Goal: Transaction & Acquisition: Purchase product/service

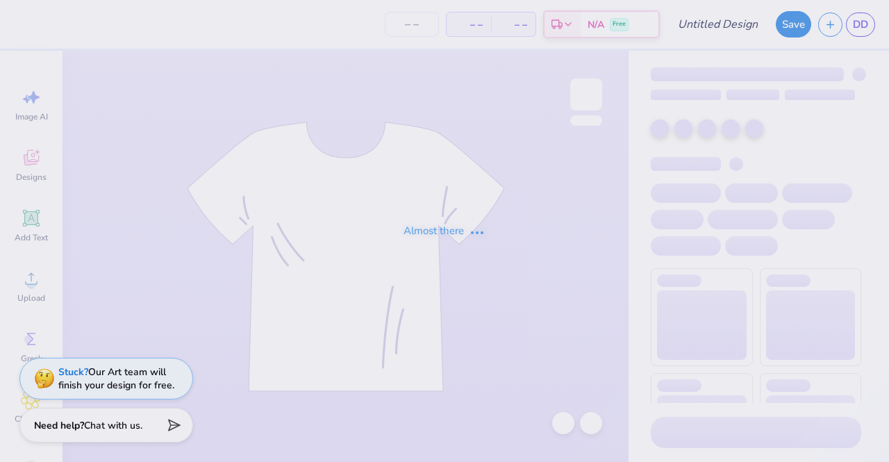
type input "Front and back"
type input "50"
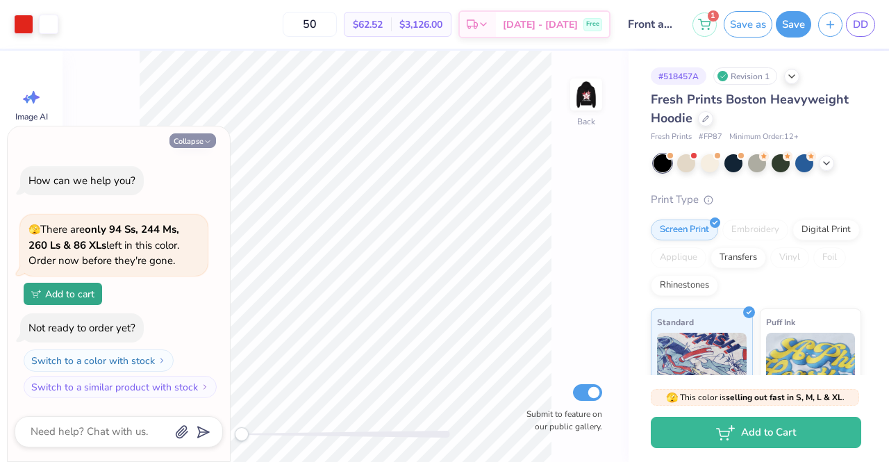
click at [190, 143] on button "Collapse" at bounding box center [193, 140] width 47 height 15
type textarea "x"
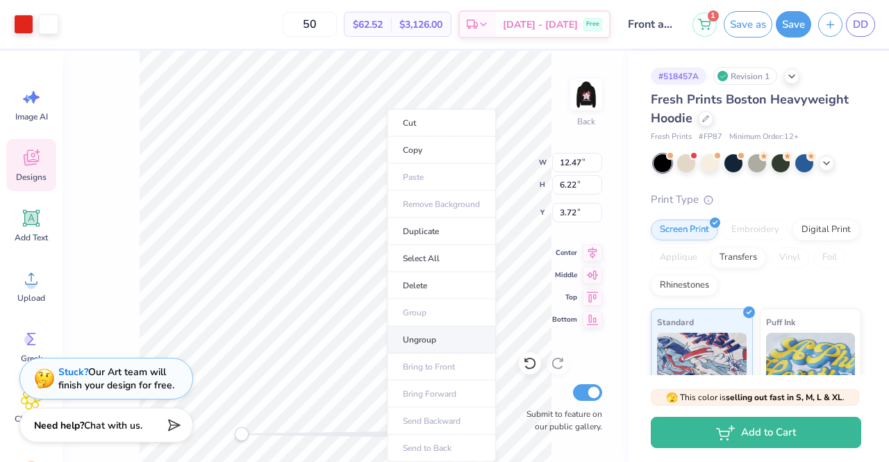
click at [461, 331] on li "Ungroup" at bounding box center [441, 340] width 109 height 27
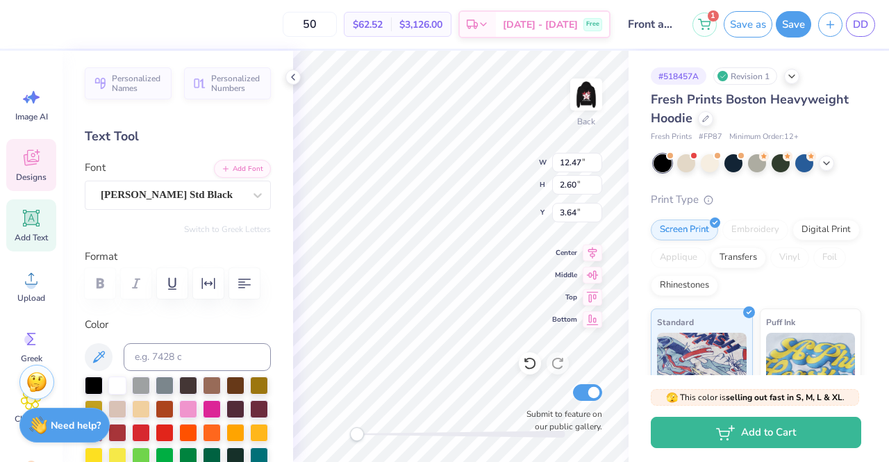
scroll to position [11, 3]
type textarea "A"
type textarea "ZTA"
type input "3.03"
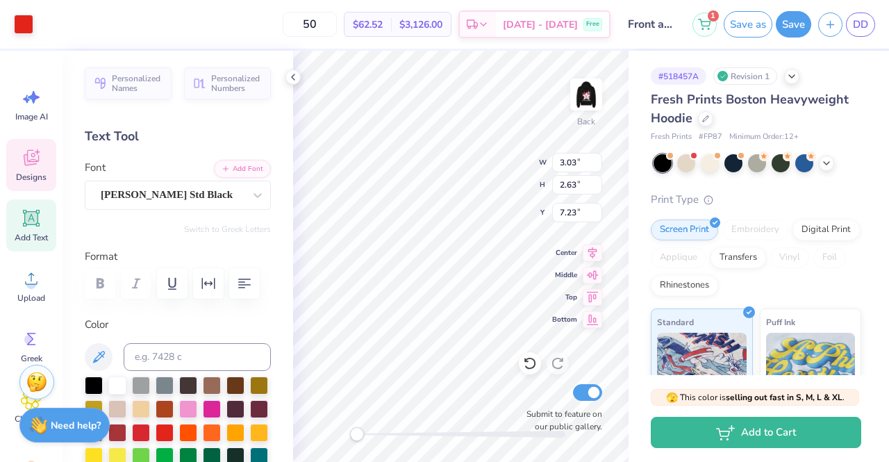
type input "2.63"
type input "7.23"
click at [577, 106] on img at bounding box center [587, 95] width 56 height 56
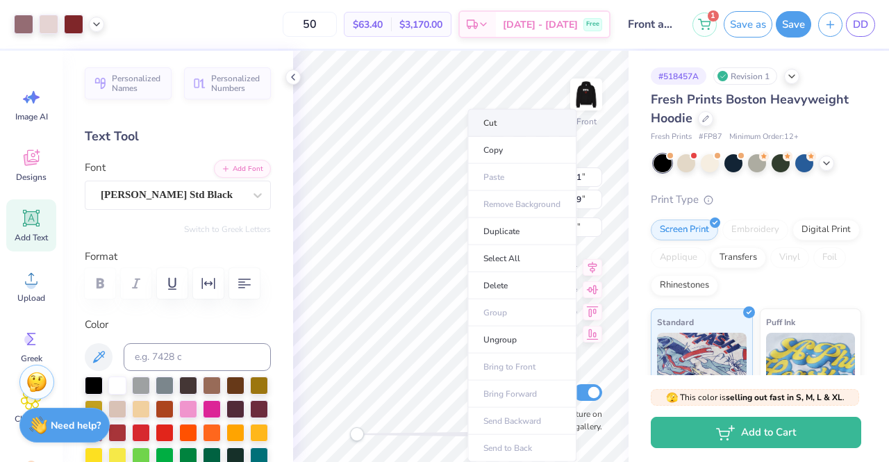
click at [536, 124] on li "Cut" at bounding box center [522, 123] width 109 height 28
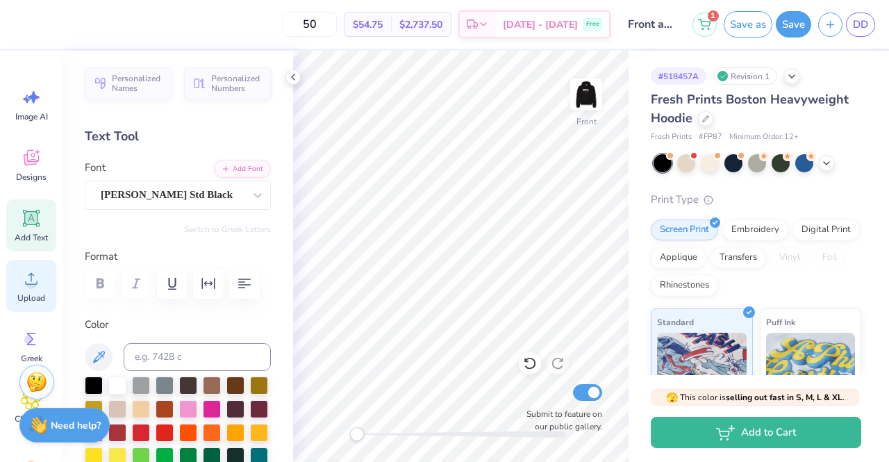
click at [40, 291] on div "Upload" at bounding box center [31, 286] width 50 height 52
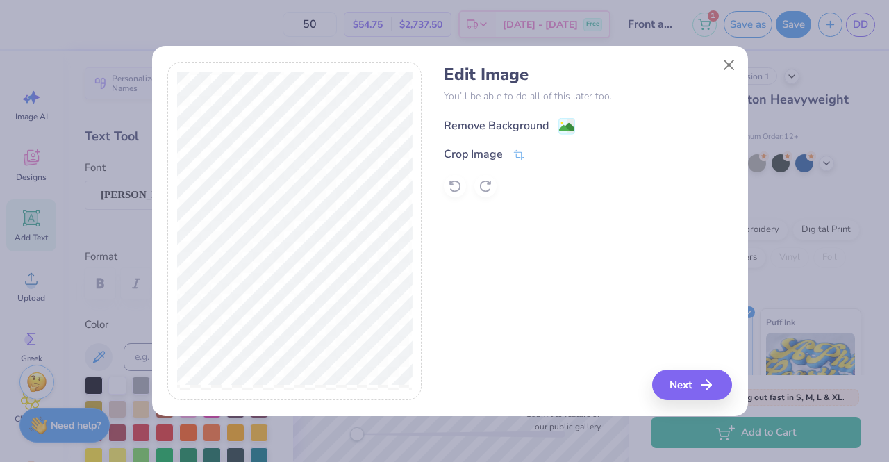
click at [472, 119] on div "Remove Background" at bounding box center [496, 125] width 105 height 17
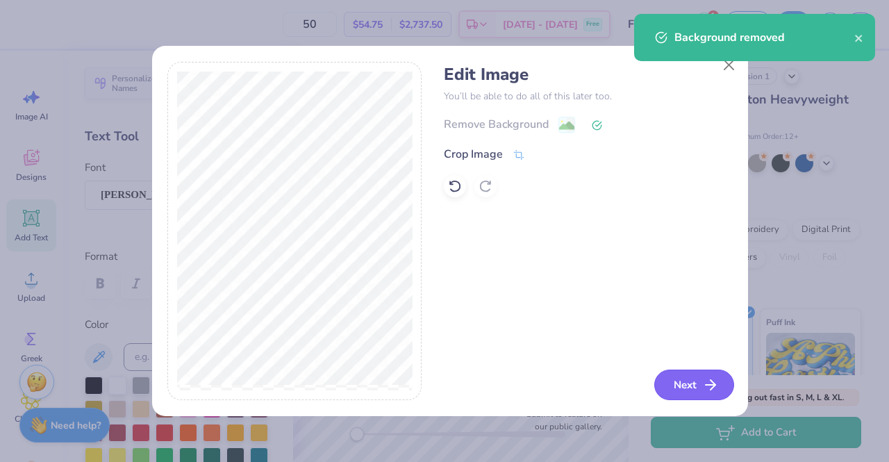
click at [681, 386] on button "Next" at bounding box center [694, 385] width 80 height 31
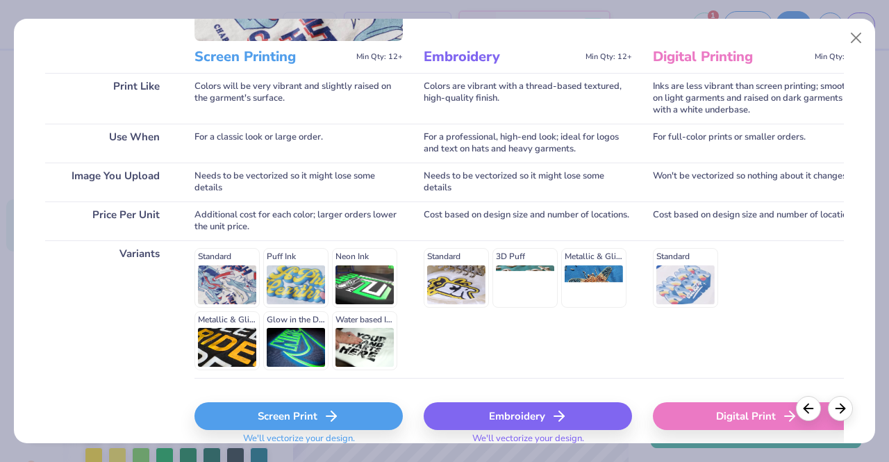
scroll to position [229, 0]
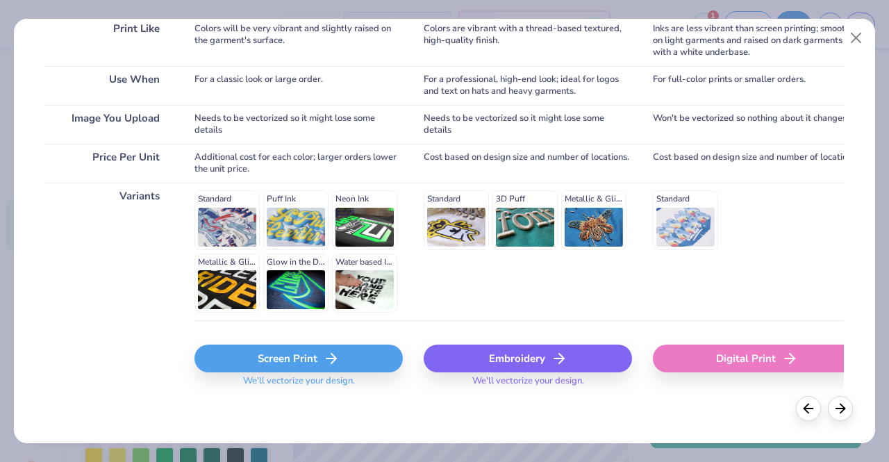
click at [290, 354] on div "Screen Print" at bounding box center [299, 359] width 208 height 28
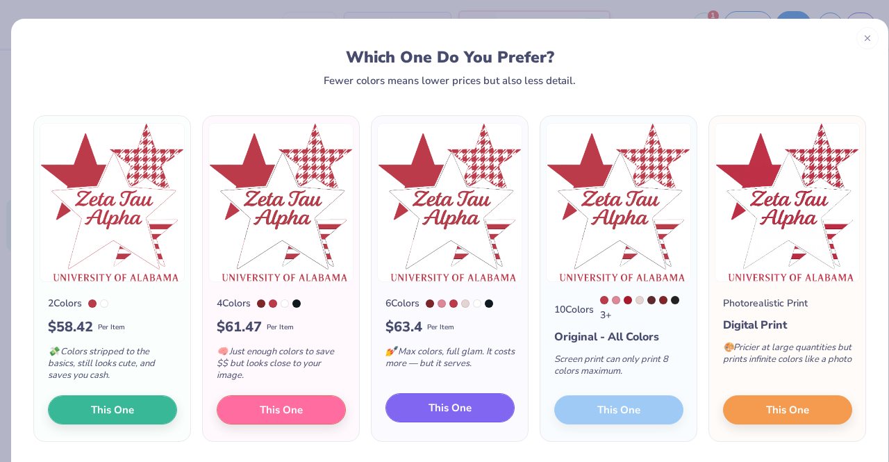
click at [450, 402] on span "This One" at bounding box center [450, 408] width 43 height 16
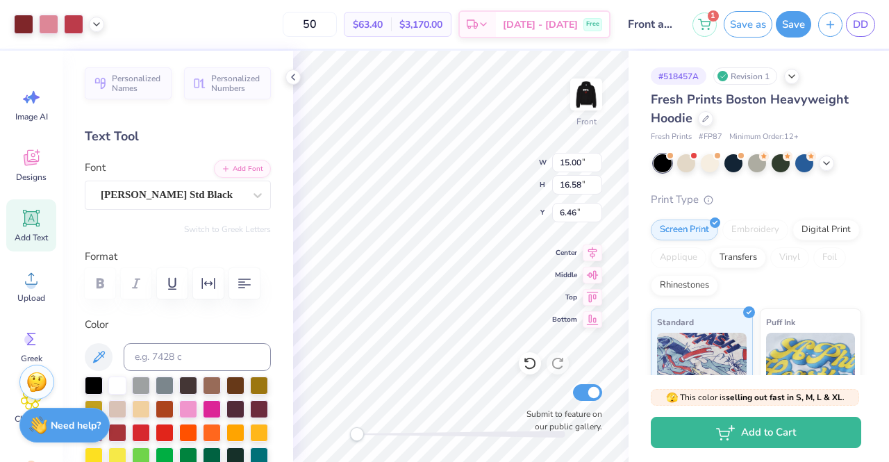
type input "13.28"
type input "14.68"
type input "5.71"
type input "13.82"
type input "15.28"
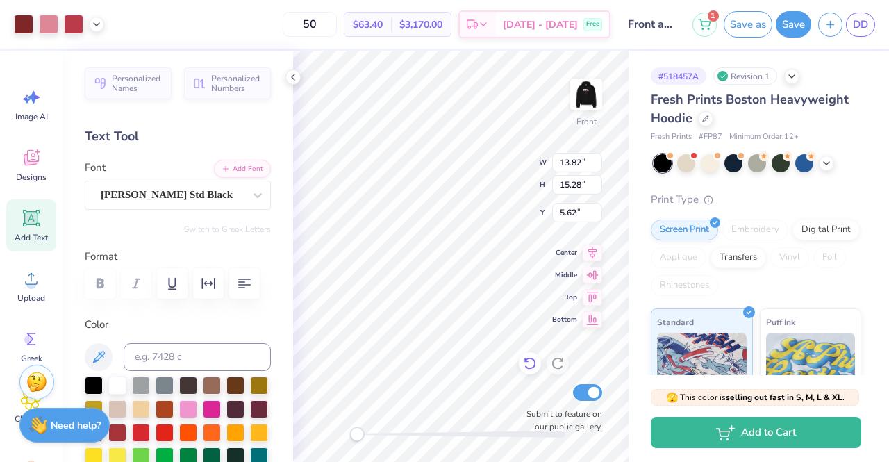
type input "12.43"
type input "13.74"
click at [522, 440] on div at bounding box center [461, 434] width 208 height 14
click at [359, 406] on div "Front W 12.43 12.43 " H 13.74 13.74 " Y 5.62 5.62 " Center Middle Top Bottom Su…" at bounding box center [461, 256] width 336 height 411
click at [340, 425] on div "Front Submit to feature on our public gallery." at bounding box center [461, 256] width 336 height 411
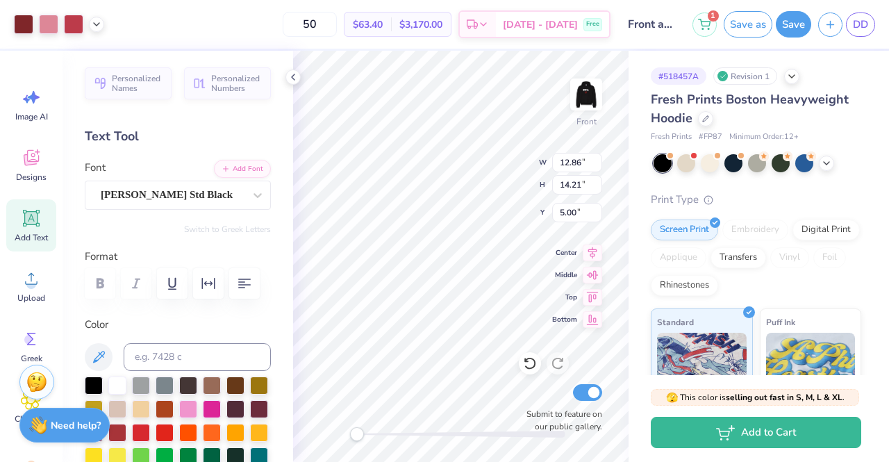
type input "12.86"
type input "14.21"
click at [525, 362] on icon at bounding box center [526, 360] width 3 height 3
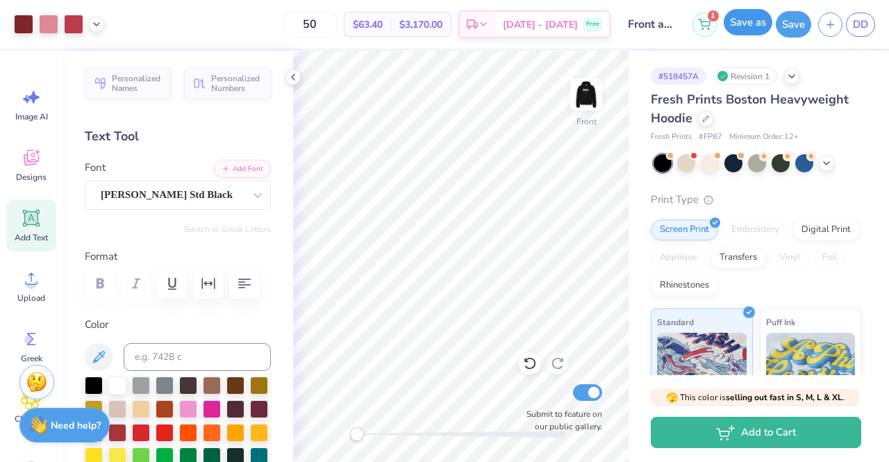
click at [757, 26] on button "Save as" at bounding box center [748, 22] width 49 height 26
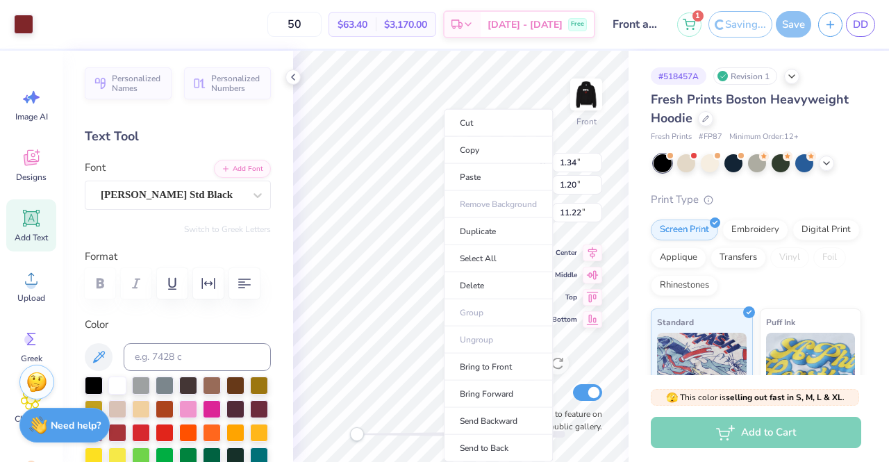
type input "1.34"
type input "1.20"
type input "11.22"
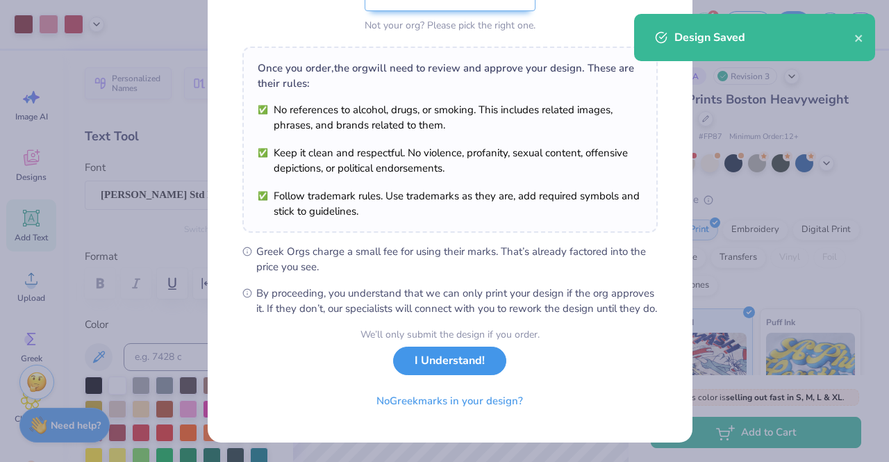
click at [414, 363] on button "I Understand!" at bounding box center [449, 361] width 113 height 28
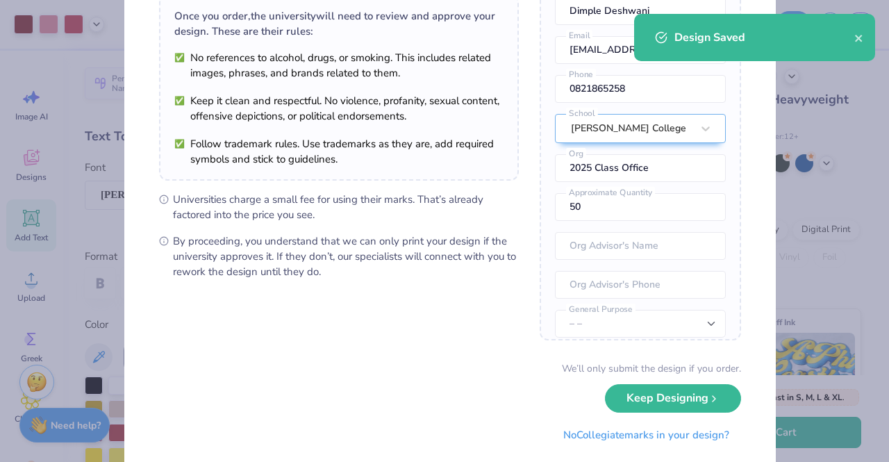
scroll to position [141, 0]
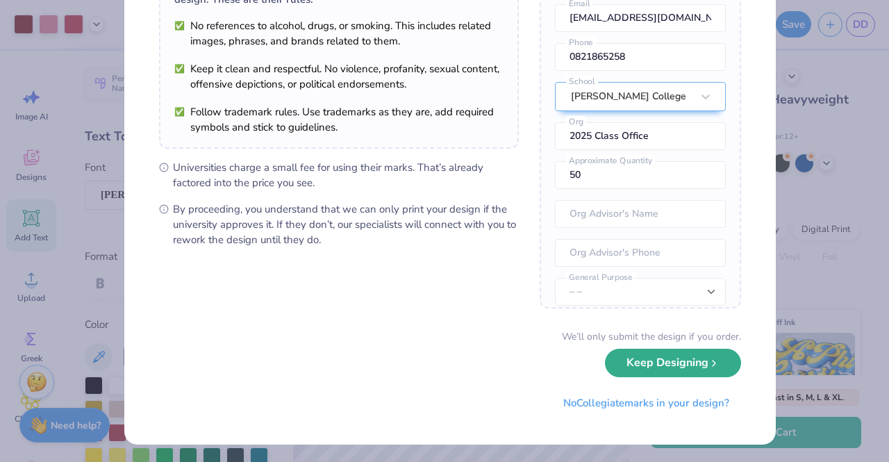
click at [681, 364] on button "Keep Designing" at bounding box center [673, 363] width 136 height 28
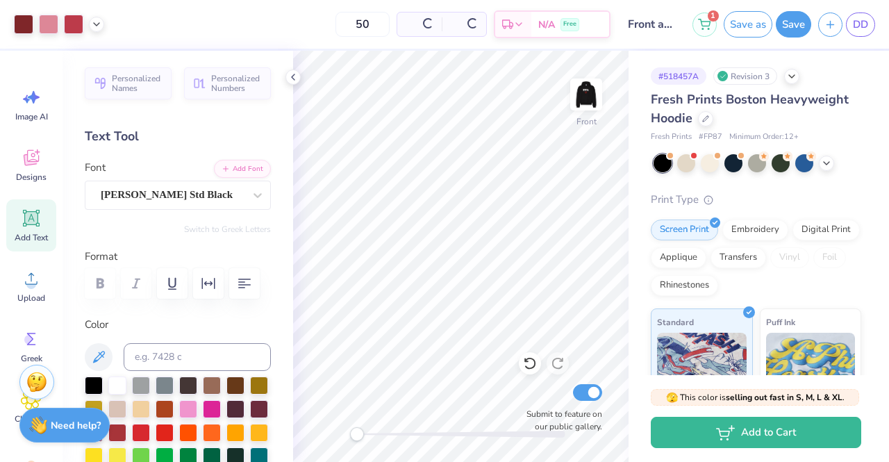
scroll to position [0, 0]
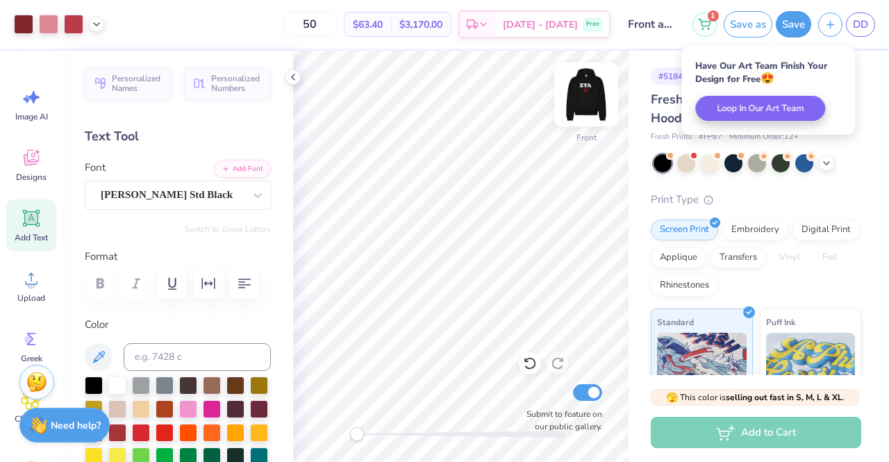
click at [586, 99] on img at bounding box center [587, 95] width 56 height 56
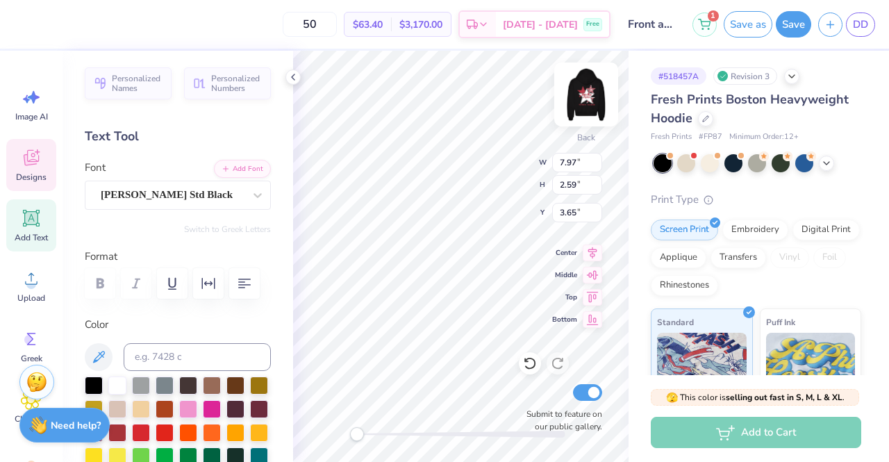
scroll to position [11, 1]
type textarea "Z"
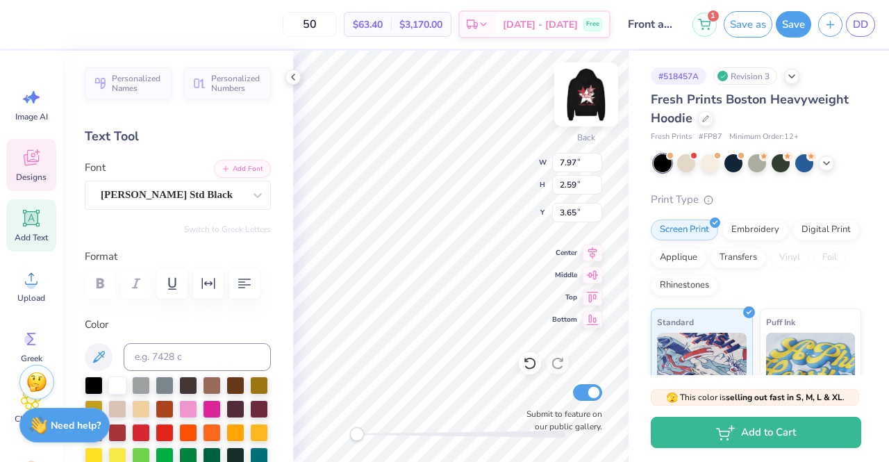
type textarea "Pi Phi"
click at [575, 101] on img at bounding box center [587, 95] width 56 height 56
type input "2.51"
type input "1.40"
type input "12.72"
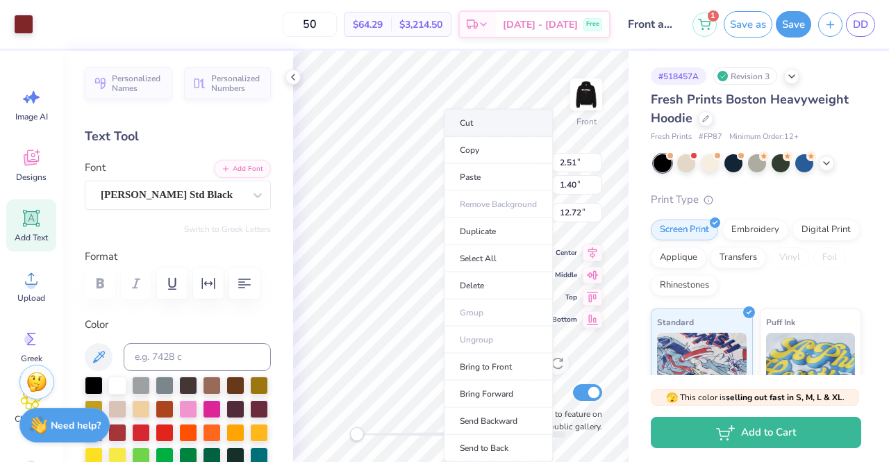
click at [510, 116] on li "Cut" at bounding box center [498, 123] width 109 height 28
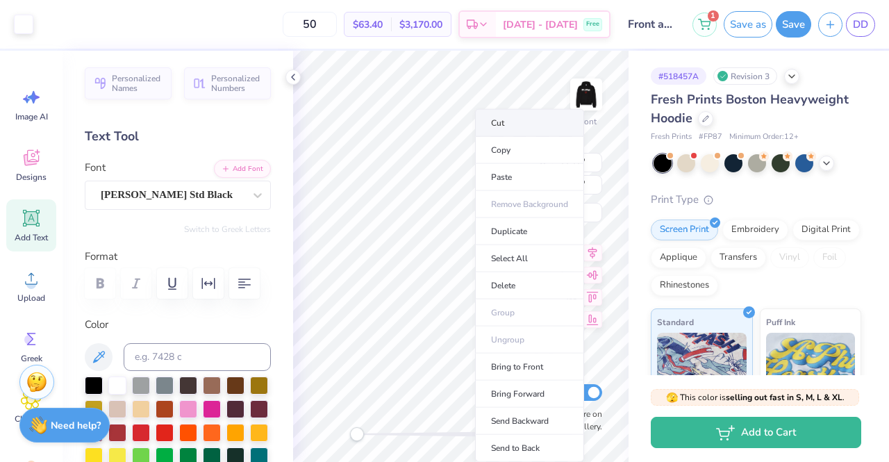
click at [513, 112] on li "Cut" at bounding box center [529, 123] width 109 height 28
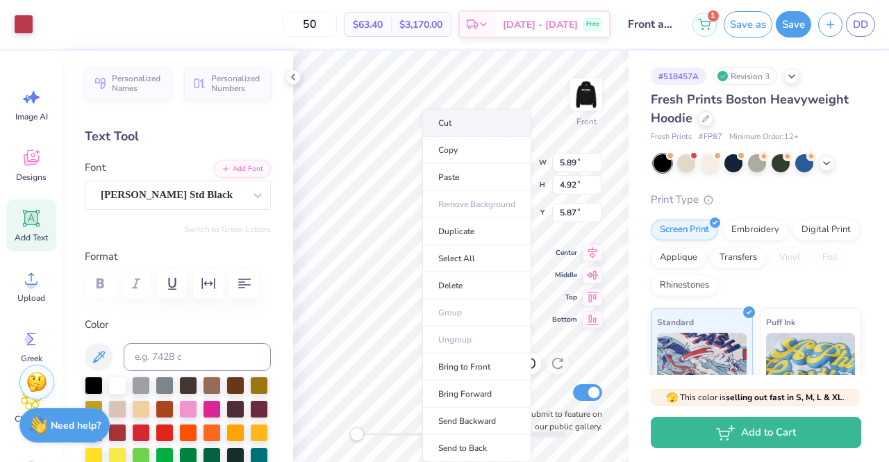
click at [471, 124] on li "Cut" at bounding box center [476, 123] width 109 height 28
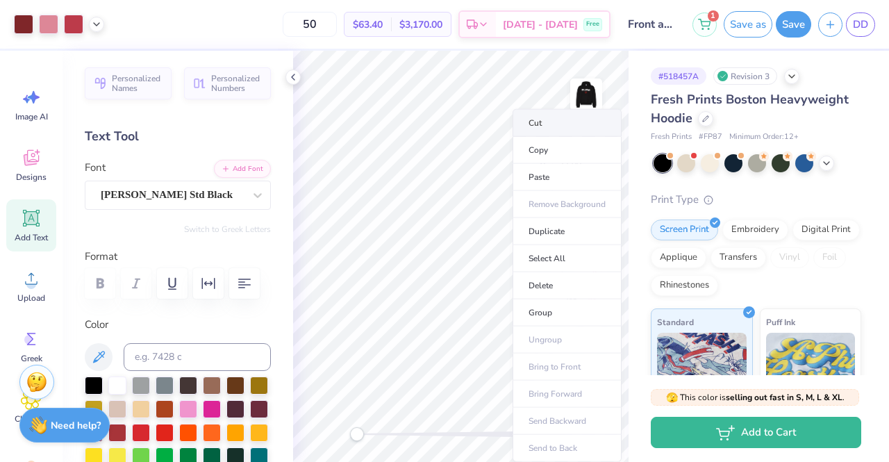
click at [575, 124] on li "Cut" at bounding box center [567, 123] width 109 height 28
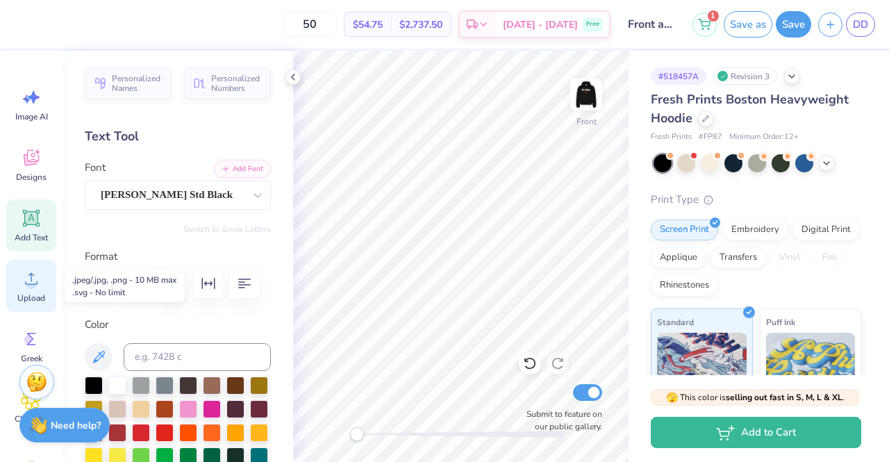
click at [26, 273] on icon at bounding box center [31, 278] width 21 height 21
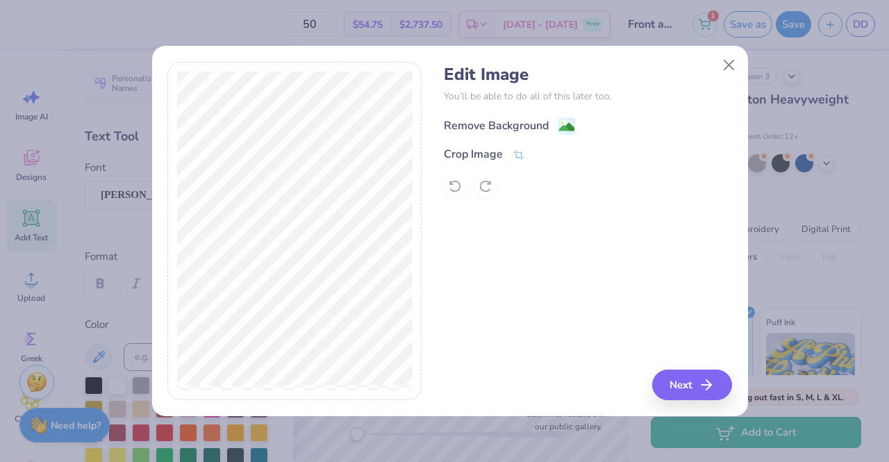
click at [534, 125] on div "Remove Background" at bounding box center [496, 125] width 105 height 17
click at [691, 385] on button "Next" at bounding box center [694, 385] width 80 height 31
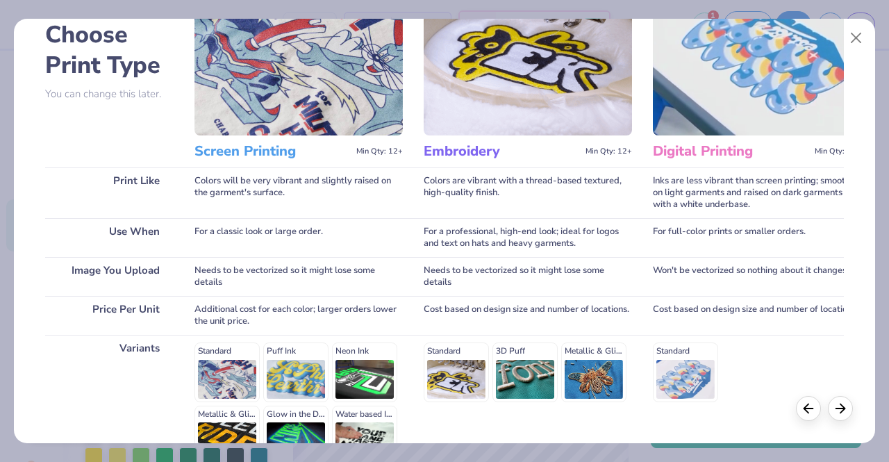
scroll to position [229, 0]
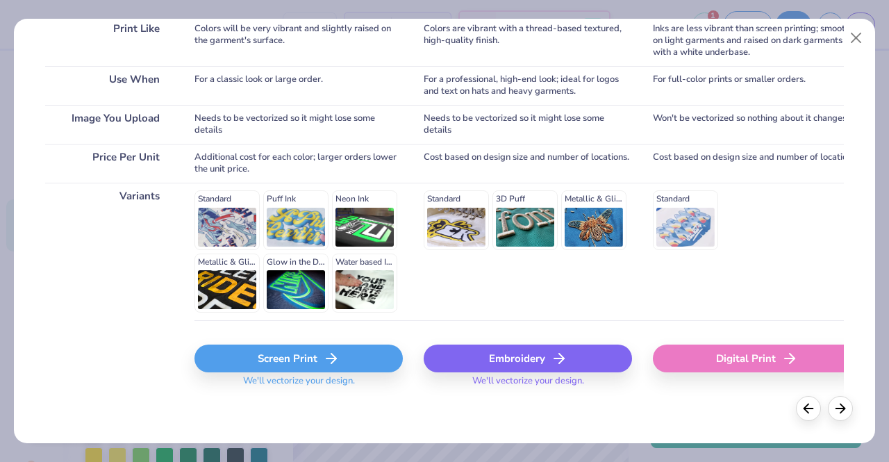
click at [286, 365] on div "Screen Print" at bounding box center [299, 359] width 208 height 28
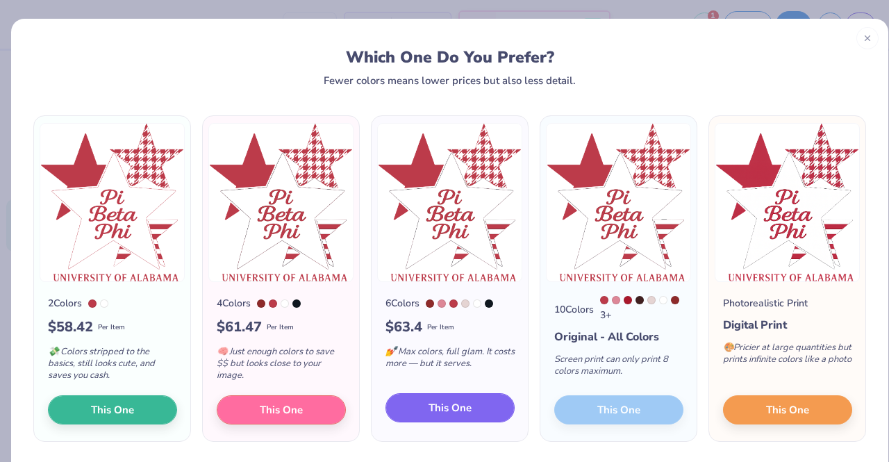
click at [447, 404] on span "This One" at bounding box center [450, 408] width 43 height 16
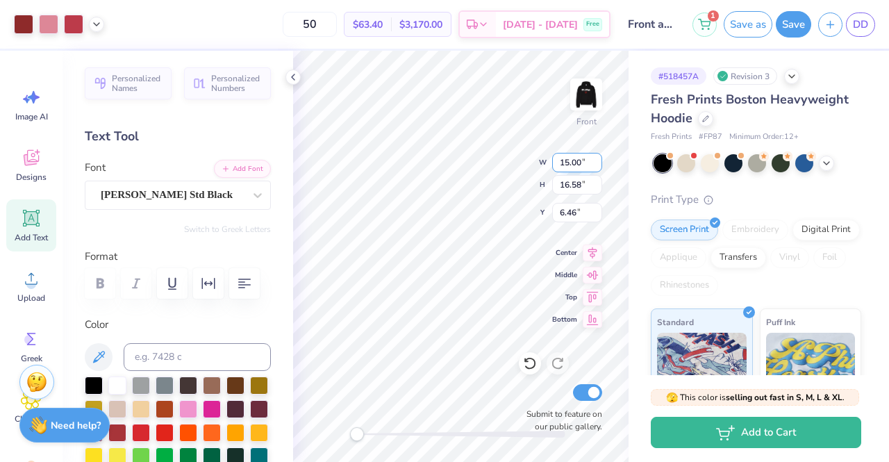
click at [568, 165] on input "15.00" at bounding box center [577, 162] width 50 height 19
type input "12.00"
click at [577, 187] on input "16.58" at bounding box center [577, 184] width 50 height 19
type input "13.26"
type input "8.12"
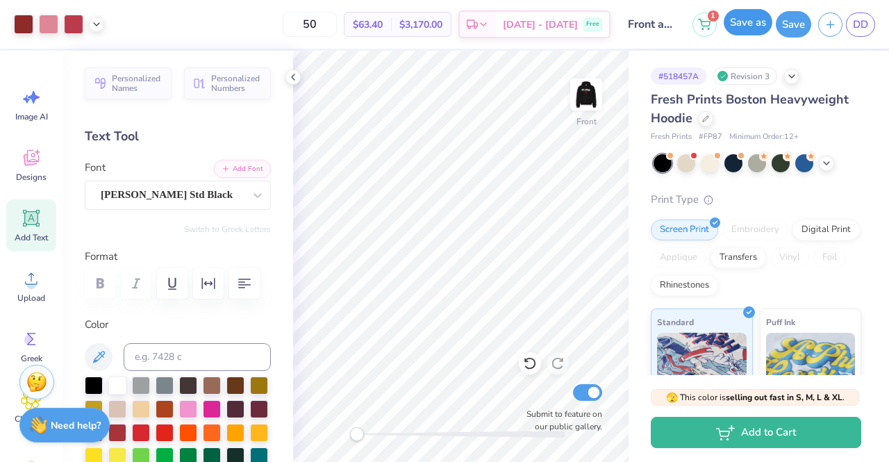
click at [745, 27] on button "Save as" at bounding box center [748, 22] width 49 height 26
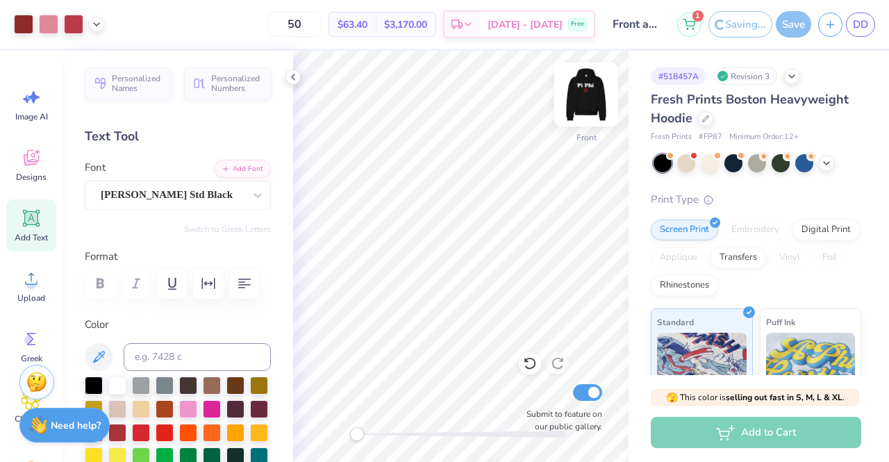
click at [589, 101] on img at bounding box center [587, 95] width 56 height 56
click at [588, 93] on img at bounding box center [587, 95] width 56 height 56
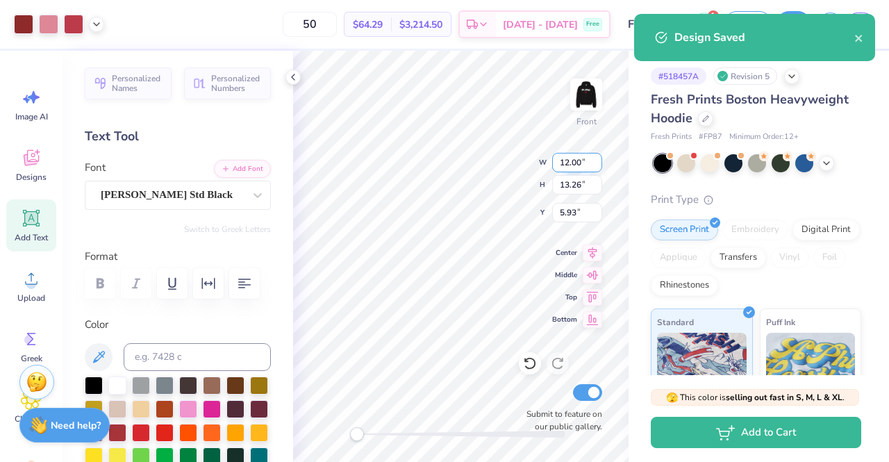
click at [567, 163] on input "12.00" at bounding box center [577, 162] width 50 height 19
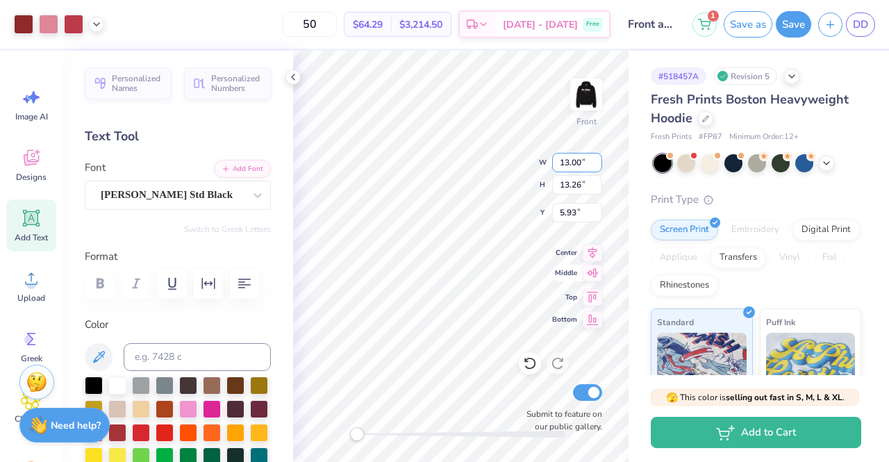
type input "13.00"
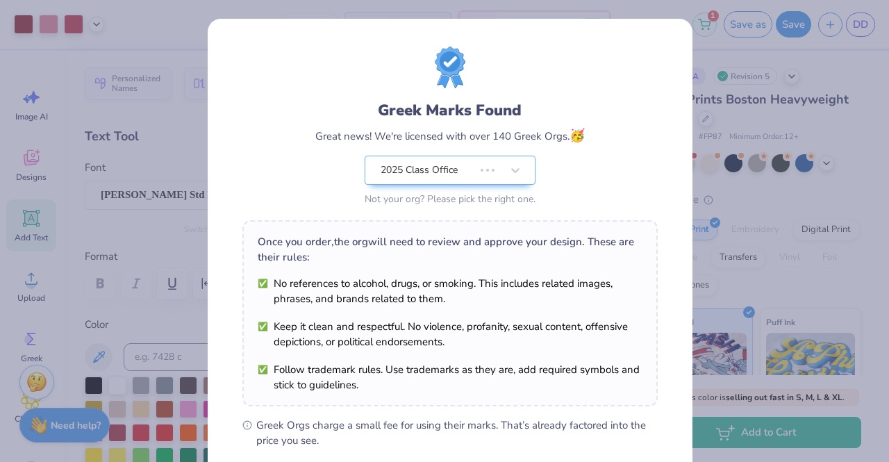
type input "14.37"
type input "5.37"
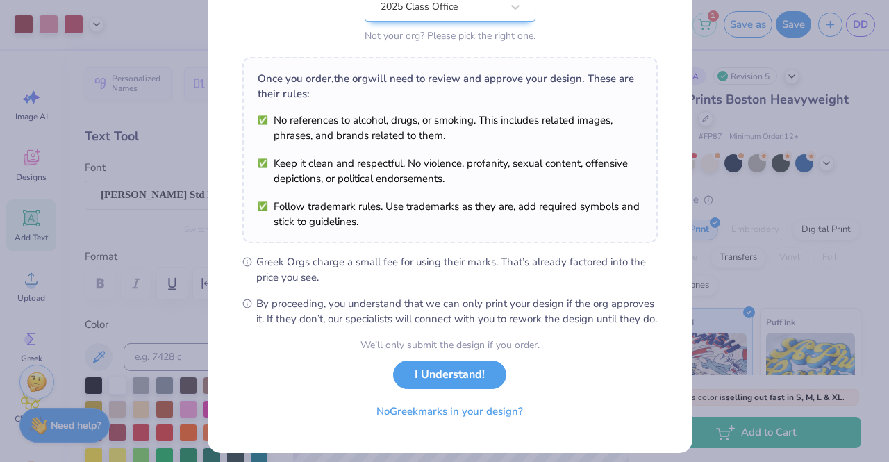
scroll to position [186, 0]
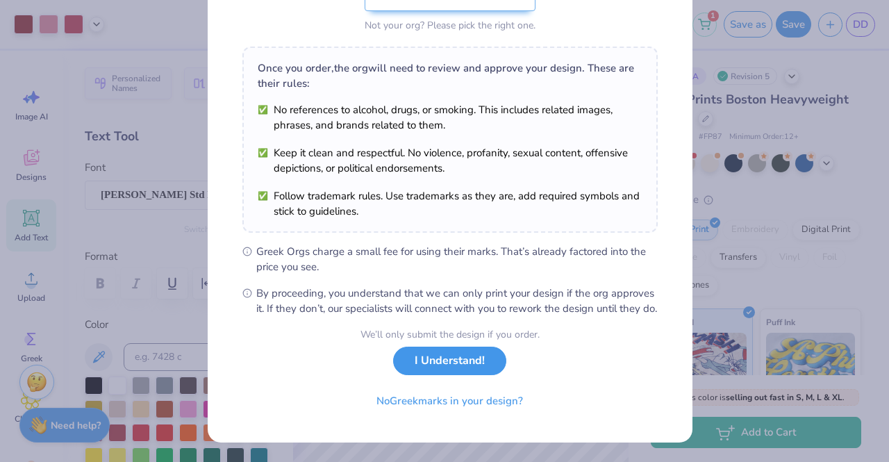
click at [491, 370] on button "I Understand!" at bounding box center [449, 361] width 113 height 28
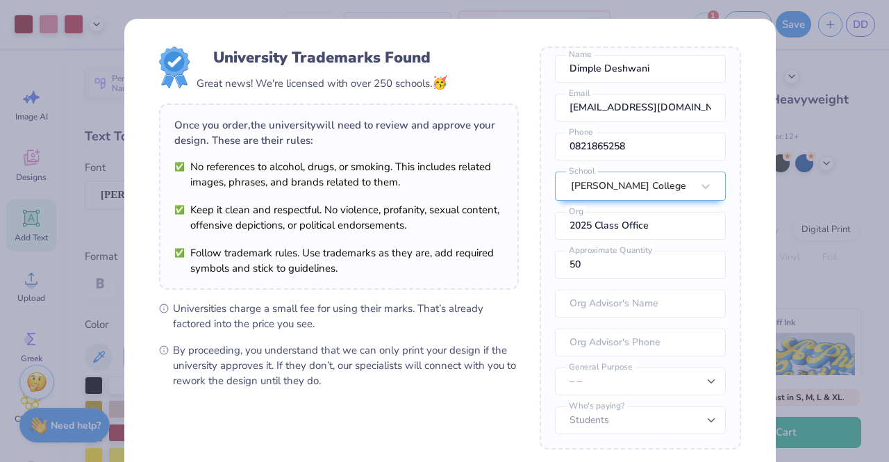
scroll to position [141, 0]
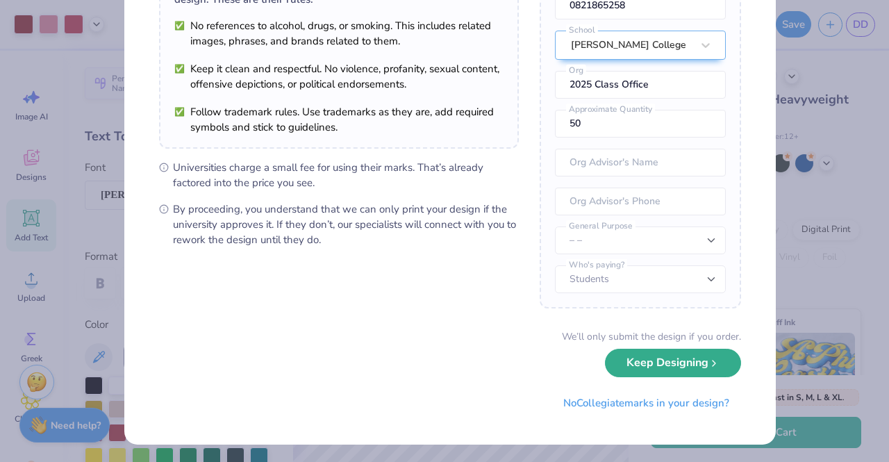
click at [677, 374] on button "Keep Designing" at bounding box center [673, 363] width 136 height 28
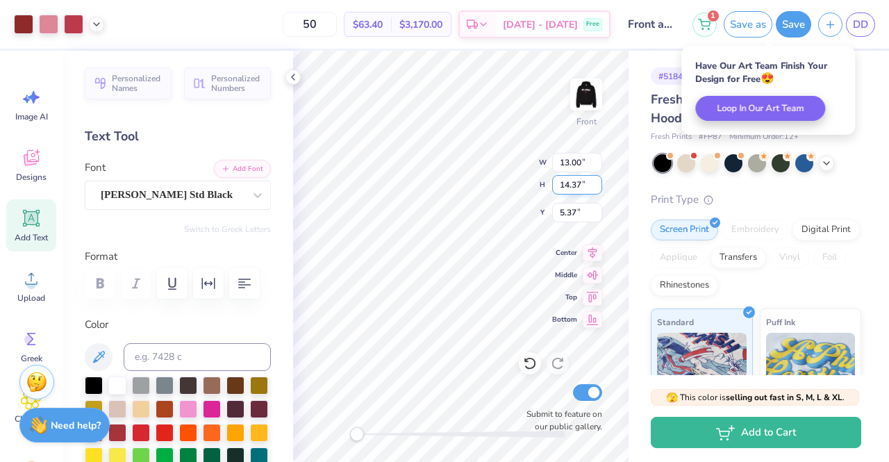
click at [568, 180] on input "14.37" at bounding box center [577, 184] width 50 height 19
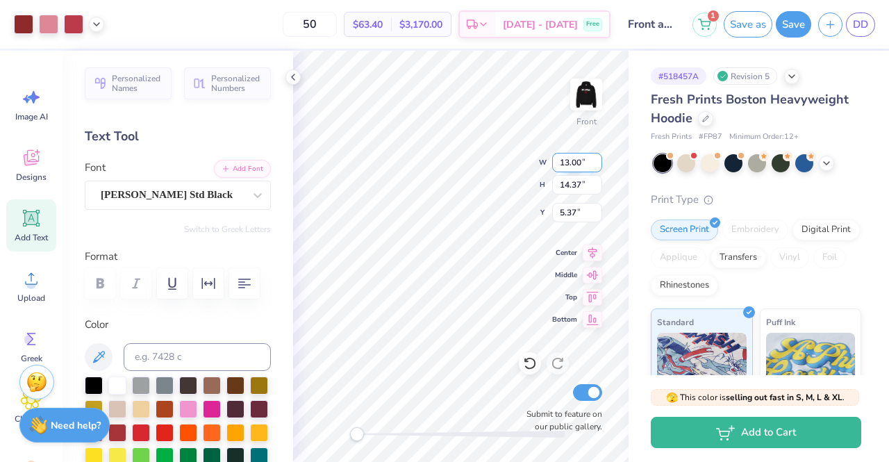
click at [568, 159] on input "13.00" at bounding box center [577, 162] width 50 height 19
click at [573, 208] on input "5.37" at bounding box center [577, 212] width 50 height 19
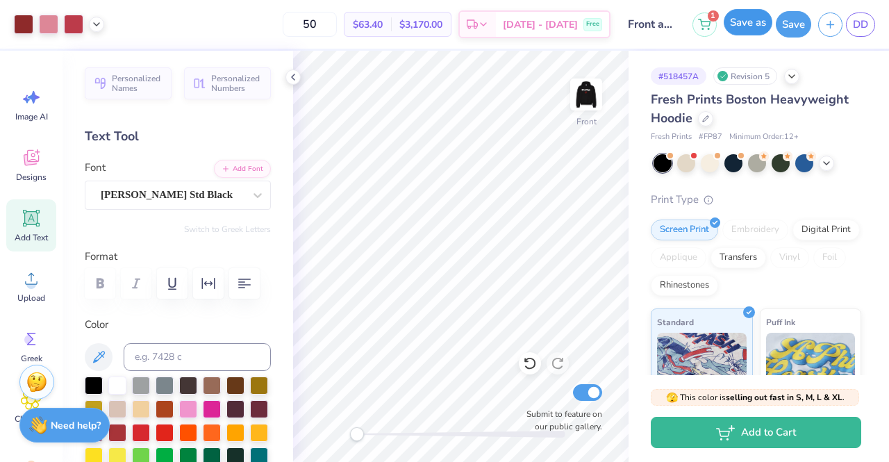
click at [748, 16] on button "Save as" at bounding box center [748, 22] width 49 height 26
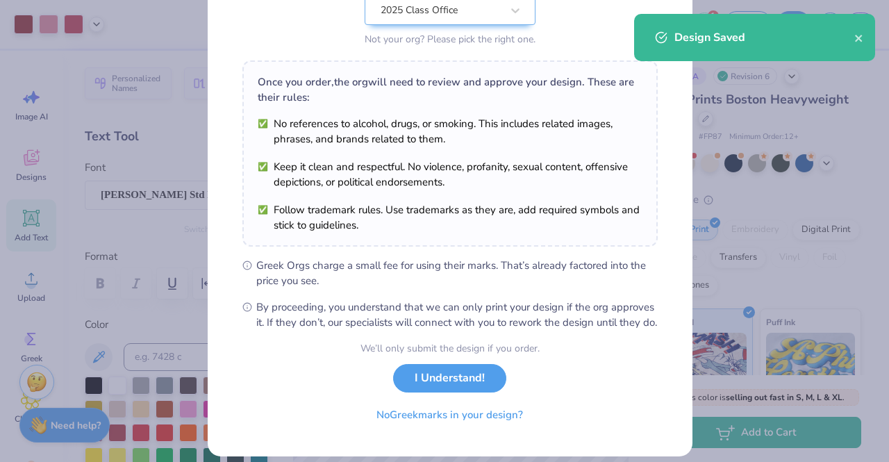
scroll to position [186, 0]
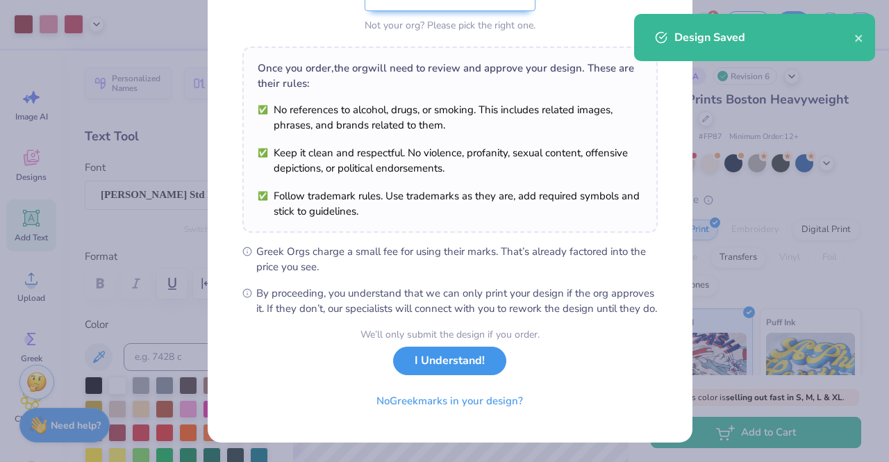
click at [458, 370] on button "I Understand!" at bounding box center [449, 361] width 113 height 28
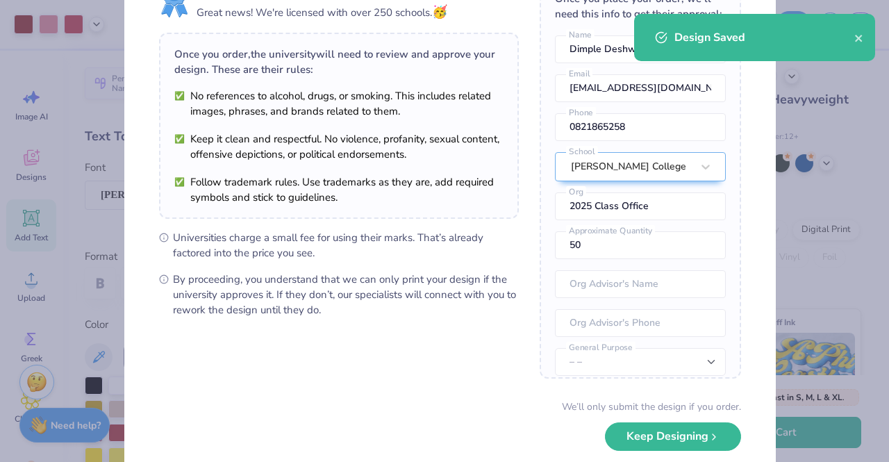
scroll to position [141, 0]
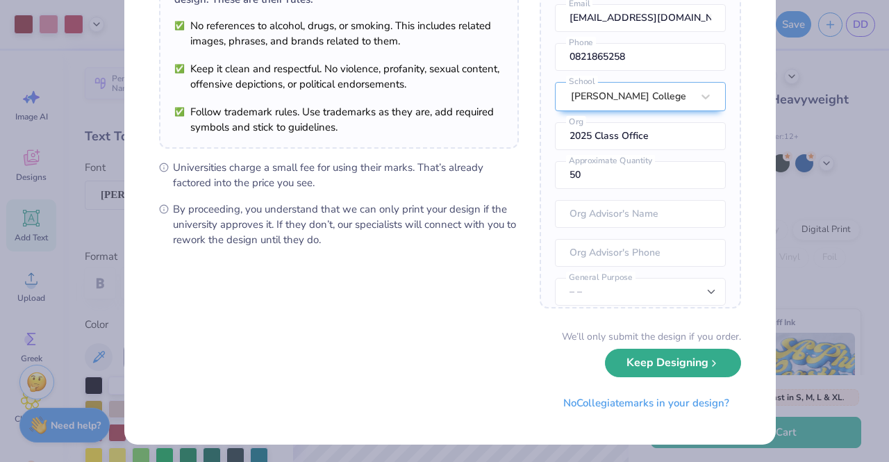
click at [671, 366] on button "Keep Designing" at bounding box center [673, 363] width 136 height 28
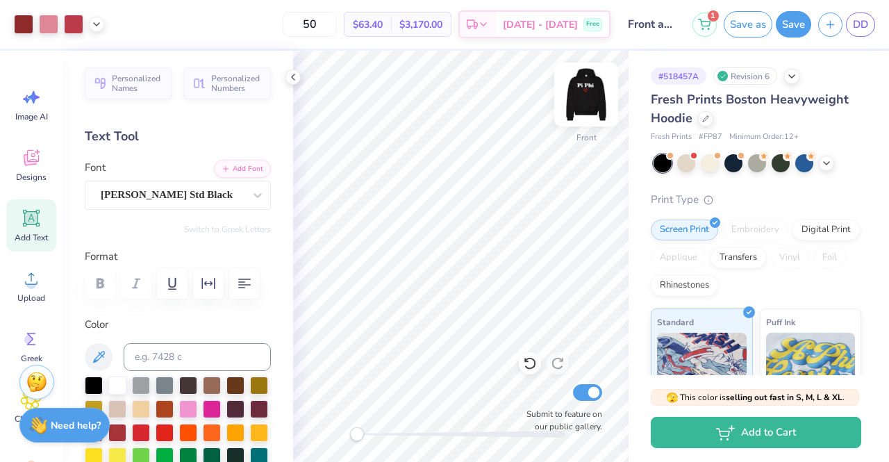
click at [585, 86] on img at bounding box center [587, 95] width 56 height 56
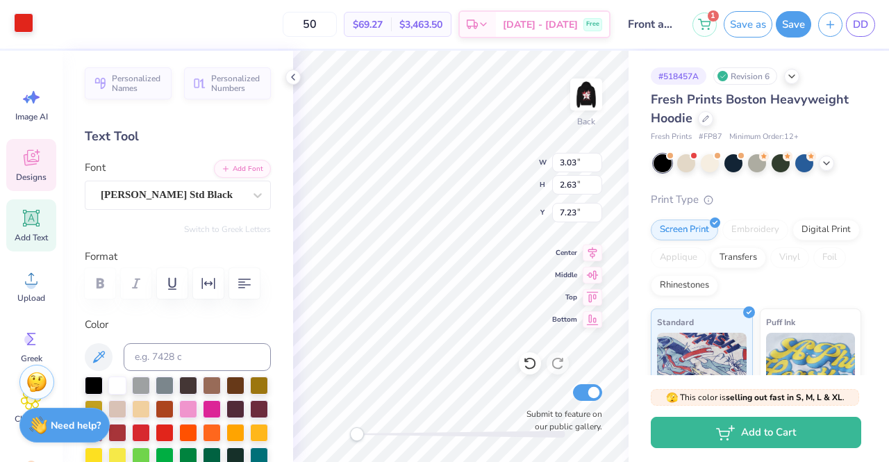
click at [23, 22] on div at bounding box center [23, 22] width 19 height 19
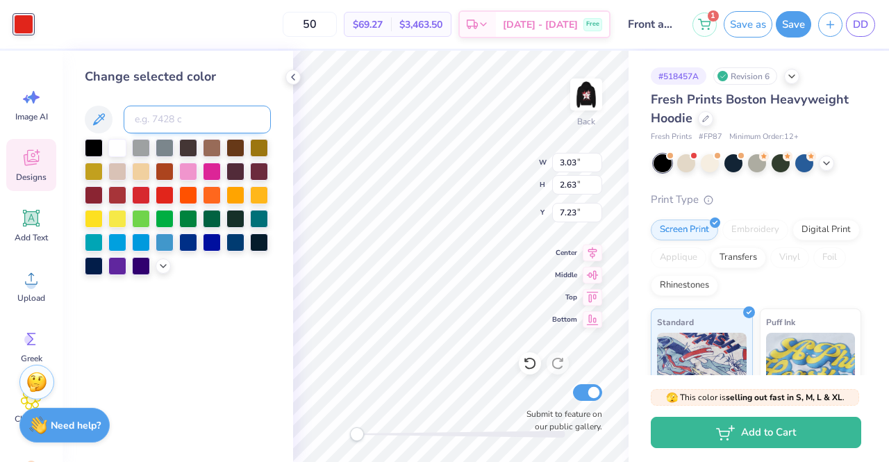
click at [165, 113] on input at bounding box center [197, 120] width 147 height 28
paste input "#FFCB05"
click at [179, 129] on input "#FFCB05" at bounding box center [197, 120] width 147 height 28
click at [188, 122] on input "#FFCB05" at bounding box center [197, 120] width 147 height 28
type input "#"
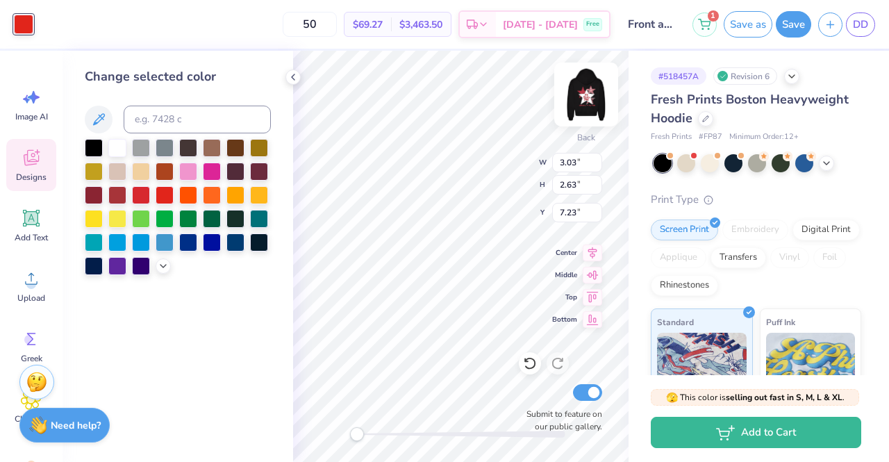
click at [593, 93] on img at bounding box center [587, 95] width 56 height 56
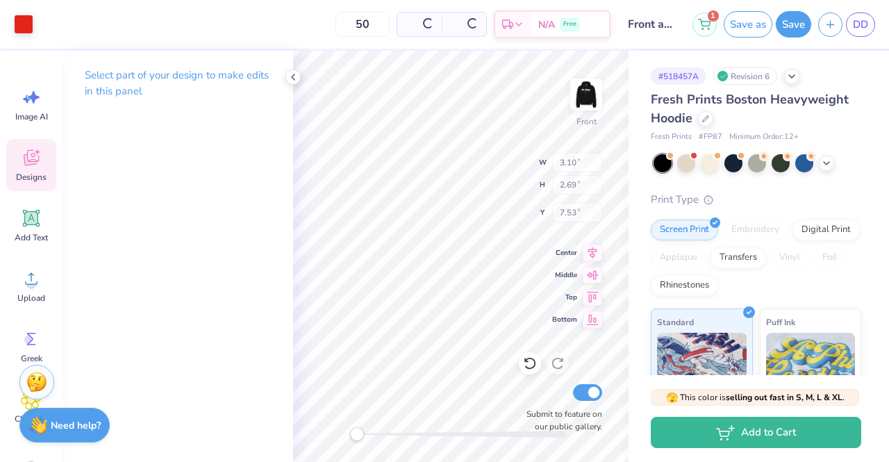
type input "3.10"
type input "2.69"
type input "7.53"
type input "13.00"
type input "14.37"
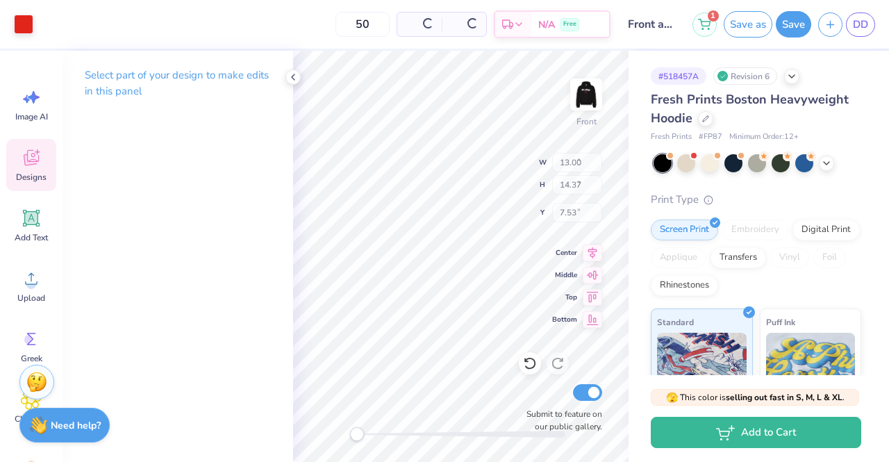
type input "5.37"
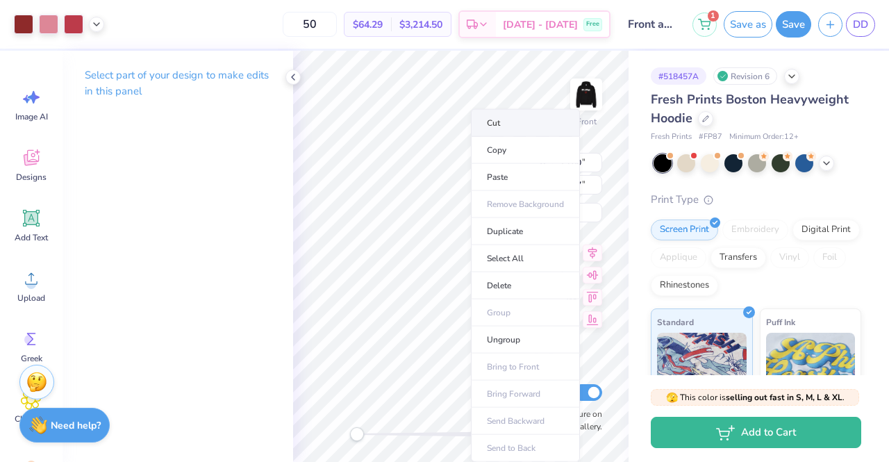
click at [493, 126] on li "Cut" at bounding box center [525, 123] width 109 height 28
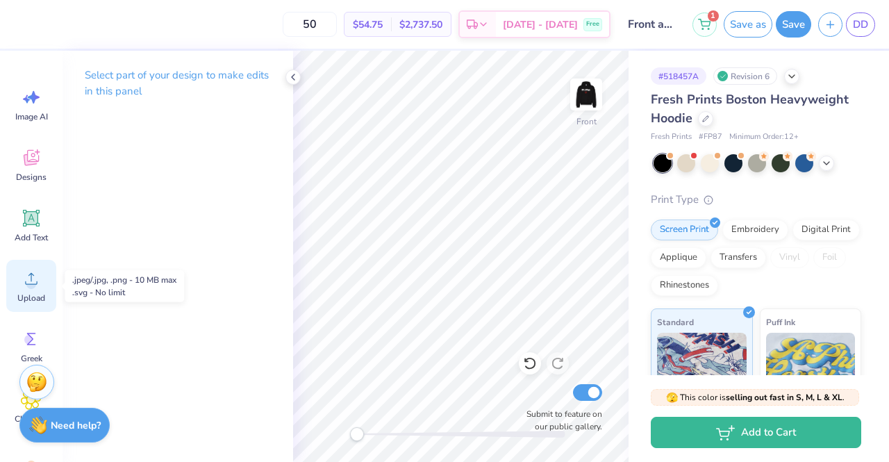
click at [38, 286] on icon at bounding box center [31, 278] width 21 height 21
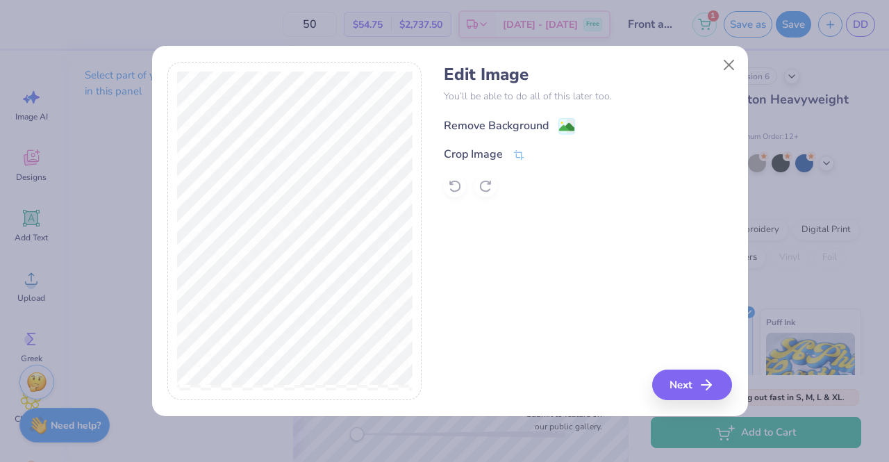
click at [496, 116] on div "Remove Background" at bounding box center [588, 124] width 288 height 17
click at [496, 122] on div "Remove Background" at bounding box center [496, 125] width 105 height 17
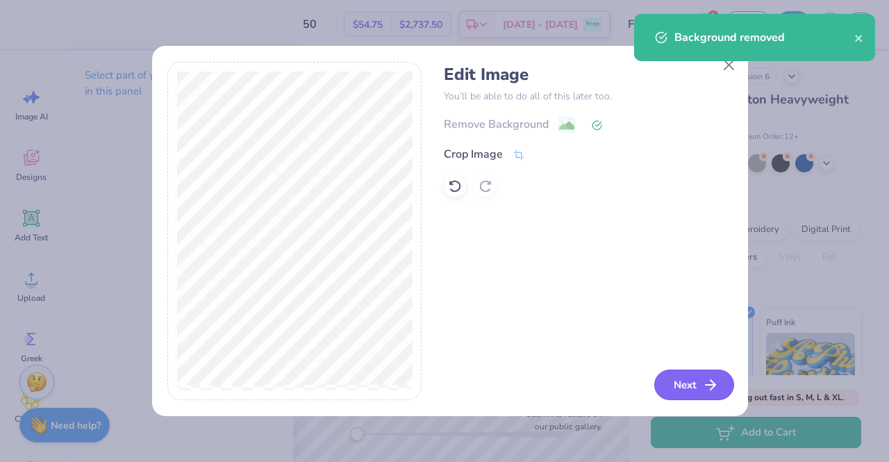
click at [678, 388] on button "Next" at bounding box center [694, 385] width 80 height 31
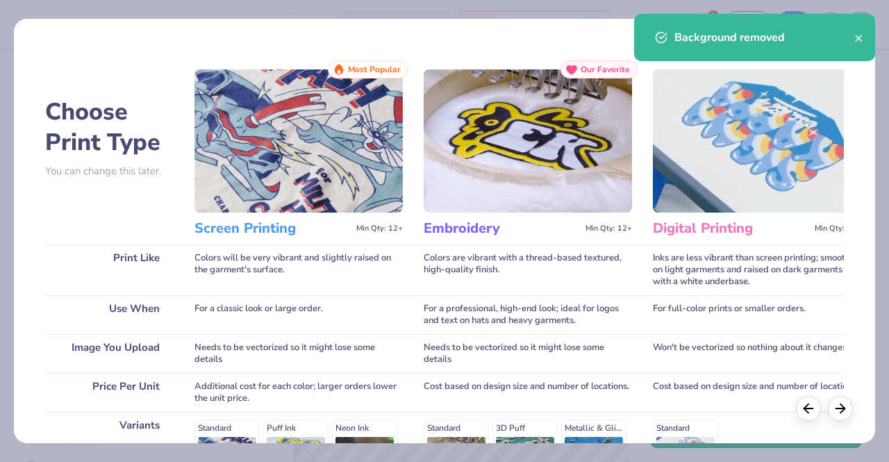
scroll to position [229, 0]
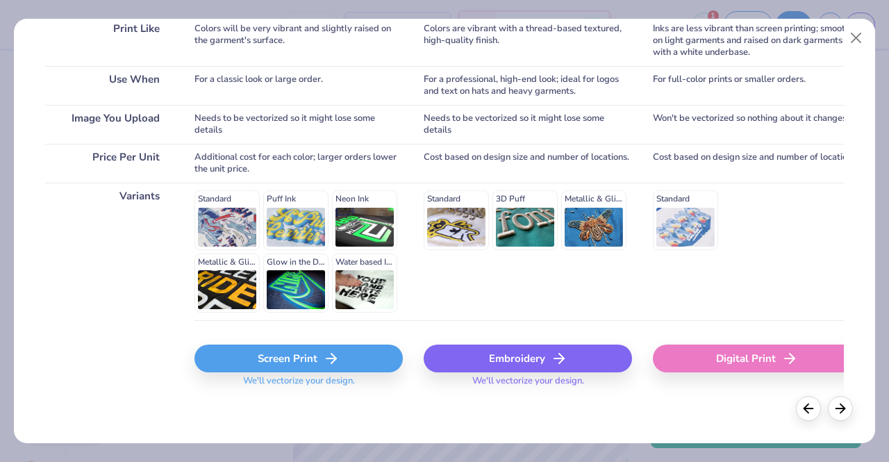
click at [267, 351] on div "Screen Print" at bounding box center [299, 359] width 208 height 28
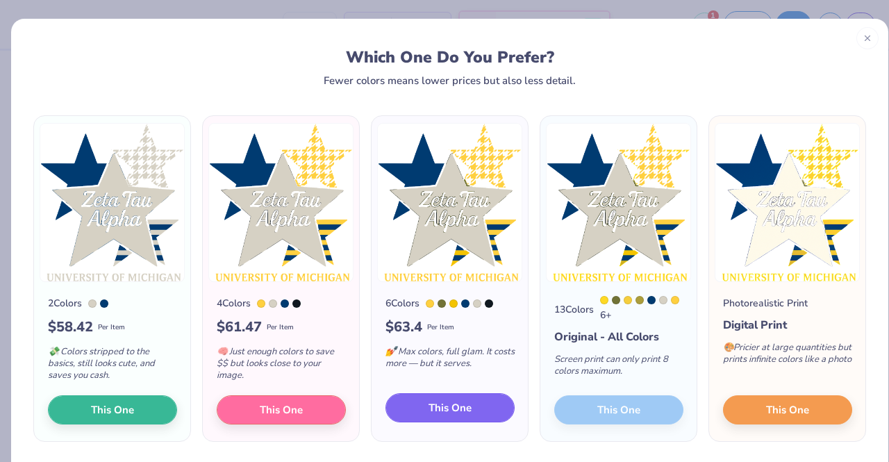
click at [459, 413] on span "This One" at bounding box center [450, 408] width 43 height 16
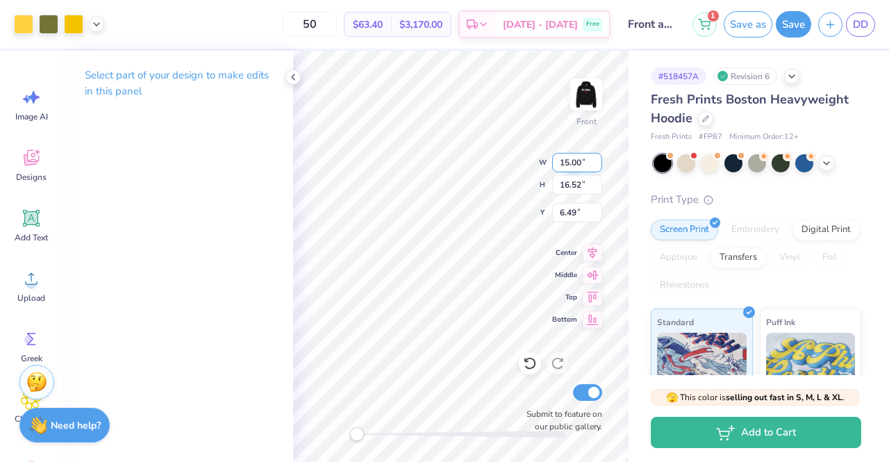
click at [567, 160] on input "15.00" at bounding box center [577, 162] width 50 height 19
type input "13.00"
click at [571, 179] on input "16.52" at bounding box center [577, 184] width 50 height 19
type input "14.32"
type input "7.59"
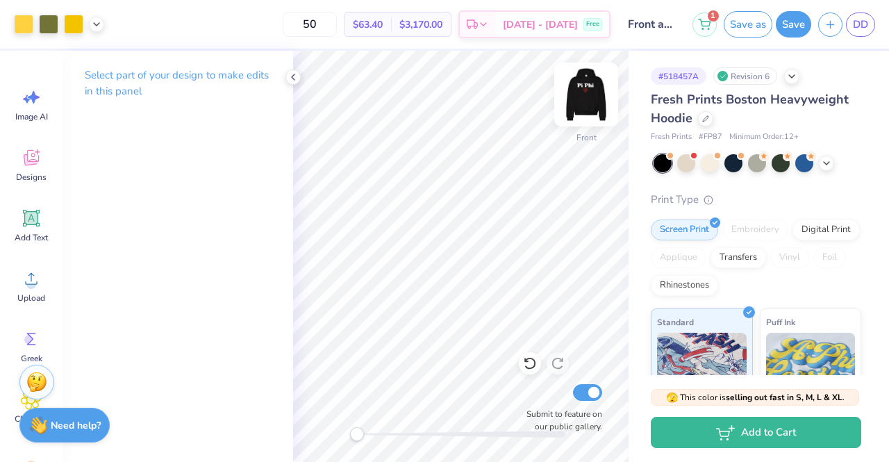
click at [583, 101] on img at bounding box center [587, 95] width 56 height 56
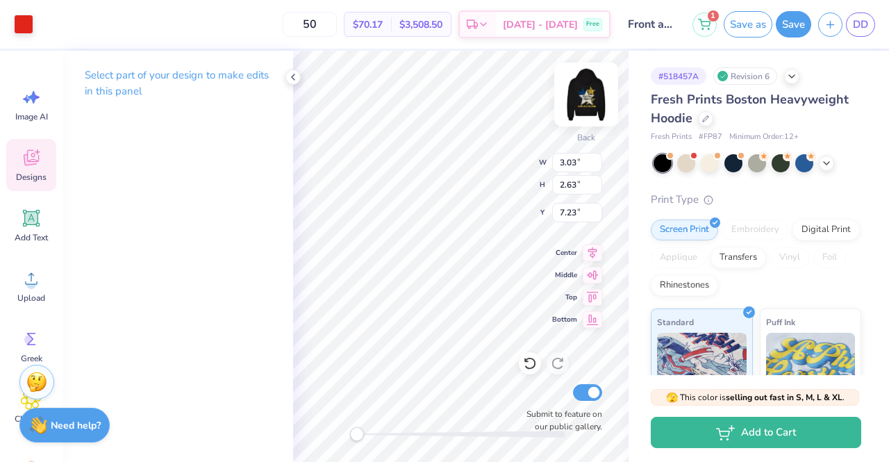
click at [589, 100] on img at bounding box center [587, 95] width 56 height 56
type input "3.10"
type input "2.69"
type input "7.53"
type input "13.00"
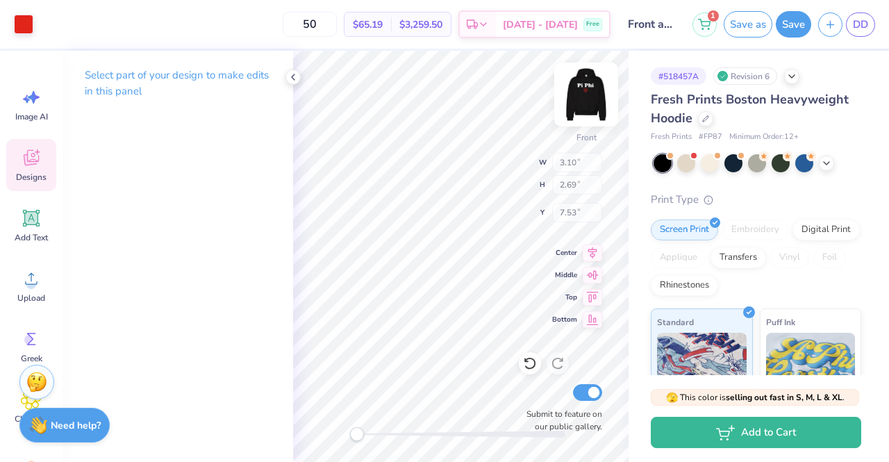
type input "14.32"
type input "6.09"
click at [586, 100] on img at bounding box center [587, 95] width 56 height 56
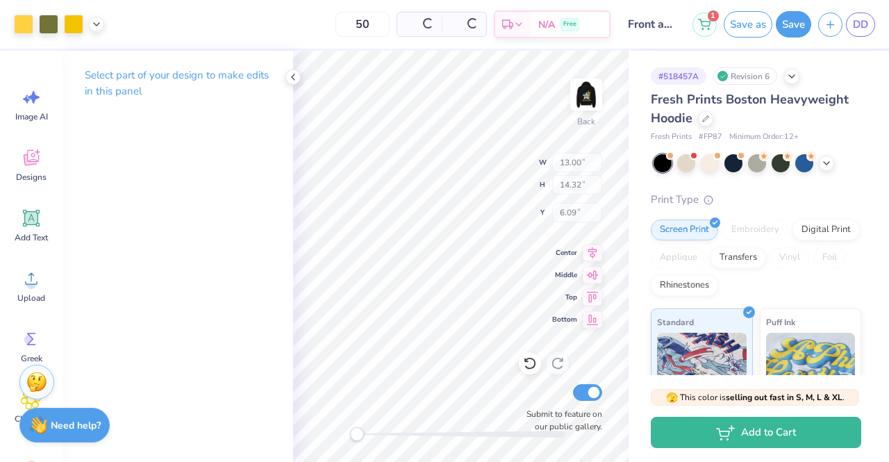
type input "11.28"
type input "12.42"
type input "0.54"
click at [587, 86] on img at bounding box center [587, 95] width 56 height 56
type input "13.00"
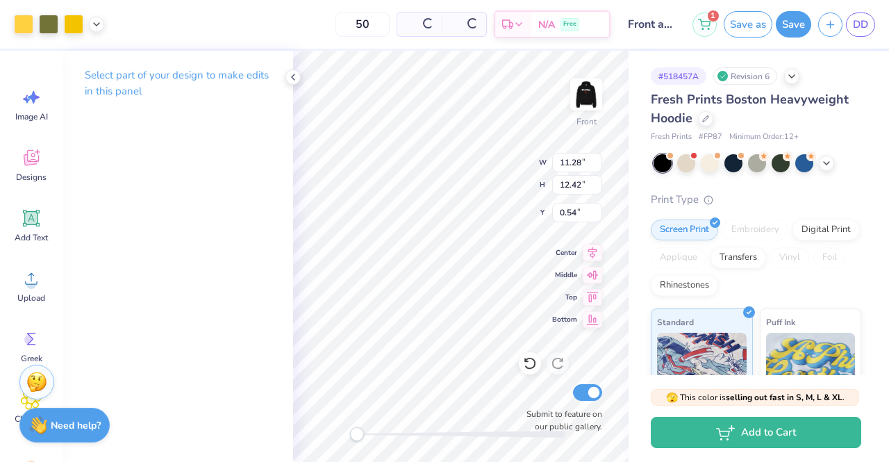
type input "14.32"
type input "6.09"
click at [586, 102] on img at bounding box center [587, 95] width 56 height 56
type input "11.28"
type input "12.42"
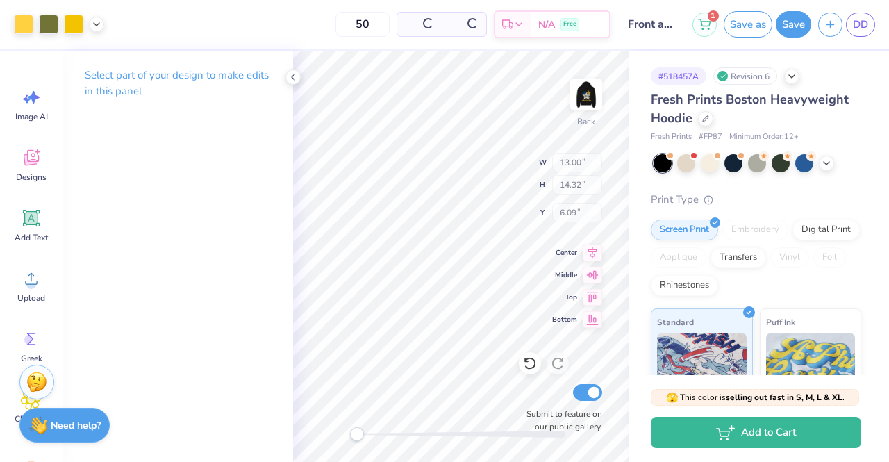
type input "0.54"
type input "3.03"
type input "2.63"
type input "7.23"
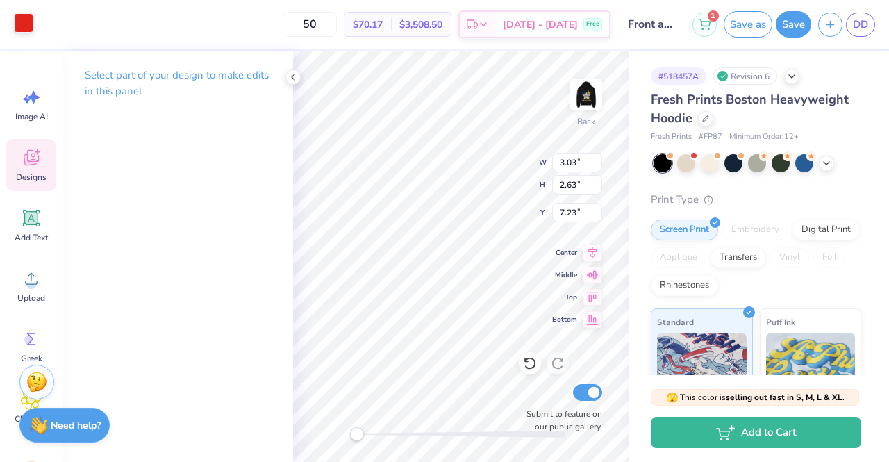
click at [33, 24] on div at bounding box center [23, 22] width 19 height 19
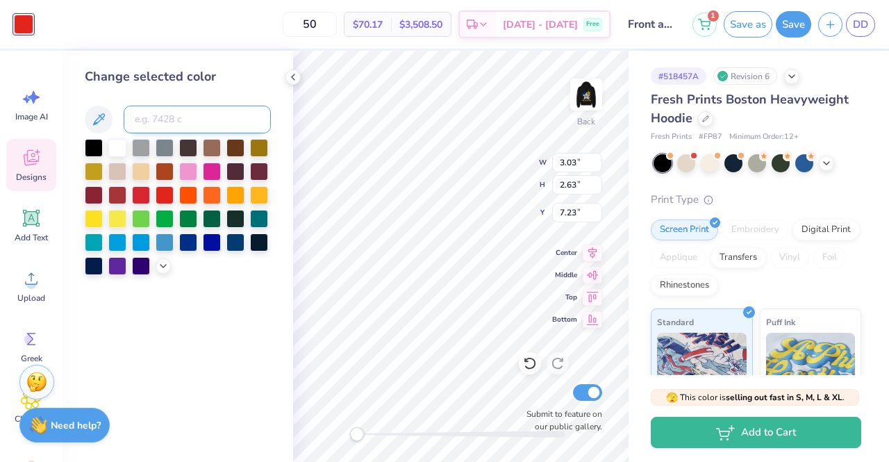
click at [179, 110] on input at bounding box center [197, 120] width 147 height 28
click at [179, 110] on input "7406" at bounding box center [197, 120] width 147 height 28
type input "7406"
click at [96, 124] on icon at bounding box center [99, 119] width 12 height 12
click at [586, 100] on div "Back W 3.03 3.03 " H 2.63 2.63 " Y 7.23 7.23 " Center Middle Top Bottom Submit …" at bounding box center [461, 256] width 336 height 411
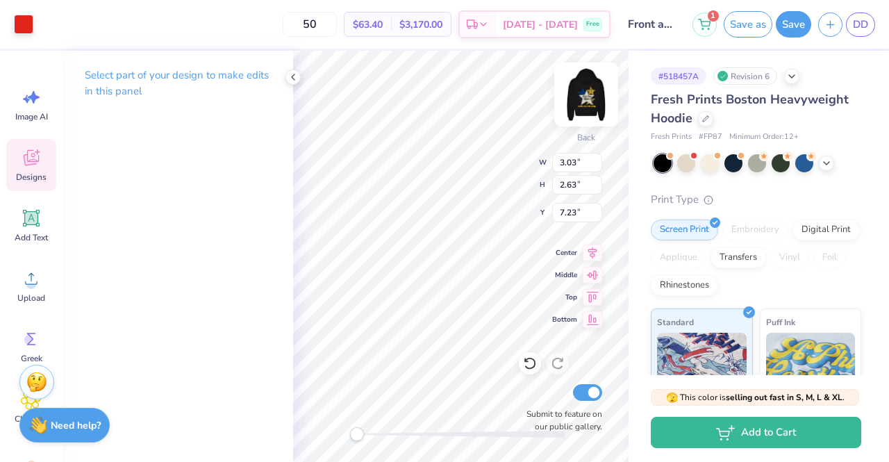
click at [588, 95] on img at bounding box center [587, 95] width 56 height 56
type input "3.10"
type input "2.69"
type input "7.53"
type input "13.00"
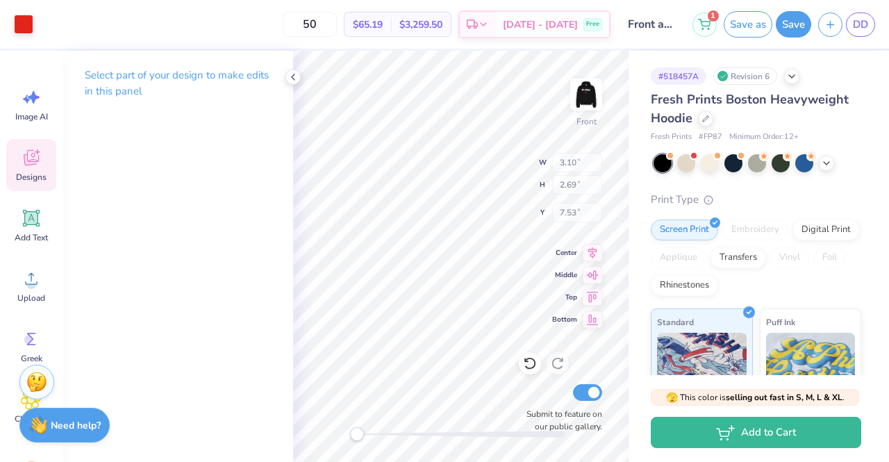
type input "14.32"
type input "6.09"
click at [97, 22] on icon at bounding box center [96, 22] width 11 height 11
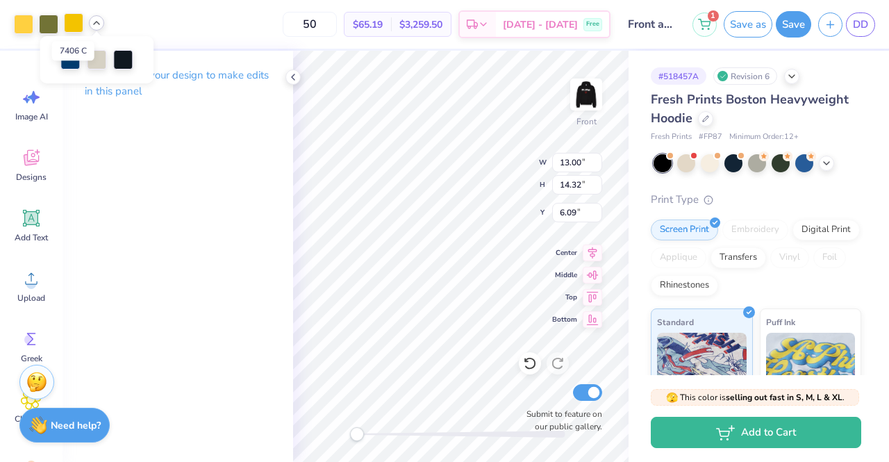
click at [71, 26] on div at bounding box center [73, 22] width 19 height 19
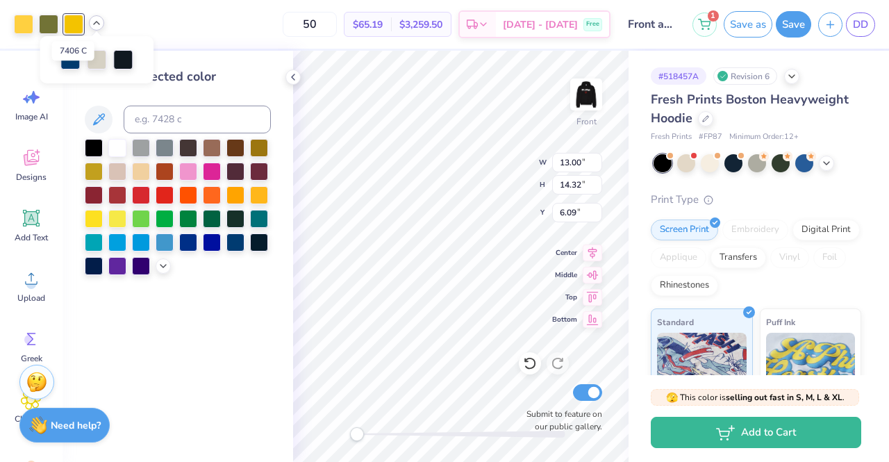
click at [71, 26] on div at bounding box center [73, 24] width 19 height 19
click at [170, 124] on input at bounding box center [197, 120] width 147 height 28
click at [595, 94] on img at bounding box center [587, 95] width 56 height 56
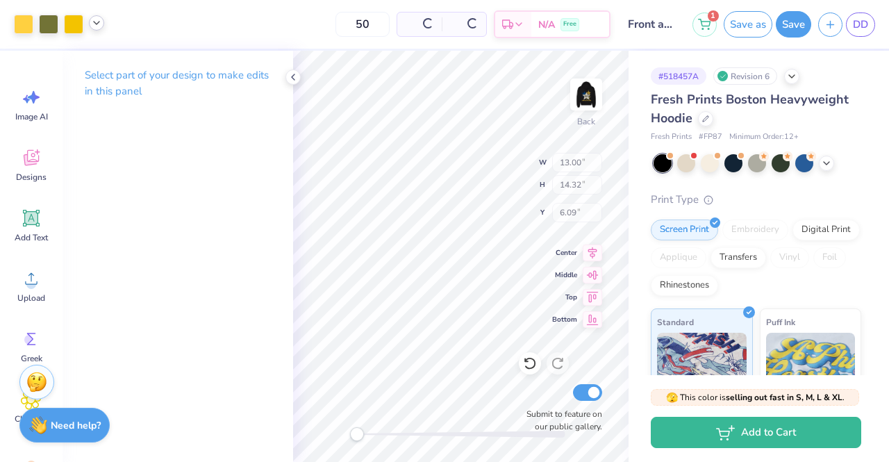
type input "11.28"
type input "12.42"
type input "0.54"
type input "3.03"
type input "2.63"
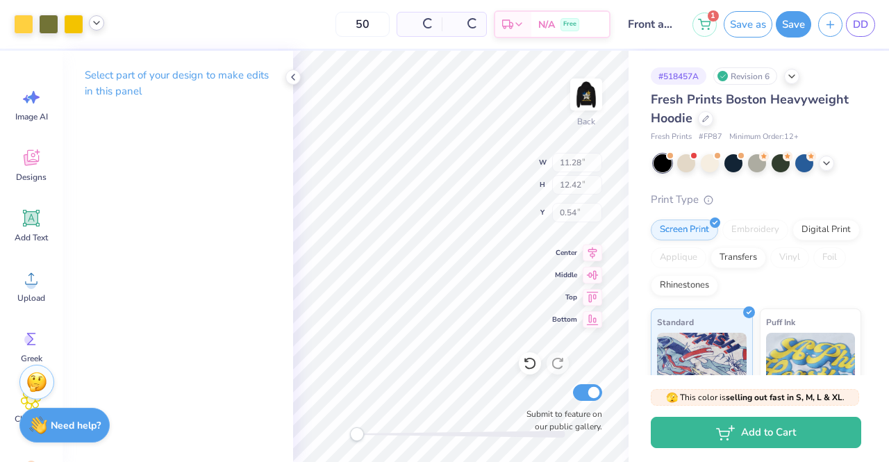
type input "7.23"
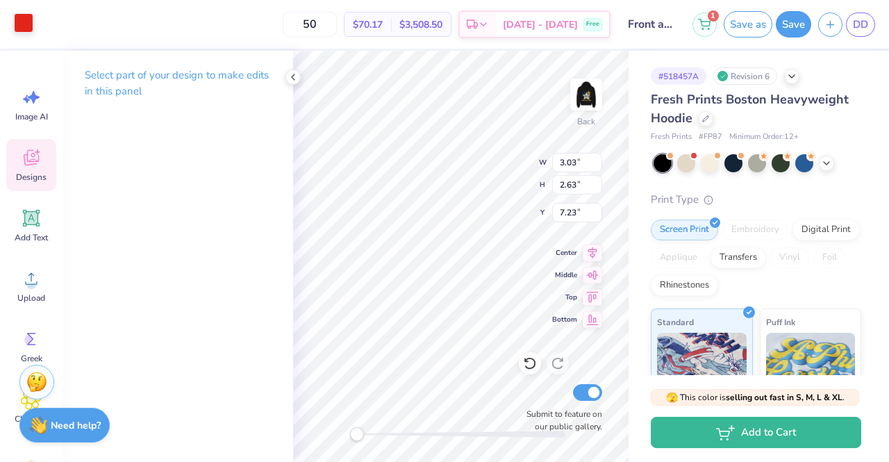
click at [23, 22] on div at bounding box center [23, 22] width 19 height 19
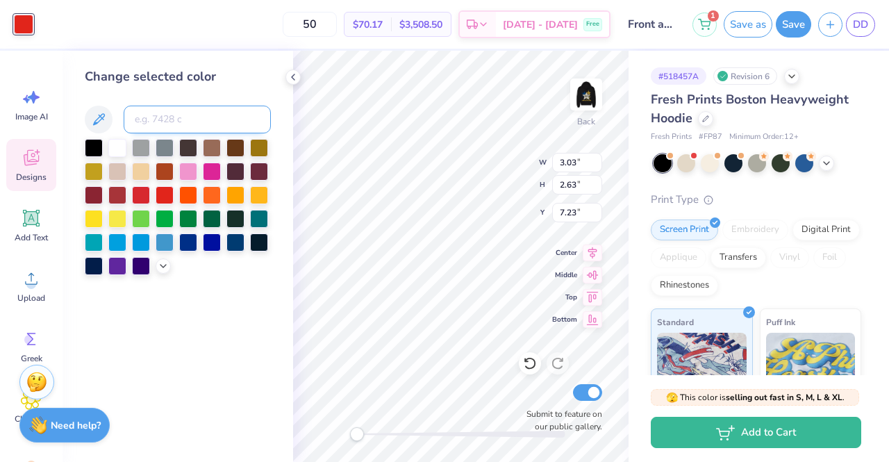
click at [177, 116] on input at bounding box center [197, 120] width 147 height 28
type input "7406"
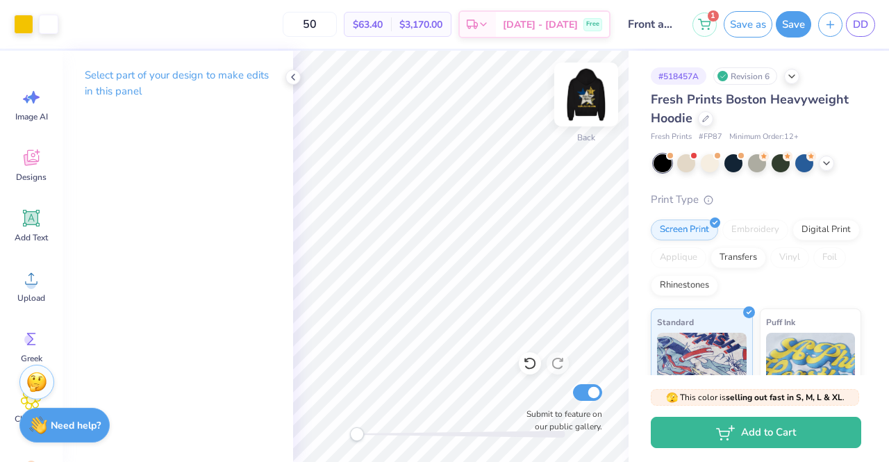
click at [595, 99] on img at bounding box center [587, 95] width 56 height 56
click at [579, 101] on img at bounding box center [587, 95] width 56 height 56
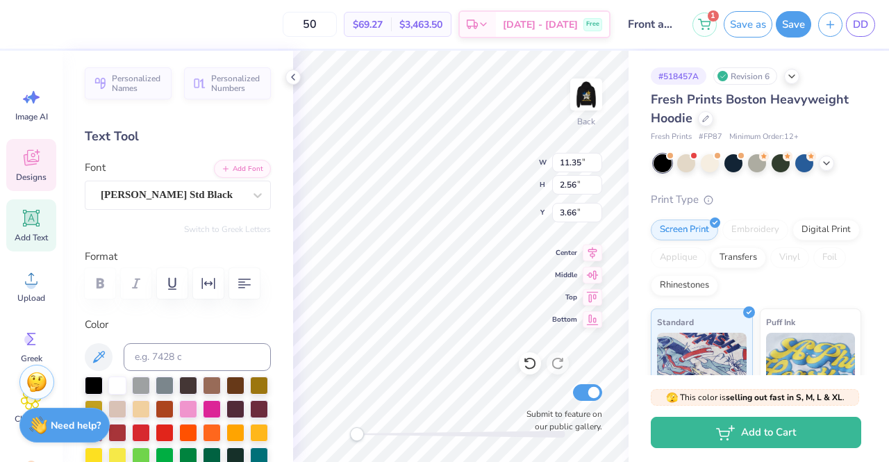
type input "3.03"
type input "2.63"
type input "7.23"
click at [26, 20] on div at bounding box center [23, 22] width 19 height 19
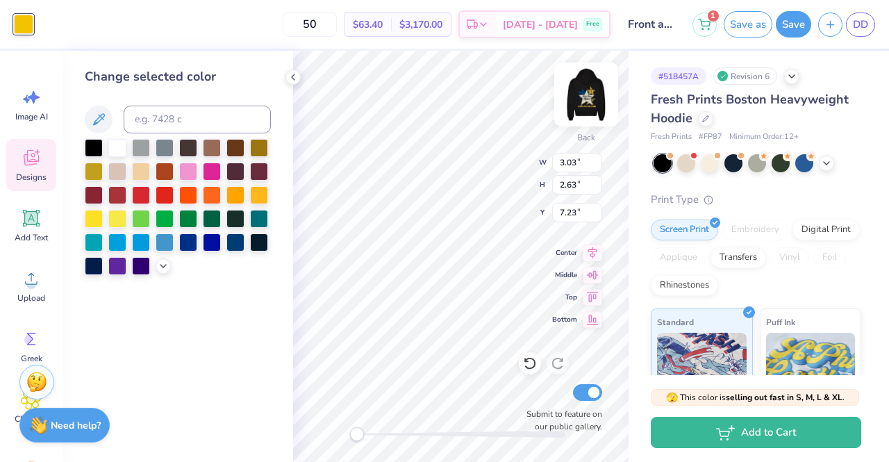
click at [582, 99] on img at bounding box center [587, 95] width 56 height 56
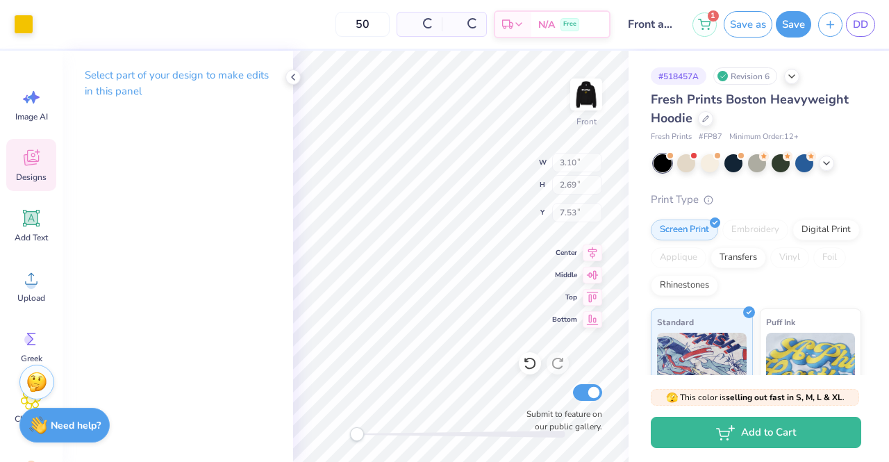
type input "3.10"
type input "2.69"
type input "7.53"
click at [742, 28] on button "Save as" at bounding box center [748, 22] width 49 height 26
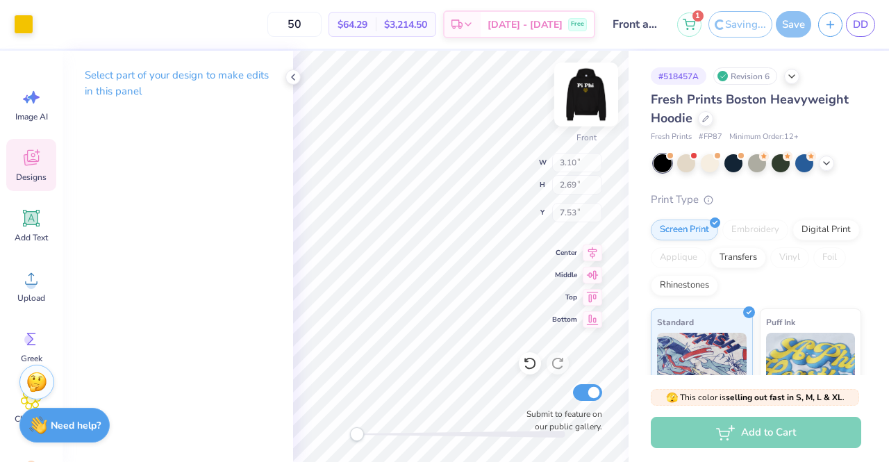
click at [599, 94] on img at bounding box center [587, 95] width 56 height 56
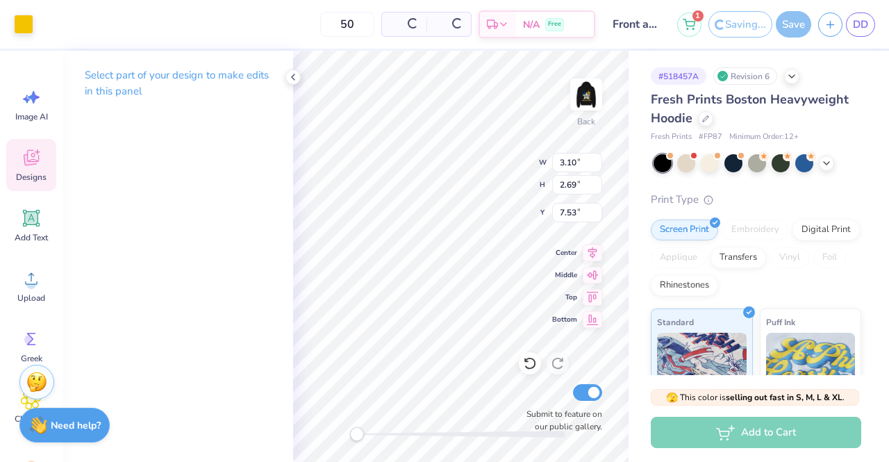
type input "3.03"
type input "2.63"
type input "7.23"
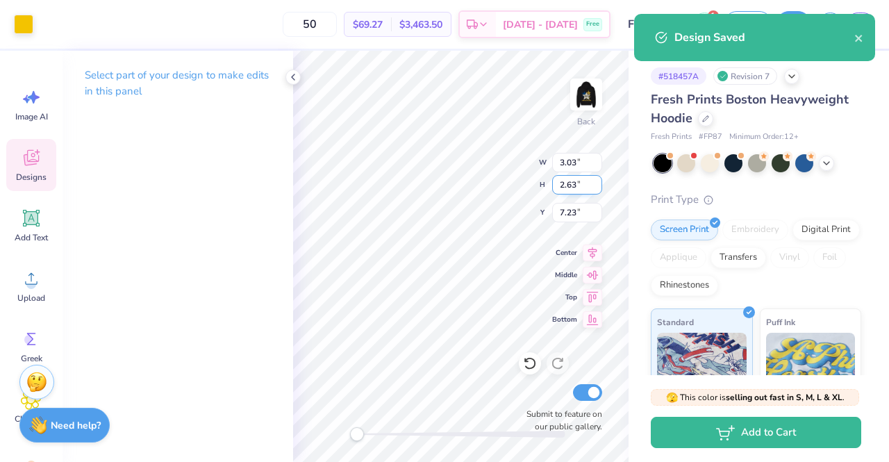
type input "11.35"
type input "2.56"
type input "3.66"
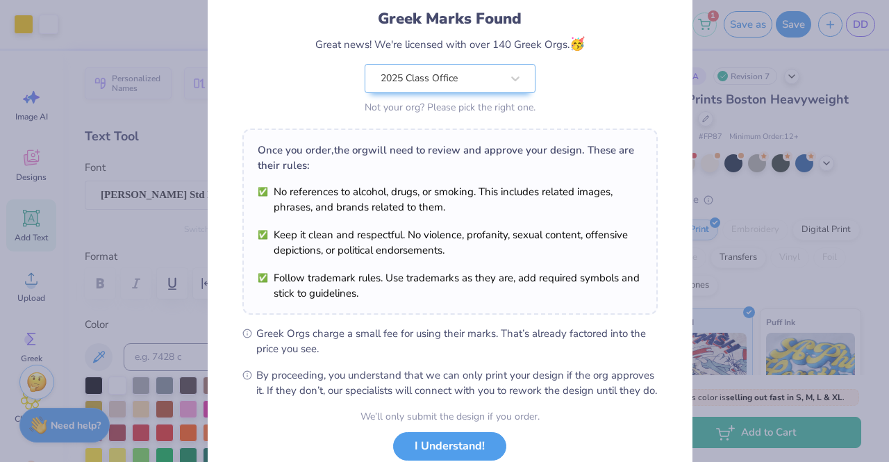
scroll to position [186, 0]
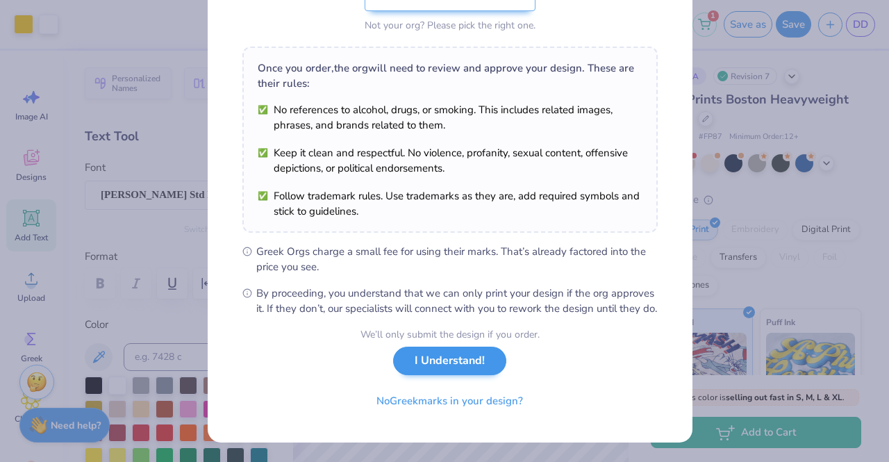
click at [473, 376] on div "We’ll only submit the design if you order. I Understand! No Greek marks in your…" at bounding box center [450, 371] width 179 height 88
click at [468, 350] on div "We’ll only submit the design if you order. I Understand! No Greek marks in your…" at bounding box center [450, 371] width 179 height 88
click at [468, 363] on button "I Understand!" at bounding box center [449, 361] width 113 height 28
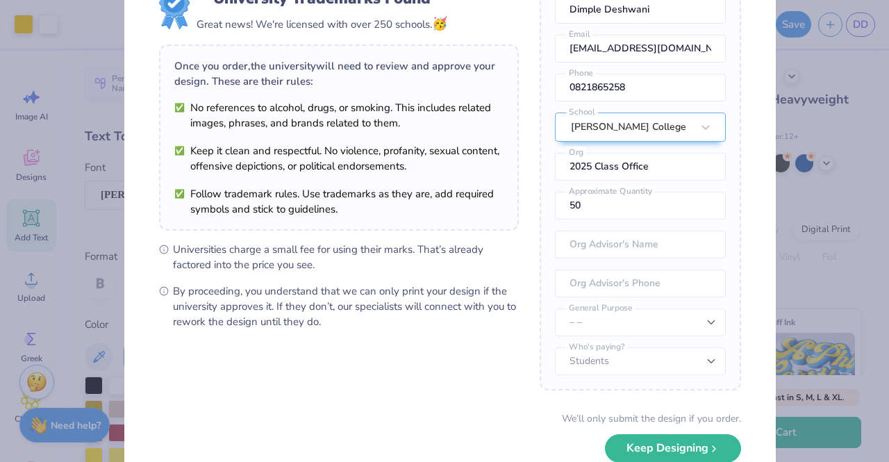
scroll to position [141, 0]
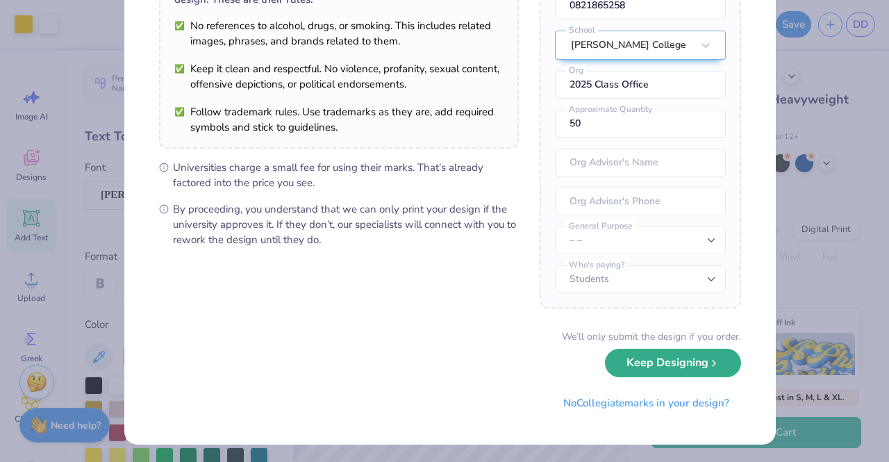
click at [668, 372] on button "Keep Designing" at bounding box center [673, 363] width 136 height 28
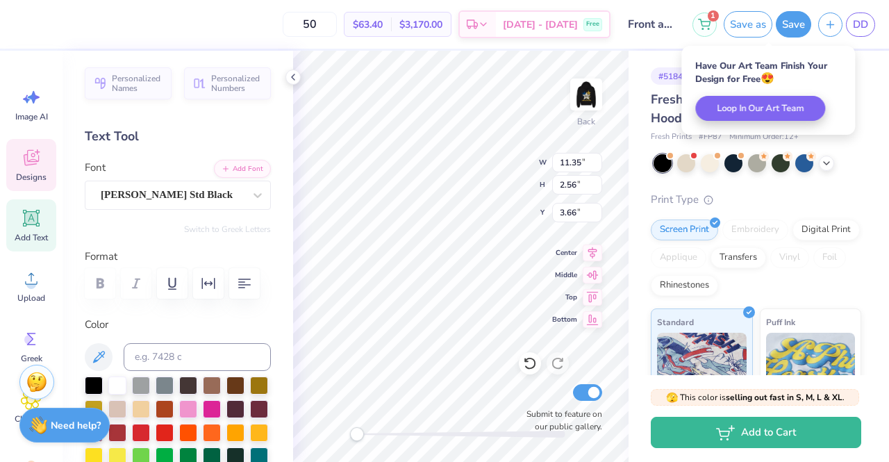
scroll to position [11, 1]
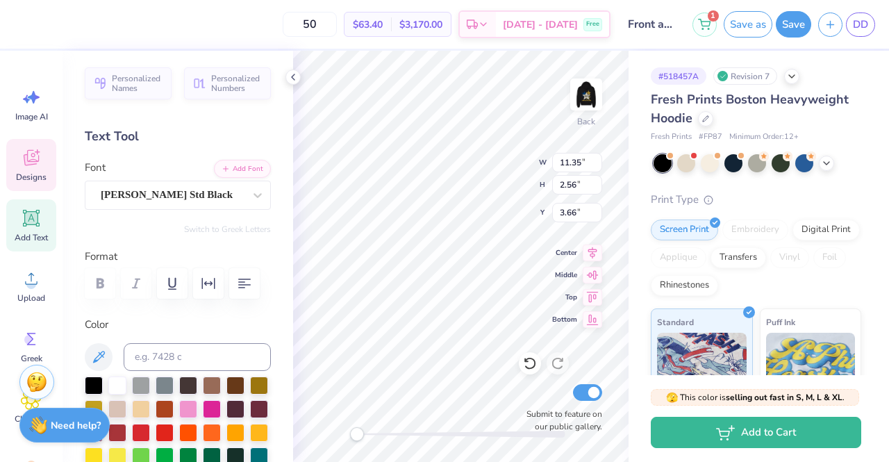
type textarea "P"
type textarea "ZTA"
click at [591, 105] on img at bounding box center [587, 95] width 56 height 56
type input "8.15"
type input "2.65"
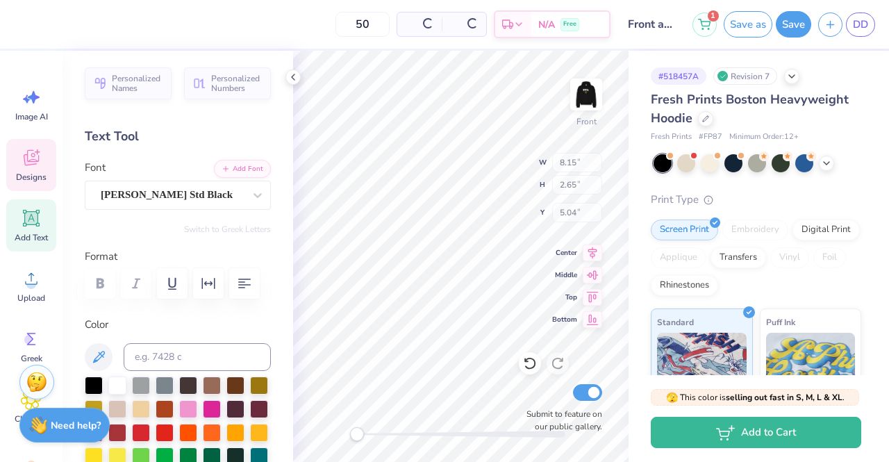
type input "5.04"
click at [750, 19] on button "Save as" at bounding box center [748, 22] width 49 height 26
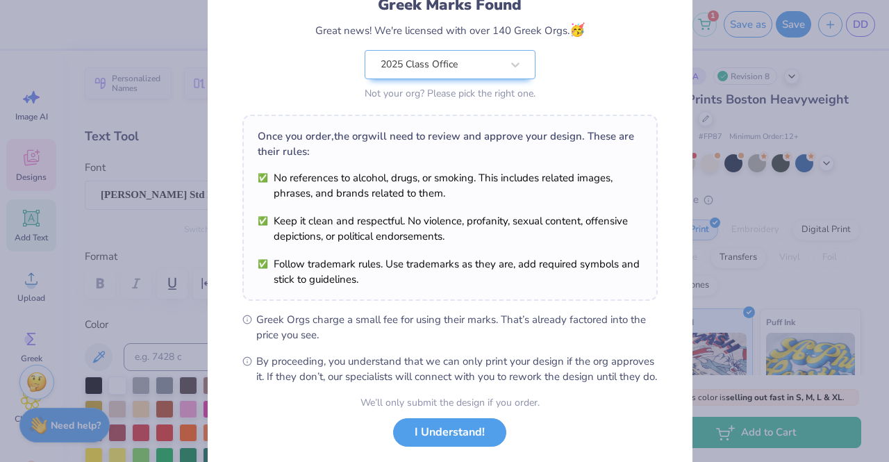
scroll to position [186, 0]
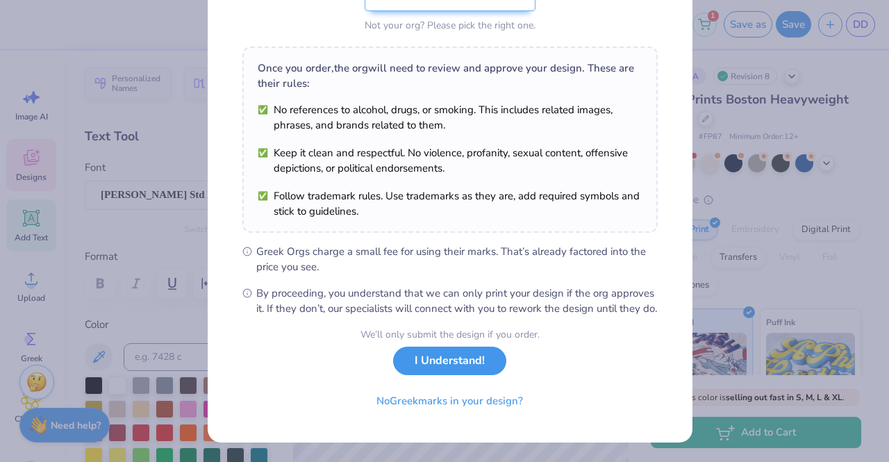
click at [422, 366] on button "I Understand!" at bounding box center [449, 361] width 113 height 28
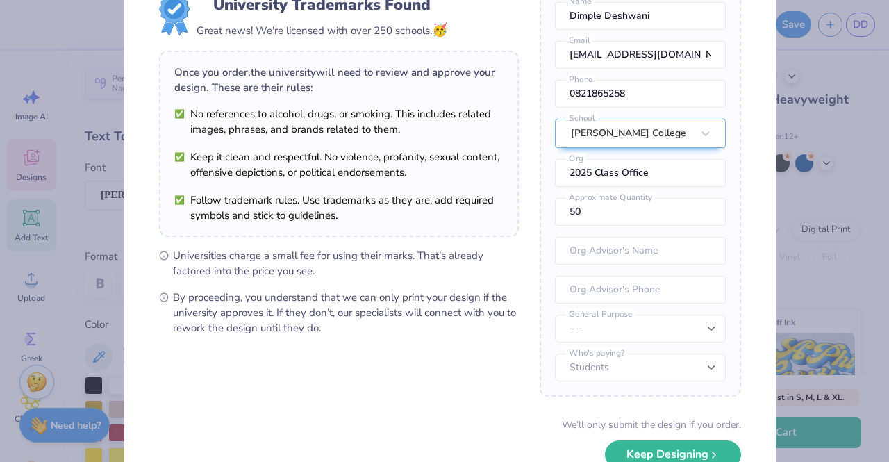
scroll to position [141, 0]
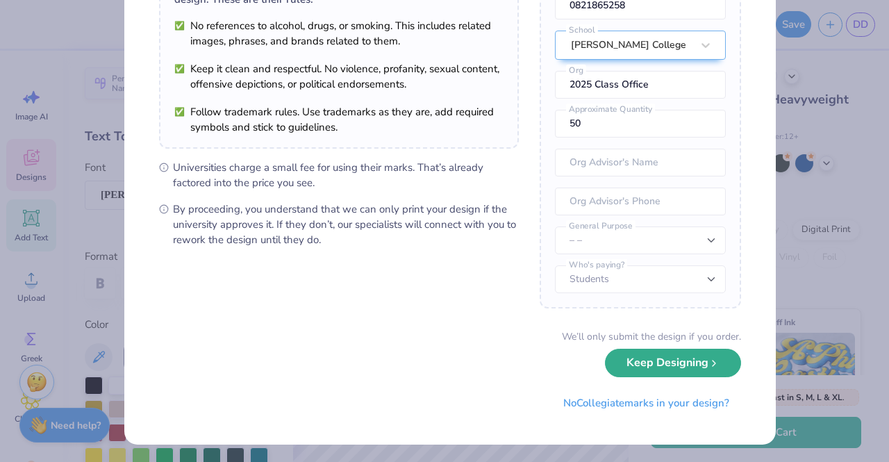
click at [665, 360] on button "Keep Designing" at bounding box center [673, 363] width 136 height 28
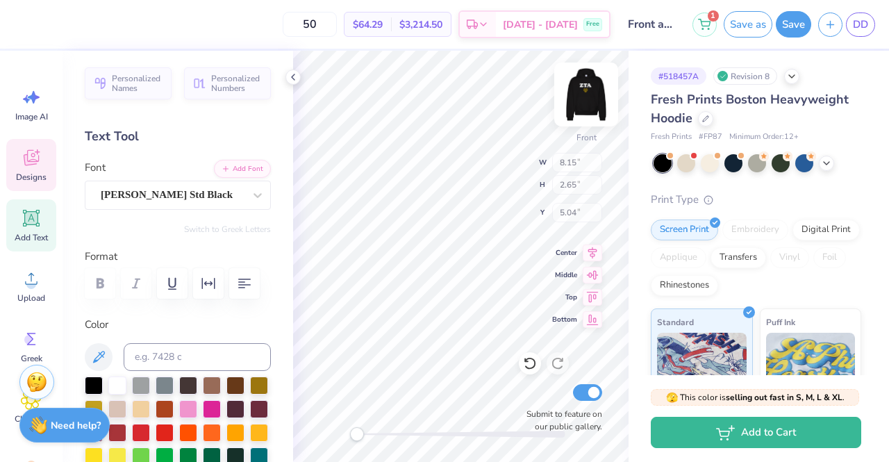
type input "13.00"
type input "14.32"
type input "6.09"
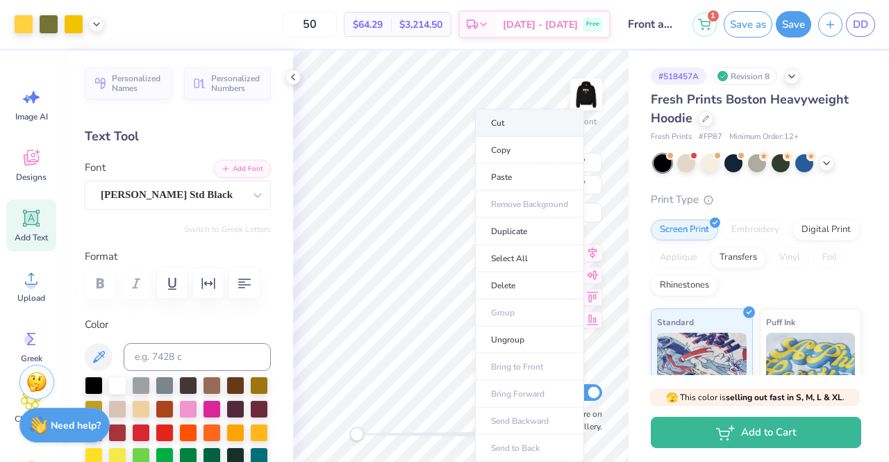
click at [520, 129] on li "Cut" at bounding box center [529, 123] width 109 height 28
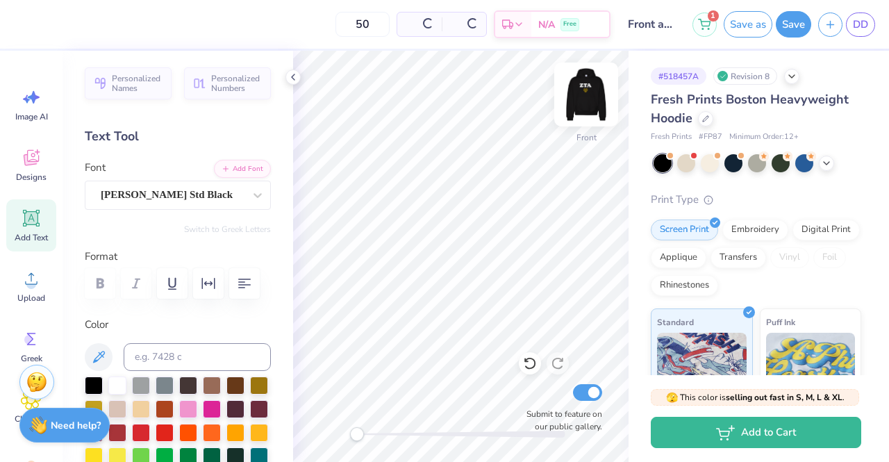
click at [579, 108] on img at bounding box center [587, 95] width 56 height 56
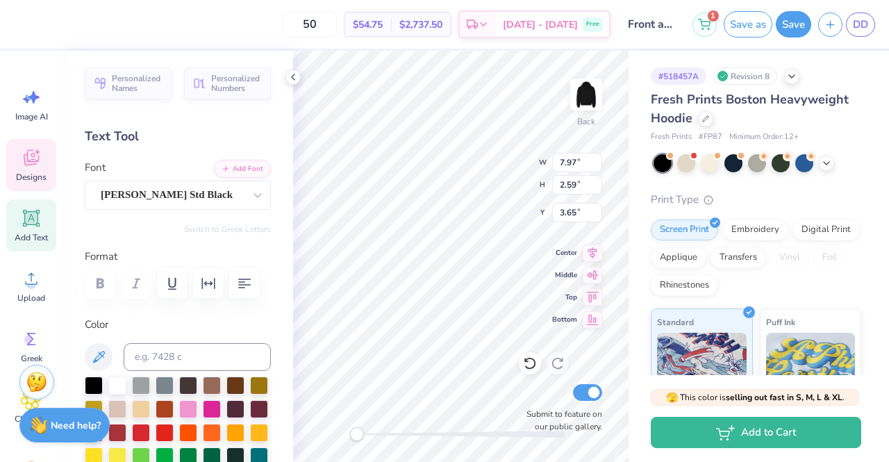
scroll to position [11, 1]
type textarea "Z"
type textarea "ChiO"
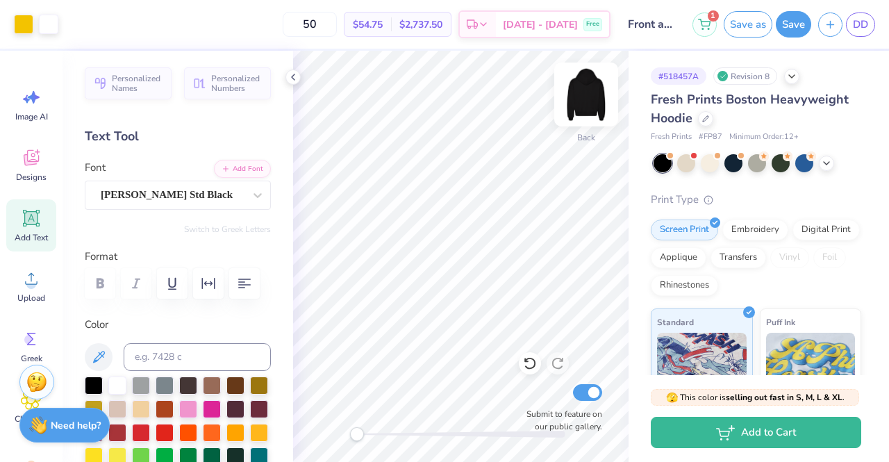
click at [582, 87] on img at bounding box center [587, 95] width 56 height 56
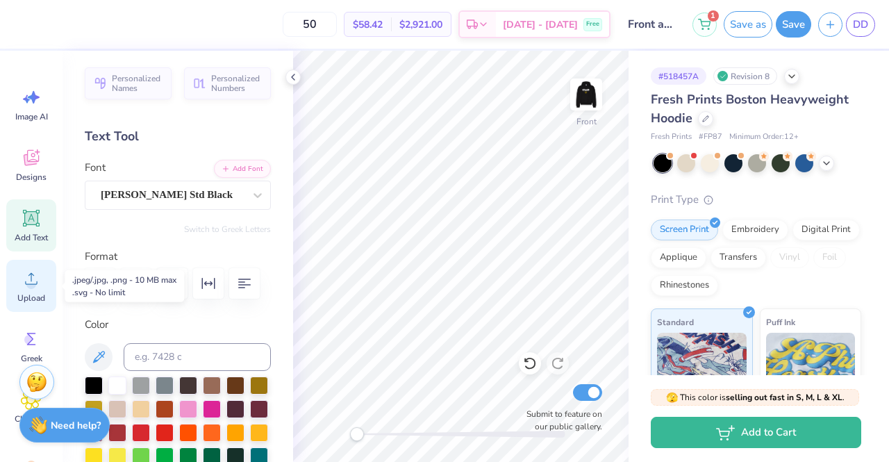
click at [17, 287] on div "Upload" at bounding box center [31, 286] width 50 height 52
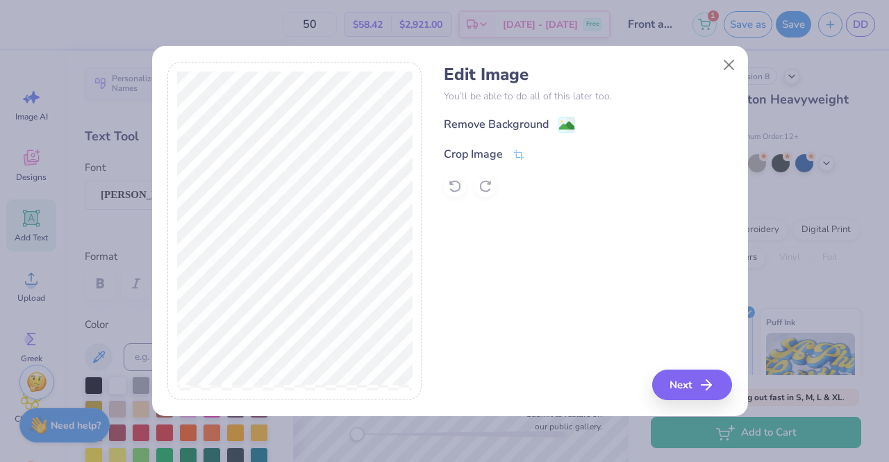
click at [508, 116] on div "Remove Background" at bounding box center [588, 124] width 288 height 17
click at [508, 120] on div "Remove Background" at bounding box center [496, 125] width 105 height 17
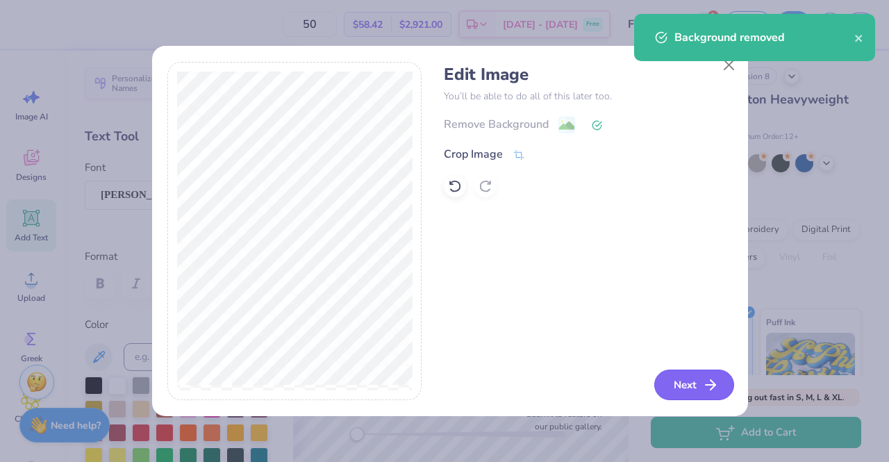
click at [704, 382] on icon "button" at bounding box center [710, 385] width 17 height 17
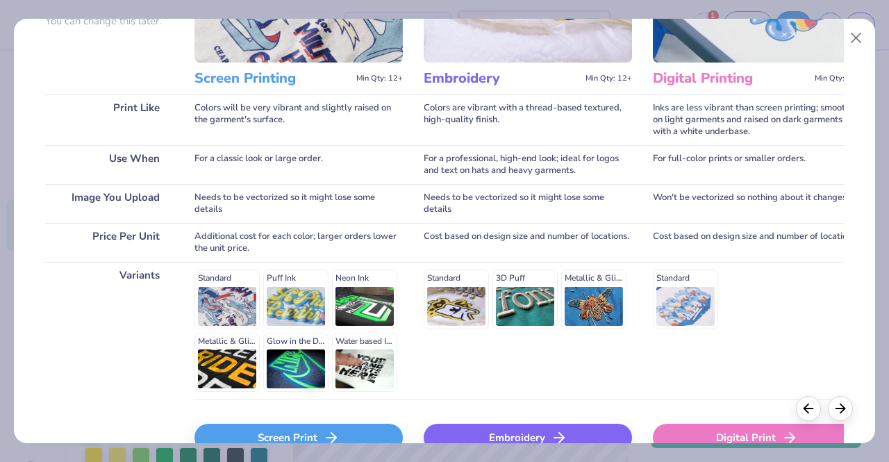
scroll to position [229, 0]
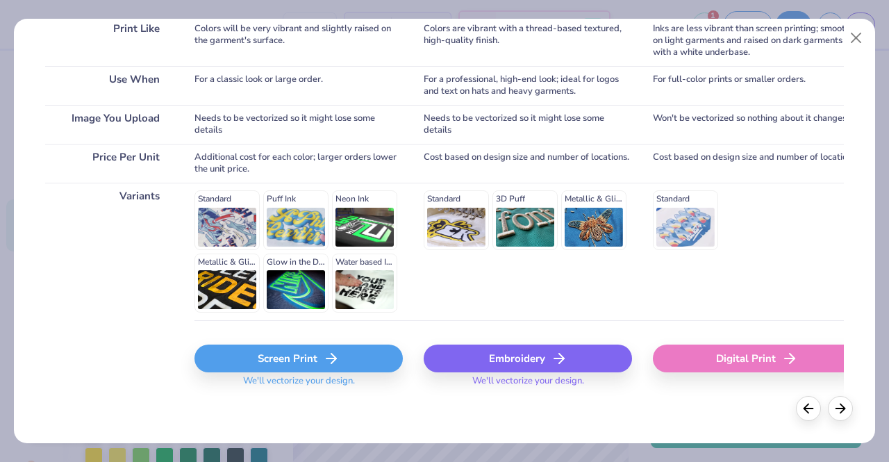
click at [317, 365] on div "Screen Print" at bounding box center [299, 359] width 208 height 28
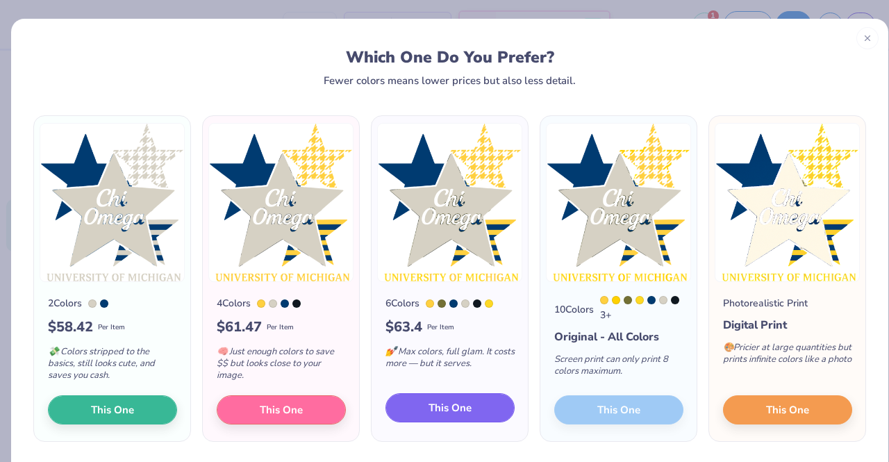
click at [429, 400] on span "This One" at bounding box center [450, 408] width 43 height 16
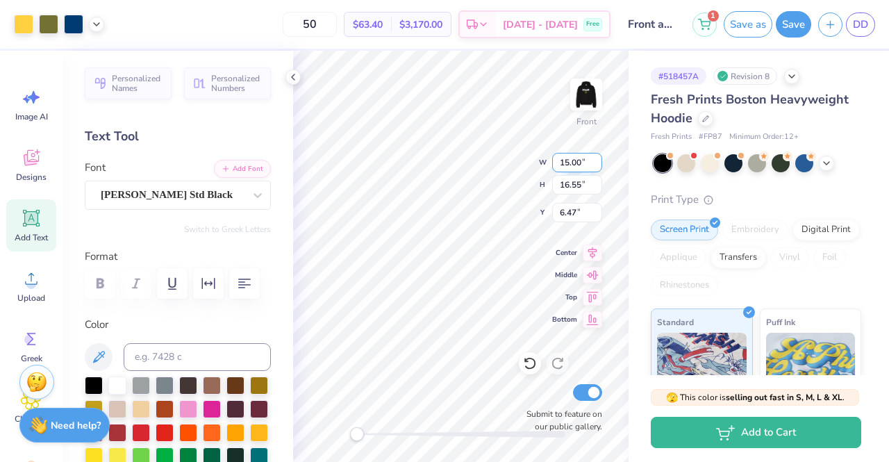
click at [568, 160] on input "15.00" at bounding box center [577, 162] width 50 height 19
type input "13.00"
click at [573, 181] on input "16.55" at bounding box center [577, 184] width 50 height 19
type input "14.35"
type input "7.58"
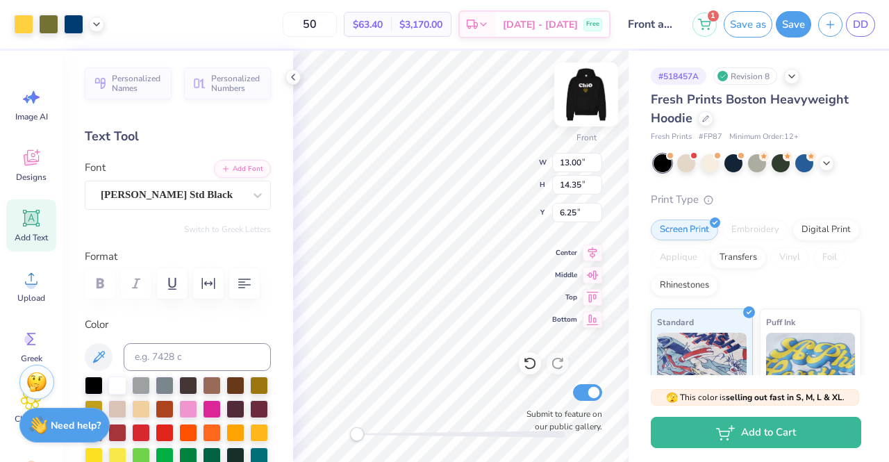
click at [583, 85] on img at bounding box center [587, 95] width 56 height 56
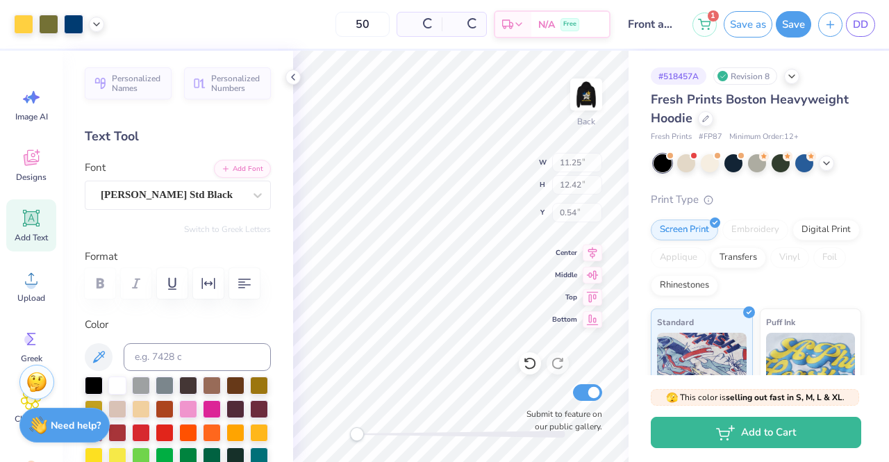
type input "11.25"
type input "12.42"
type input "0.54"
click at [594, 98] on img at bounding box center [587, 95] width 56 height 56
type input "13.00"
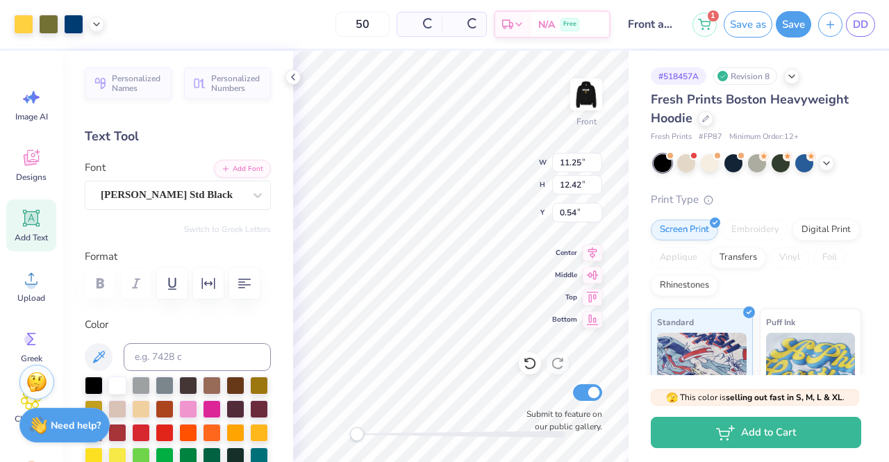
type input "14.35"
type input "6.25"
click at [762, 22] on button "Save as" at bounding box center [748, 22] width 49 height 26
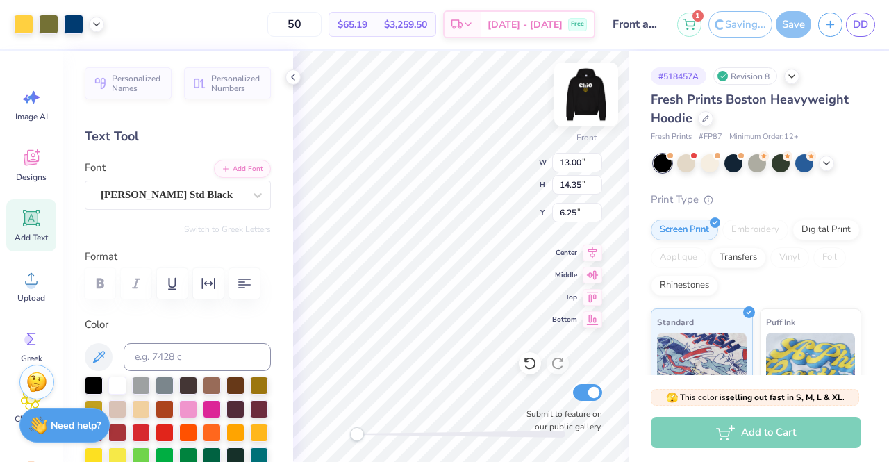
click at [583, 98] on img at bounding box center [587, 95] width 56 height 56
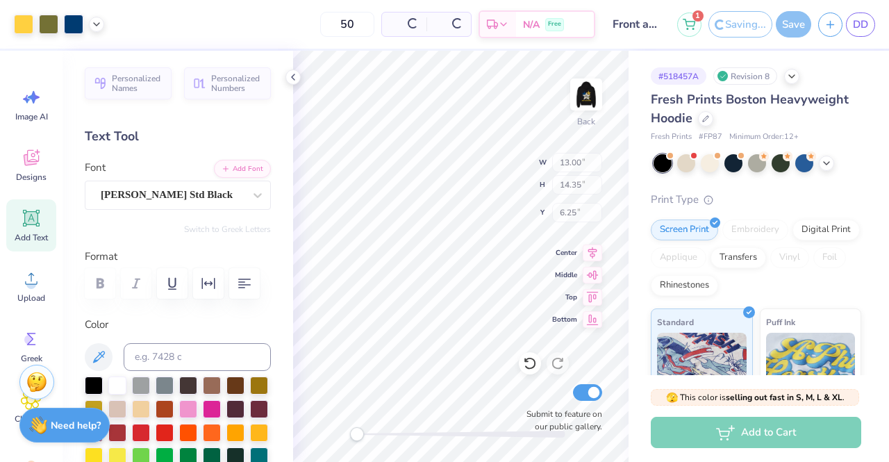
type input "11.25"
type input "12.42"
type input "0.54"
type input "3.03"
type input "2.63"
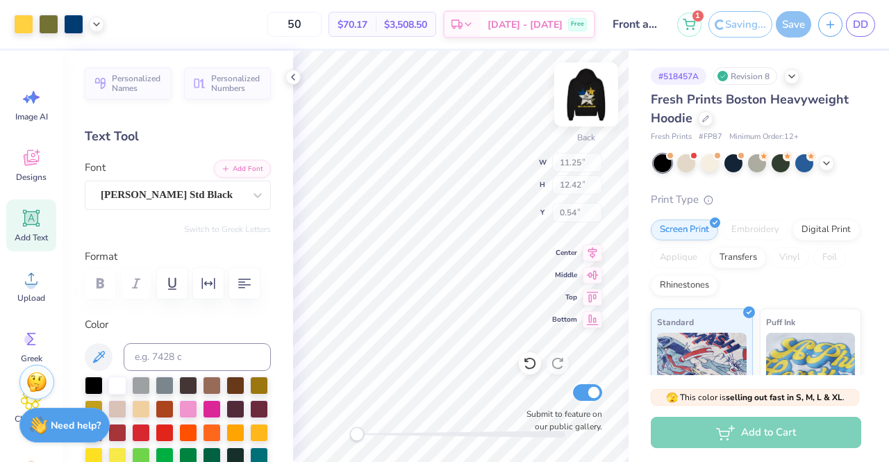
type input "7.23"
type input "9.29"
type input "2.59"
type input "3.65"
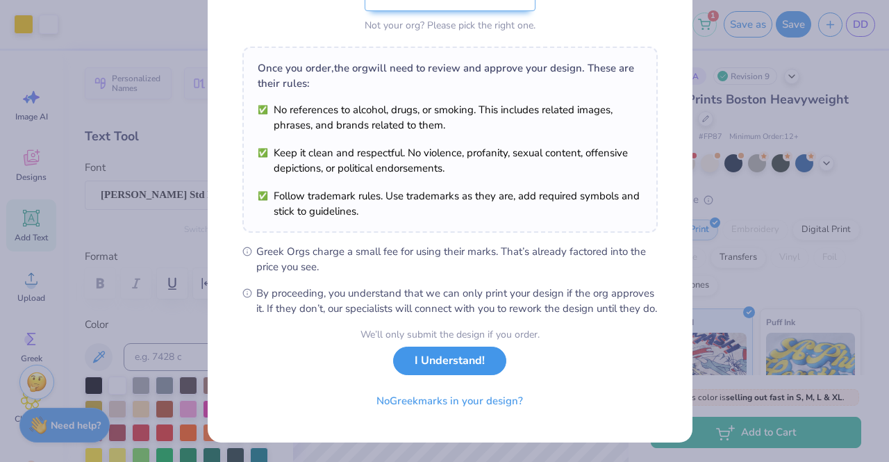
click at [422, 370] on button "I Understand!" at bounding box center [449, 361] width 113 height 28
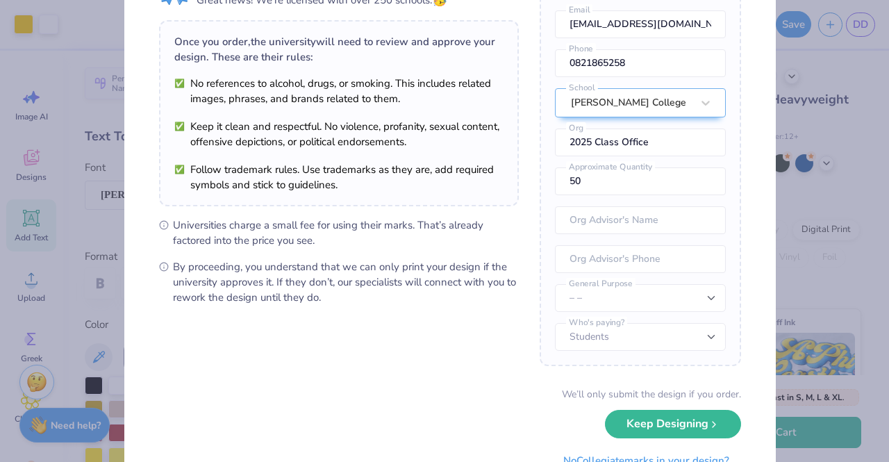
scroll to position [141, 0]
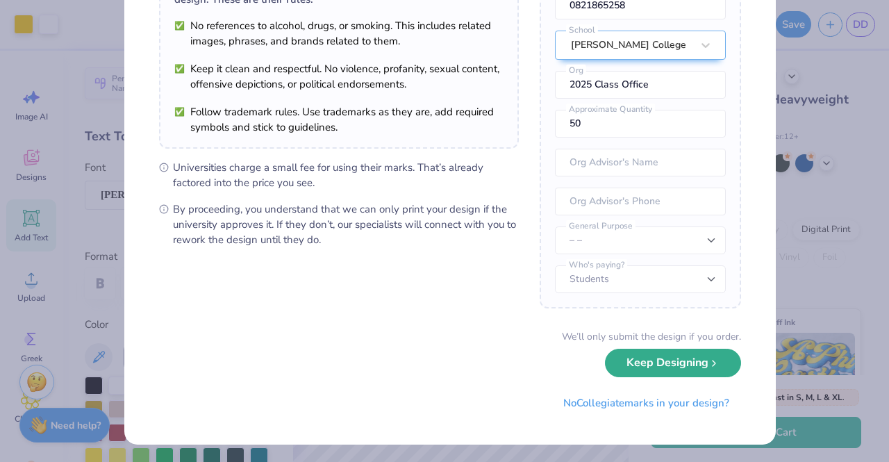
click at [643, 362] on button "Keep Designing" at bounding box center [673, 363] width 136 height 28
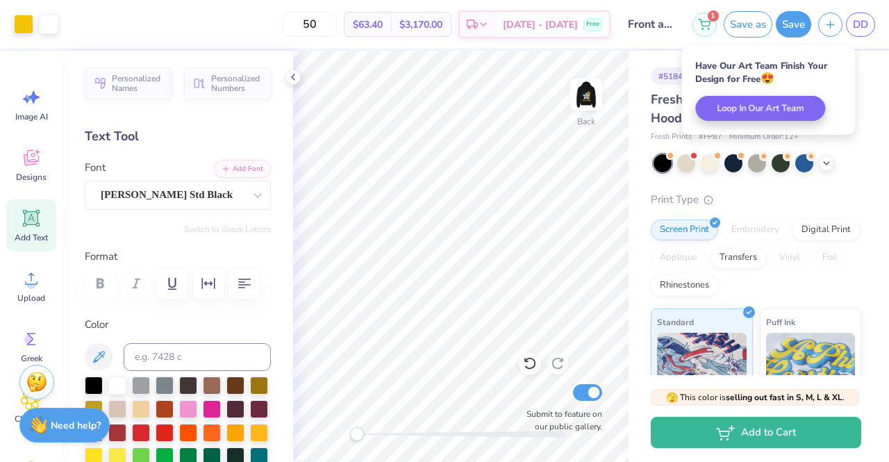
scroll to position [0, 0]
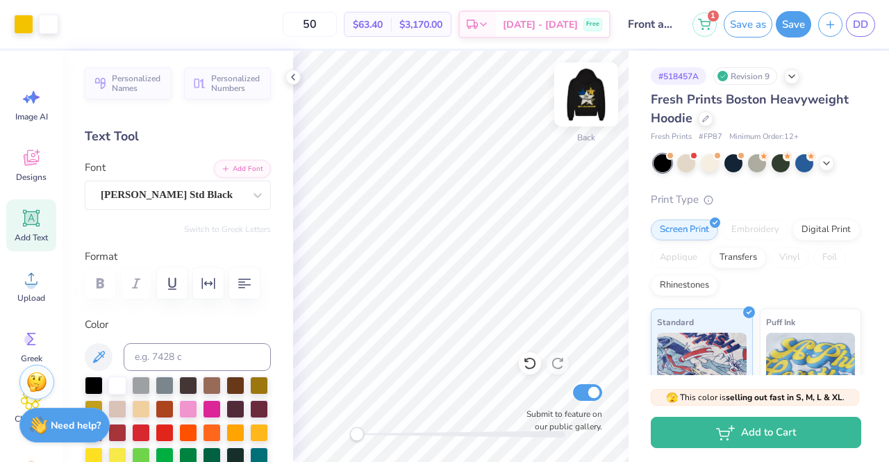
click at [588, 93] on img at bounding box center [587, 95] width 56 height 56
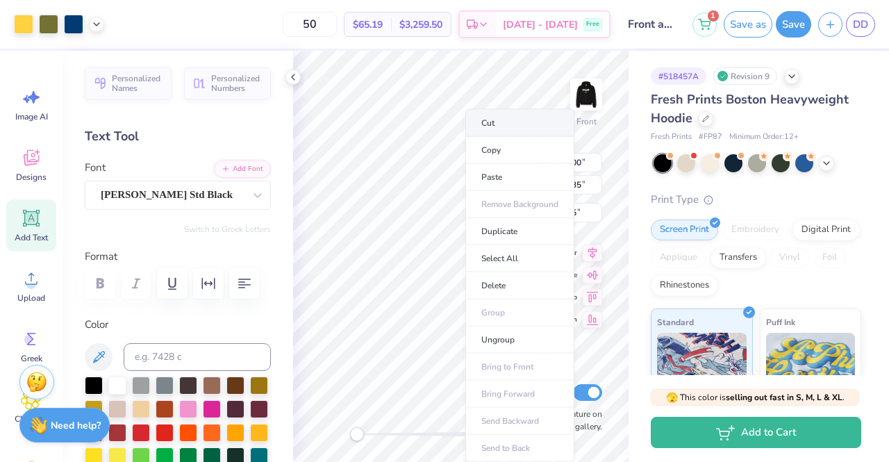
click at [532, 123] on li "Cut" at bounding box center [520, 123] width 109 height 28
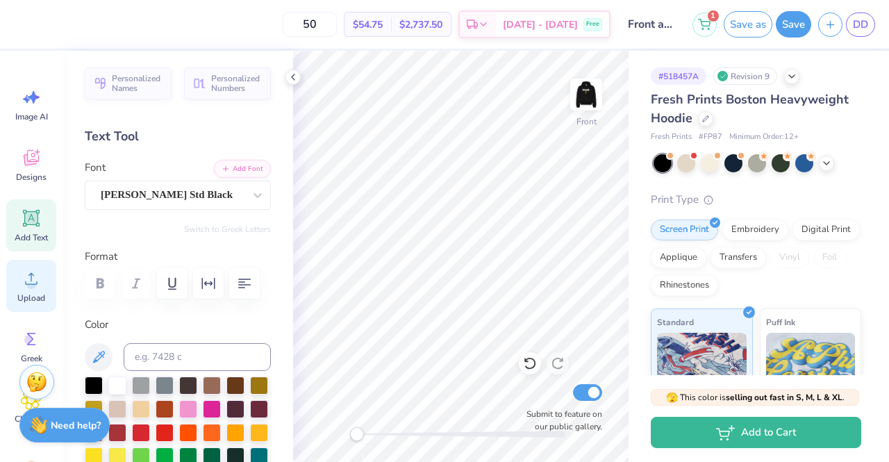
click at [26, 284] on icon at bounding box center [31, 279] width 13 height 12
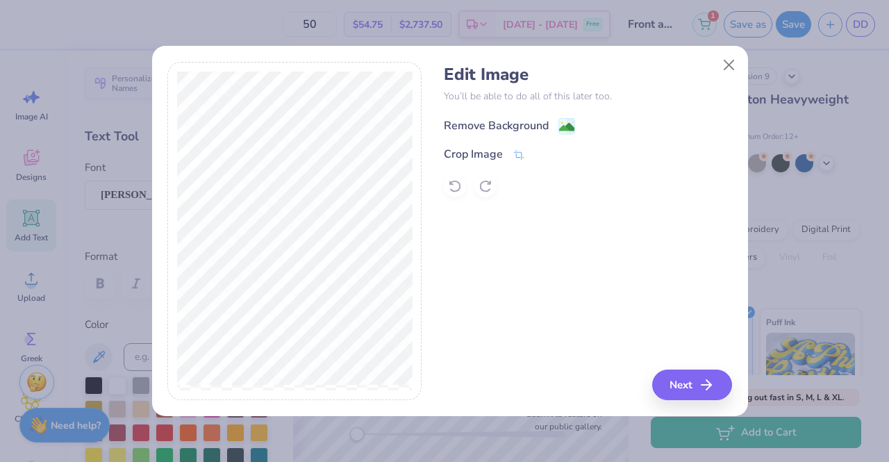
click at [495, 129] on div "Remove Background" at bounding box center [496, 125] width 105 height 17
click at [686, 390] on button "Next" at bounding box center [694, 385] width 80 height 31
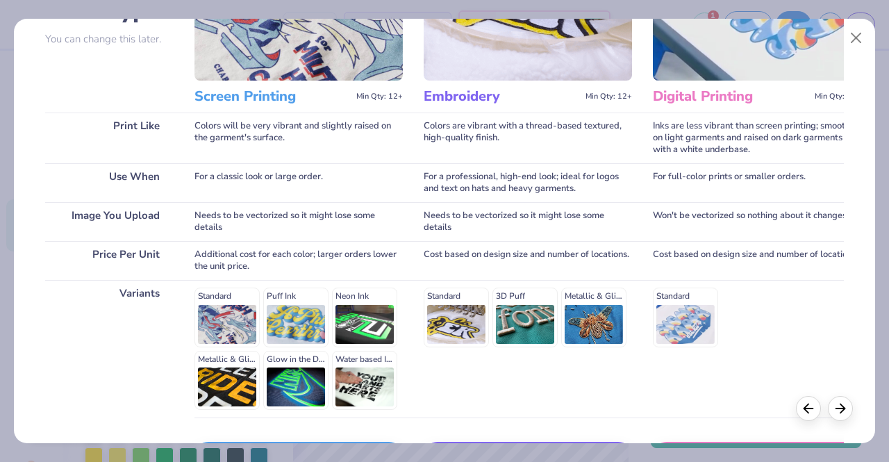
scroll to position [229, 0]
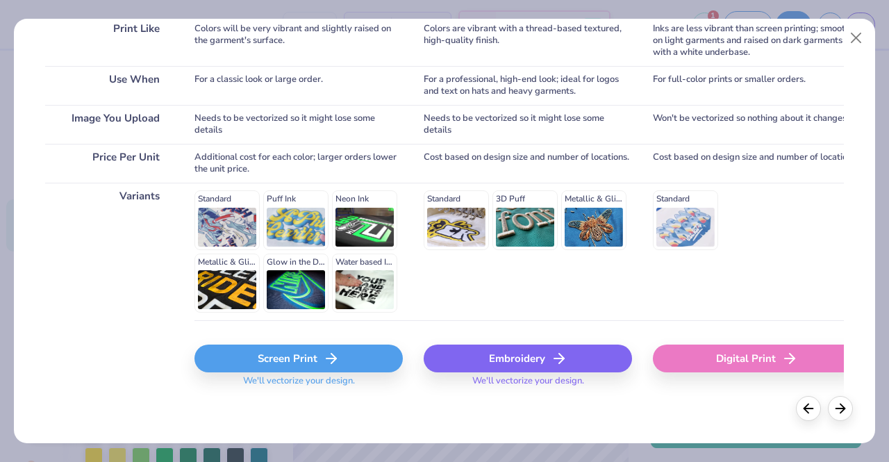
click at [319, 362] on div "Screen Print" at bounding box center [299, 359] width 208 height 28
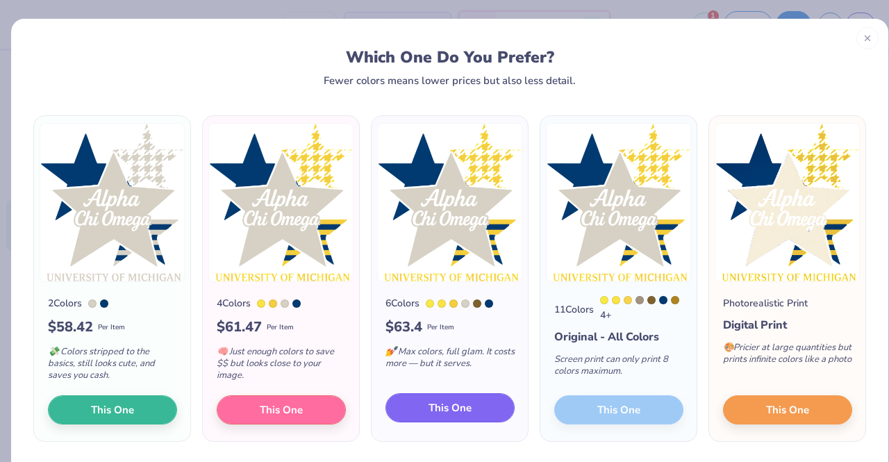
click at [443, 398] on button "This One" at bounding box center [450, 407] width 129 height 29
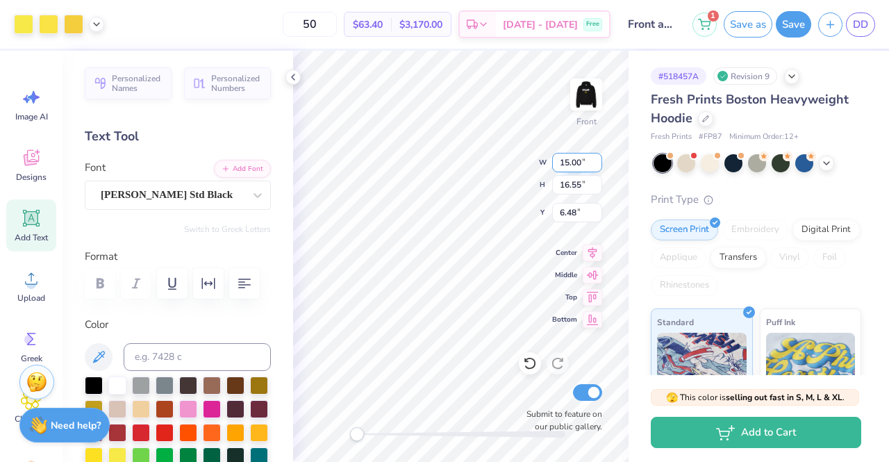
click at [569, 158] on input "15.00" at bounding box center [577, 162] width 50 height 19
type input "13.00"
click at [579, 179] on input "16.55" at bounding box center [577, 184] width 50 height 19
type input "14.34"
type input "7.58"
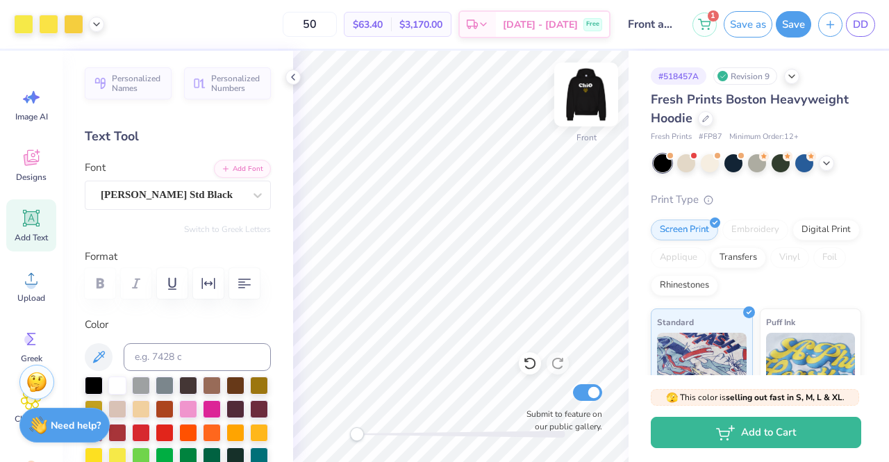
click at [591, 98] on img at bounding box center [587, 95] width 56 height 56
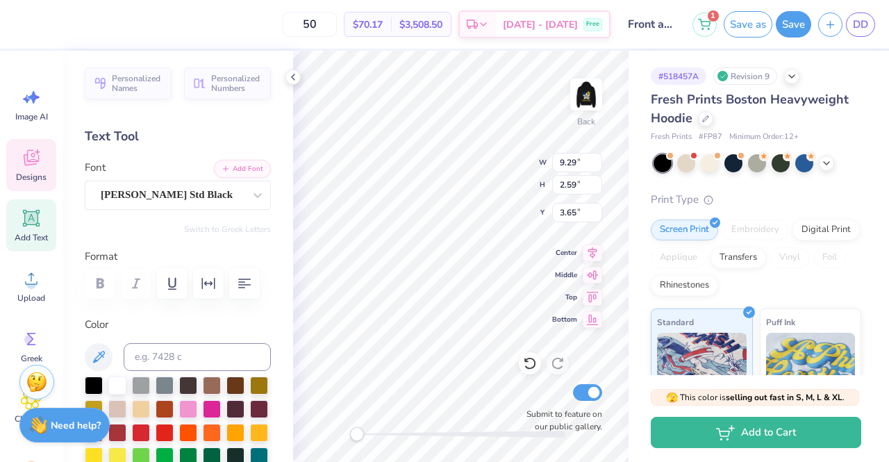
scroll to position [11, 1]
type textarea "AChiO"
type input "3.03"
type input "2.63"
type input "7.23"
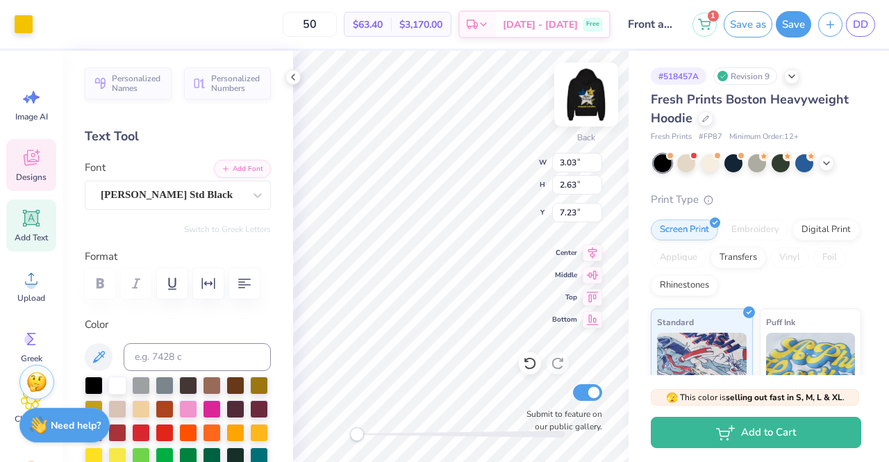
click at [588, 80] on img at bounding box center [587, 95] width 56 height 56
type input "3.10"
type input "2.69"
type input "7.53"
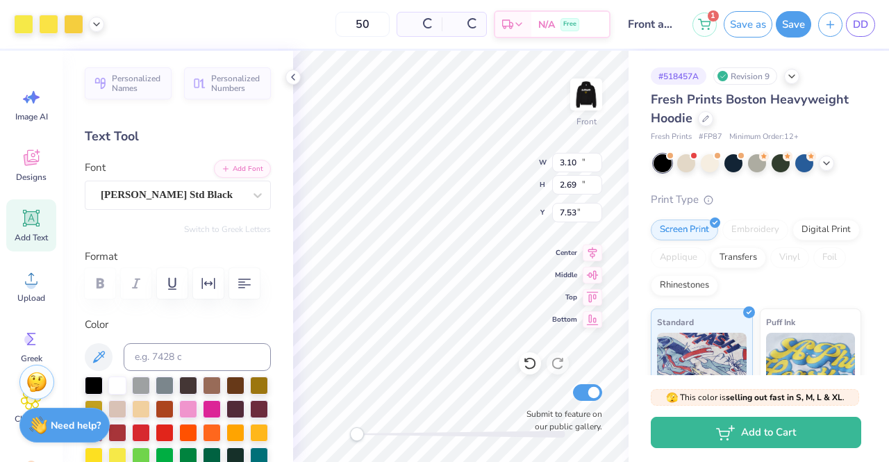
type input "13.00"
type input "14.34"
type input "6.30"
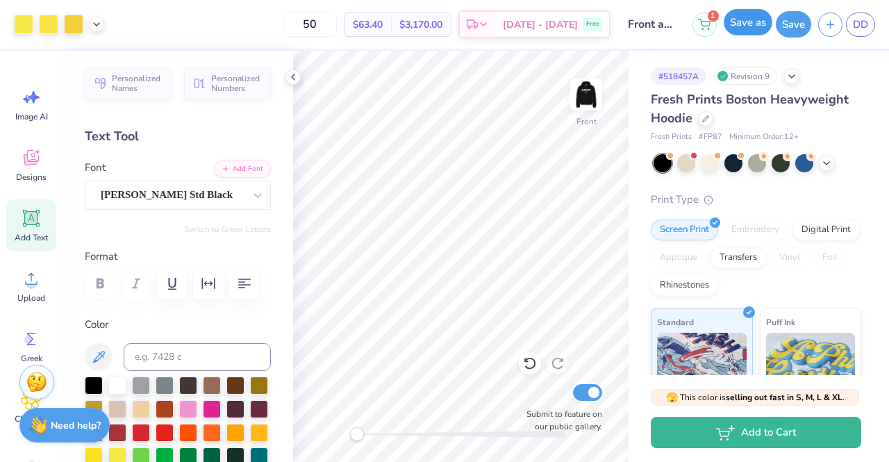
click at [751, 15] on button "Save as" at bounding box center [748, 22] width 49 height 26
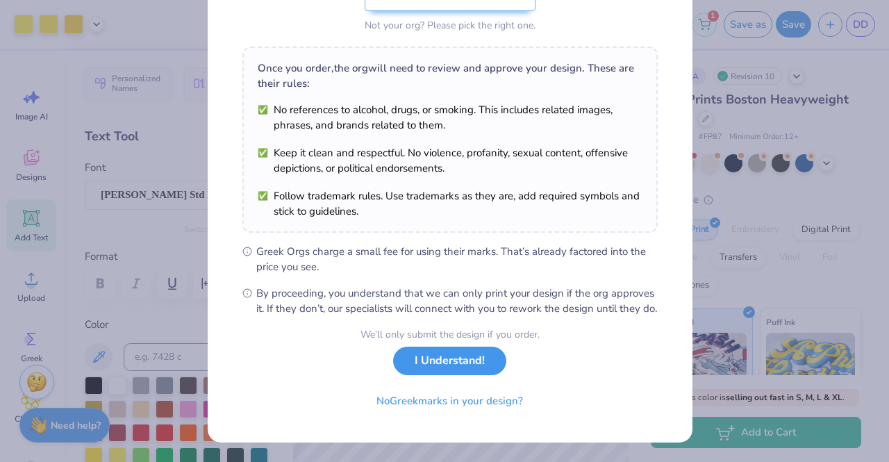
click at [491, 359] on button "I Understand!" at bounding box center [449, 361] width 113 height 28
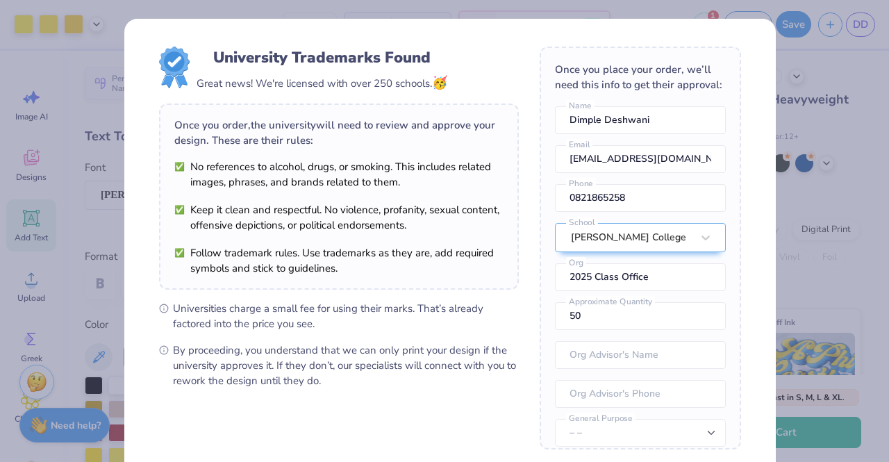
scroll to position [141, 0]
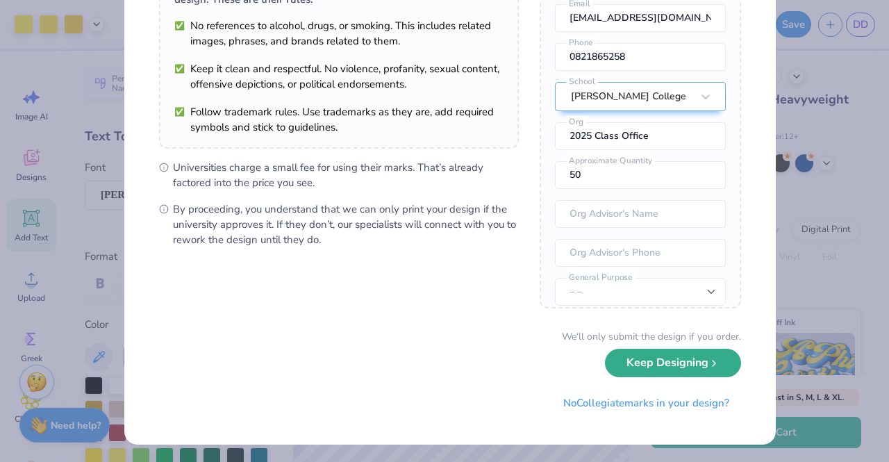
click at [631, 363] on button "Keep Designing" at bounding box center [673, 363] width 136 height 28
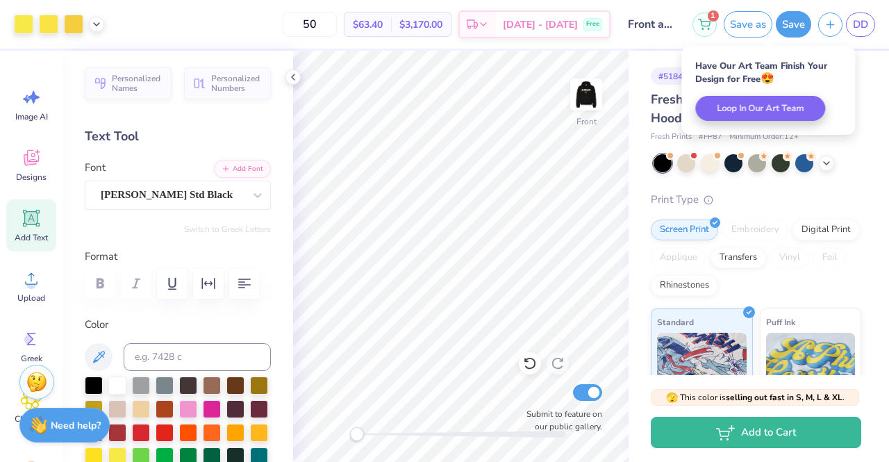
scroll to position [0, 0]
click at [586, 88] on img at bounding box center [587, 95] width 56 height 56
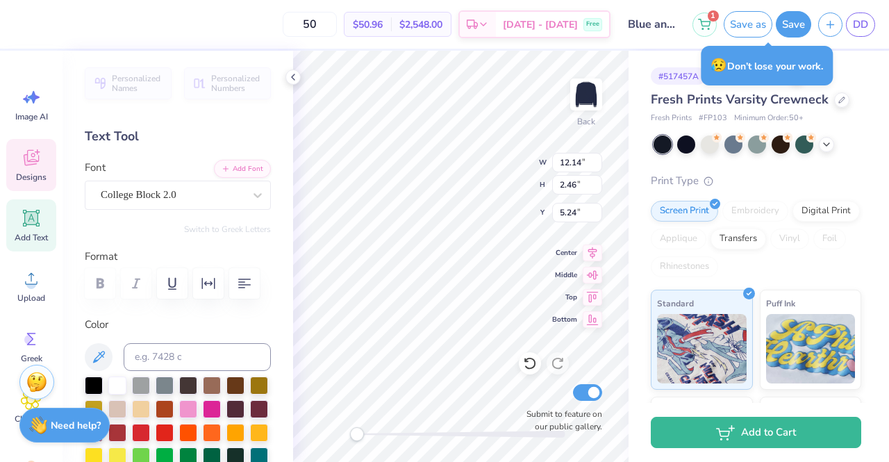
type input "9.43"
type input "0.78"
type input "3.49"
type textarea "U"
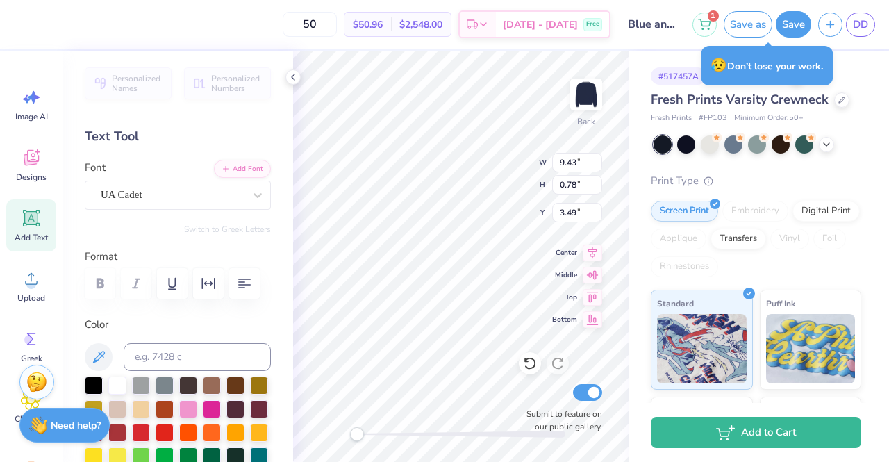
scroll to position [11, 6]
type textarea "Ohio state University"
type input "12.14"
type input "2.46"
type input "5.24"
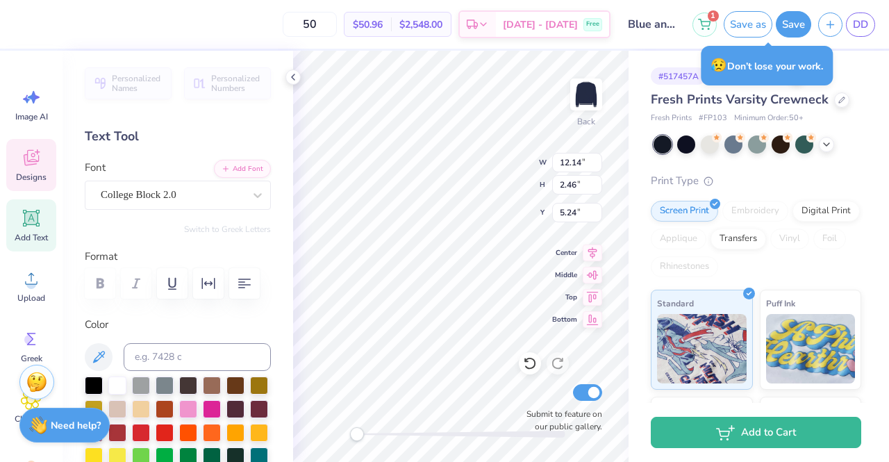
click at [481, 164] on div "Back W 12.14 12.14 " H 2.46 2.46 " Y 5.24 5.24 " Center Middle Top Bottom Submi…" at bounding box center [461, 256] width 336 height 411
click at [734, 25] on button "Save as" at bounding box center [748, 22] width 49 height 26
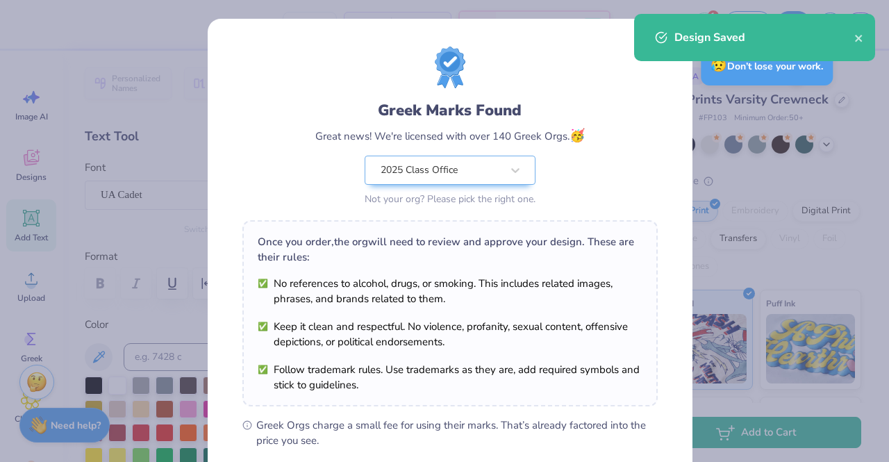
scroll to position [186, 0]
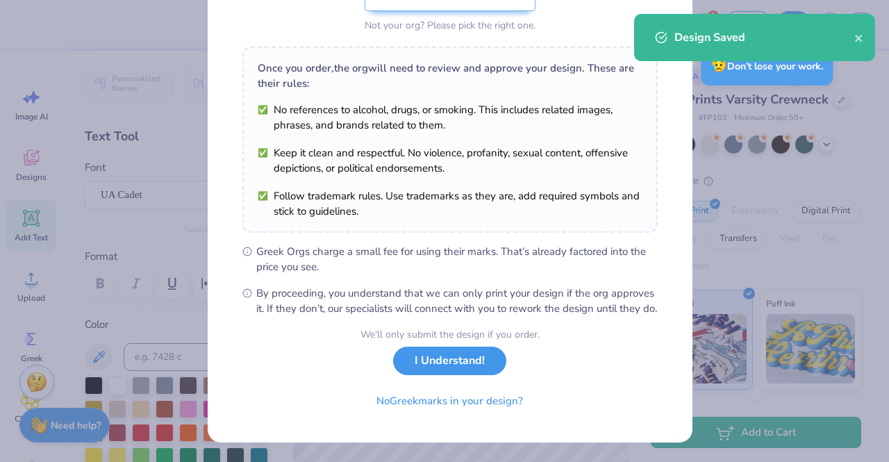
click at [440, 368] on button "I Understand!" at bounding box center [449, 361] width 113 height 28
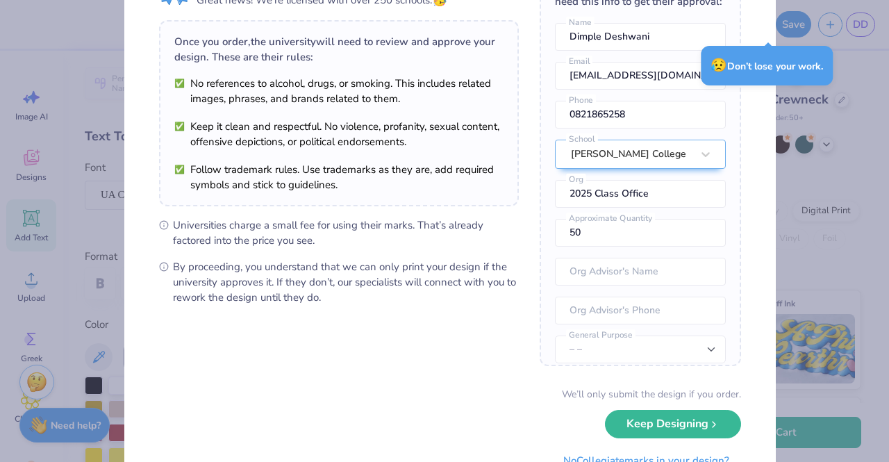
scroll to position [141, 0]
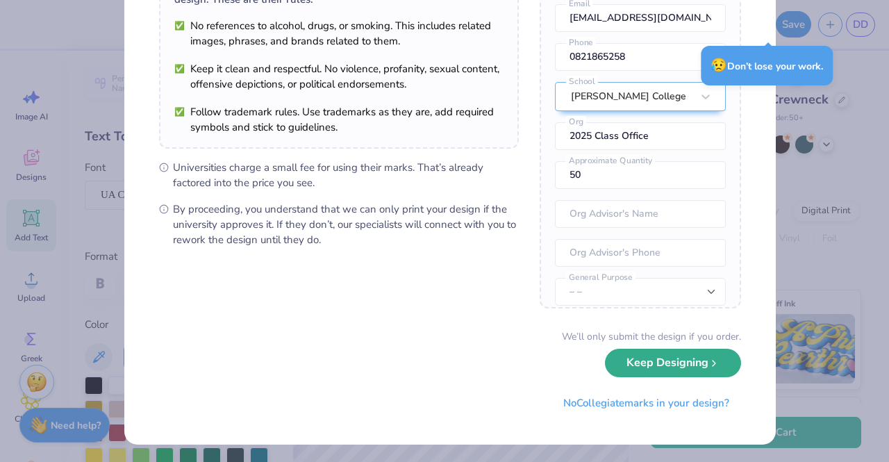
click at [623, 366] on button "Keep Designing" at bounding box center [673, 363] width 136 height 28
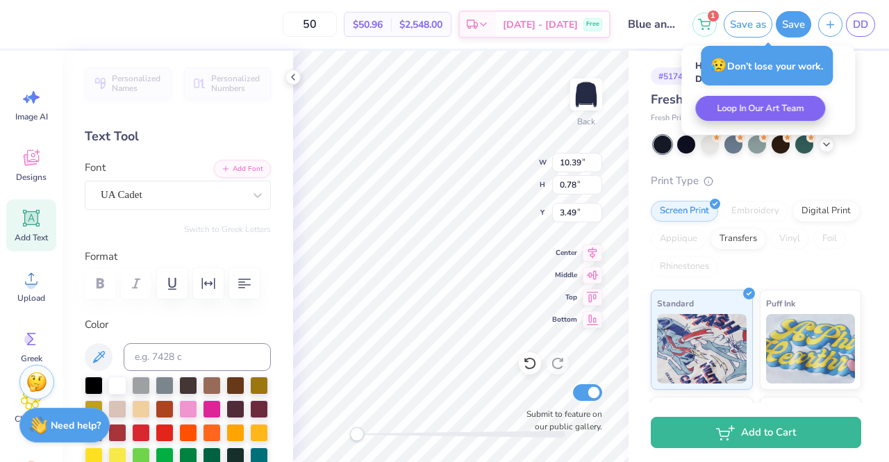
scroll to position [0, 0]
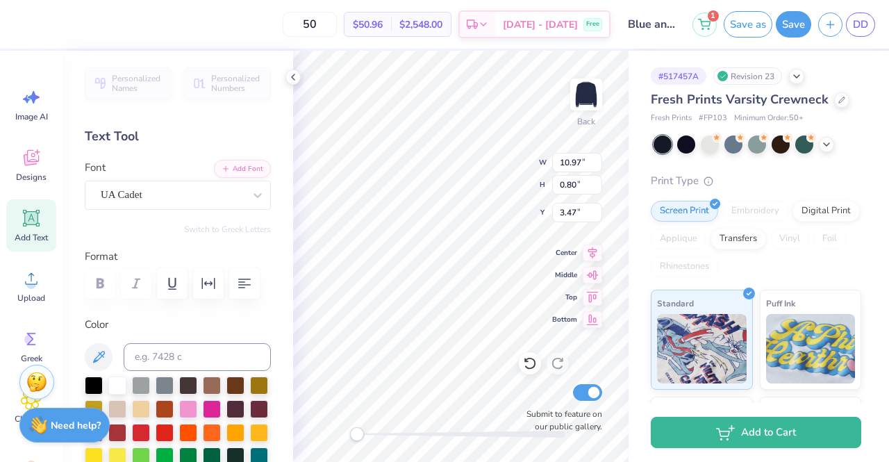
scroll to position [11, 1]
type textarea "U"
type textarea "[US_STATE][GEOGRAPHIC_DATA]"
click at [741, 26] on button "Save as" at bounding box center [748, 22] width 49 height 26
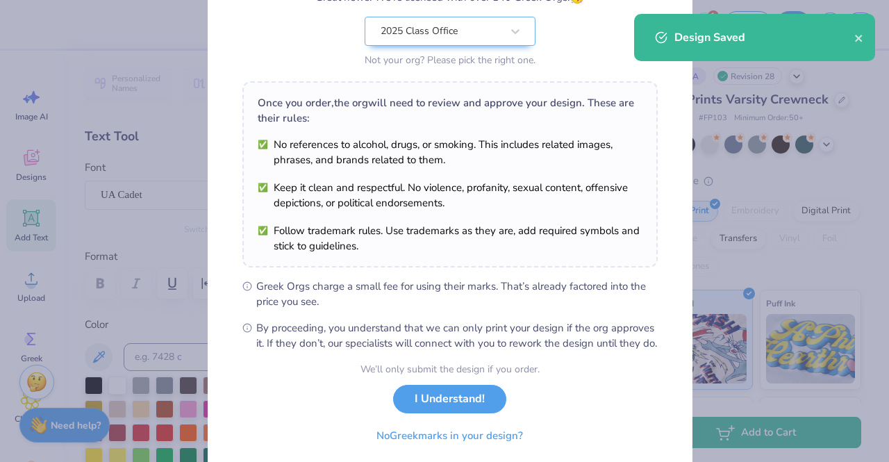
scroll to position [186, 0]
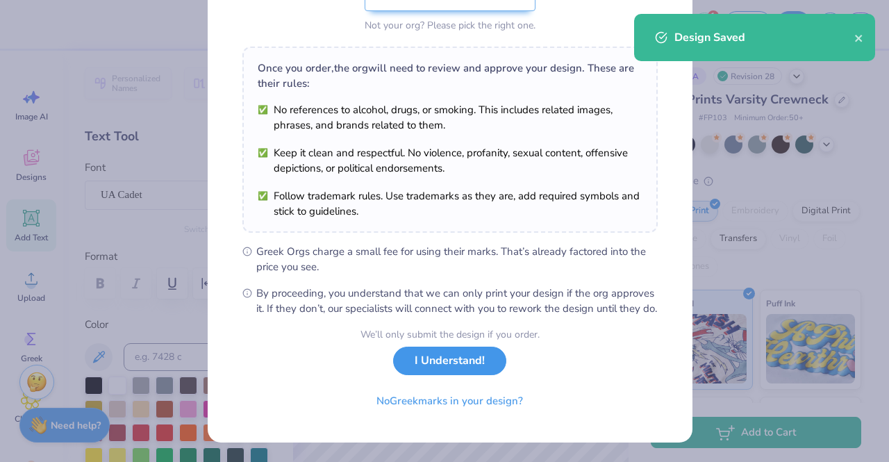
click at [456, 368] on button "I Understand!" at bounding box center [449, 361] width 113 height 28
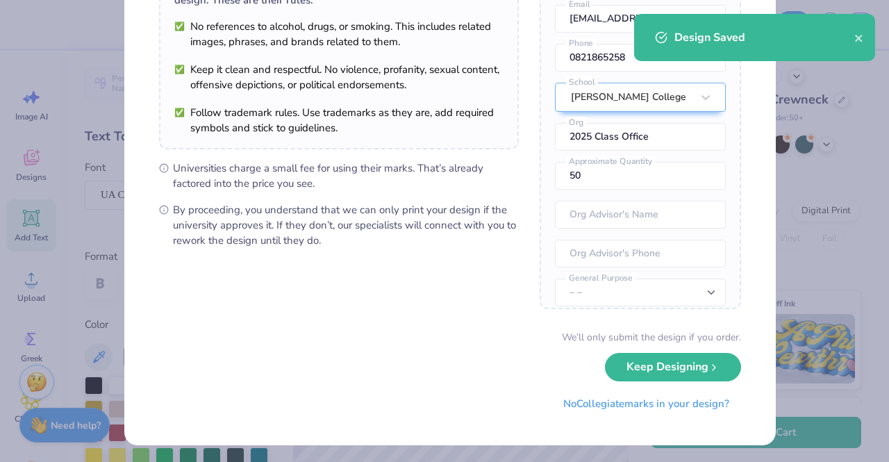
scroll to position [141, 0]
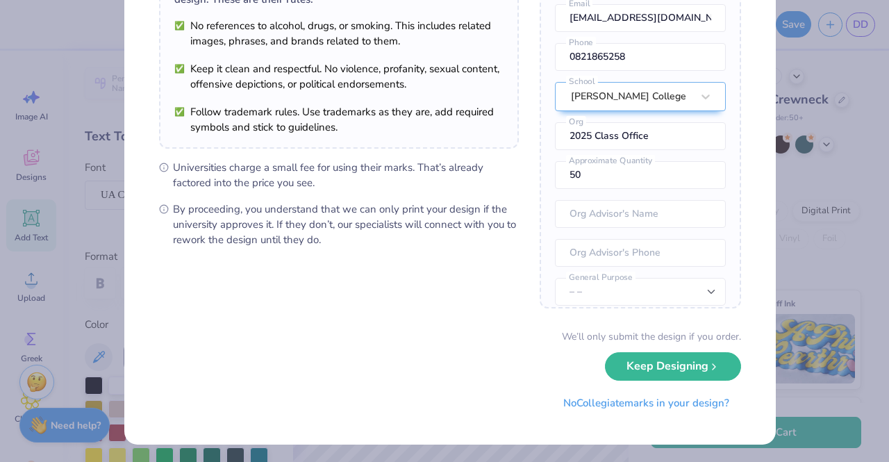
click at [623, 358] on button "Keep Designing" at bounding box center [673, 366] width 136 height 28
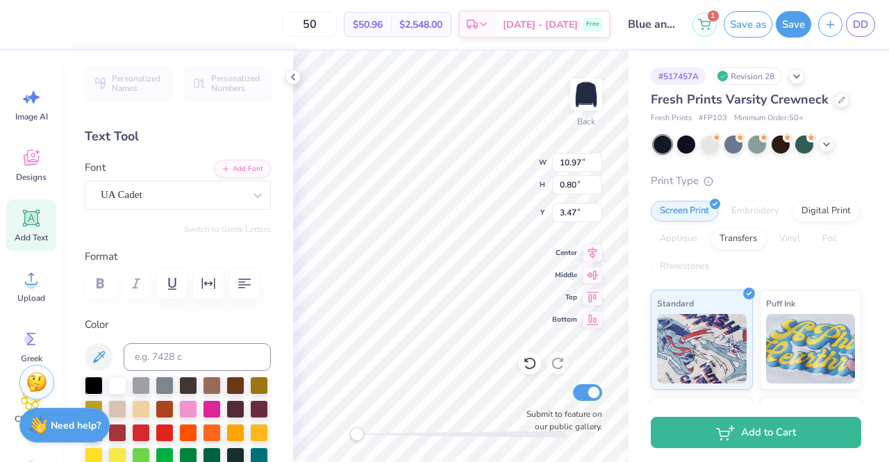
scroll to position [0, 0]
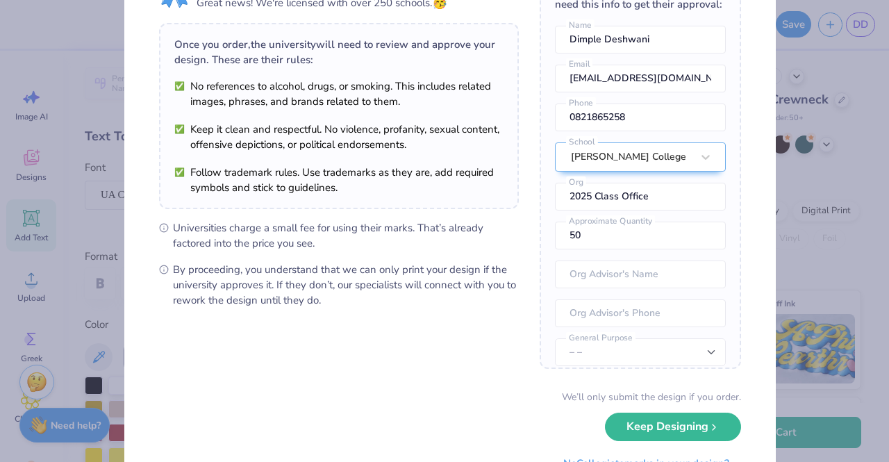
scroll to position [141, 0]
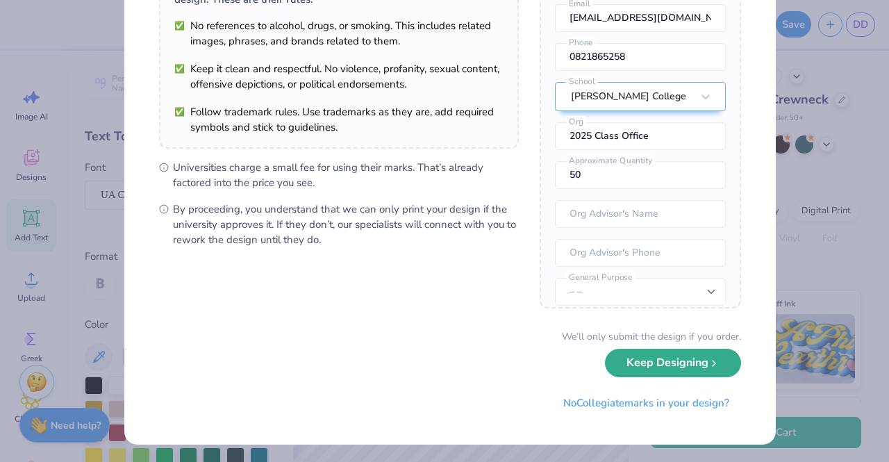
click at [672, 359] on button "Keep Designing" at bounding box center [673, 363] width 136 height 28
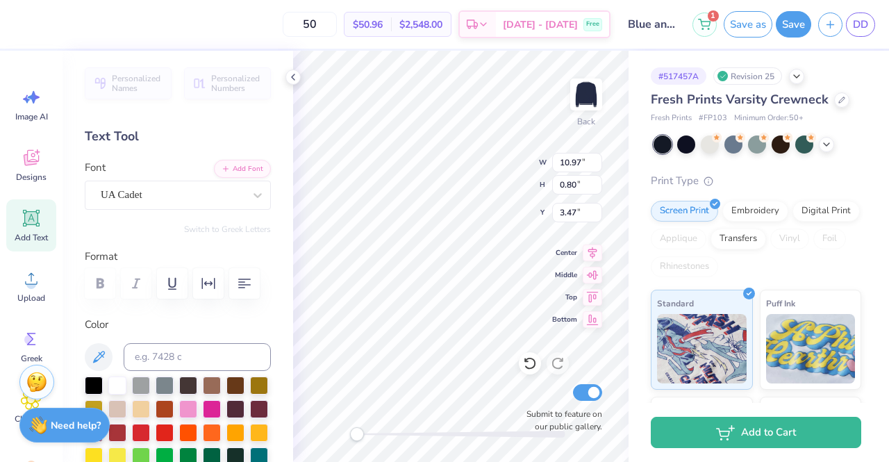
scroll to position [11, 7]
type textarea "U"
type textarea "Ohio State university"
click at [753, 27] on button "Save as" at bounding box center [748, 22] width 49 height 26
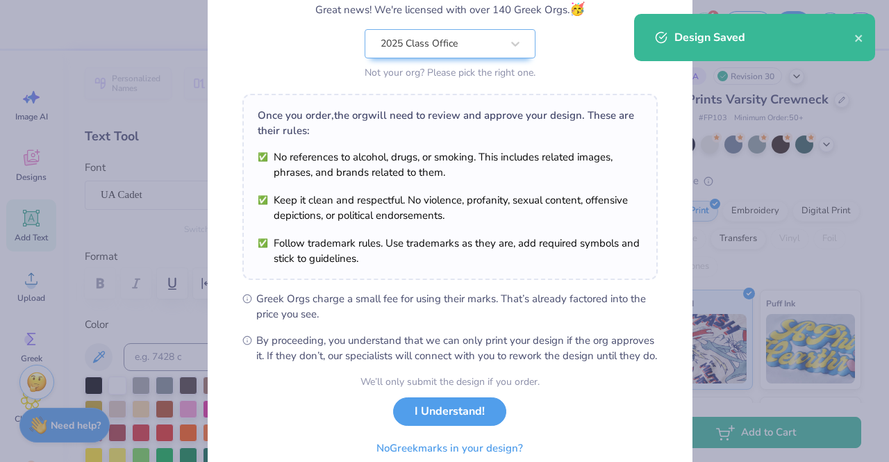
scroll to position [186, 0]
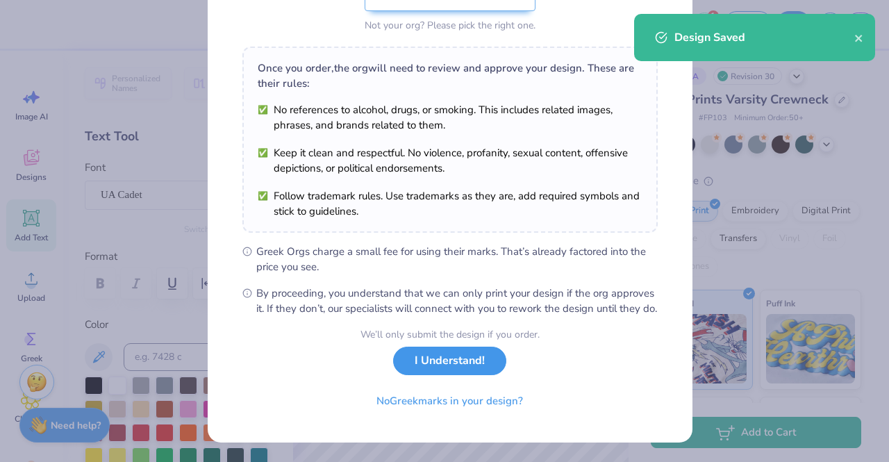
click at [490, 367] on button "I Understand!" at bounding box center [449, 361] width 113 height 28
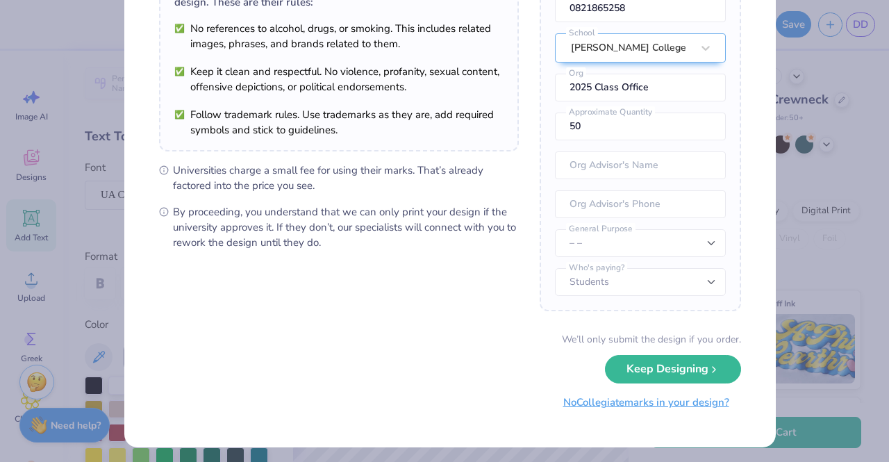
scroll to position [141, 0]
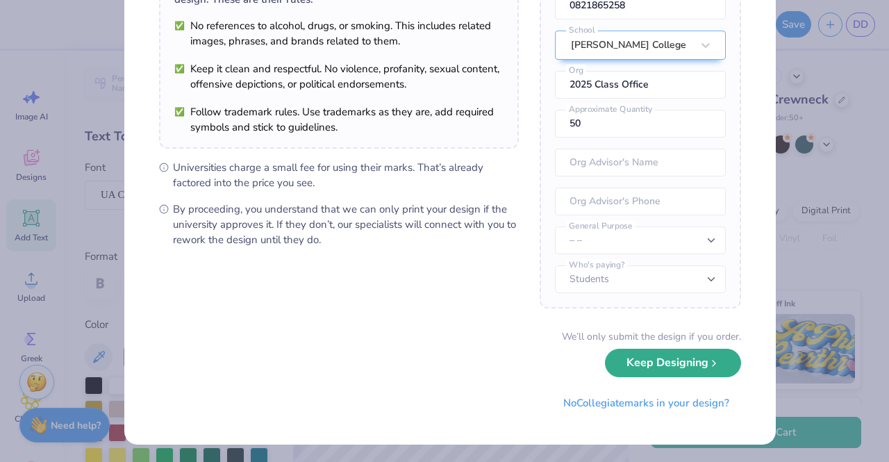
click at [668, 368] on button "Keep Designing" at bounding box center [673, 363] width 136 height 28
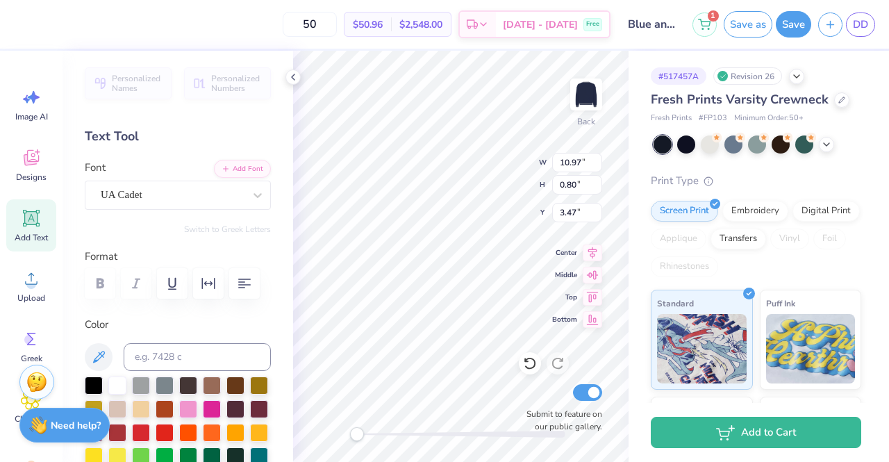
scroll to position [11, 7]
click at [513, 170] on div "Back W 10.97 10.97 " H 0.80 0.80 " Y 3.47 3.47 " Center Middle Top Bottom Submi…" at bounding box center [461, 256] width 336 height 411
type textarea "U"
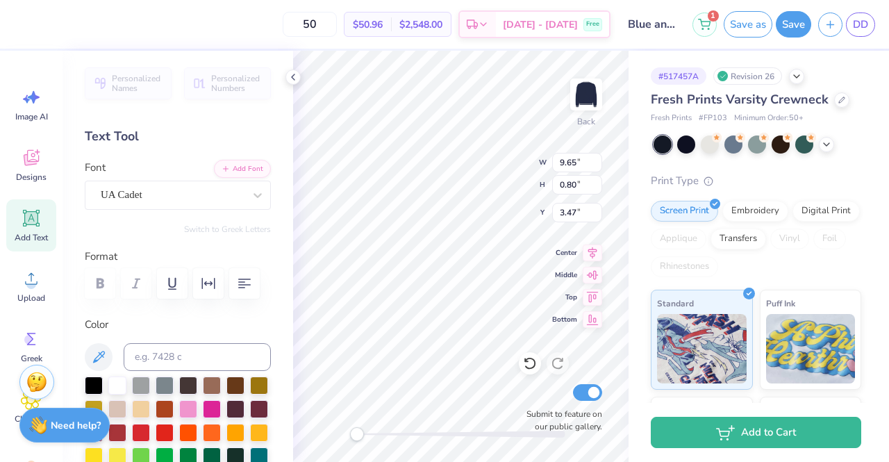
type textarea "Ohio state university"
click at [761, 20] on button "Save as" at bounding box center [748, 22] width 49 height 26
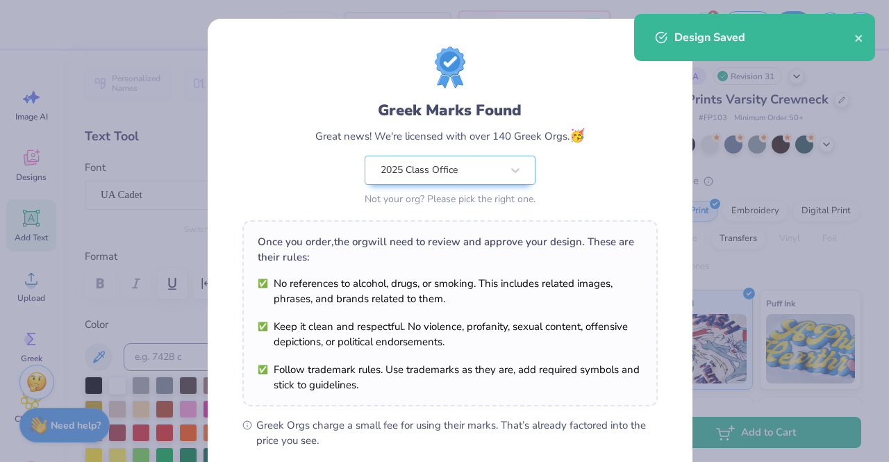
scroll to position [186, 0]
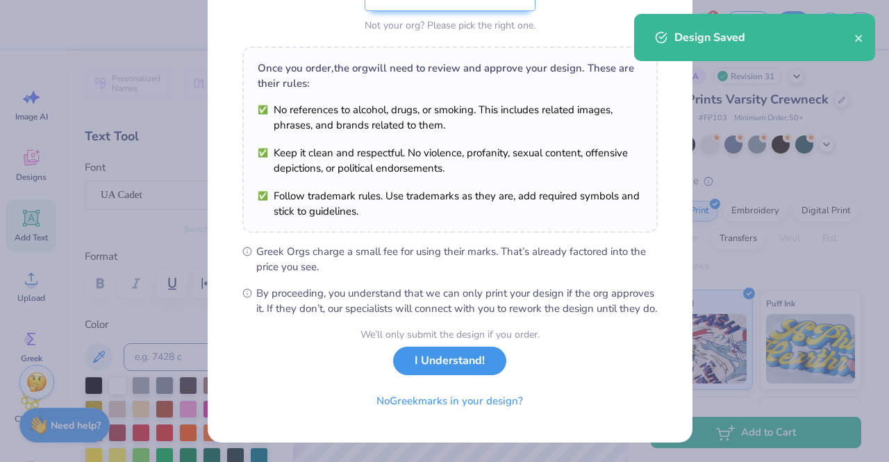
click at [448, 368] on button "I Understand!" at bounding box center [449, 361] width 113 height 28
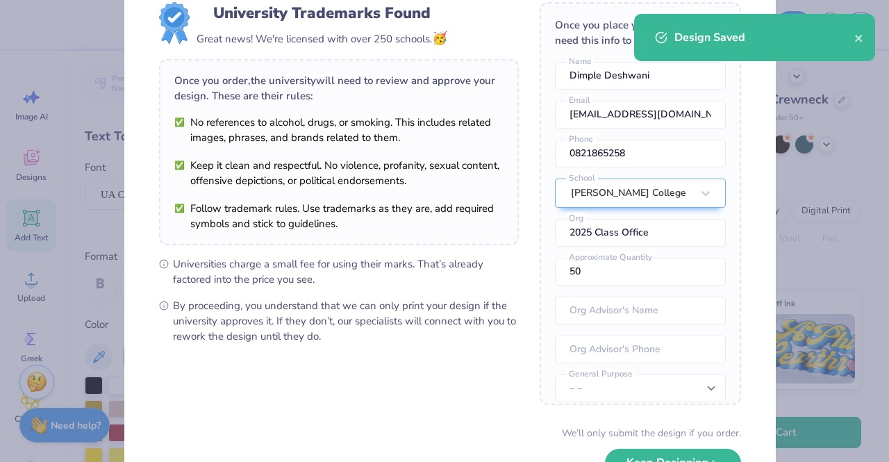
scroll to position [141, 0]
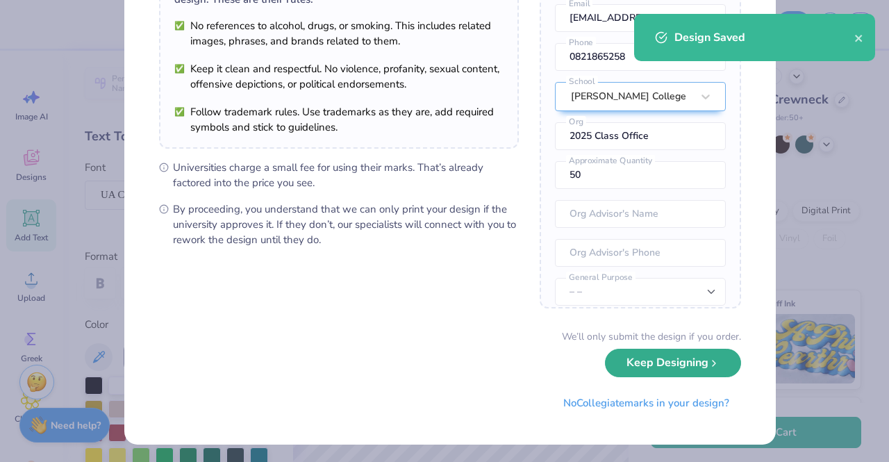
click at [630, 357] on button "Keep Designing" at bounding box center [673, 363] width 136 height 28
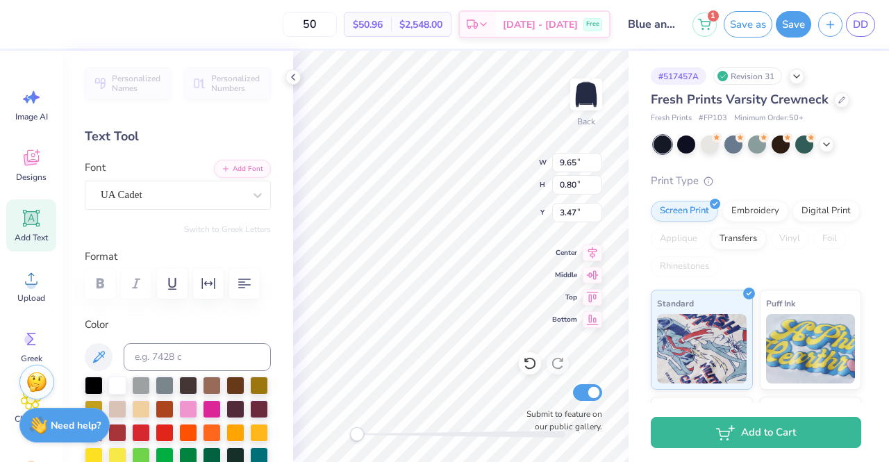
scroll to position [11, 1]
type textarea "[US_STATE][GEOGRAPHIC_DATA]"
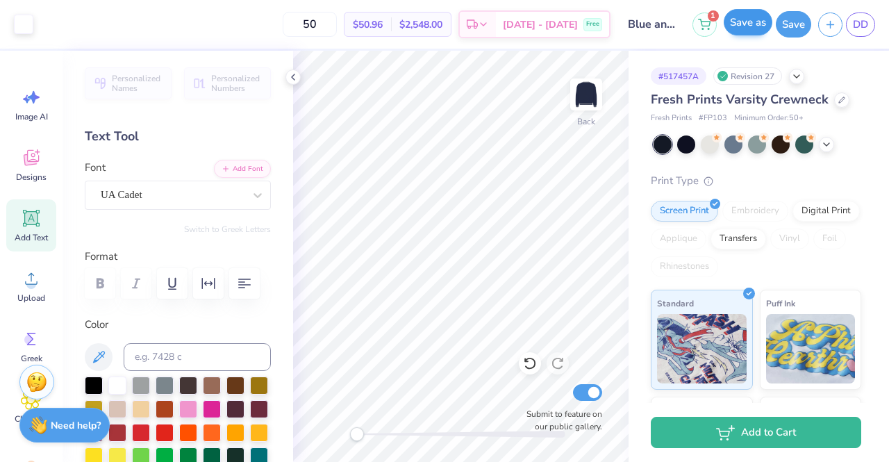
click at [752, 37] on div "Save as" at bounding box center [748, 24] width 49 height 26
click at [752, 26] on button "Save as" at bounding box center [748, 22] width 49 height 26
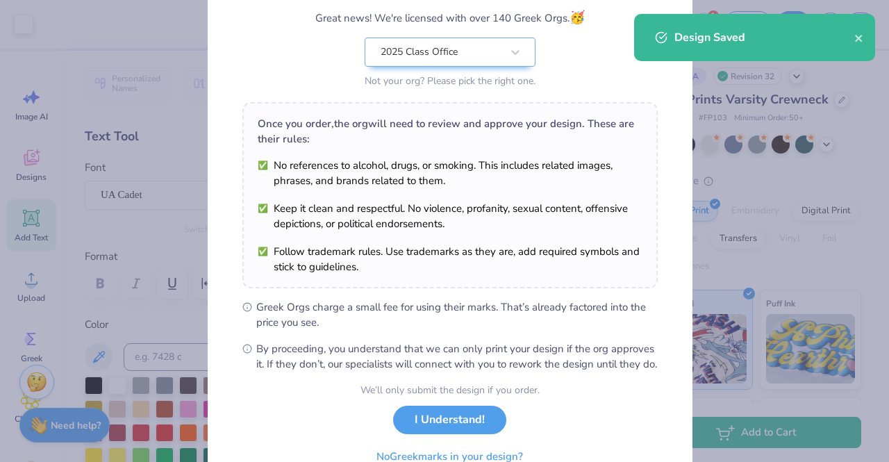
scroll to position [186, 0]
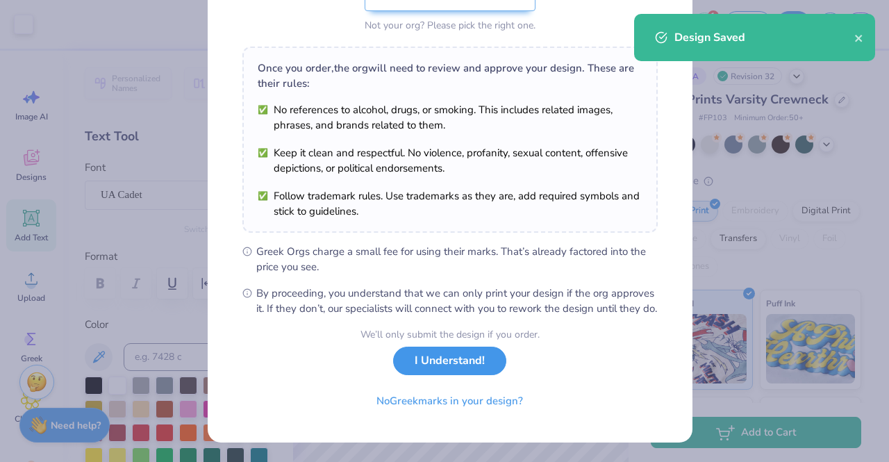
click at [443, 368] on button "I Understand!" at bounding box center [449, 361] width 113 height 28
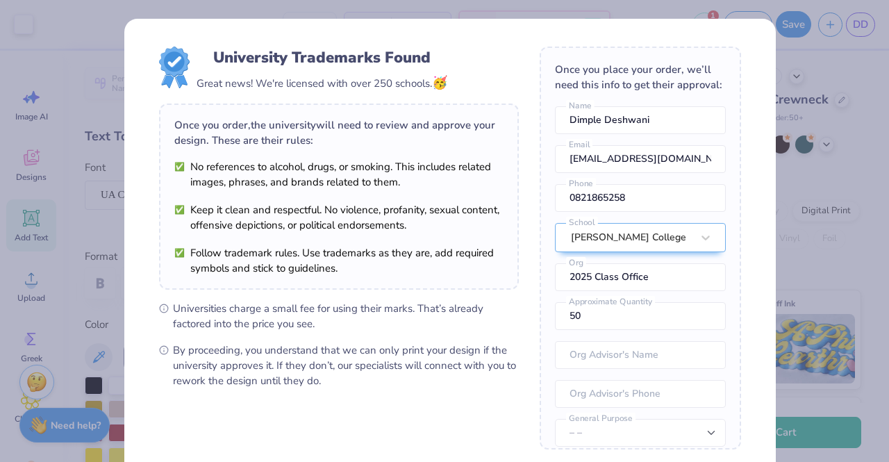
scroll to position [83, 0]
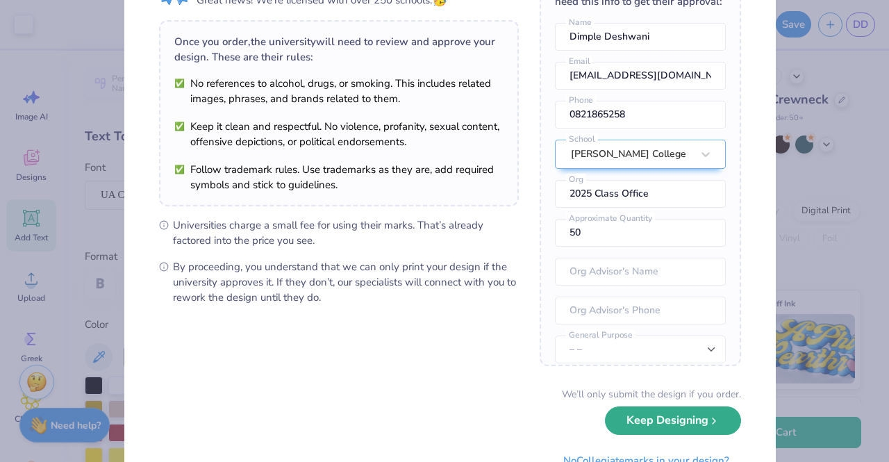
click at [645, 412] on button "Keep Designing" at bounding box center [673, 420] width 136 height 28
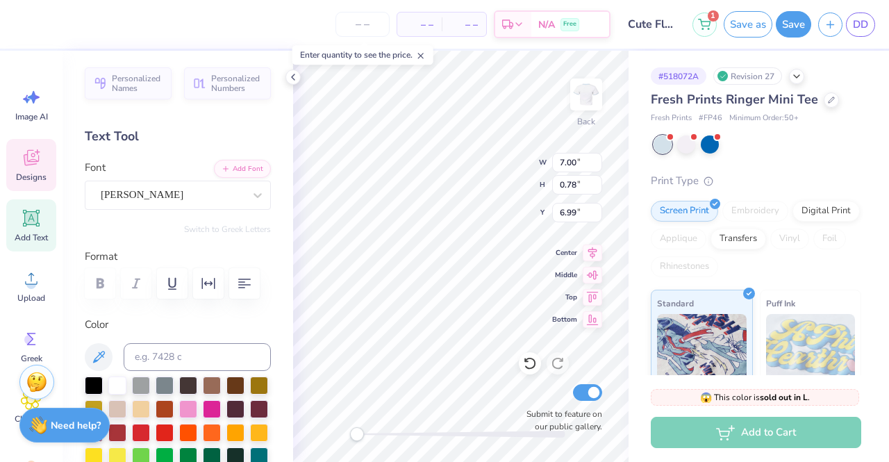
scroll to position [76, 0]
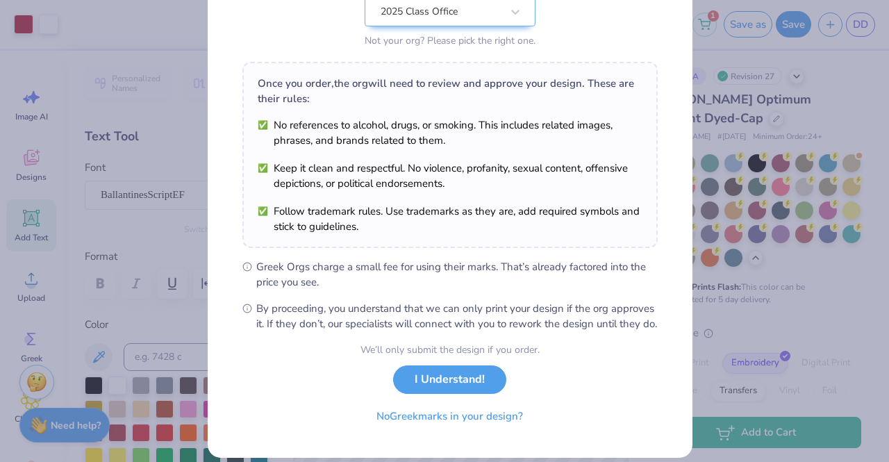
scroll to position [186, 0]
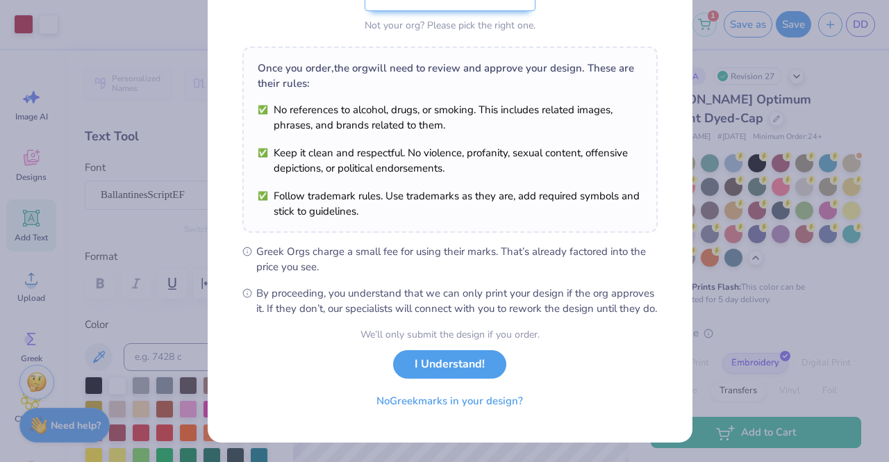
click at [442, 376] on button "I Understand!" at bounding box center [449, 364] width 113 height 28
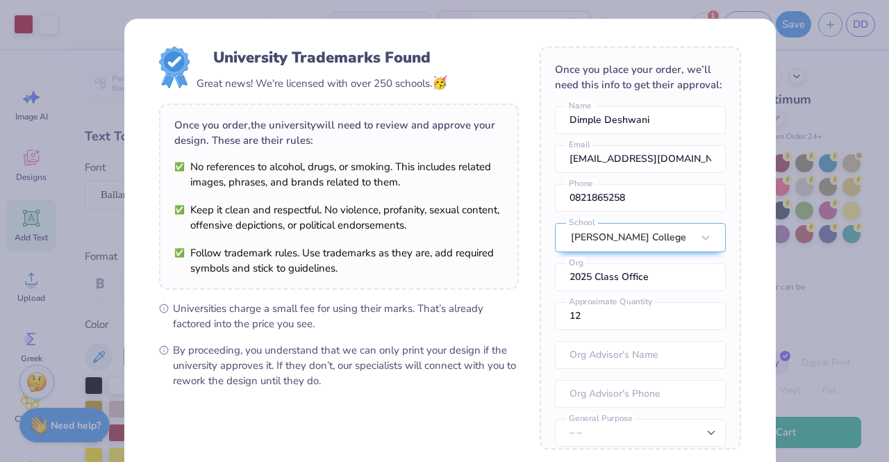
scroll to position [141, 0]
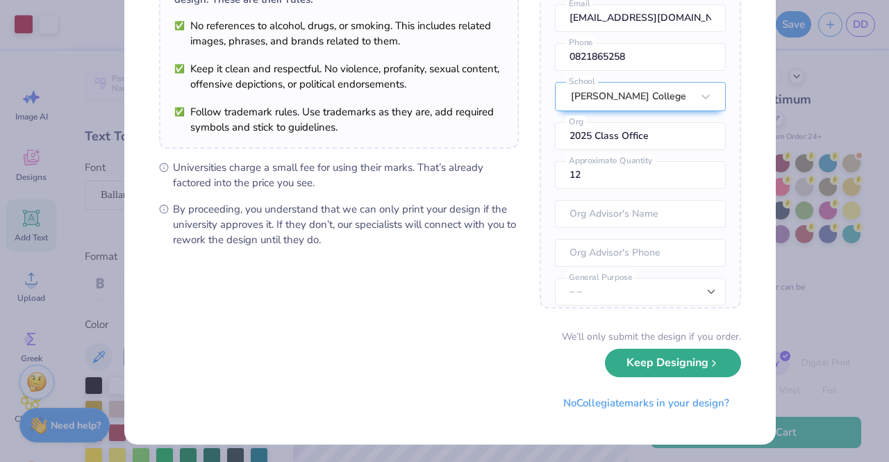
click at [681, 378] on div "We’ll only submit the design if you order. Keep Designing No Collegiate marks i…" at bounding box center [450, 373] width 582 height 88
click at [681, 376] on div "We’ll only submit the design if you order. Keep Designing No Collegiate marks i…" at bounding box center [450, 373] width 582 height 88
click at [650, 381] on div "We’ll only submit the design if you order. Keep Designing No Collegiate marks i…" at bounding box center [450, 373] width 582 height 88
click at [653, 368] on button "Keep Designing" at bounding box center [673, 363] width 136 height 28
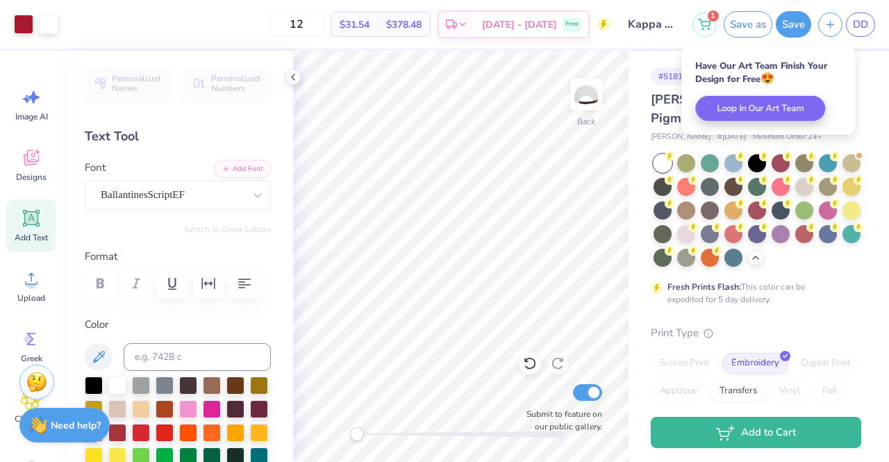
scroll to position [0, 0]
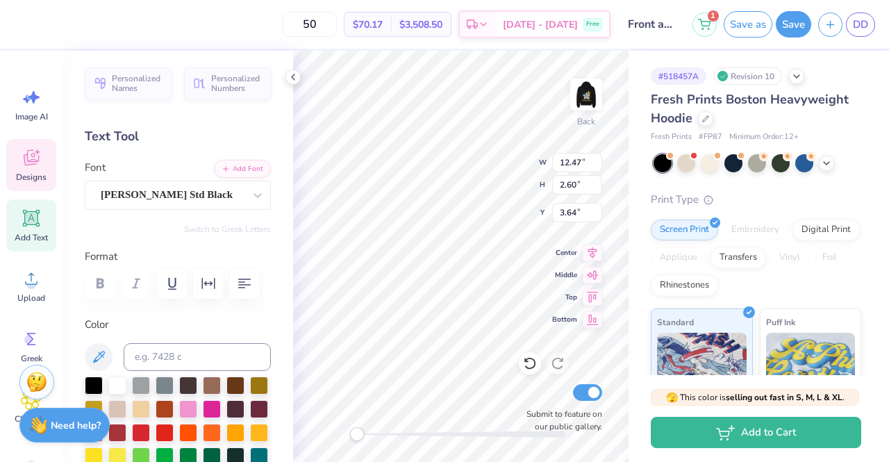
scroll to position [11, 3]
type textarea "A"
type textarea "Pi Phi"
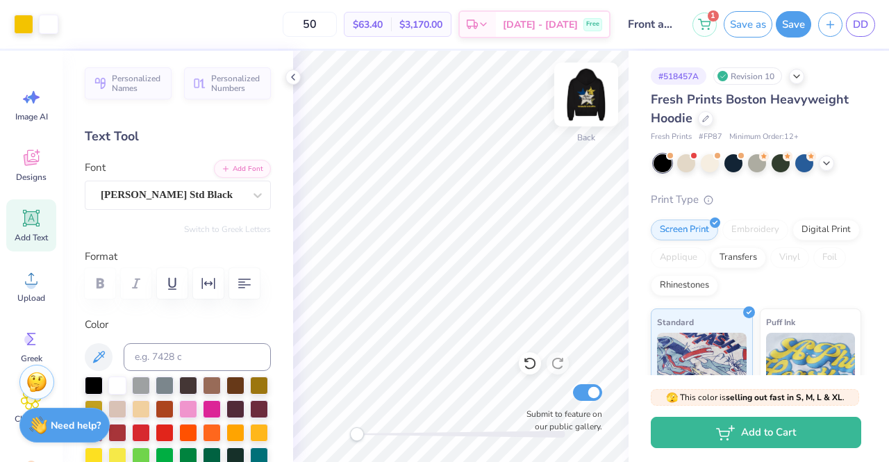
click at [578, 105] on img at bounding box center [587, 95] width 56 height 56
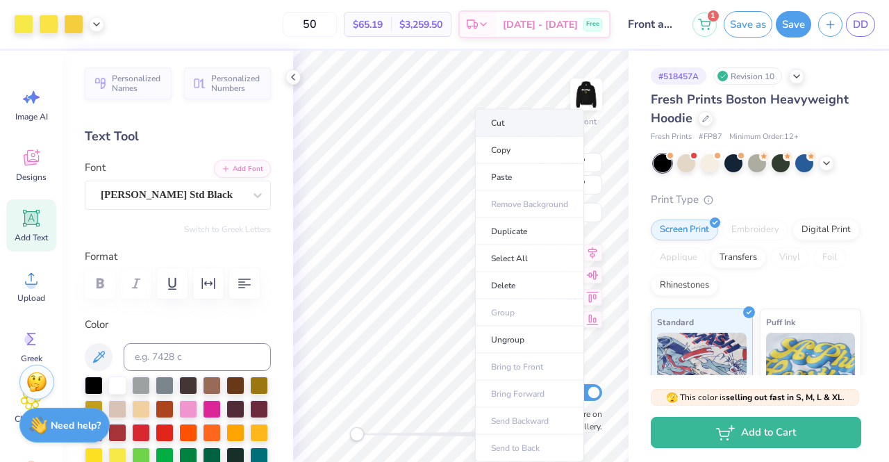
click at [510, 126] on li "Cut" at bounding box center [529, 123] width 109 height 28
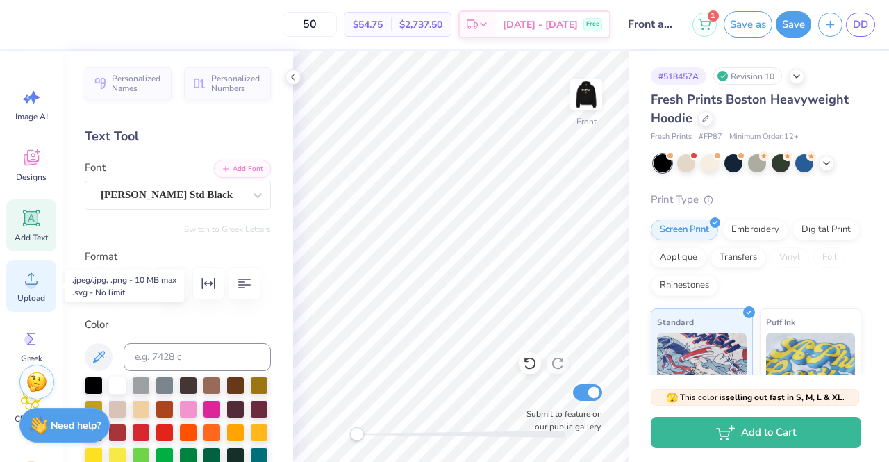
click at [28, 300] on span "Upload" at bounding box center [31, 298] width 28 height 11
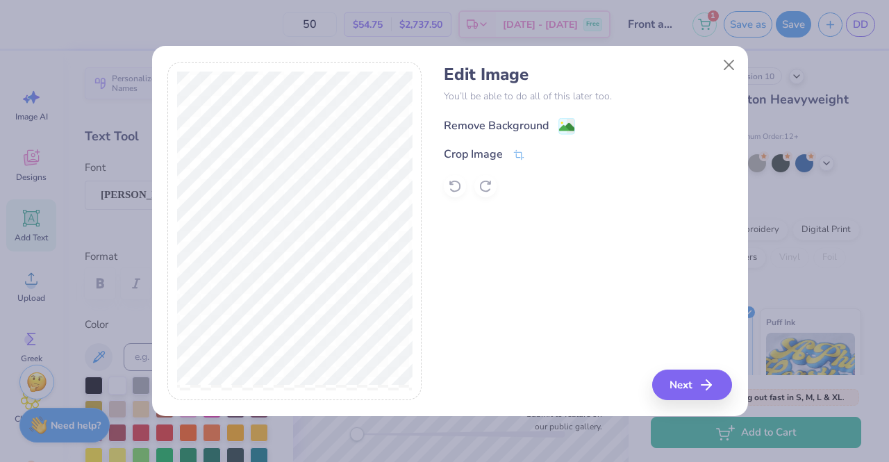
click at [509, 126] on div "Remove Background" at bounding box center [496, 125] width 105 height 17
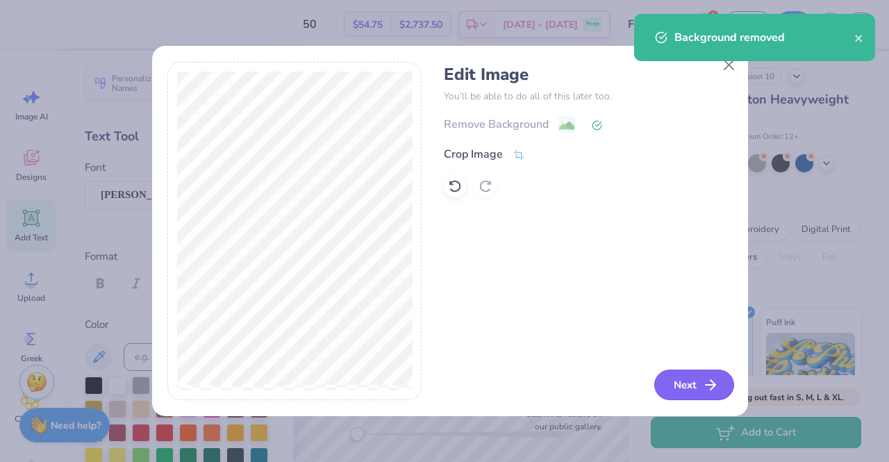
click at [702, 384] on icon "button" at bounding box center [710, 385] width 17 height 17
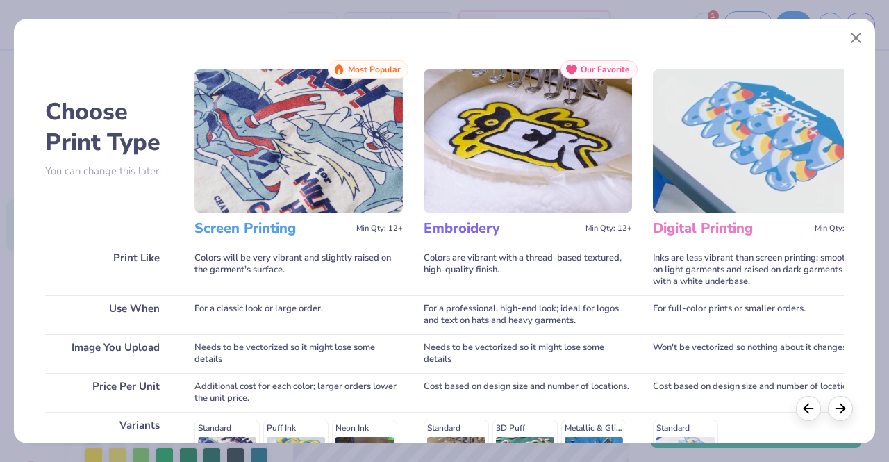
scroll to position [229, 0]
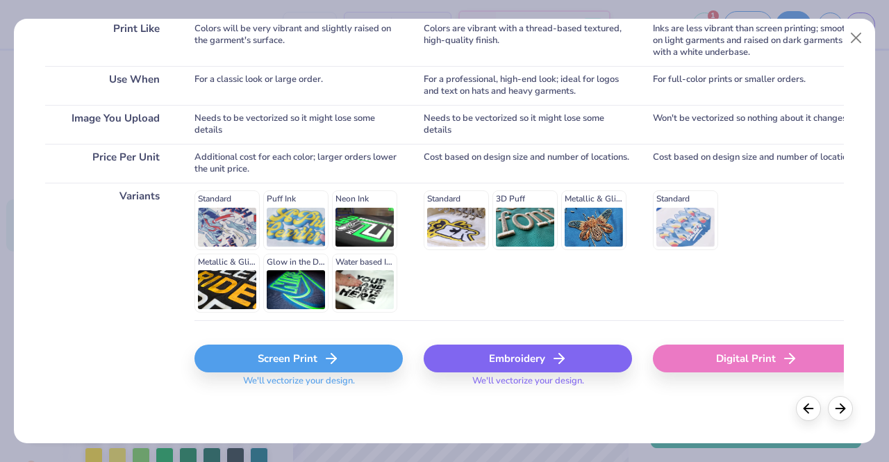
click at [306, 364] on div "Screen Print" at bounding box center [299, 359] width 208 height 28
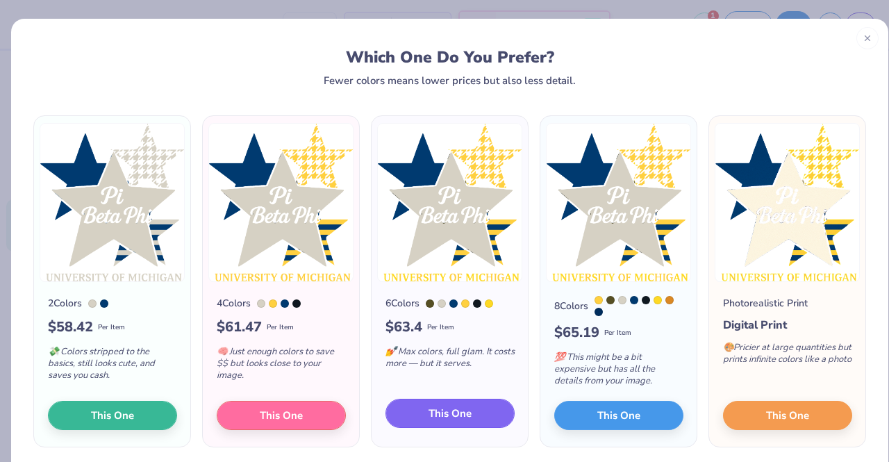
click at [442, 408] on button "This One" at bounding box center [450, 413] width 129 height 29
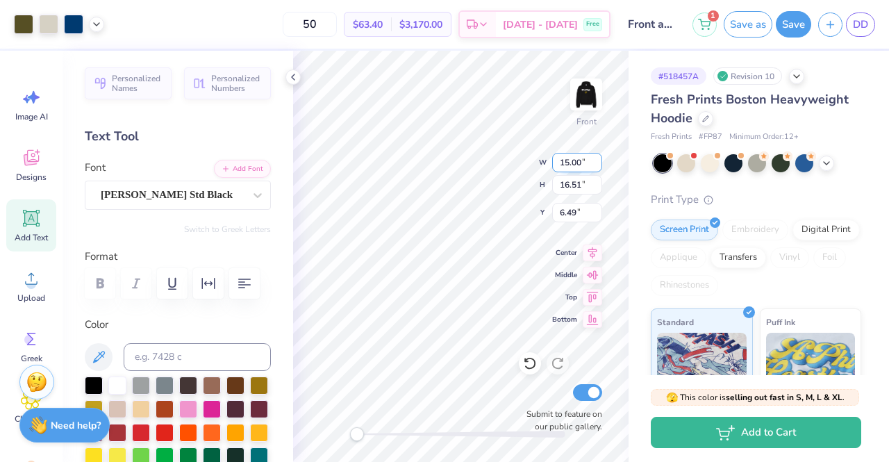
click at [570, 165] on input "15.00" at bounding box center [577, 162] width 50 height 19
type input "13.00"
click at [568, 183] on input "16.51" at bounding box center [577, 184] width 50 height 19
type input "14.31"
type input "7.59"
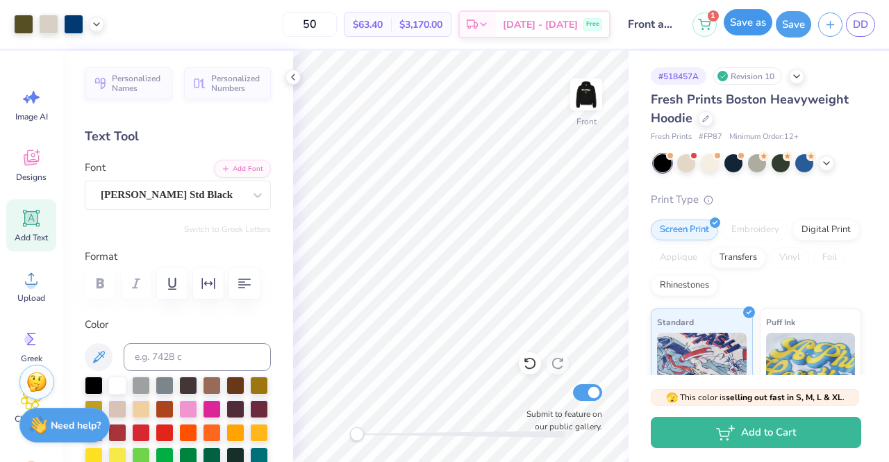
click at [743, 26] on button "Save as" at bounding box center [748, 22] width 49 height 26
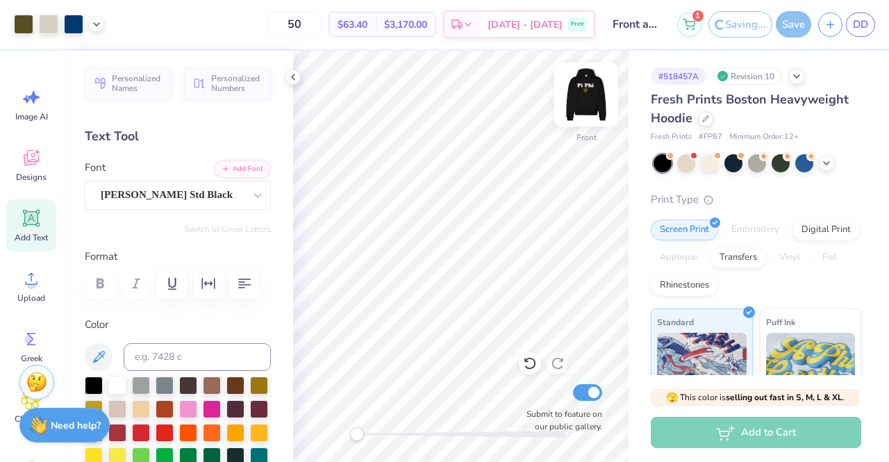
click at [591, 104] on img at bounding box center [587, 95] width 56 height 56
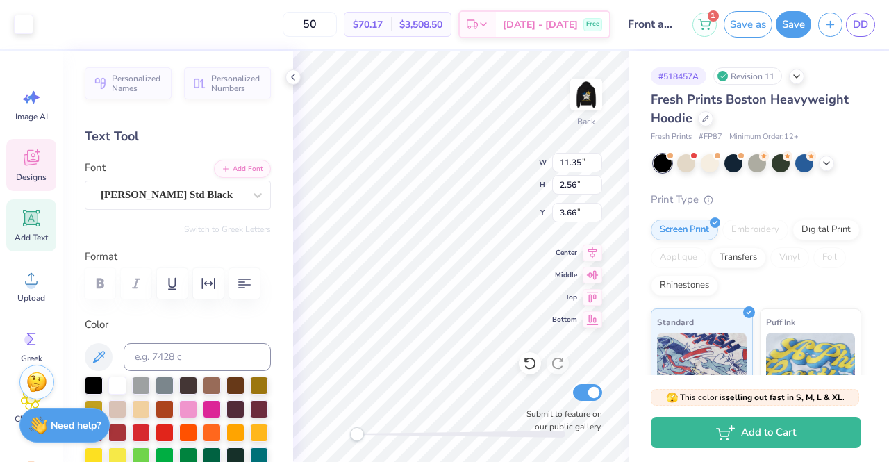
click at [459, 181] on body "Art colors 50 $70.17 Per Item $3,508.50 Total Est. Delivery [DATE] - [DATE] Fre…" at bounding box center [444, 231] width 889 height 462
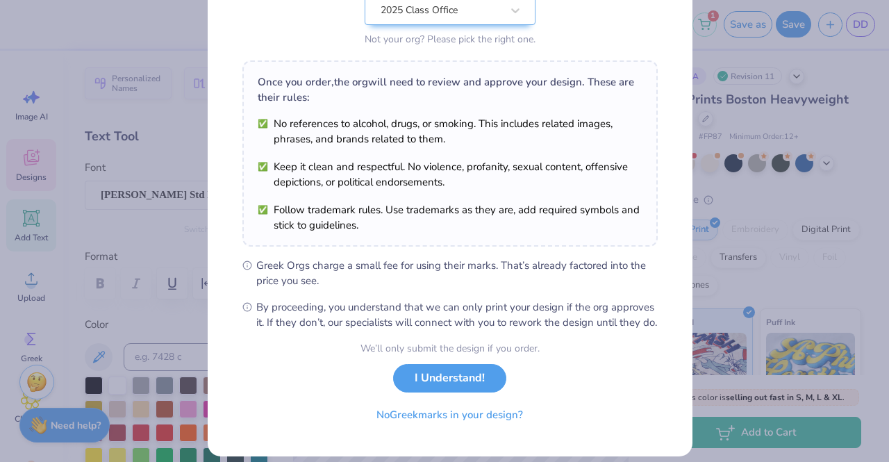
scroll to position [186, 0]
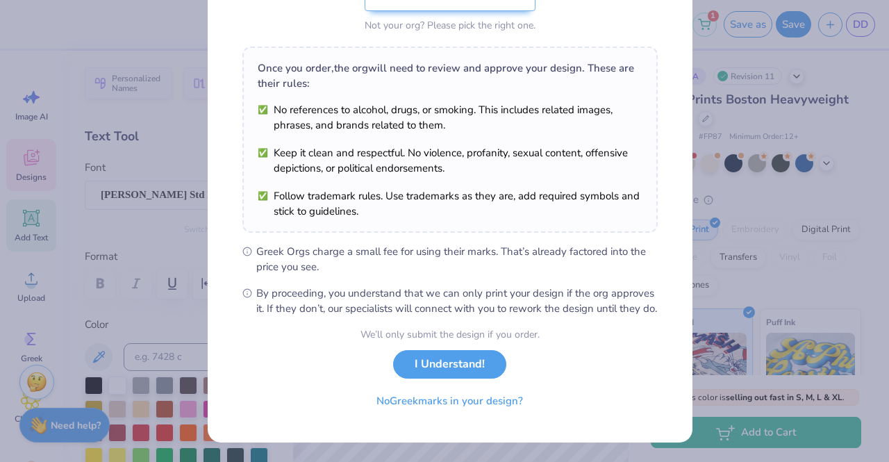
click at [428, 384] on div "We’ll only submit the design if you order. I Understand! No Greek marks in your…" at bounding box center [450, 371] width 179 height 88
click at [431, 377] on div "We’ll only submit the design if you order. I Understand! No Greek marks in your…" at bounding box center [450, 371] width 179 height 88
click at [437, 372] on button "I Understand!" at bounding box center [449, 361] width 113 height 28
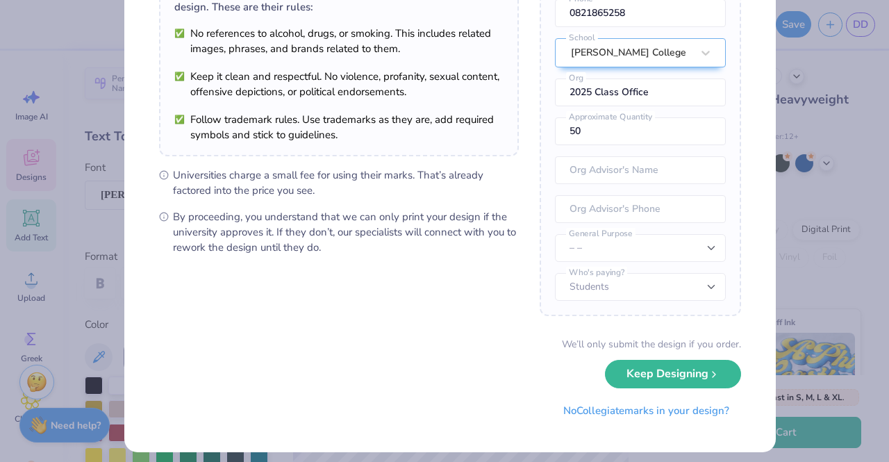
scroll to position [141, 0]
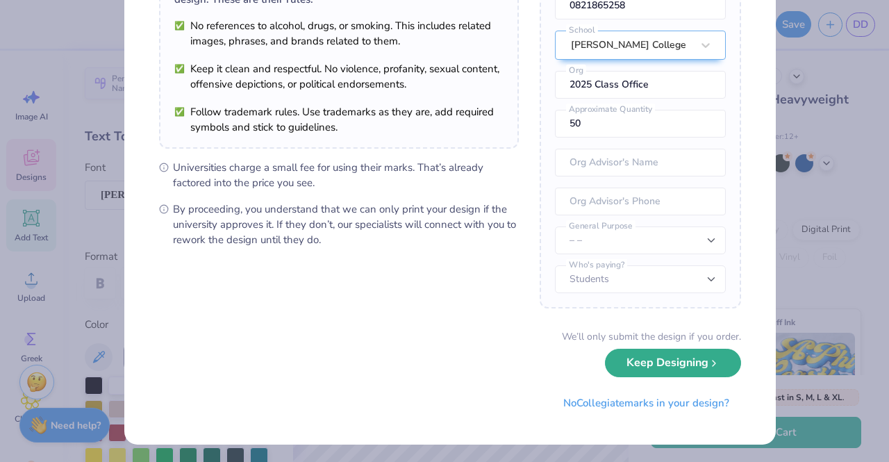
click at [644, 362] on button "Keep Designing" at bounding box center [673, 363] width 136 height 28
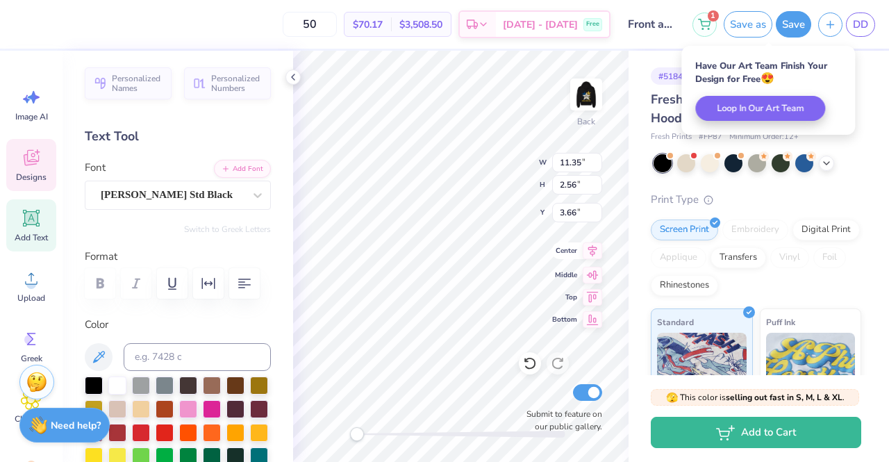
scroll to position [11, 1]
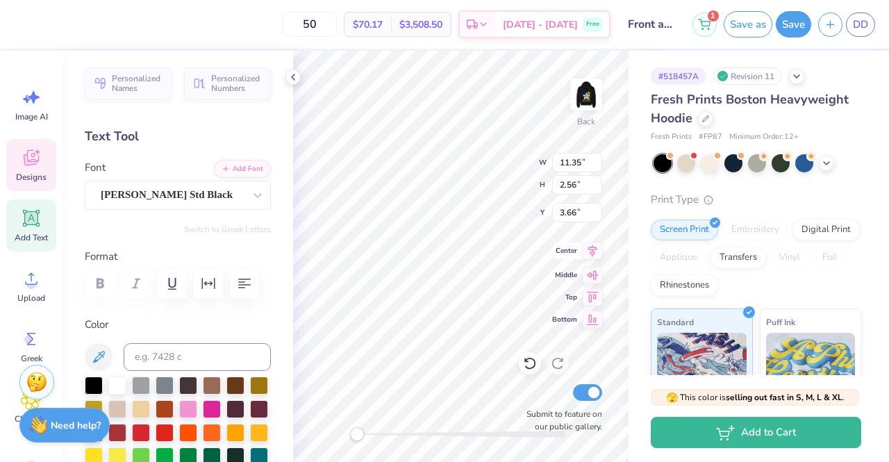
type textarea "P"
type textarea "KKG"
click at [578, 100] on img at bounding box center [587, 95] width 56 height 56
type input "9.27"
type input "2.65"
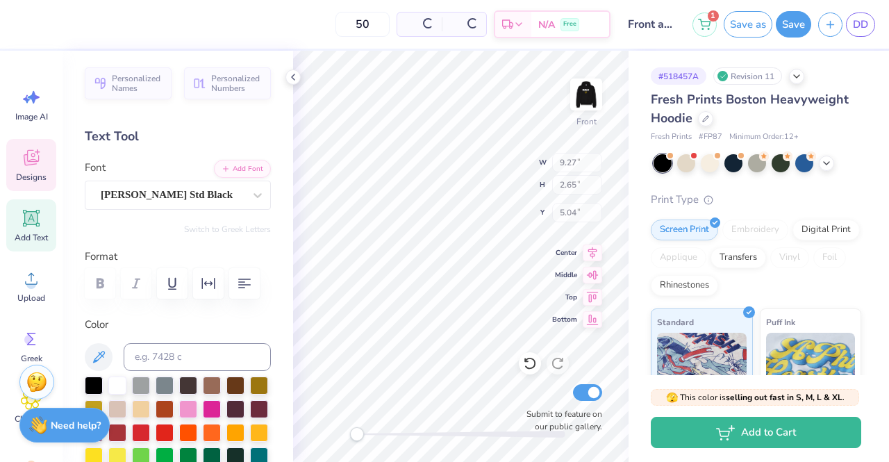
type input "5.04"
type input "13.00"
type input "14.31"
type input "6.53"
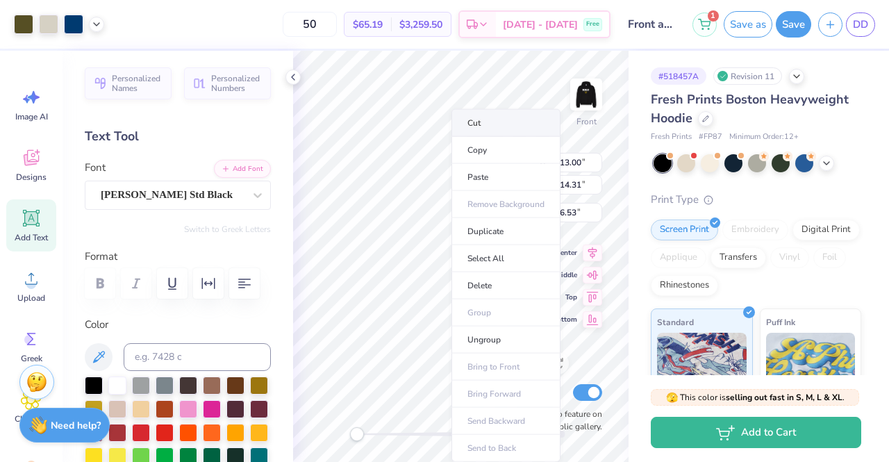
click at [486, 127] on li "Cut" at bounding box center [506, 123] width 109 height 28
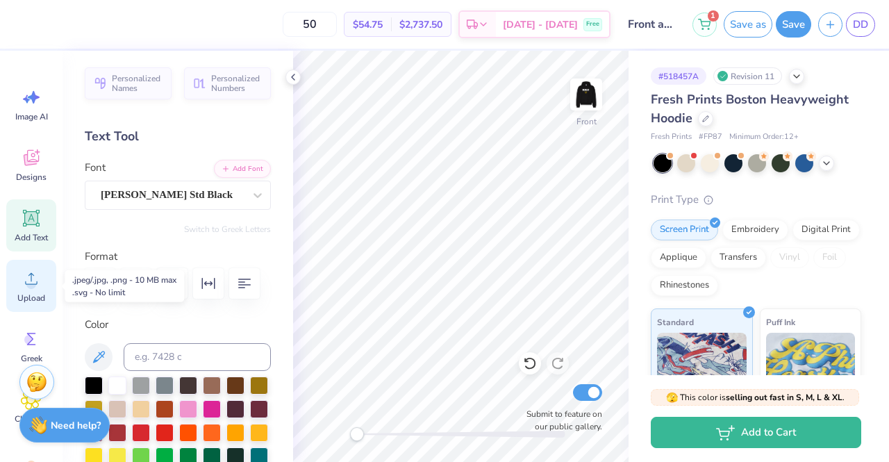
click at [28, 270] on icon at bounding box center [31, 278] width 21 height 21
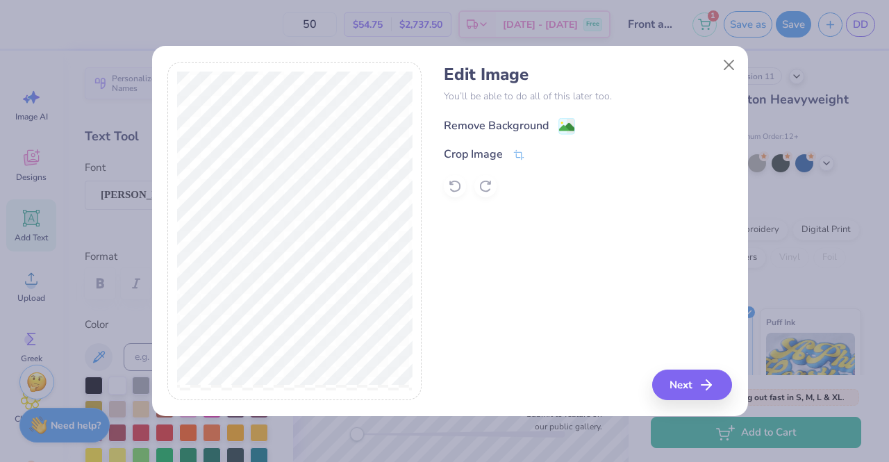
click at [483, 126] on div "Remove Background" at bounding box center [496, 125] width 105 height 17
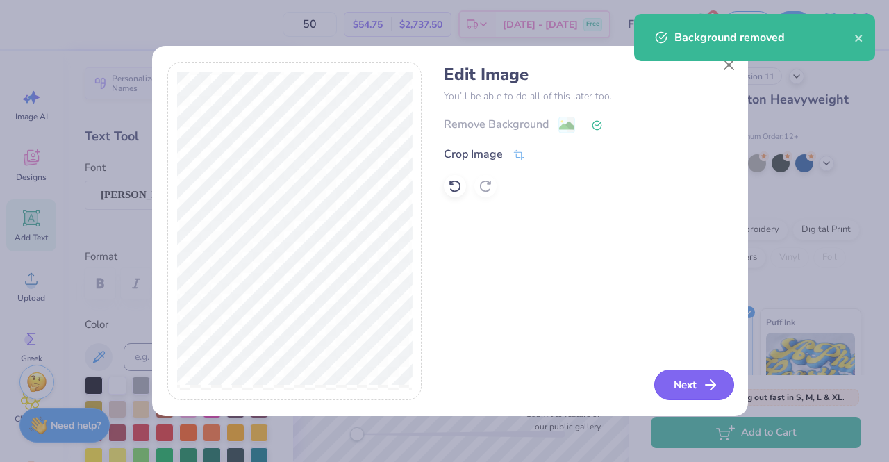
click at [691, 386] on button "Next" at bounding box center [694, 385] width 80 height 31
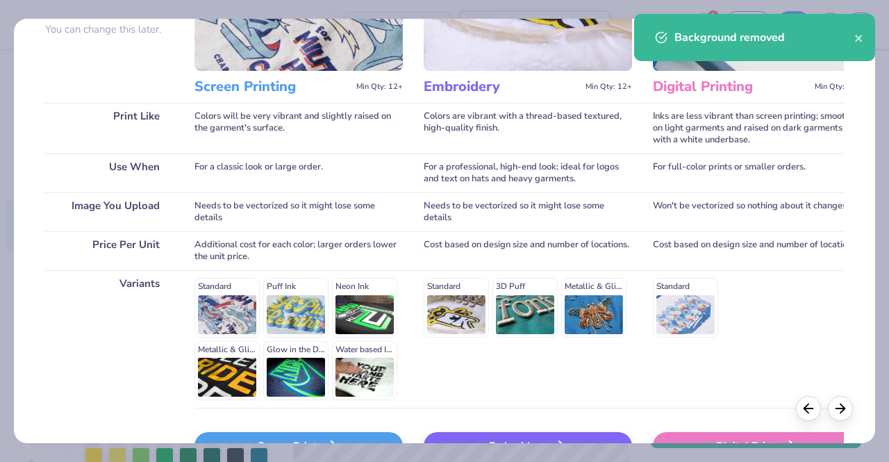
scroll to position [229, 0]
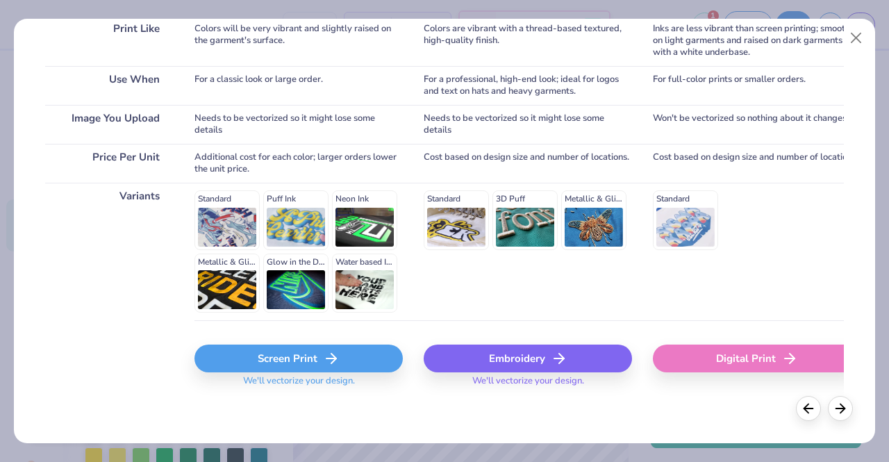
click at [309, 361] on div "Screen Print" at bounding box center [299, 359] width 208 height 28
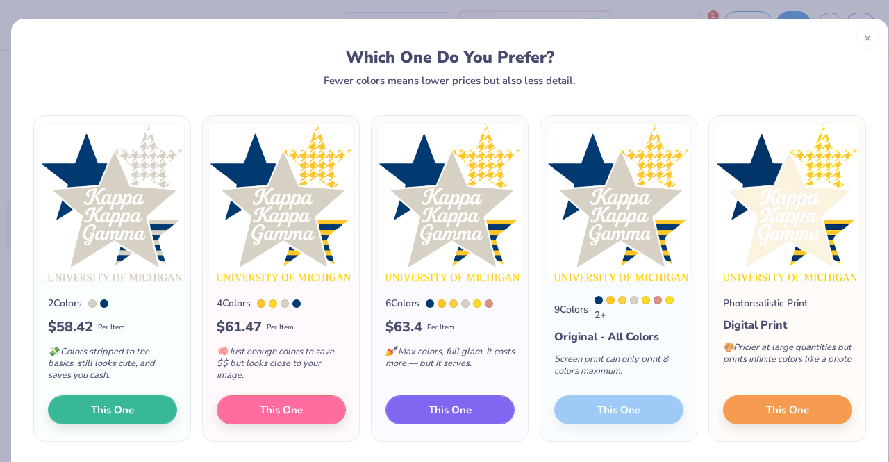
click at [452, 409] on span "This One" at bounding box center [450, 410] width 43 height 16
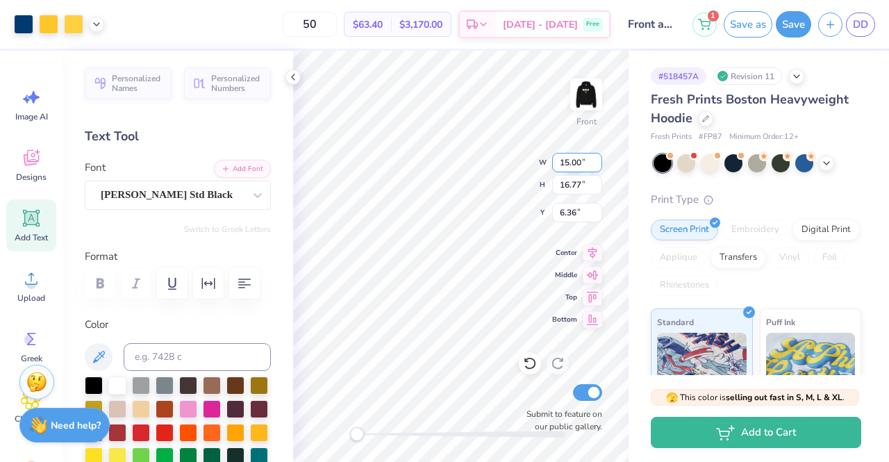
click at [570, 163] on input "15.00" at bounding box center [577, 162] width 50 height 19
type input "13.00"
click at [582, 183] on input "16.77" at bounding box center [577, 184] width 50 height 19
type input "14.54"
type input "7.48"
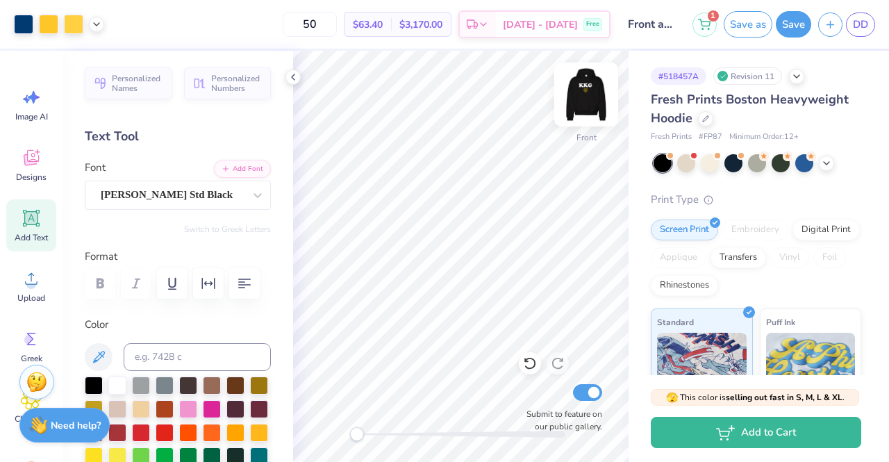
click at [584, 99] on img at bounding box center [587, 95] width 56 height 56
click at [588, 107] on img at bounding box center [587, 95] width 56 height 56
click at [596, 94] on img at bounding box center [587, 95] width 56 height 56
click at [591, 92] on img at bounding box center [587, 95] width 56 height 56
click at [747, 26] on button "Save as" at bounding box center [748, 22] width 49 height 26
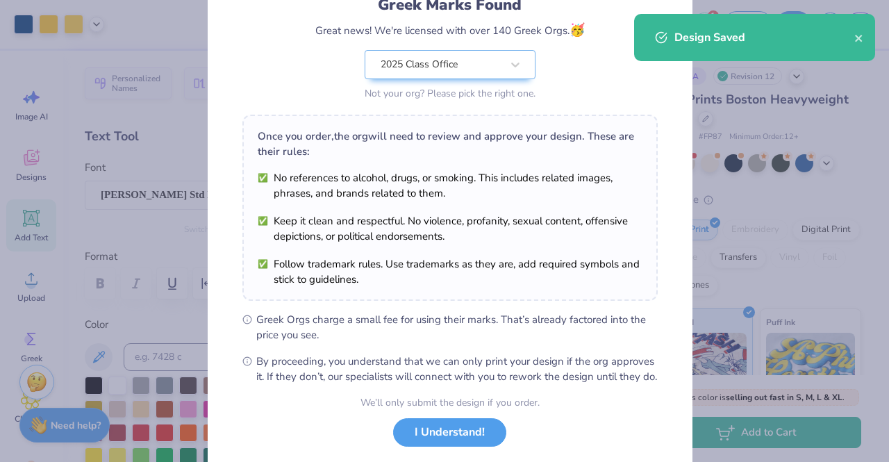
scroll to position [186, 0]
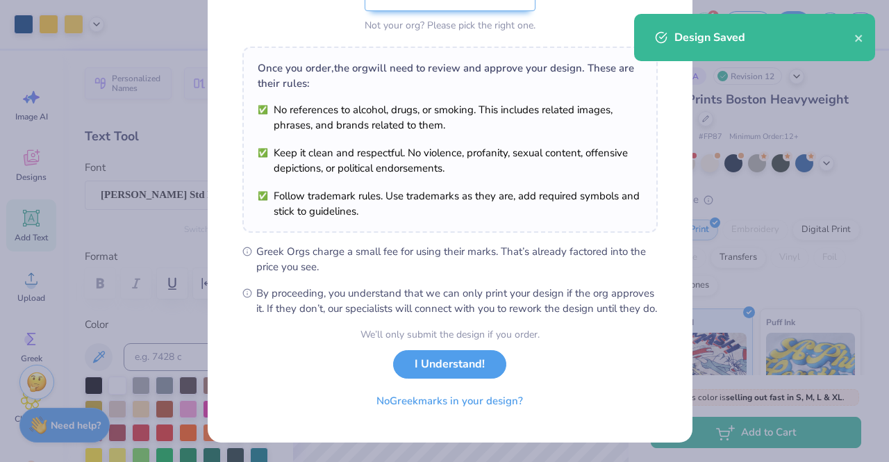
click at [454, 373] on button "I Understand!" at bounding box center [449, 364] width 113 height 28
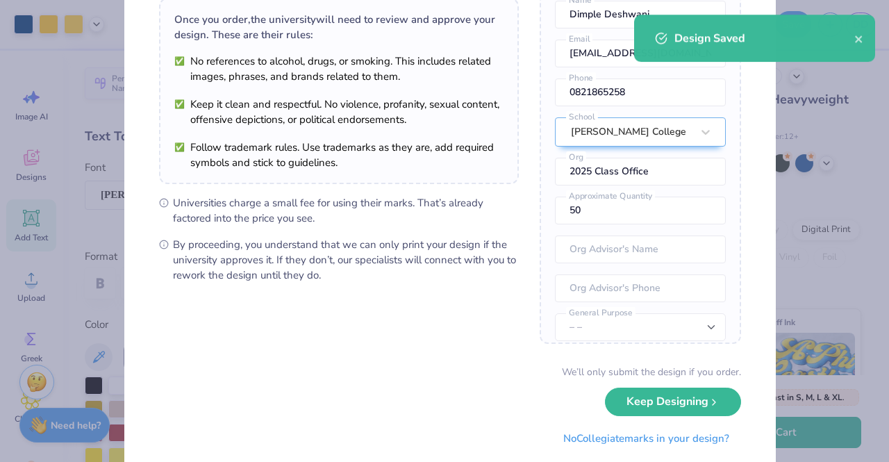
scroll to position [141, 0]
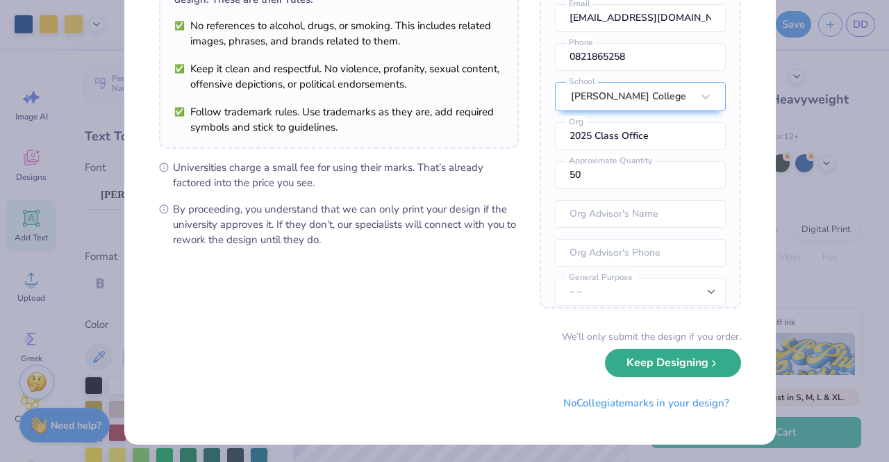
click at [636, 365] on button "Keep Designing" at bounding box center [673, 363] width 136 height 28
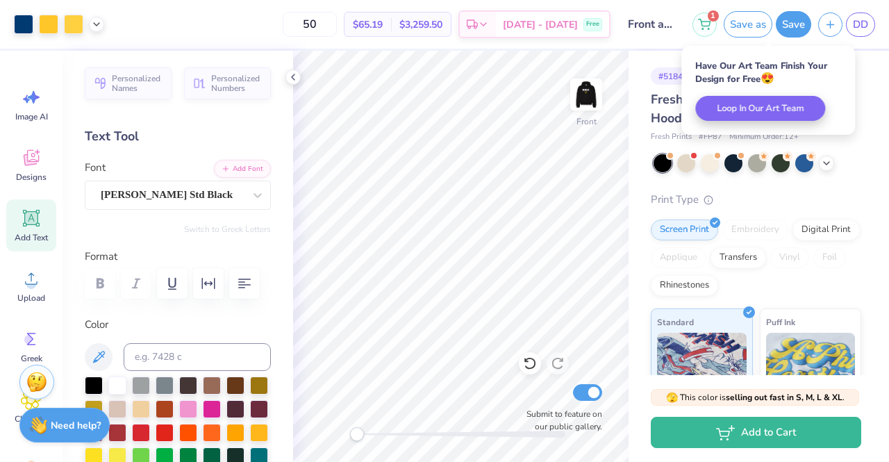
scroll to position [0, 0]
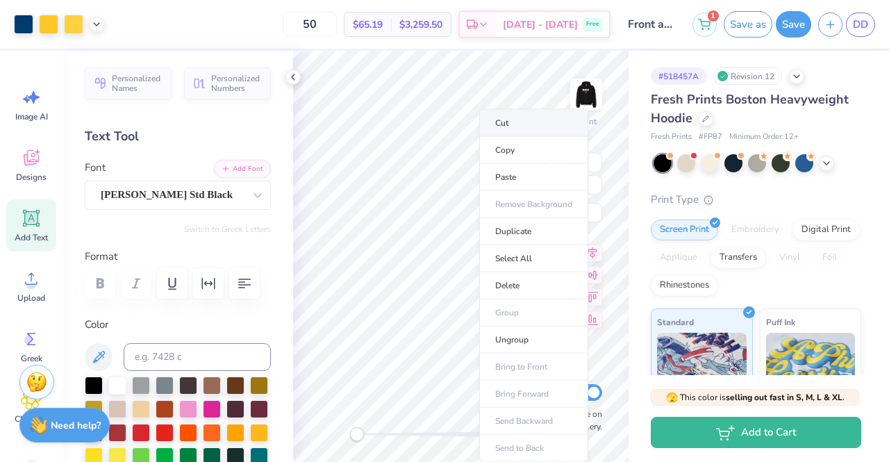
click at [513, 122] on li "Cut" at bounding box center [533, 123] width 109 height 28
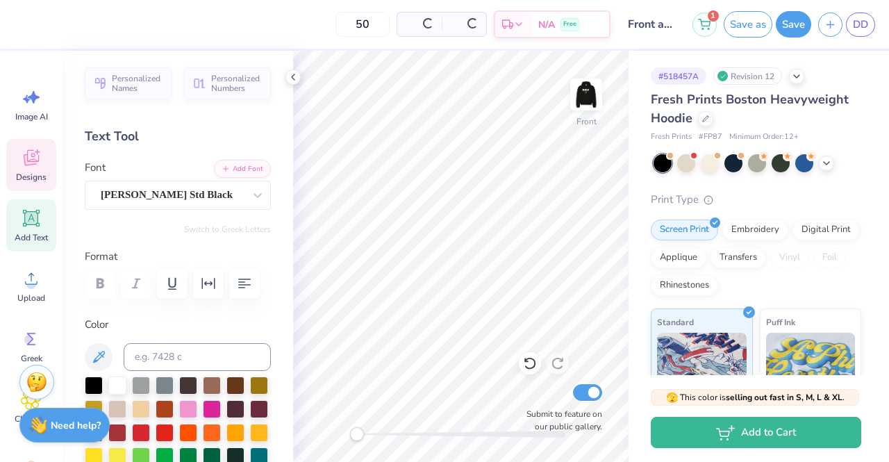
click at [38, 167] on icon at bounding box center [31, 157] width 21 height 21
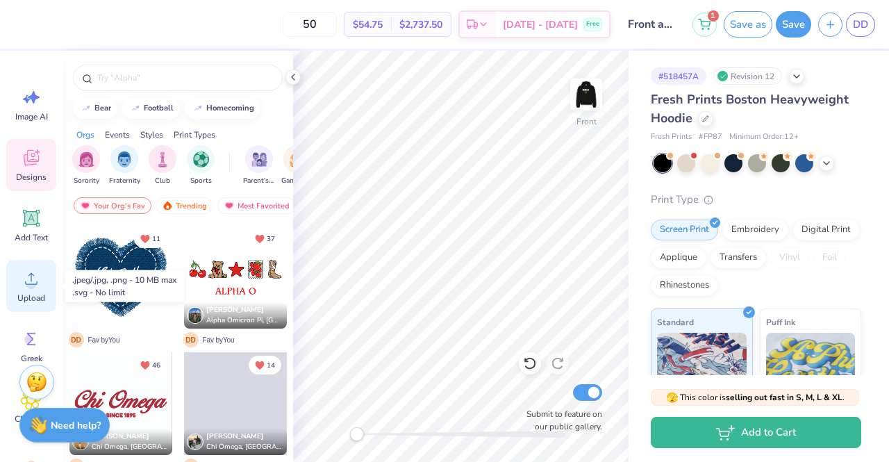
click at [18, 277] on div "Upload" at bounding box center [31, 286] width 50 height 52
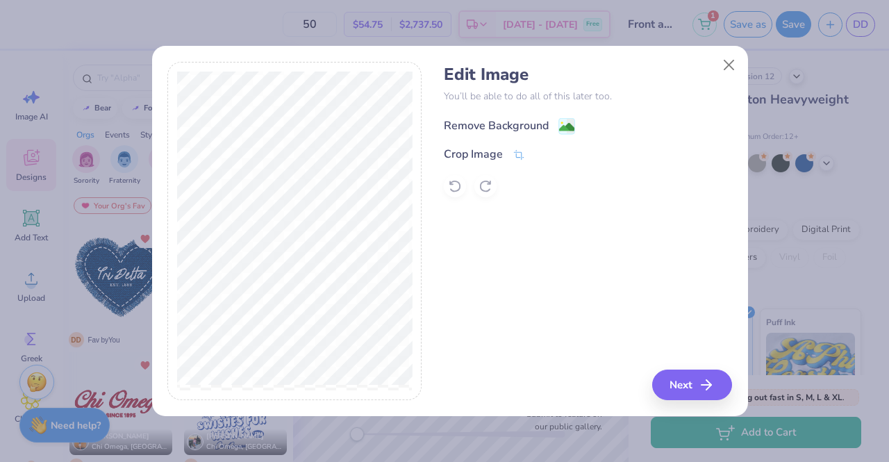
click at [486, 123] on div "Remove Background" at bounding box center [496, 125] width 105 height 17
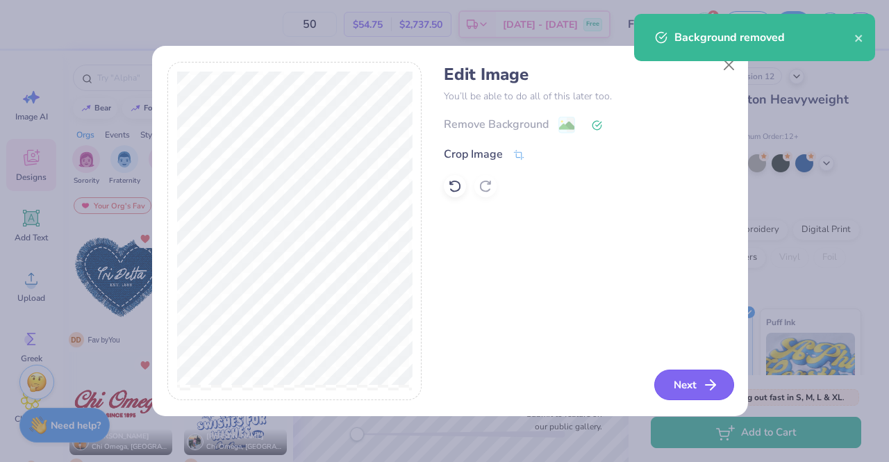
click at [684, 383] on button "Next" at bounding box center [694, 385] width 80 height 31
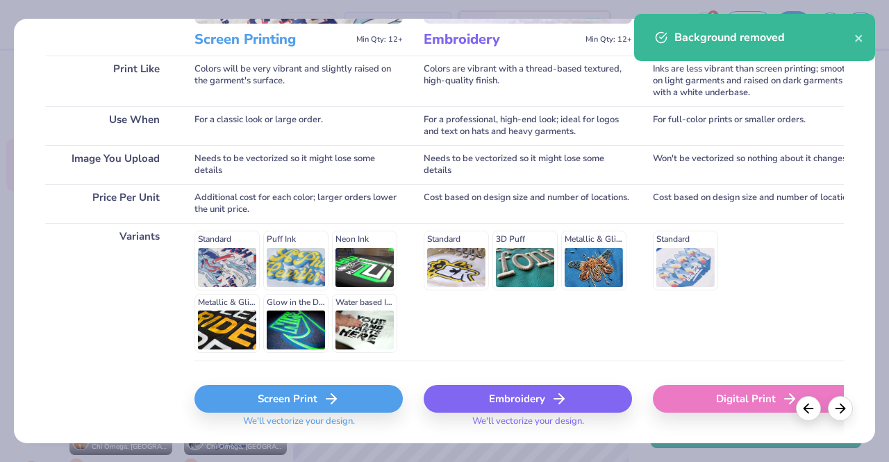
scroll to position [229, 0]
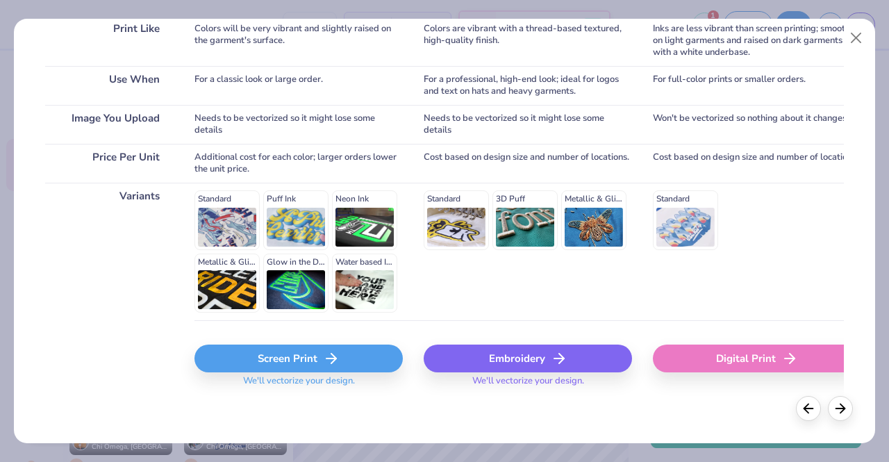
click at [306, 363] on div "Screen Print" at bounding box center [299, 359] width 208 height 28
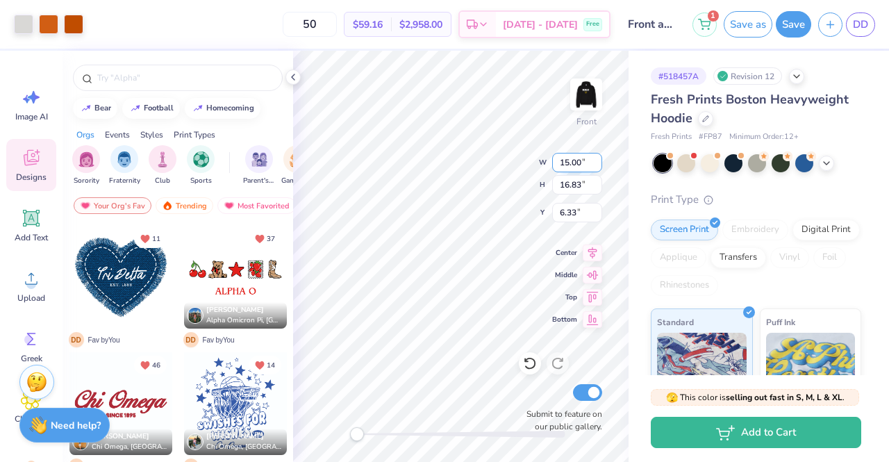
click at [570, 162] on input "15.00" at bounding box center [577, 162] width 50 height 19
type input "13.00"
click at [576, 187] on input "16.83" at bounding box center [577, 184] width 50 height 19
type input "14.59"
type input "7.46"
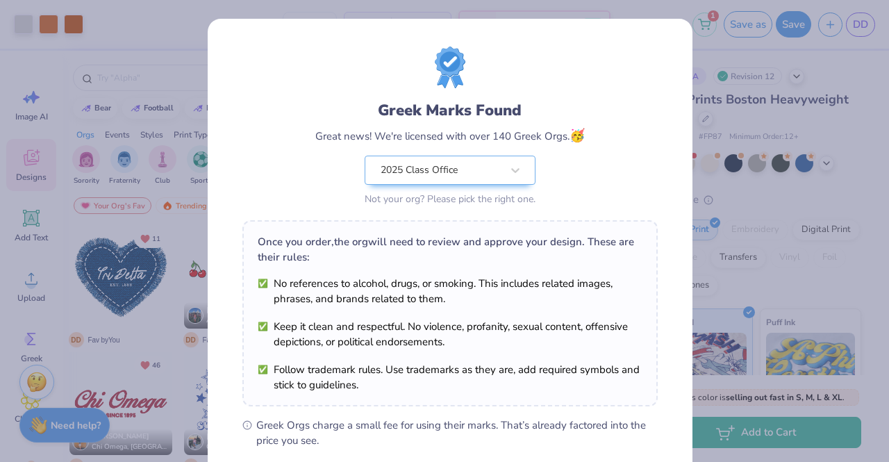
click at [471, 301] on body "Art colors 50 $59.16 Per Item $2,958.00 Total Est. Delivery Sep 23 - 26 Free De…" at bounding box center [444, 231] width 889 height 462
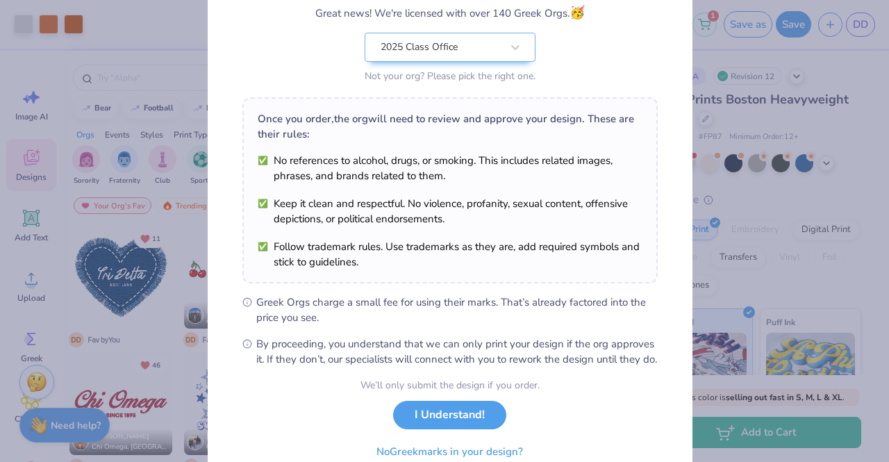
scroll to position [186, 0]
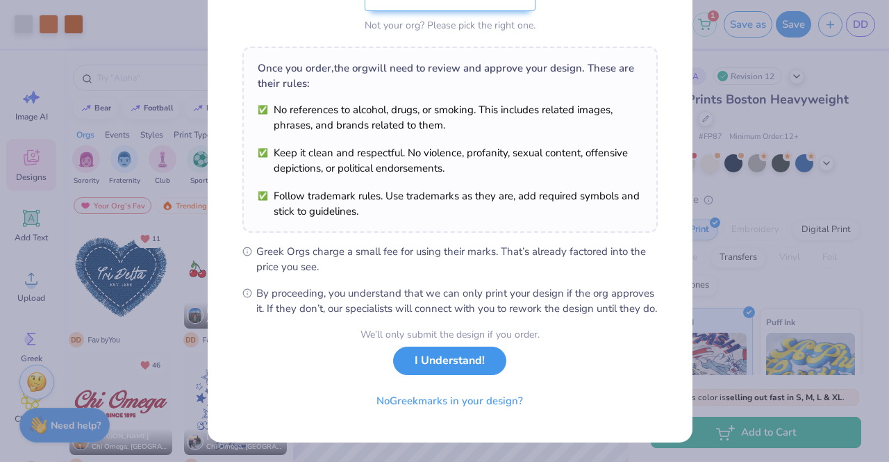
click at [459, 374] on button "I Understand!" at bounding box center [449, 361] width 113 height 28
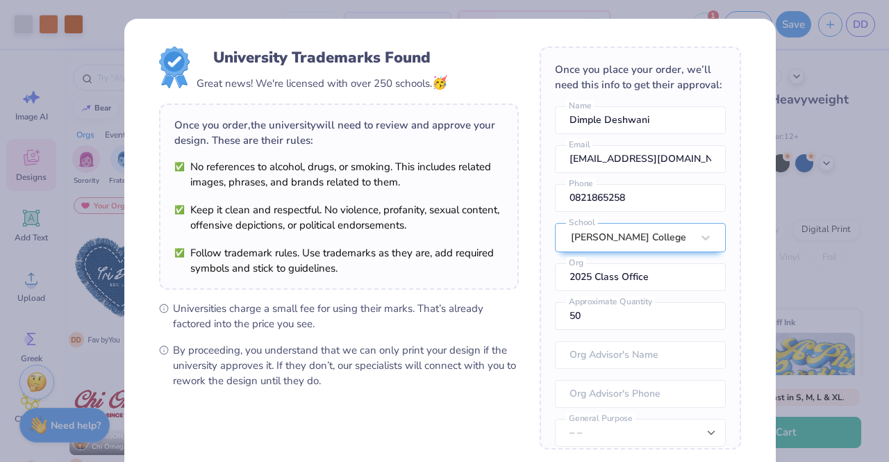
scroll to position [141, 0]
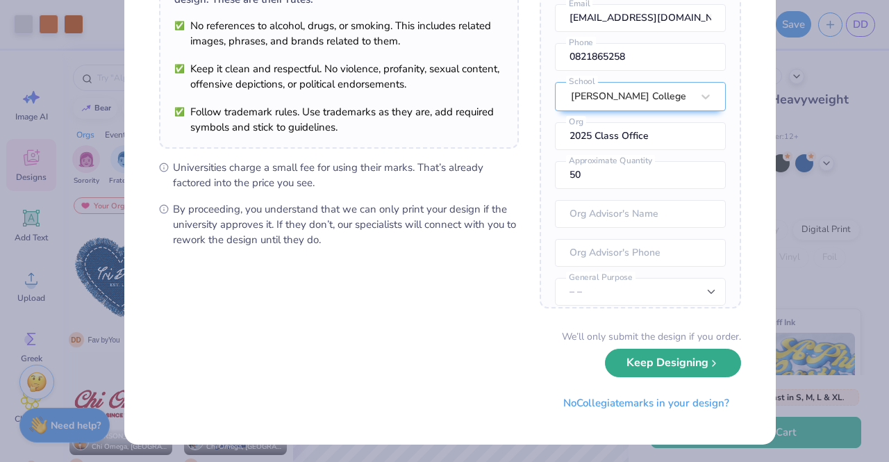
click at [670, 376] on div "We’ll only submit the design if you order. Keep Designing No Collegiate marks i…" at bounding box center [450, 373] width 582 height 88
click at [636, 362] on button "Keep Designing" at bounding box center [673, 363] width 136 height 28
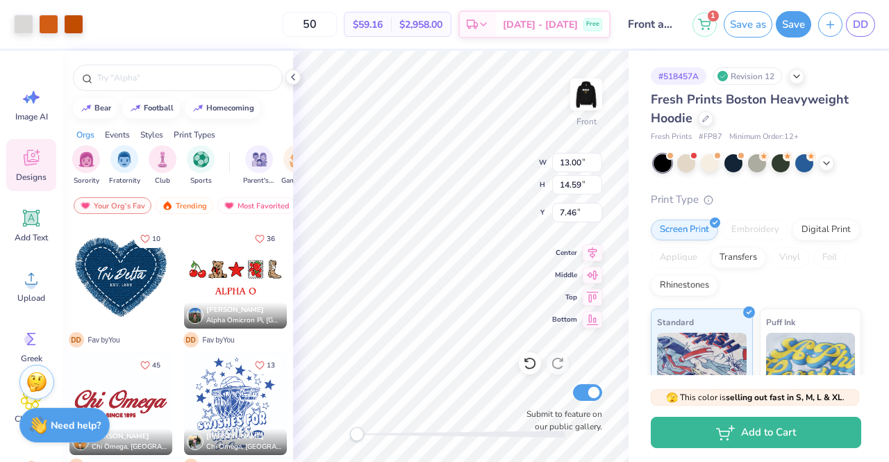
scroll to position [0, 0]
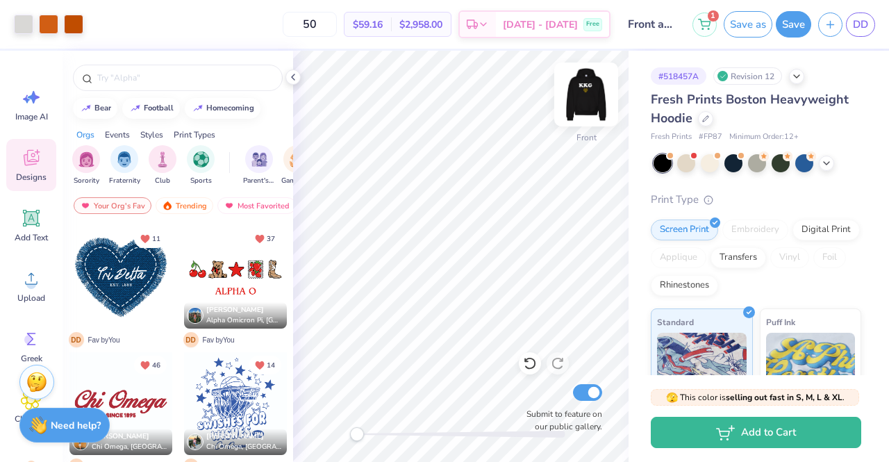
click at [579, 92] on img at bounding box center [587, 95] width 56 height 56
click at [595, 84] on img at bounding box center [587, 95] width 56 height 56
click at [591, 104] on img at bounding box center [587, 95] width 56 height 56
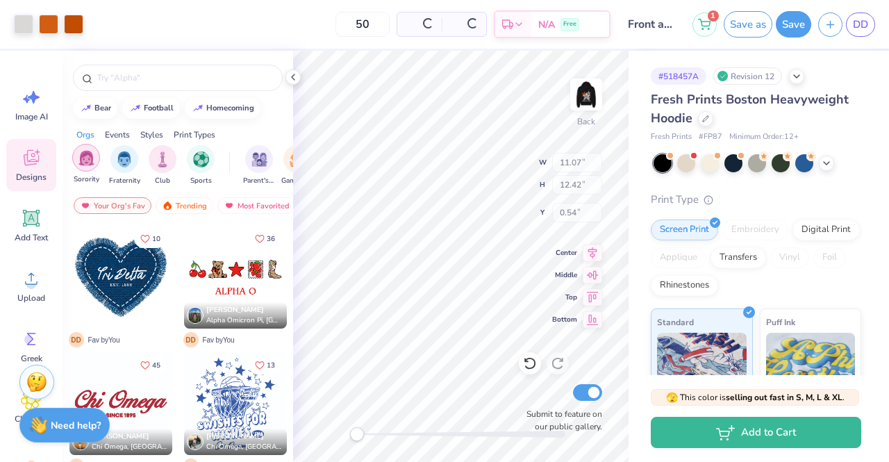
type input "11.07"
type input "12.42"
type input "0.54"
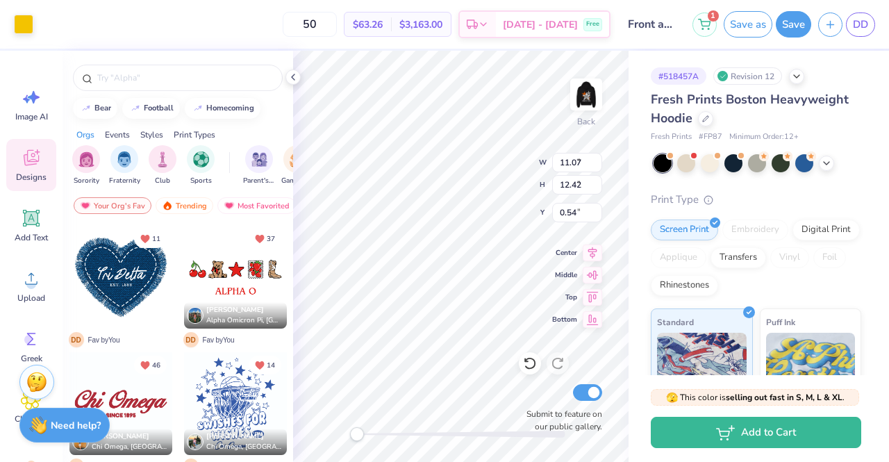
type input "3.03"
type input "2.63"
type input "7.23"
click at [15, 26] on div at bounding box center [23, 22] width 19 height 19
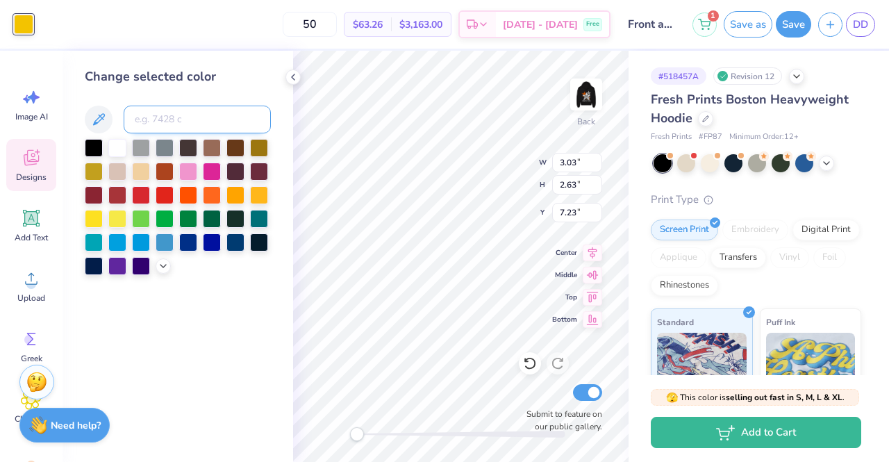
click at [171, 115] on input at bounding box center [197, 120] width 147 height 28
type input "718"
click at [171, 115] on input at bounding box center [197, 120] width 147 height 28
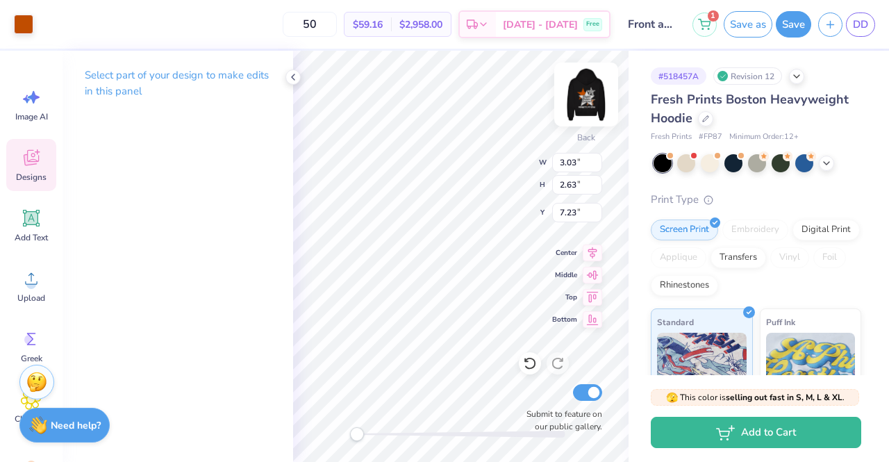
click at [591, 84] on img at bounding box center [587, 95] width 56 height 56
type input "3.10"
type input "2.69"
type input "7.53"
type input "13.00"
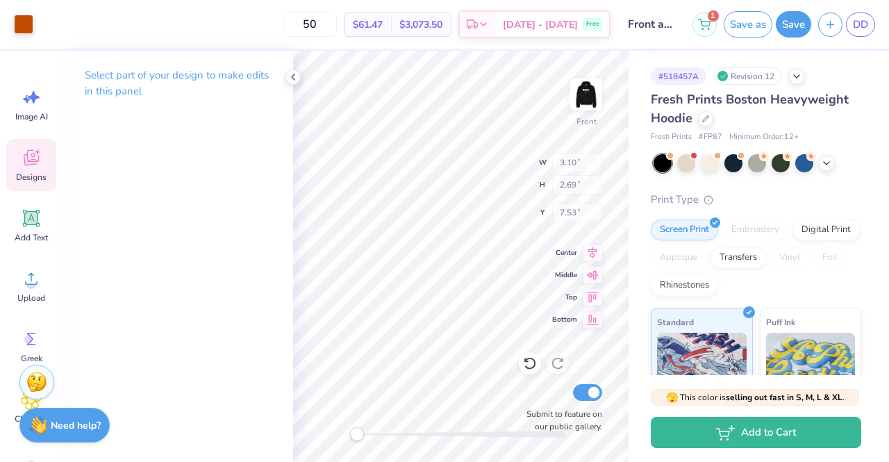
type input "14.59"
type input "6.40"
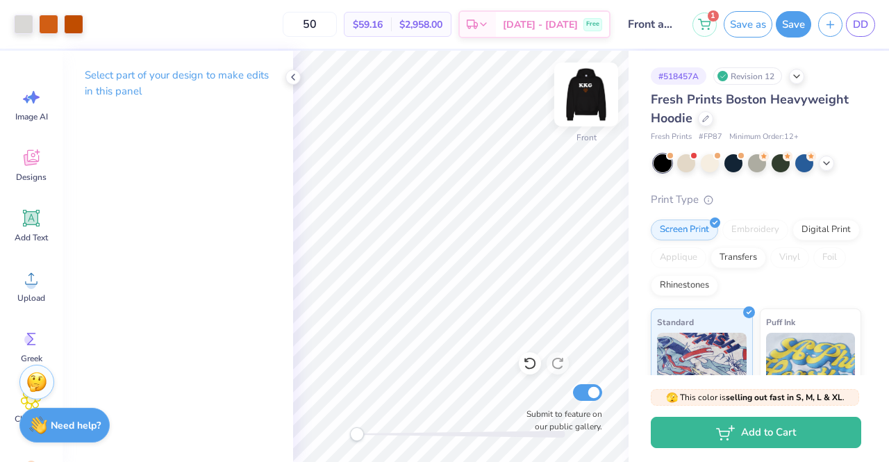
click at [601, 100] on img at bounding box center [587, 95] width 56 height 56
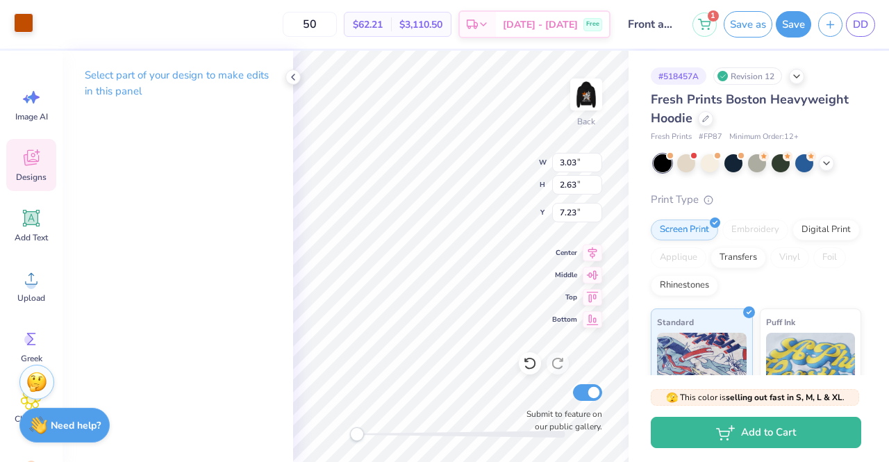
click at [23, 20] on div at bounding box center [23, 22] width 19 height 19
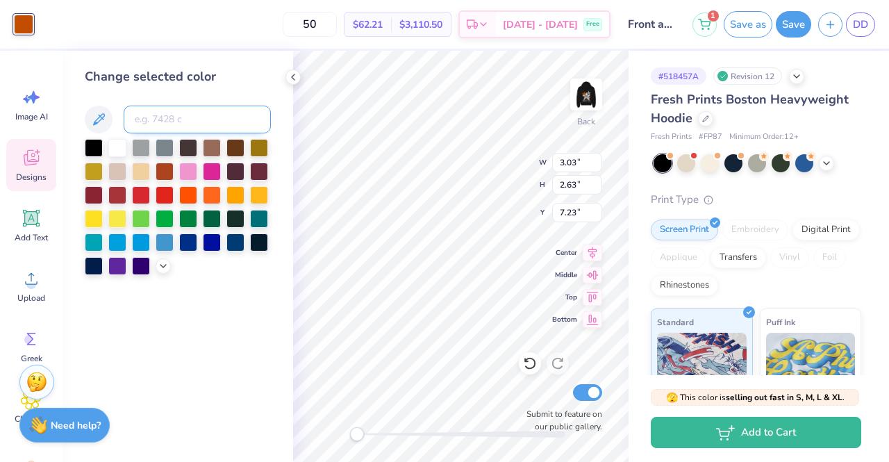
click at [175, 121] on input at bounding box center [197, 120] width 147 height 28
type input "159"
click at [176, 117] on input at bounding box center [197, 120] width 147 height 28
click at [21, 31] on div at bounding box center [23, 24] width 19 height 19
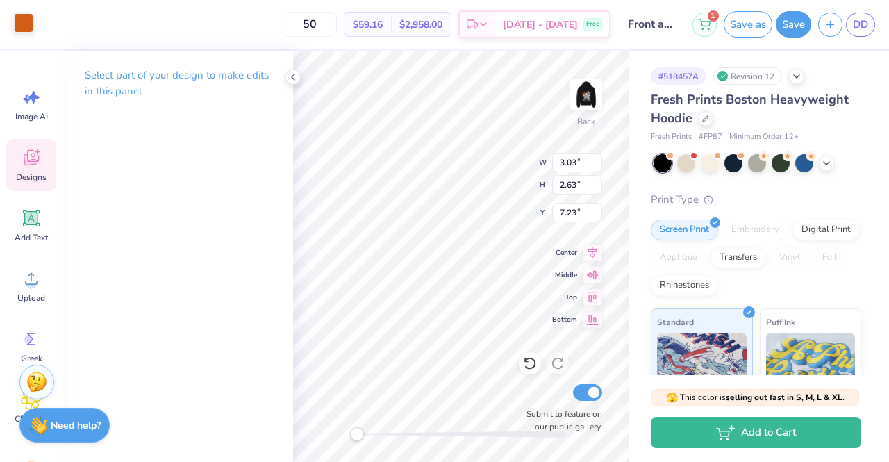
click at [19, 24] on div at bounding box center [23, 22] width 19 height 19
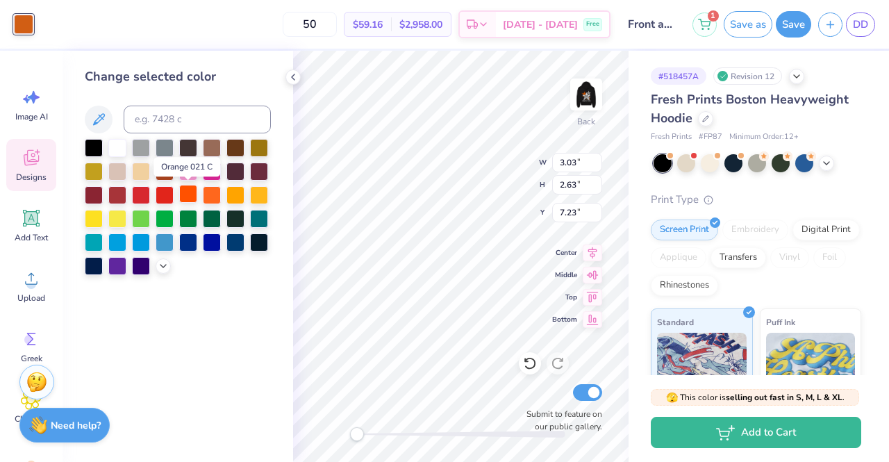
click at [186, 192] on div at bounding box center [188, 194] width 18 height 18
click at [210, 193] on div at bounding box center [212, 194] width 18 height 18
click at [194, 193] on div at bounding box center [188, 194] width 18 height 18
click at [192, 193] on div at bounding box center [188, 194] width 18 height 18
click at [195, 295] on div "Change selected color" at bounding box center [178, 256] width 231 height 411
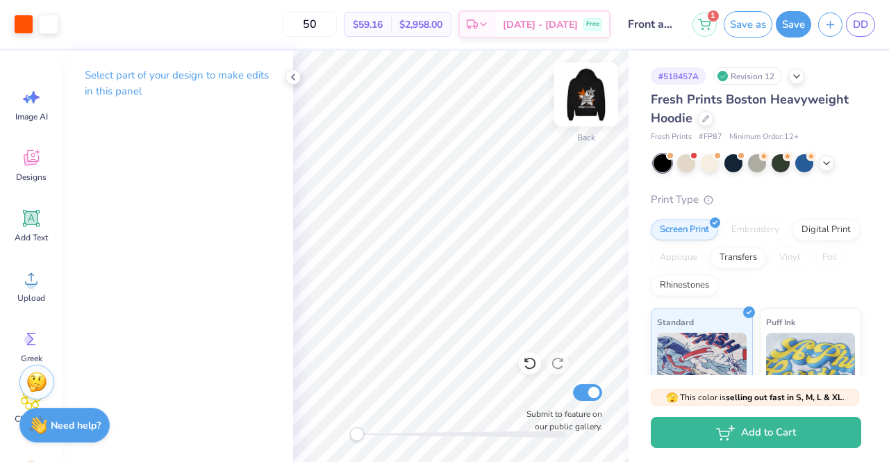
click at [593, 95] on img at bounding box center [587, 95] width 56 height 56
click at [593, 91] on img at bounding box center [587, 95] width 56 height 56
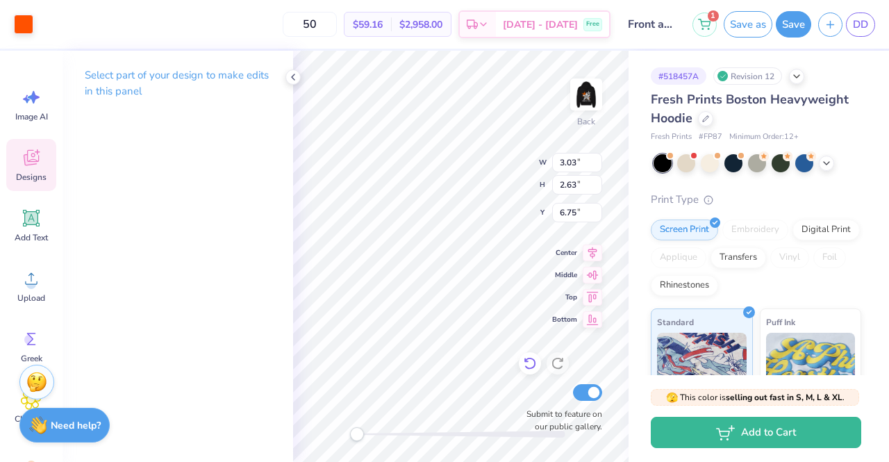
click at [532, 363] on icon at bounding box center [530, 363] width 14 height 14
type input "7.27"
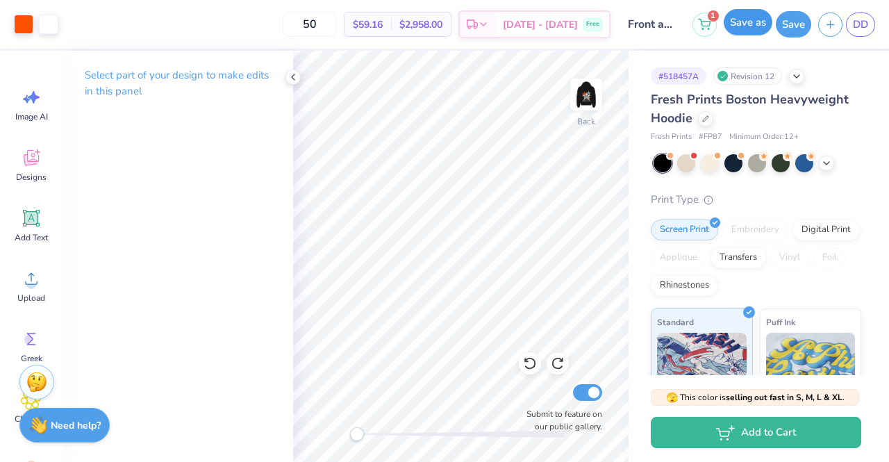
click at [759, 19] on button "Save as" at bounding box center [748, 22] width 49 height 26
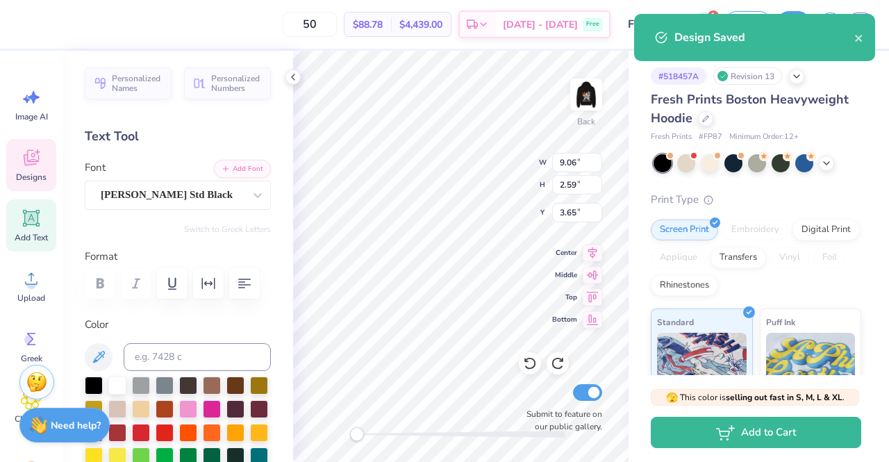
scroll to position [11, 1]
type textarea "K"
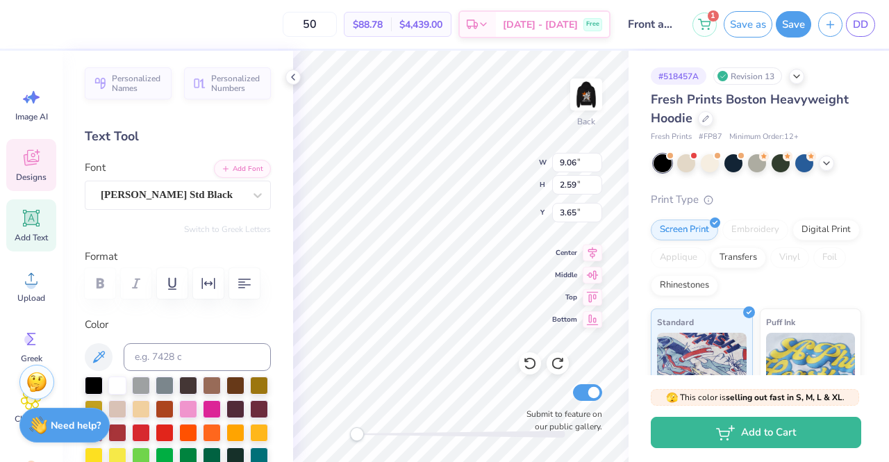
type textarea "AChiO"
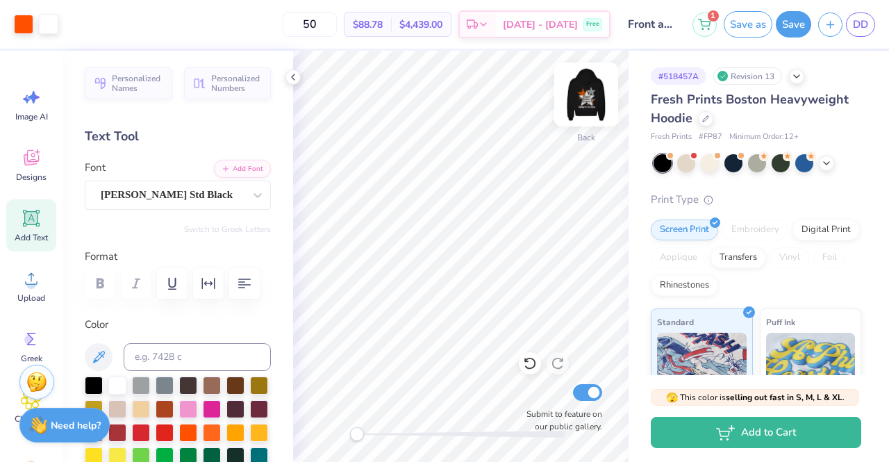
click at [575, 93] on img at bounding box center [587, 95] width 56 height 56
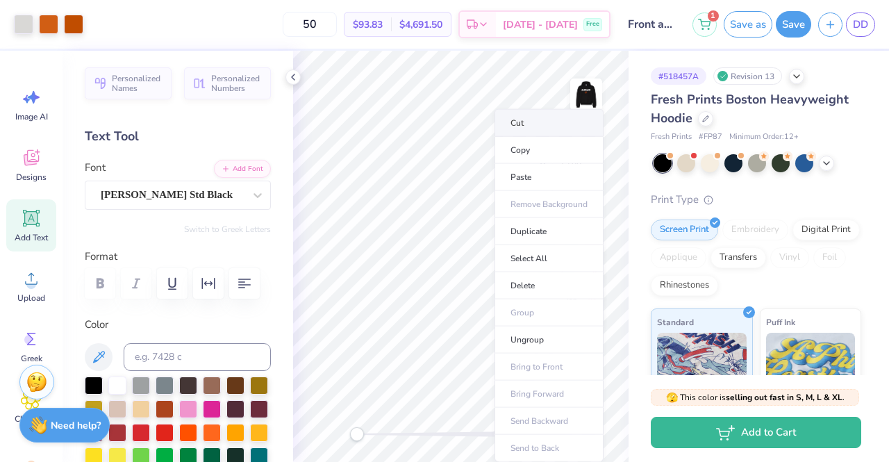
click at [547, 123] on li "Cut" at bounding box center [549, 123] width 109 height 28
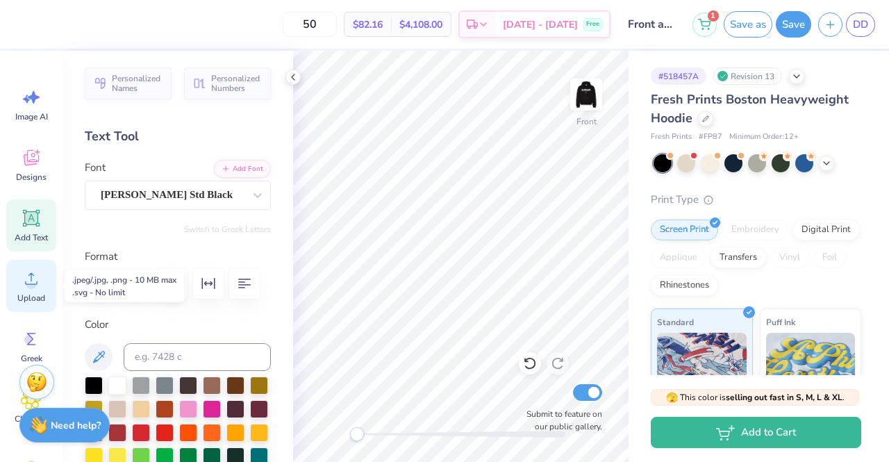
click at [29, 279] on icon at bounding box center [31, 278] width 21 height 21
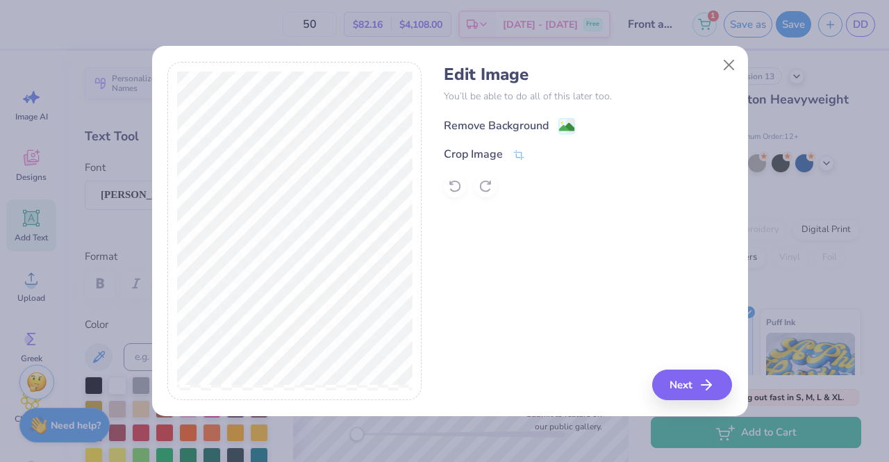
click at [509, 127] on div "Remove Background" at bounding box center [496, 125] width 105 height 17
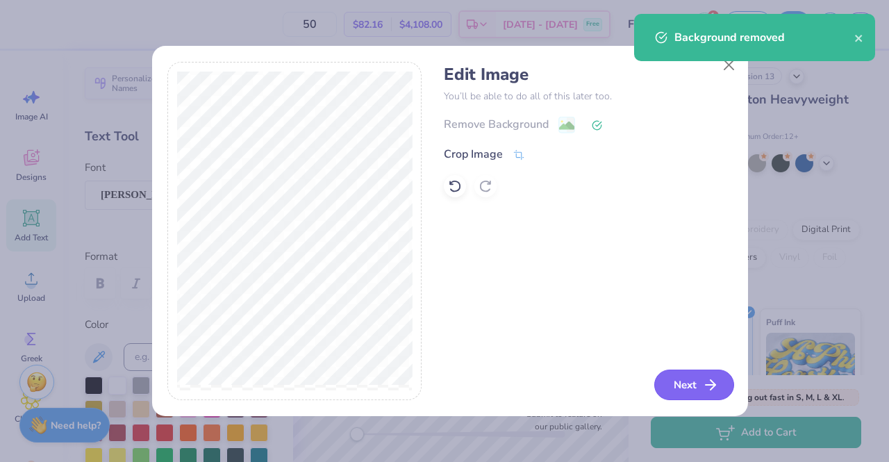
click at [691, 384] on button "Next" at bounding box center [694, 385] width 80 height 31
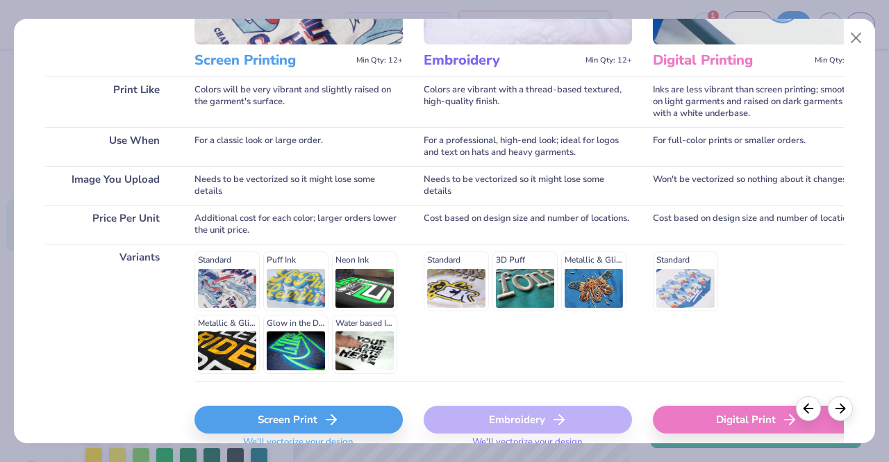
scroll to position [229, 0]
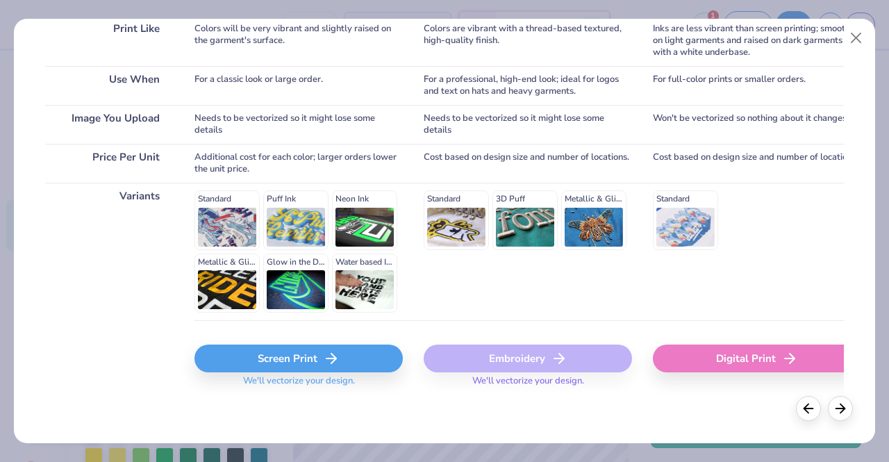
click at [316, 348] on div "Screen Print" at bounding box center [299, 359] width 208 height 28
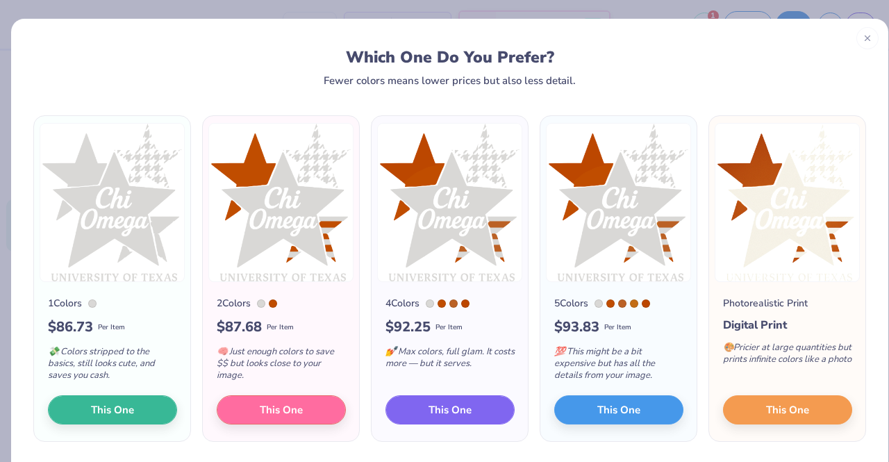
click at [429, 405] on span "This One" at bounding box center [450, 410] width 43 height 16
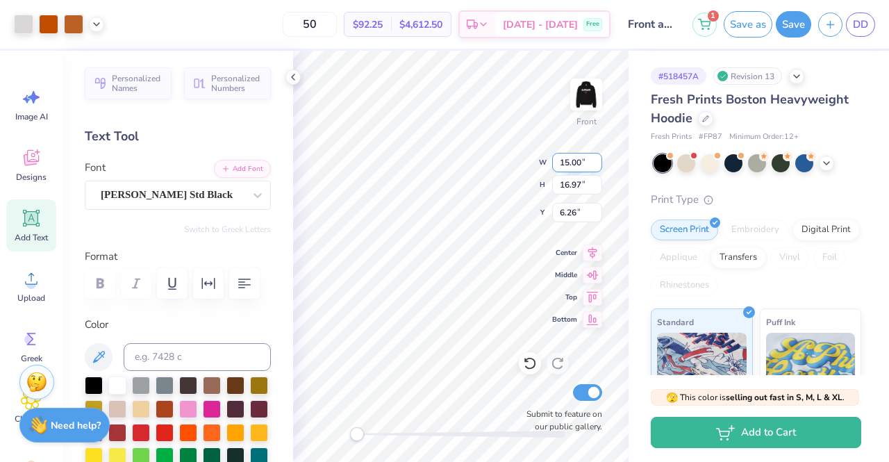
click at [570, 163] on input "15.00" at bounding box center [577, 162] width 50 height 19
type input "13.00"
click at [578, 190] on input "16.97" at bounding box center [577, 184] width 50 height 19
type input "14.71"
type input "7.39"
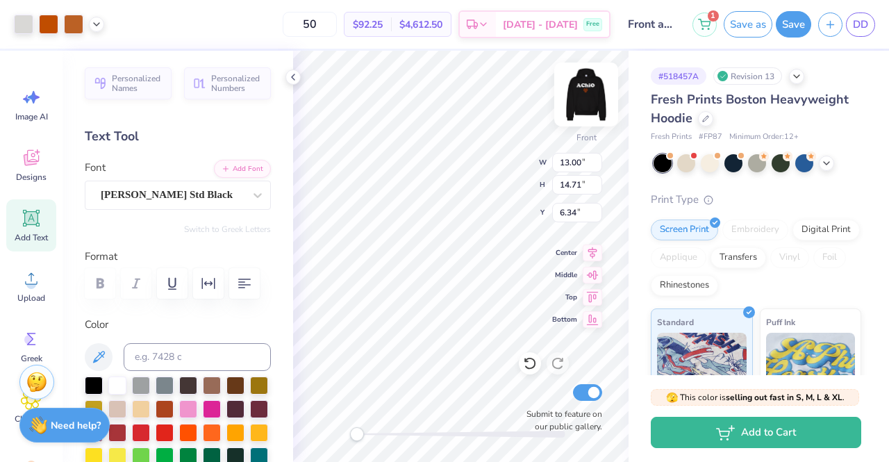
click at [586, 98] on img at bounding box center [587, 95] width 56 height 56
type input "10.98"
type input "12.42"
type input "0.54"
click at [588, 100] on img at bounding box center [587, 95] width 56 height 56
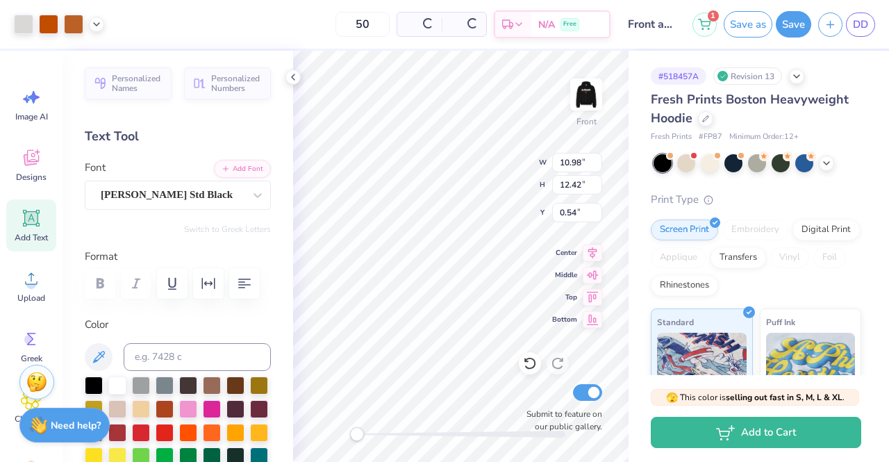
type input "13.00"
type input "14.71"
type input "6.34"
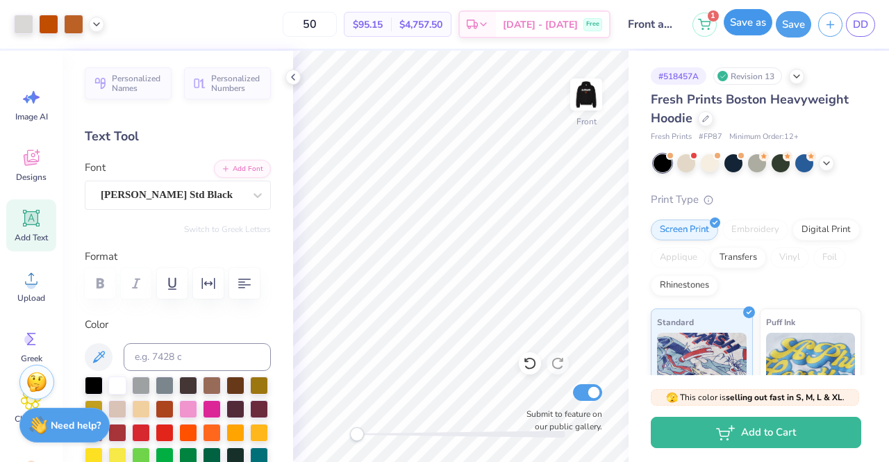
click at [757, 20] on button "Save as" at bounding box center [748, 22] width 49 height 26
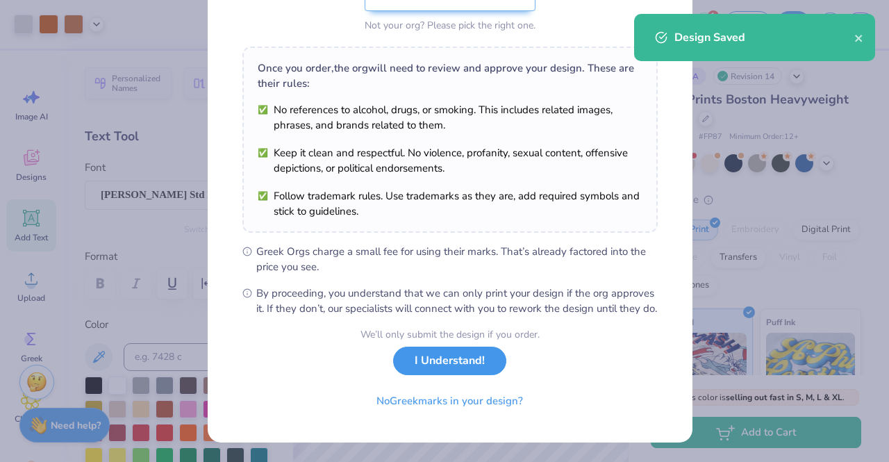
click at [473, 365] on button "I Understand!" at bounding box center [449, 361] width 113 height 28
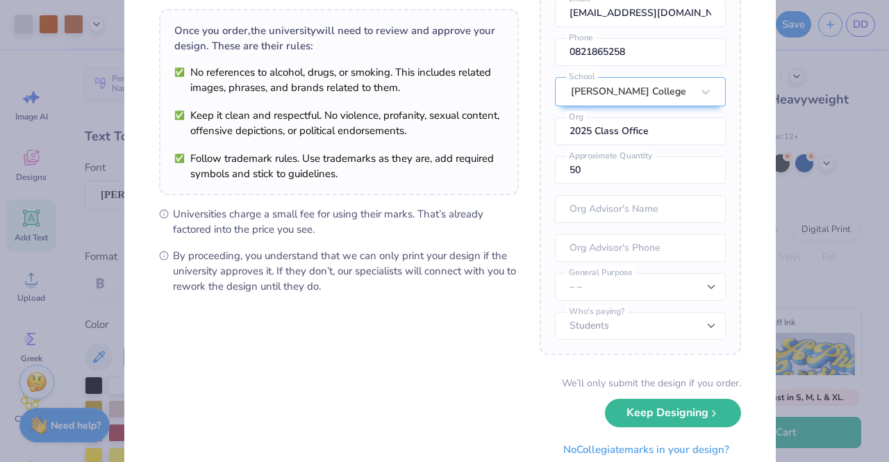
scroll to position [141, 0]
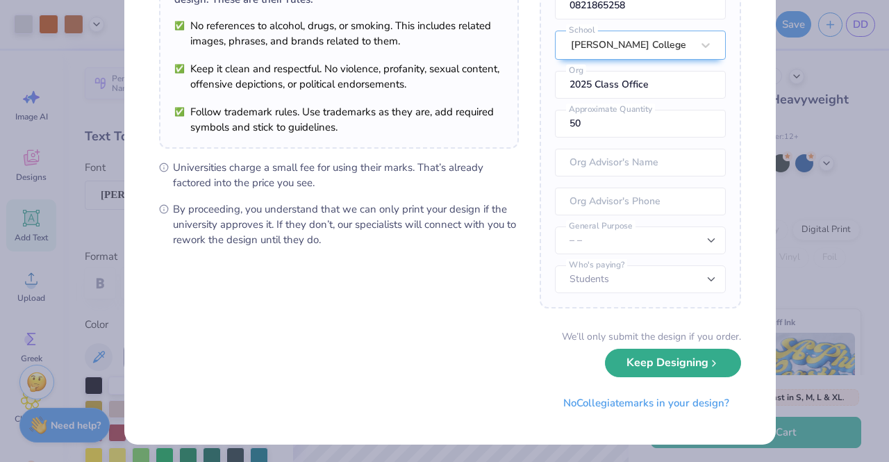
click at [684, 370] on button "Keep Designing" at bounding box center [673, 363] width 136 height 28
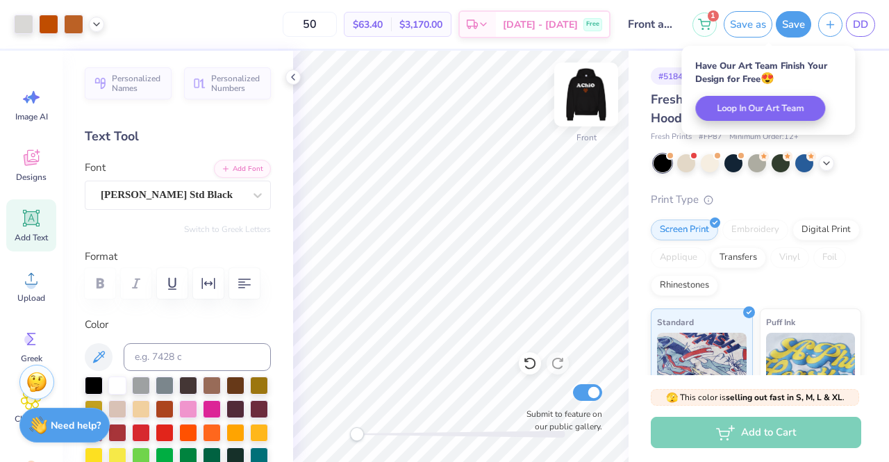
click at [585, 99] on img at bounding box center [587, 95] width 56 height 56
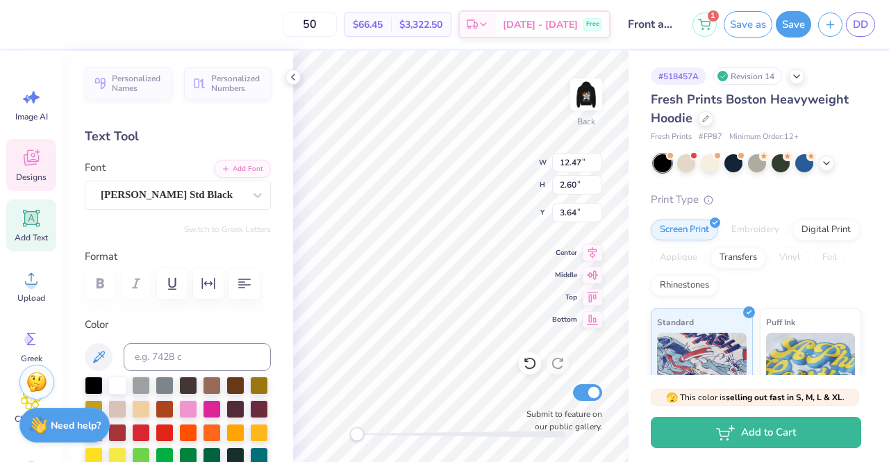
scroll to position [11, 1]
type textarea "ChiO"
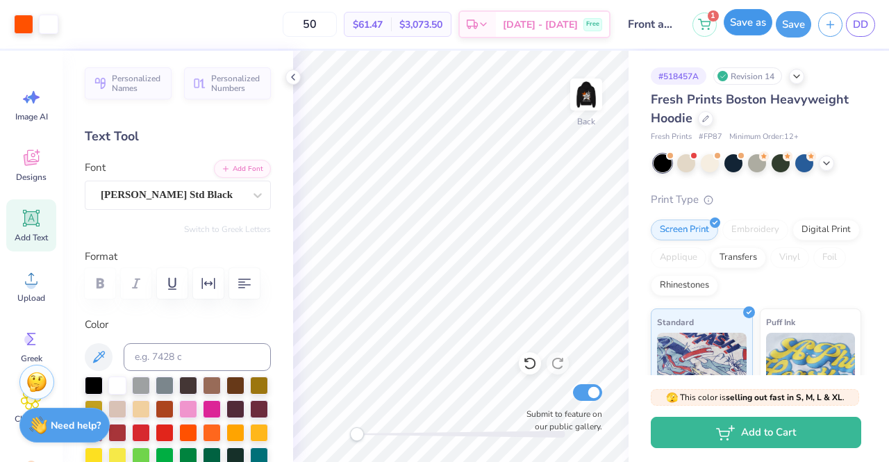
click at [761, 22] on button "Save as" at bounding box center [748, 22] width 49 height 26
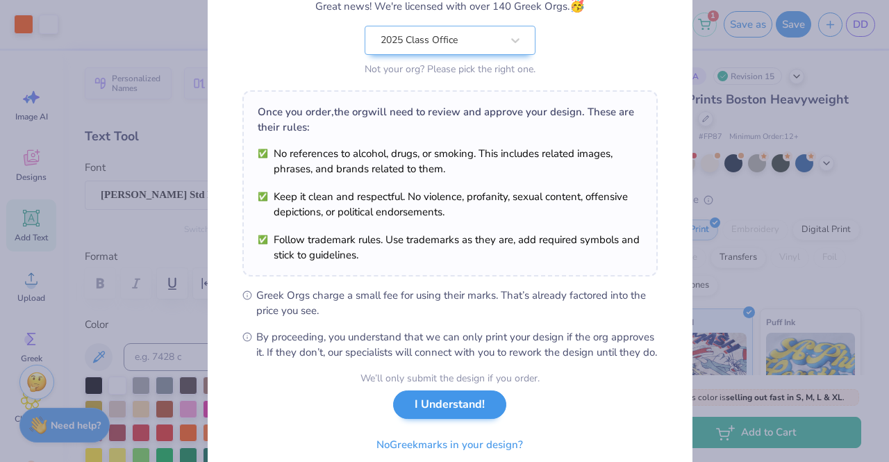
scroll to position [186, 0]
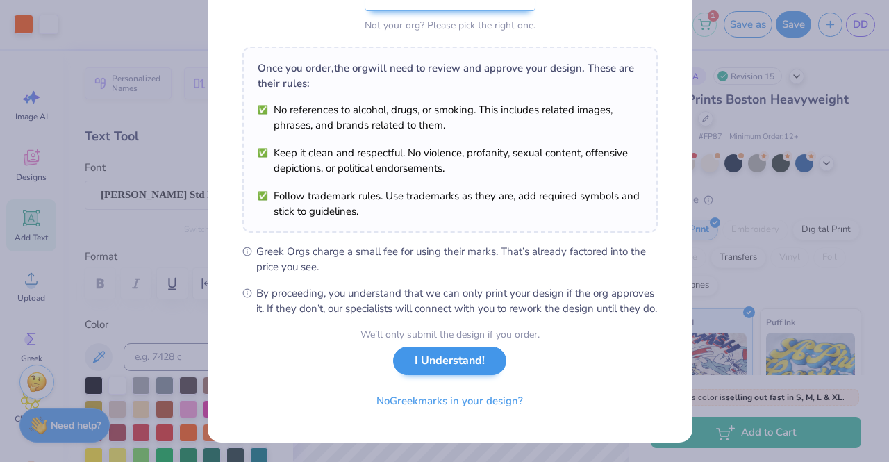
click at [463, 379] on div "We’ll only submit the design if you order. I Understand! No Greek marks in your…" at bounding box center [450, 371] width 179 height 88
click at [466, 365] on button "I Understand!" at bounding box center [449, 361] width 113 height 28
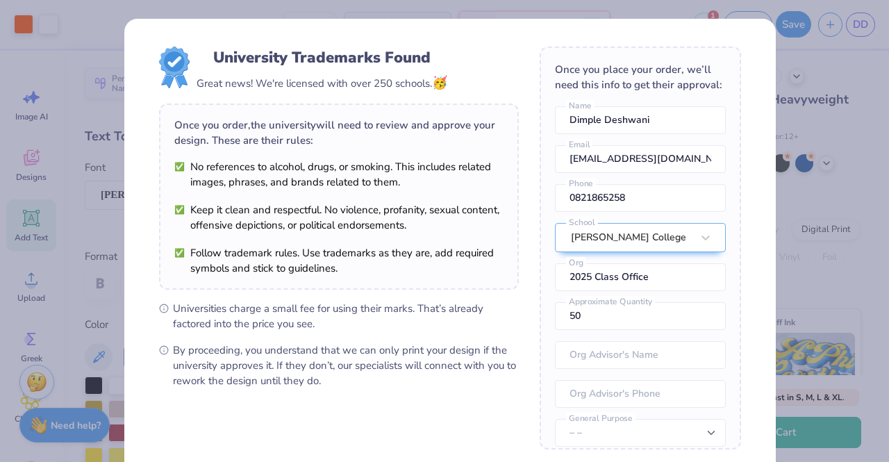
scroll to position [141, 0]
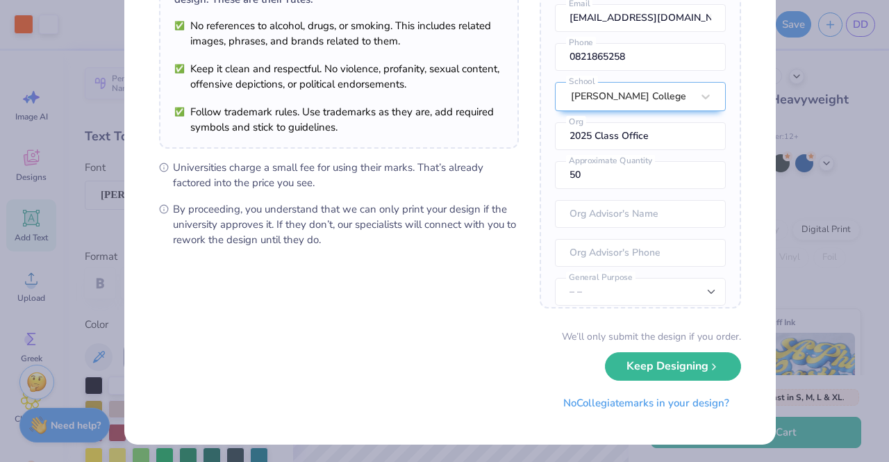
click at [664, 369] on button "Keep Designing" at bounding box center [673, 366] width 136 height 28
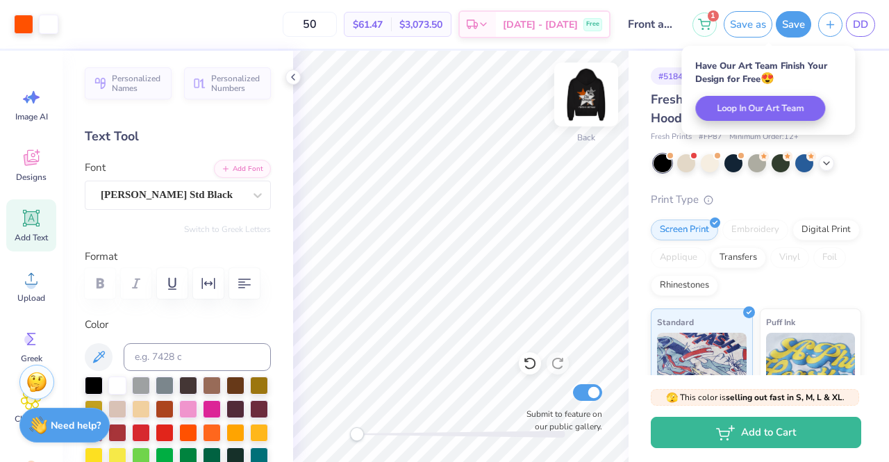
click at [589, 93] on img at bounding box center [587, 95] width 56 height 56
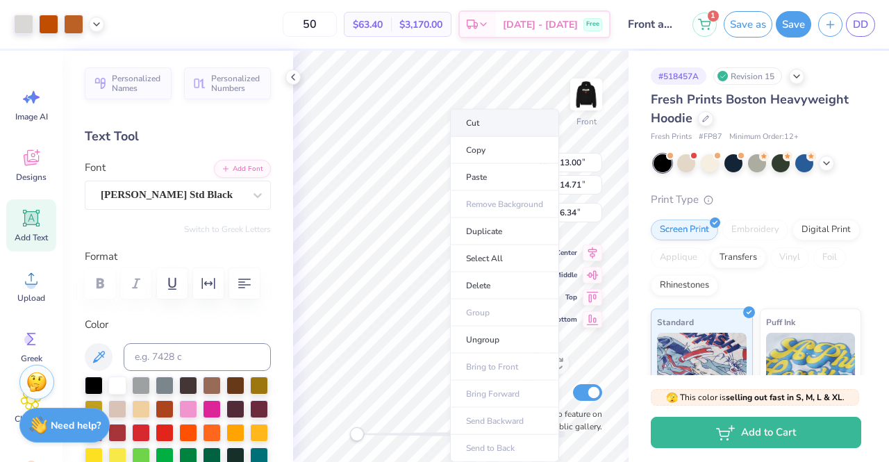
click at [477, 134] on li "Cut" at bounding box center [504, 123] width 109 height 28
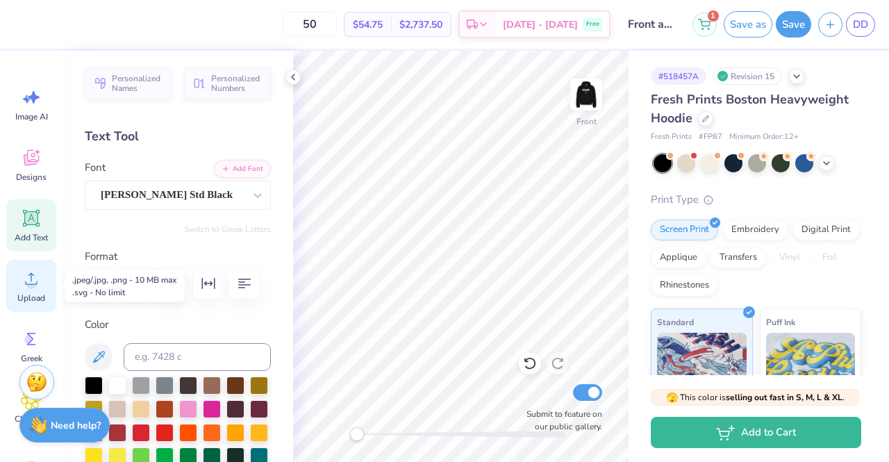
click at [44, 293] on span "Upload" at bounding box center [31, 298] width 28 height 11
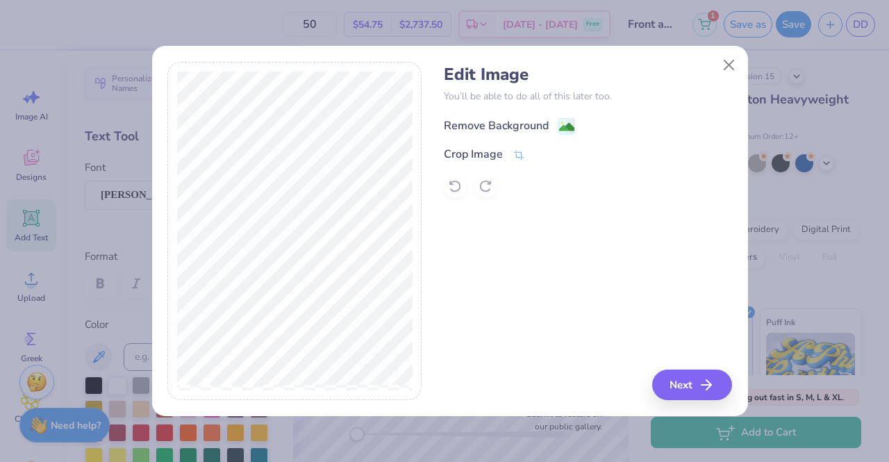
click at [534, 124] on div "Remove Background" at bounding box center [496, 125] width 105 height 17
click at [689, 379] on button "Next" at bounding box center [694, 385] width 80 height 31
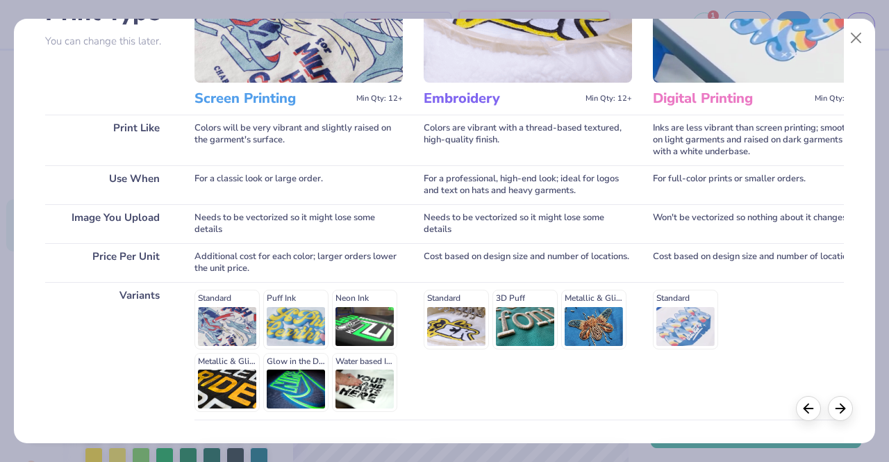
scroll to position [229, 0]
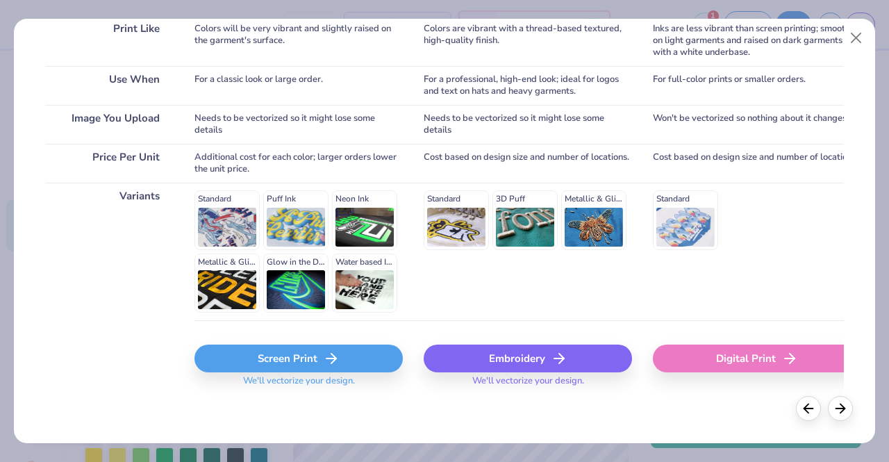
click at [318, 331] on div "Screen Print We'll vectorize your design." at bounding box center [299, 361] width 208 height 83
click at [313, 347] on div "Screen Print" at bounding box center [299, 359] width 208 height 28
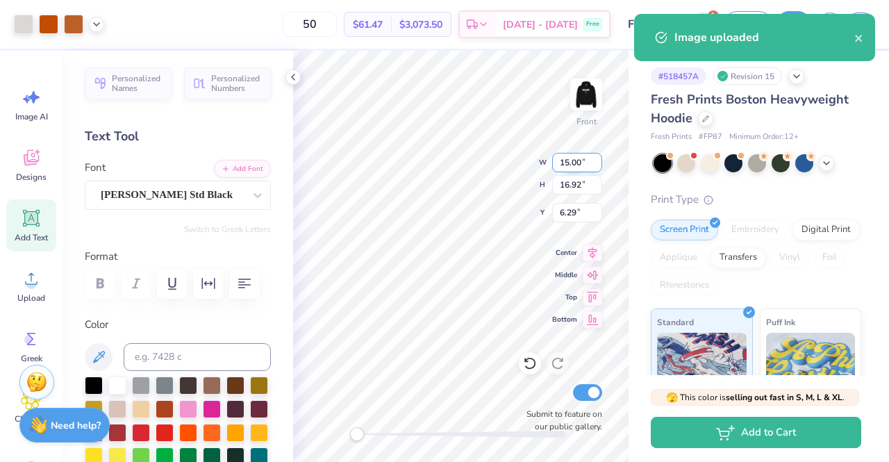
click at [571, 162] on input "15.00" at bounding box center [577, 162] width 50 height 19
click at [567, 162] on input "15.00" at bounding box center [577, 162] width 50 height 19
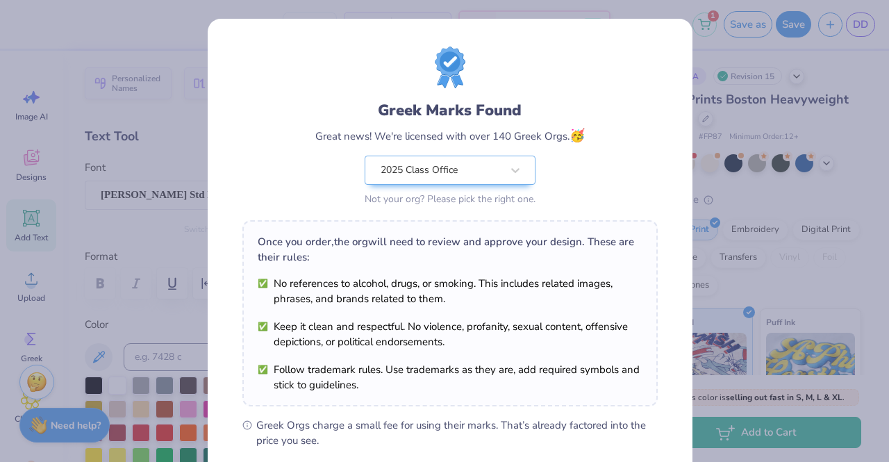
scroll to position [186, 0]
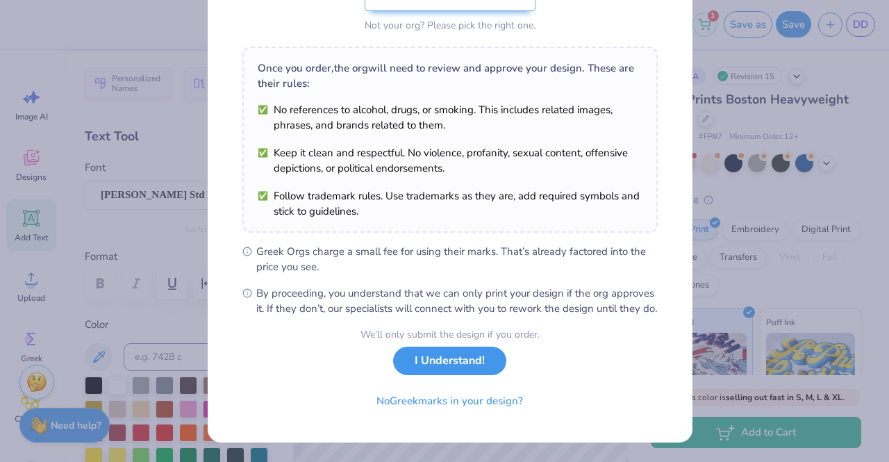
click at [427, 364] on button "I Understand!" at bounding box center [449, 361] width 113 height 28
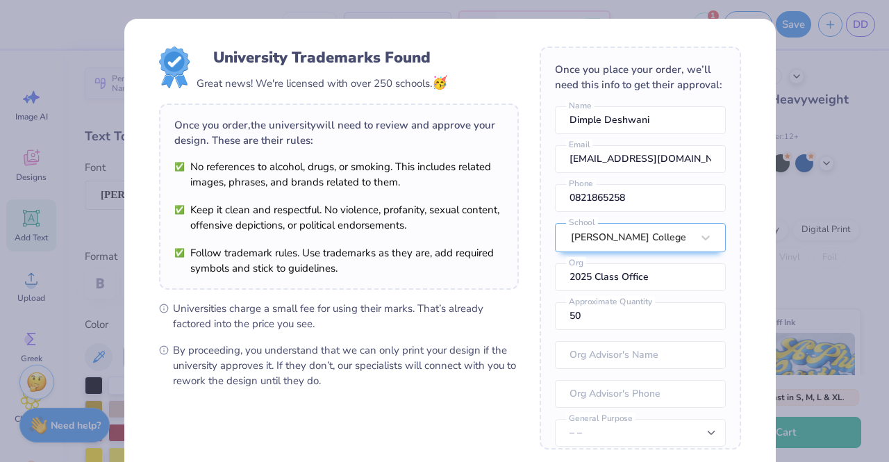
scroll to position [141, 0]
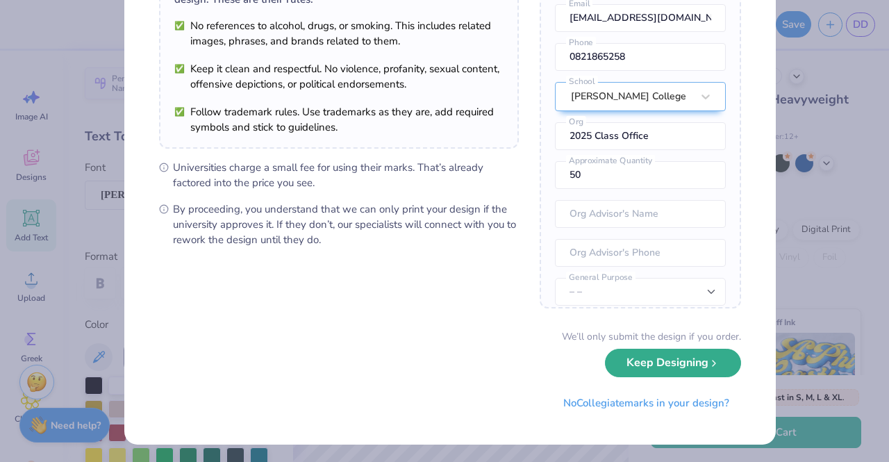
click at [618, 353] on button "Keep Designing" at bounding box center [673, 363] width 136 height 28
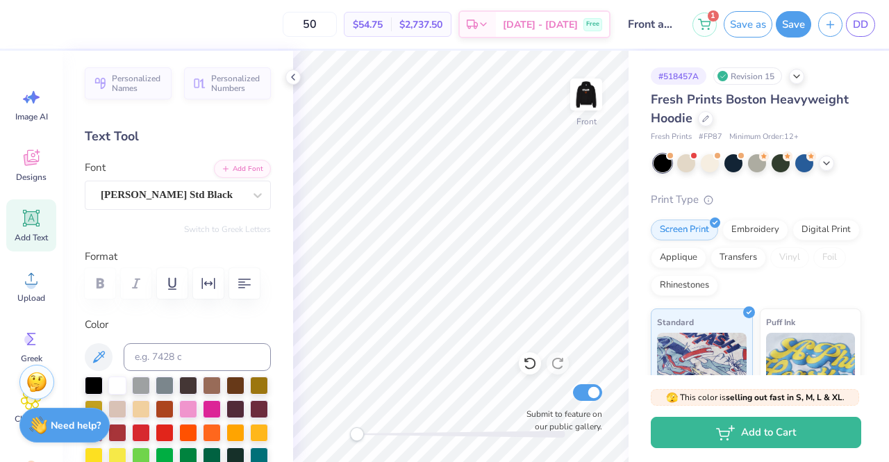
scroll to position [0, 0]
click at [38, 293] on span "Upload" at bounding box center [31, 298] width 28 height 11
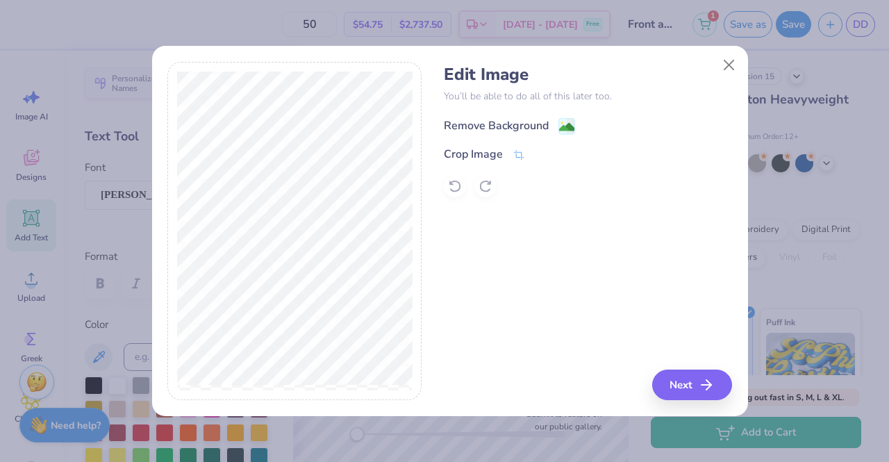
click at [462, 131] on div "Remove Background" at bounding box center [496, 125] width 105 height 17
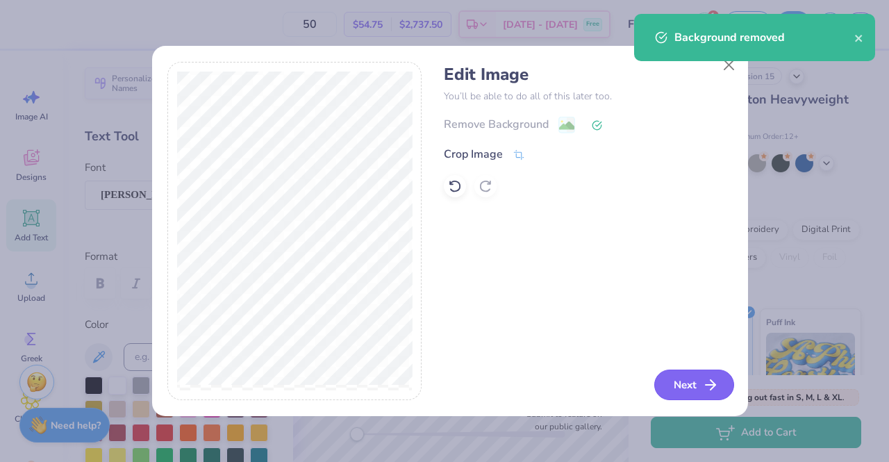
click at [674, 394] on button "Next" at bounding box center [694, 385] width 80 height 31
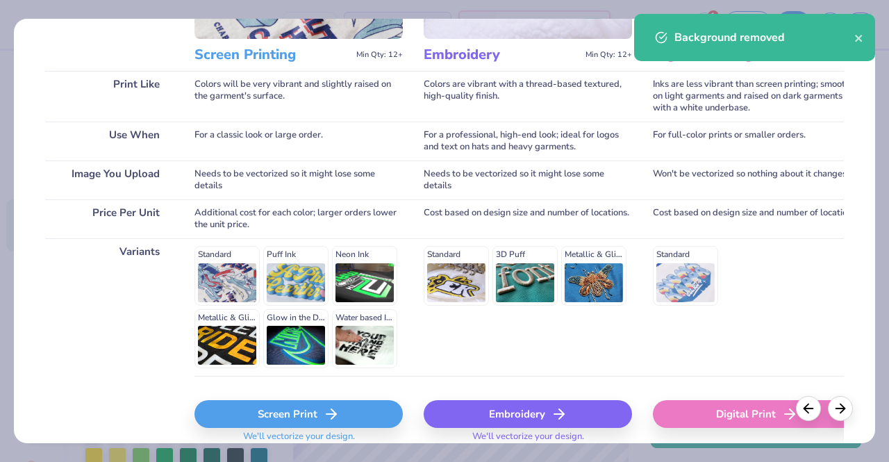
scroll to position [229, 0]
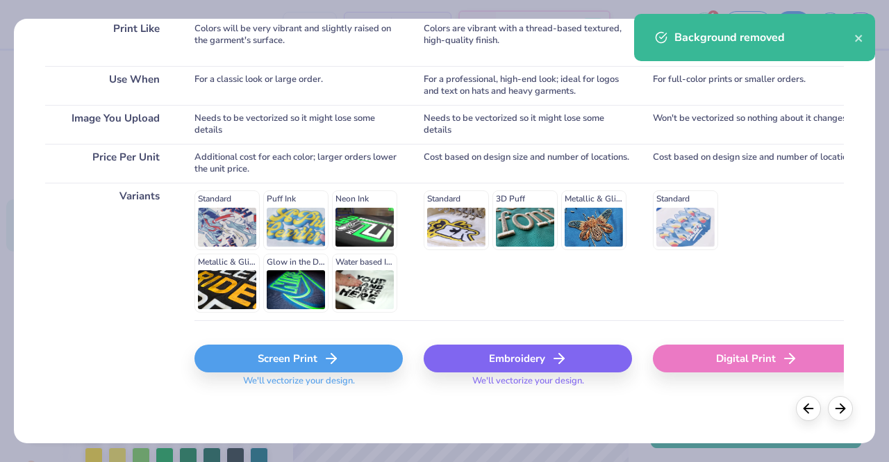
click at [256, 368] on div "Screen Print" at bounding box center [299, 359] width 208 height 28
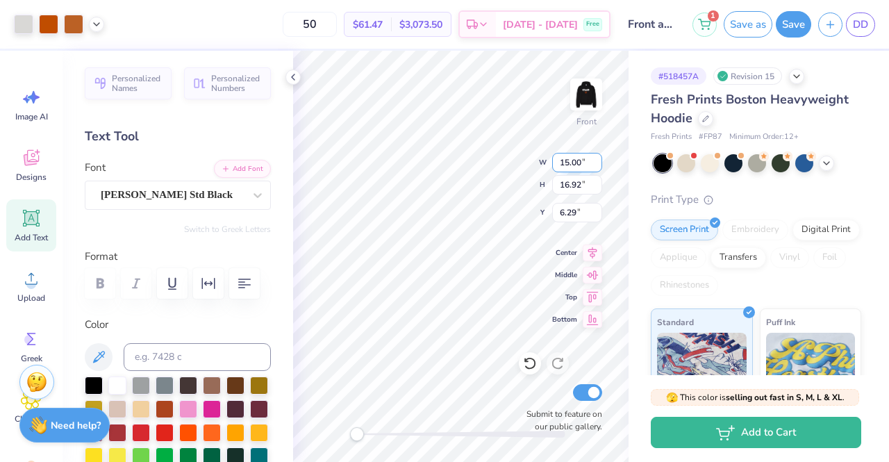
click at [570, 163] on input "15.00" at bounding box center [577, 162] width 50 height 19
type input "13.00"
click at [568, 181] on input "16.92" at bounding box center [577, 184] width 50 height 19
type input "14.67"
type input "7.42"
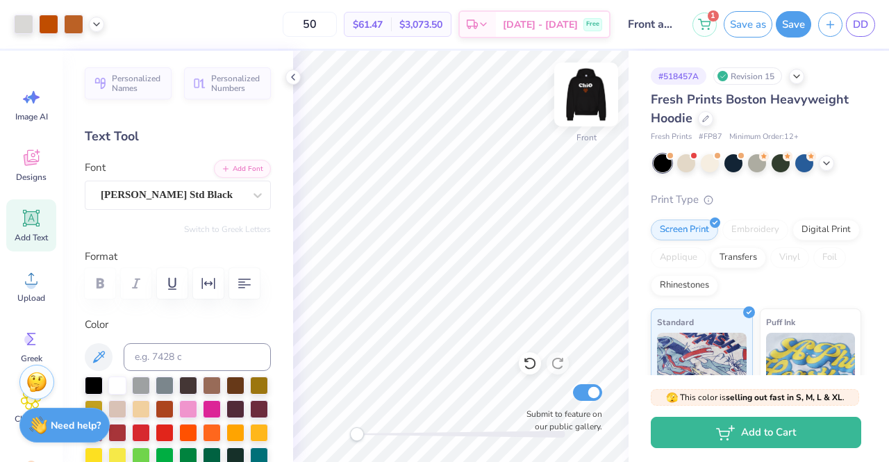
click at [579, 91] on img at bounding box center [587, 95] width 56 height 56
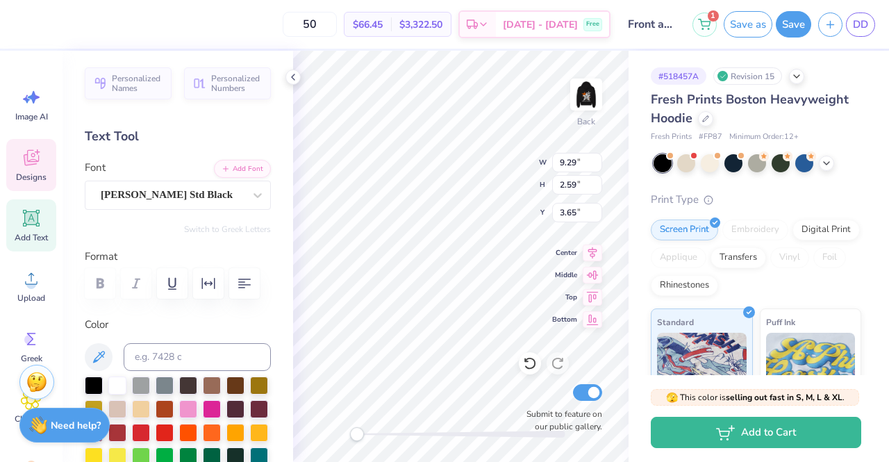
scroll to position [11, 1]
type textarea "AChiO"
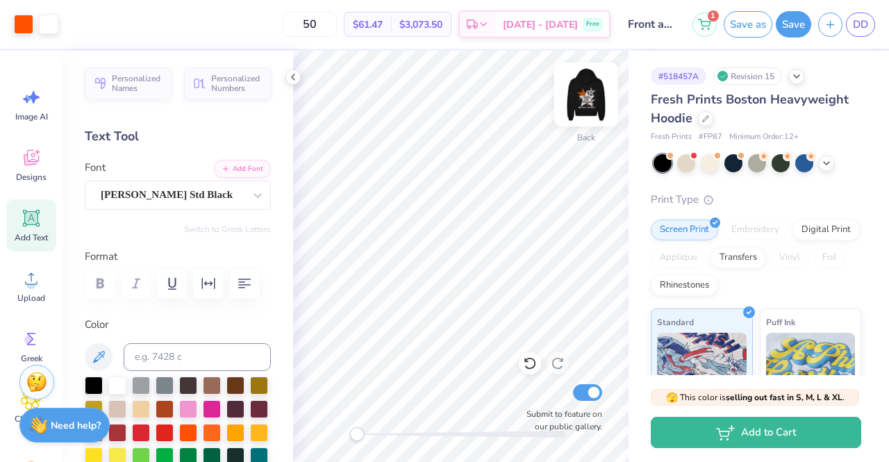
click at [581, 97] on img at bounding box center [587, 95] width 56 height 56
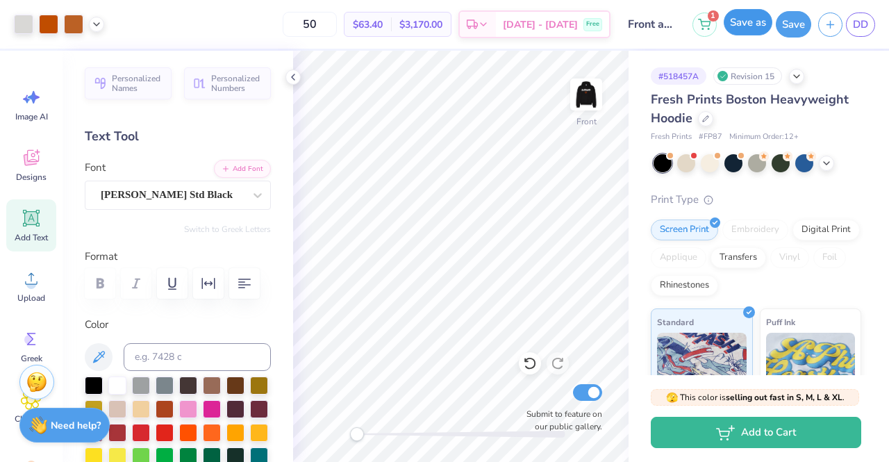
click at [753, 31] on button "Save as" at bounding box center [748, 22] width 49 height 26
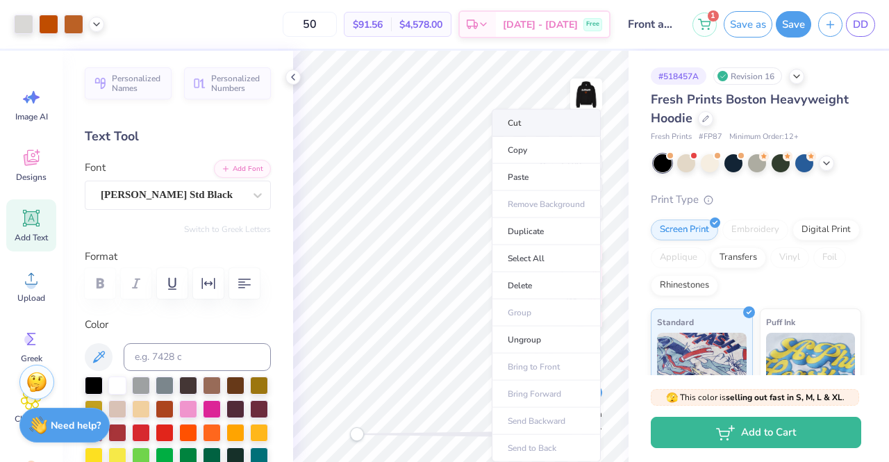
click at [532, 121] on li "Cut" at bounding box center [546, 123] width 109 height 28
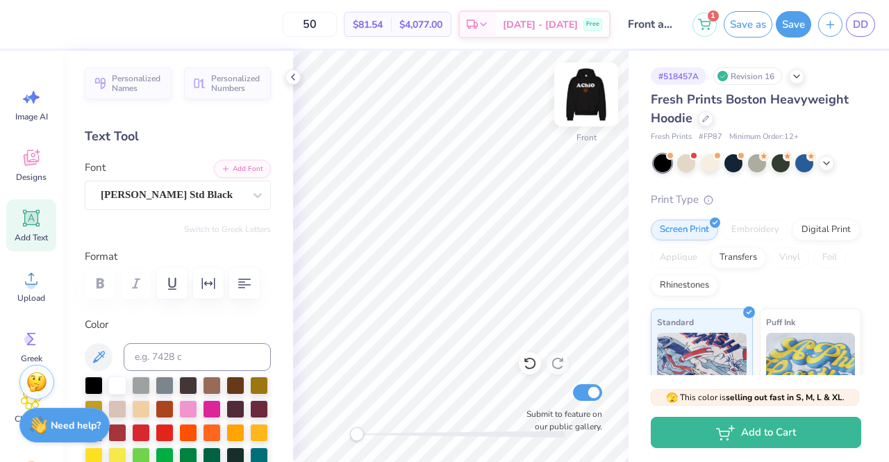
click at [596, 101] on img at bounding box center [587, 95] width 56 height 56
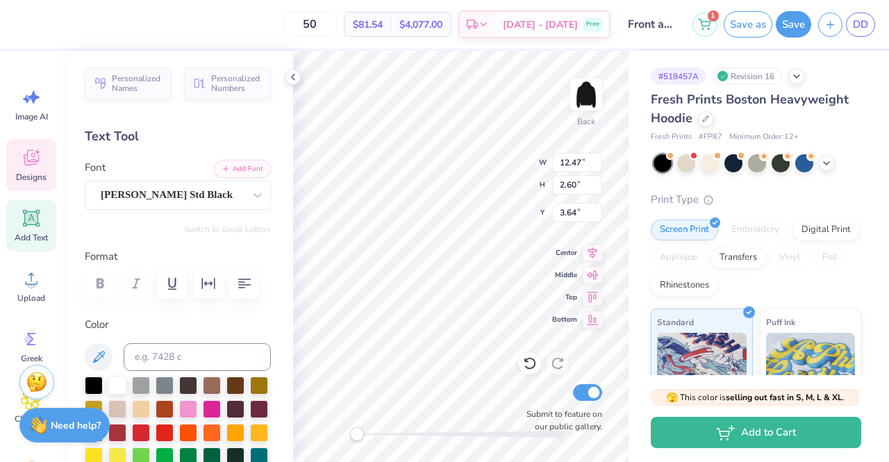
scroll to position [11, 3]
type textarea "A"
type textarea "Pi Phi"
click at [584, 93] on img at bounding box center [587, 95] width 56 height 56
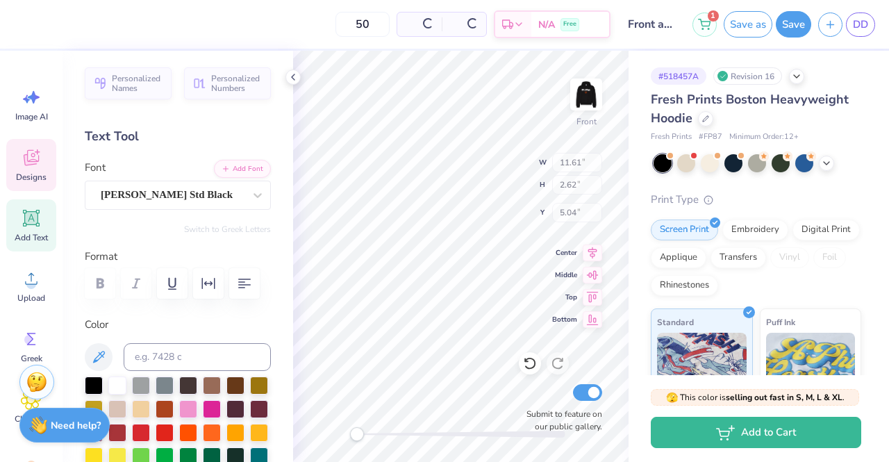
type input "11.61"
type input "2.62"
type input "5.04"
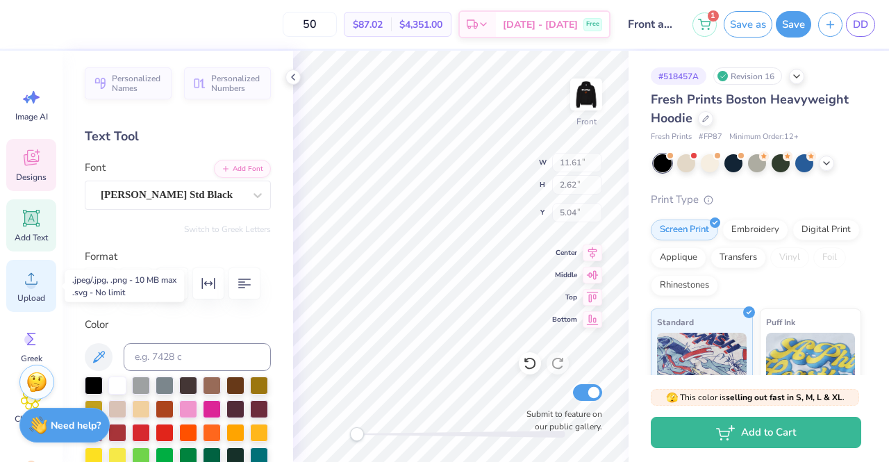
click at [14, 288] on div "Upload" at bounding box center [31, 286] width 50 height 52
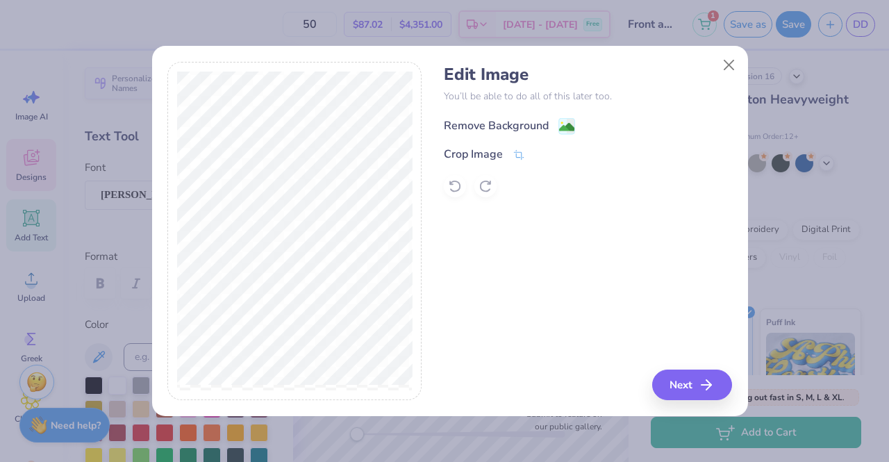
click at [484, 128] on div "Remove Background" at bounding box center [496, 125] width 105 height 17
click at [691, 384] on button "Next" at bounding box center [694, 385] width 80 height 31
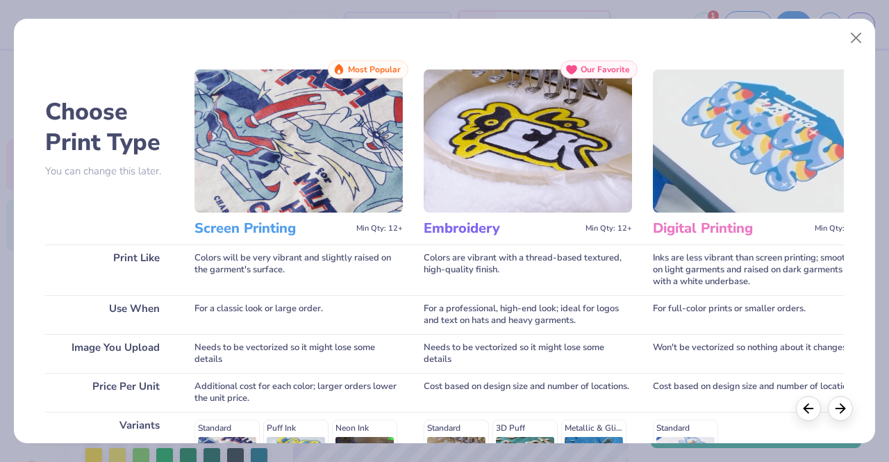
scroll to position [229, 0]
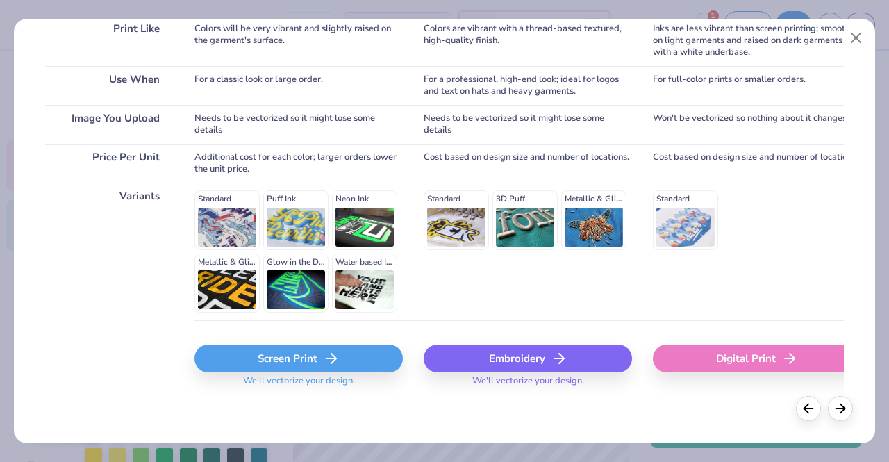
click at [293, 361] on div "Screen Print" at bounding box center [299, 359] width 208 height 28
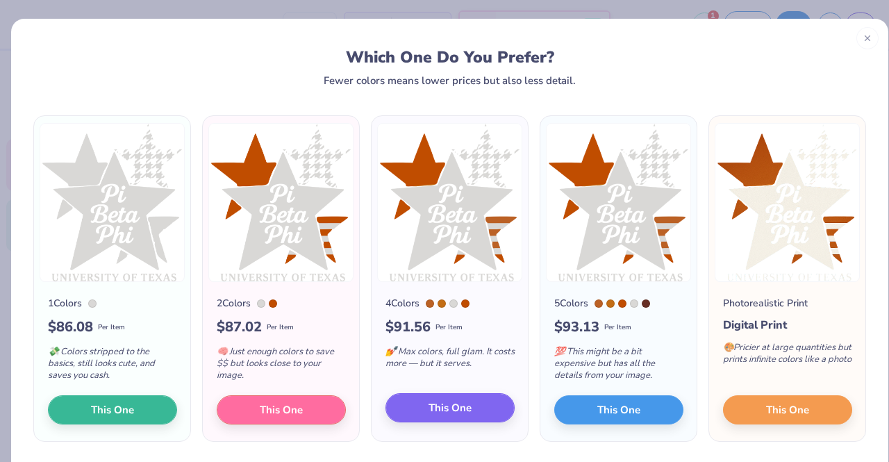
scroll to position [43, 0]
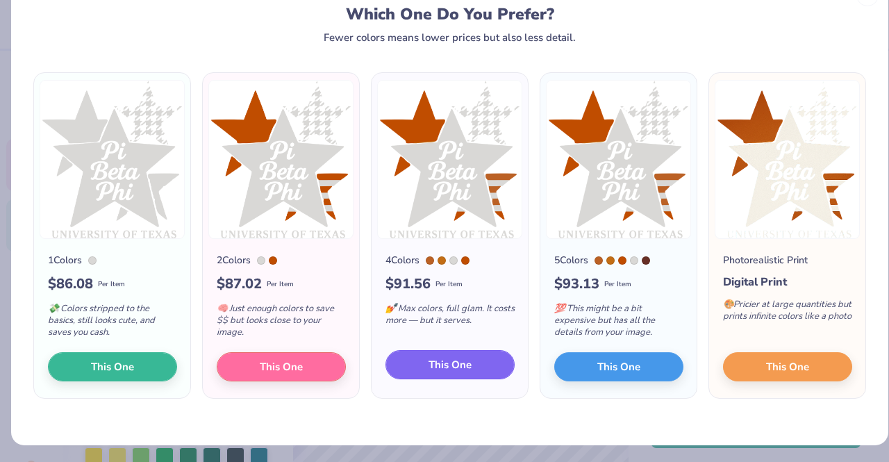
click at [431, 365] on span "This One" at bounding box center [450, 365] width 43 height 16
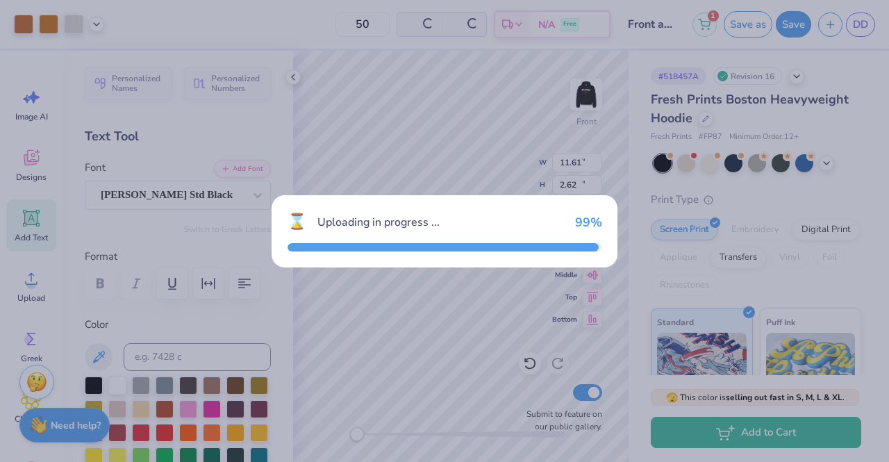
type input "15.00"
type input "17.00"
type input "6.25"
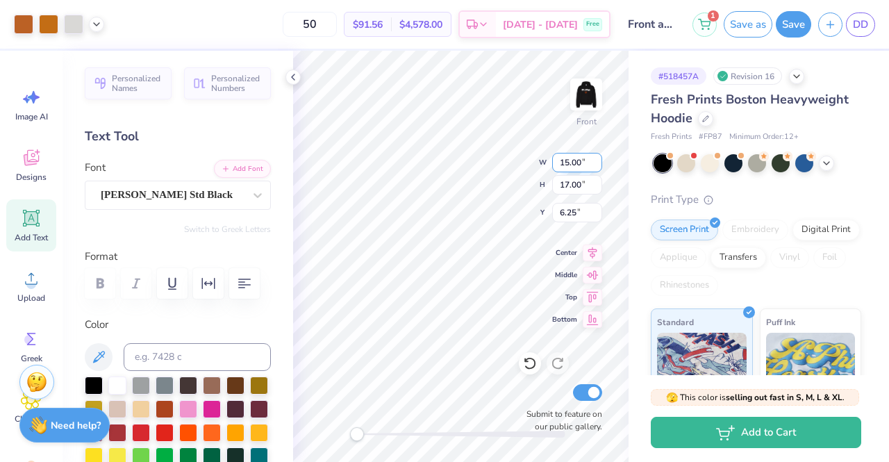
click at [569, 163] on input "15.00" at bounding box center [577, 162] width 50 height 19
type input "13.00"
click at [575, 182] on input "17.00" at bounding box center [577, 184] width 50 height 19
type input "14.73"
type input "7.38"
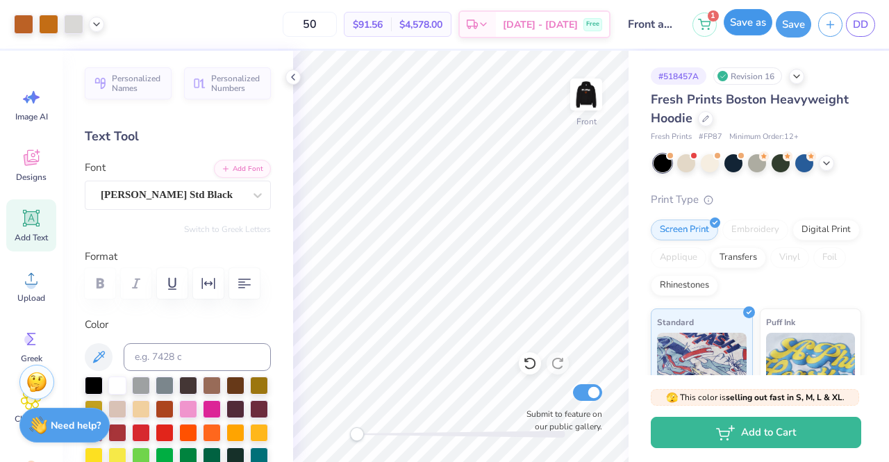
click at [735, 20] on button "Save as" at bounding box center [748, 22] width 49 height 26
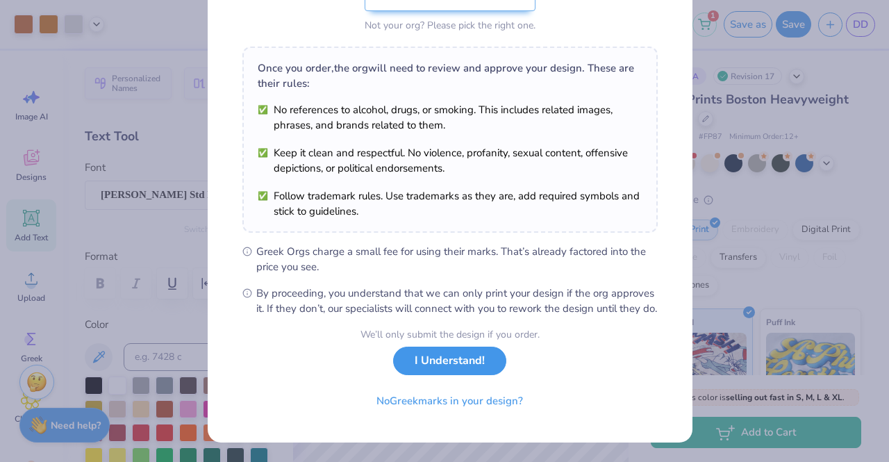
click at [483, 360] on button "I Understand!" at bounding box center [449, 361] width 113 height 28
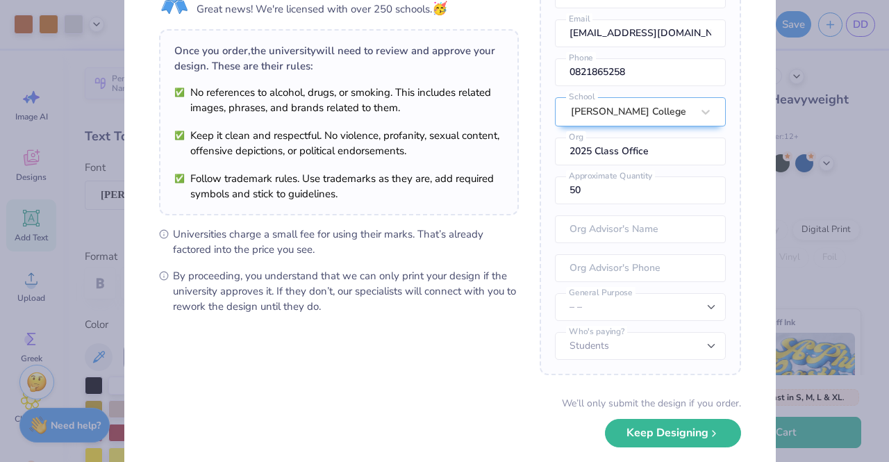
scroll to position [141, 0]
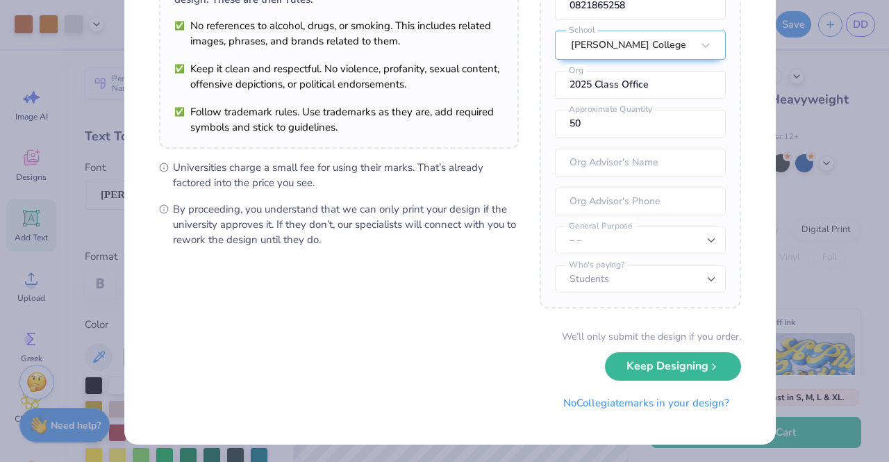
drag, startPoint x: 692, startPoint y: 361, endPoint x: 686, endPoint y: 369, distance: 9.4
click at [686, 369] on button "Keep Designing" at bounding box center [673, 366] width 136 height 28
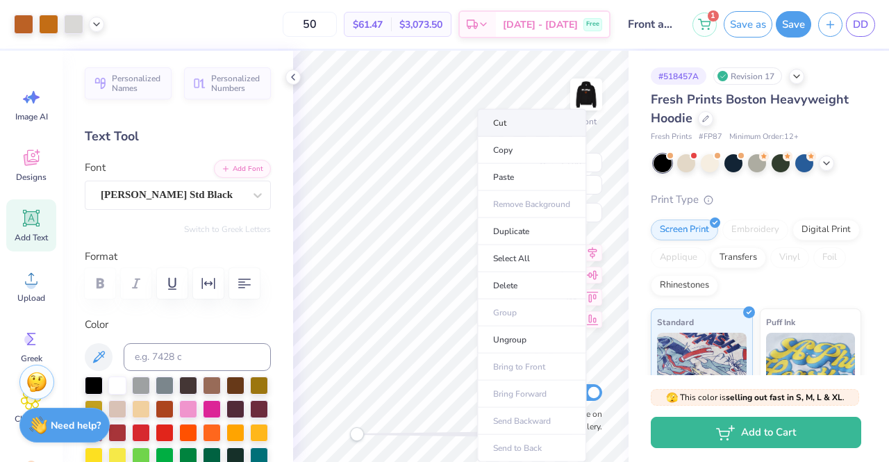
click at [502, 125] on li "Cut" at bounding box center [531, 123] width 109 height 28
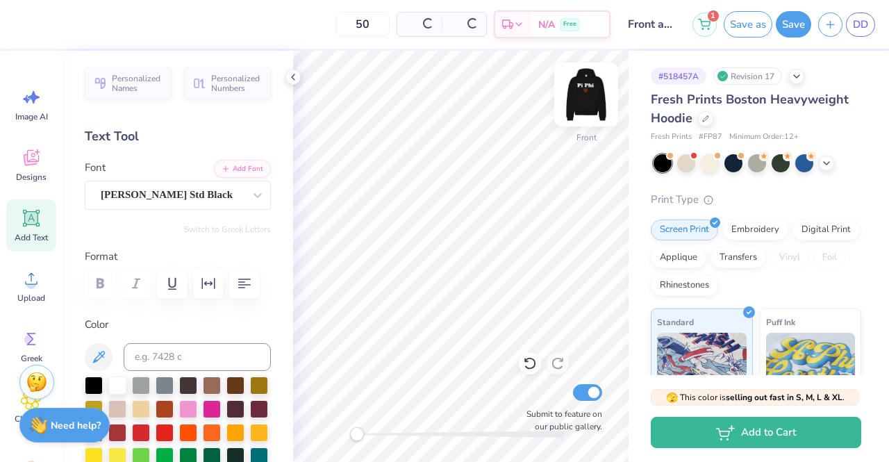
click at [583, 97] on img at bounding box center [587, 95] width 56 height 56
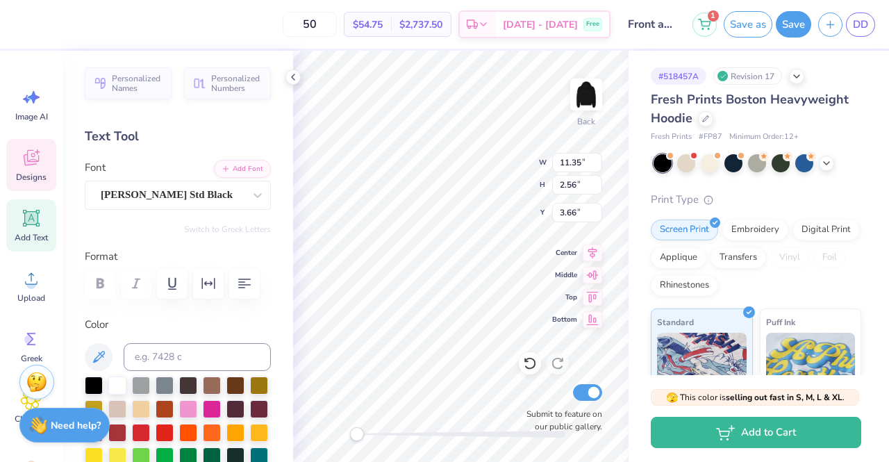
scroll to position [11, 1]
type textarea "P"
type textarea "ZTA"
click at [579, 104] on img at bounding box center [587, 95] width 56 height 56
type input "8.15"
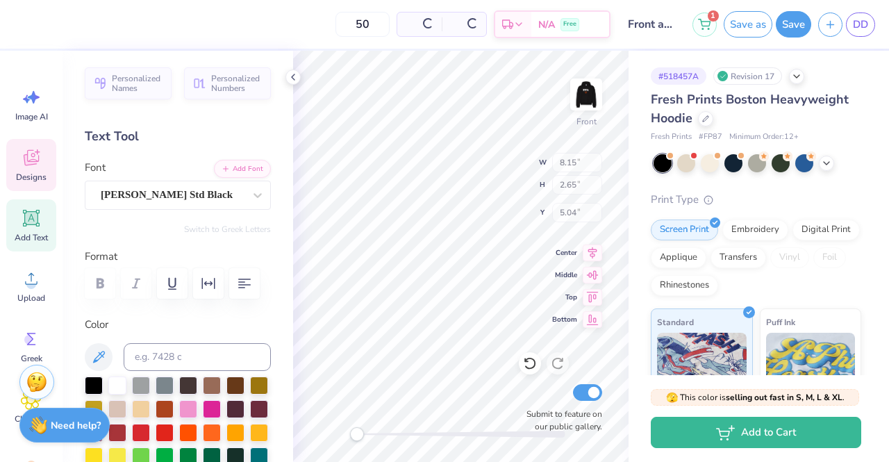
type input "2.65"
type input "5.04"
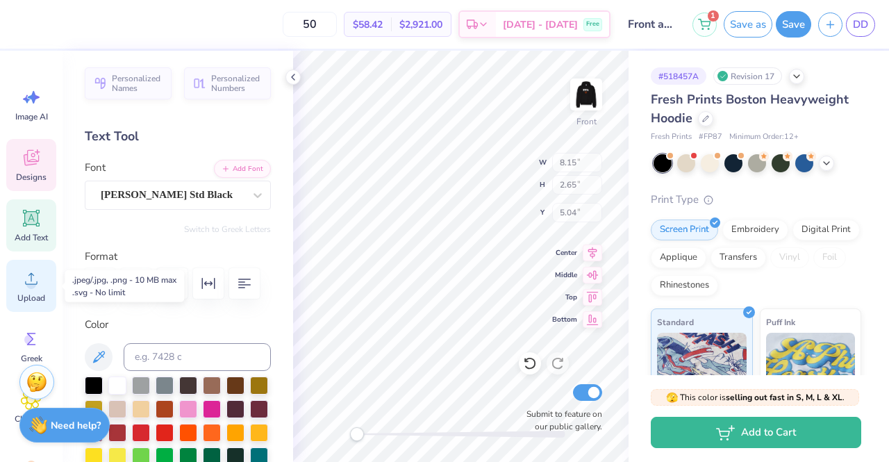
click at [20, 280] on div "Upload" at bounding box center [31, 286] width 50 height 52
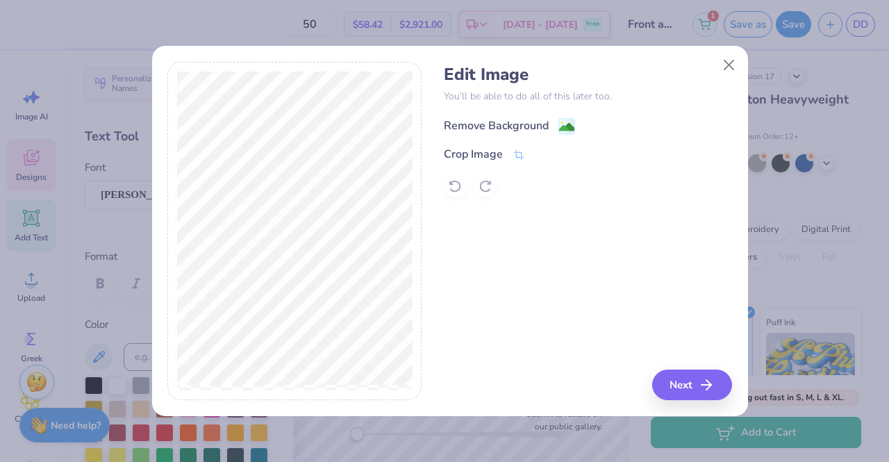
click at [468, 118] on div "Remove Background" at bounding box center [496, 125] width 105 height 17
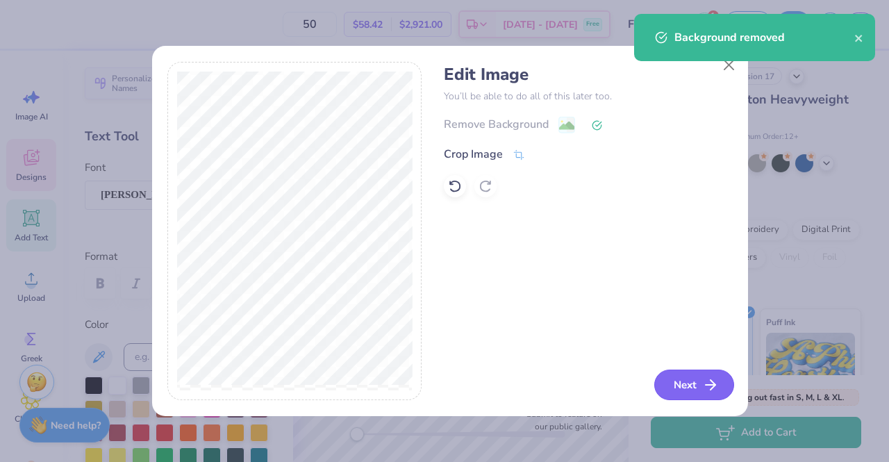
click at [691, 386] on button "Next" at bounding box center [694, 385] width 80 height 31
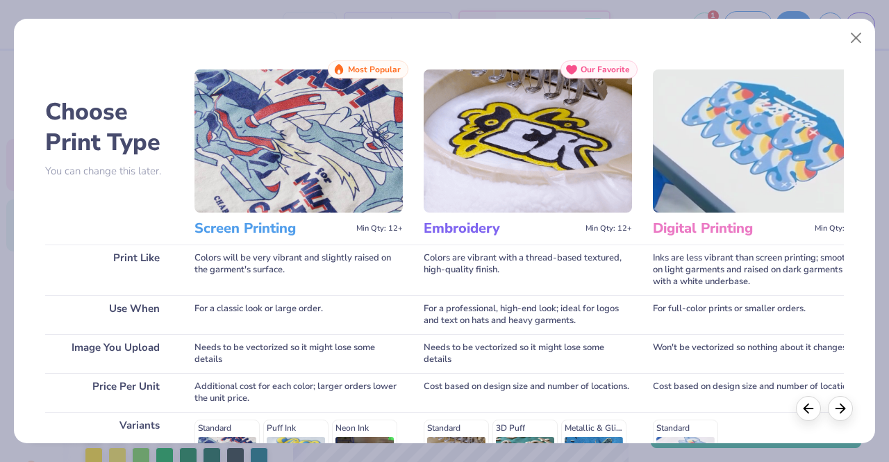
scroll to position [229, 0]
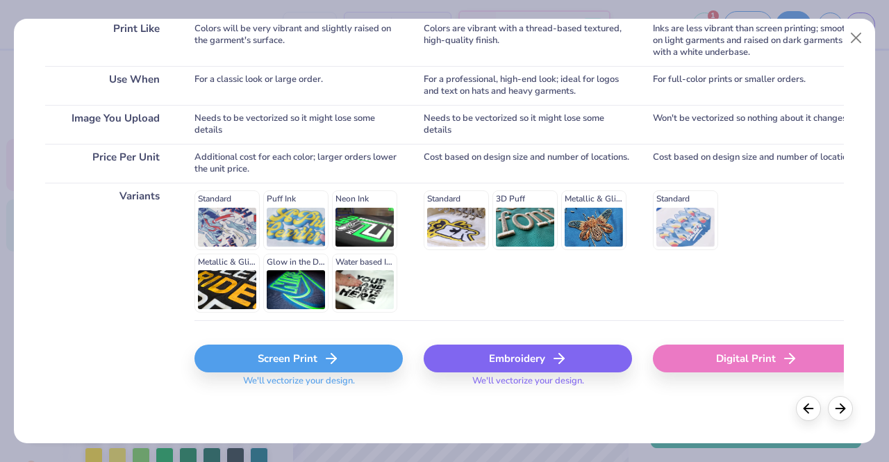
click at [297, 352] on div "Screen Print" at bounding box center [299, 359] width 208 height 28
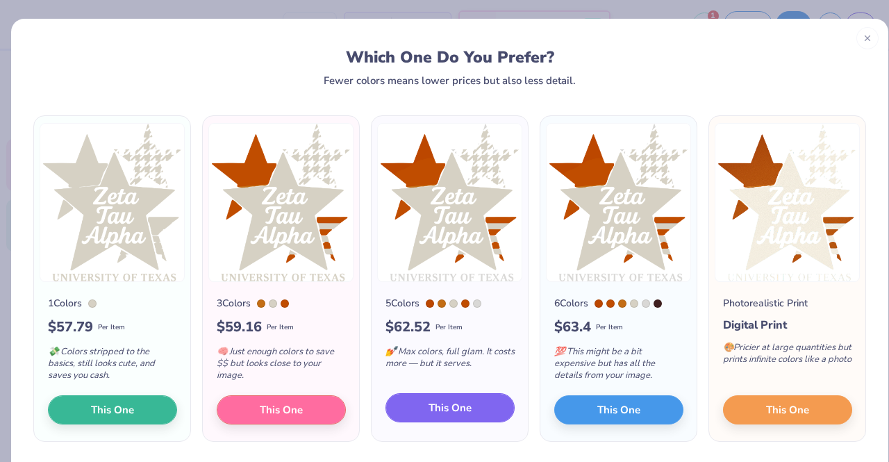
click at [439, 406] on span "This One" at bounding box center [450, 408] width 43 height 16
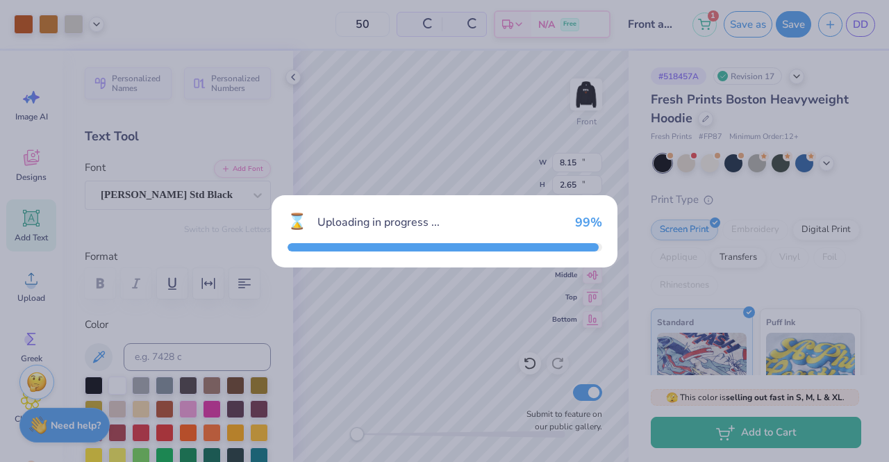
type input "15.00"
type input "17.10"
type input "6.20"
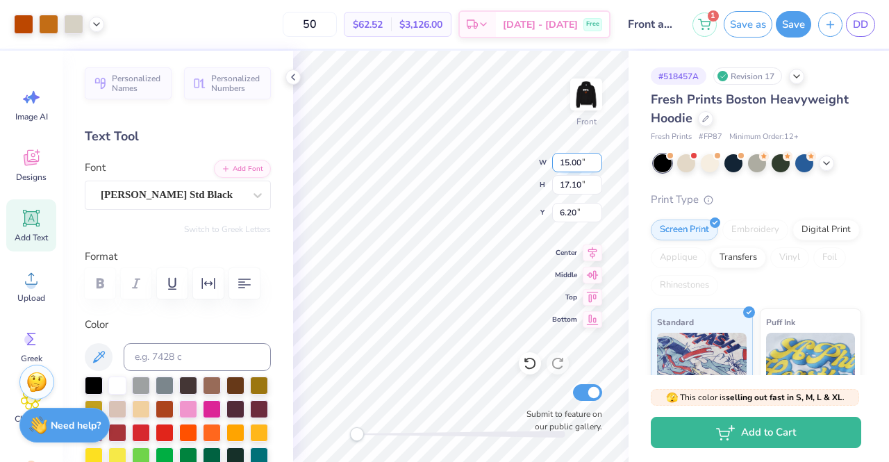
click at [567, 164] on input "15.00" at bounding box center [577, 162] width 50 height 19
click at [568, 164] on input "15.00" at bounding box center [577, 162] width 50 height 19
type input "13.00"
click at [575, 180] on input "17.10" at bounding box center [577, 184] width 50 height 19
type input "14.82"
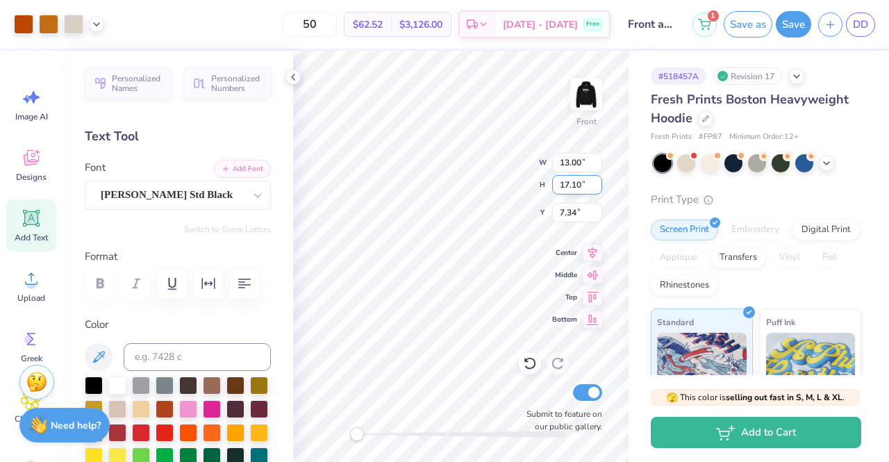
type input "7.34"
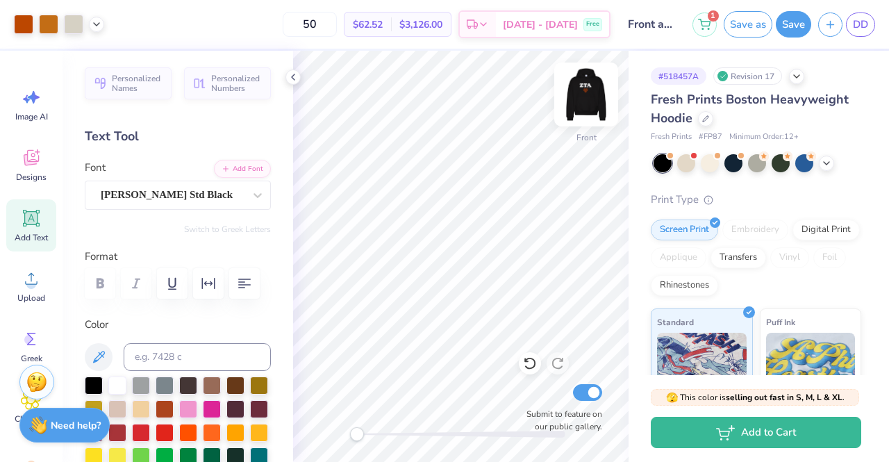
click at [586, 110] on img at bounding box center [587, 95] width 56 height 56
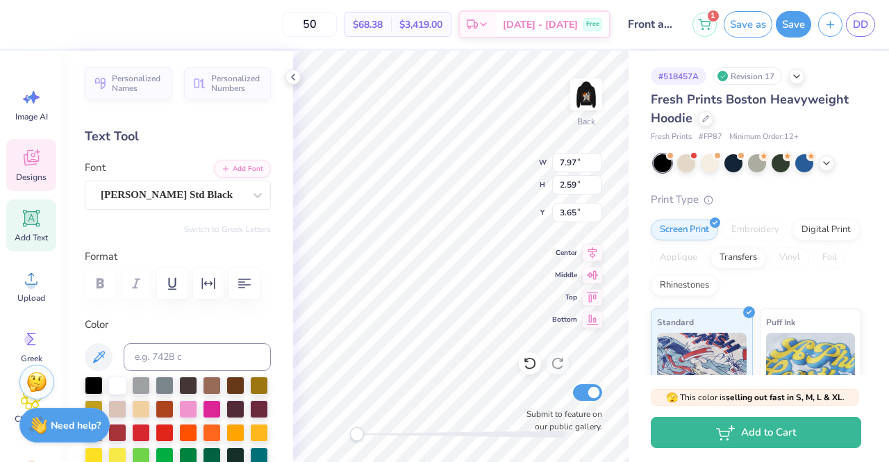
type input "3.03"
type input "2.63"
type input "7.27"
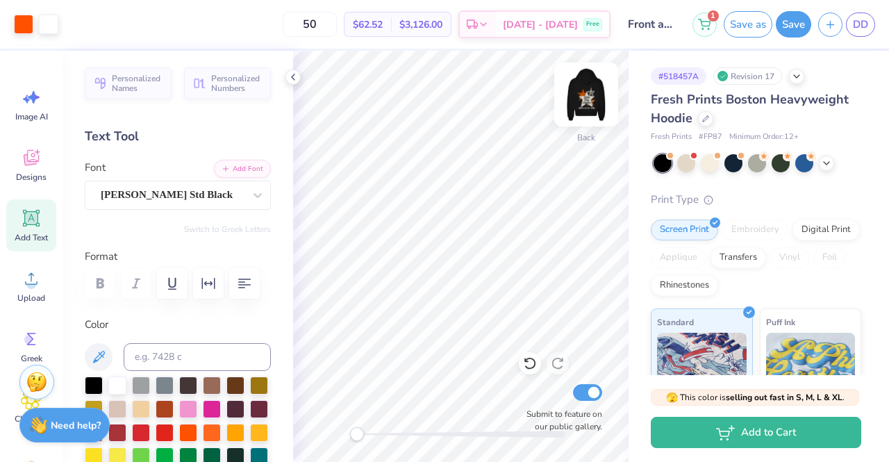
click at [588, 84] on img at bounding box center [587, 95] width 56 height 56
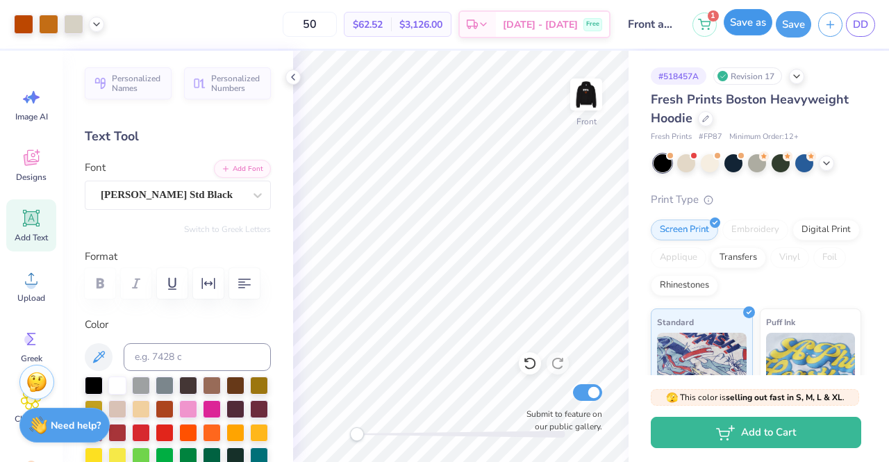
click at [743, 22] on button "Save as" at bounding box center [748, 22] width 49 height 26
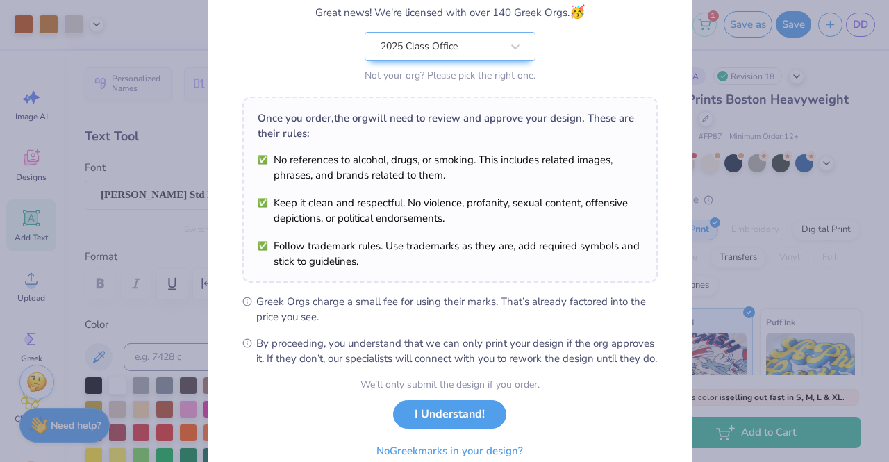
scroll to position [186, 0]
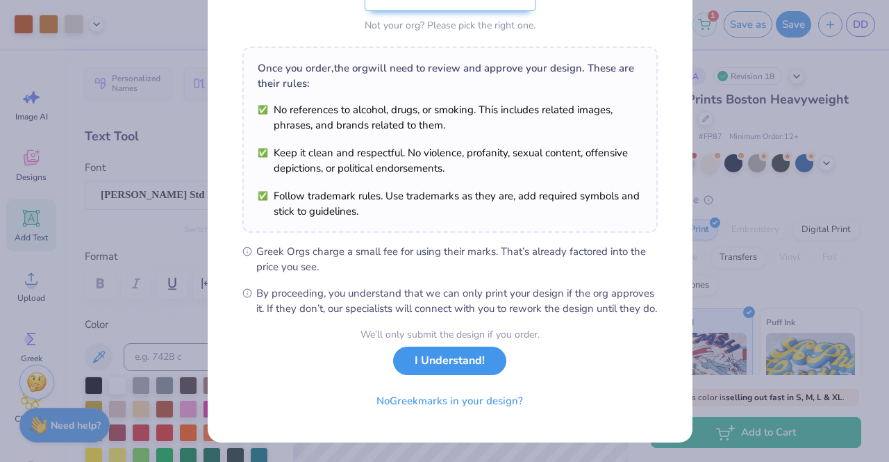
click at [434, 362] on button "I Understand!" at bounding box center [449, 361] width 113 height 28
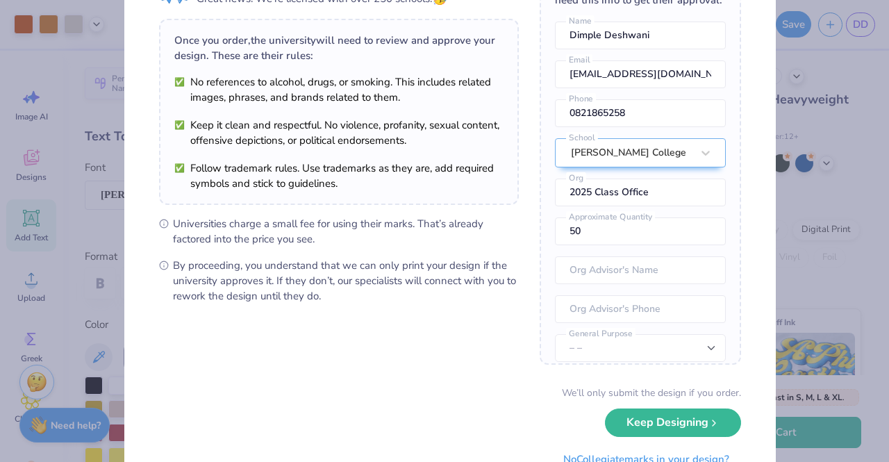
scroll to position [141, 0]
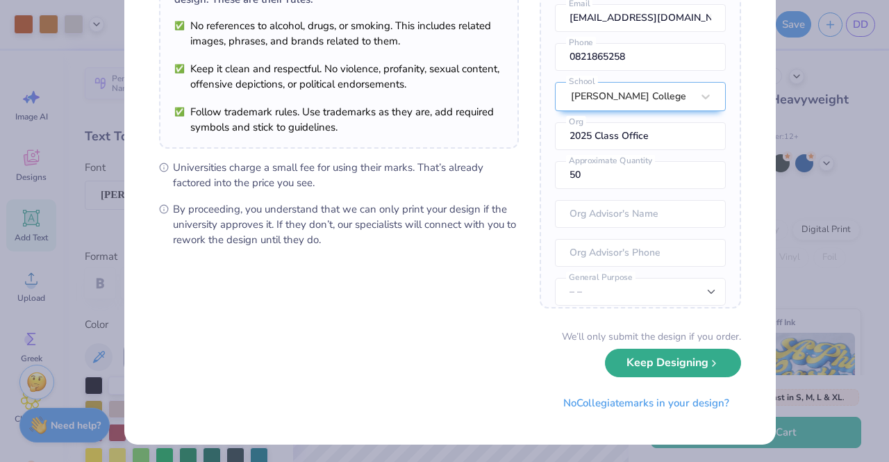
click at [646, 367] on button "Keep Designing" at bounding box center [673, 363] width 136 height 28
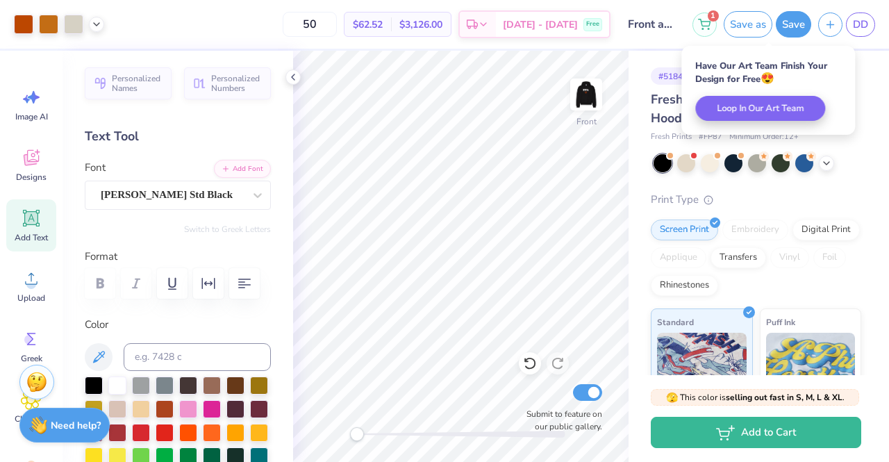
scroll to position [0, 0]
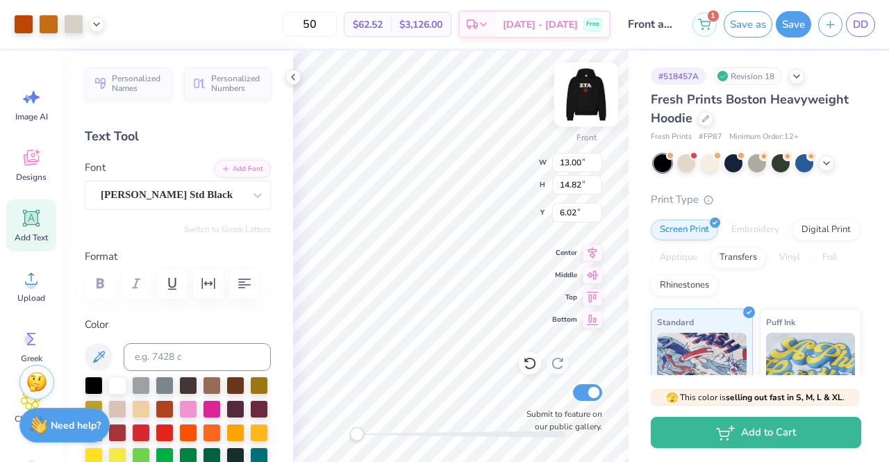
click at [585, 94] on img at bounding box center [587, 95] width 56 height 56
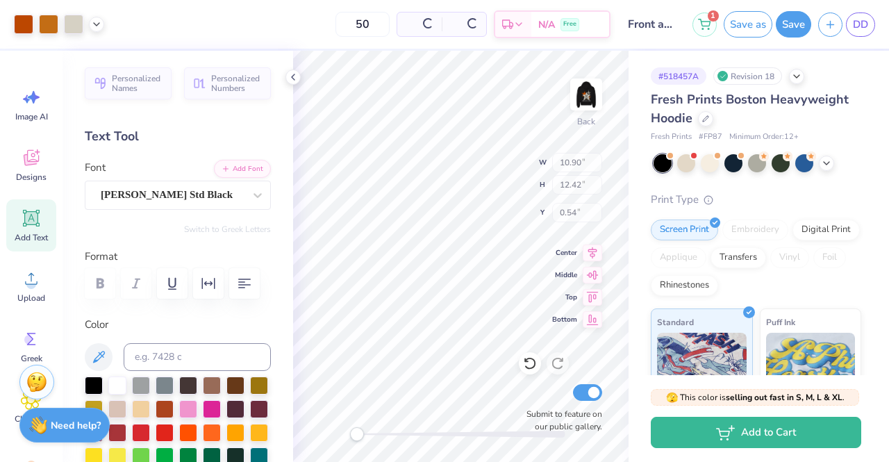
type input "10.90"
type input "12.42"
type input "0.54"
click at [586, 97] on img at bounding box center [587, 95] width 56 height 56
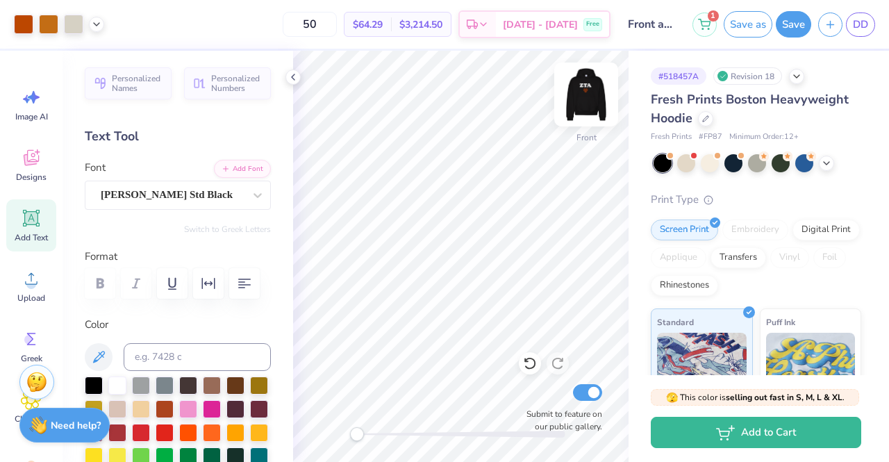
click at [582, 106] on img at bounding box center [587, 95] width 56 height 56
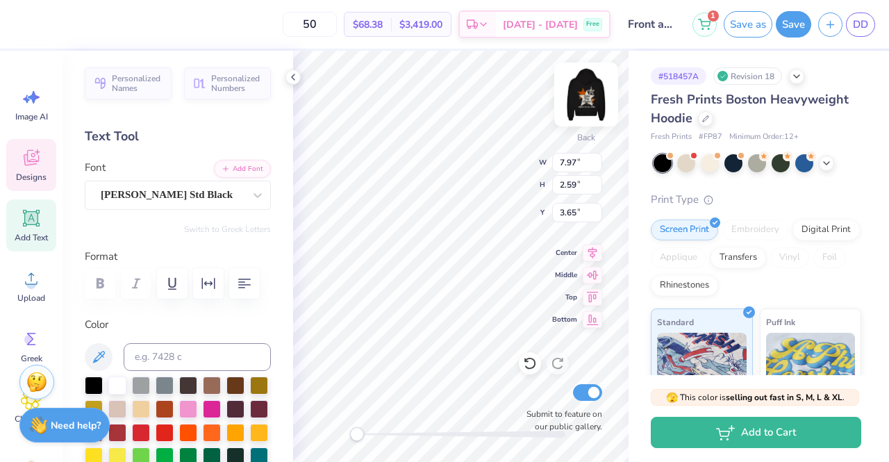
scroll to position [11, 1]
type textarea "Z"
type textarea "KKG"
type input "3.03"
type input "2.63"
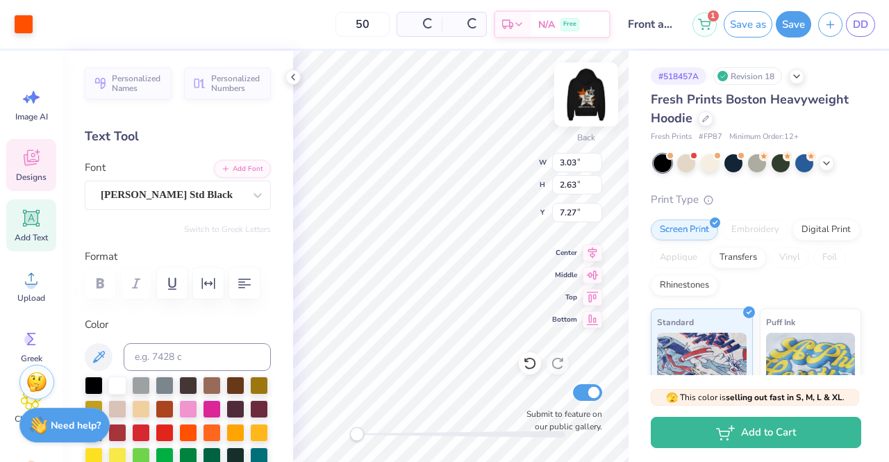
type input "7.27"
click at [586, 92] on img at bounding box center [587, 95] width 56 height 56
type input "3.10"
type input "2.69"
type input "7.58"
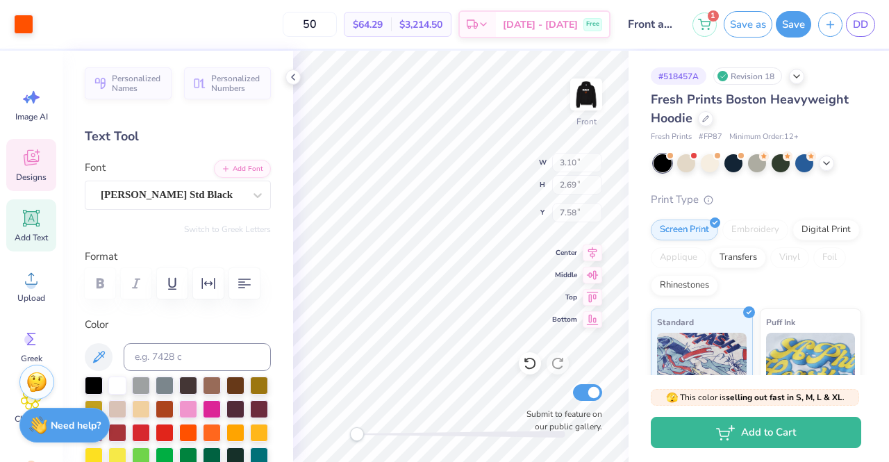
type input "13.00"
type input "14.82"
type input "6.02"
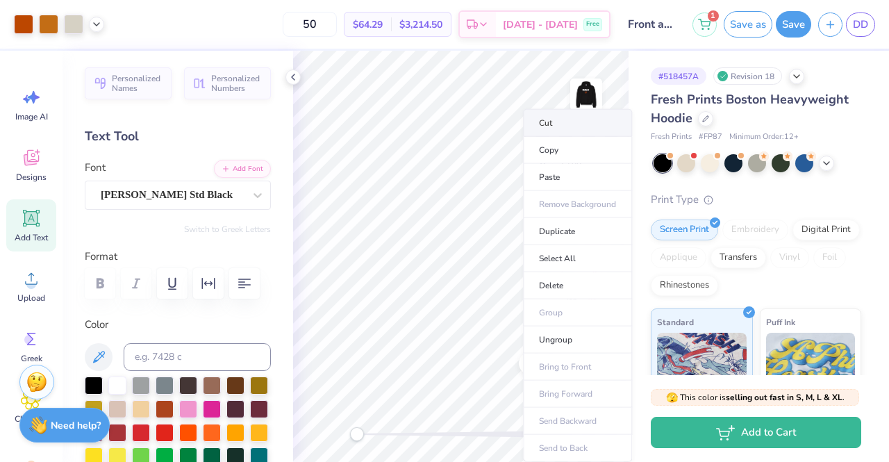
click at [552, 127] on li "Cut" at bounding box center [577, 123] width 109 height 28
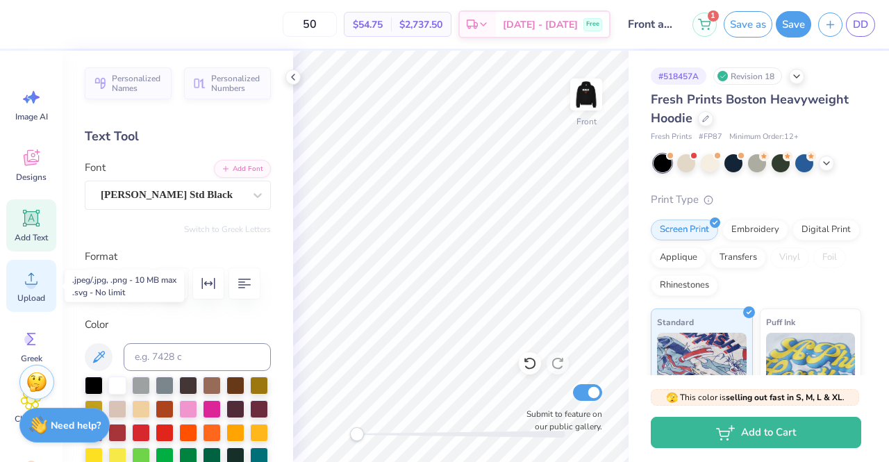
click at [15, 288] on div "Upload" at bounding box center [31, 286] width 50 height 52
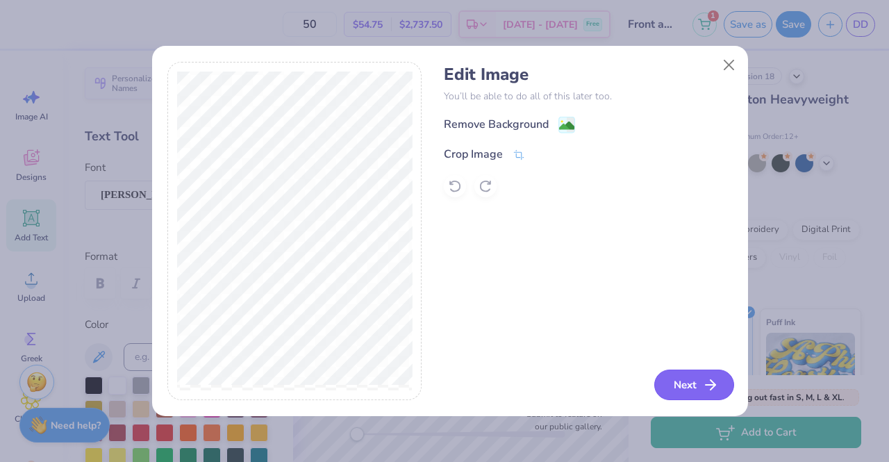
click at [675, 379] on button "Next" at bounding box center [694, 385] width 80 height 31
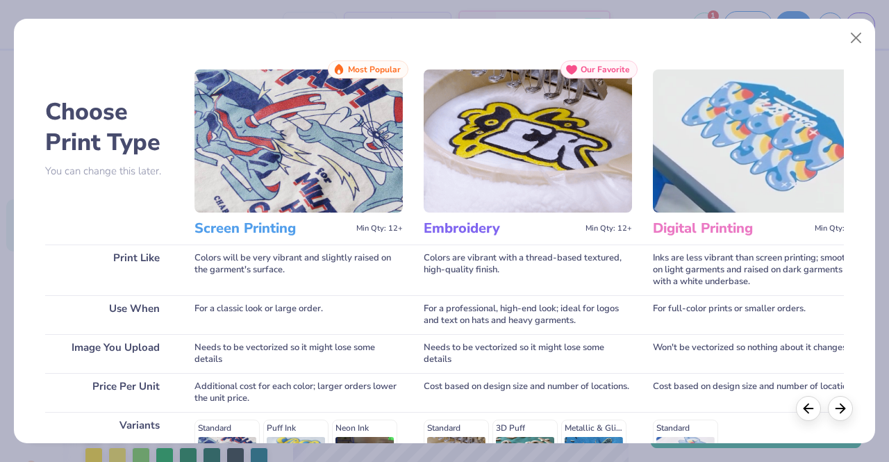
scroll to position [229, 0]
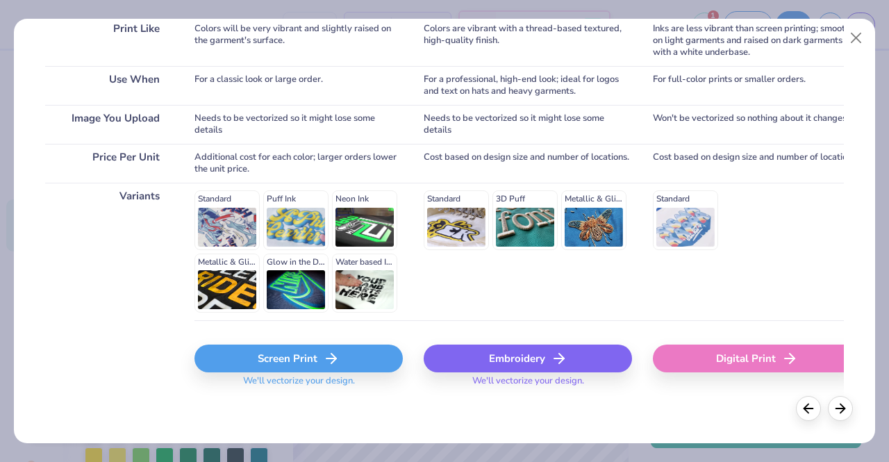
click at [280, 359] on div "Screen Print" at bounding box center [299, 359] width 208 height 28
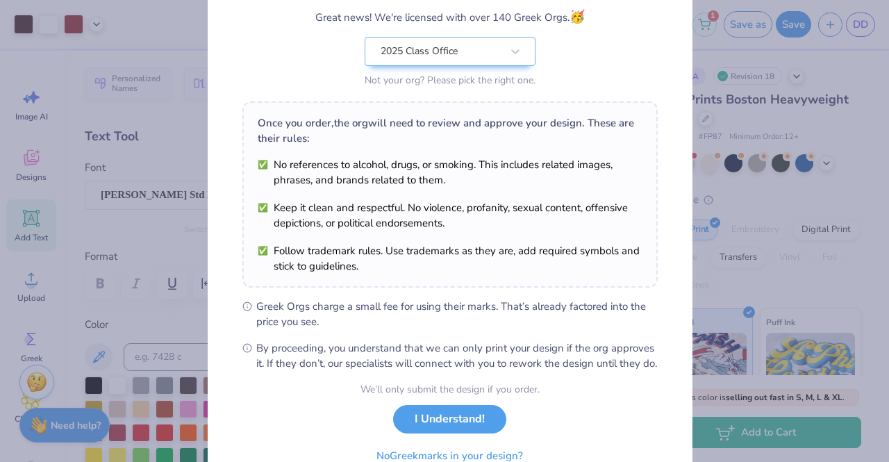
scroll to position [186, 0]
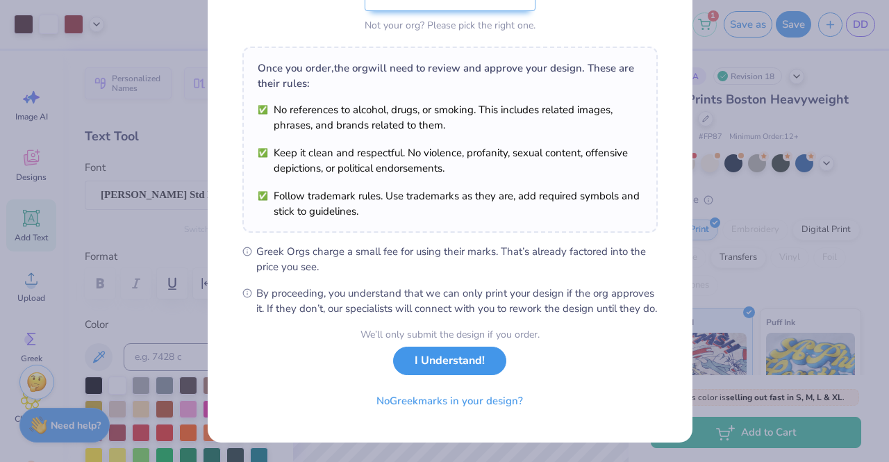
click at [452, 362] on button "I Understand!" at bounding box center [449, 361] width 113 height 28
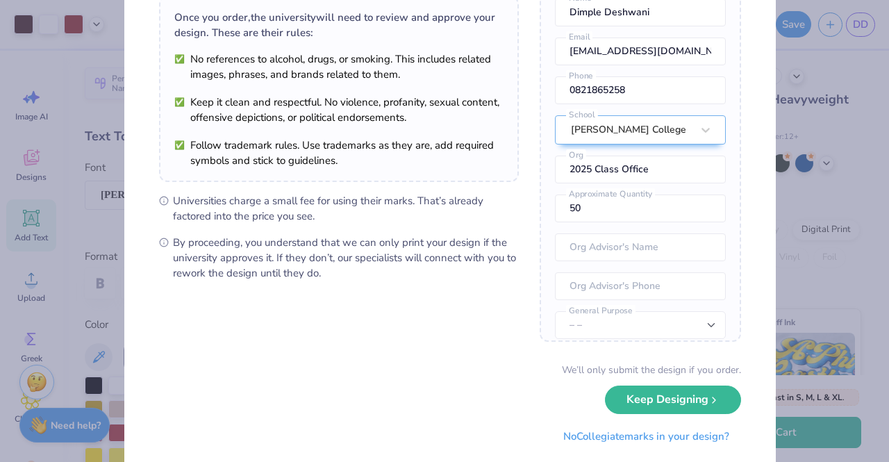
scroll to position [141, 0]
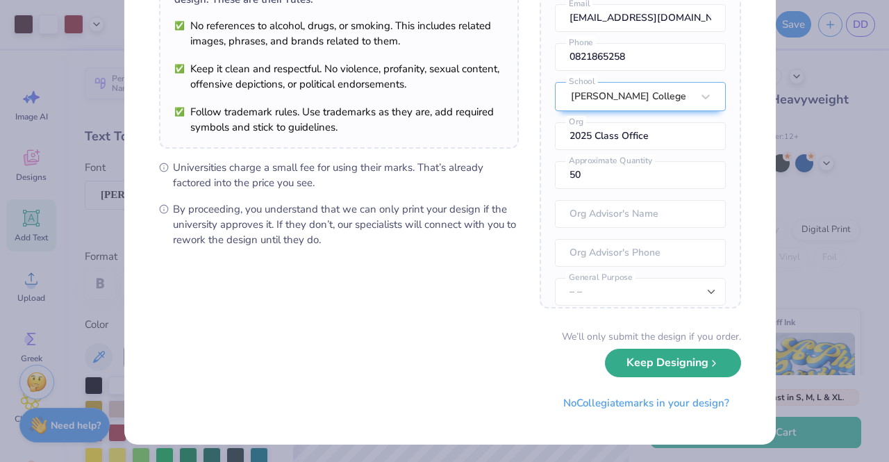
click at [657, 354] on button "Keep Designing" at bounding box center [673, 363] width 136 height 28
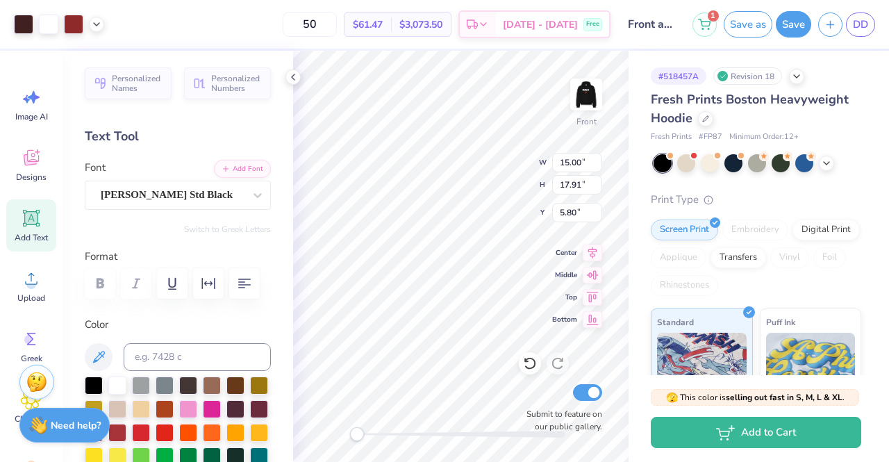
scroll to position [0, 0]
click at [568, 167] on input "15.00" at bounding box center [577, 162] width 50 height 19
type input "13.00"
click at [567, 188] on input "17.91" at bounding box center [577, 184] width 50 height 19
type input "15.52"
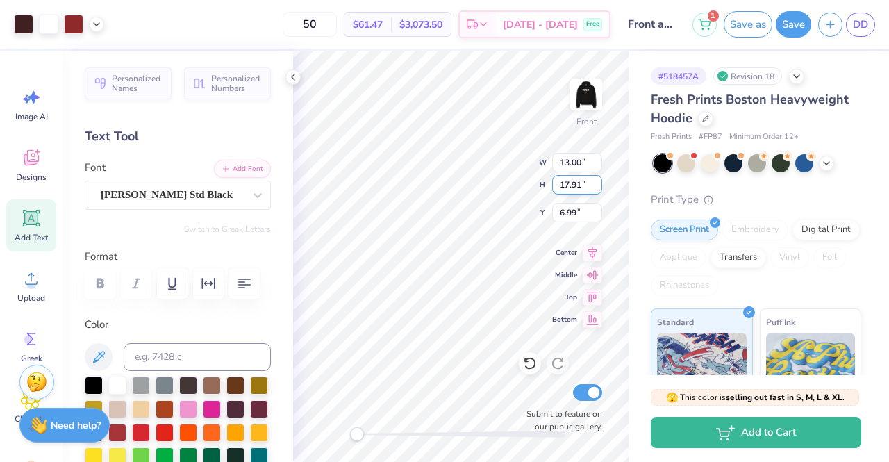
type input "6.99"
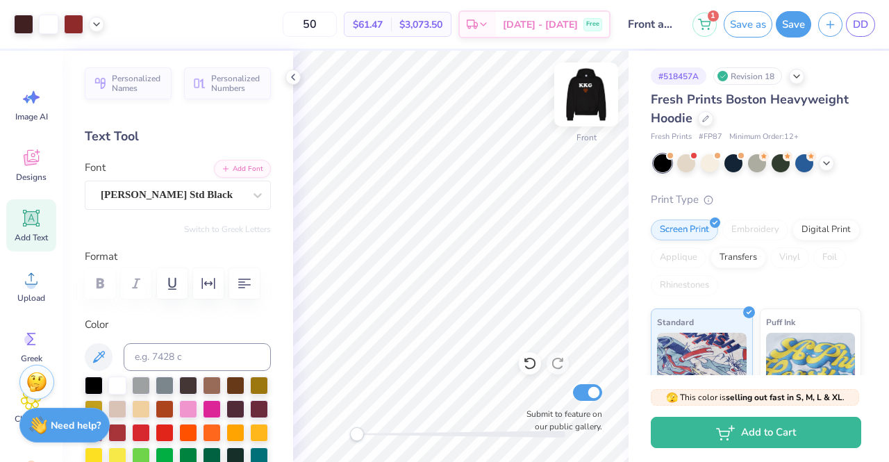
click at [585, 98] on img at bounding box center [587, 95] width 56 height 56
click at [579, 92] on img at bounding box center [587, 95] width 56 height 56
click at [75, 17] on div at bounding box center [73, 22] width 19 height 19
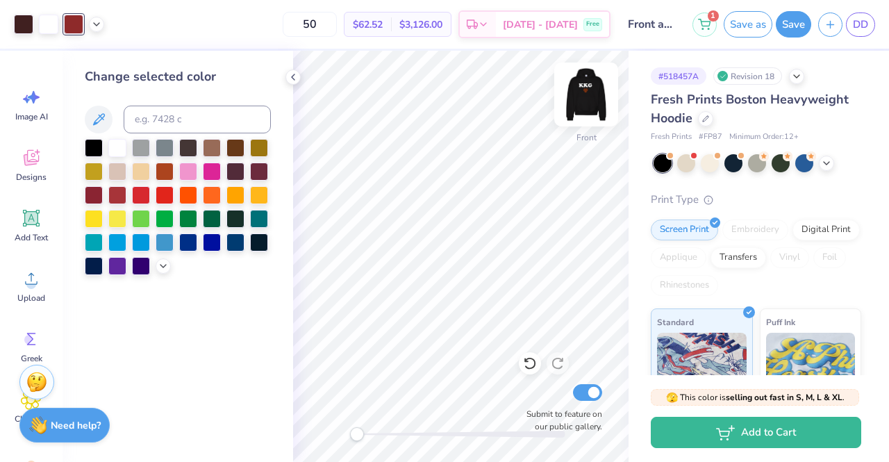
click at [577, 98] on img at bounding box center [587, 95] width 56 height 56
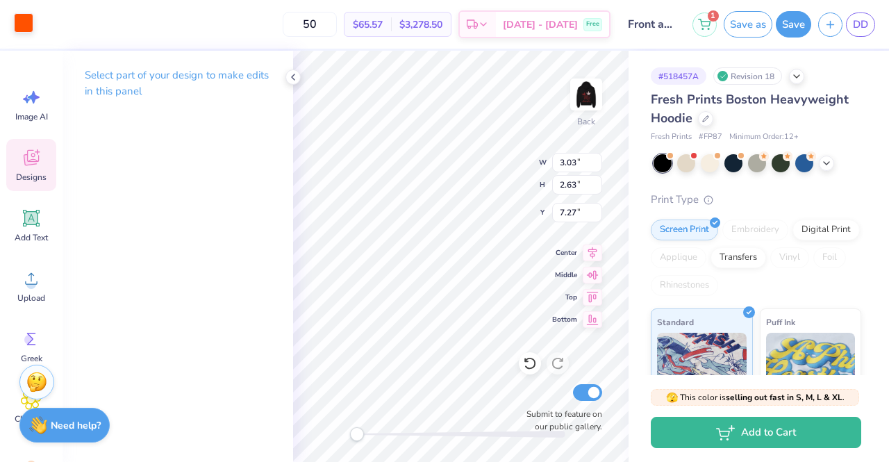
click at [20, 26] on div at bounding box center [23, 22] width 19 height 19
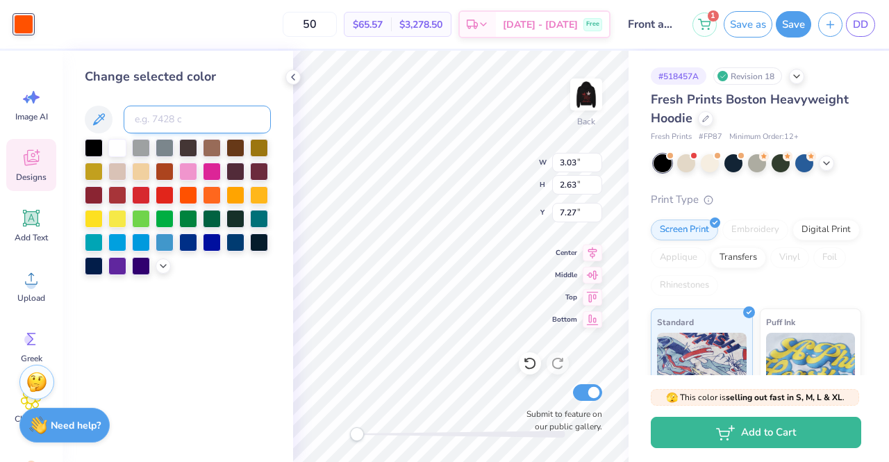
click at [189, 116] on input at bounding box center [197, 120] width 147 height 28
type input "7623"
click at [139, 192] on div at bounding box center [141, 194] width 18 height 18
click at [528, 366] on icon at bounding box center [530, 363] width 14 height 14
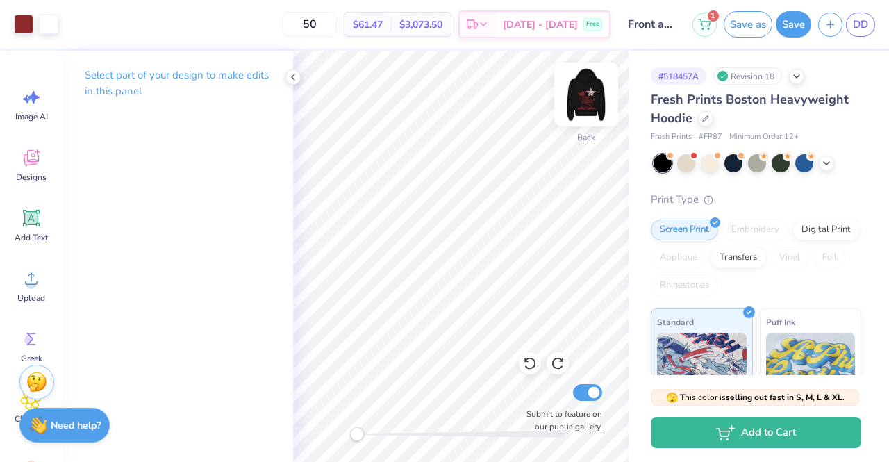
click at [597, 103] on img at bounding box center [587, 95] width 56 height 56
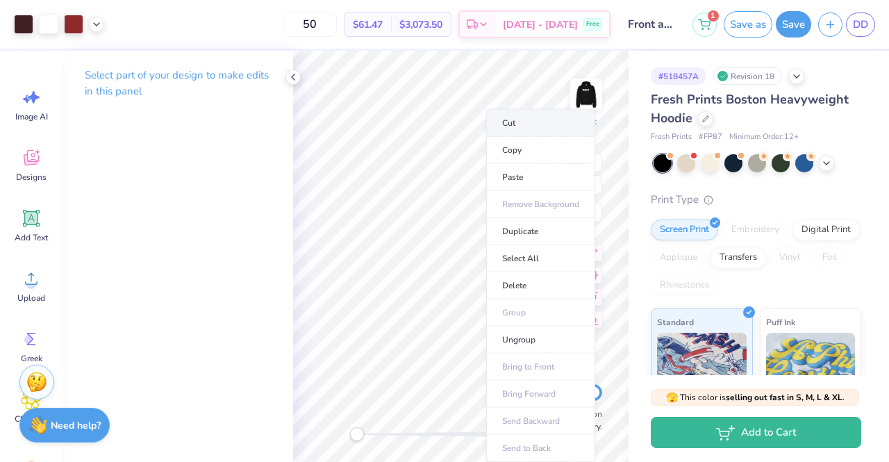
click at [542, 120] on li "Cut" at bounding box center [540, 123] width 109 height 28
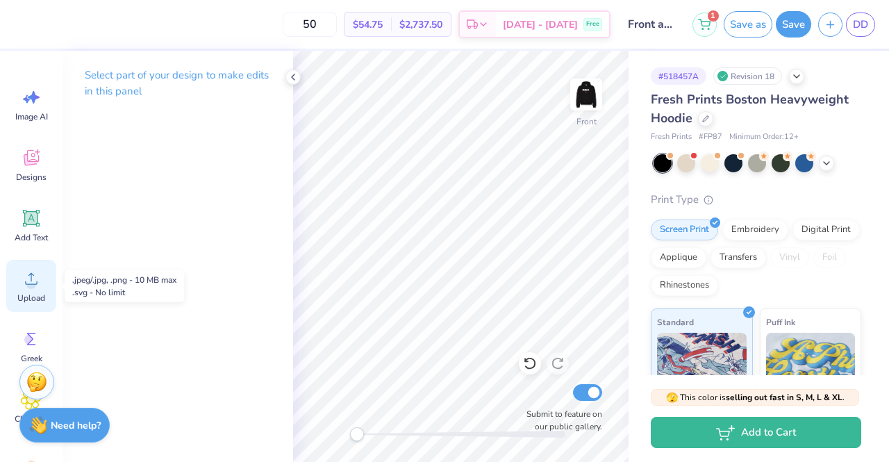
click at [28, 283] on circle at bounding box center [31, 284] width 10 height 10
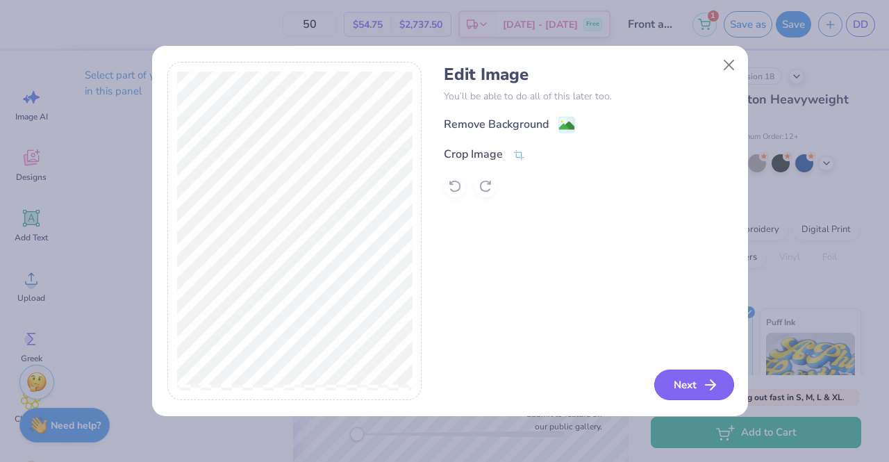
click at [674, 383] on button "Next" at bounding box center [694, 385] width 80 height 31
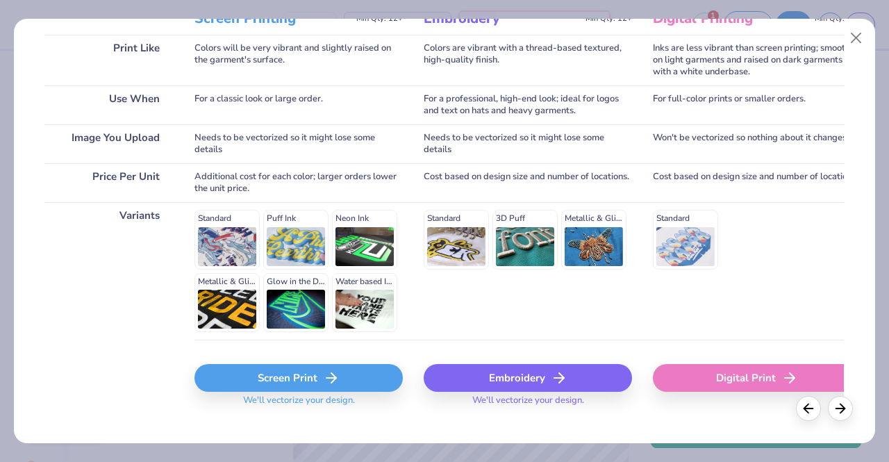
scroll to position [229, 0]
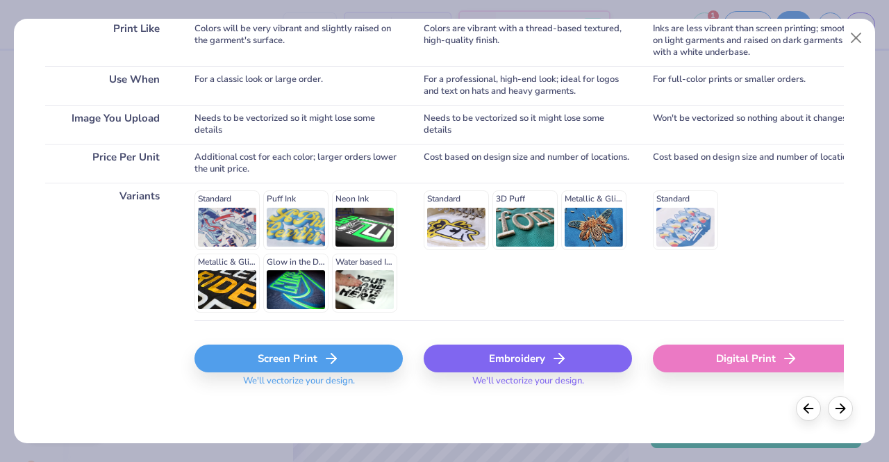
click at [339, 352] on div "Screen Print" at bounding box center [299, 359] width 208 height 28
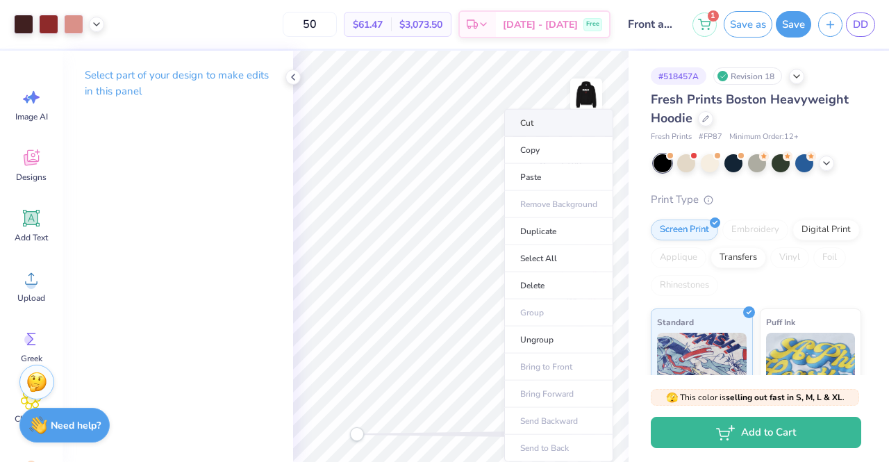
click at [535, 117] on li "Cut" at bounding box center [558, 123] width 109 height 28
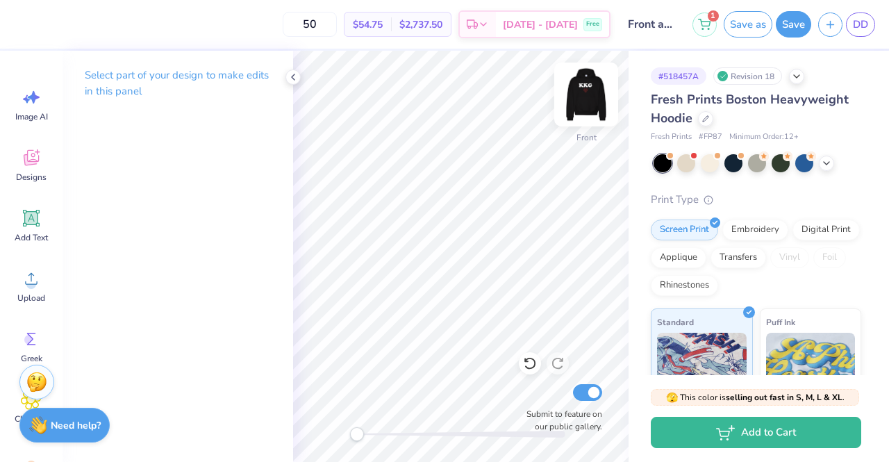
click at [575, 100] on img at bounding box center [587, 95] width 56 height 56
click at [593, 81] on img at bounding box center [587, 95] width 56 height 56
click at [25, 259] on div "Image AI Designs Add Text Upload Greek Clipart & logos Decorate" at bounding box center [31, 292] width 50 height 426
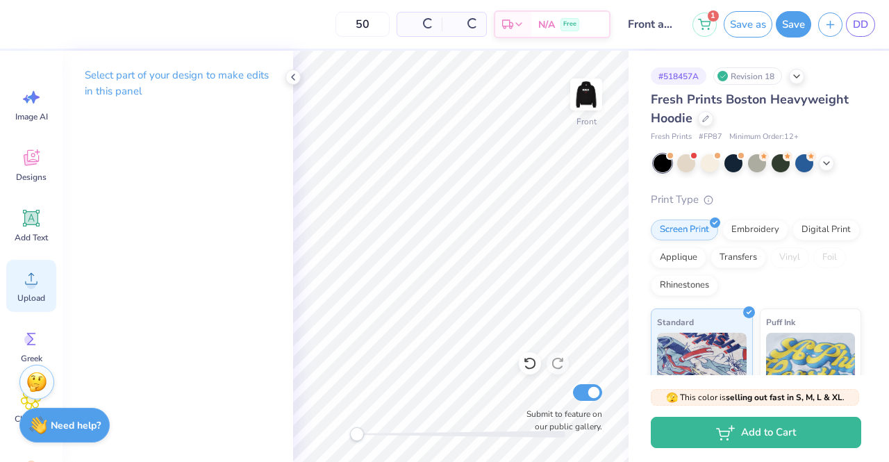
click at [25, 279] on icon at bounding box center [31, 278] width 21 height 21
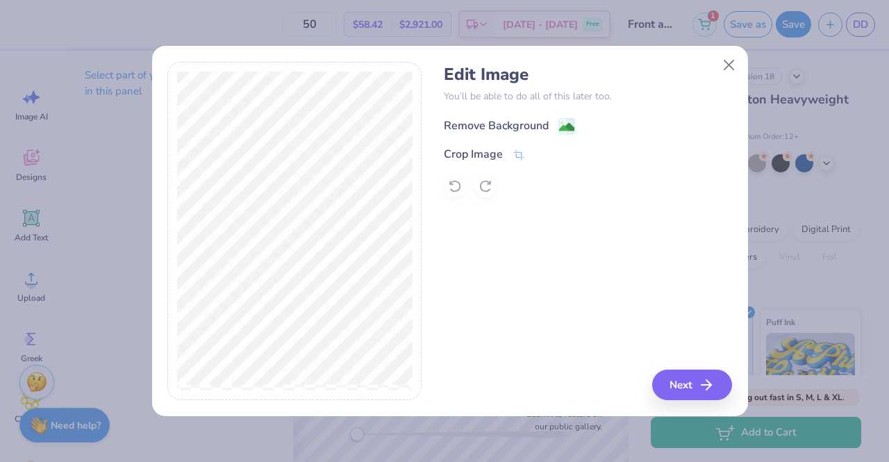
click at [501, 120] on div "Remove Background" at bounding box center [496, 125] width 105 height 17
click at [679, 374] on button "Next" at bounding box center [694, 385] width 80 height 31
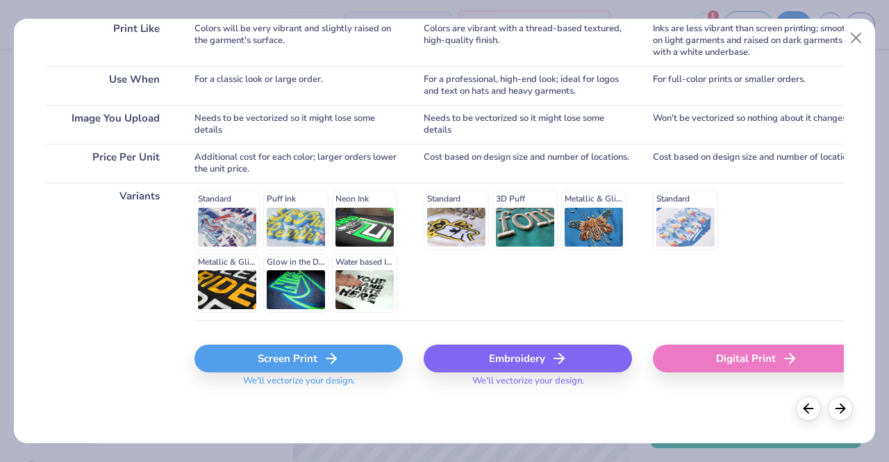
click at [329, 354] on icon at bounding box center [331, 358] width 17 height 17
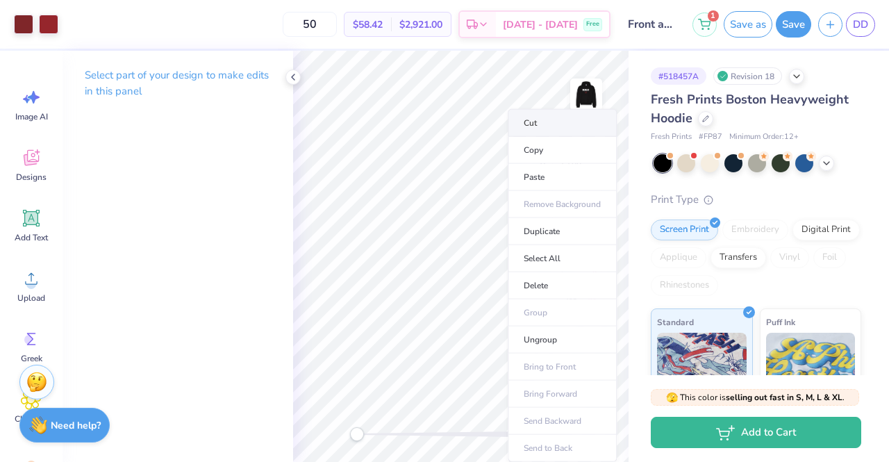
click at [548, 124] on li "Cut" at bounding box center [562, 123] width 109 height 28
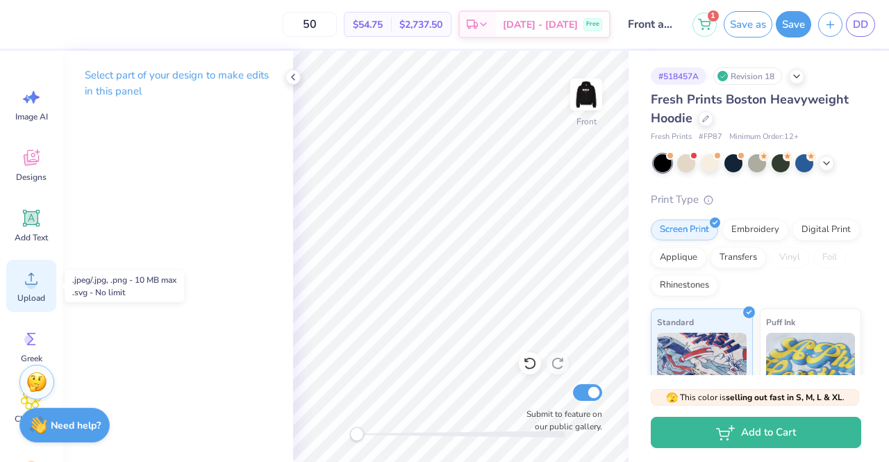
click at [35, 283] on circle at bounding box center [31, 284] width 10 height 10
click at [19, 293] on span "Upload" at bounding box center [31, 298] width 28 height 11
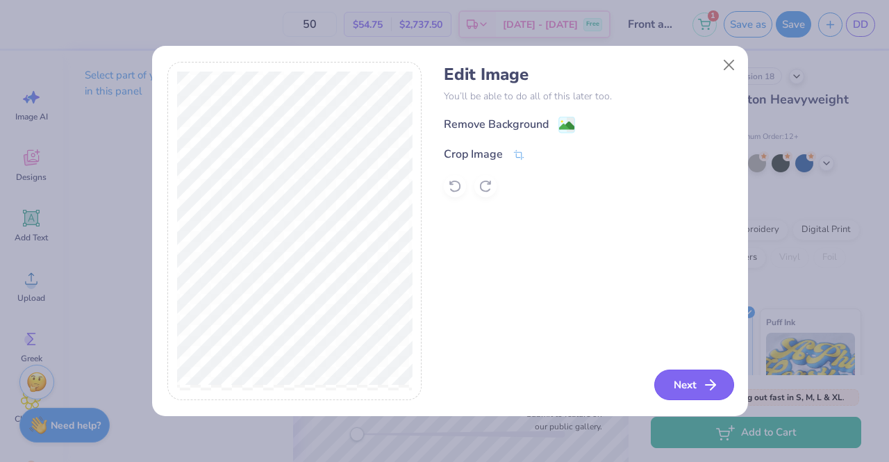
click at [685, 383] on button "Next" at bounding box center [694, 385] width 80 height 31
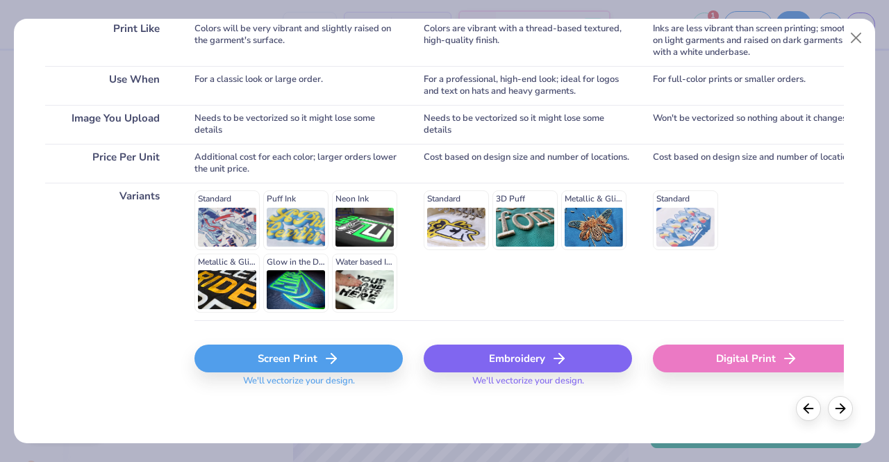
click at [329, 360] on icon at bounding box center [331, 358] width 17 height 17
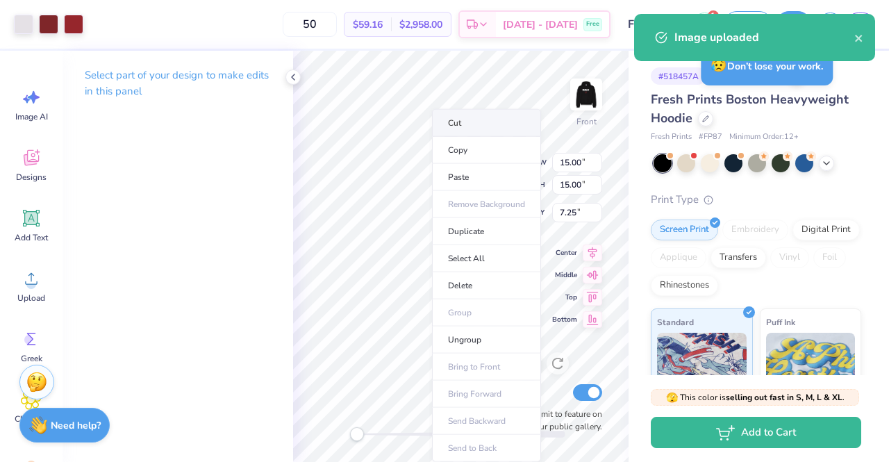
click at [488, 126] on li "Cut" at bounding box center [486, 123] width 109 height 28
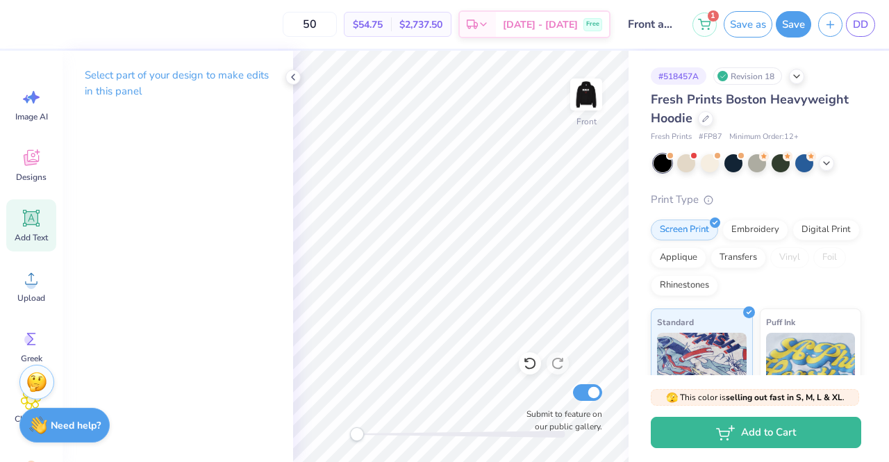
click at [40, 236] on span "Add Text" at bounding box center [31, 237] width 33 height 11
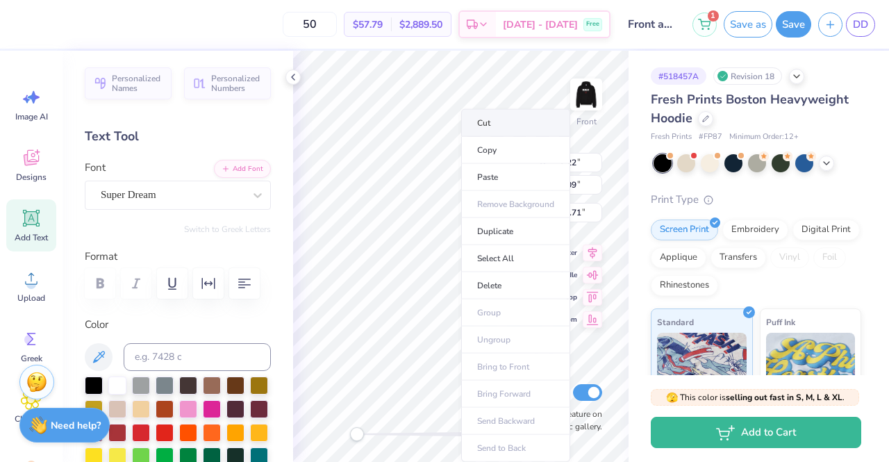
click at [497, 122] on li "Cut" at bounding box center [515, 123] width 109 height 28
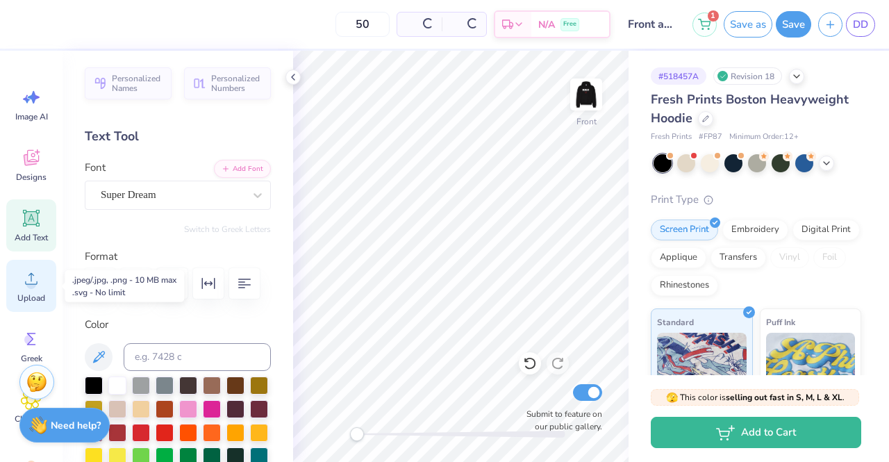
click at [38, 299] on span "Upload" at bounding box center [31, 298] width 28 height 11
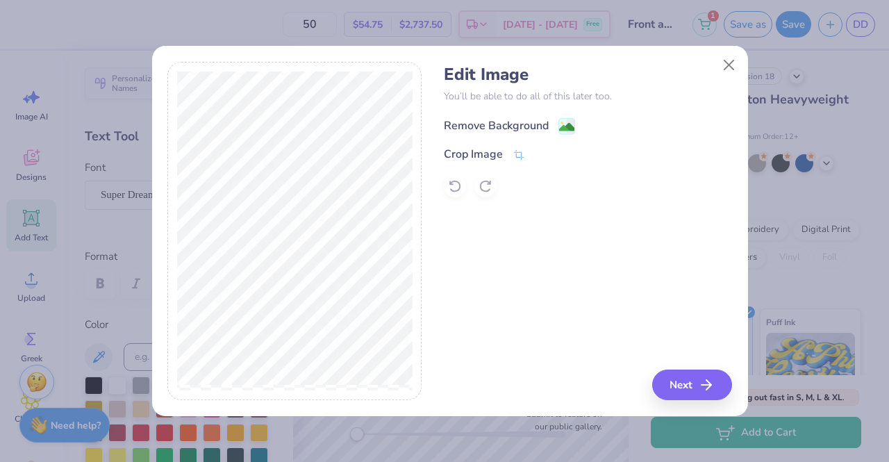
click at [500, 124] on div "Remove Background" at bounding box center [496, 125] width 105 height 17
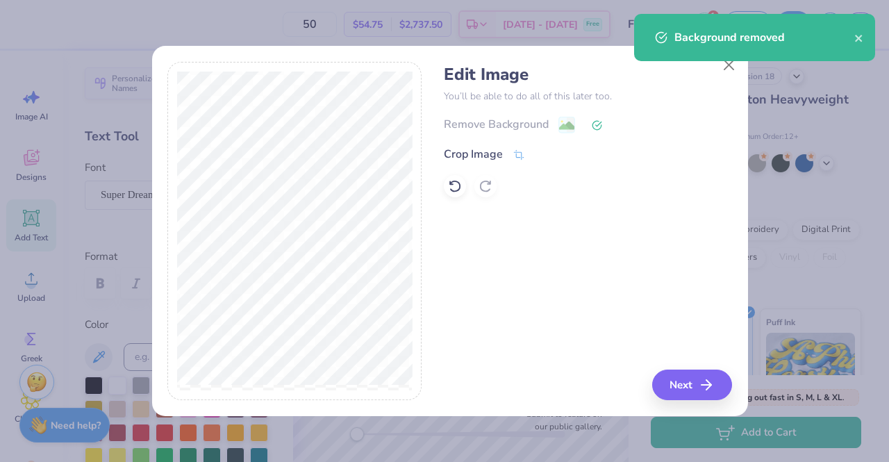
click at [735, 67] on div "Background removed" at bounding box center [755, 42] width 247 height 63
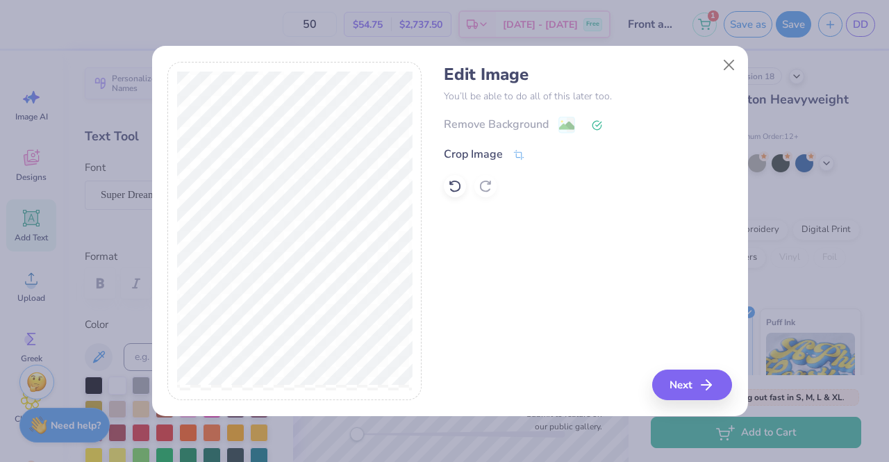
click at [727, 65] on body "50 $54.75 Per Item $2,737.50 Total Est. Delivery Sep 23 - 26 Free Design Title …" at bounding box center [444, 231] width 889 height 462
click at [686, 386] on button "Next" at bounding box center [694, 385] width 80 height 31
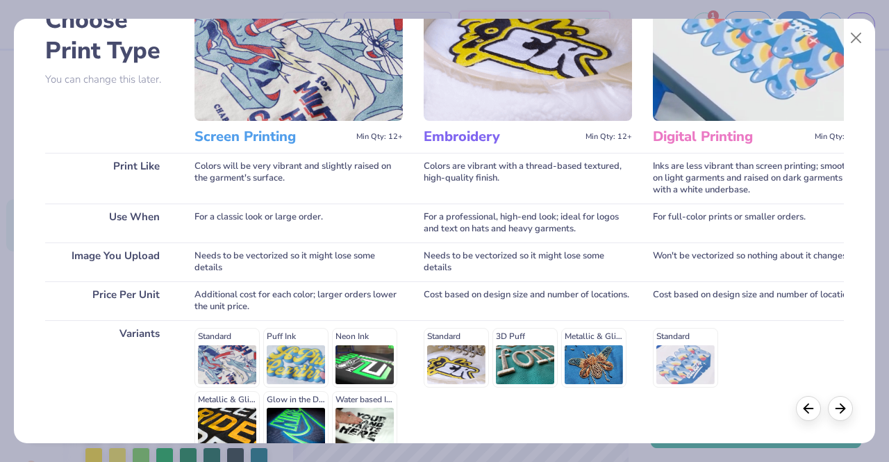
scroll to position [208, 0]
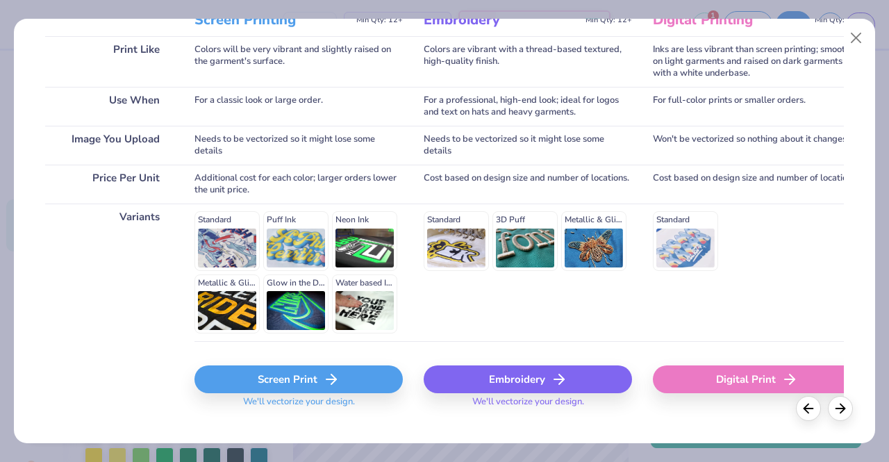
click at [520, 379] on div "Embroidery" at bounding box center [528, 379] width 208 height 28
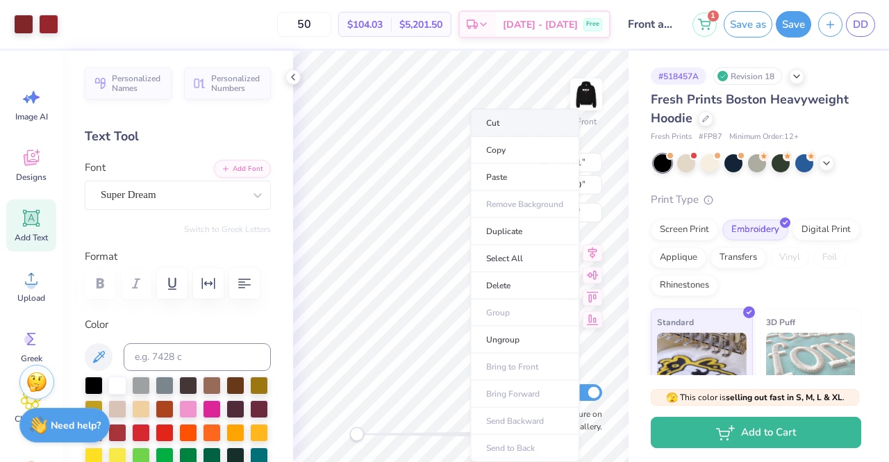
click at [526, 117] on li "Cut" at bounding box center [524, 123] width 109 height 28
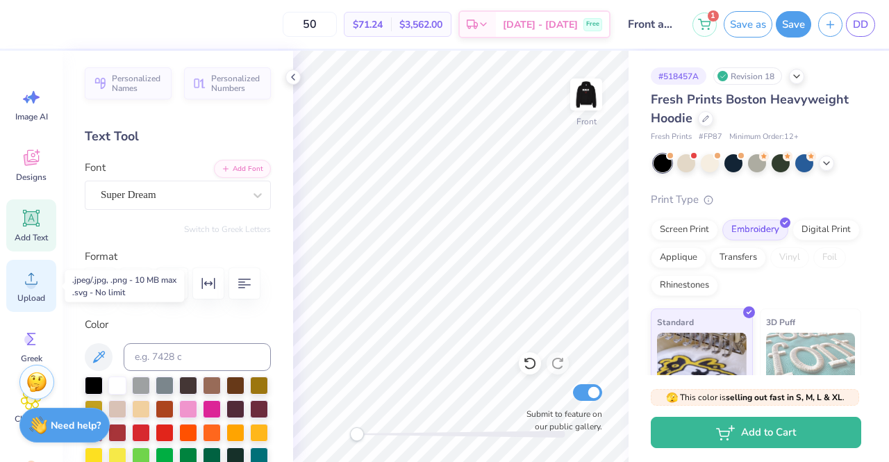
click at [39, 298] on span "Upload" at bounding box center [31, 298] width 28 height 11
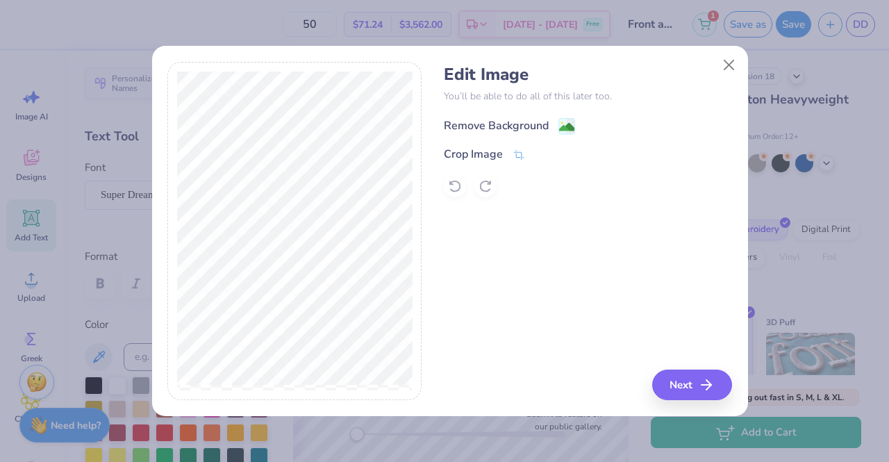
click at [511, 131] on div "Remove Background" at bounding box center [496, 125] width 105 height 17
click at [689, 383] on button "Next" at bounding box center [694, 385] width 80 height 31
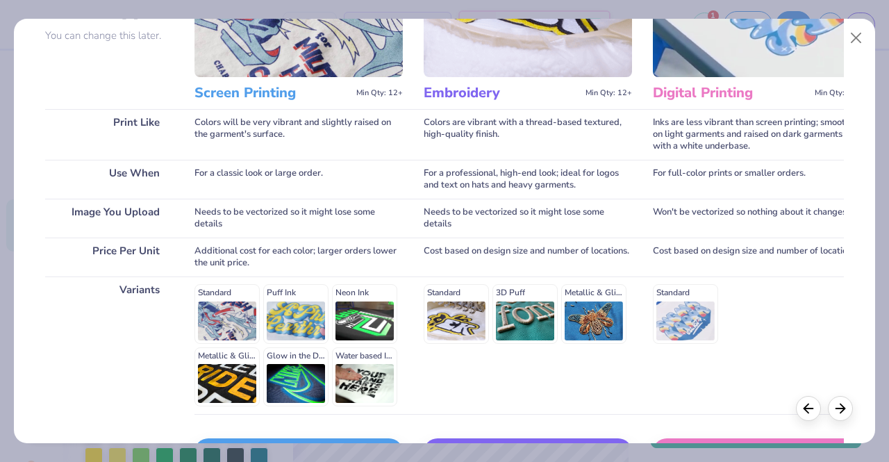
scroll to position [229, 0]
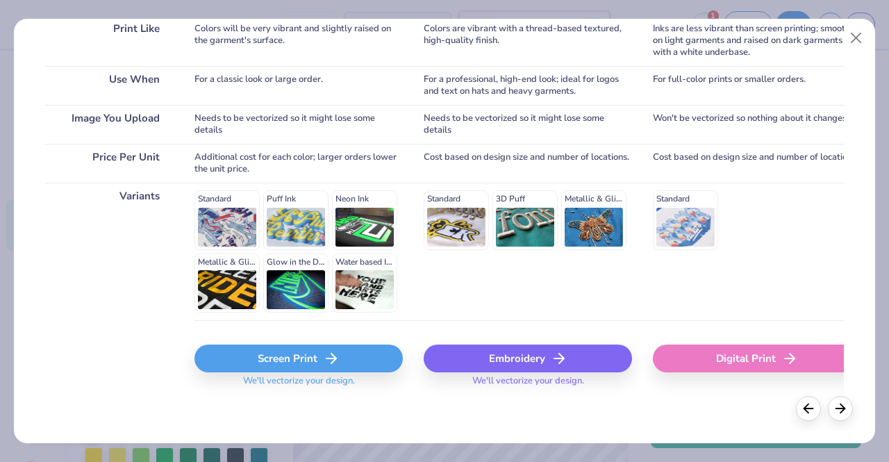
click at [263, 346] on div "Screen Print" at bounding box center [299, 359] width 208 height 28
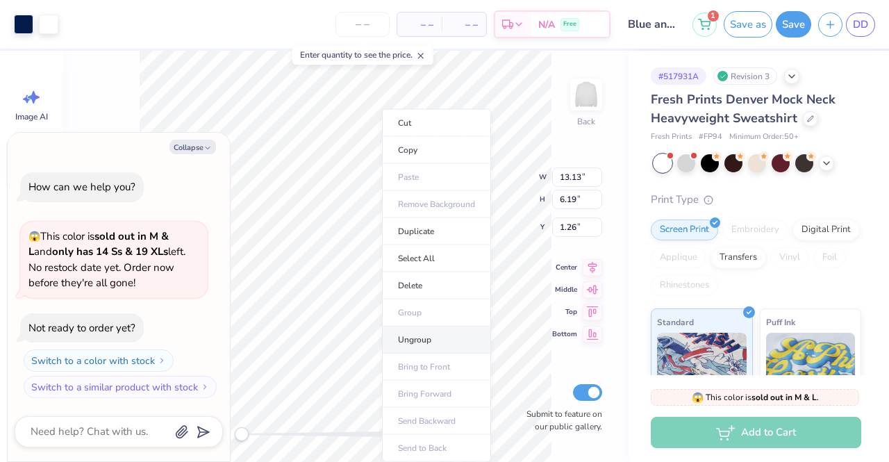
click at [423, 338] on li "Ungroup" at bounding box center [436, 340] width 109 height 27
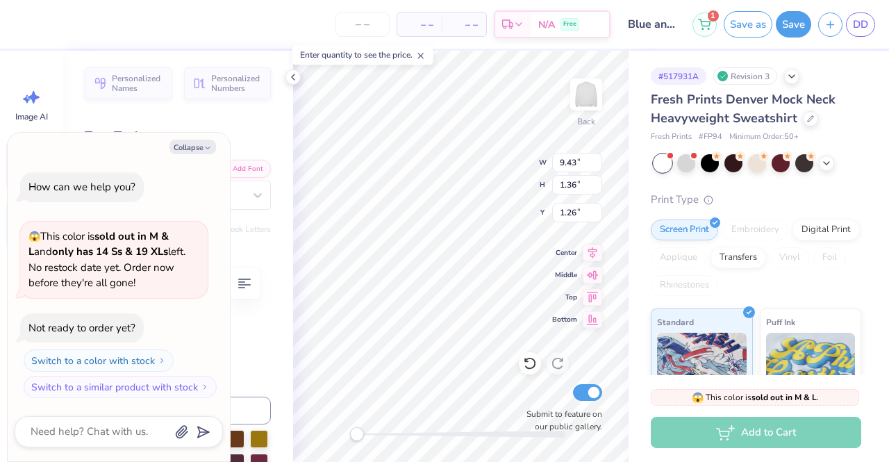
scroll to position [11, 8]
type textarea "x"
type textarea "University of michiga"
type textarea "x"
type textarea "[GEOGRAPHIC_DATA]"
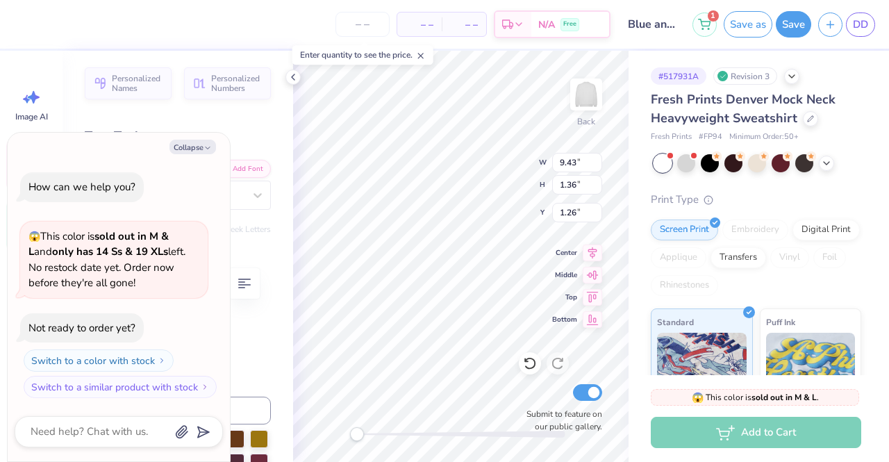
type textarea "x"
type textarea "[GEOGRAPHIC_DATA]"
type textarea "x"
type textarea "[GEOGRAPHIC_DATA]"
type textarea "x"
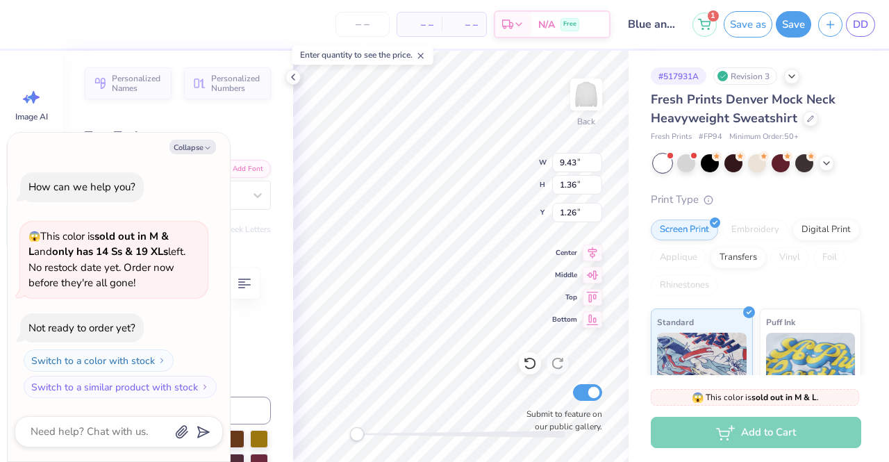
type textarea "University of mic"
type textarea "x"
type textarea "University of mi"
type textarea "x"
type textarea "University of m"
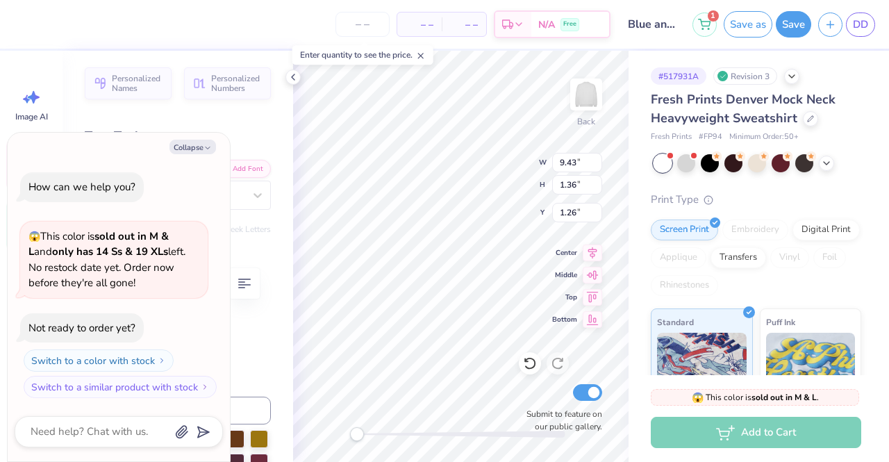
type textarea "x"
type textarea "University of"
type textarea "x"
type textarea "University of T"
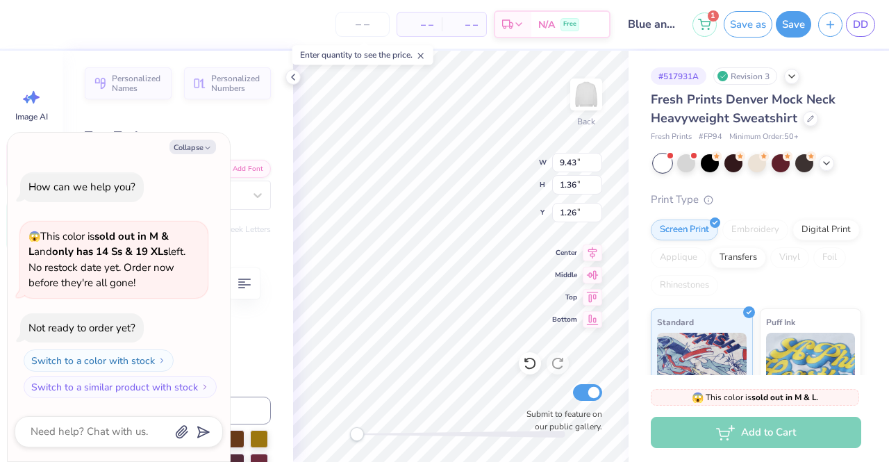
type textarea "x"
type textarea "University of TE"
type textarea "x"
type textarea "[GEOGRAPHIC_DATA]"
type textarea "x"
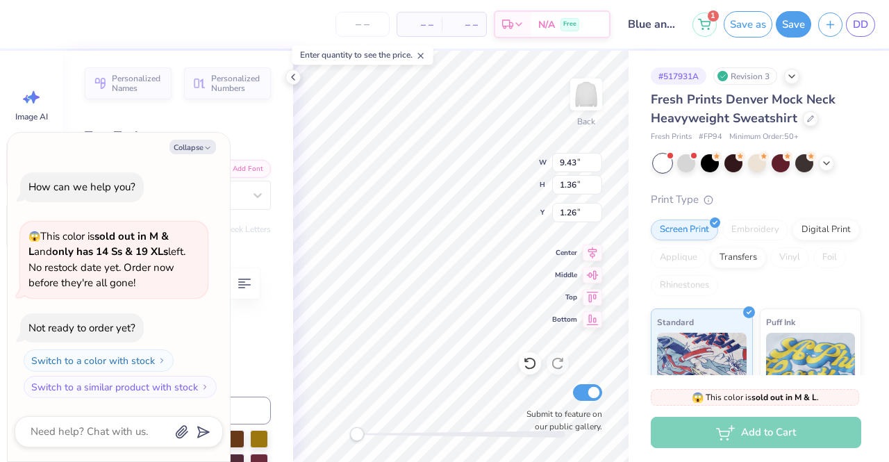
type textarea "[GEOGRAPHIC_DATA]"
type textarea "x"
type textarea "[GEOGRAPHIC_DATA][US_STATE]"
type textarea "x"
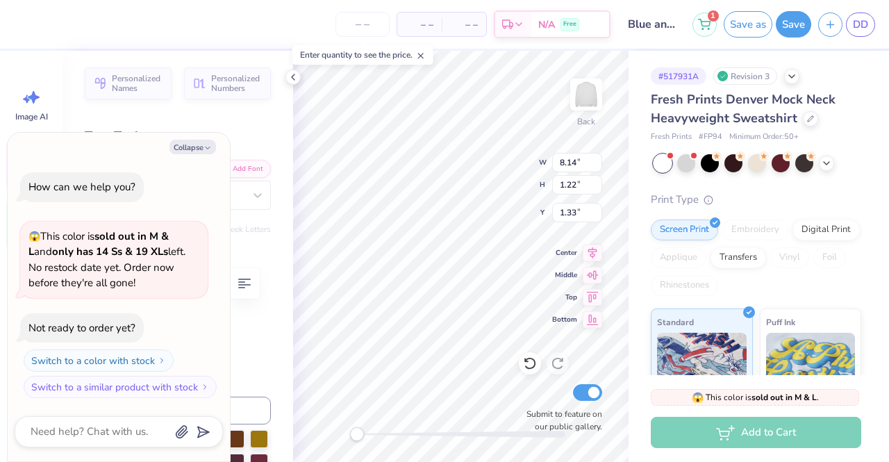
type input "13.13"
type input "4.83"
type input "2.62"
type textarea "x"
type input "8.14"
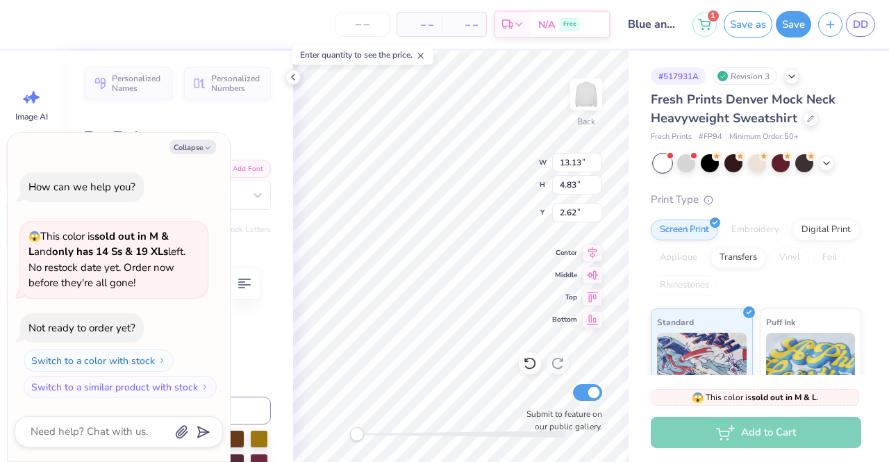
type input "1.22"
type input "1.33"
click at [756, 31] on button "Save as" at bounding box center [748, 22] width 49 height 26
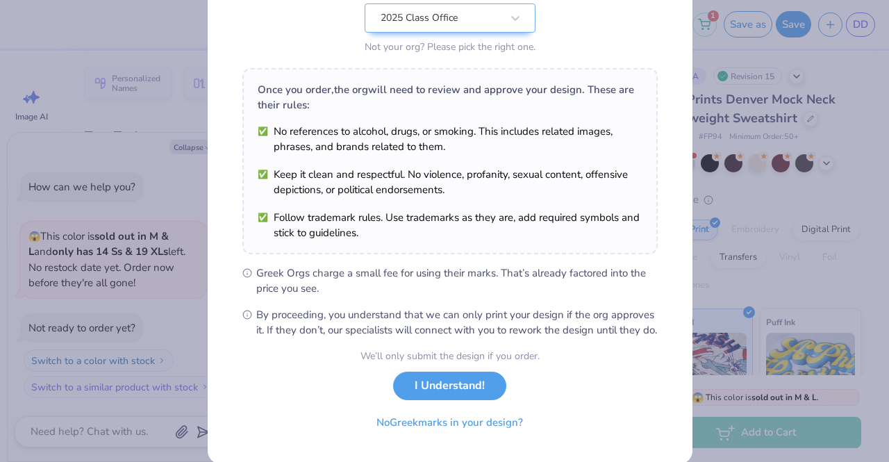
scroll to position [186, 0]
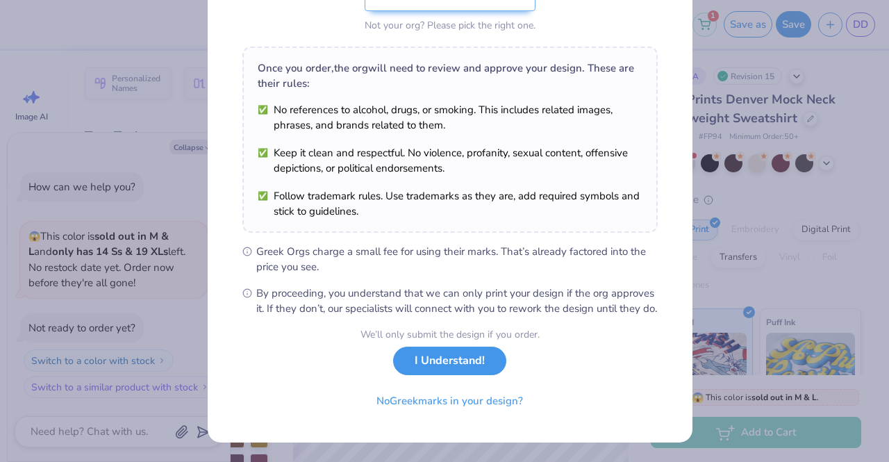
click at [452, 361] on button "I Understand!" at bounding box center [449, 361] width 113 height 28
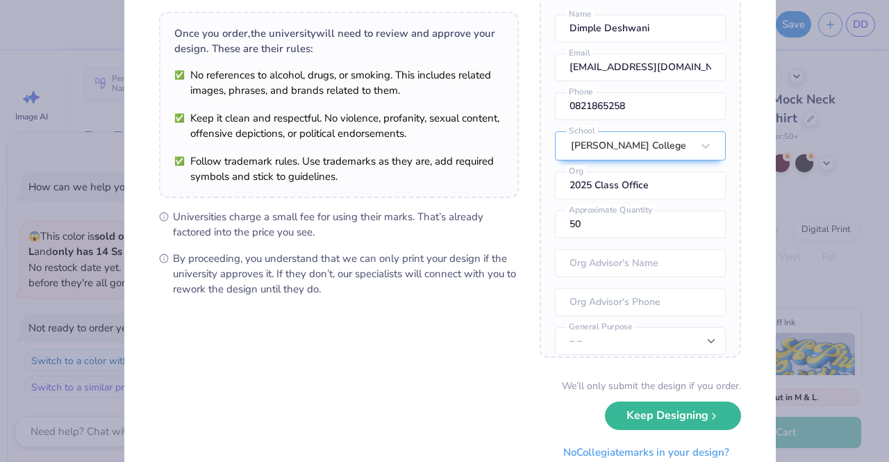
scroll to position [141, 0]
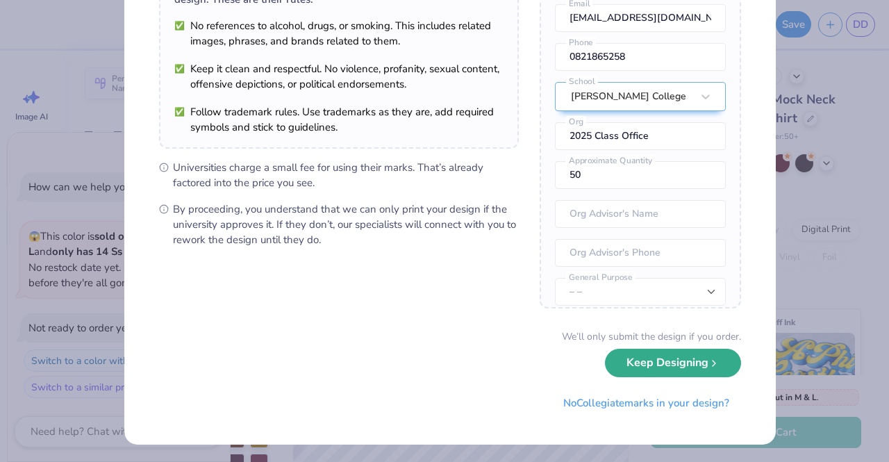
click at [659, 361] on button "Keep Designing" at bounding box center [673, 363] width 136 height 28
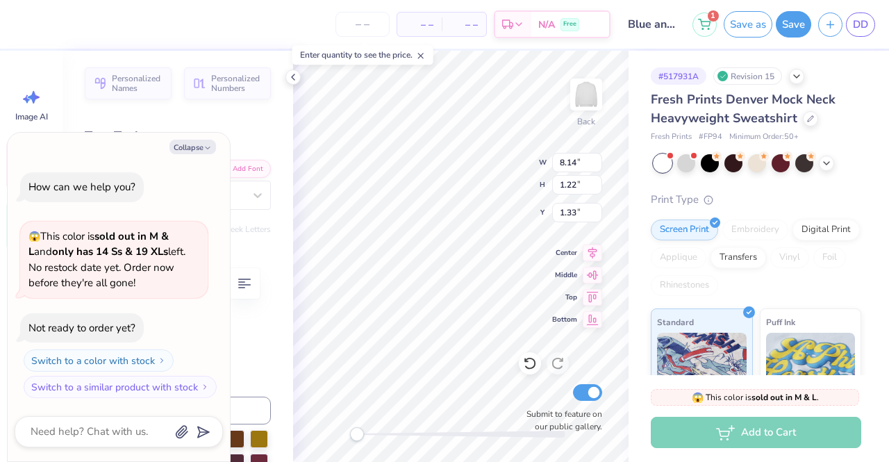
scroll to position [11, 6]
type textarea "x"
type textarea "University of"
type textarea "x"
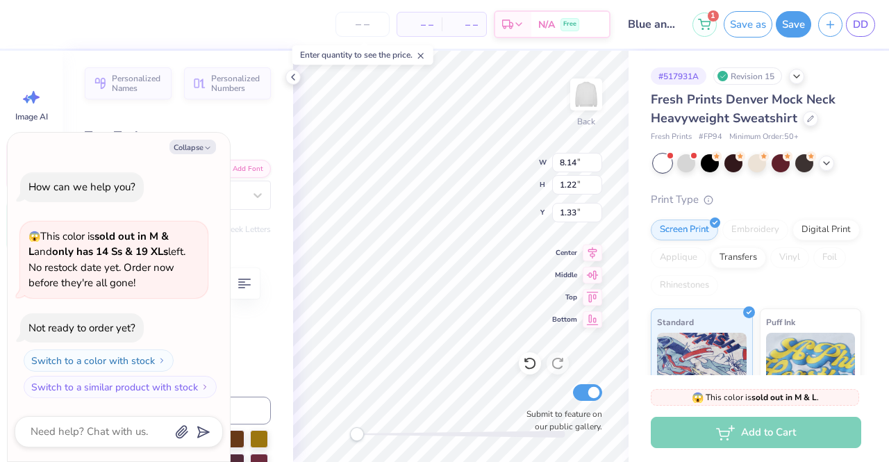
type textarea "University of"
type textarea "x"
type textarea "University of A"
type textarea "x"
type textarea "[GEOGRAPHIC_DATA]"
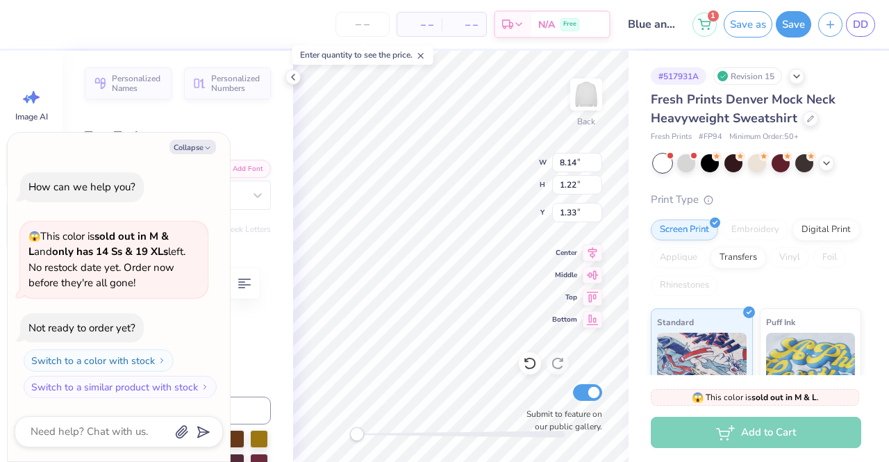
type textarea "x"
type textarea "[GEOGRAPHIC_DATA]"
type textarea "x"
type textarea "[GEOGRAPHIC_DATA]"
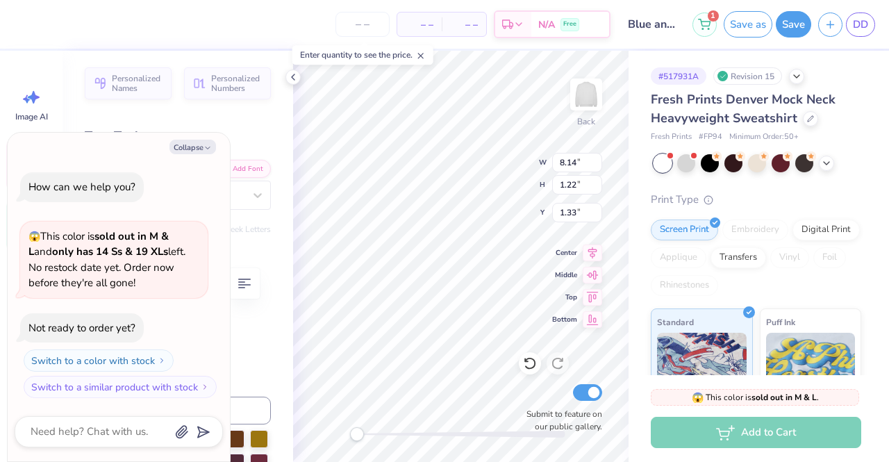
type textarea "x"
type textarea "[GEOGRAPHIC_DATA]"
type textarea "x"
type textarea "[GEOGRAPHIC_DATA][US_STATE]"
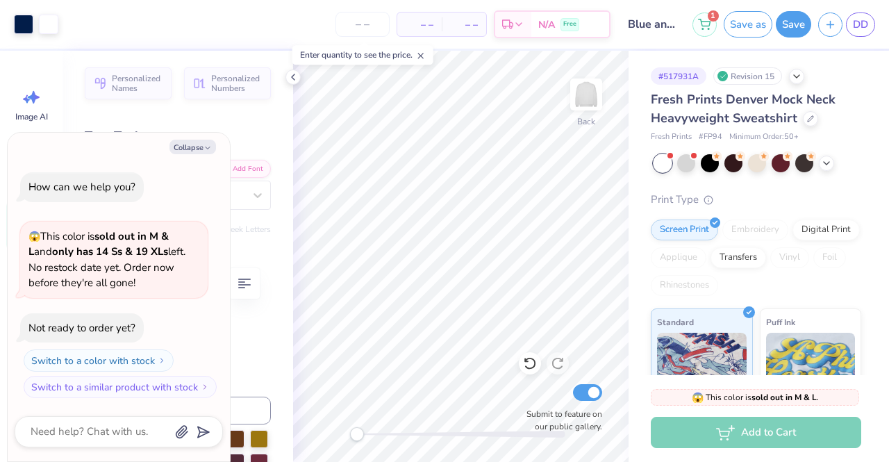
type textarea "x"
click at [596, 160] on input "9.28" at bounding box center [577, 162] width 50 height 19
click at [596, 160] on input "9.29" at bounding box center [577, 162] width 50 height 19
type input "9"
type input "10"
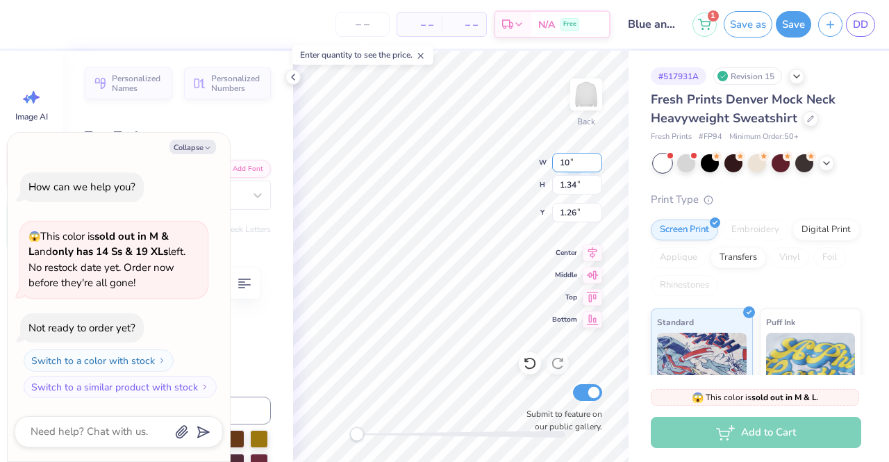
type textarea "x"
type input "13.13"
type input "4.83"
type input "2.62"
click at [483, 163] on div "Back W 13.13 13.13 " H 4.83 4.83 " Y 2.62 2.62 " Center Middle Top Bottom Submi…" at bounding box center [461, 256] width 336 height 411
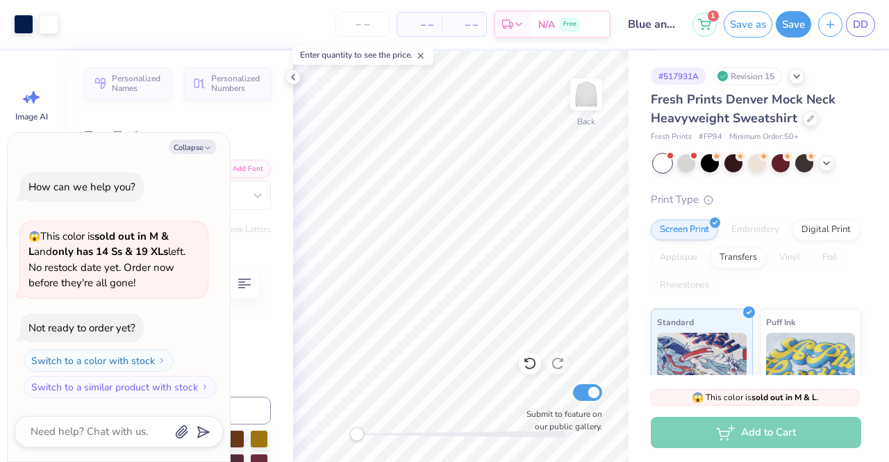
type textarea "x"
click at [573, 165] on input "9.27" at bounding box center [577, 162] width 50 height 19
click at [575, 165] on input "9.27" at bounding box center [577, 162] width 50 height 19
type input "9"
type input "10"
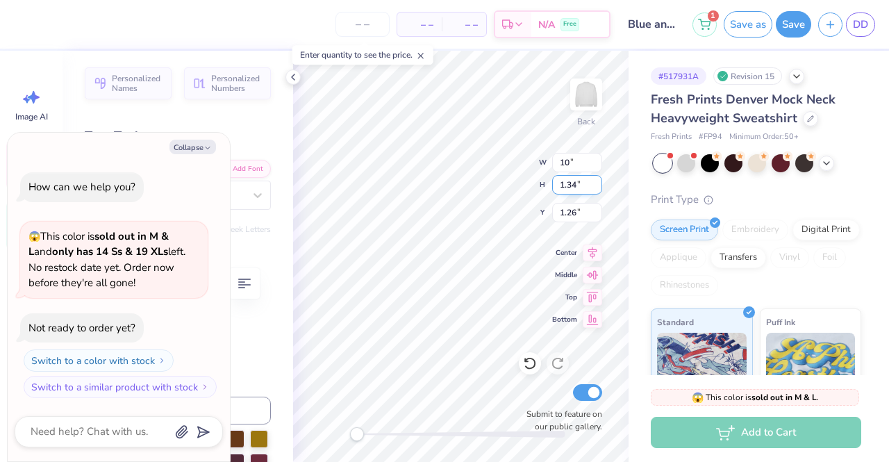
click at [559, 181] on input "1.34" at bounding box center [577, 184] width 50 height 19
type textarea "x"
type input "10.00"
type input "1.45"
type input "1.21"
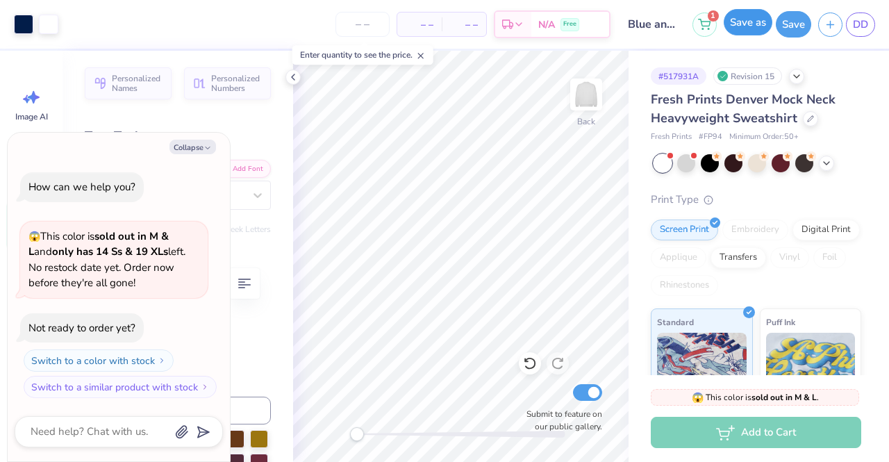
click at [752, 26] on button "Save as" at bounding box center [748, 22] width 49 height 26
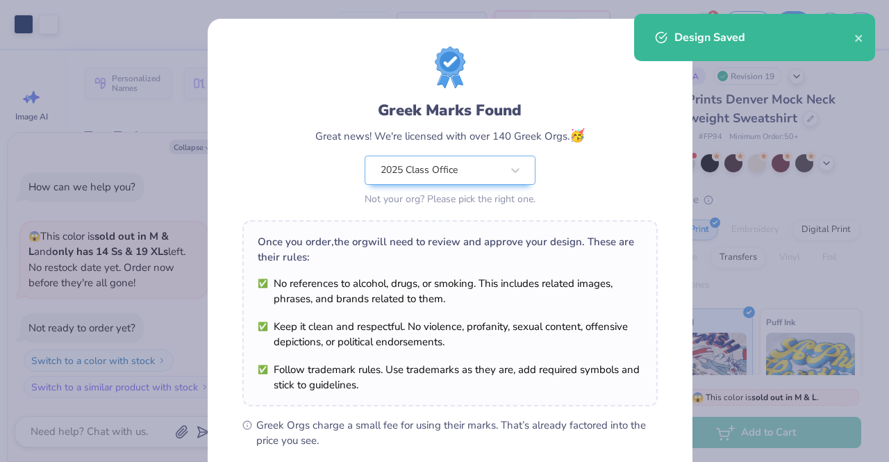
scroll to position [186, 0]
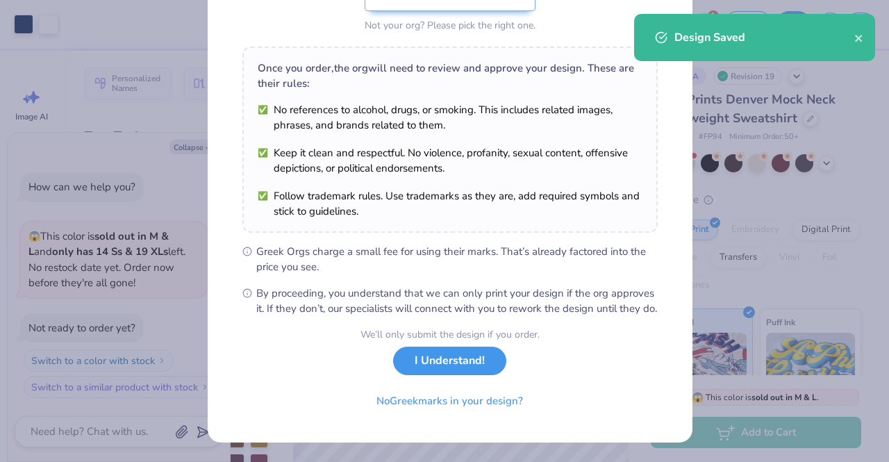
click at [464, 366] on button "I Understand!" at bounding box center [449, 361] width 113 height 28
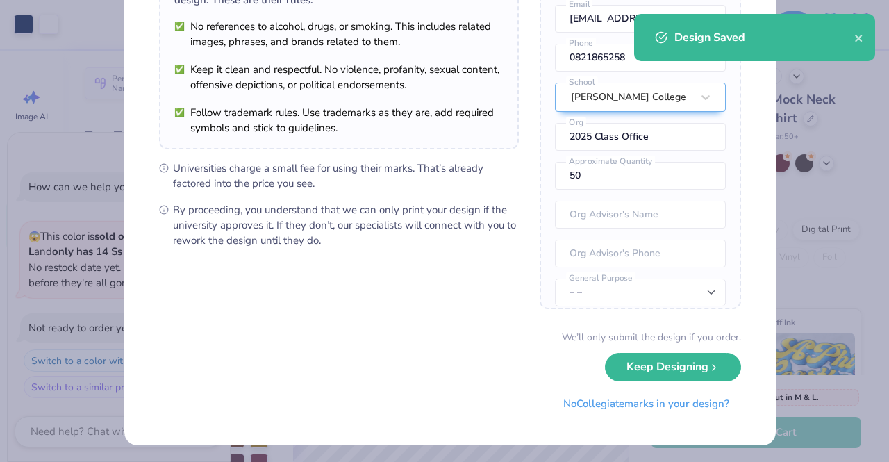
scroll to position [141, 0]
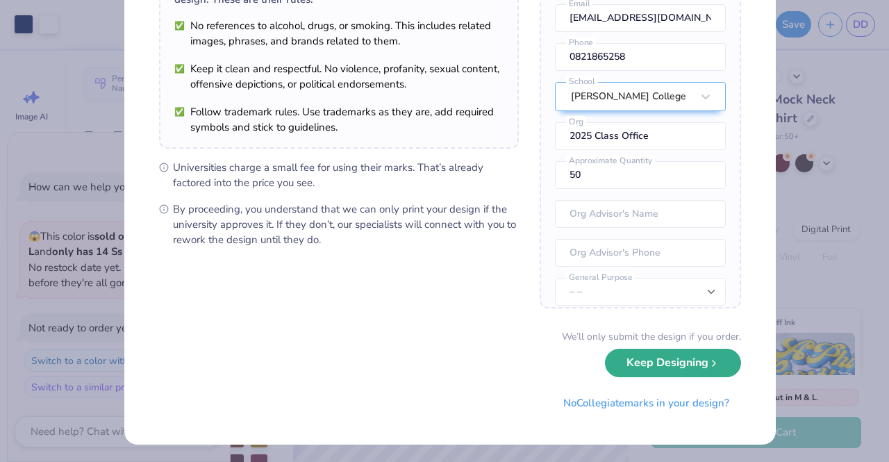
click at [633, 366] on button "Keep Designing" at bounding box center [673, 363] width 136 height 28
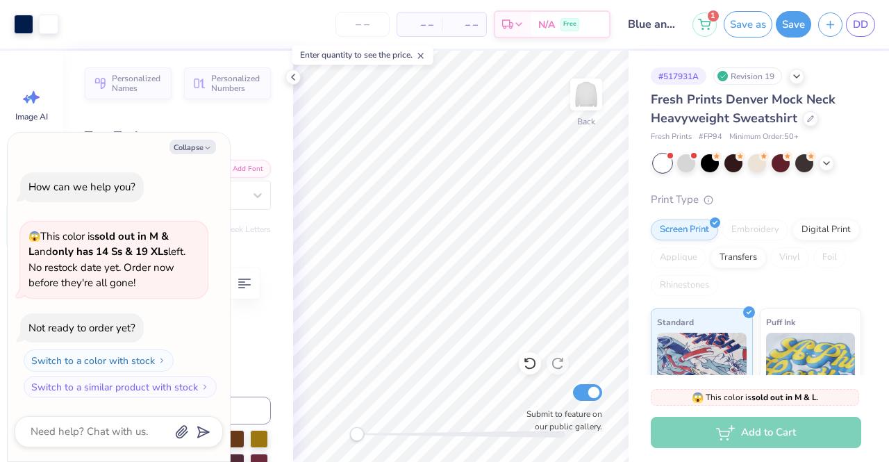
scroll to position [0, 0]
type textarea "x"
type textarea "University f [US_STATE]"
type textarea "x"
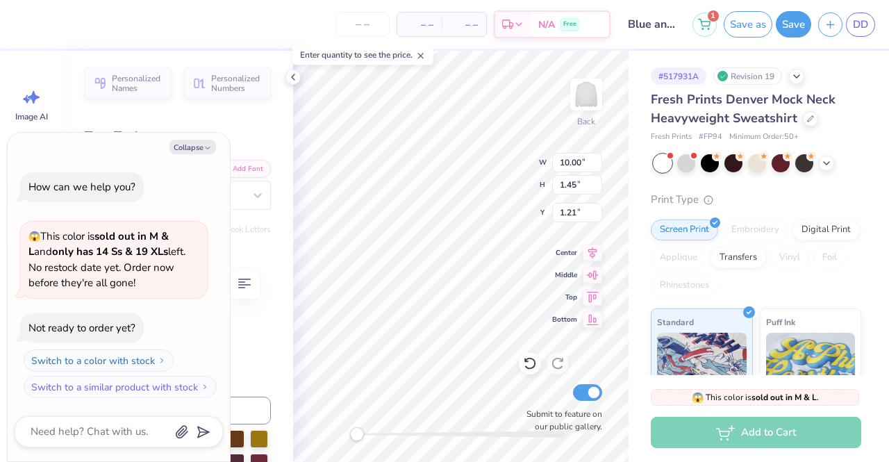
type textarea "Universityf [US_STATE]"
type textarea "x"
type textarea "Universitf [US_STATE]"
type textarea "x"
type textarea "Universif [US_STATE]"
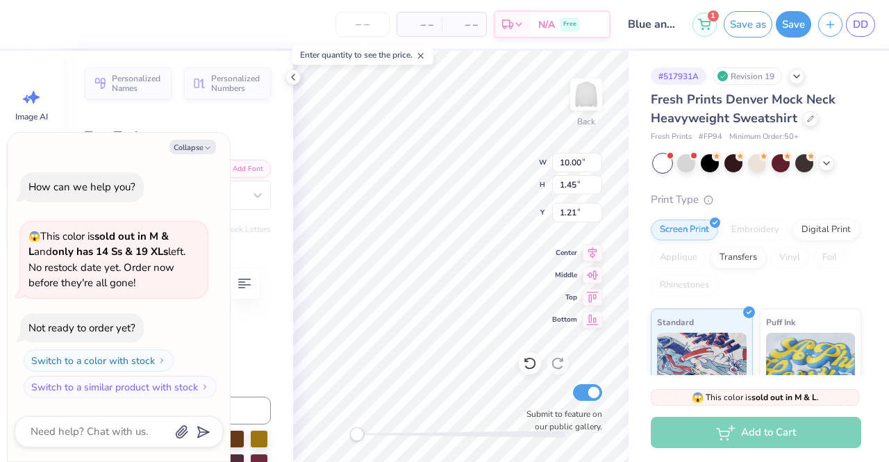
type textarea "x"
type textarea "Universf [US_STATE]"
click at [513, 172] on div "Back W 10.00 10.00 " H 1.45 1.45 " Y 1.21 1.21 " Center Middle Top Bottom Submi…" at bounding box center [461, 256] width 336 height 411
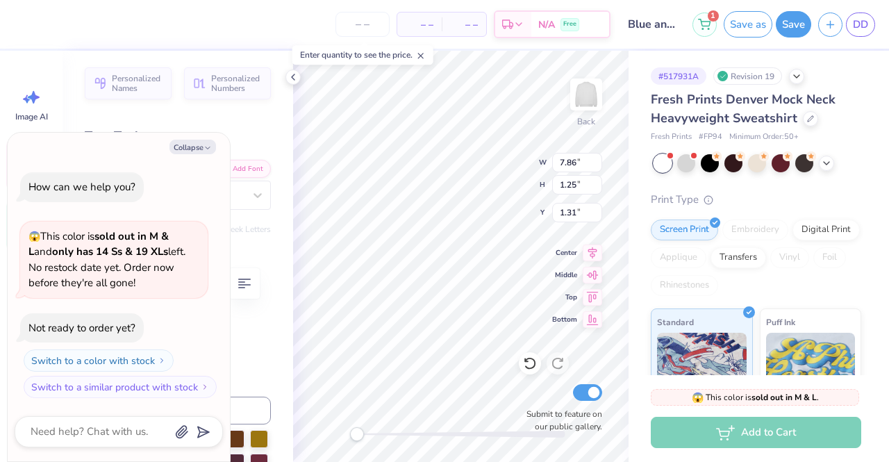
type textarea "x"
type textarea "]"
type textarea "x"
type textarea "]O"
type textarea "x"
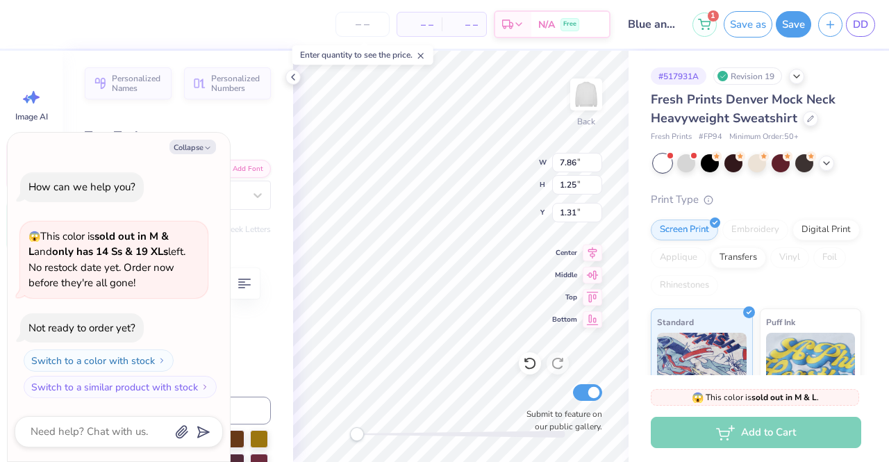
type textarea "]Oh"
type textarea "x"
type textarea "]Ohi"
type textarea "x"
type textarea "][US_STATE]"
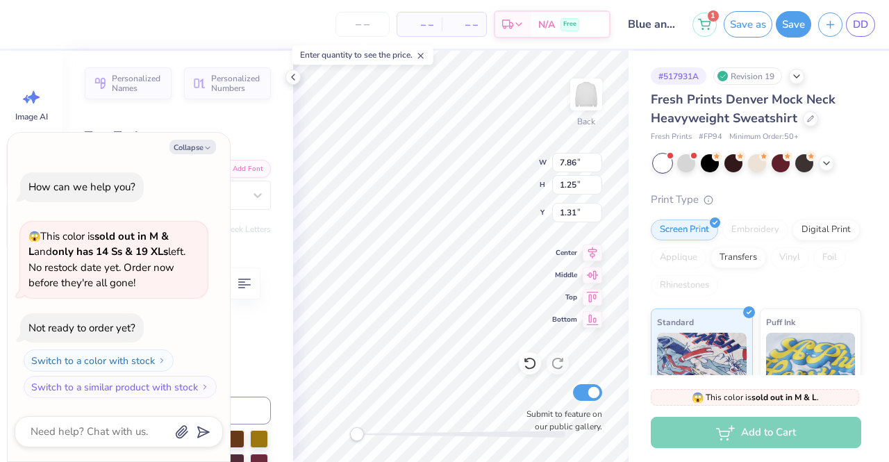
type textarea "x"
type textarea "][US_STATE]"
type textarea "x"
type textarea "][US_STATE] S"
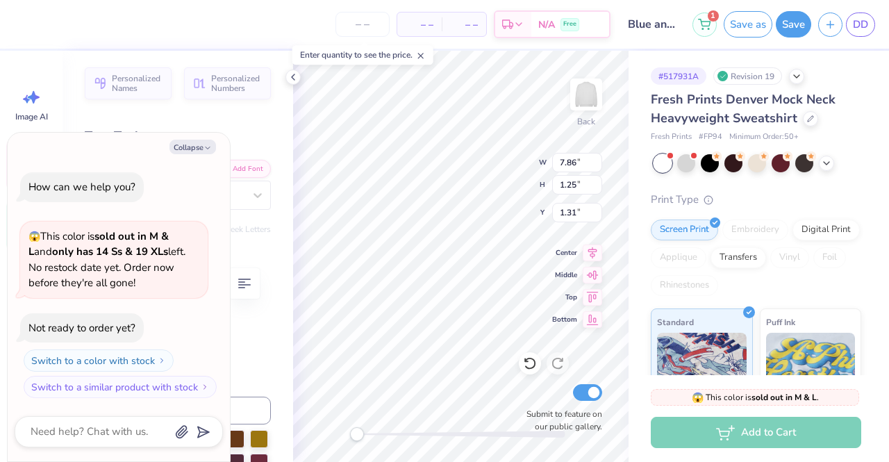
type textarea "x"
type textarea "][US_STATE][GEOGRAPHIC_DATA]"
type textarea "x"
type textarea "][US_STATE] STA"
type textarea "x"
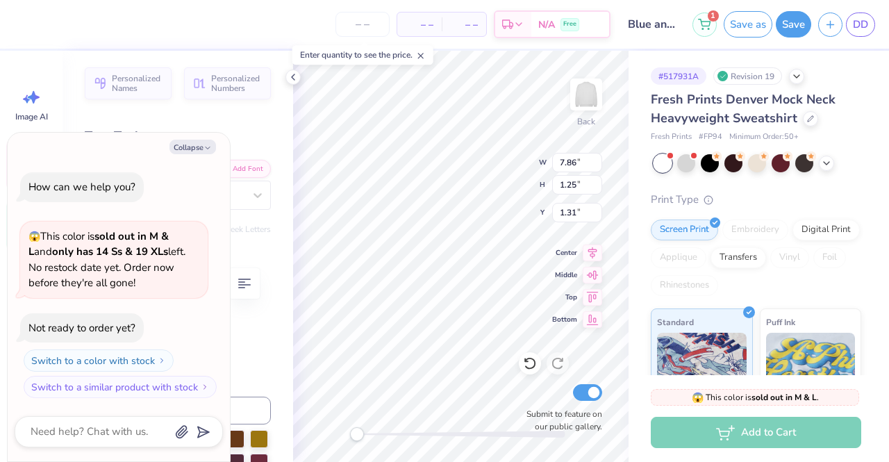
type textarea "][US_STATE] STAT"
type textarea "x"
type textarea "][US_STATE][GEOGRAPHIC_DATA]"
type textarea "x"
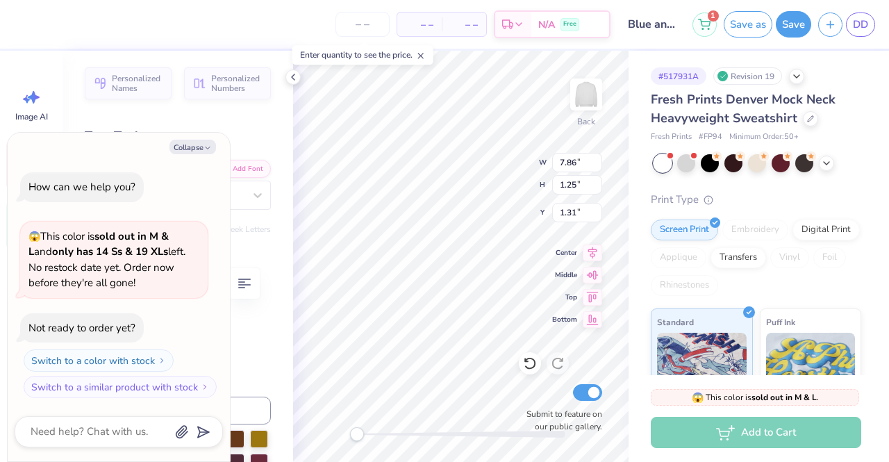
type textarea "][US_STATE][GEOGRAPHIC_DATA]"
type textarea "x"
type textarea "][US_STATE][GEOGRAPHIC_DATA] U"
type textarea "x"
type textarea "][US_STATE][GEOGRAPHIC_DATA] UN"
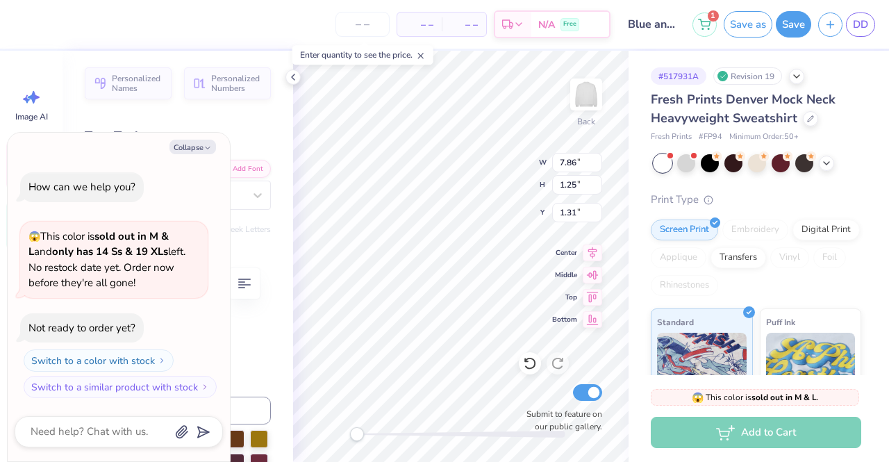
type textarea "x"
type textarea "][US_STATE][GEOGRAPHIC_DATA]"
type textarea "x"
type textarea "][US_STATE][GEOGRAPHIC_DATA]"
type textarea "x"
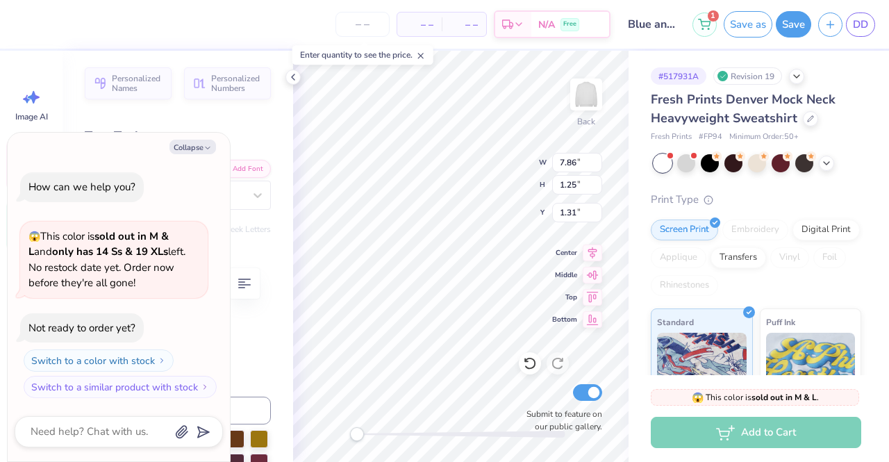
type textarea "][US_STATE][GEOGRAPHIC_DATA]"
type textarea "x"
type textarea "][US_STATE][GEOGRAPHIC_DATA]"
type textarea "x"
type textarea "][US_STATE][GEOGRAPHIC_DATA]"
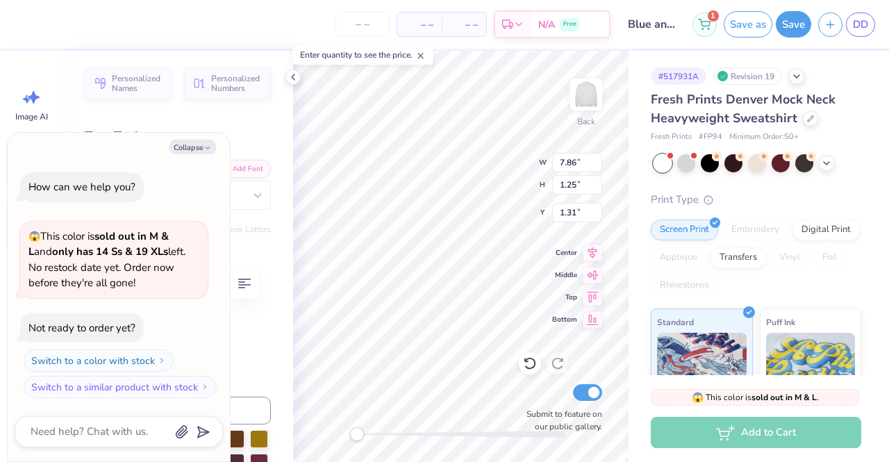
type textarea "x"
type textarea "][US_STATE][GEOGRAPHIC_DATA]"
type textarea "x"
type textarea "][US_STATE][GEOGRAPHIC_DATA]"
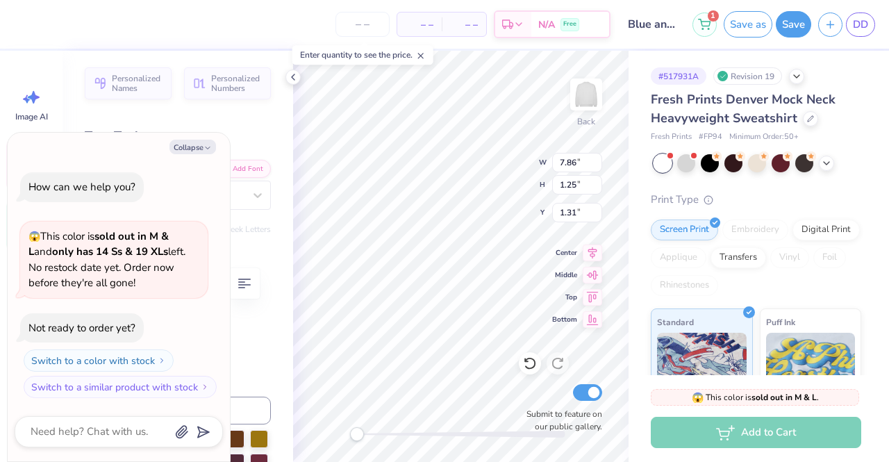
scroll to position [11, 1]
type textarea "x"
type textarea "[US_STATE][GEOGRAPHIC_DATA]"
type textarea "x"
click at [575, 163] on input "9.51" at bounding box center [577, 162] width 50 height 19
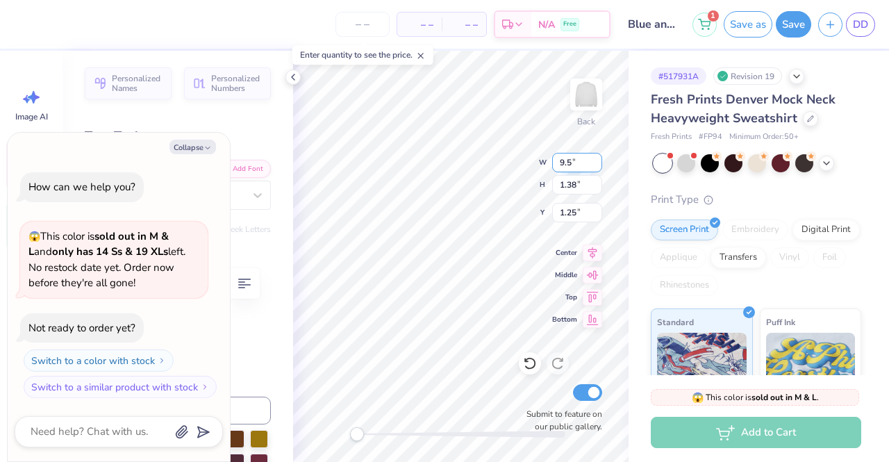
type input "9"
type input "10"
click at [564, 188] on input "1.38" at bounding box center [577, 184] width 50 height 19
type textarea "x"
type input "10.00"
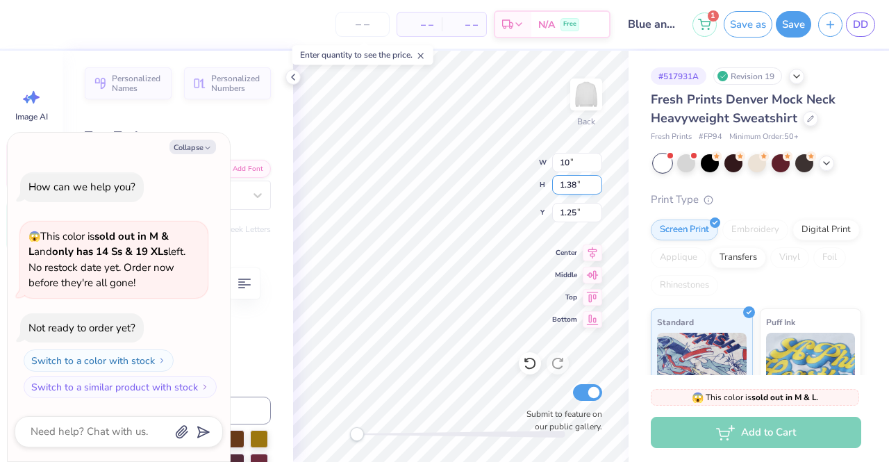
type input "1.45"
type input "1.21"
type textarea "x"
type input "13.13"
type input "4.83"
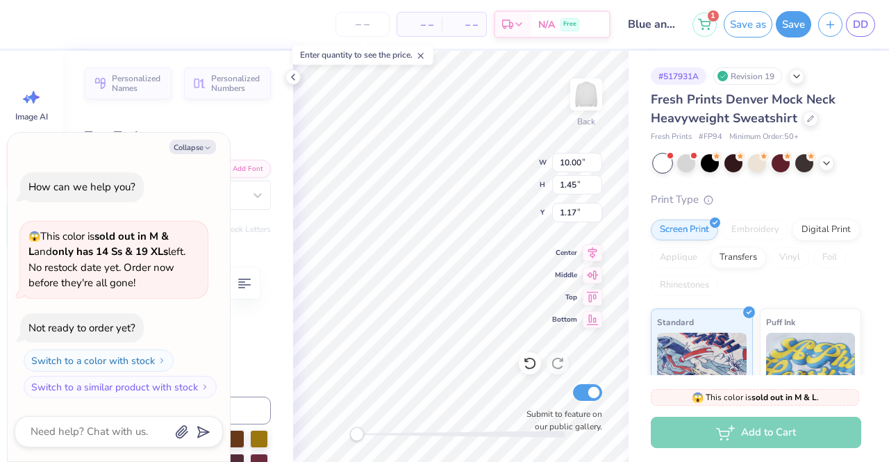
type input "2.62"
type textarea "x"
type input "10.00"
type input "1.45"
type input "1.17"
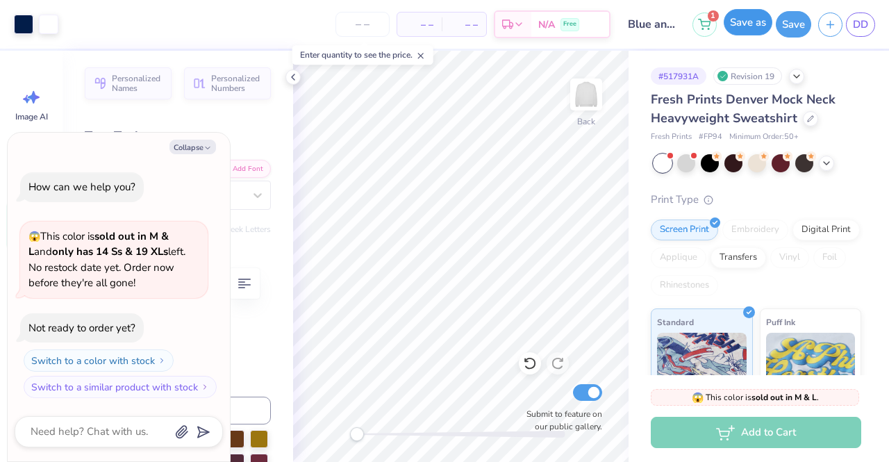
click at [767, 26] on button "Save as" at bounding box center [748, 22] width 49 height 26
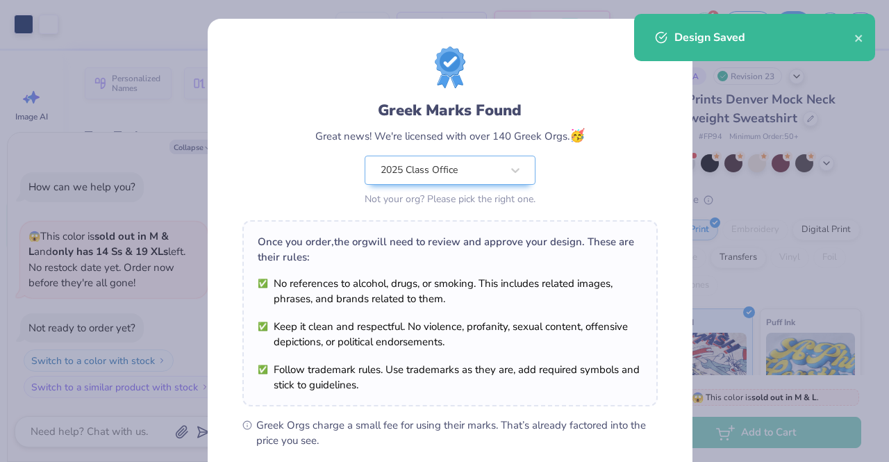
scroll to position [186, 0]
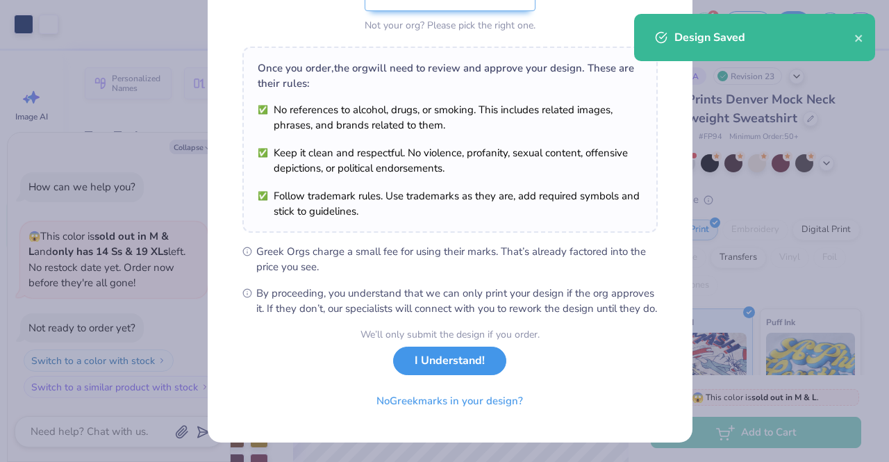
click at [434, 361] on button "I Understand!" at bounding box center [449, 361] width 113 height 28
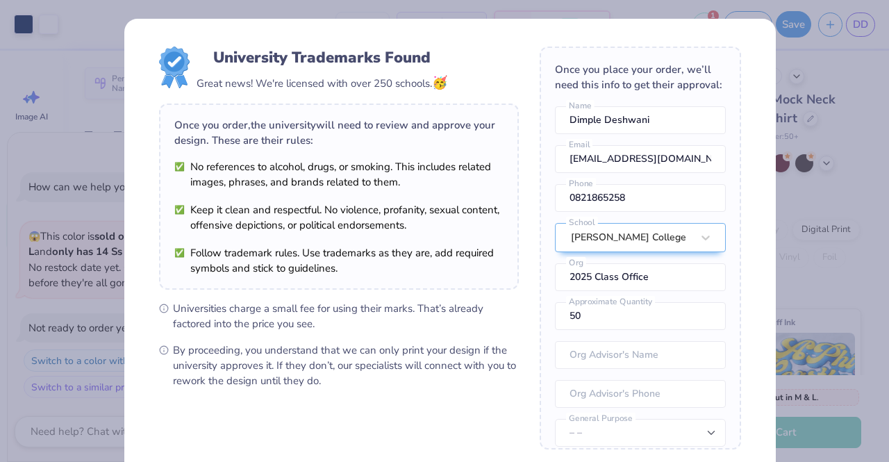
scroll to position [141, 0]
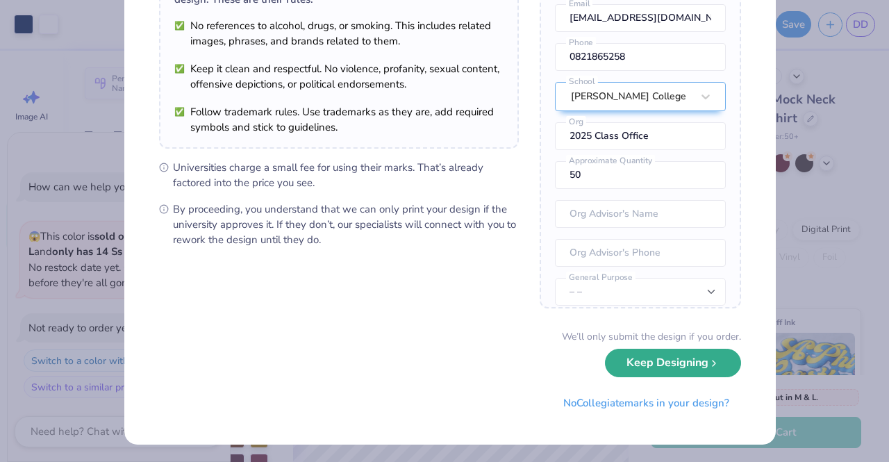
click at [664, 368] on button "Keep Designing" at bounding box center [673, 363] width 136 height 28
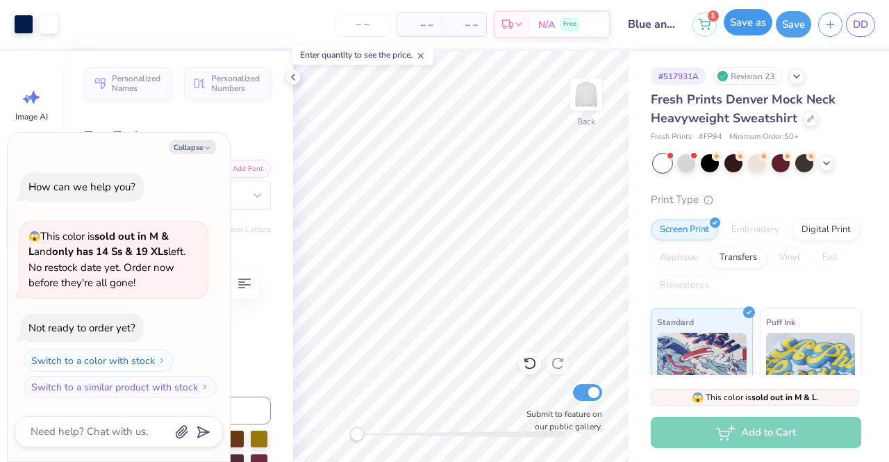
click at [739, 19] on button "Save as" at bounding box center [748, 22] width 49 height 26
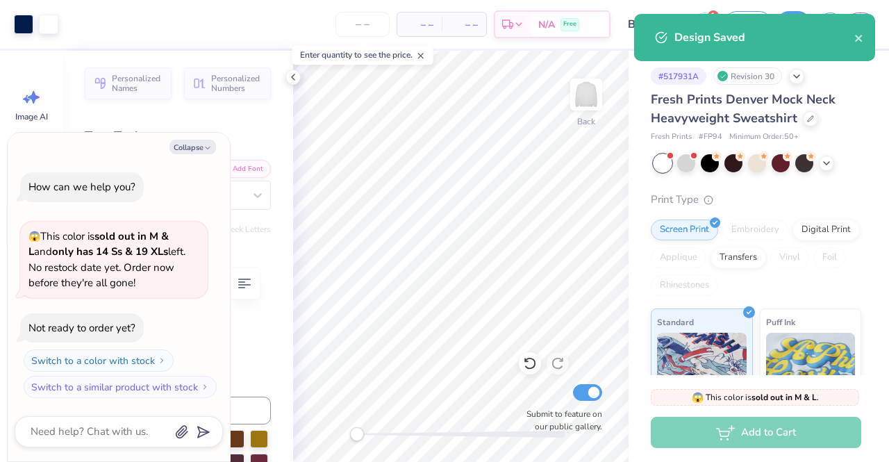
type textarea "x"
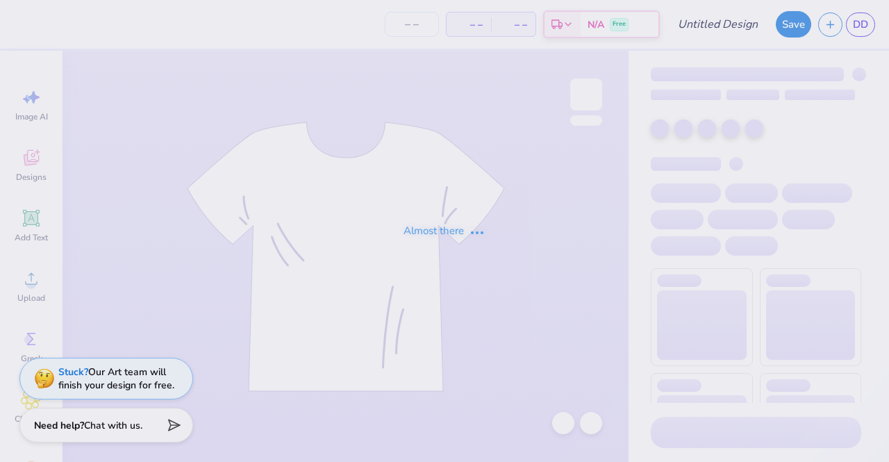
type input "Blue and white mock neck"
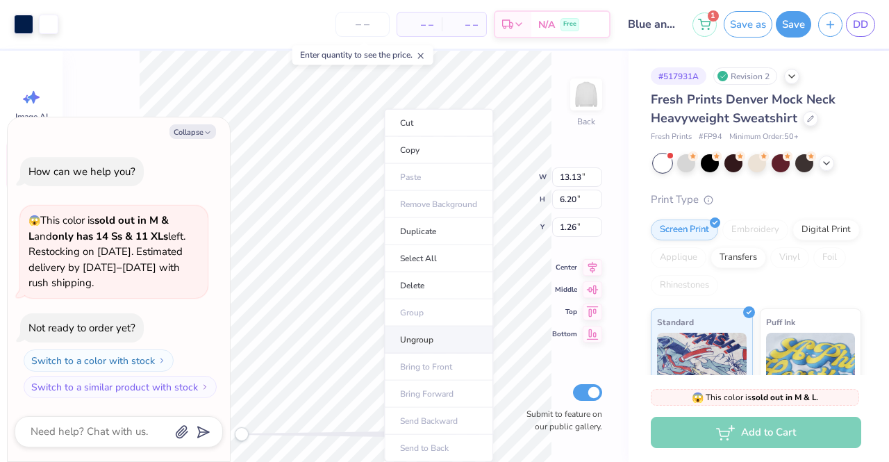
click at [419, 338] on li "Ungroup" at bounding box center [438, 340] width 109 height 27
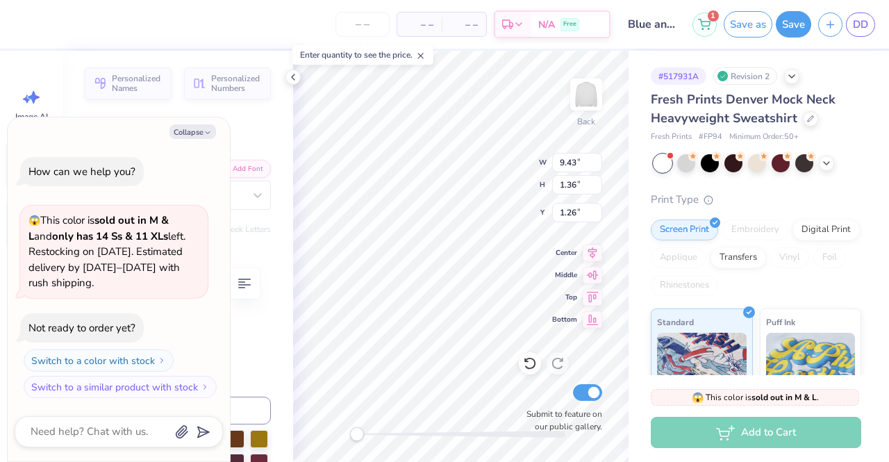
scroll to position [11, 1]
type textarea "x"
type textarea "University of michiga"
type textarea "x"
type textarea "[GEOGRAPHIC_DATA]"
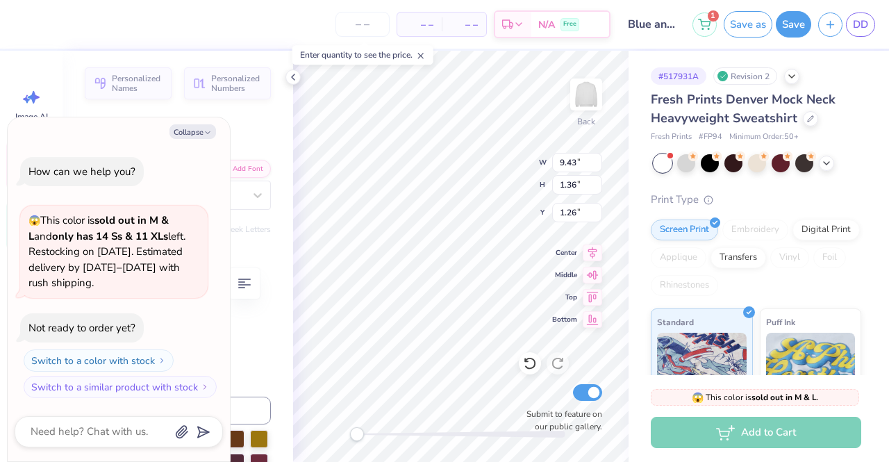
type textarea "x"
type textarea "[GEOGRAPHIC_DATA]"
type textarea "x"
type textarea "[GEOGRAPHIC_DATA]"
type textarea "x"
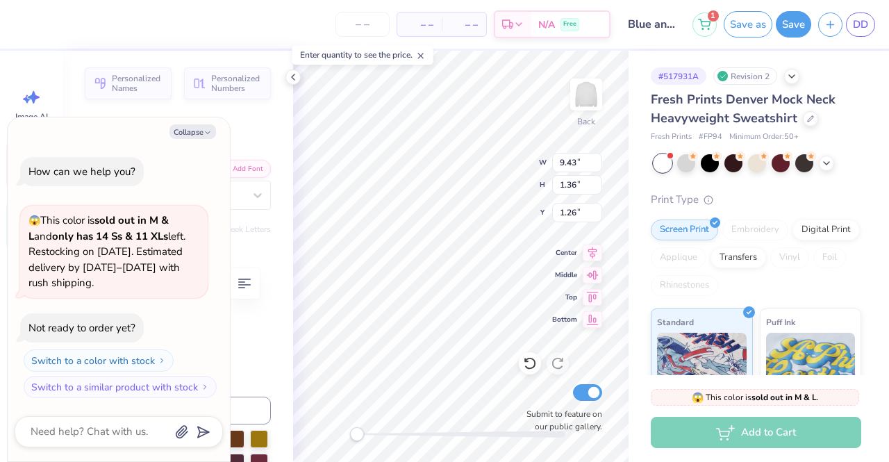
type textarea "University of mic"
type textarea "x"
type textarea "University of mi"
type textarea "x"
type textarea "University of m"
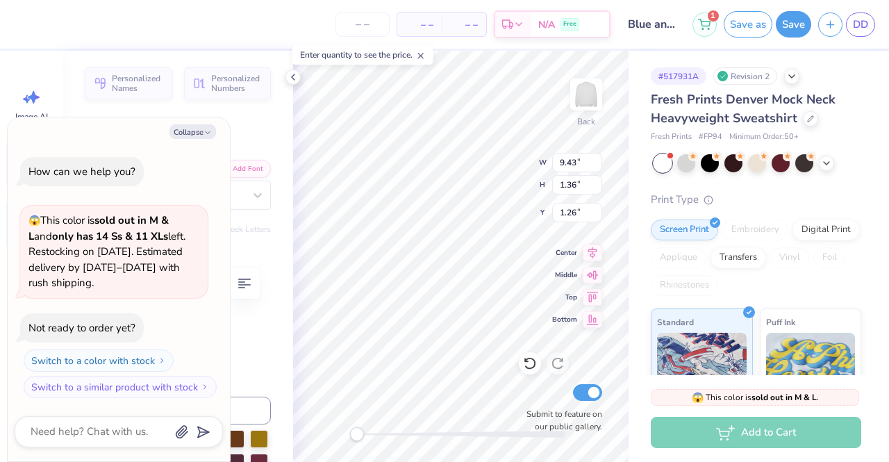
type textarea "x"
type textarea "University of"
type textarea "x"
type textarea "University of T"
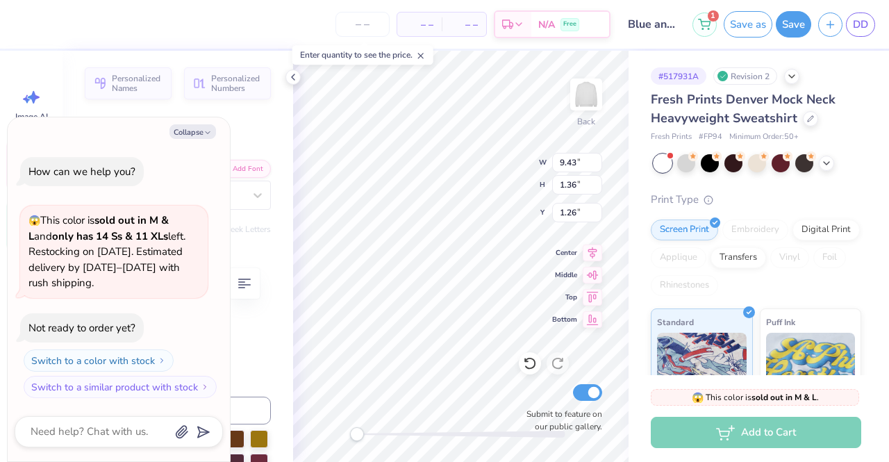
type textarea "x"
type textarea "[GEOGRAPHIC_DATA]"
type textarea "x"
type textarea "[GEOGRAPHIC_DATA]"
type textarea "x"
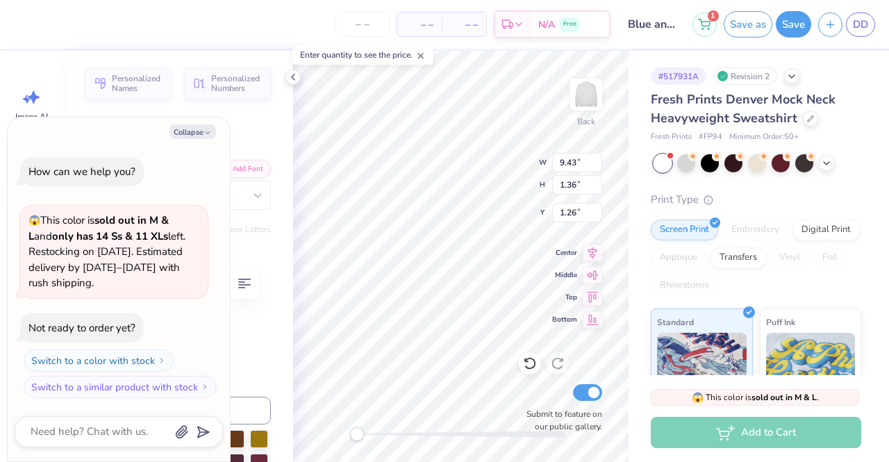
type textarea "[GEOGRAPHIC_DATA]"
type textarea "x"
type textarea "[GEOGRAPHIC_DATA][US_STATE]"
type textarea "x"
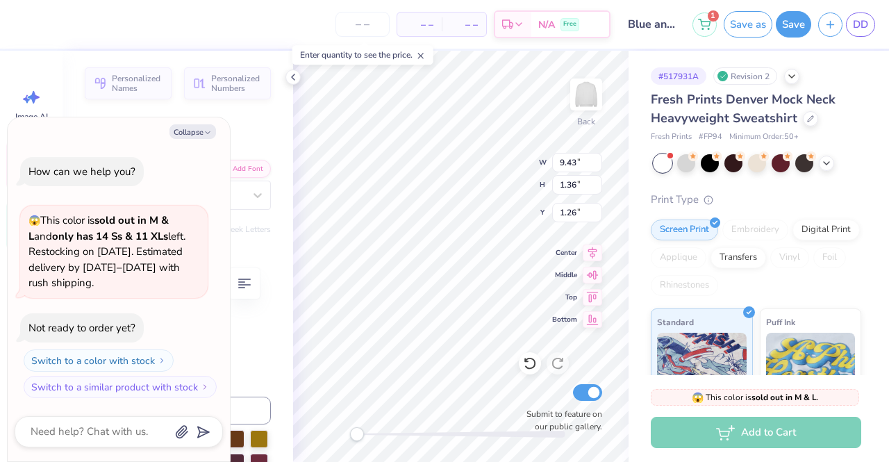
type input "13.13"
type input "4.84"
type input "2.61"
click at [760, 26] on button "Save as" at bounding box center [748, 22] width 49 height 26
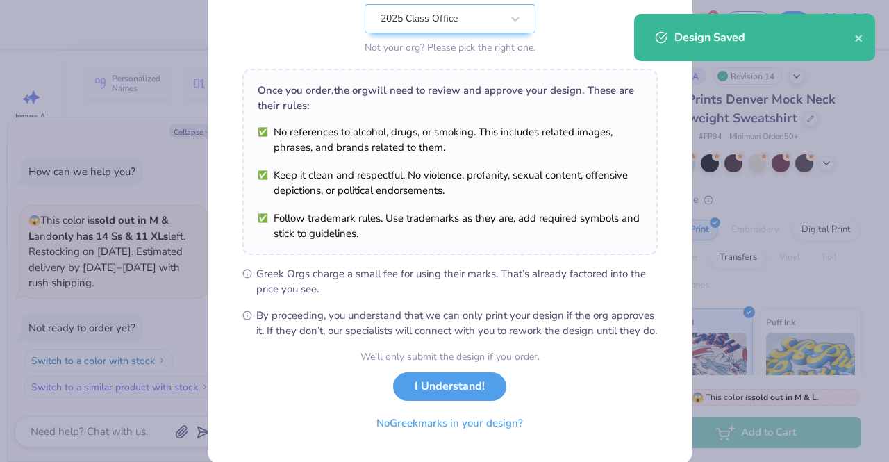
scroll to position [186, 0]
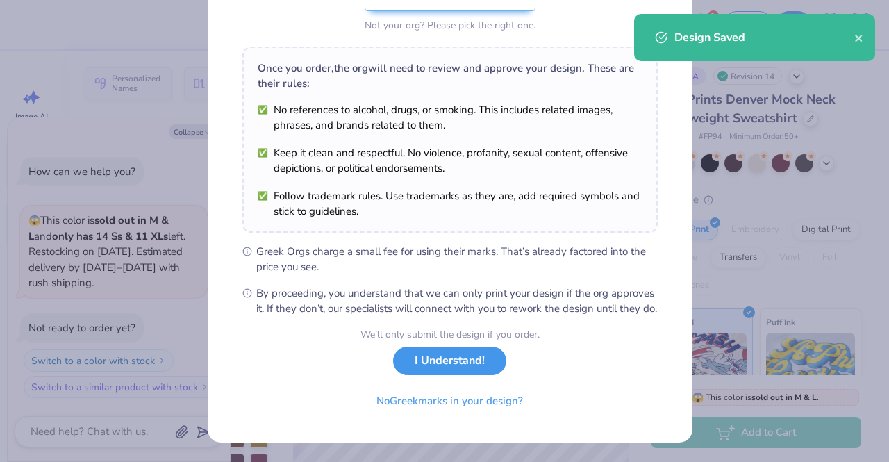
click at [461, 371] on button "I Understand!" at bounding box center [449, 361] width 113 height 28
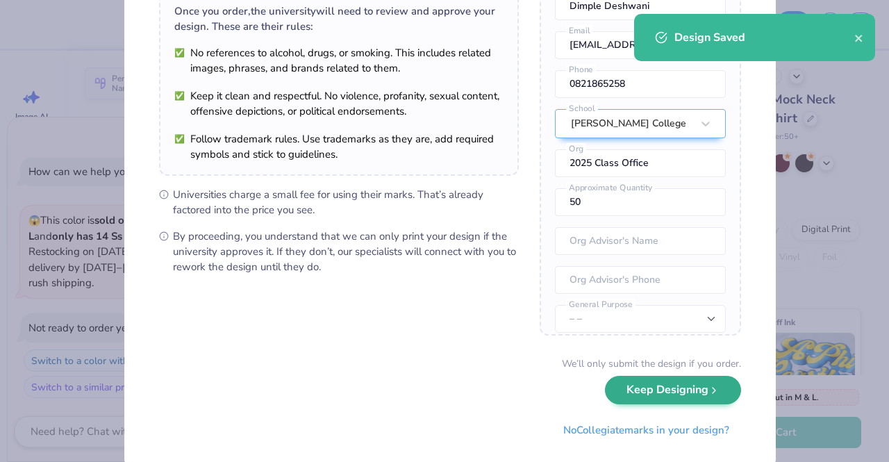
scroll to position [141, 0]
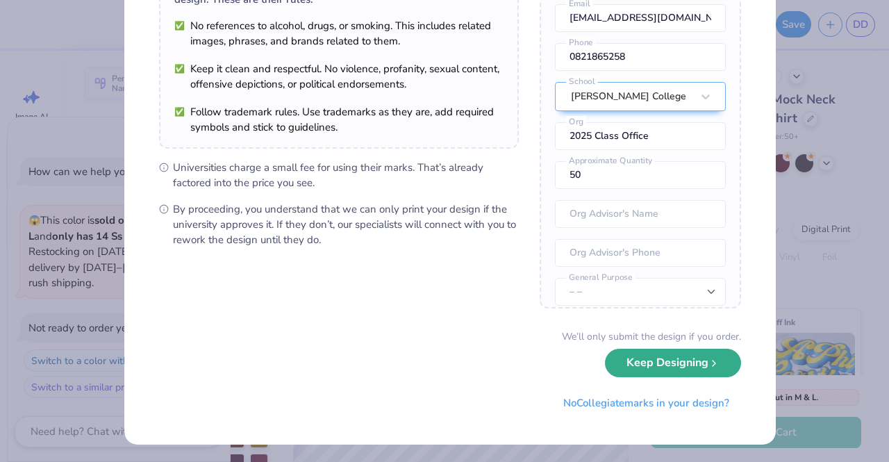
click at [645, 368] on button "Keep Designing" at bounding box center [673, 363] width 136 height 28
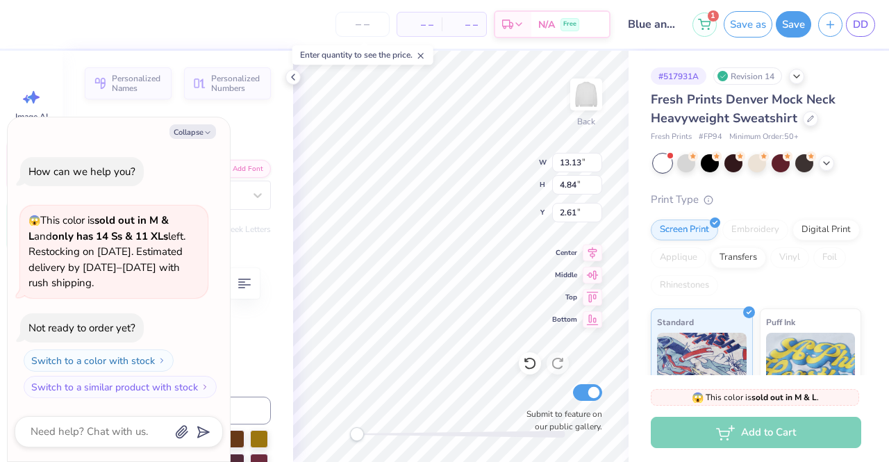
type textarea "x"
type input "8.14"
type input "1.22"
type input "1.33"
type textarea "x"
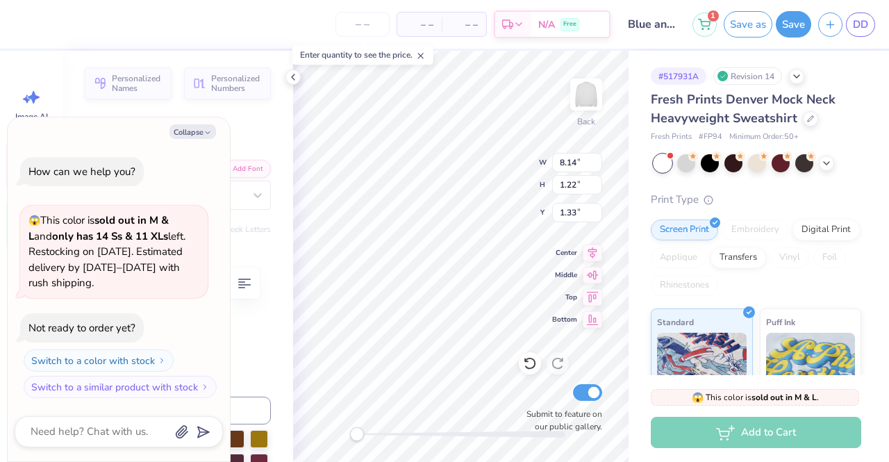
type textarea "[GEOGRAPHIC_DATA]"
type textarea "x"
type textarea "[GEOGRAPHIC_DATA]"
type textarea "x"
type textarea "[GEOGRAPHIC_DATA]"
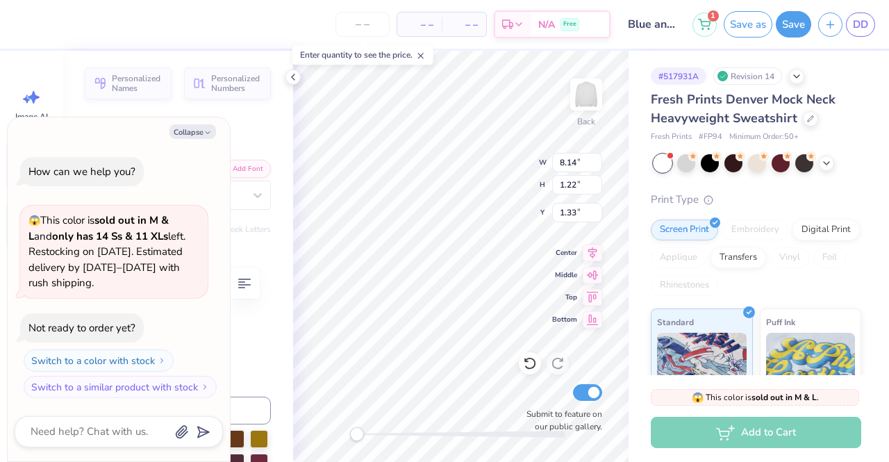
type textarea "x"
type textarea "University of T"
type textarea "x"
type textarea "University of"
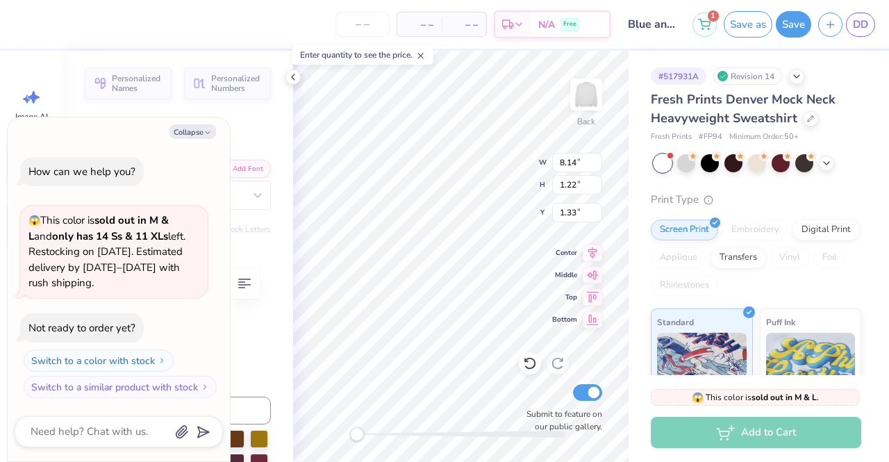
type textarea "x"
type textarea "University of A"
type textarea "x"
type textarea "[GEOGRAPHIC_DATA]"
type textarea "x"
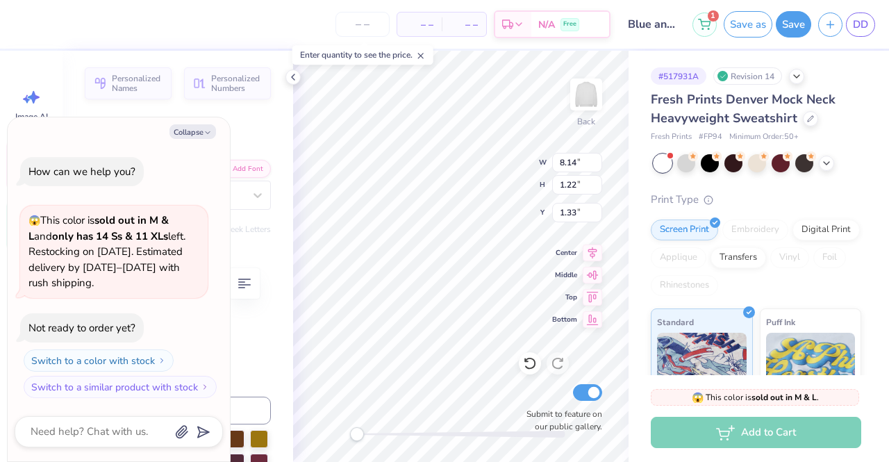
type textarea "[GEOGRAPHIC_DATA]"
type textarea "x"
type textarea "[GEOGRAPHIC_DATA]"
type textarea "x"
type textarea "[GEOGRAPHIC_DATA]"
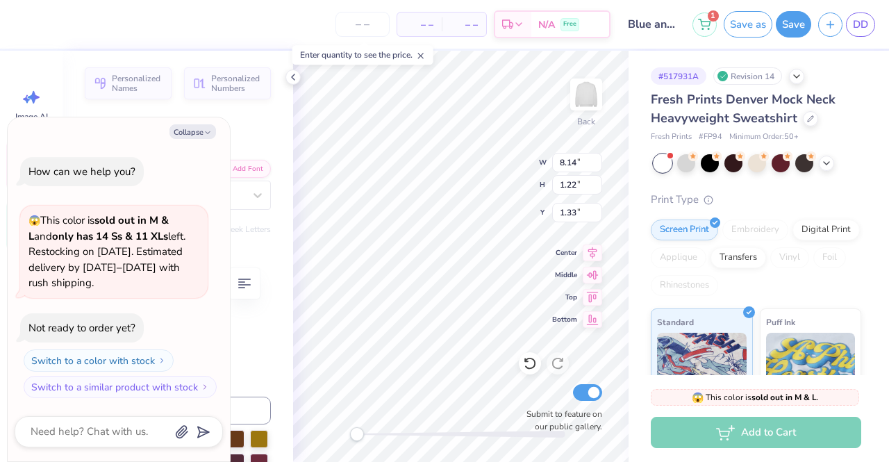
type textarea "x"
type textarea "[GEOGRAPHIC_DATA][US_STATE]"
click at [577, 159] on input "8.14" at bounding box center [577, 162] width 50 height 19
type textarea "x"
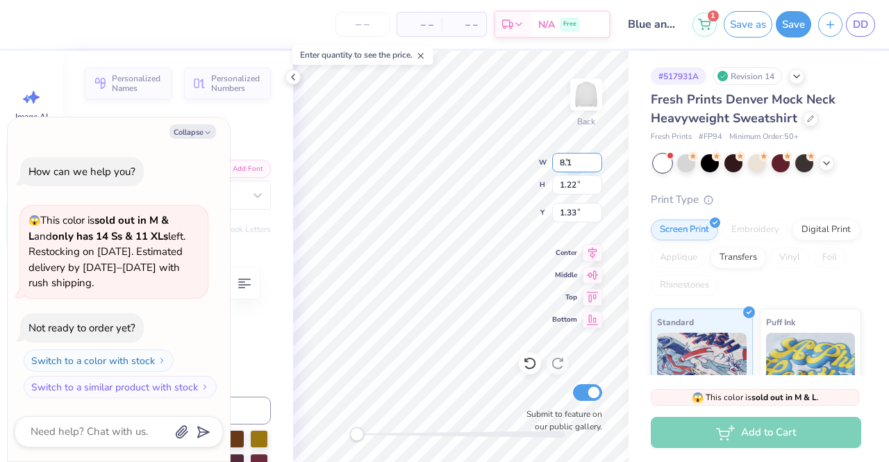
type input "8"
type input "10"
click at [561, 187] on input "1.22" at bounding box center [577, 184] width 50 height 19
type textarea "x"
type input "11.39"
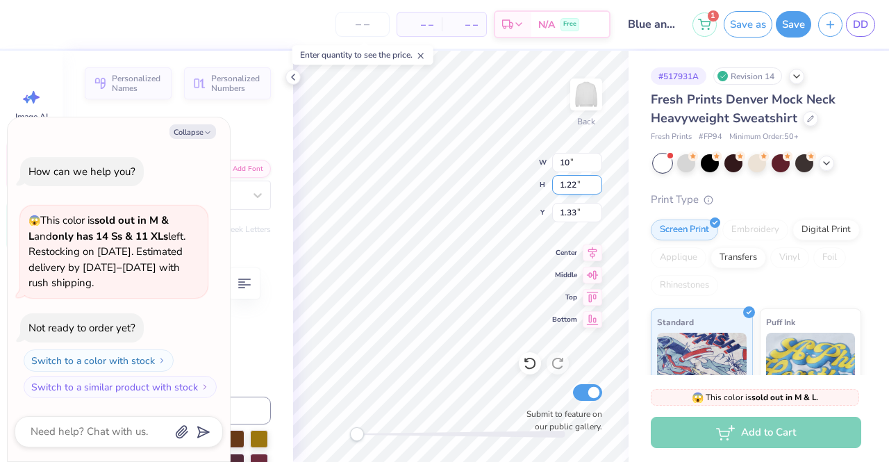
type input "1.65"
type input "1.11"
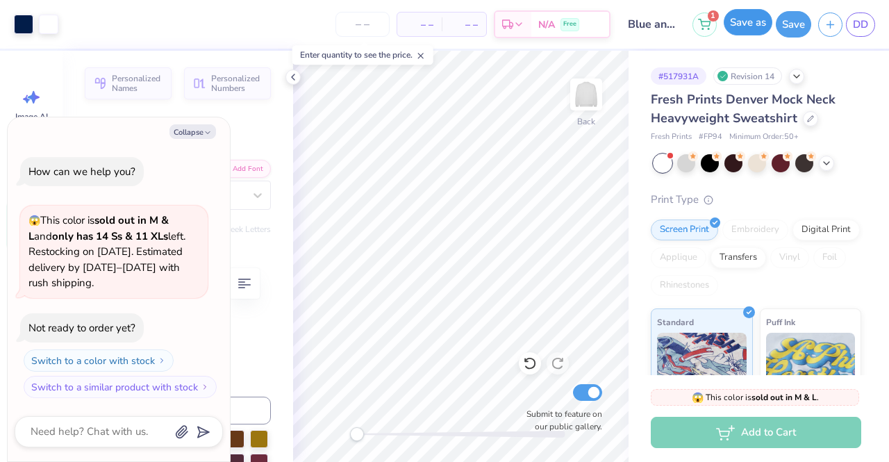
click at [756, 26] on button "Save as" at bounding box center [748, 22] width 49 height 26
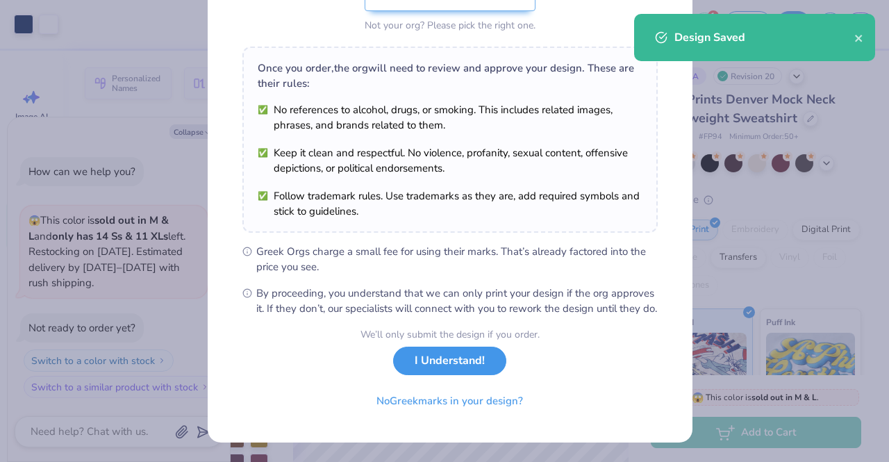
click at [468, 359] on button "I Understand!" at bounding box center [449, 361] width 113 height 28
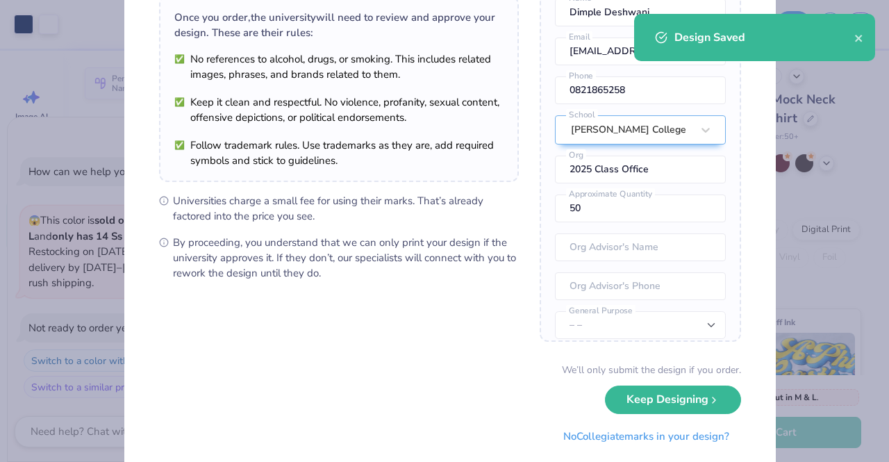
scroll to position [141, 0]
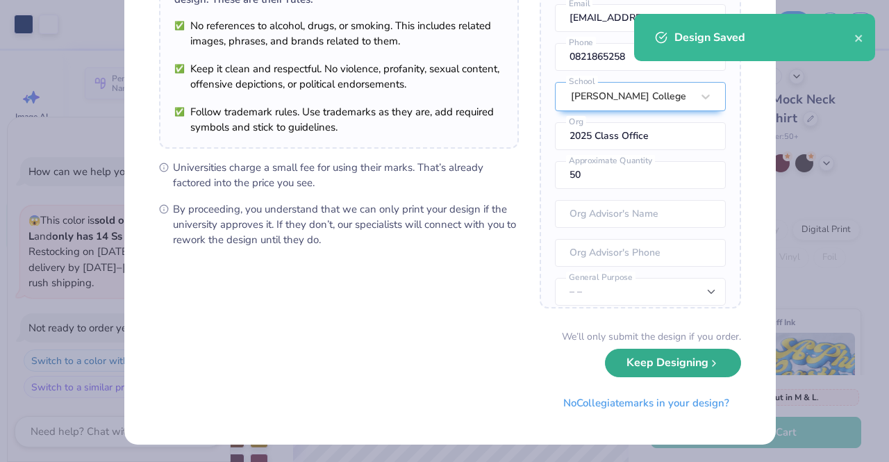
click at [673, 361] on button "Keep Designing" at bounding box center [673, 363] width 136 height 28
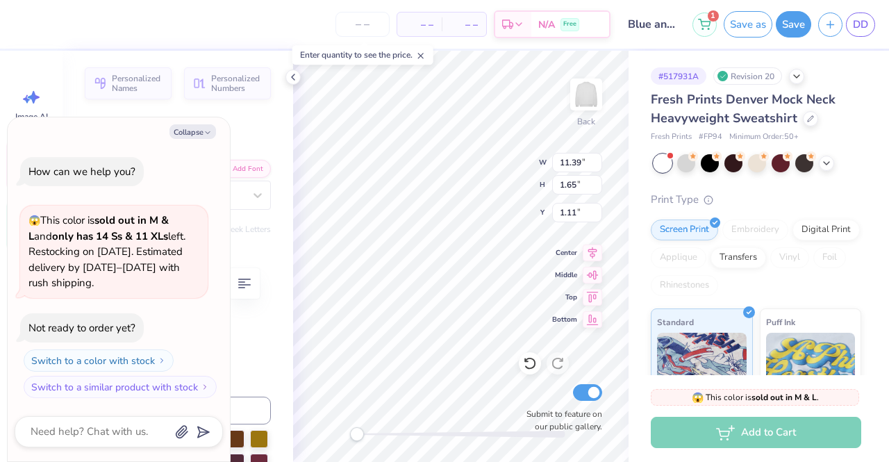
type textarea "x"
type textarea "University of labama"
type textarea "x"
type textarea "labama"
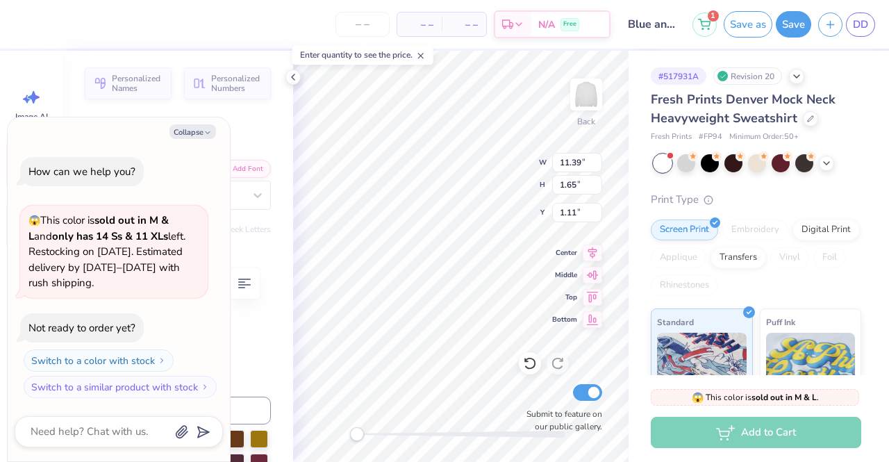
type textarea "x"
type textarea "O"
type textarea "x"
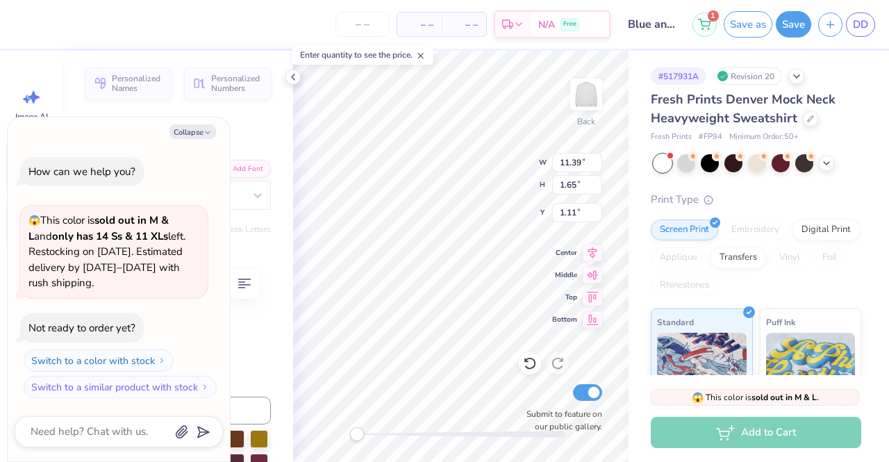
type textarea "Oh"
type textarea "x"
type textarea "Ohi"
type textarea "x"
type textarea "[US_STATE]"
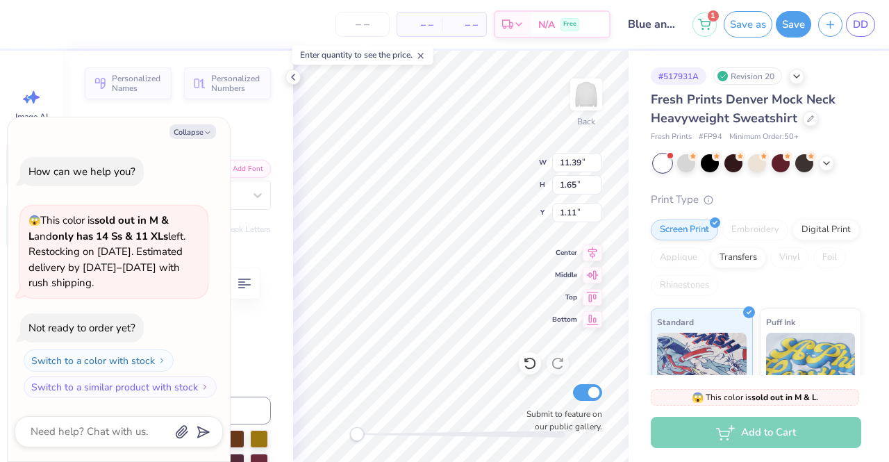
type textarea "x"
type textarea "[US_STATE]"
type textarea "x"
type textarea "[US_STATE] S"
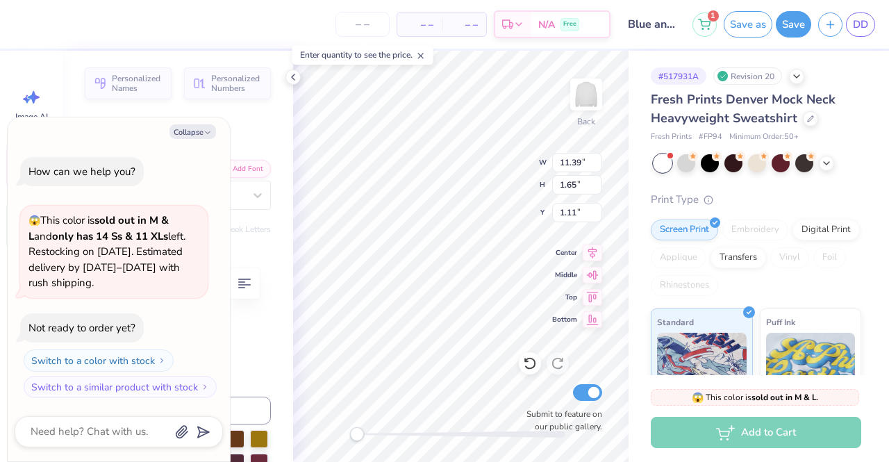
scroll to position [11, 3]
type textarea "x"
type textarea "[US_STATE] St"
type textarea "x"
type textarea "[US_STATE] Sta"
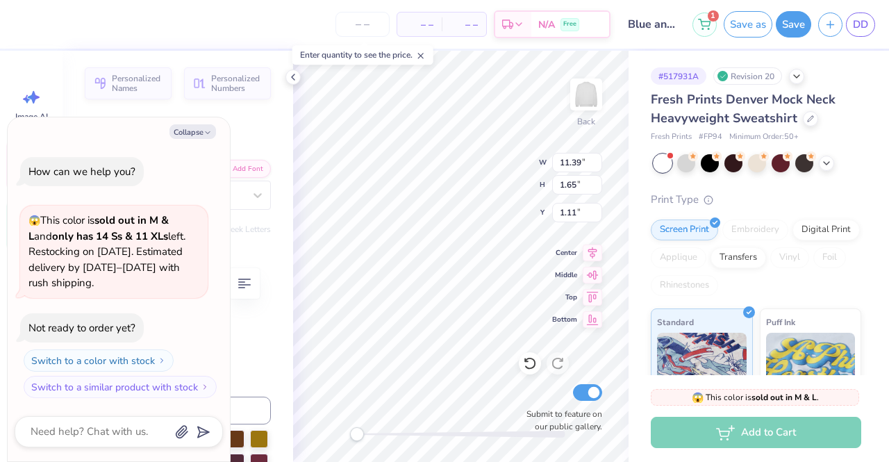
type textarea "x"
type textarea "[US_STATE] Stat"
type textarea "x"
type textarea "[US_STATE] State"
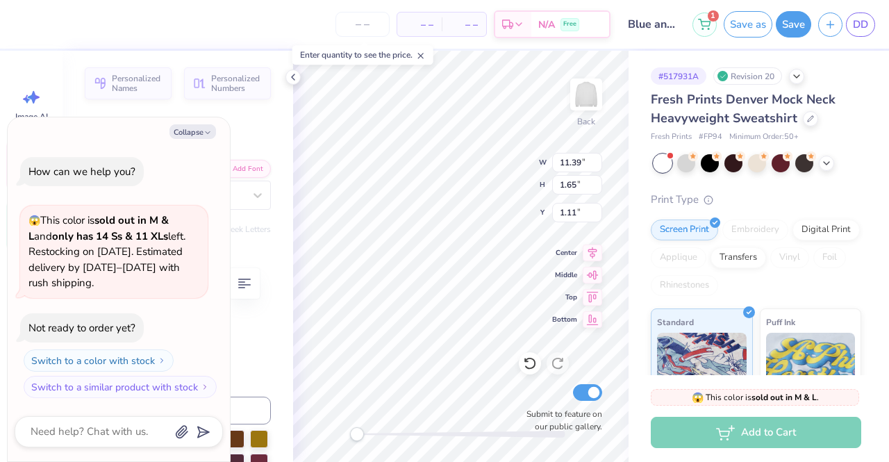
type textarea "x"
type textarea "[US_STATE] State un"
type textarea "x"
type textarea "[US_STATE][GEOGRAPHIC_DATA]"
type textarea "x"
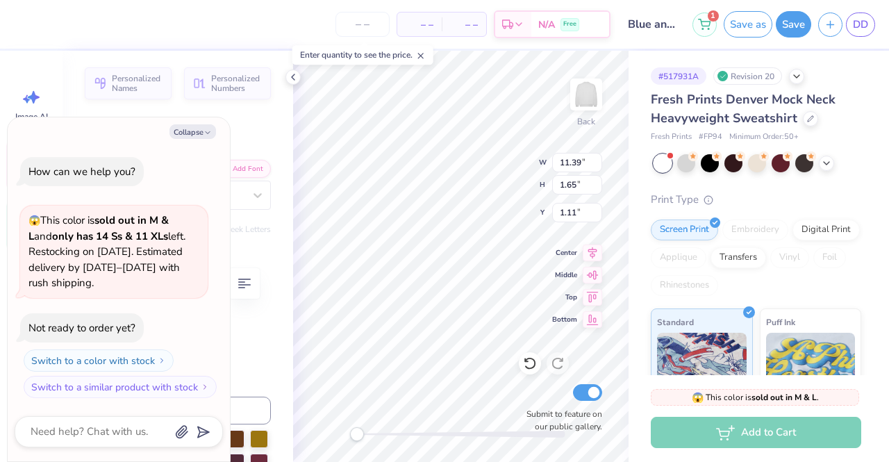
type textarea "[US_STATE][GEOGRAPHIC_DATA]"
type textarea "x"
type textarea "[US_STATE][GEOGRAPHIC_DATA]"
type textarea "x"
type textarea "[US_STATE][GEOGRAPHIC_DATA]"
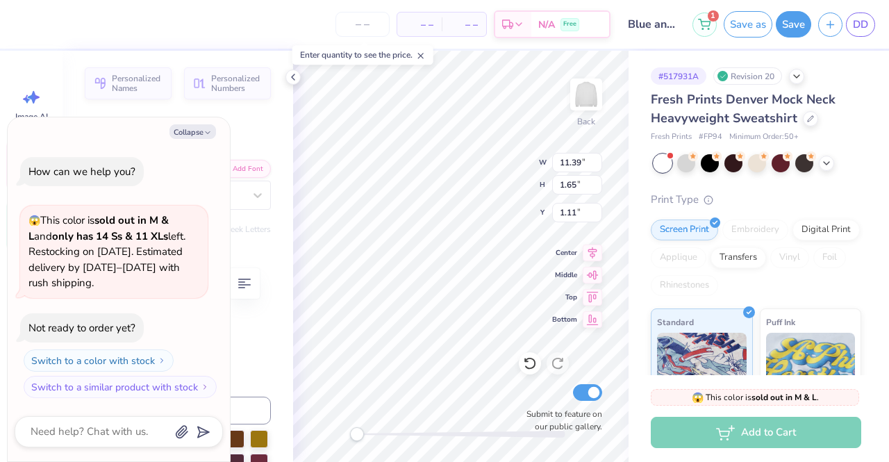
type textarea "x"
type textarea "[US_STATE] State univers"
type textarea "x"
type textarea "[US_STATE] State universi"
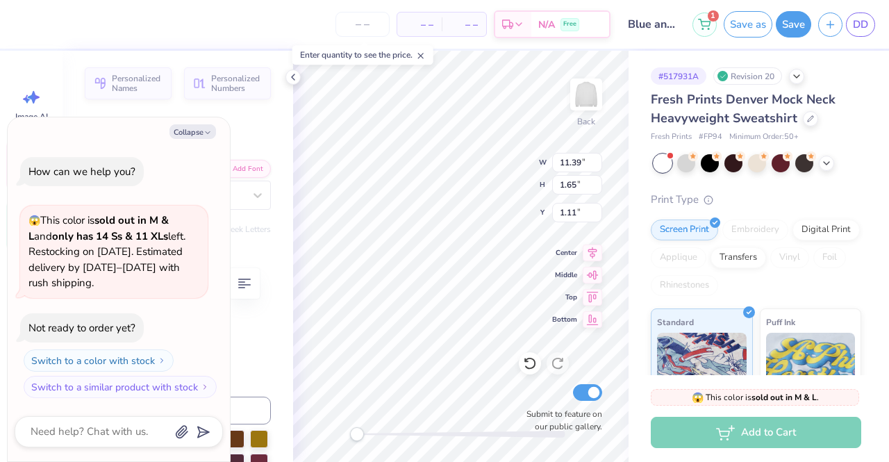
type textarea "x"
type textarea "[US_STATE] State universit"
type textarea "x"
type textarea "[US_STATE][GEOGRAPHIC_DATA]"
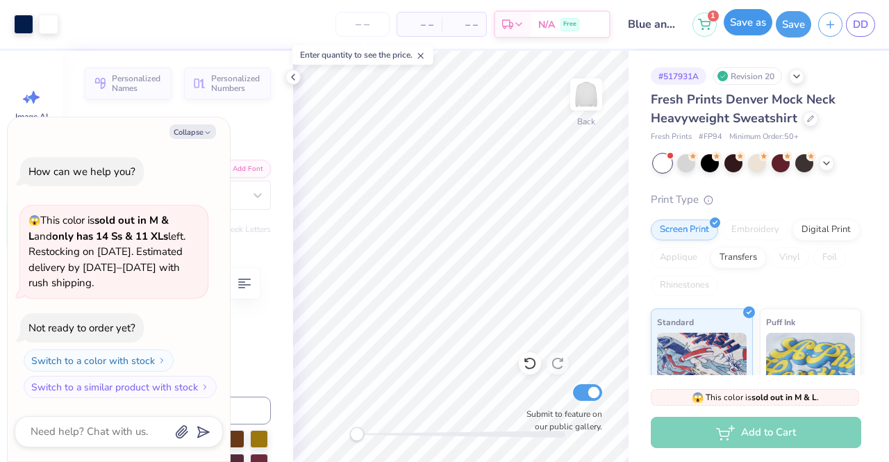
click at [750, 33] on button "Save as" at bounding box center [748, 22] width 49 height 26
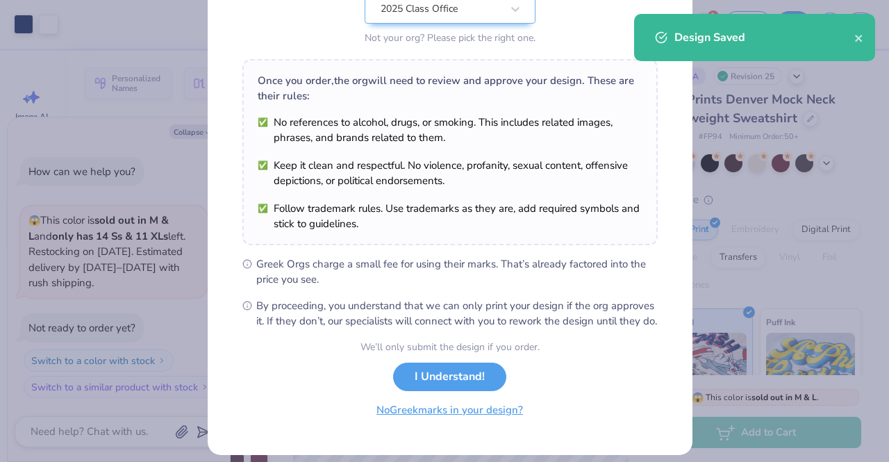
scroll to position [186, 0]
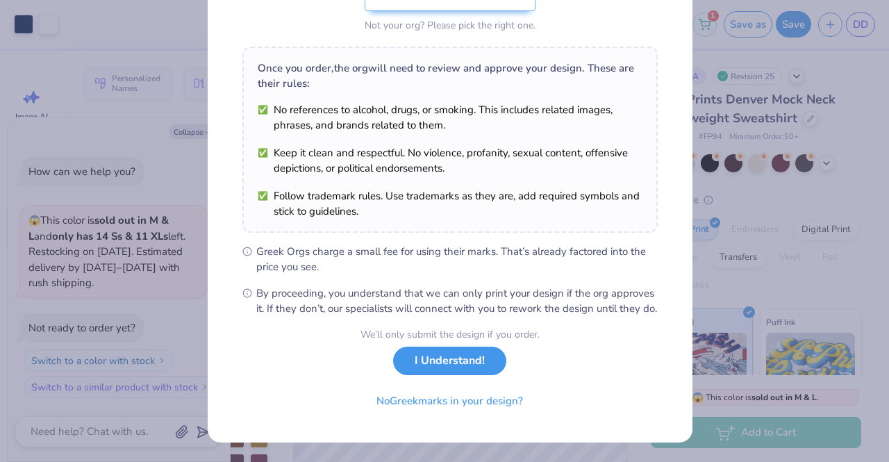
click at [442, 358] on button "I Understand!" at bounding box center [449, 361] width 113 height 28
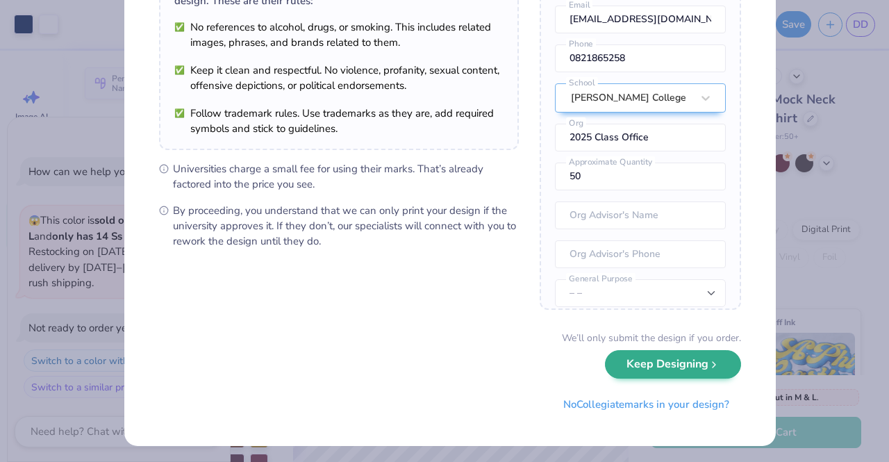
scroll to position [141, 0]
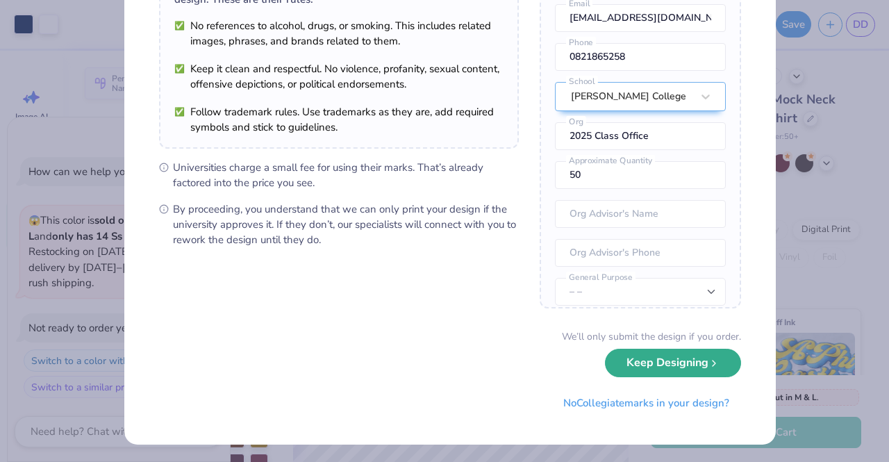
click at [685, 365] on button "Keep Designing" at bounding box center [673, 363] width 136 height 28
type textarea "x"
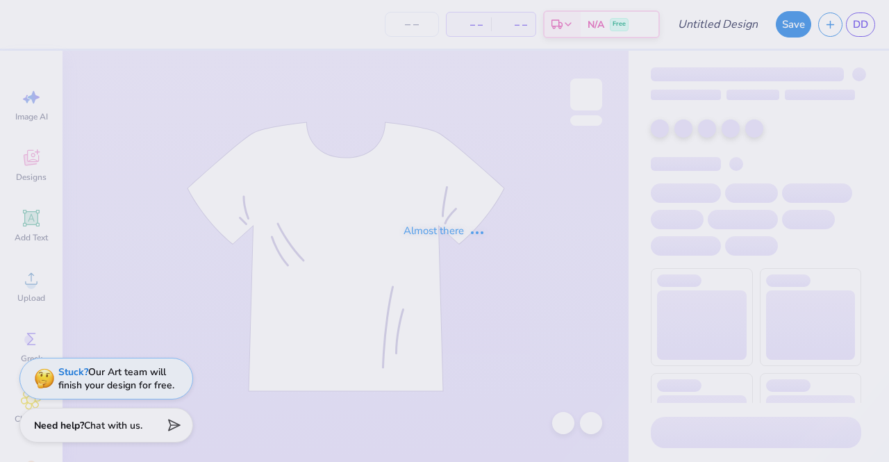
type input "Blue and white mock neck"
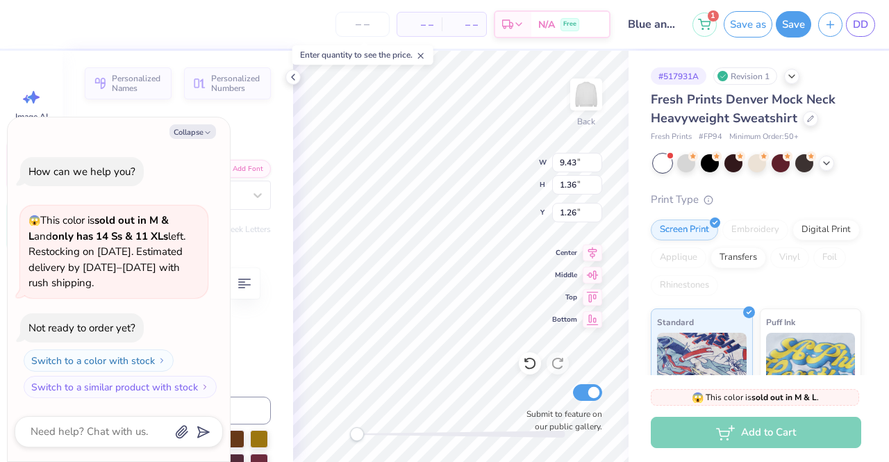
type textarea "x"
type textarea "University of michiga"
type textarea "x"
type textarea "[GEOGRAPHIC_DATA]"
type textarea "x"
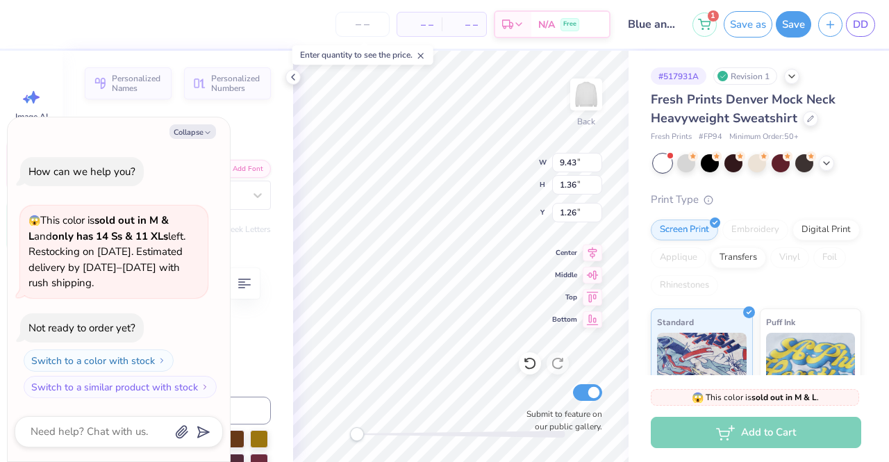
type textarea "[GEOGRAPHIC_DATA]"
type textarea "x"
type textarea "[GEOGRAPHIC_DATA]"
type textarea "x"
type textarea "University of mic"
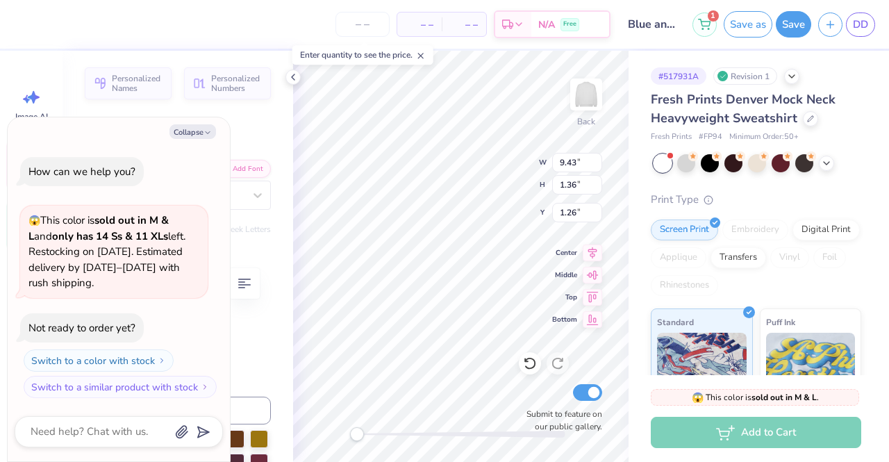
type textarea "x"
type textarea "University of mi"
type textarea "x"
type textarea "University of m"
type textarea "x"
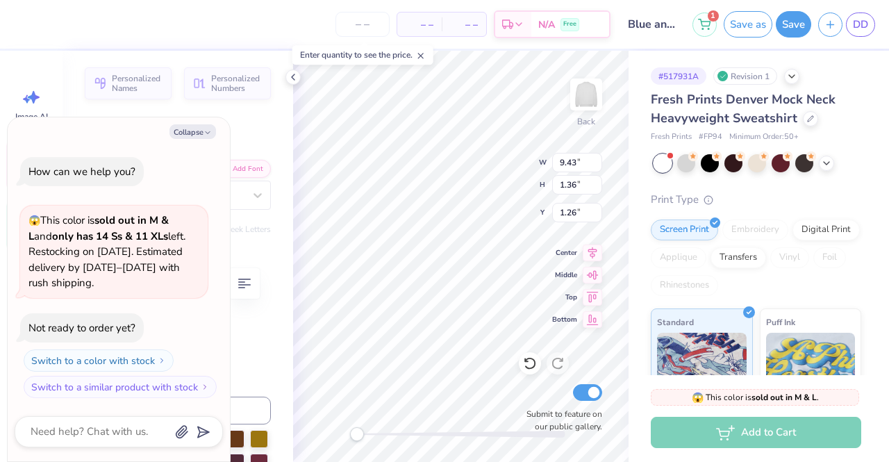
type textarea "University of"
type textarea "x"
type textarea "University of T"
type textarea "x"
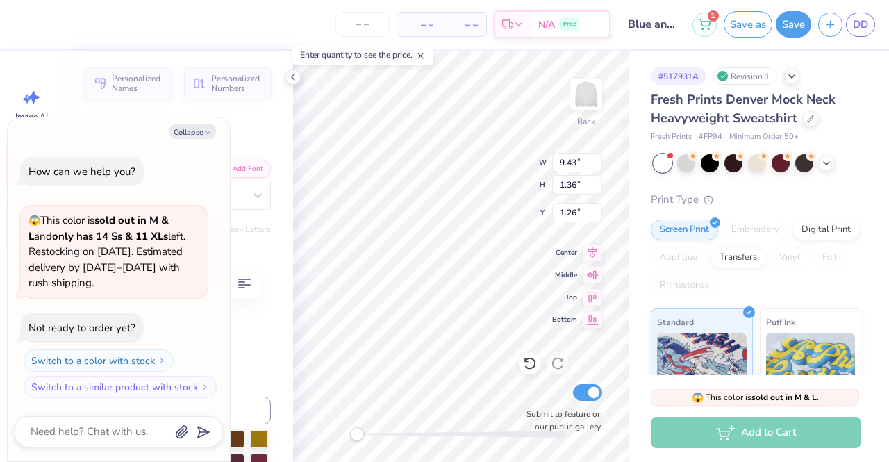
type textarea "University of TE"
type textarea "x"
type textarea "[GEOGRAPHIC_DATA]"
type textarea "x"
type textarea "[GEOGRAPHIC_DATA][US_STATE]"
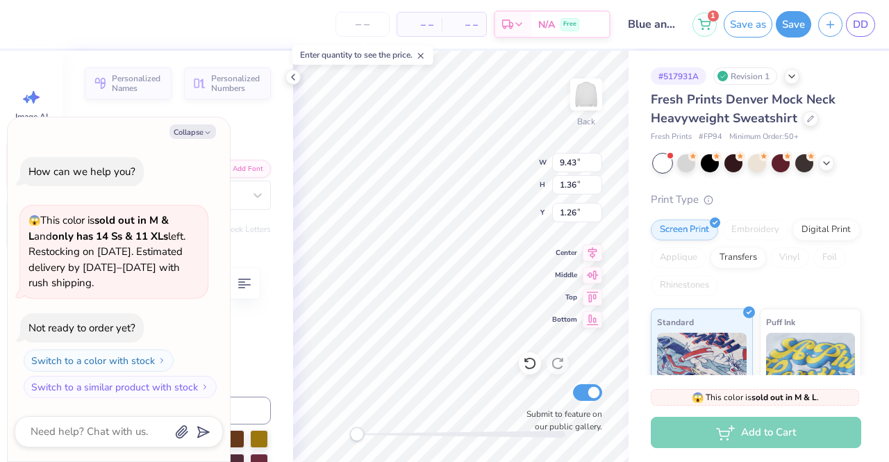
scroll to position [11, 7]
type textarea "x"
type input "13.10"
type input "4.84"
type input "2.61"
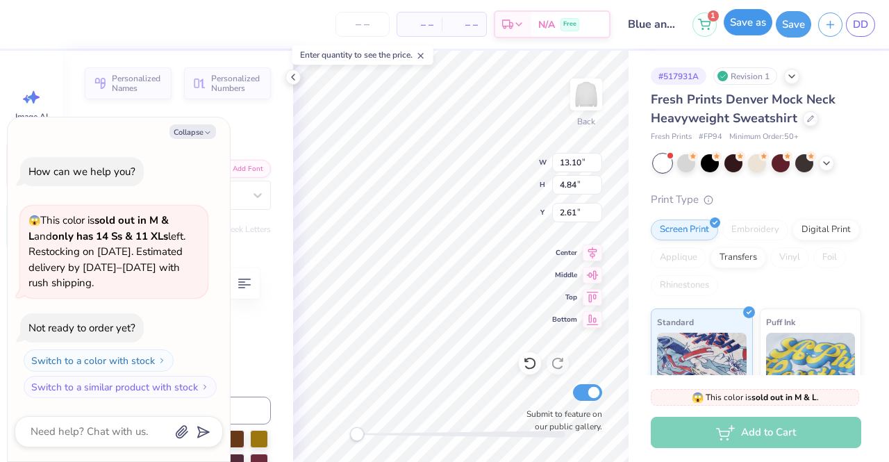
click at [743, 22] on button "Save as" at bounding box center [748, 22] width 49 height 26
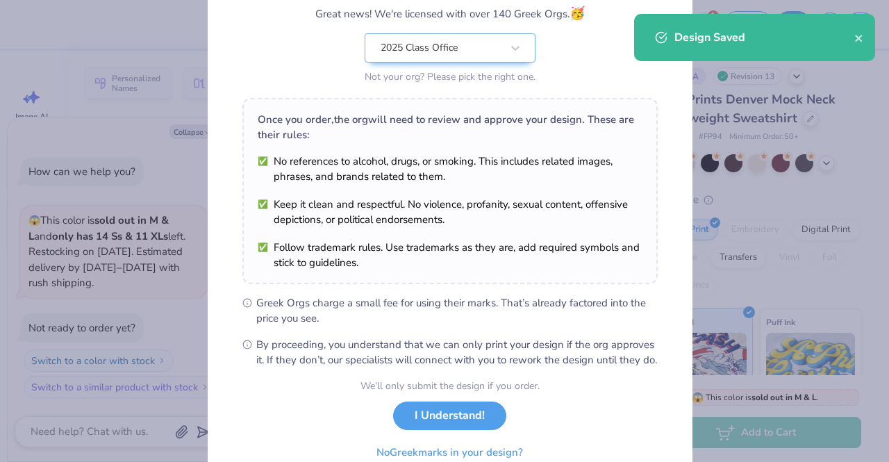
scroll to position [186, 0]
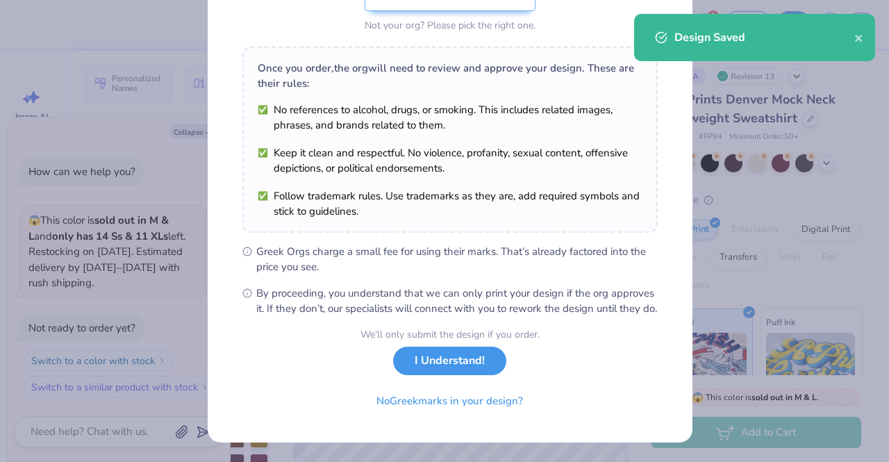
click at [470, 354] on button "I Understand!" at bounding box center [449, 361] width 113 height 28
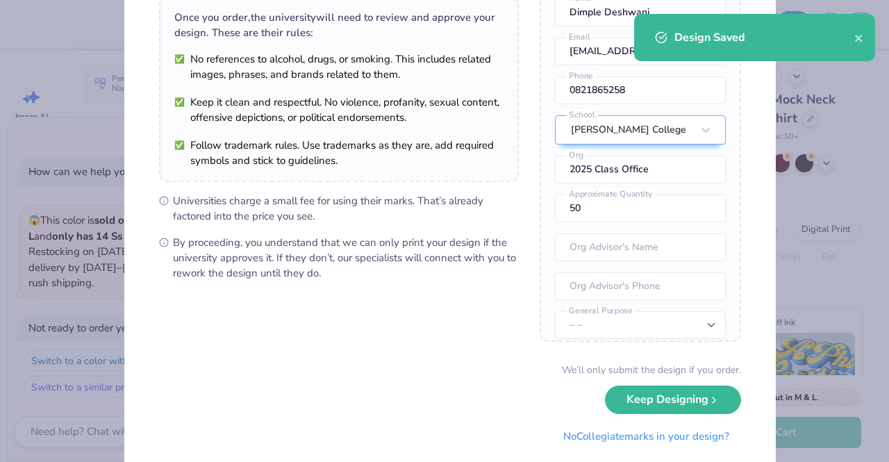
scroll to position [141, 0]
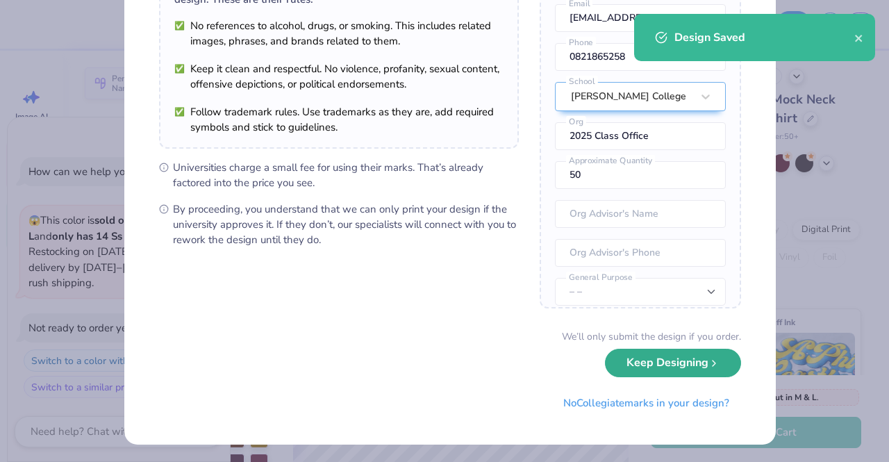
click at [613, 355] on button "Keep Designing" at bounding box center [673, 363] width 136 height 28
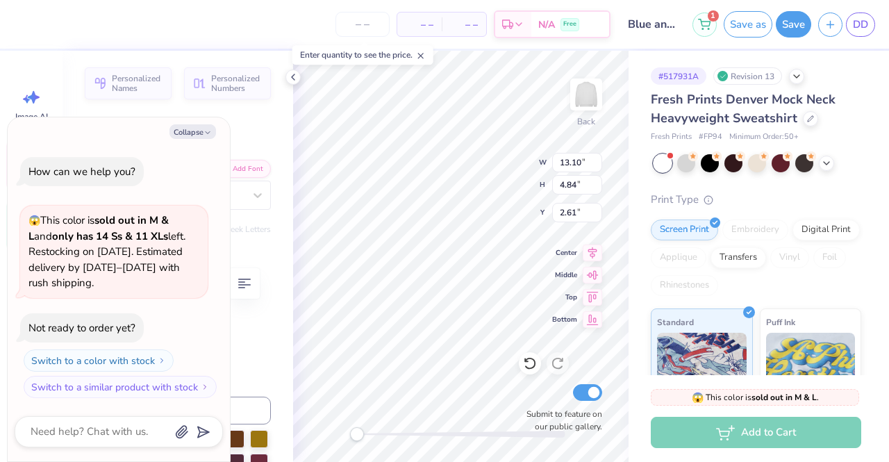
type textarea "x"
type input "8.14"
type input "1.22"
type input "1.33"
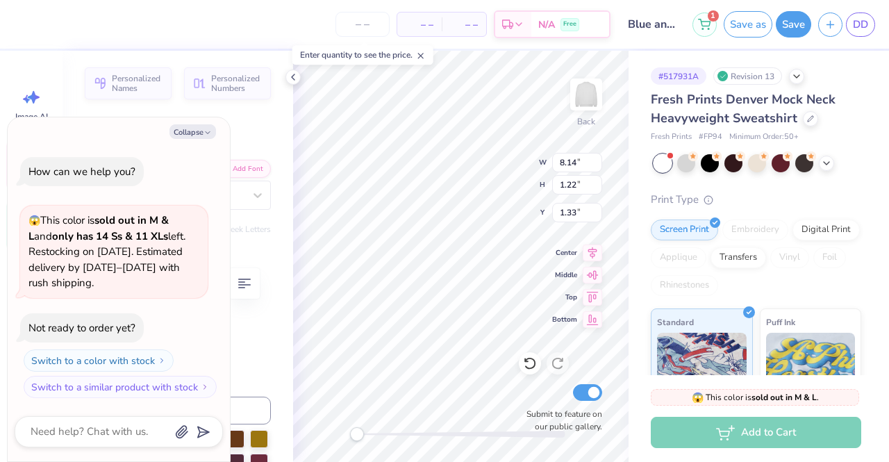
type textarea "x"
type textarea "[GEOGRAPHIC_DATA]"
type textarea "x"
type textarea "[GEOGRAPHIC_DATA]"
type textarea "x"
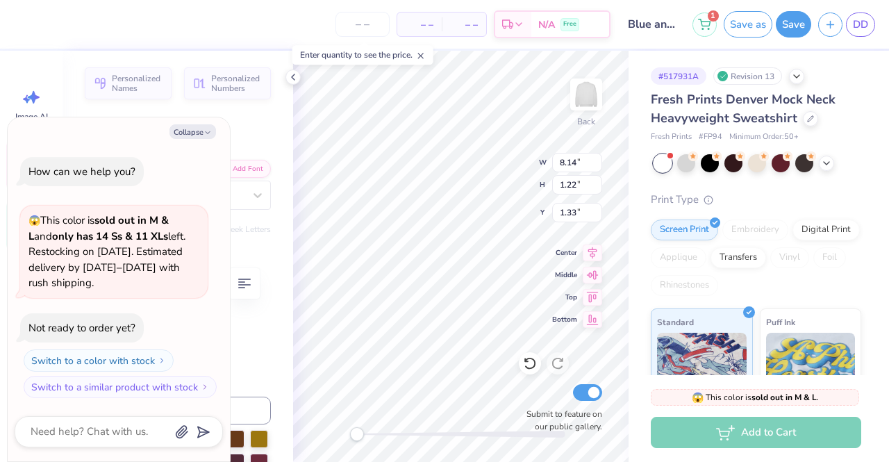
type textarea "University of TE"
type textarea "x"
type textarea "University of T"
type textarea "x"
type textarea "University of"
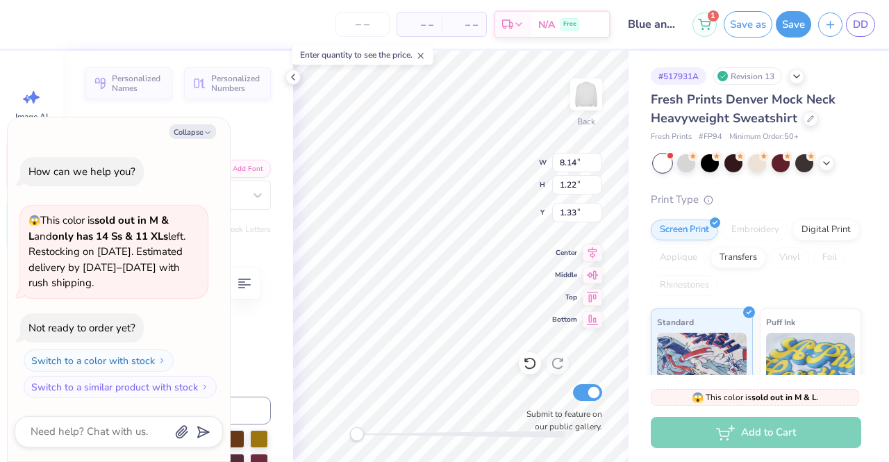
scroll to position [11, 6]
type textarea "x"
type textarea "University of A"
type textarea "x"
type textarea "[GEOGRAPHIC_DATA]"
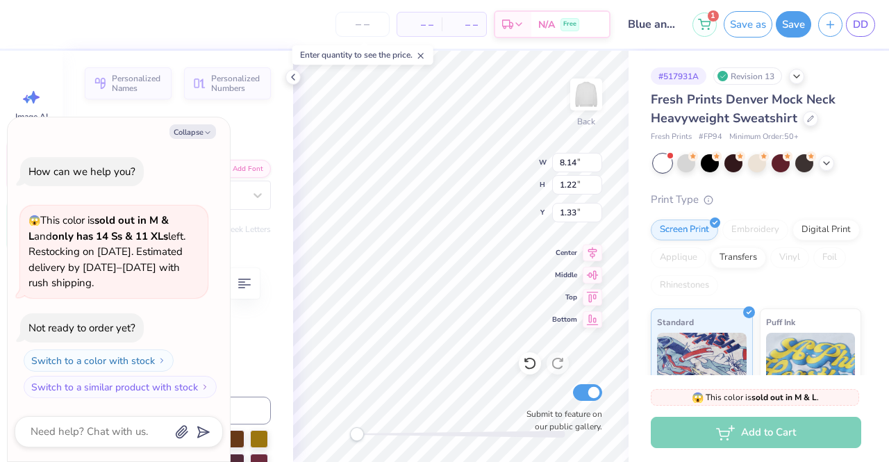
type textarea "x"
type textarea "[GEOGRAPHIC_DATA]"
type textarea "x"
type textarea "[GEOGRAPHIC_DATA]"
type textarea "x"
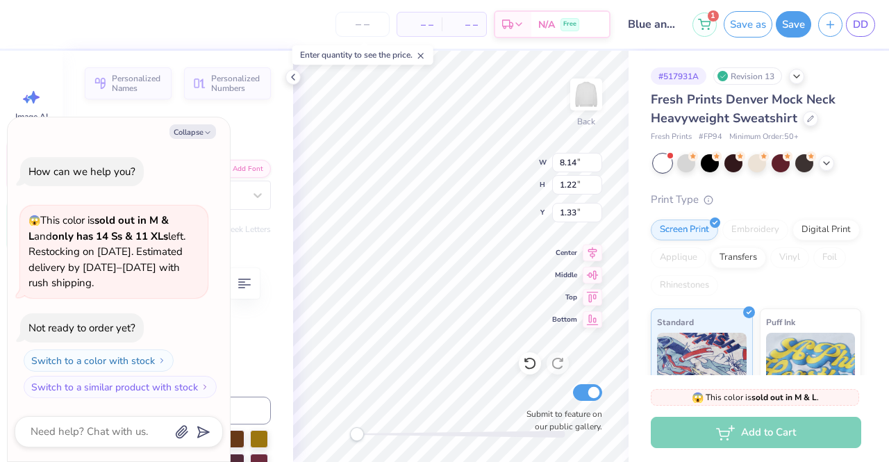
type textarea "[GEOGRAPHIC_DATA][US_STATE]"
click at [576, 163] on input "8.14" at bounding box center [577, 162] width 50 height 19
type textarea "x"
type input "8"
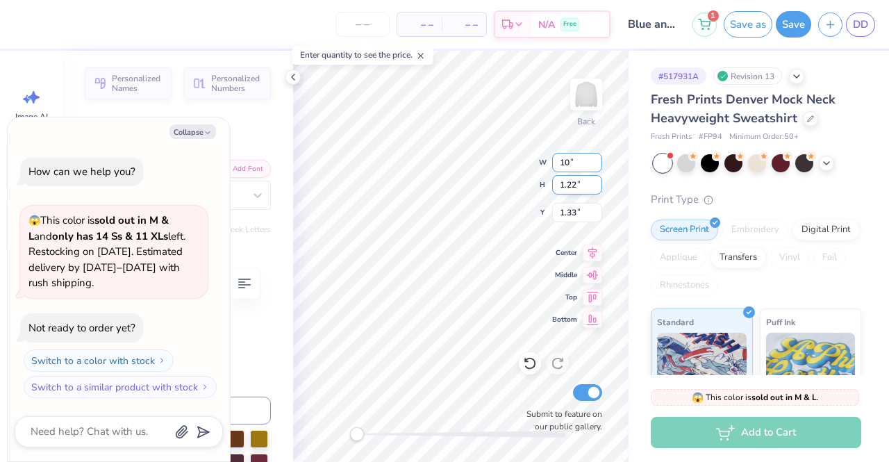
type input "10"
click at [568, 186] on input "1.22" at bounding box center [577, 184] width 50 height 19
type textarea "x"
type input "11.39"
type input "1.65"
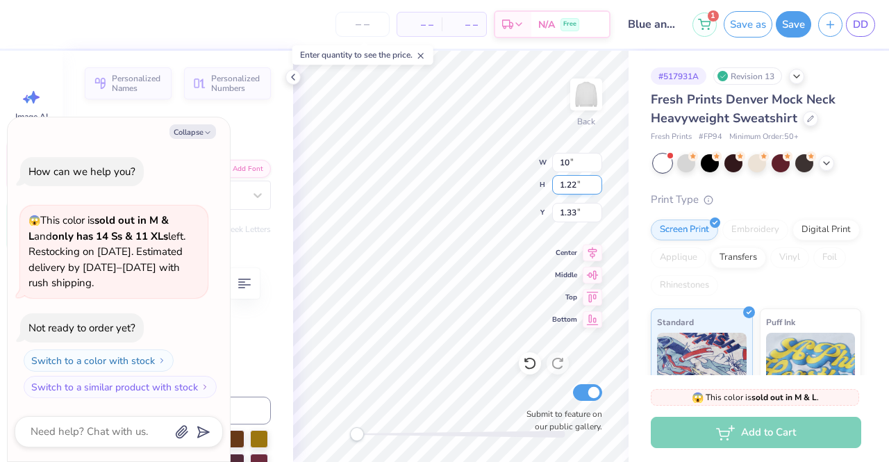
type input "1.11"
click at [760, 31] on button "Save as" at bounding box center [748, 22] width 49 height 26
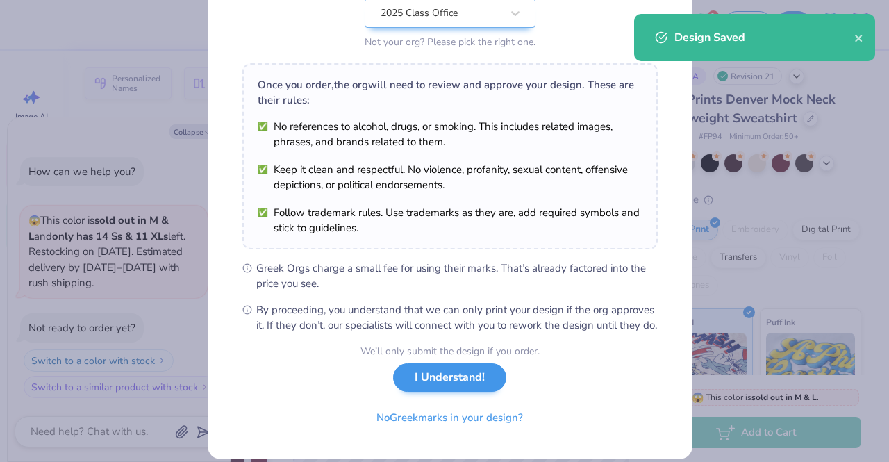
scroll to position [186, 0]
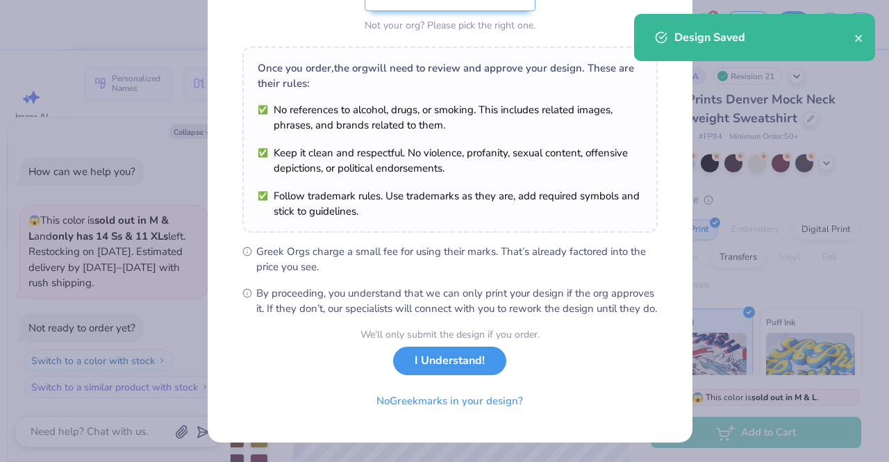
click at [457, 365] on button "I Understand!" at bounding box center [449, 361] width 113 height 28
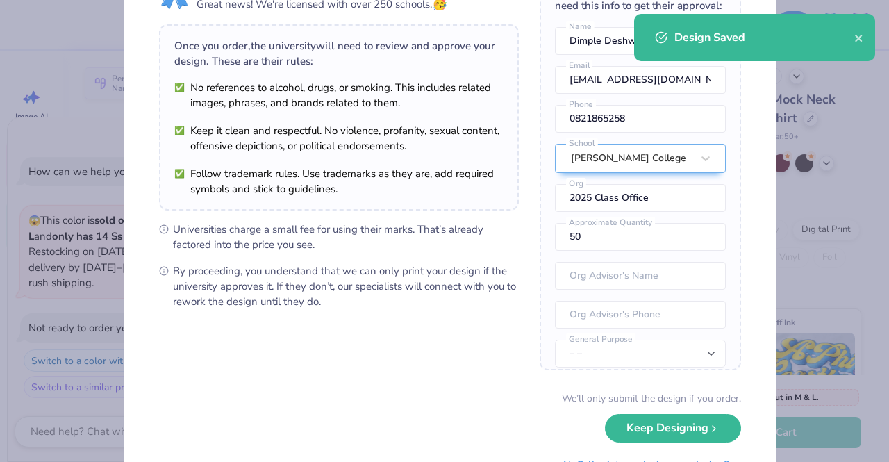
scroll to position [141, 0]
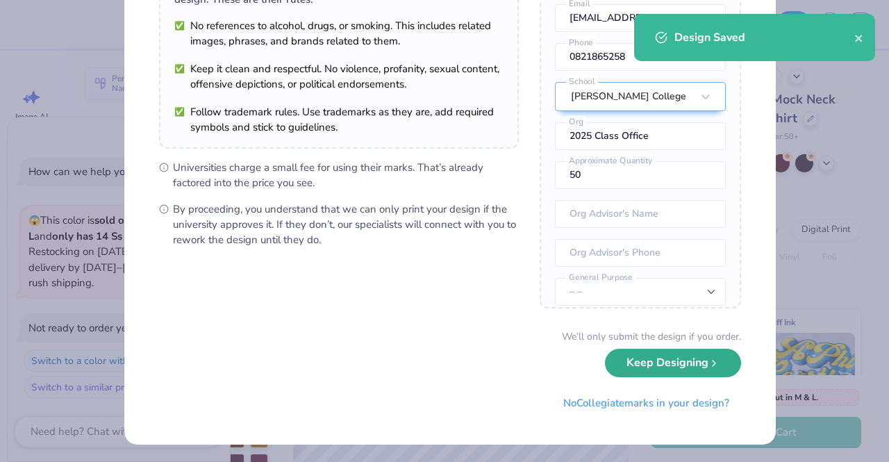
click at [631, 359] on button "Keep Designing" at bounding box center [673, 363] width 136 height 28
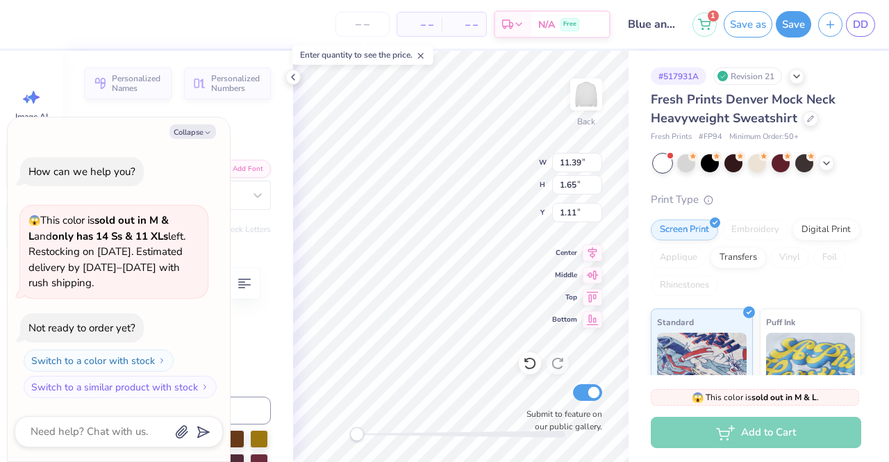
scroll to position [11, 7]
type textarea "x"
type textarea "Un"
type textarea "x"
type textarea "U"
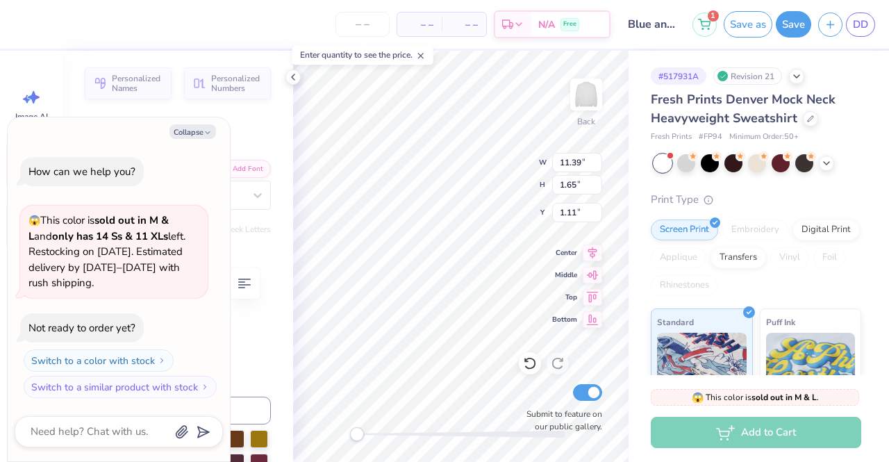
scroll to position [11, 1]
type textarea "x"
type textarea "O"
type textarea "x"
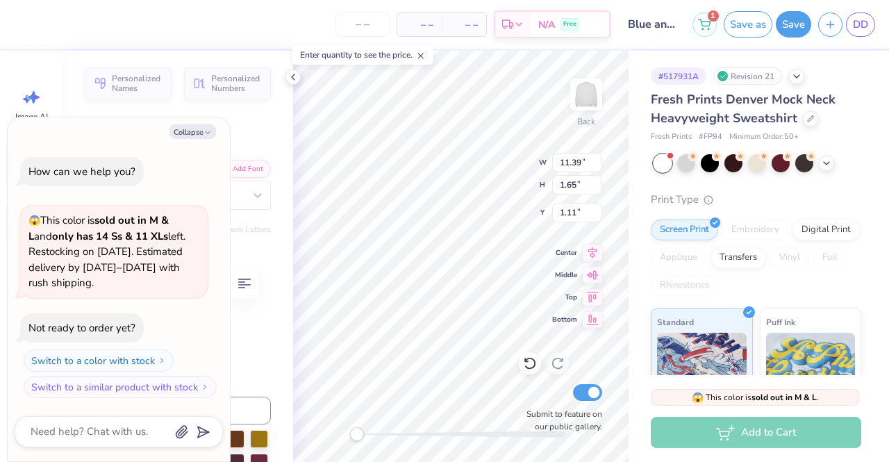
type textarea "OH"
type textarea "x"
type textarea "OHI"
type textarea "x"
type textarea "OHIO"
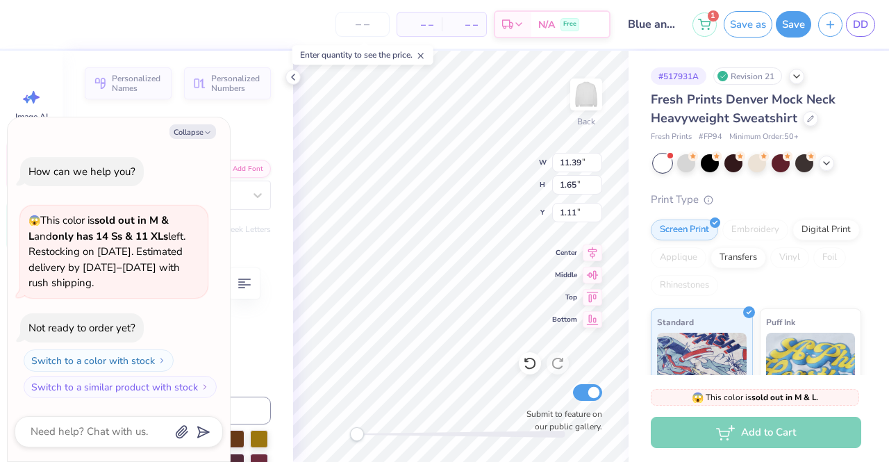
type textarea "x"
type textarea "OHIO"
type textarea "x"
type textarea "OHIO S"
type textarea "x"
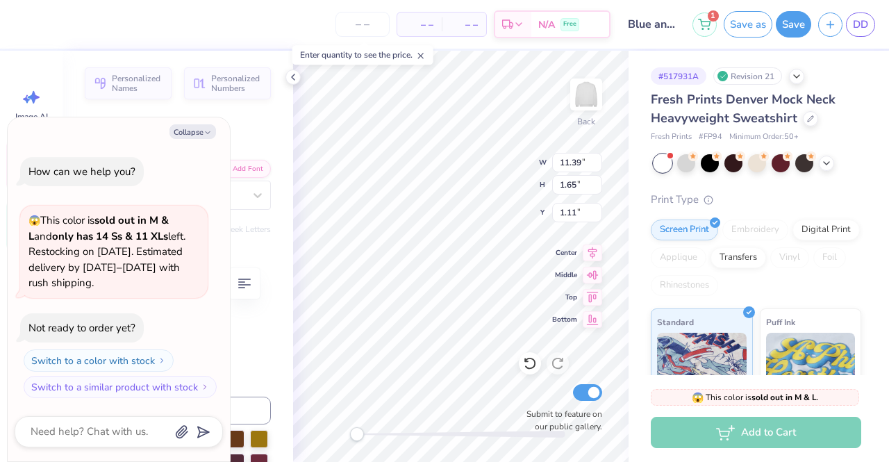
type textarea "OHIO ST"
type textarea "x"
type textarea "OHIO STA"
type textarea "x"
type textarea "OHIO STAT"
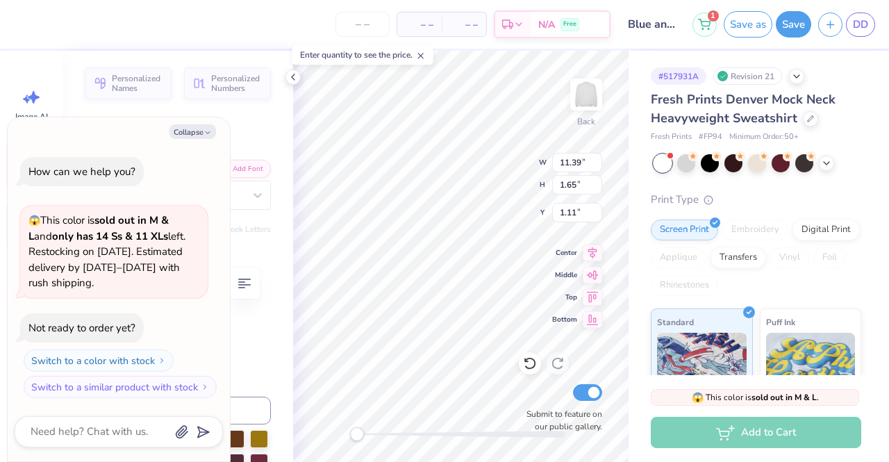
type textarea "x"
type textarea "OHIO STATE"
type textarea "x"
type textarea "OHIO STATE"
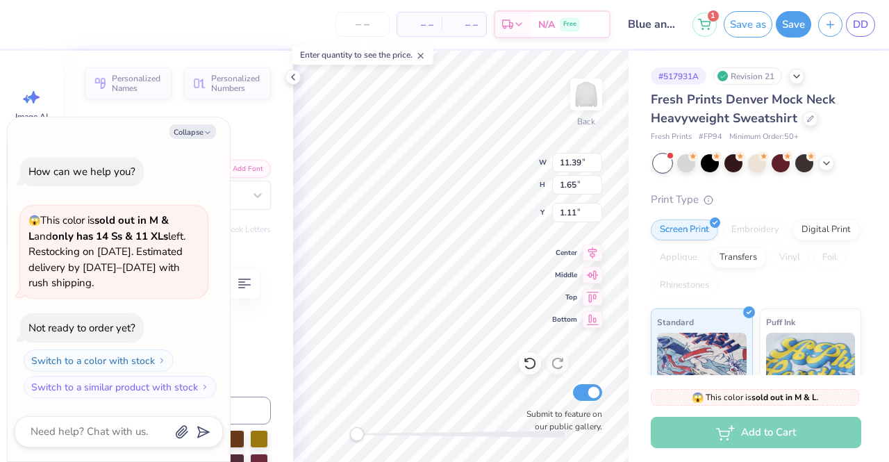
type textarea "x"
type textarea "OHIO STATE UN"
type textarea "x"
type textarea "OHIO STATE UNI"
type textarea "x"
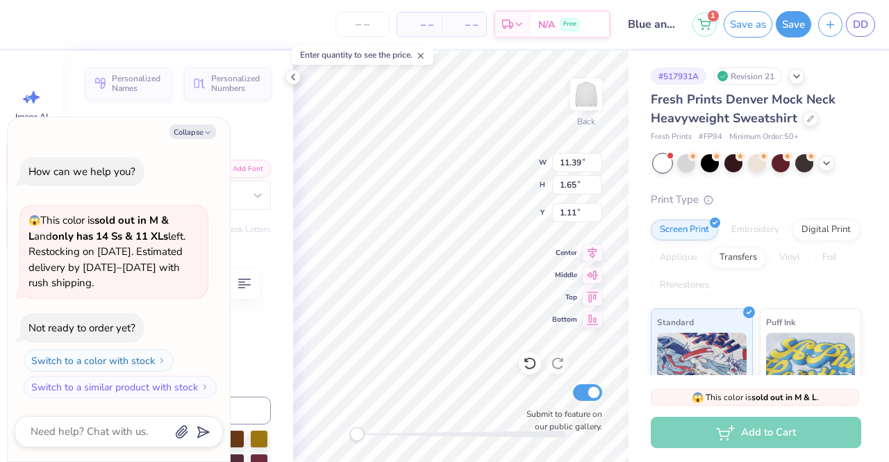
type textarea "OHIO STATE UNIV"
type textarea "x"
type textarea "OHIO STATE UNIVE"
type textarea "x"
type textarea "OHIO STATE UNIVER"
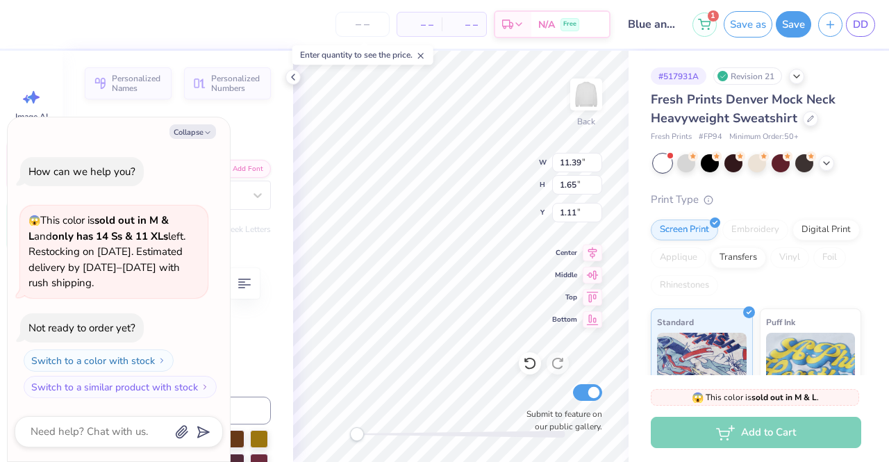
type textarea "x"
type textarea "OHIO STATE UNIVERS"
type textarea "x"
type textarea "OHIO STATE UNIVERSI"
type textarea "x"
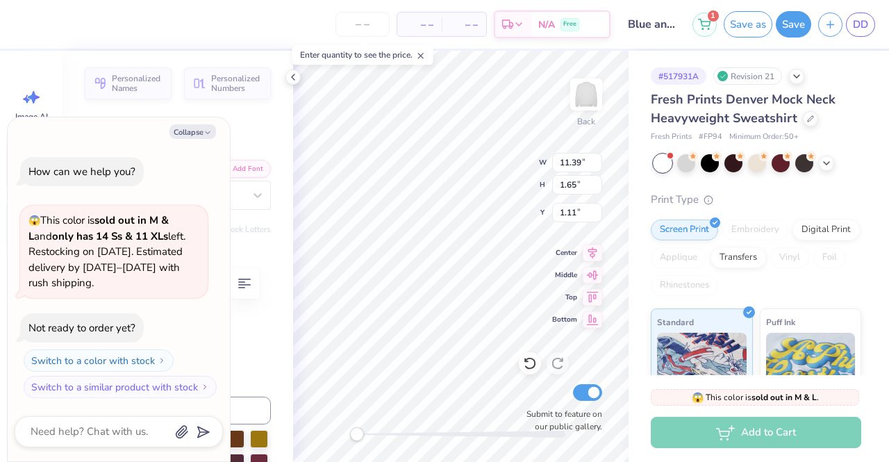
scroll to position [11, 8]
type textarea "OHIO STATE UNIVERSITY"
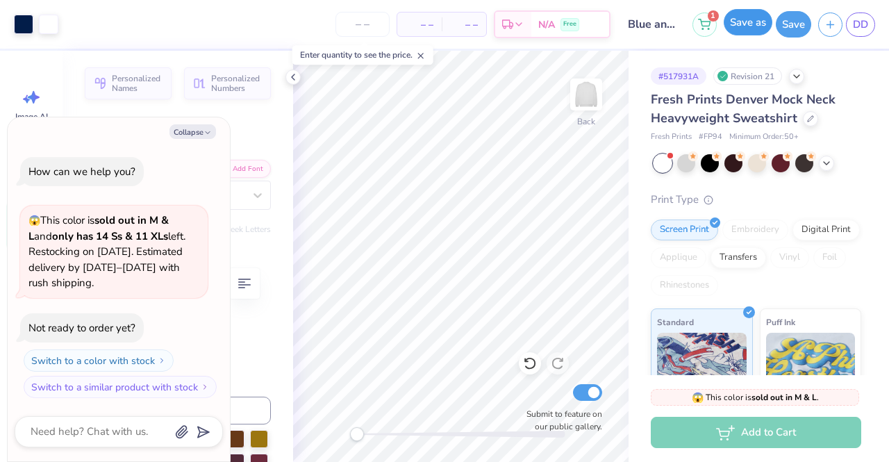
click at [763, 22] on button "Save as" at bounding box center [748, 22] width 49 height 26
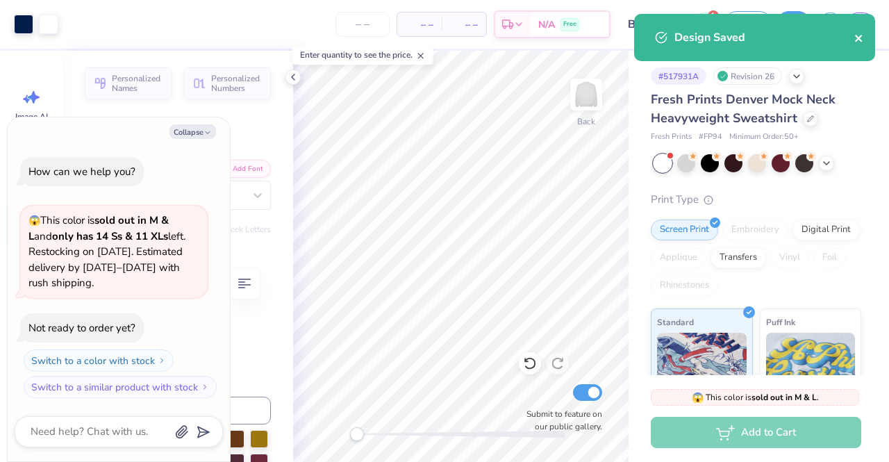
click at [862, 40] on icon "close" at bounding box center [860, 38] width 10 height 11
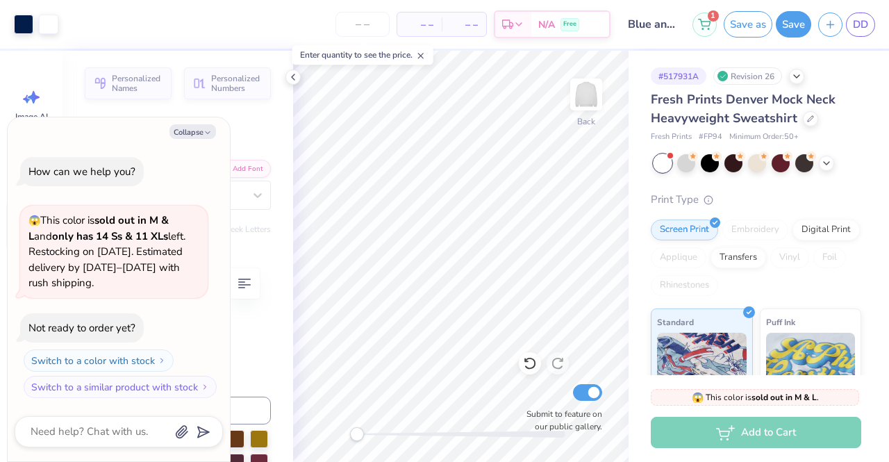
click at [760, 22] on button "Save as" at bounding box center [748, 24] width 49 height 26
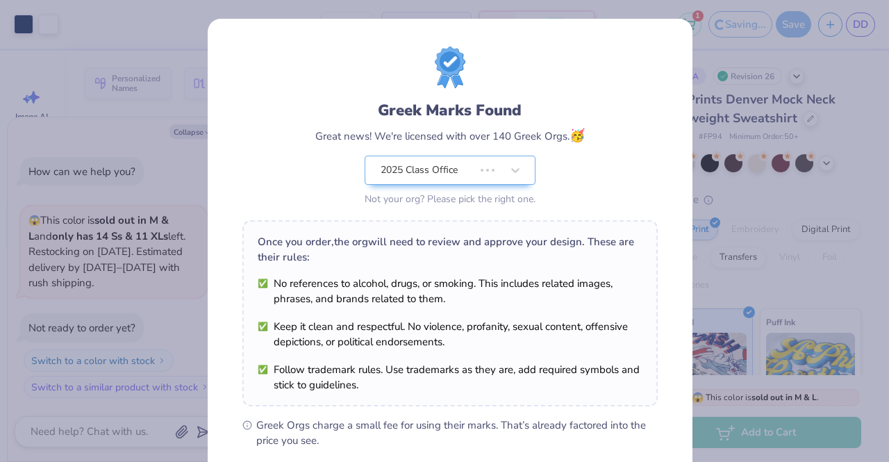
click at [748, 22] on div "Greek Marks Found Great news! We're licensed with over 140 Greek Orgs. 🥳 2025 C…" at bounding box center [444, 231] width 889 height 462
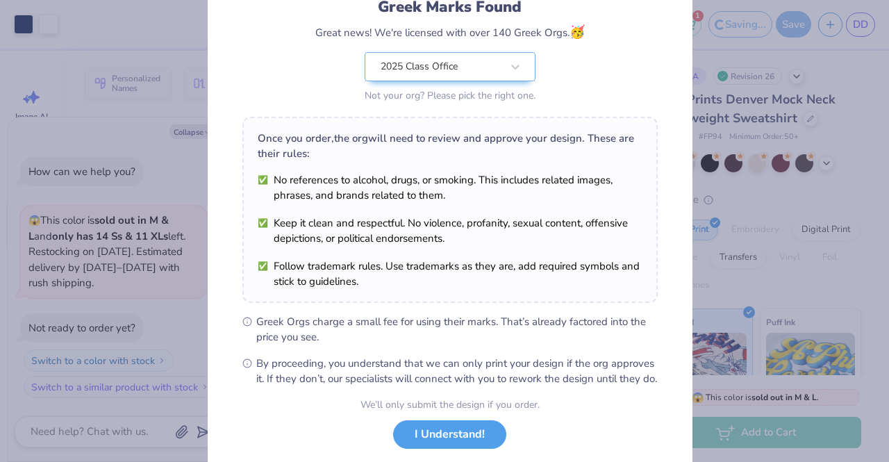
scroll to position [186, 0]
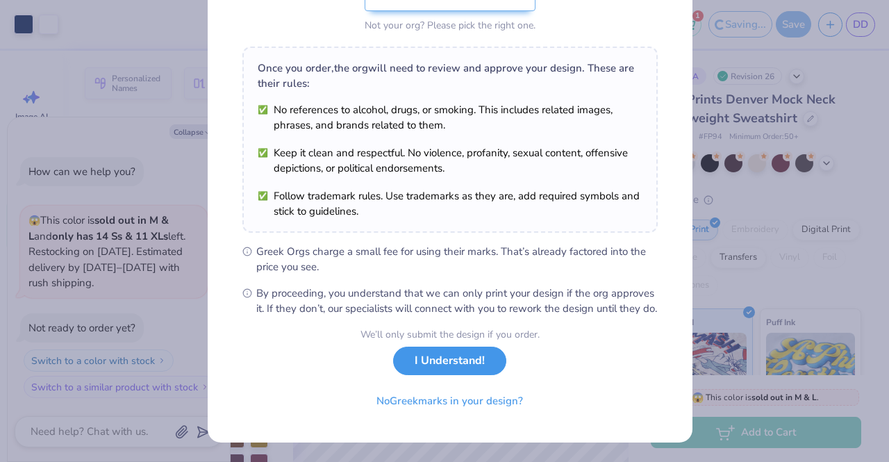
click at [472, 369] on button "I Understand!" at bounding box center [449, 361] width 113 height 28
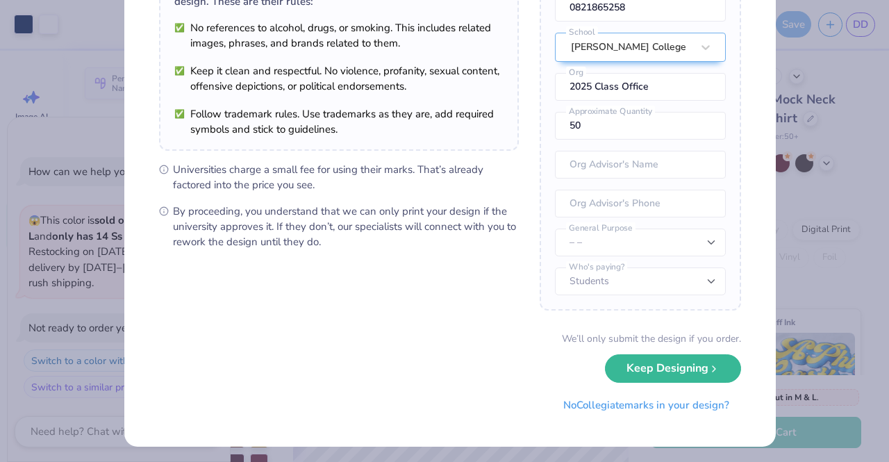
scroll to position [141, 0]
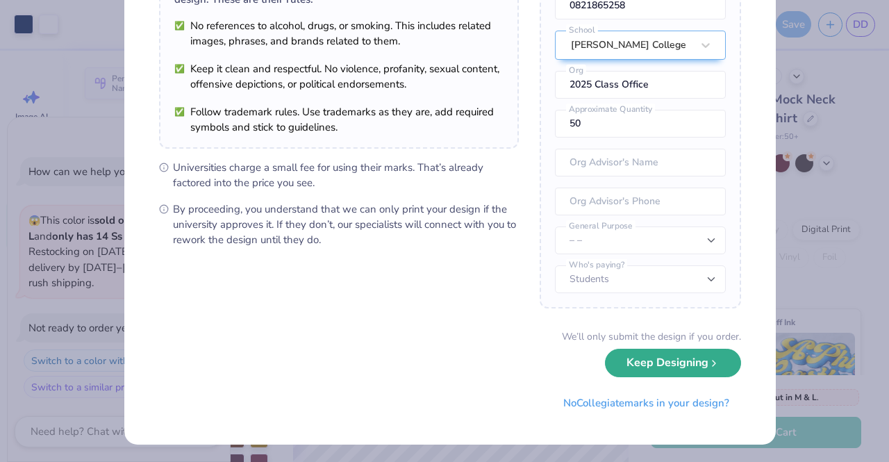
click at [641, 372] on button "Keep Designing" at bounding box center [673, 363] width 136 height 28
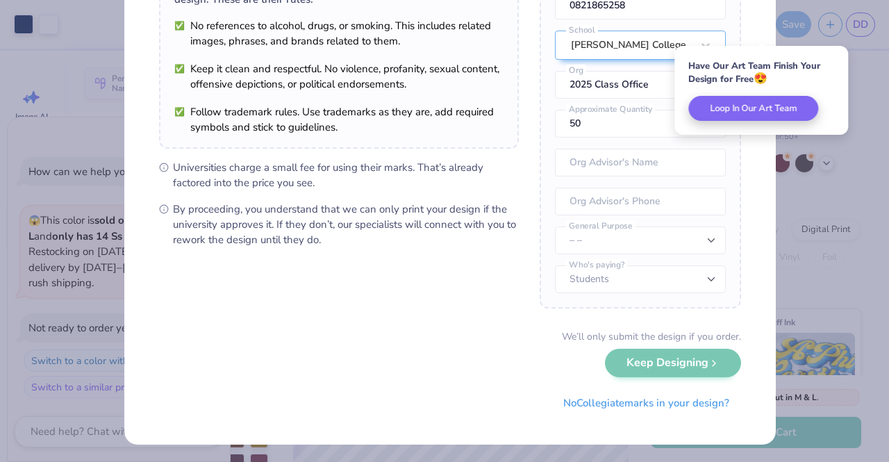
scroll to position [0, 0]
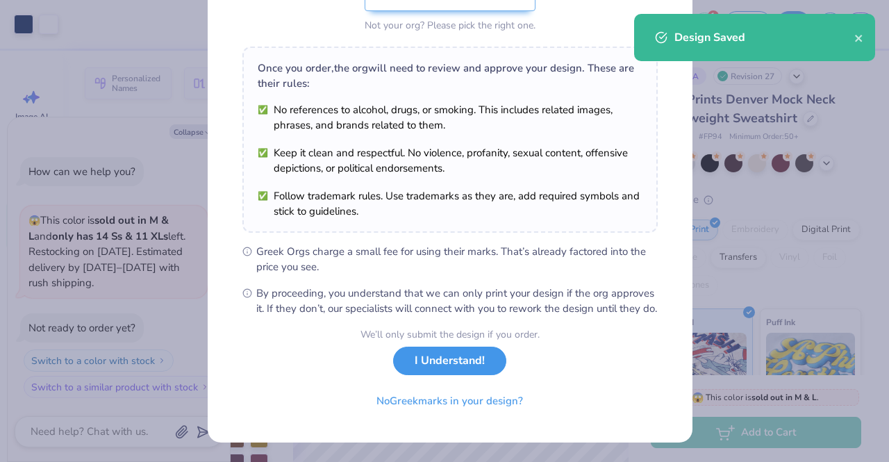
click at [425, 359] on button "I Understand!" at bounding box center [449, 361] width 113 height 28
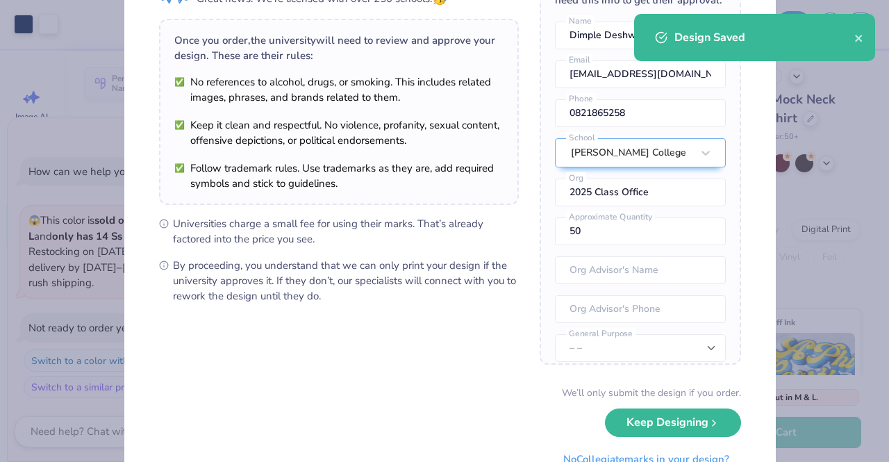
scroll to position [141, 0]
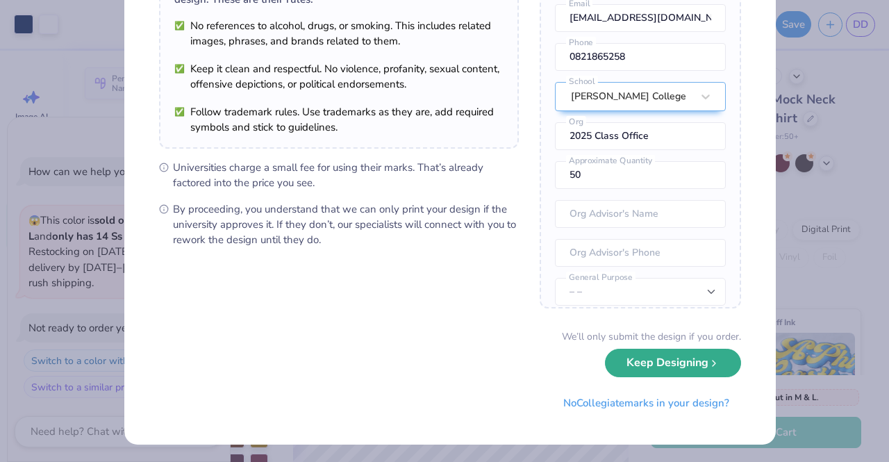
click at [638, 362] on button "Keep Designing" at bounding box center [673, 363] width 136 height 28
type textarea "x"
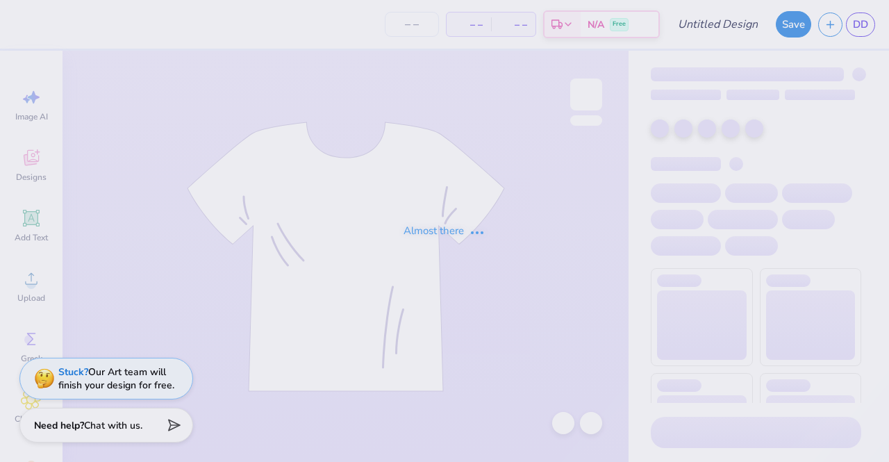
type input "Blue and white mock neck"
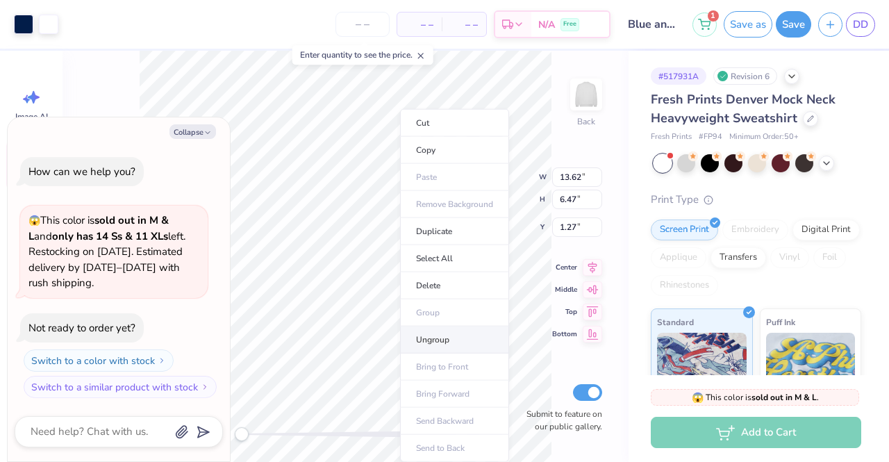
click at [432, 335] on li "Ungroup" at bounding box center [454, 340] width 109 height 27
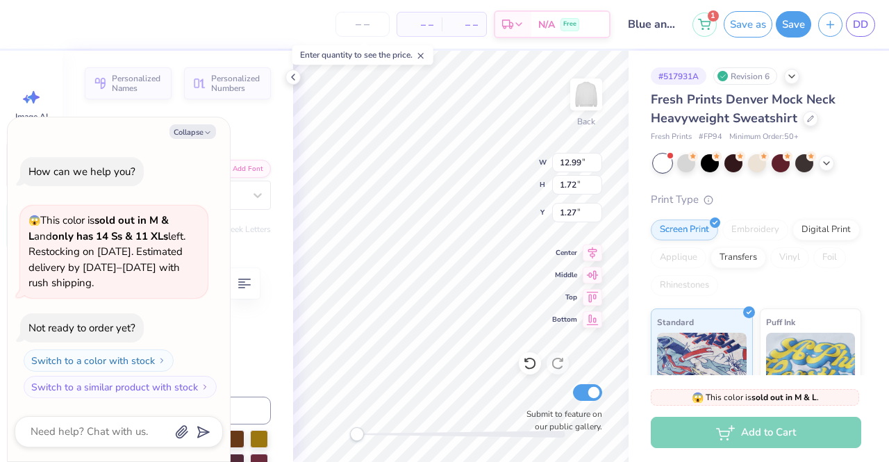
scroll to position [11, 1]
type textarea "x"
type textarea "[GEOGRAPHIC_DATA]"
type textarea "x"
type textarea "University of Soutcarolina"
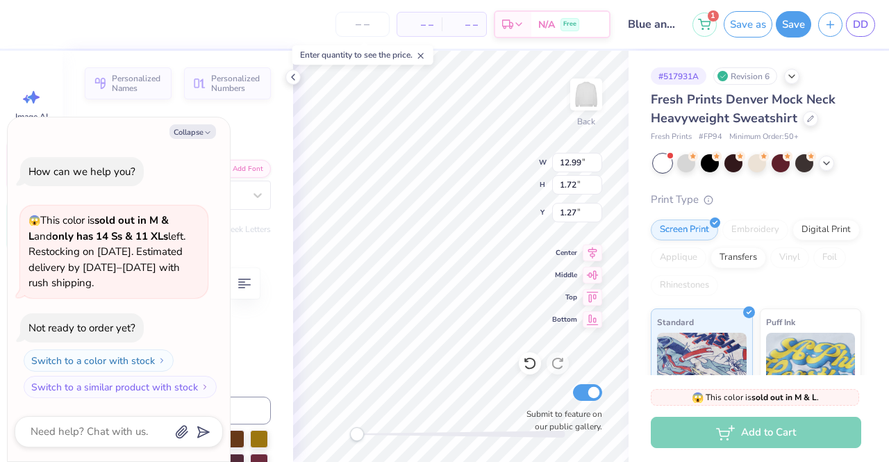
type textarea "x"
type textarea "[GEOGRAPHIC_DATA]"
type textarea "x"
type textarea "University of Socarolina"
type textarea "x"
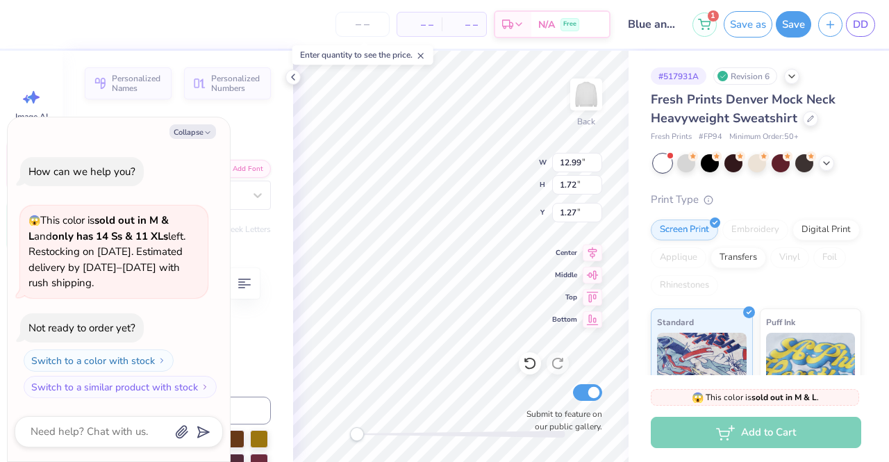
type textarea "[GEOGRAPHIC_DATA]"
type textarea "x"
type textarea "[GEOGRAPHIC_DATA]"
type textarea "x"
type textarea "University ofcarolina"
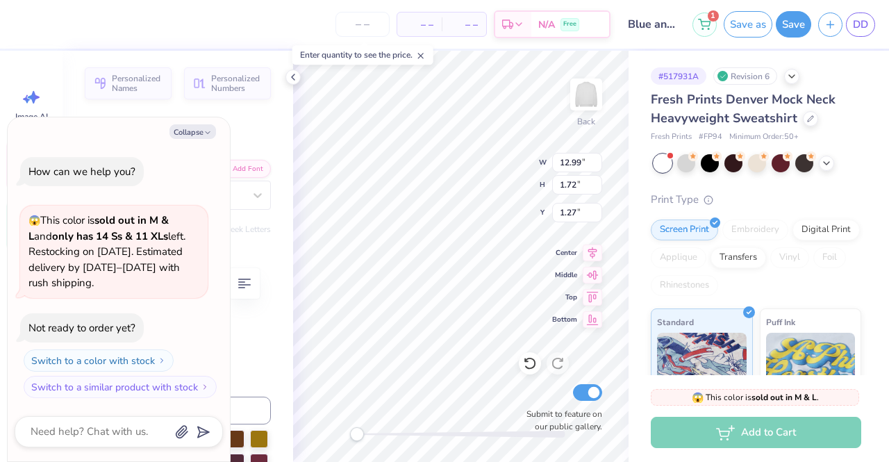
type textarea "x"
type textarea "University ocarolina"
type textarea "x"
type textarea "University carolina"
type textarea "x"
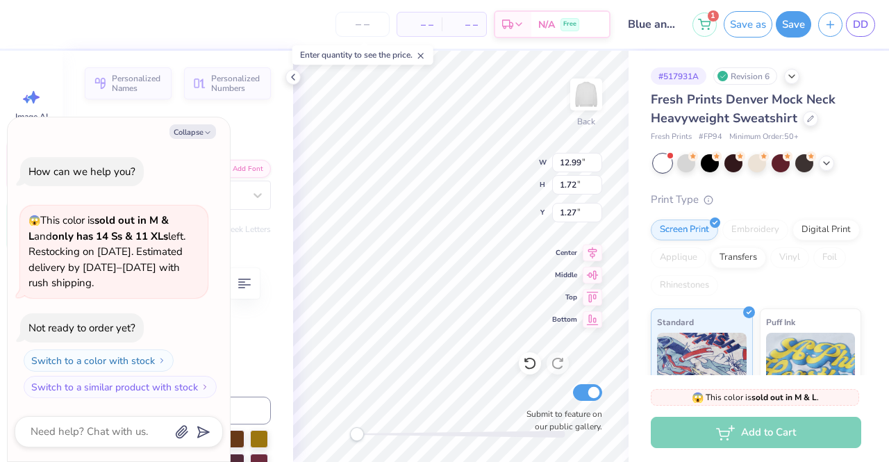
type textarea "Universitycarolina"
type textarea "x"
type textarea "Universitcarolina"
type textarea "x"
type textarea "Universicarolina"
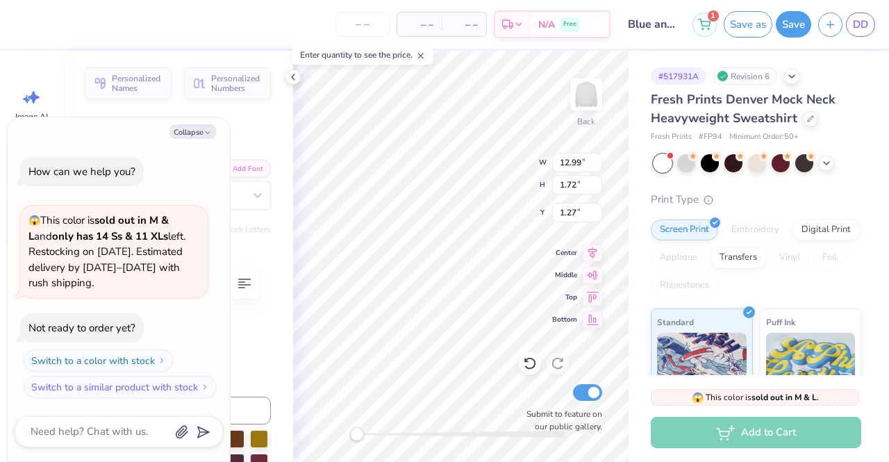
type textarea "x"
type textarea "Universcarolina"
type textarea "x"
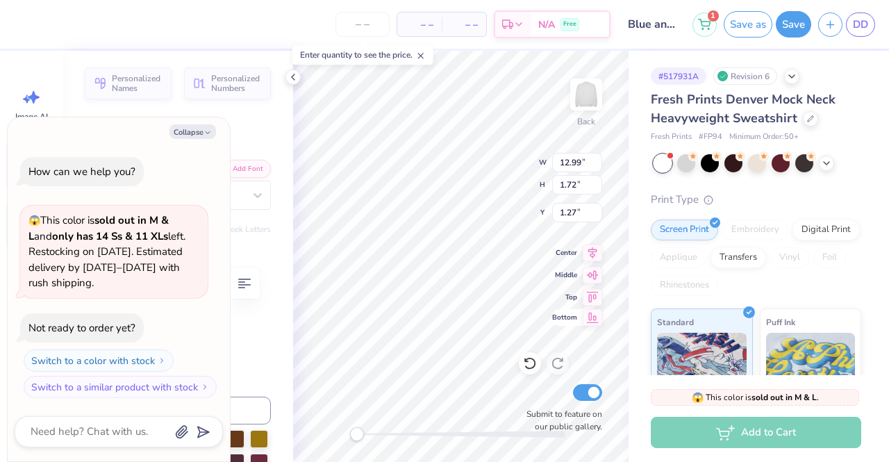
type textarea "Univers"
type textarea "x"
type textarea "UniversI"
type textarea "x"
type textarea "UniversIT"
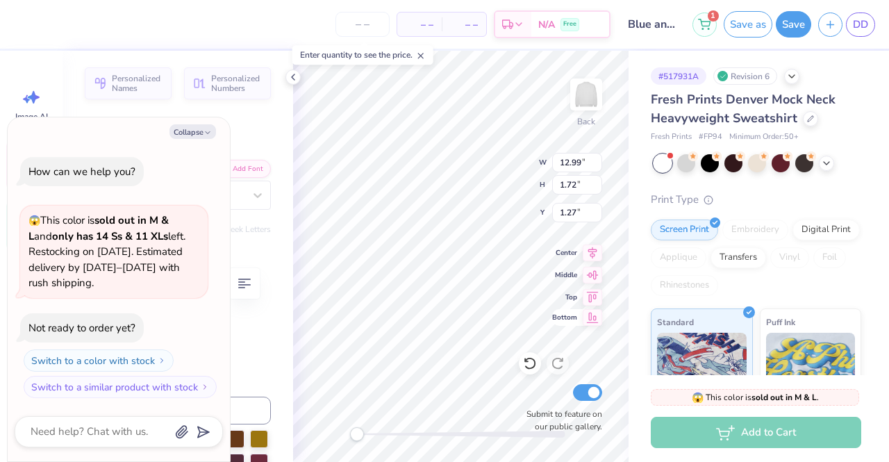
type textarea "x"
type textarea "UniversITY"
type textarea "x"
type textarea "UniversITY"
type textarea "x"
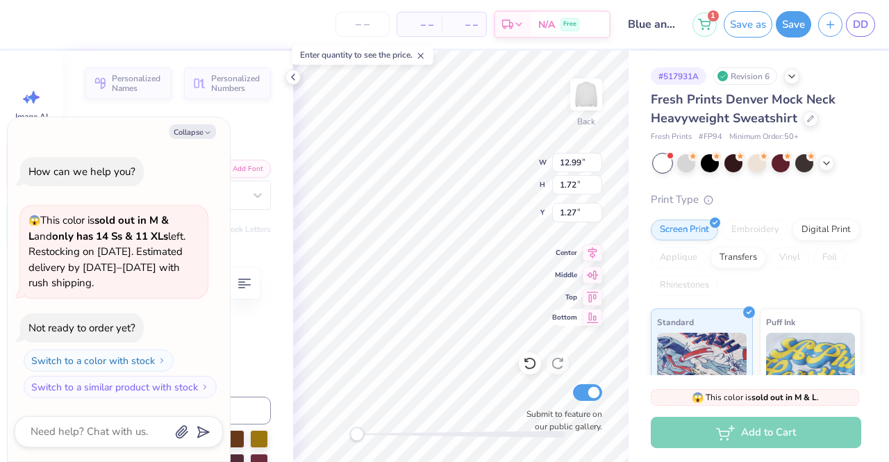
type textarea "UniversITY O"
type textarea "x"
type textarea "UniversITY OF"
type textarea "x"
type textarea "UniversITY OF"
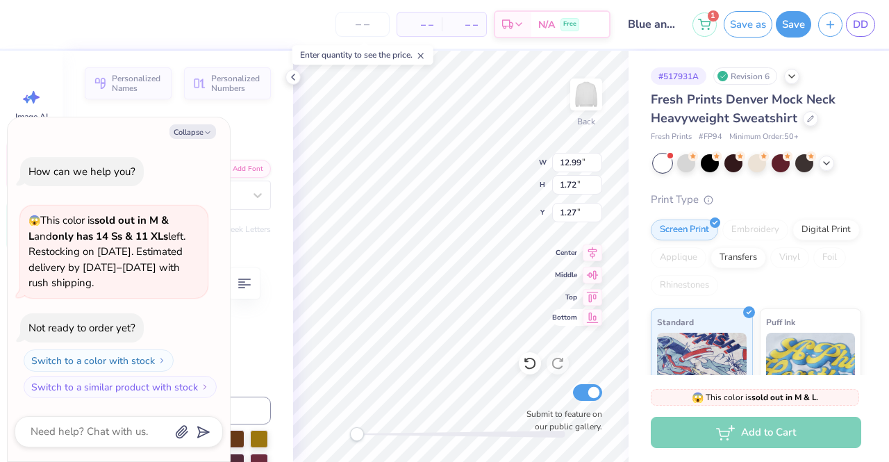
type textarea "x"
type textarea "UniversITY OF T"
type textarea "x"
type textarea "UniversITY OF TE"
type textarea "x"
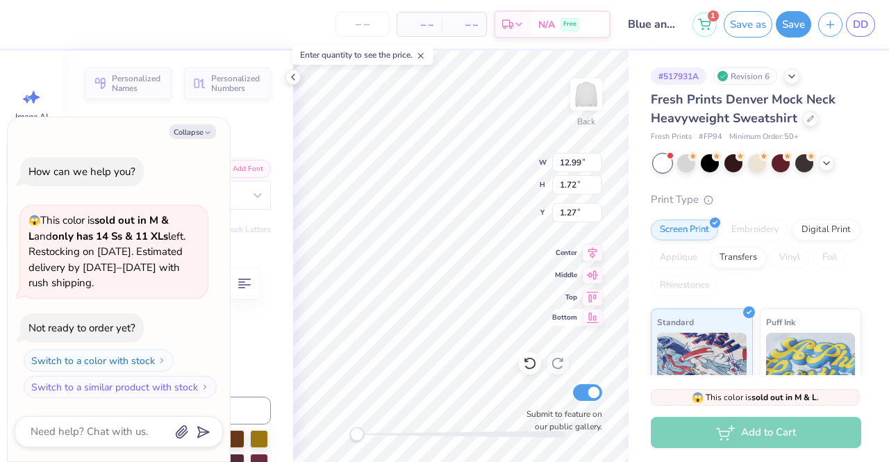
type textarea "UniversITY OF TEX"
type textarea "x"
type textarea "UniversITY OF TEXA"
type textarea "x"
type textarea "UniversITY OF TEXAS"
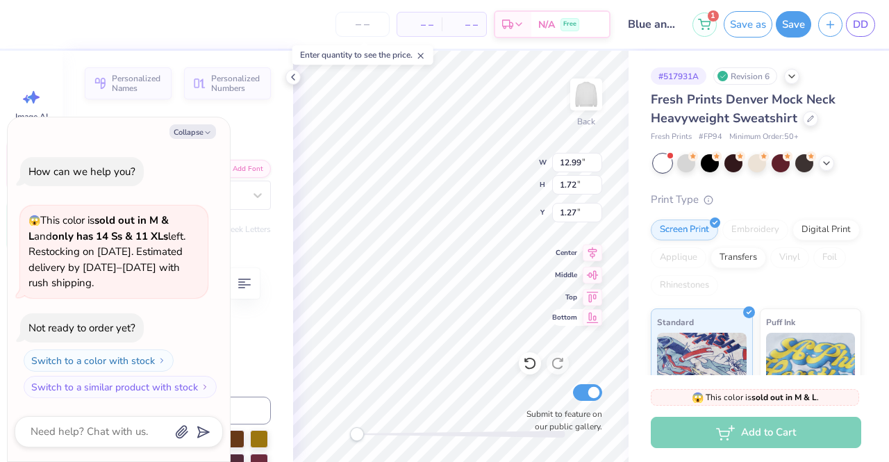
scroll to position [11, 7]
type textarea "x"
type input "13.62"
type input "5.03"
type input "2.71"
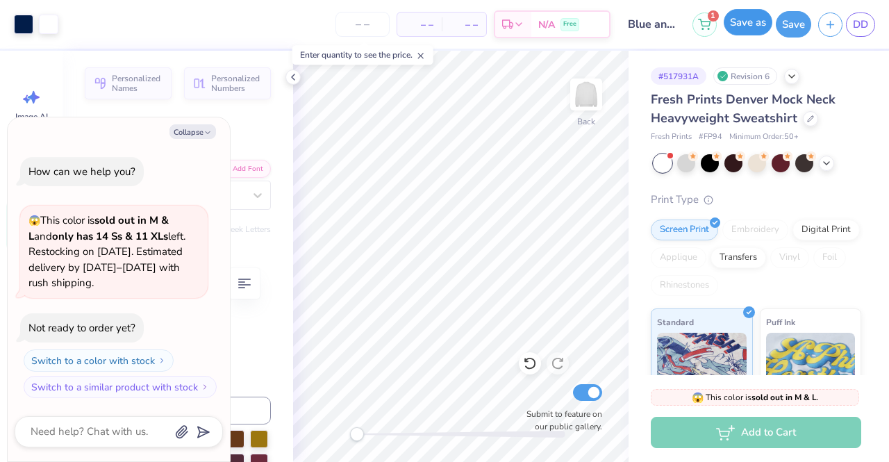
click at [735, 27] on button "Save as" at bounding box center [748, 22] width 49 height 26
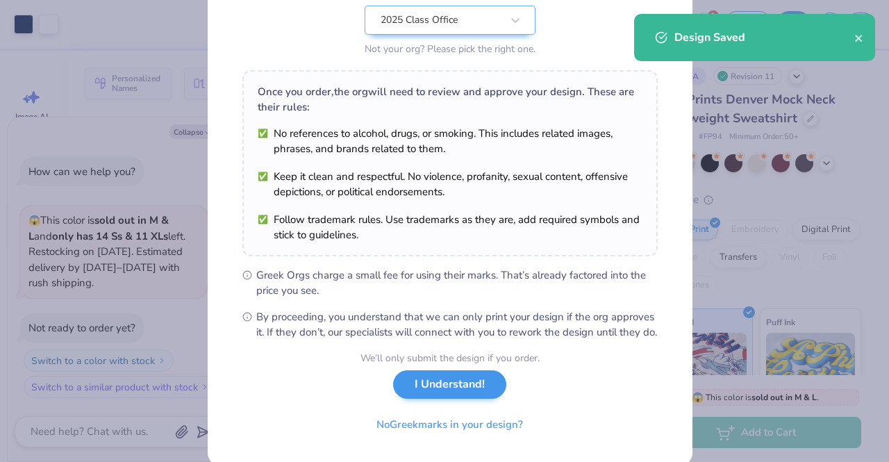
scroll to position [186, 0]
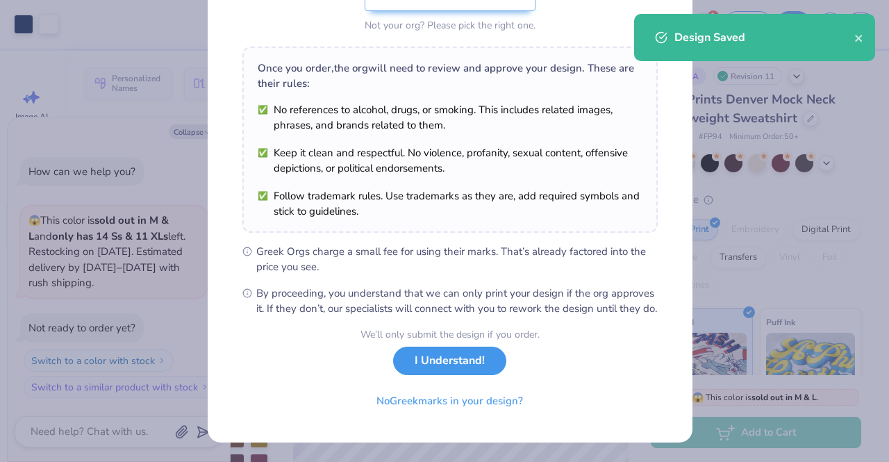
click at [472, 357] on button "I Understand!" at bounding box center [449, 361] width 113 height 28
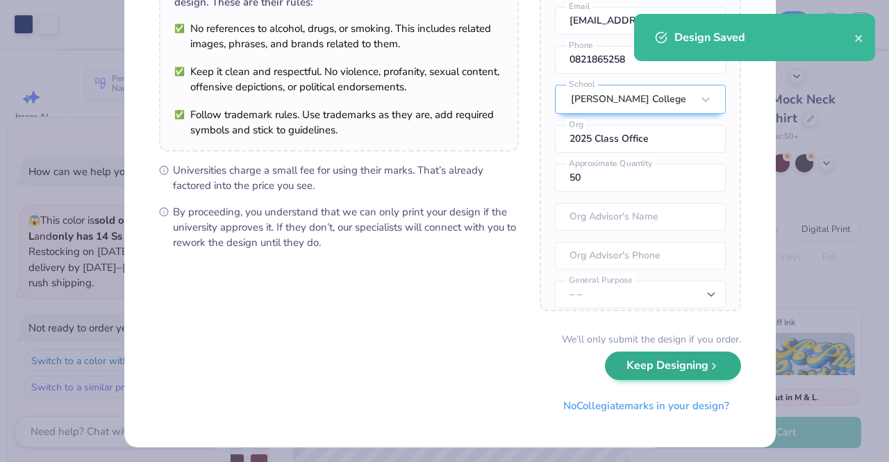
scroll to position [141, 0]
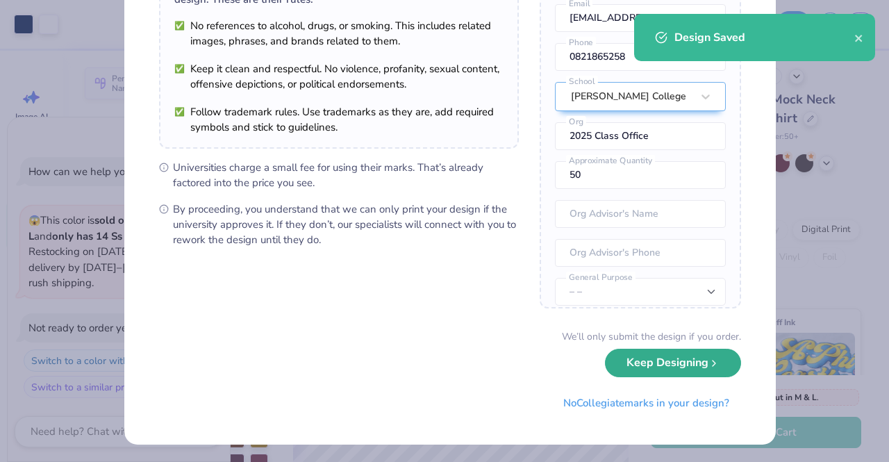
click at [629, 354] on button "Keep Designing" at bounding box center [673, 363] width 136 height 28
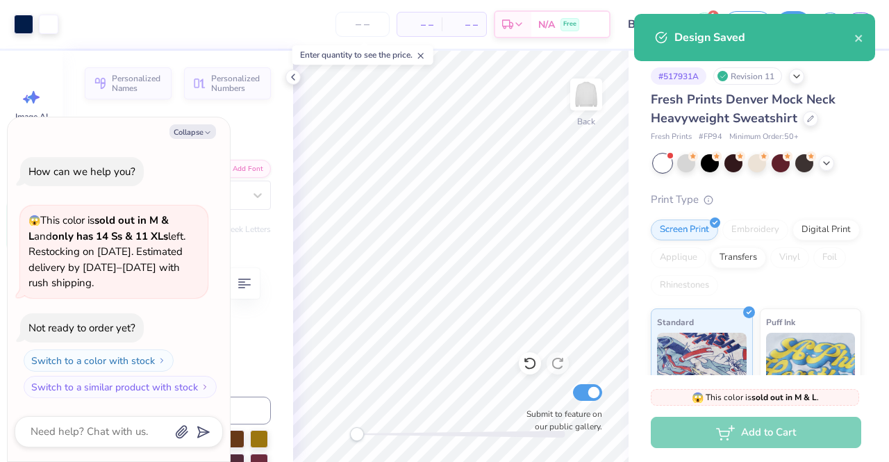
scroll to position [0, 0]
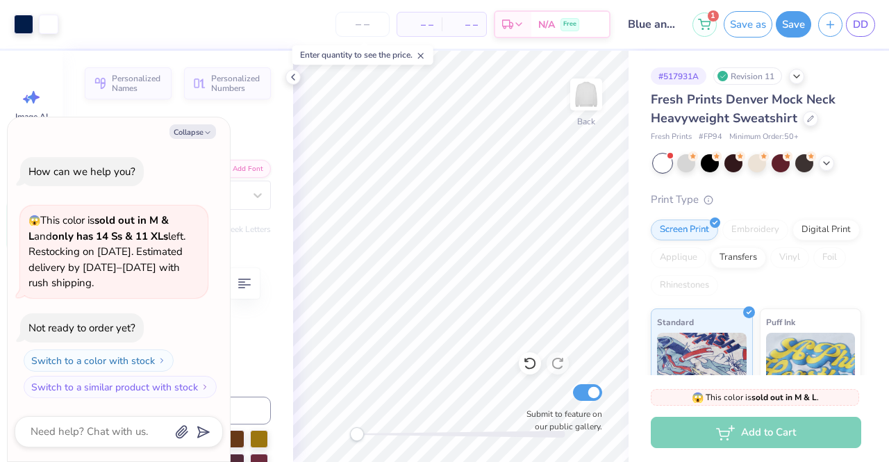
drag, startPoint x: 755, startPoint y: 27, endPoint x: 739, endPoint y: 13, distance: 21.1
click at [755, 27] on button "Save as" at bounding box center [748, 24] width 49 height 26
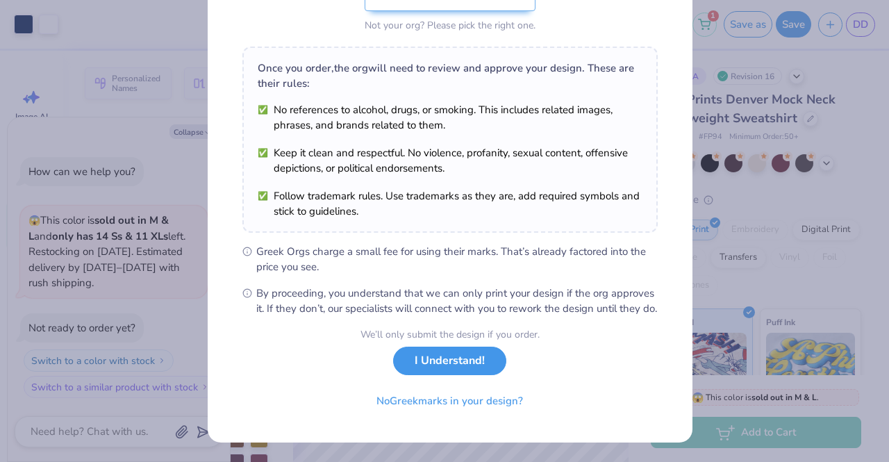
click at [465, 361] on button "I Understand!" at bounding box center [449, 361] width 113 height 28
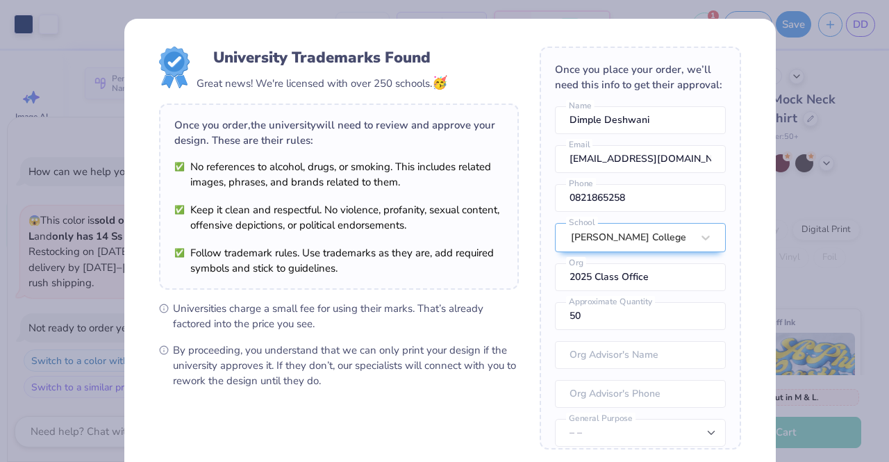
scroll to position [141, 0]
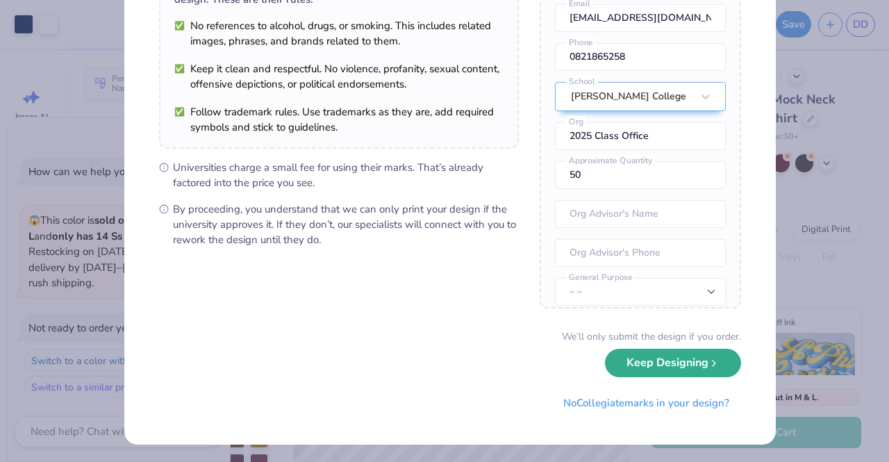
click at [660, 365] on button "Keep Designing" at bounding box center [673, 363] width 136 height 28
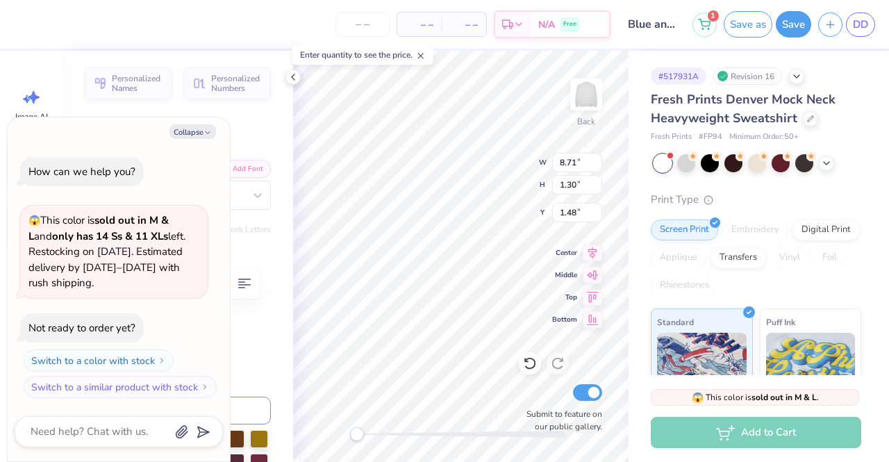
scroll to position [11, 8]
type textarea "x"
type textarea "UniversITY OF TEXS"
type textarea "x"
type textarea "UniversITY OF TES"
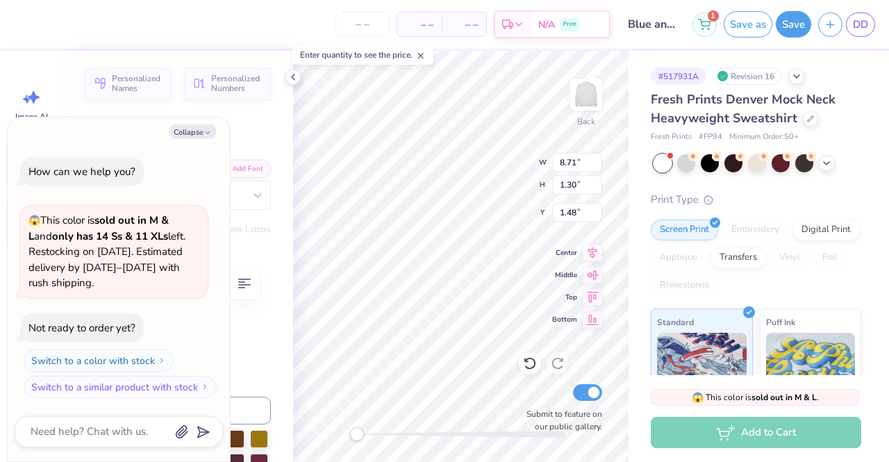
type textarea "x"
type textarea "UniversITY OF TS"
type textarea "x"
type textarea "UniversITY OF S"
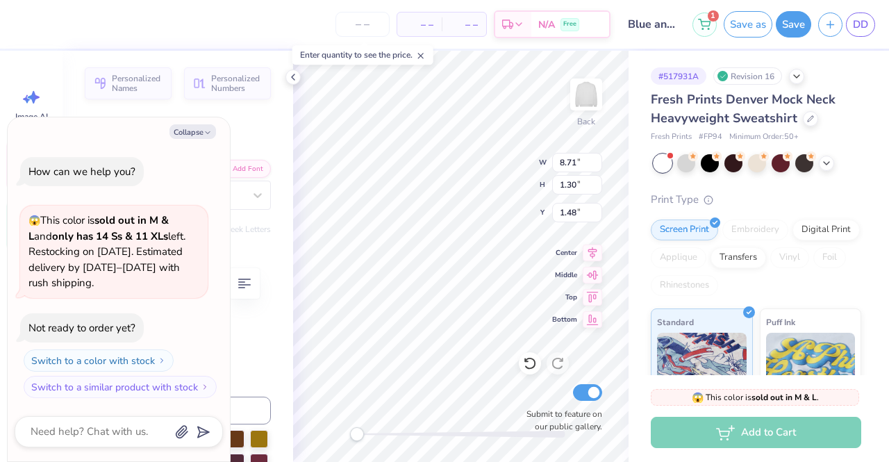
type textarea "x"
type textarea "UniversITY OFS"
type textarea "x"
type textarea "UniversITY OF"
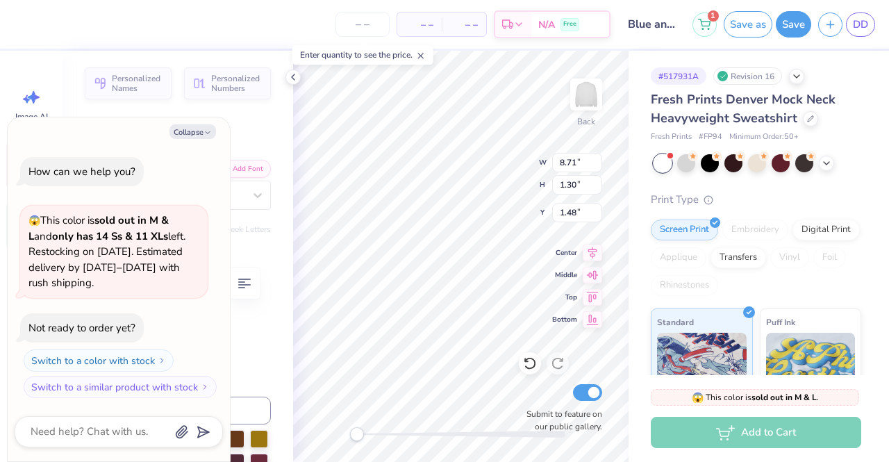
type textarea "x"
type textarea "UniversITY OF"
type textarea "x"
type textarea "UniversITY OF A"
type textarea "x"
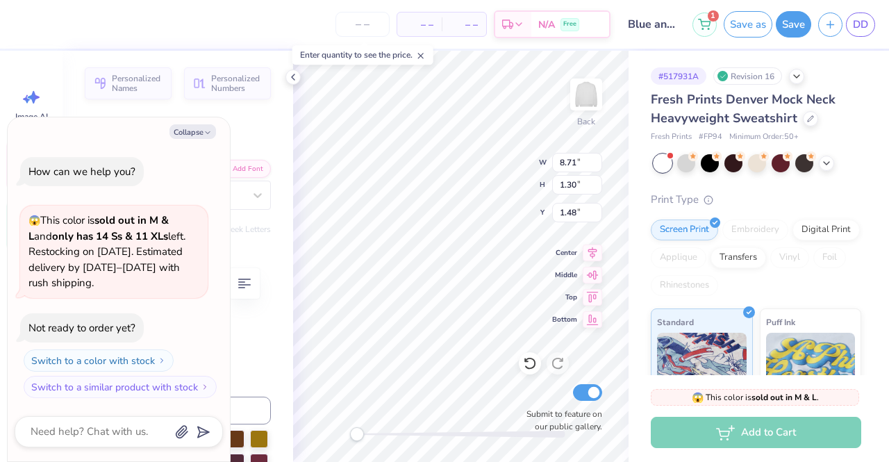
type textarea "UniversITY OF AL"
type textarea "x"
type textarea "UniversITY OF ALA"
type textarea "x"
type textarea "UniversITY OF ALAB"
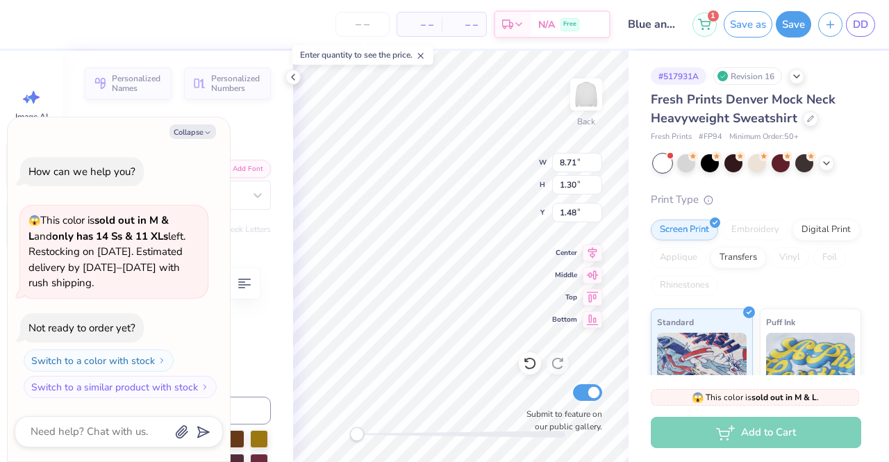
type textarea "x"
type textarea "UniversITY OF ALABA"
type textarea "x"
type textarea "UniversITY OF ALABAM"
type textarea "x"
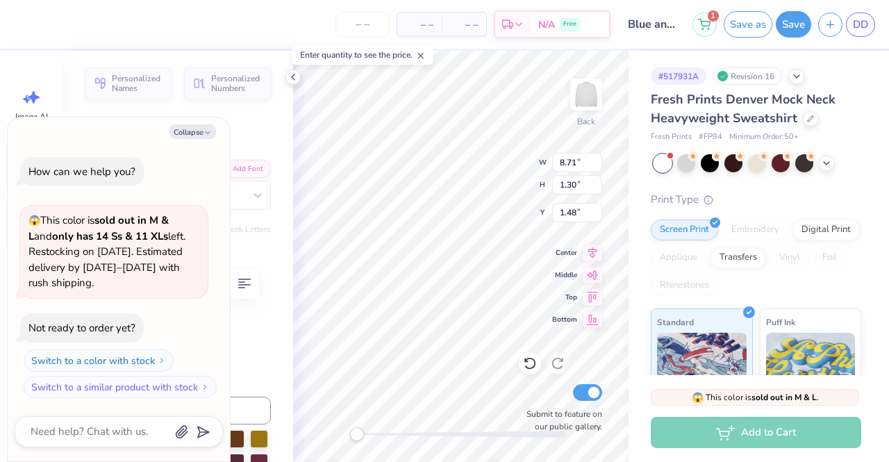
type textarea "UniversITY OF [US_STATE]"
type textarea "x"
type input "13.62"
type input "5.03"
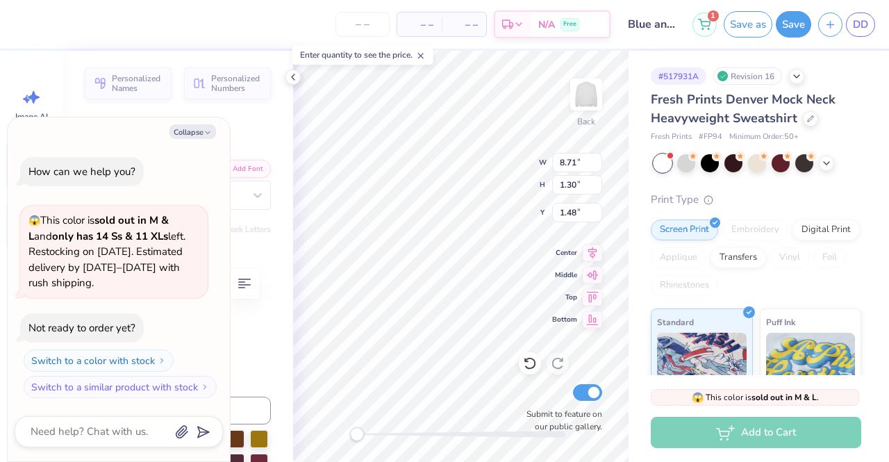
type input "2.71"
type textarea "x"
type input "9.93"
type input "1.44"
type input "1.42"
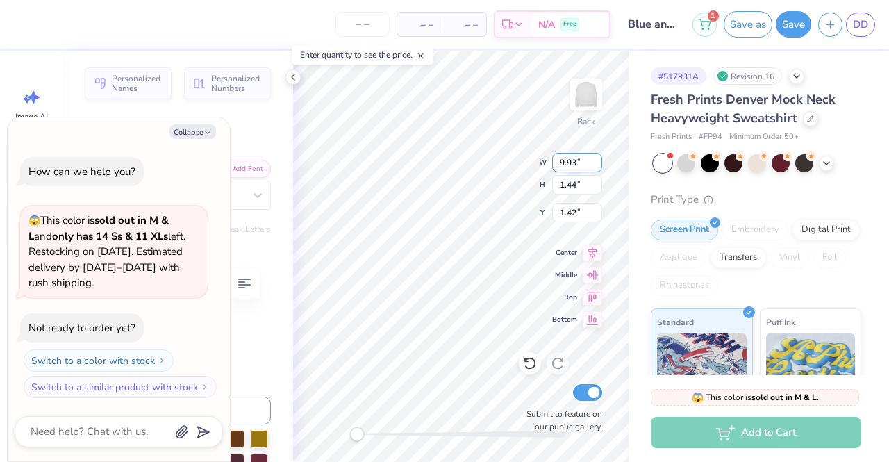
click at [575, 165] on input "9.93" at bounding box center [577, 162] width 50 height 19
type input "9"
type input "11"
click at [568, 183] on input "1.44" at bounding box center [577, 184] width 50 height 19
type textarea "x"
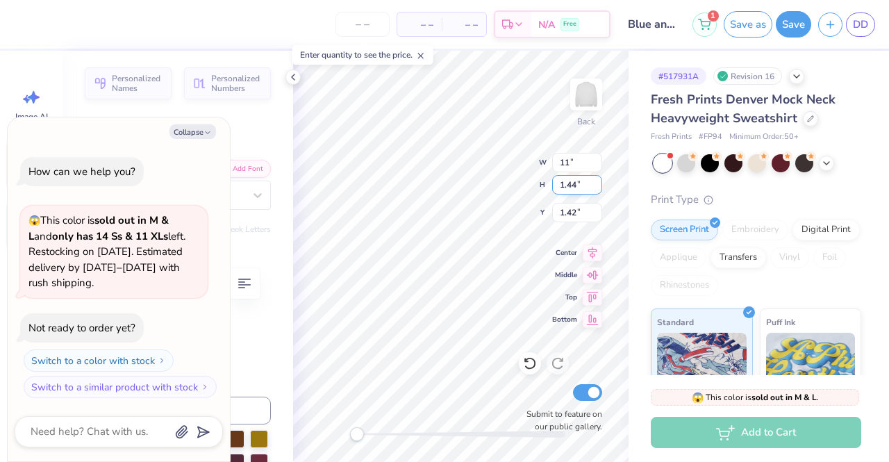
type input "11.00"
type input "1.59"
type input "1.34"
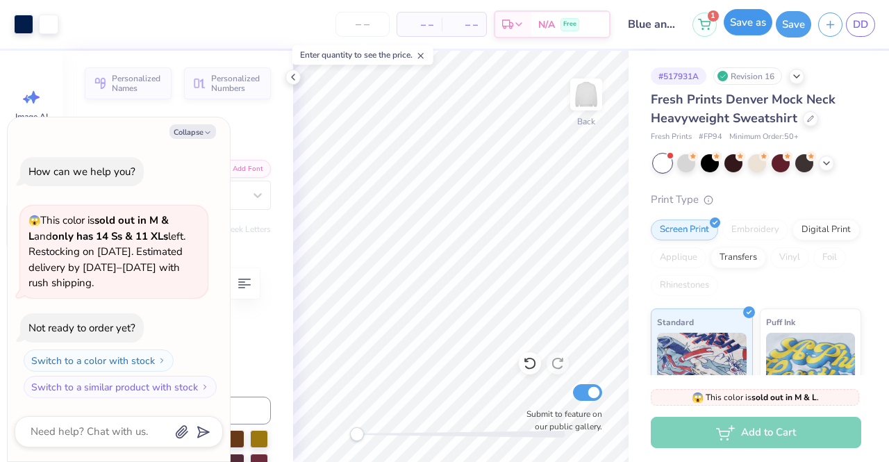
click at [771, 23] on button "Save as" at bounding box center [748, 22] width 49 height 26
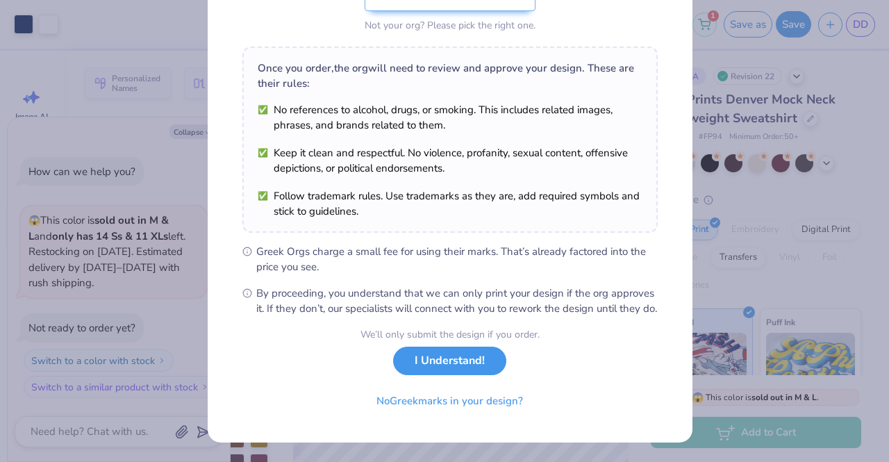
click at [479, 363] on button "I Understand!" at bounding box center [449, 361] width 113 height 28
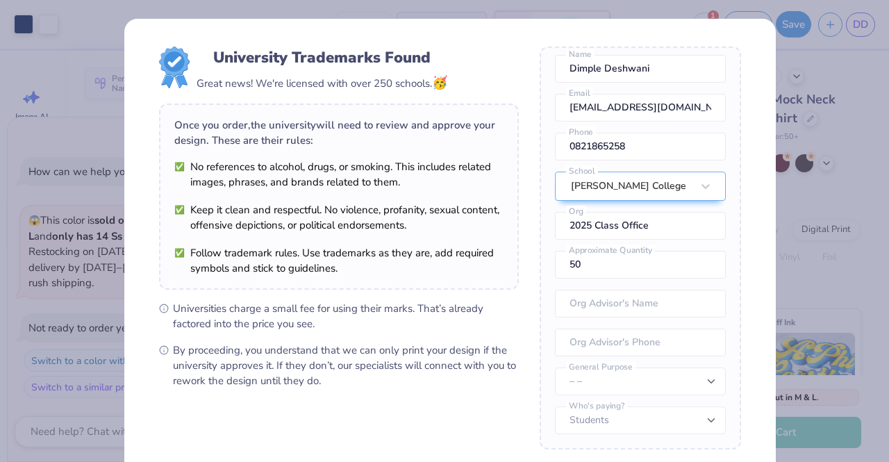
scroll to position [141, 0]
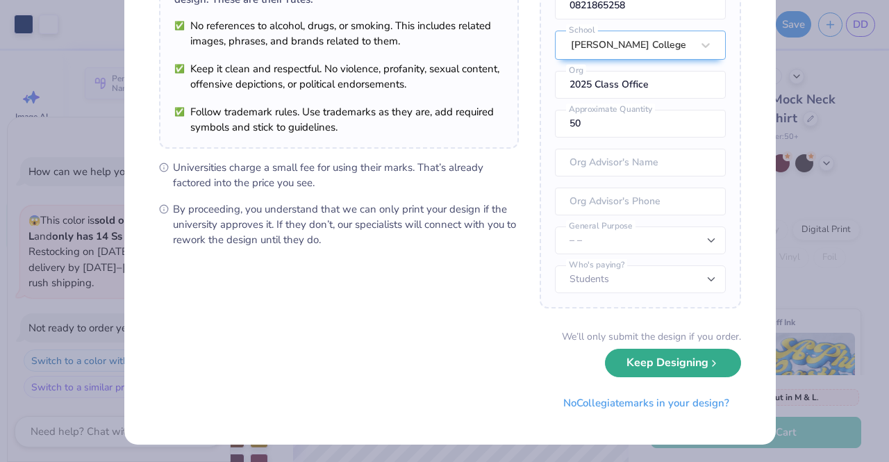
click at [649, 369] on button "Keep Designing" at bounding box center [673, 363] width 136 height 28
type textarea "x"
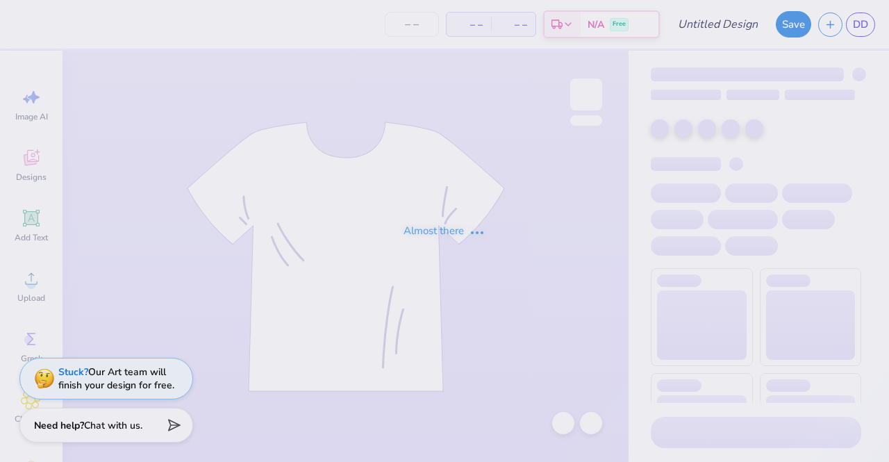
type input "Blue and white mock neck"
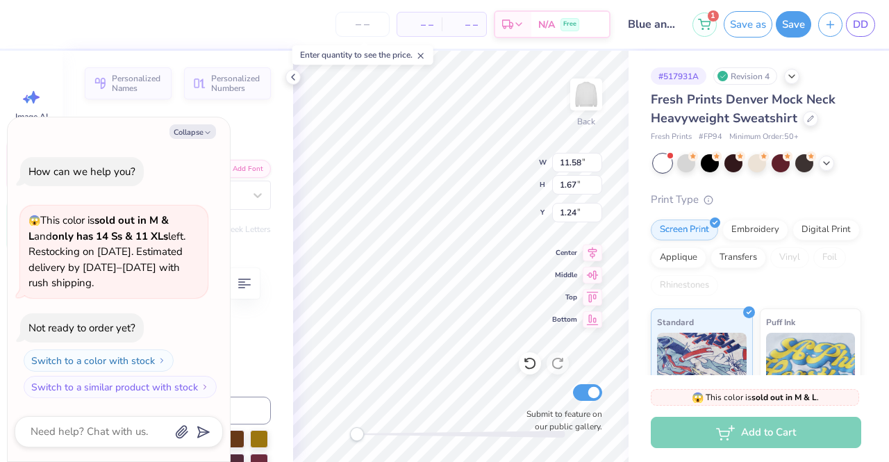
scroll to position [11, 7]
click at [524, 368] on icon at bounding box center [530, 363] width 14 height 14
type textarea "x"
type input "1.33"
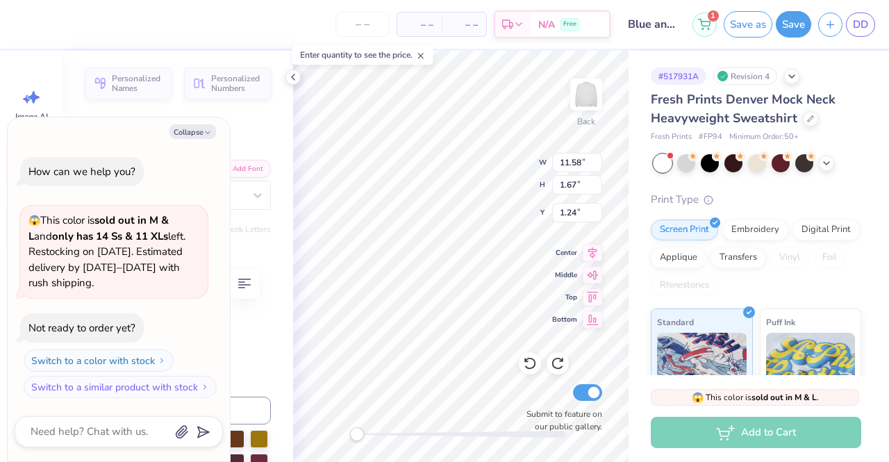
type textarea "x"
type textarea "University of michiga"
type textarea "x"
type textarea "[GEOGRAPHIC_DATA]"
type textarea "x"
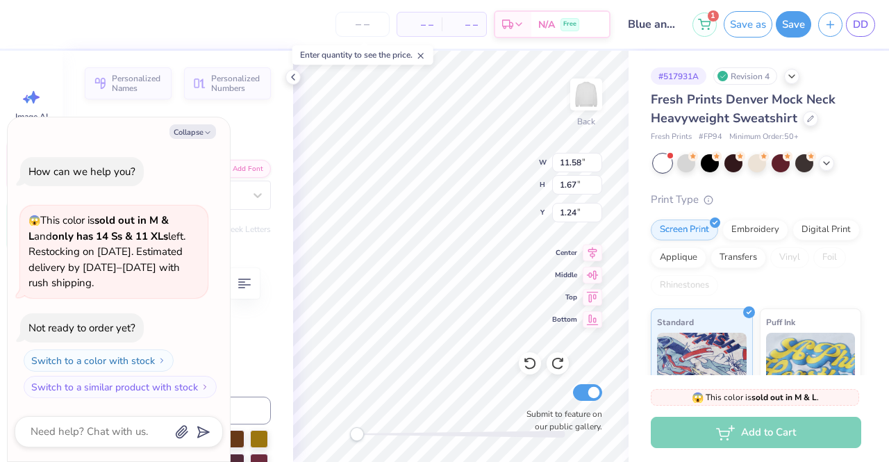
type textarea "[GEOGRAPHIC_DATA]"
type textarea "x"
type textarea "[GEOGRAPHIC_DATA]"
type textarea "x"
type textarea "University of mic"
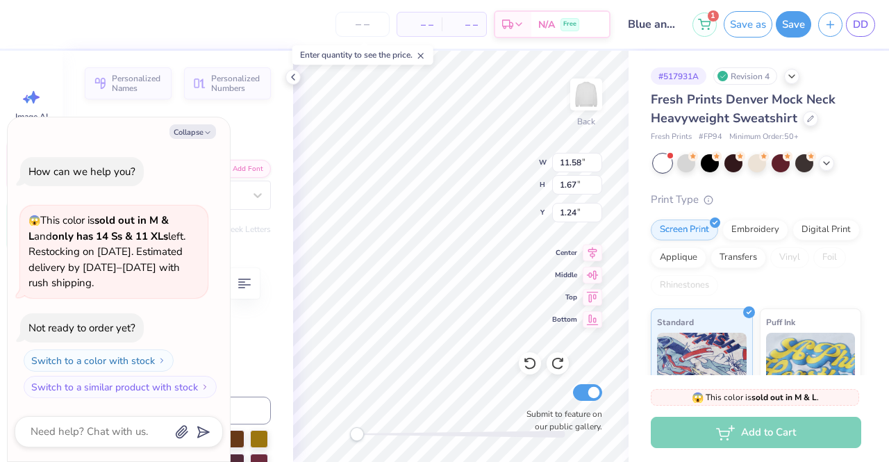
type textarea "x"
type textarea "University of mi"
type textarea "x"
type textarea "University of m"
type textarea "x"
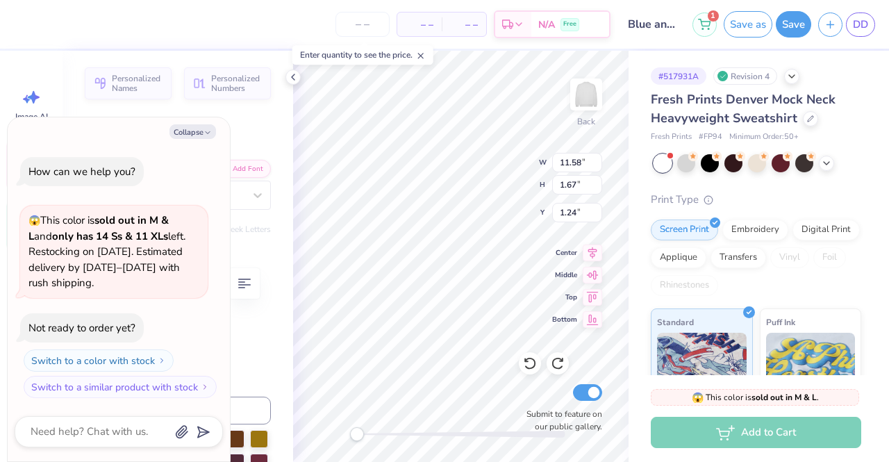
type textarea "University of"
type textarea "x"
type textarea "University of T"
type textarea "x"
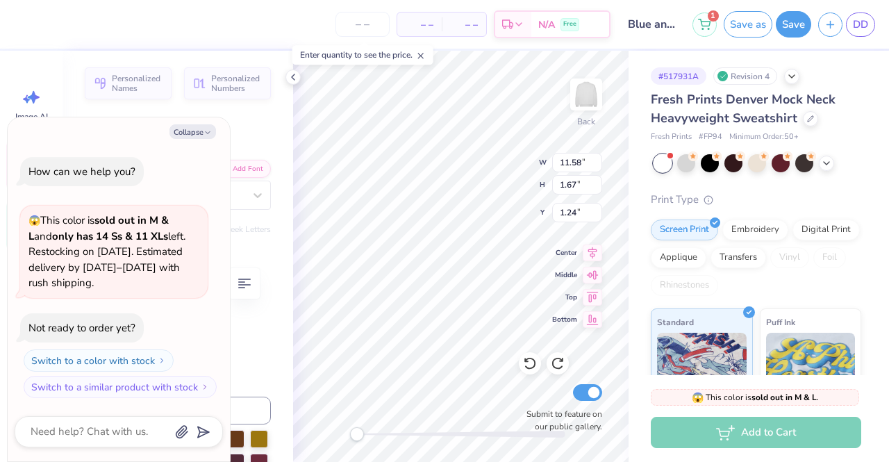
type textarea "University of TE"
type textarea "x"
type textarea "[GEOGRAPHIC_DATA]"
type textarea "x"
type textarea "[GEOGRAPHIC_DATA]"
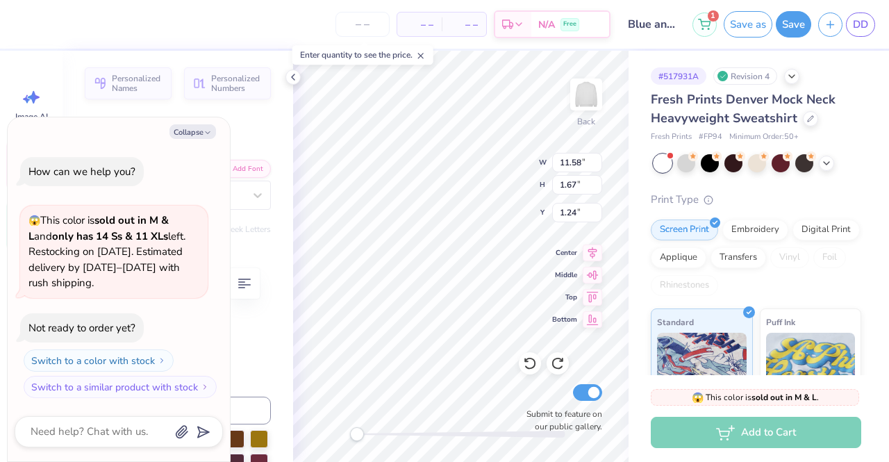
scroll to position [11, 6]
type textarea "x"
type textarea "[GEOGRAPHIC_DATA][US_STATE]"
click at [748, 23] on button "Save as" at bounding box center [748, 24] width 49 height 26
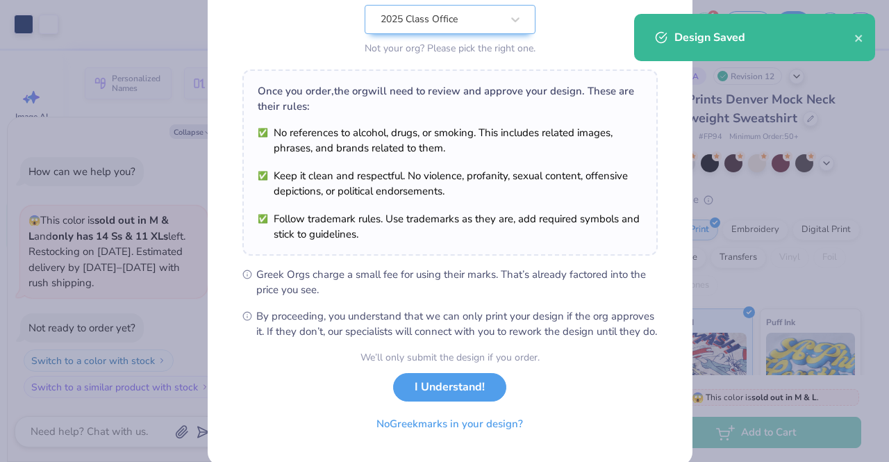
scroll to position [186, 0]
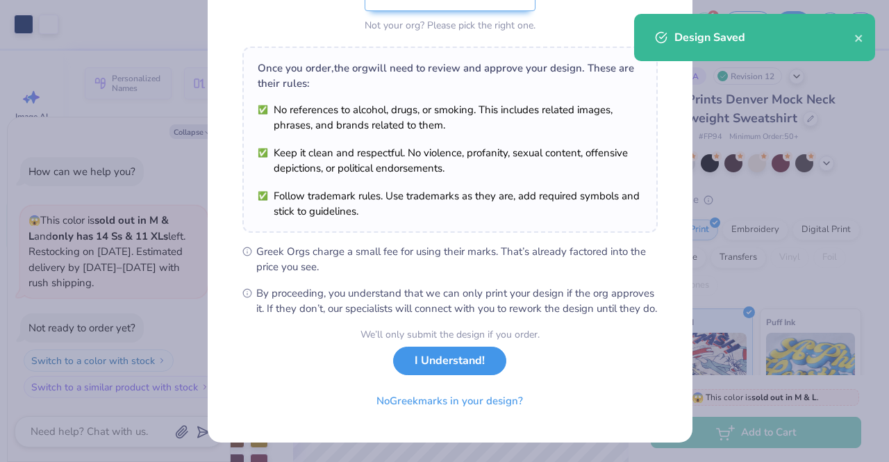
click at [470, 363] on button "I Understand!" at bounding box center [449, 361] width 113 height 28
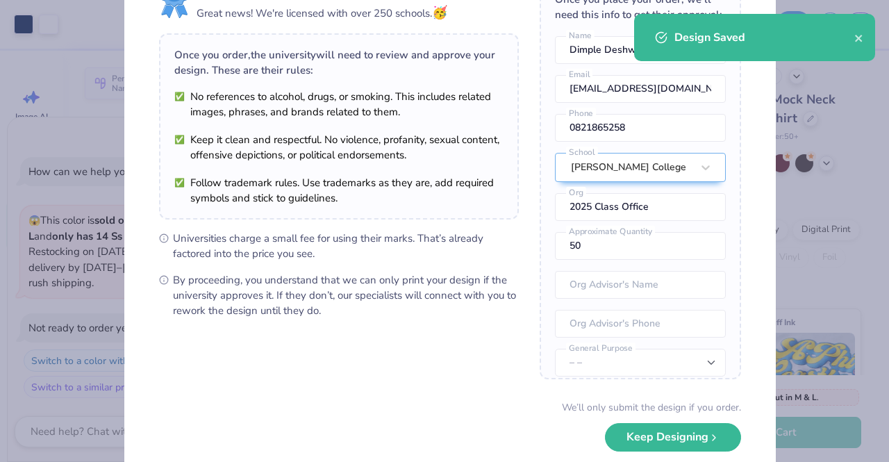
scroll to position [141, 0]
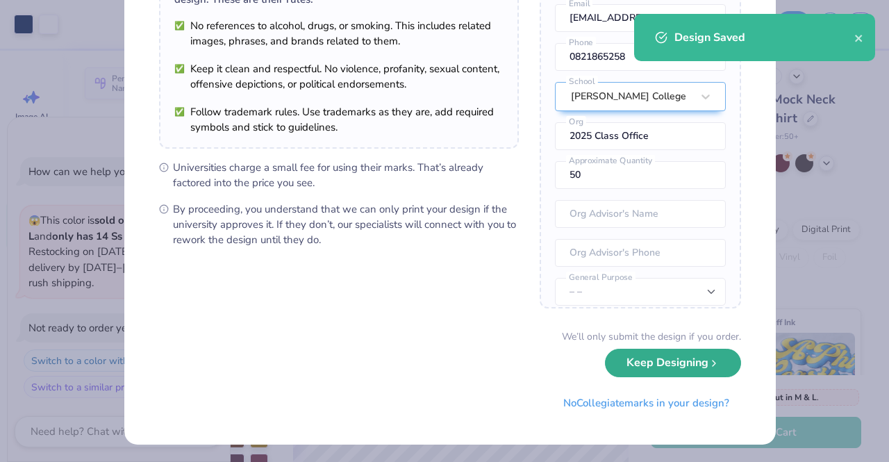
click at [631, 368] on button "Keep Designing" at bounding box center [673, 363] width 136 height 28
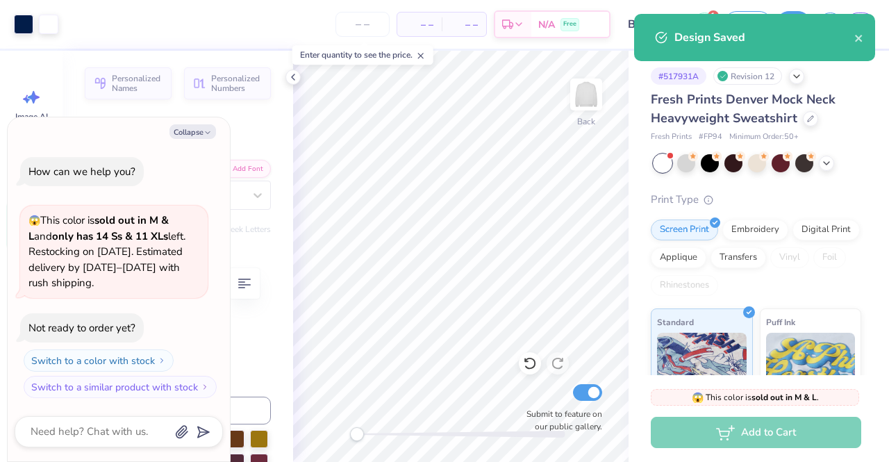
scroll to position [0, 0]
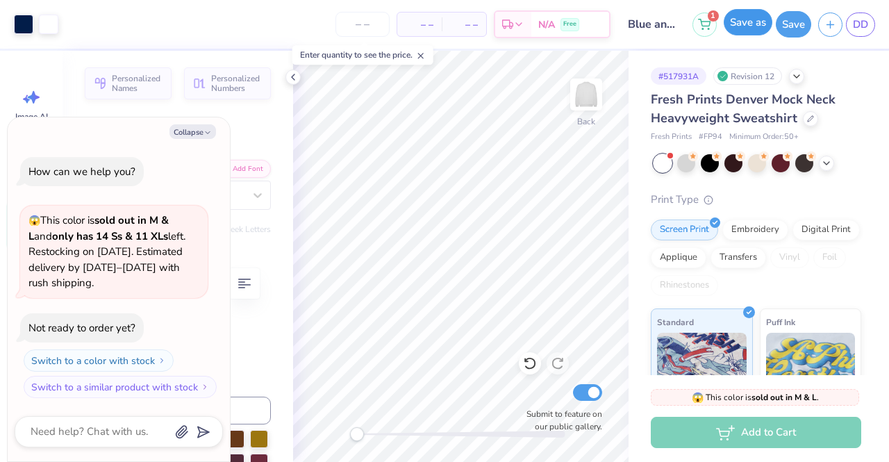
click at [755, 30] on button "Save as" at bounding box center [748, 22] width 49 height 26
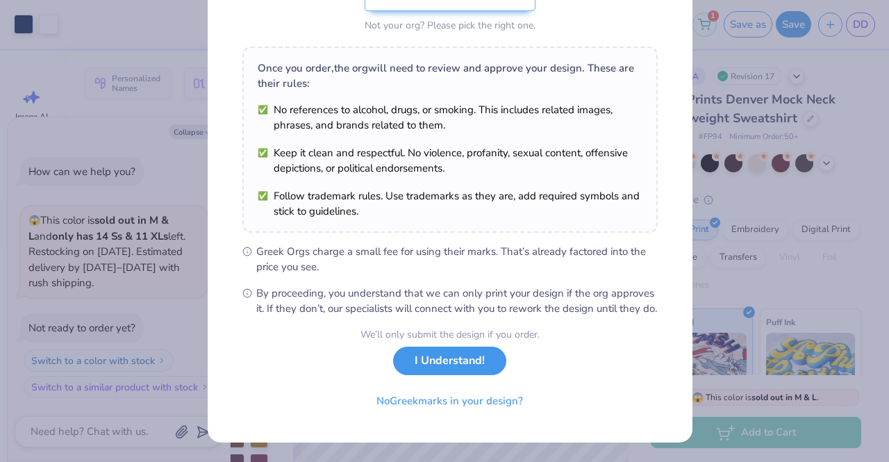
click at [438, 364] on button "I Understand!" at bounding box center [449, 361] width 113 height 28
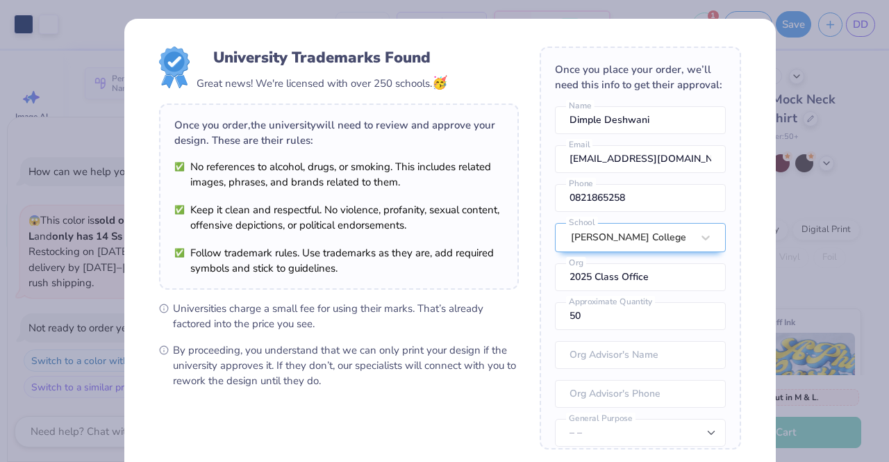
scroll to position [141, 0]
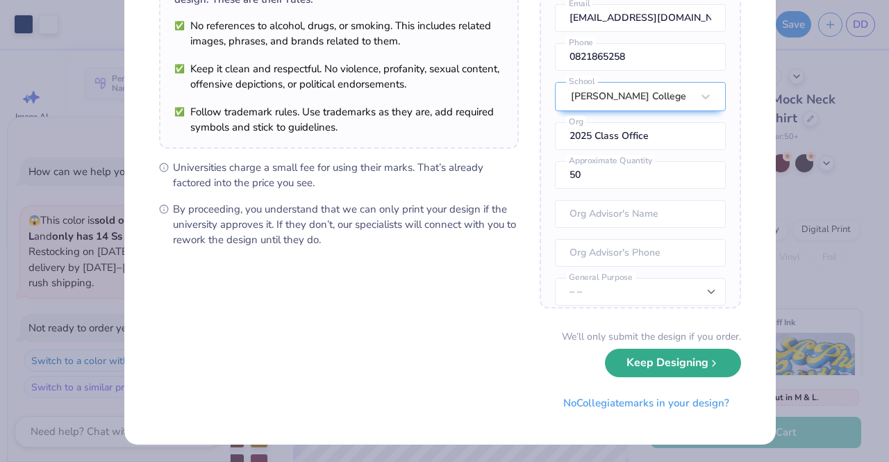
click at [652, 365] on button "Keep Designing" at bounding box center [673, 363] width 136 height 28
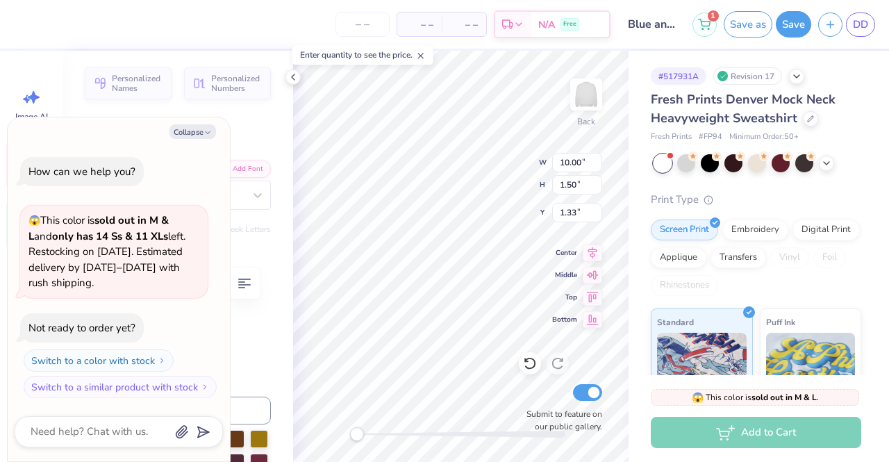
scroll to position [11, 6]
type textarea "x"
type textarea "University of S"
type textarea "x"
type textarea "University of"
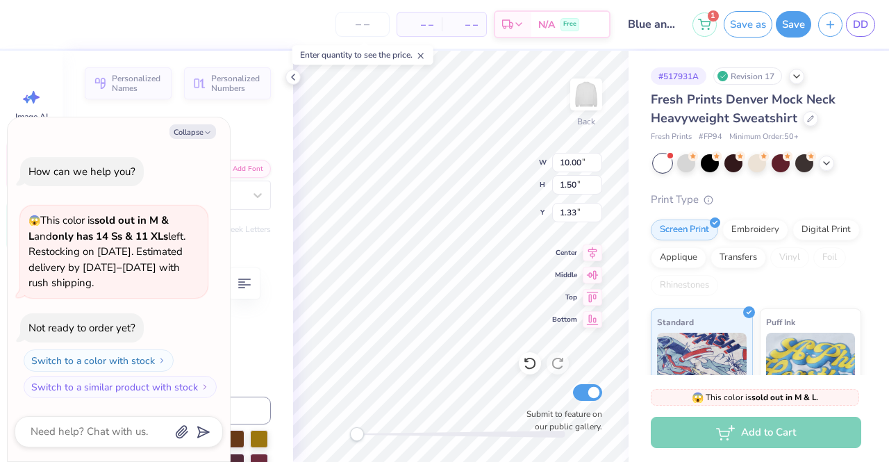
type textarea "x"
type textarea "University of A"
type textarea "x"
type textarea "[GEOGRAPHIC_DATA]"
type textarea "x"
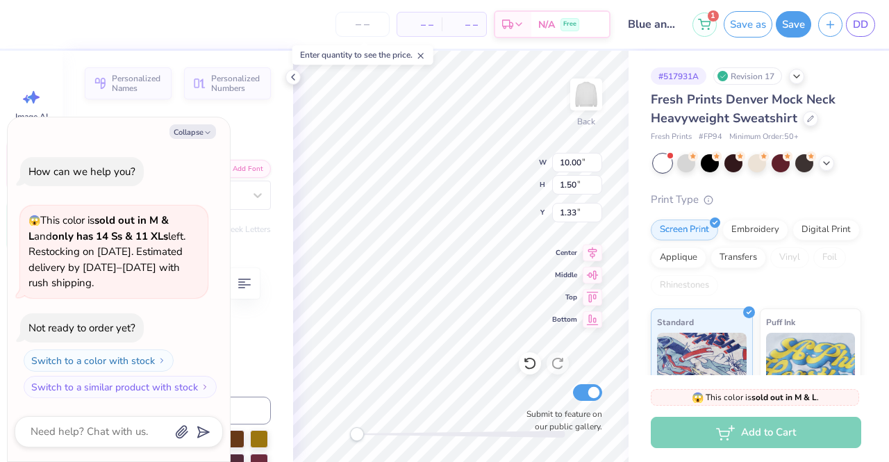
type textarea "[GEOGRAPHIC_DATA]"
type textarea "x"
type textarea "[GEOGRAPHIC_DATA]"
type textarea "x"
type textarea "[GEOGRAPHIC_DATA]"
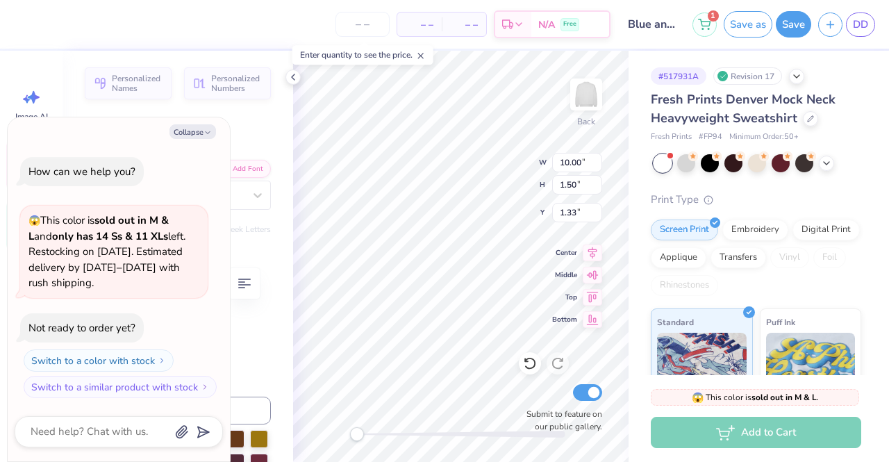
type textarea "x"
type textarea "[GEOGRAPHIC_DATA][US_STATE]"
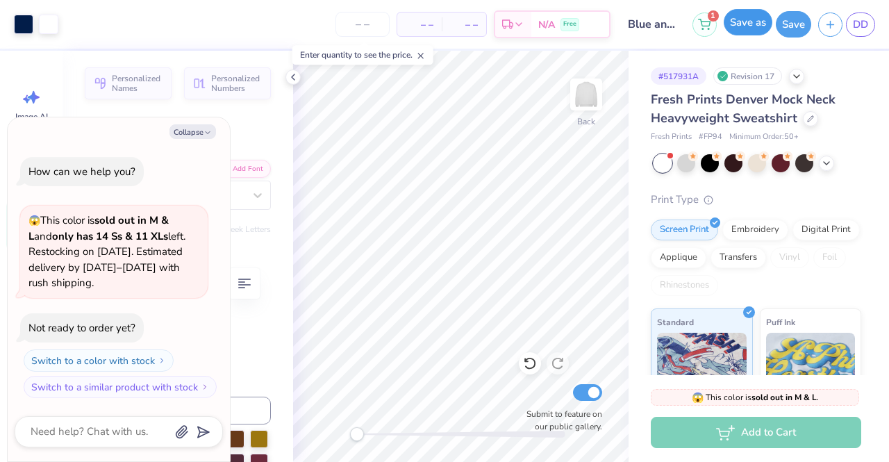
click at [755, 20] on button "Save as" at bounding box center [748, 22] width 49 height 26
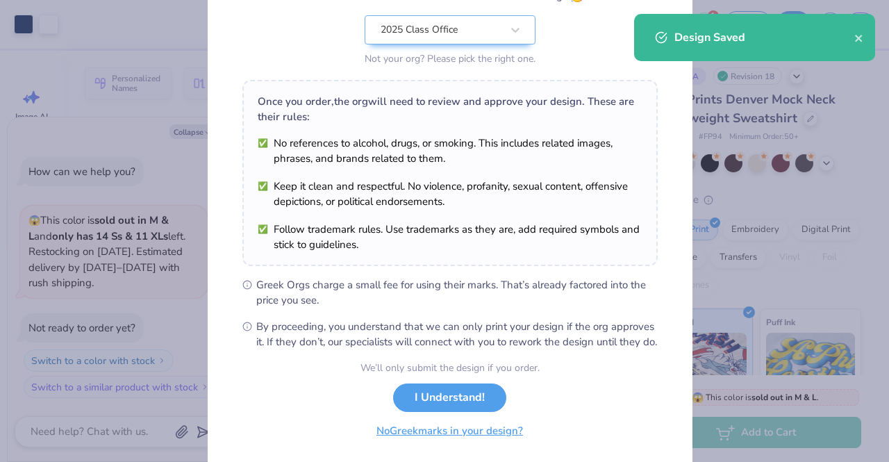
scroll to position [186, 0]
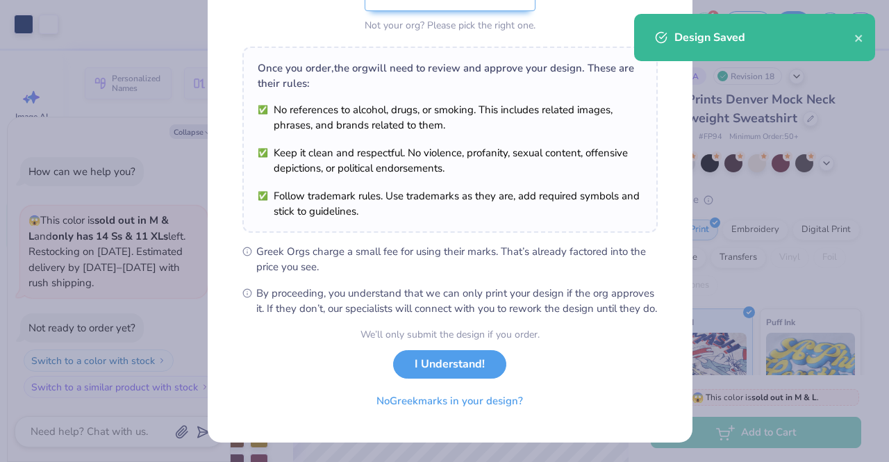
click at [457, 367] on button "I Understand!" at bounding box center [449, 364] width 113 height 28
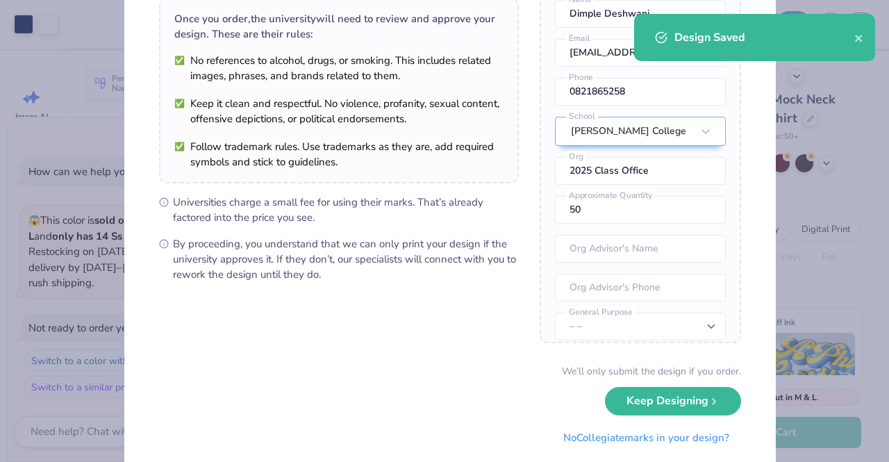
scroll to position [141, 0]
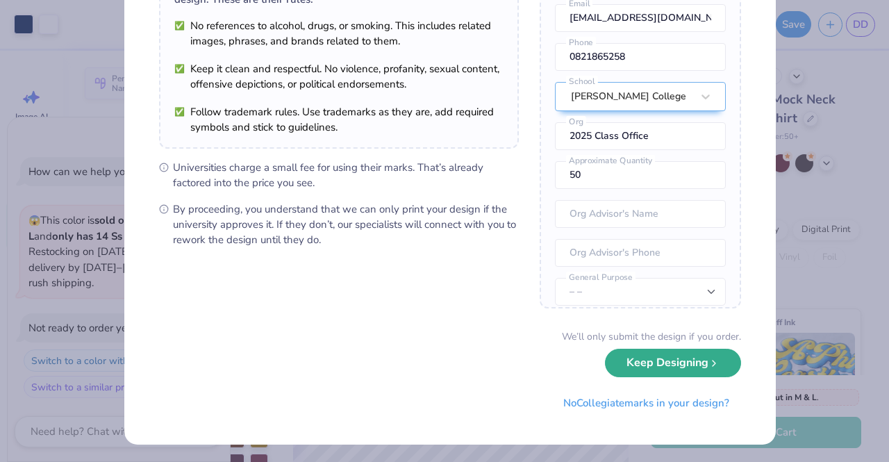
click at [693, 370] on button "Keep Designing" at bounding box center [673, 363] width 136 height 28
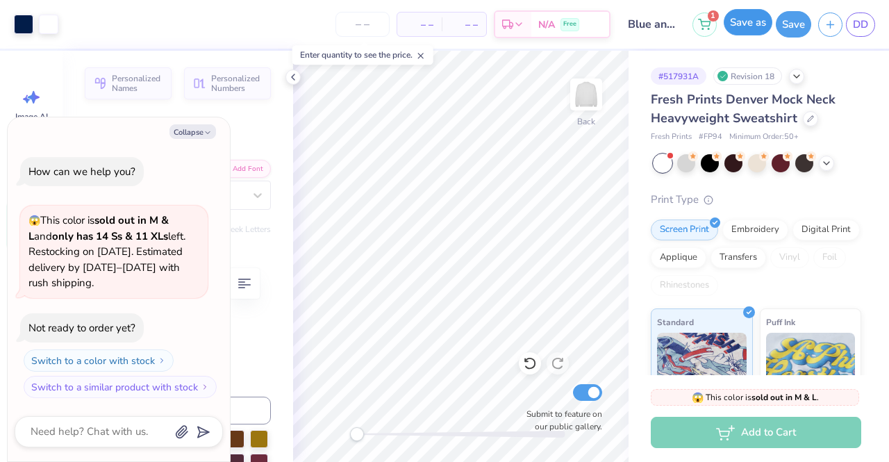
click at [752, 21] on button "Save as" at bounding box center [748, 22] width 49 height 26
type textarea "x"
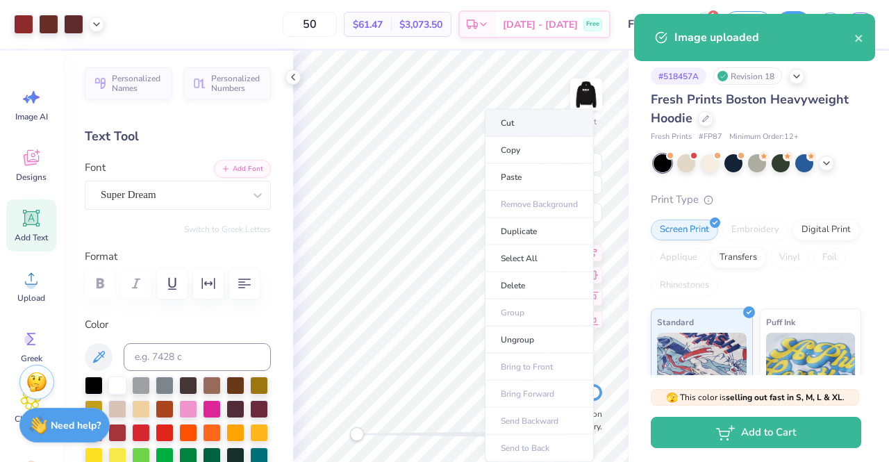
click at [539, 126] on li "Cut" at bounding box center [539, 123] width 109 height 28
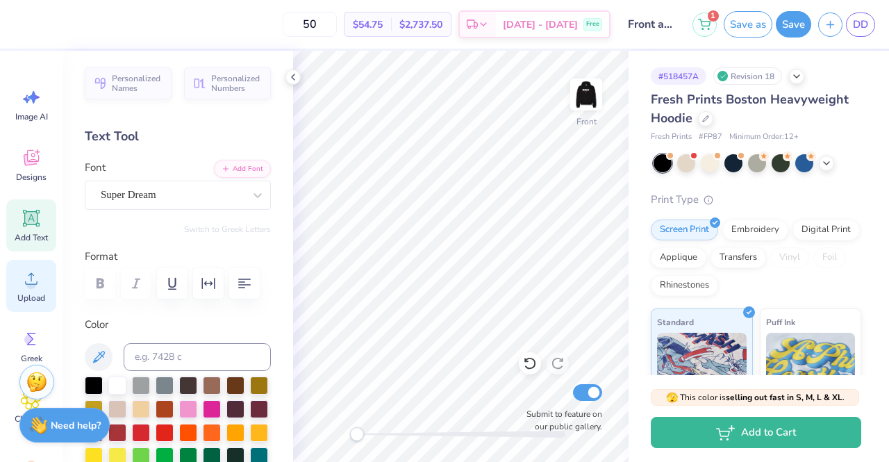
click at [34, 291] on div "Upload" at bounding box center [31, 286] width 50 height 52
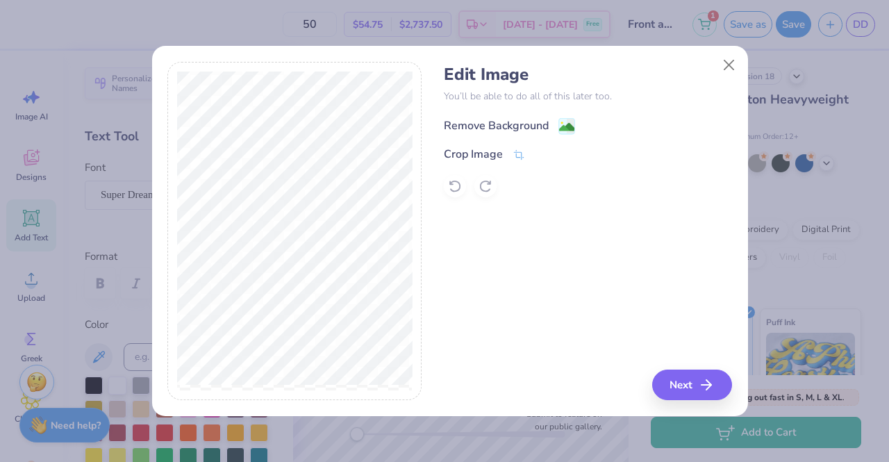
click at [514, 123] on div "Remove Background" at bounding box center [496, 125] width 105 height 17
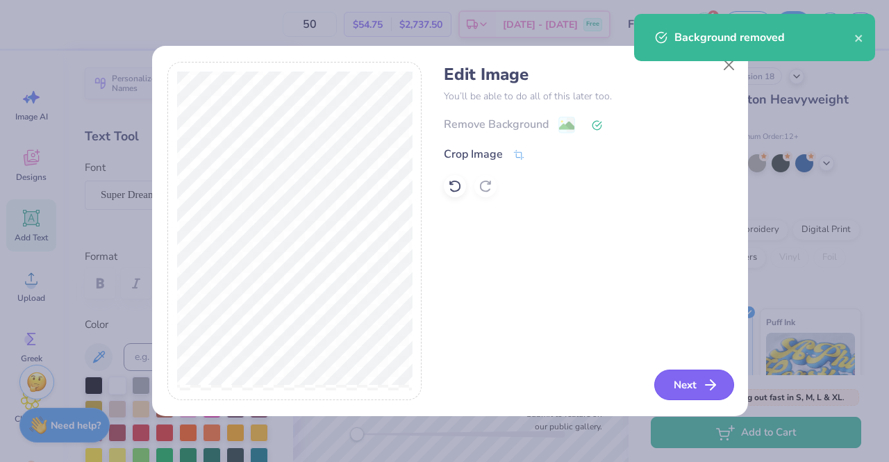
click at [683, 376] on button "Next" at bounding box center [694, 385] width 80 height 31
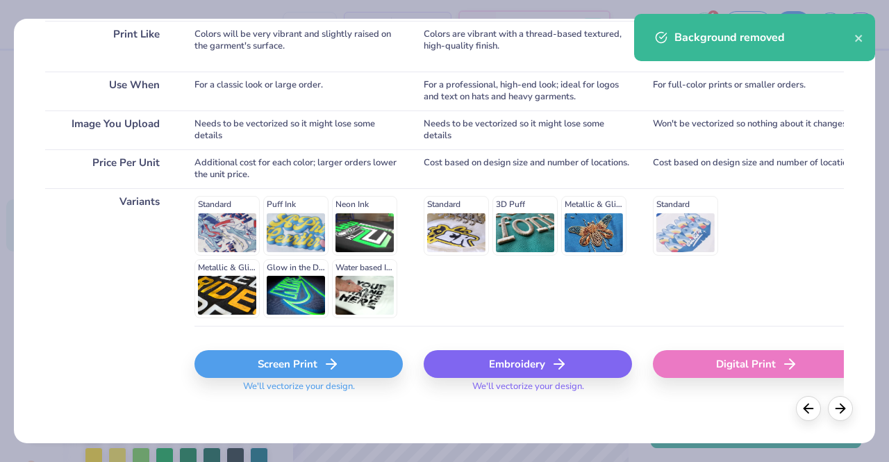
scroll to position [229, 0]
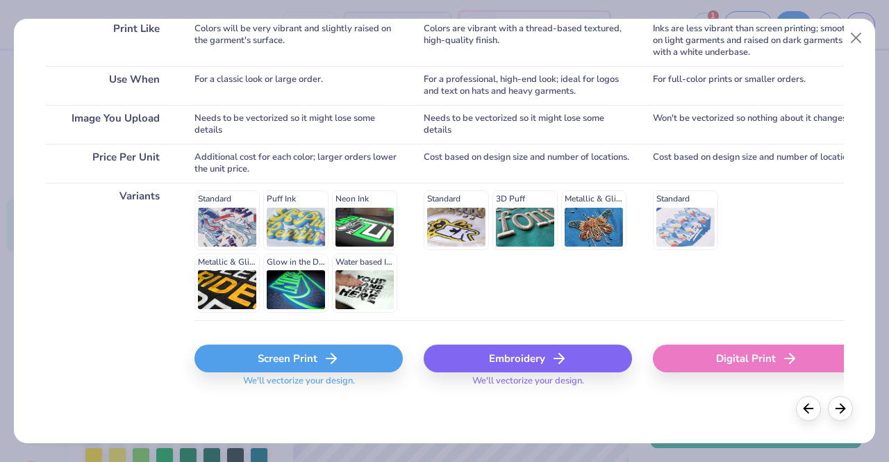
click at [347, 357] on div "Screen Print" at bounding box center [299, 359] width 208 height 28
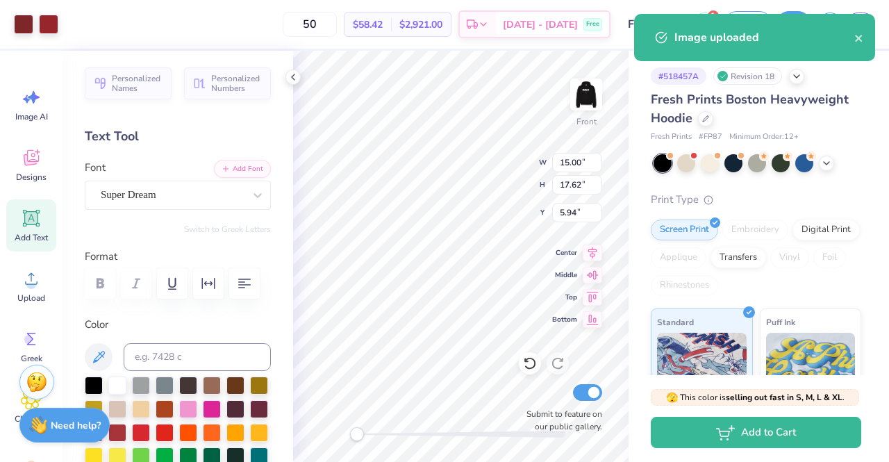
type input "14.04"
type input "16.49"
type input "7.07"
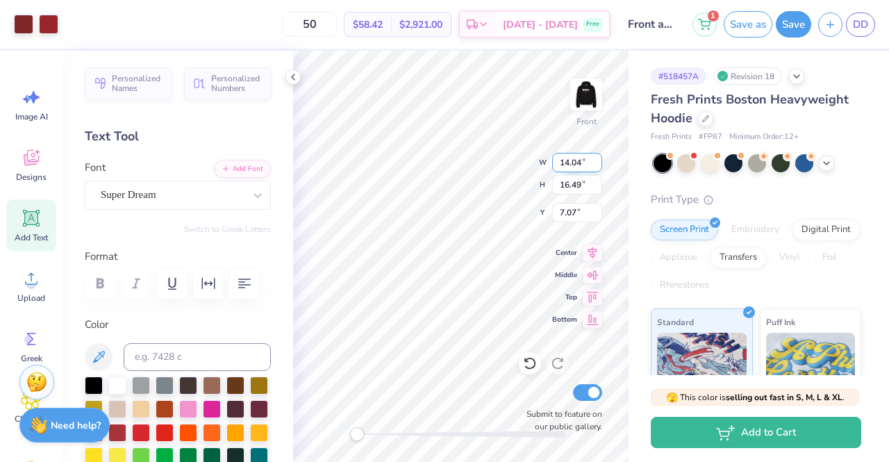
click at [569, 165] on input "14.04" at bounding box center [577, 162] width 50 height 19
click at [579, 165] on input "14.04" at bounding box center [577, 162] width 50 height 19
click at [572, 184] on input "16.49" at bounding box center [577, 184] width 50 height 19
type input "13.00"
type input "15.27"
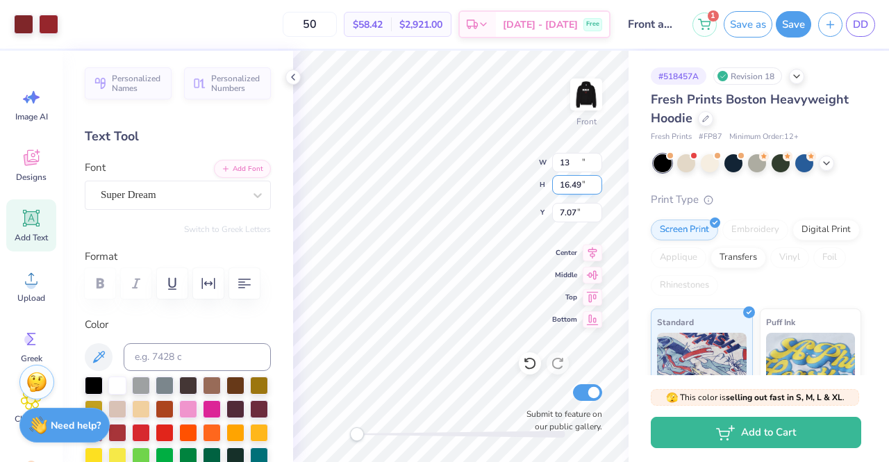
type input "7.68"
click at [399, 434] on div at bounding box center [461, 434] width 208 height 7
click at [349, 425] on div "Front W 13.00 13.00 " H 15.27 15.27 " Y 7.68 7.68 " Center Middle Top Bottom Su…" at bounding box center [461, 256] width 336 height 411
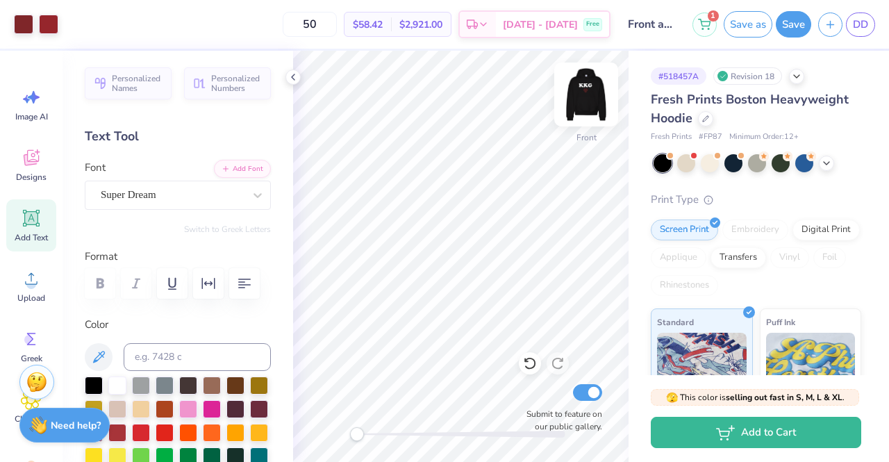
click at [587, 102] on img at bounding box center [587, 95] width 56 height 56
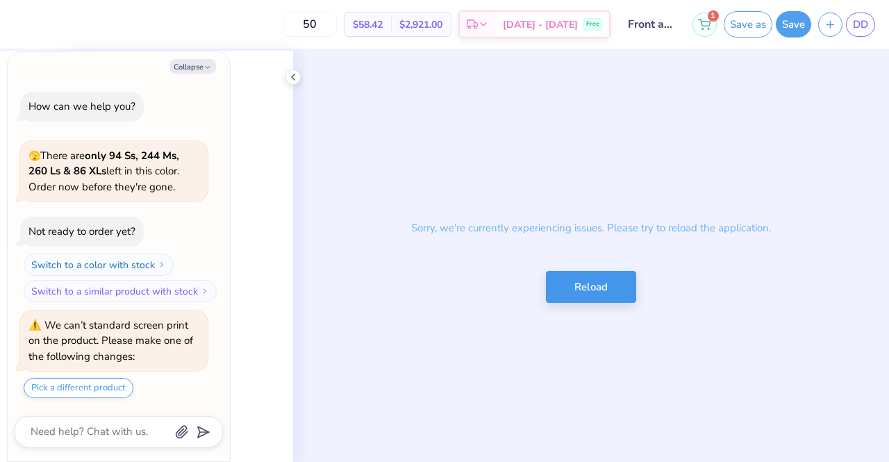
click at [579, 294] on button "Reload" at bounding box center [591, 287] width 90 height 33
type textarea "x"
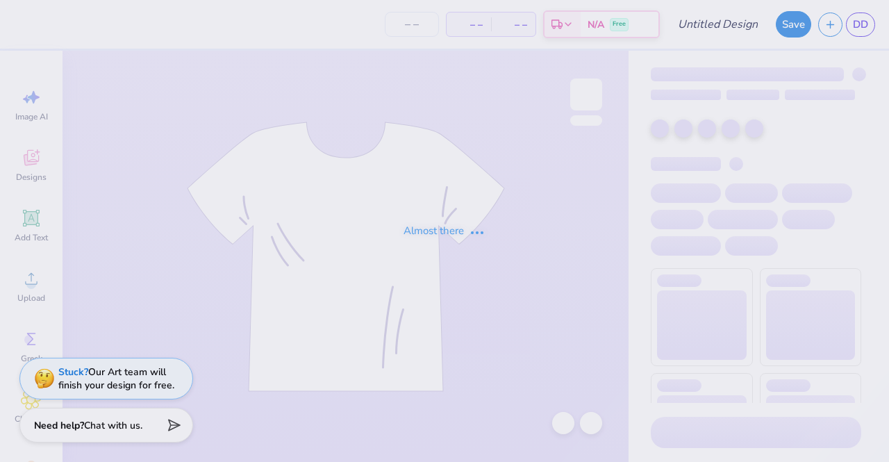
type input "Front and back"
type input "50"
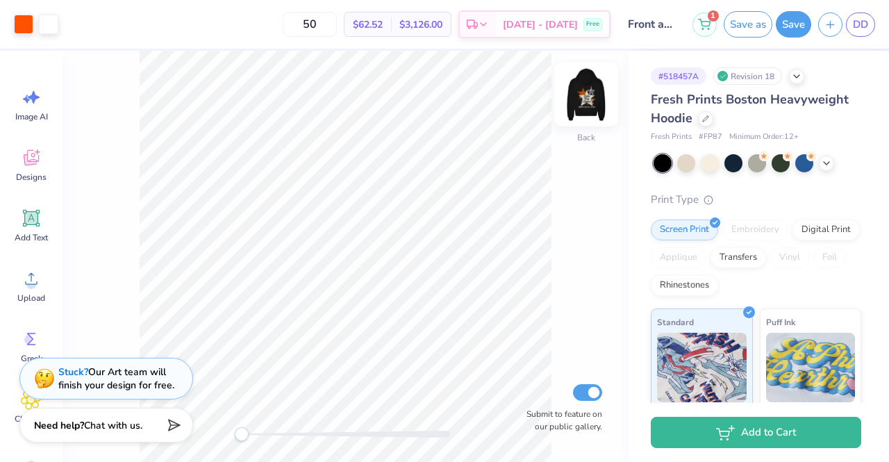
click at [588, 99] on img at bounding box center [587, 95] width 56 height 56
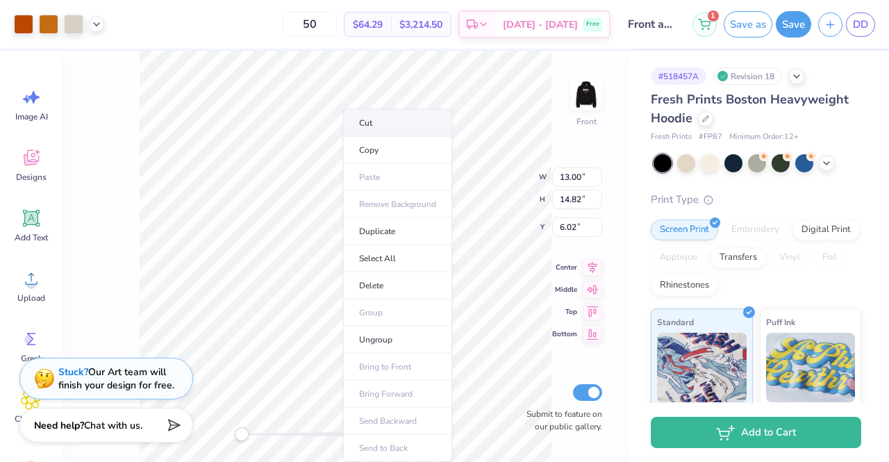
click at [377, 120] on li "Cut" at bounding box center [397, 123] width 109 height 28
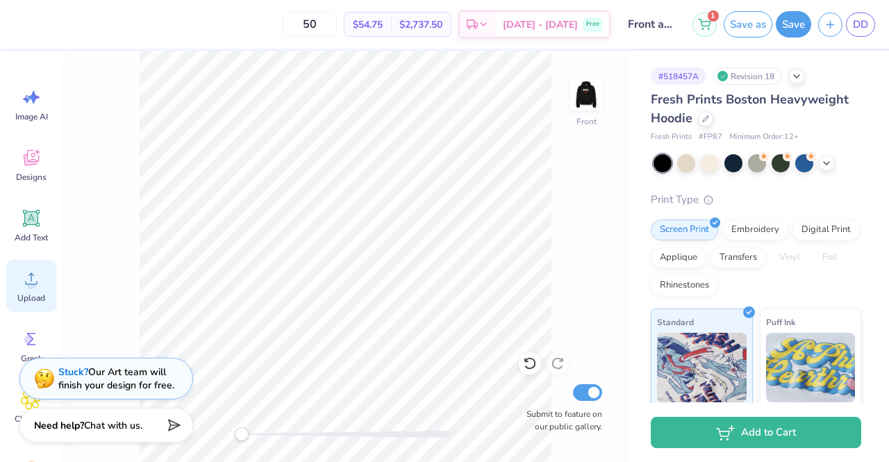
click at [31, 272] on icon at bounding box center [31, 278] width 21 height 21
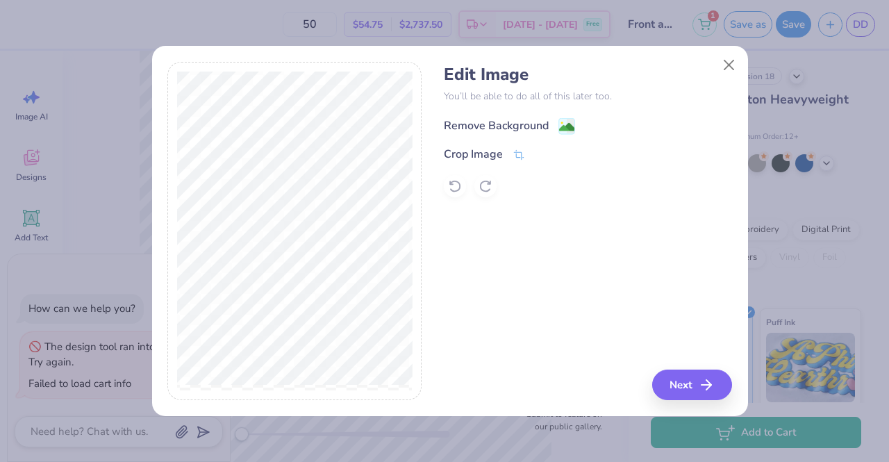
click at [468, 124] on div "Remove Background" at bounding box center [496, 125] width 105 height 17
click at [684, 379] on button "Next" at bounding box center [694, 385] width 80 height 31
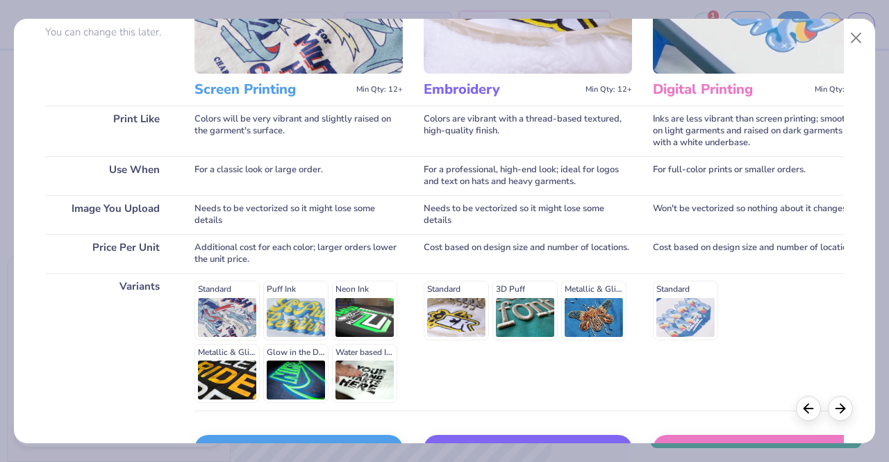
scroll to position [208, 0]
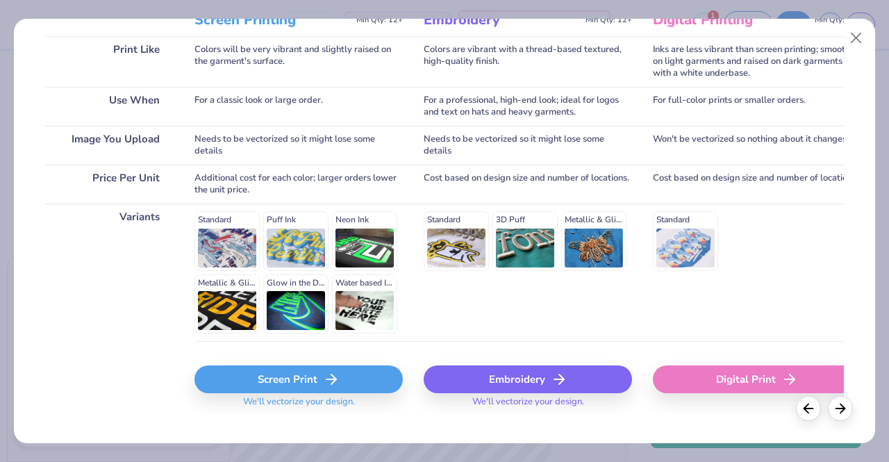
click at [325, 372] on icon at bounding box center [331, 379] width 17 height 17
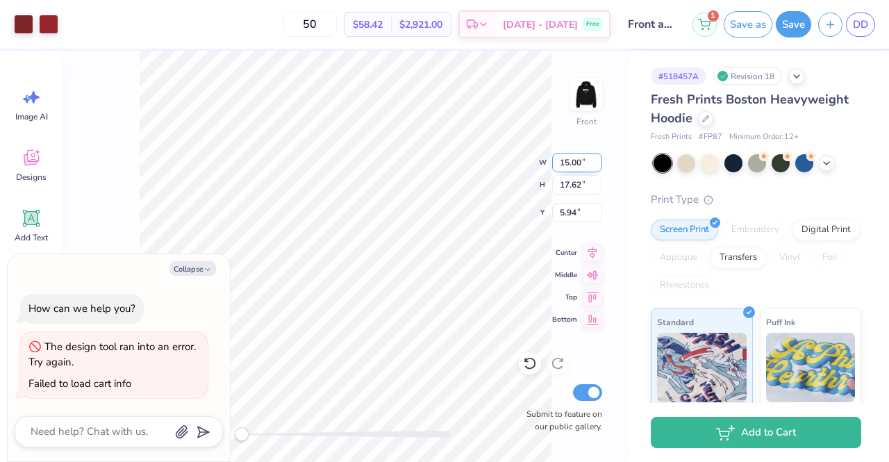
click at [567, 165] on input "15.00" at bounding box center [577, 162] width 50 height 19
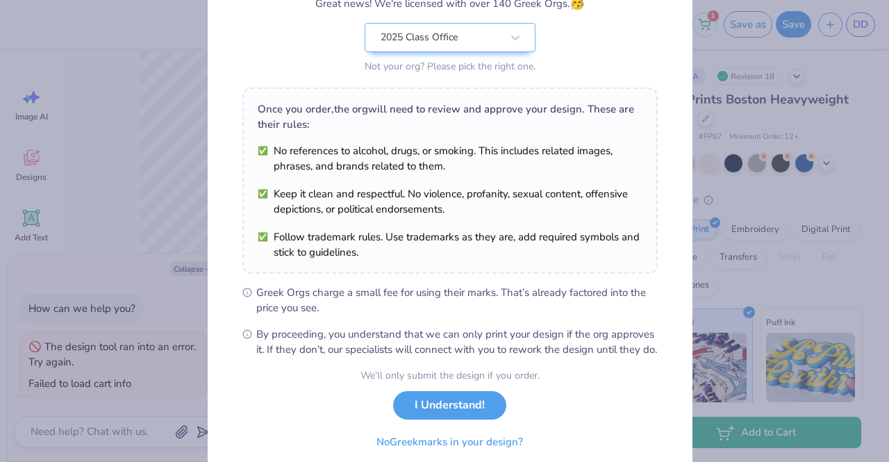
scroll to position [186, 0]
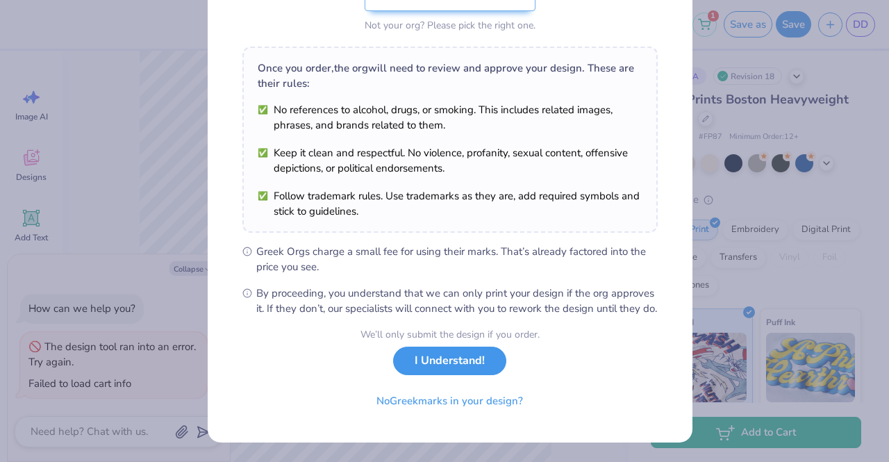
click at [449, 372] on button "I Understand!" at bounding box center [449, 361] width 113 height 28
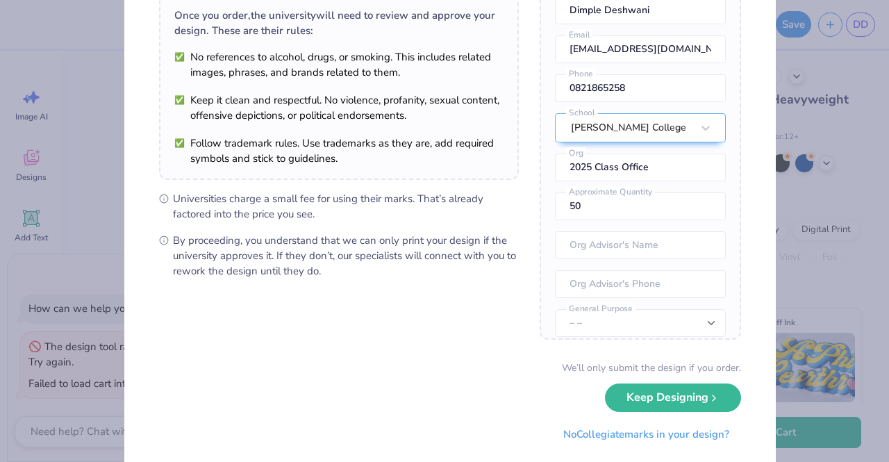
scroll to position [141, 0]
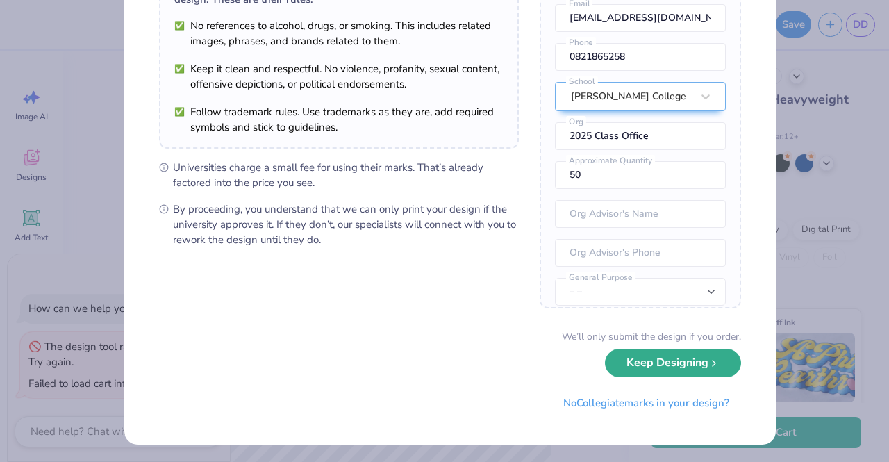
click at [605, 365] on button "Keep Designing" at bounding box center [673, 363] width 136 height 28
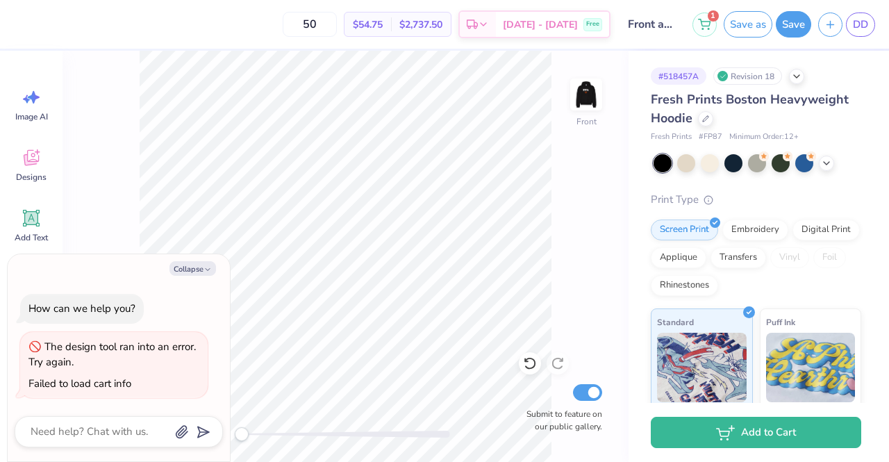
scroll to position [0, 0]
click at [197, 277] on div "Collapse How can we help you? The design tool ran into an error. Try again. Fai…" at bounding box center [119, 357] width 222 height 207
click at [174, 273] on button "Collapse" at bounding box center [193, 268] width 47 height 15
type textarea "x"
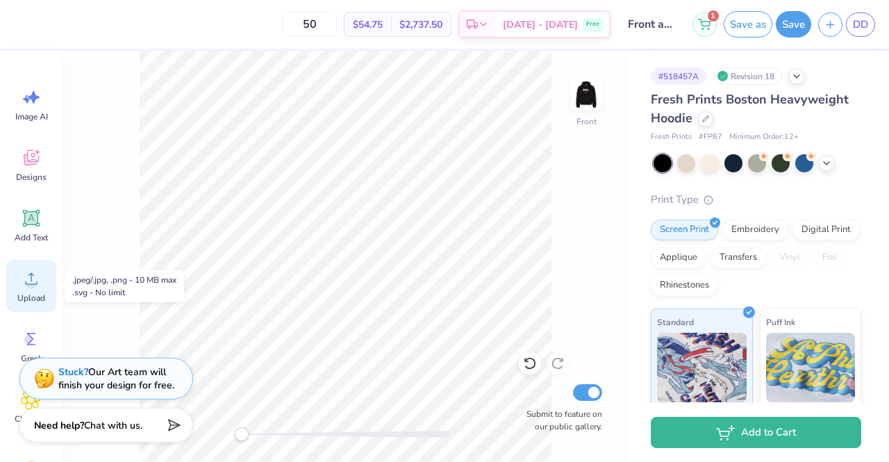
click at [30, 274] on icon at bounding box center [31, 279] width 13 height 12
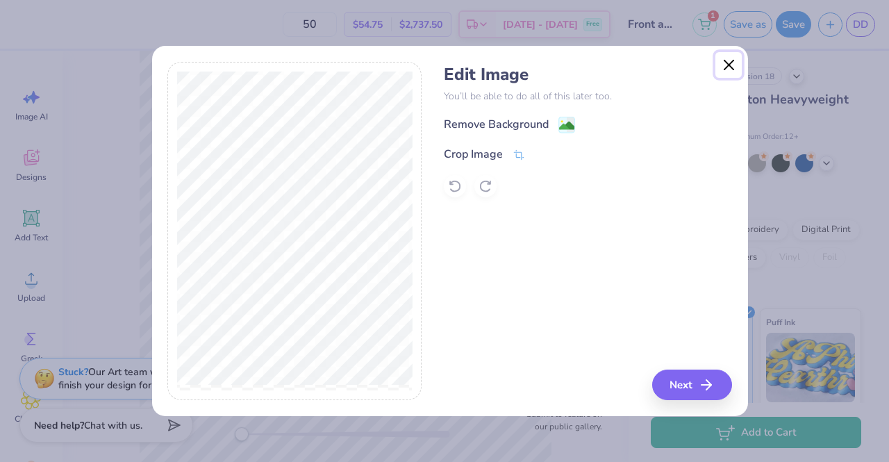
click at [739, 63] on button "Close" at bounding box center [729, 65] width 26 height 26
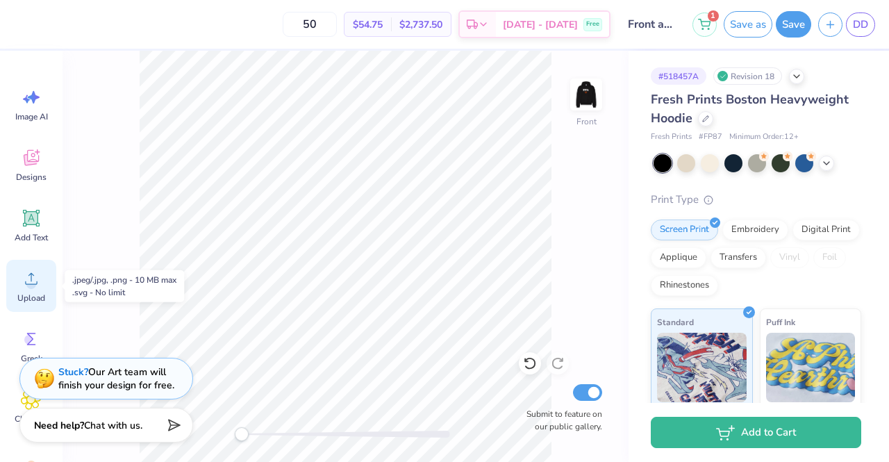
click at [33, 270] on icon at bounding box center [31, 278] width 21 height 21
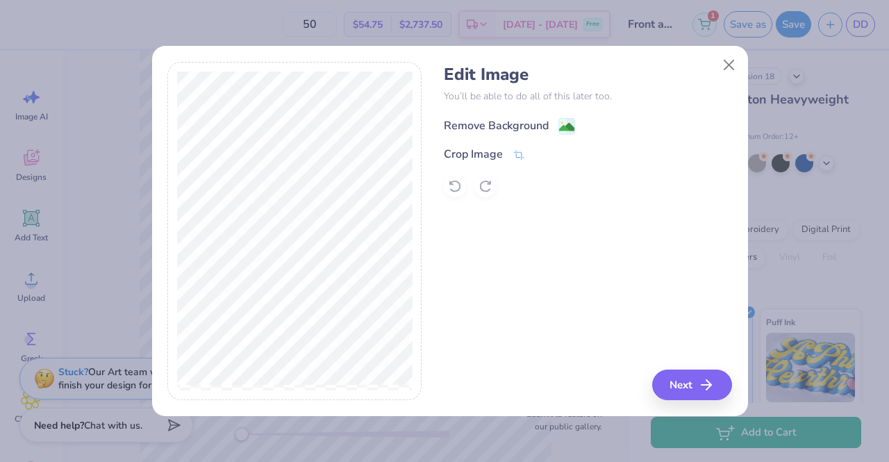
click at [490, 123] on div "Remove Background" at bounding box center [496, 125] width 105 height 17
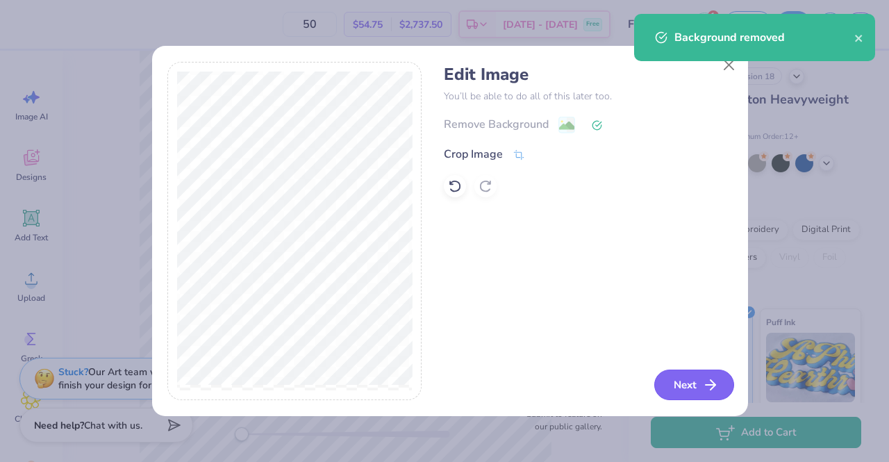
click at [679, 384] on button "Next" at bounding box center [694, 385] width 80 height 31
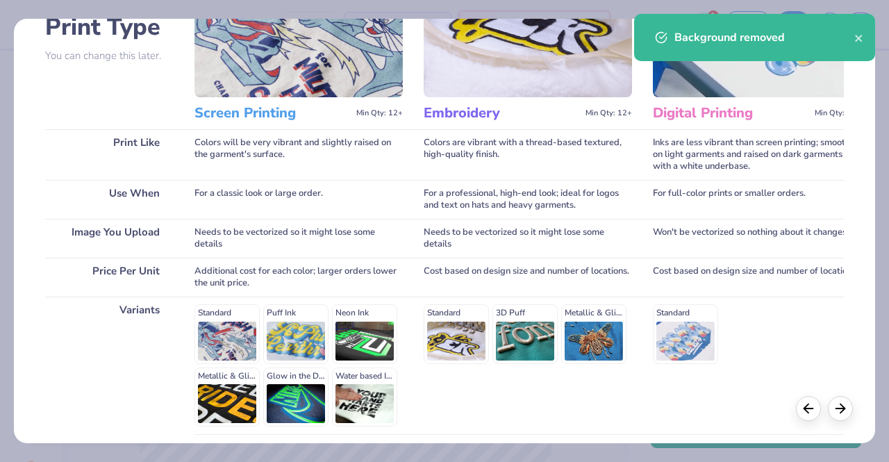
scroll to position [229, 0]
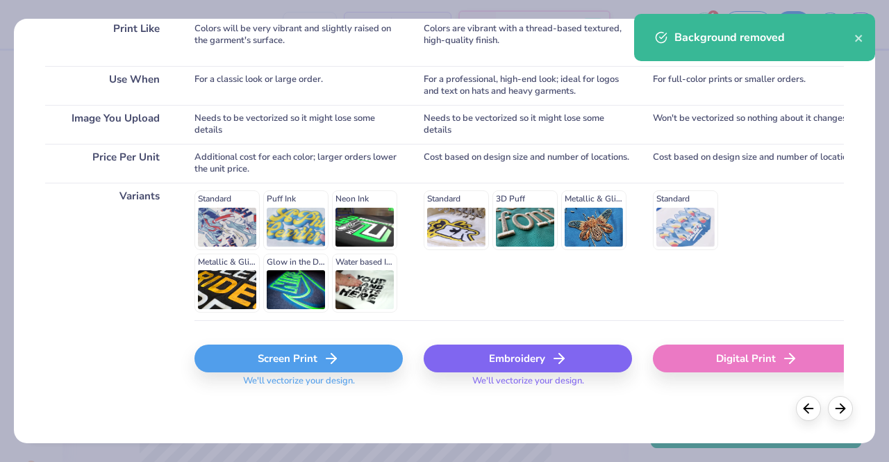
click at [303, 358] on div "Screen Print" at bounding box center [299, 359] width 208 height 28
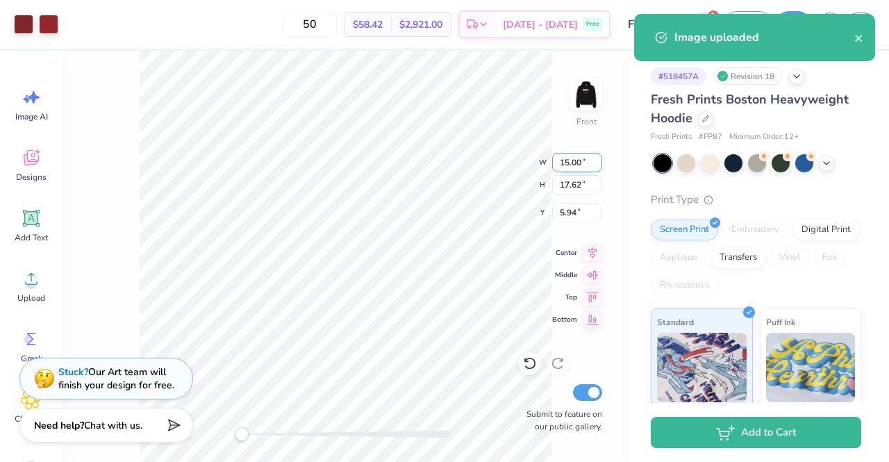
click at [574, 167] on input "15.00" at bounding box center [577, 162] width 50 height 19
click at [567, 166] on input "15.00" at bounding box center [577, 162] width 50 height 19
click at [568, 164] on input "15.00" at bounding box center [577, 162] width 50 height 19
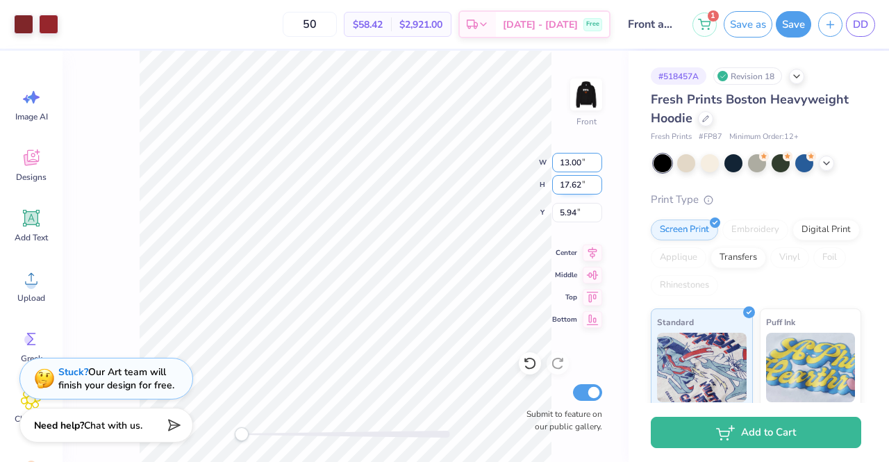
type input "13.00"
type input "15.27"
type input "7.12"
click at [578, 190] on input "15.27" at bounding box center [577, 184] width 50 height 19
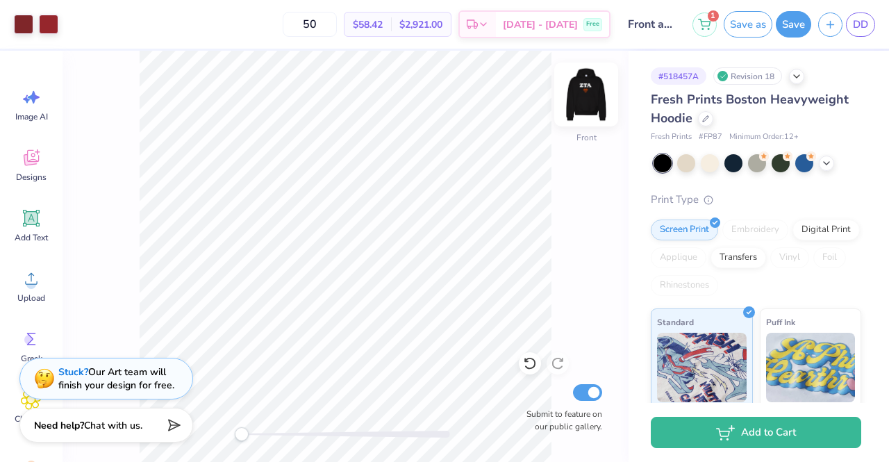
click at [591, 95] on img at bounding box center [587, 95] width 56 height 56
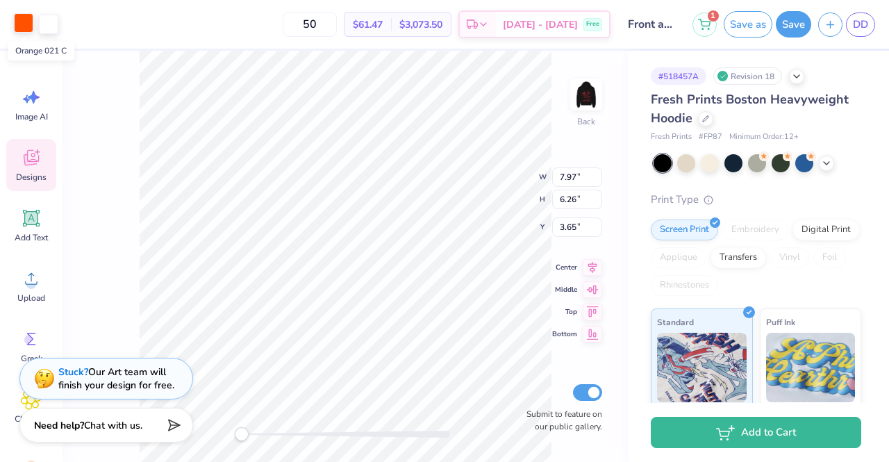
click at [25, 24] on div at bounding box center [23, 22] width 19 height 19
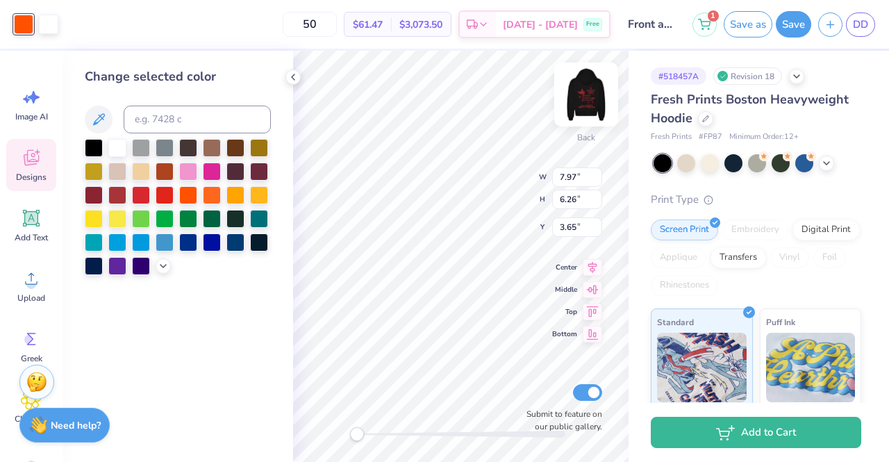
click at [586, 104] on img at bounding box center [587, 95] width 56 height 56
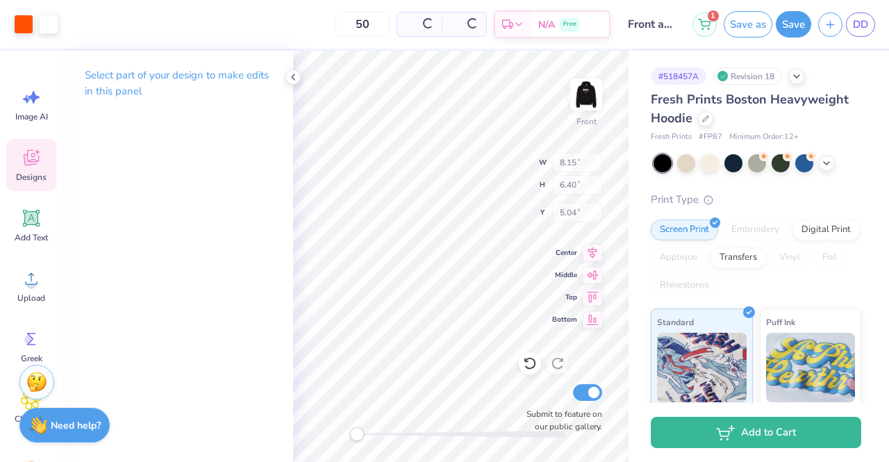
type input "8.15"
type input "6.40"
type input "5.04"
type input "13.00"
type input "15.27"
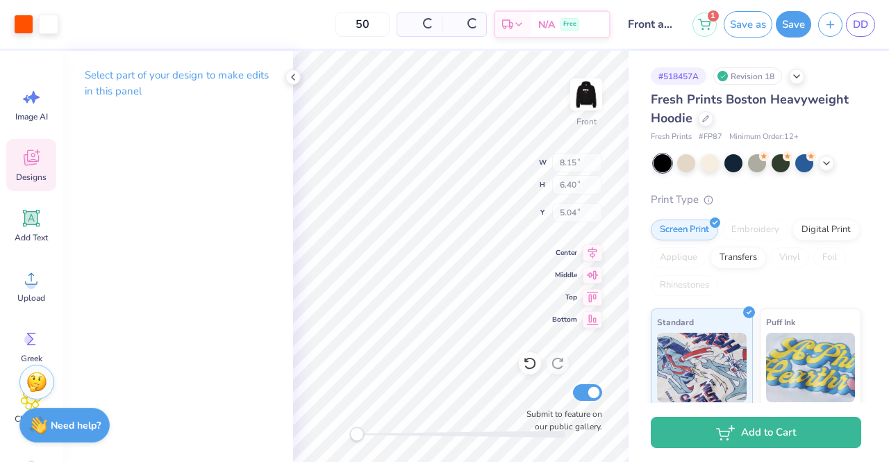
type input "5.92"
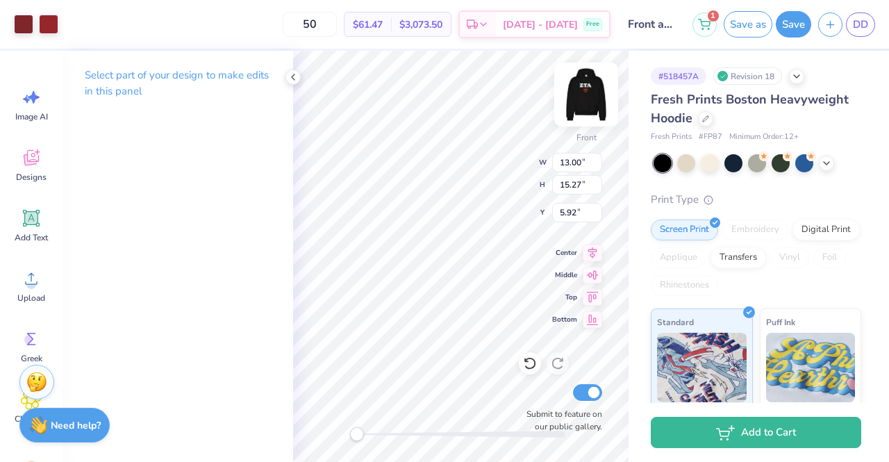
click at [588, 90] on img at bounding box center [587, 95] width 56 height 56
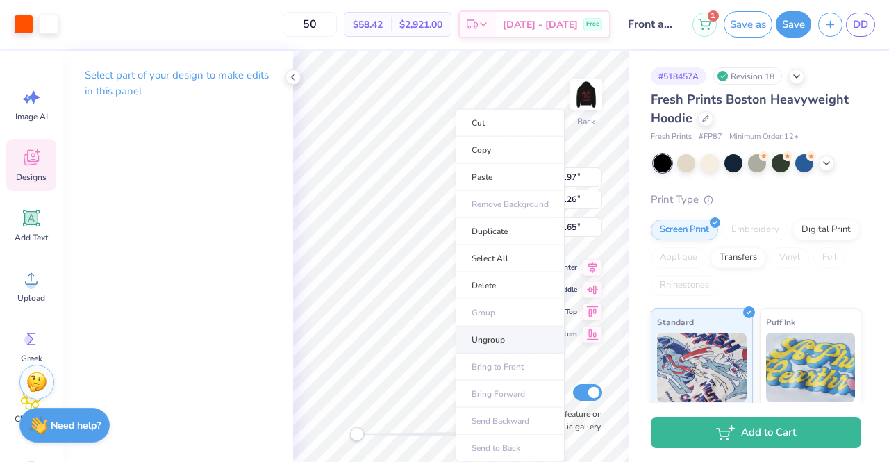
click at [474, 339] on li "Ungroup" at bounding box center [510, 340] width 109 height 27
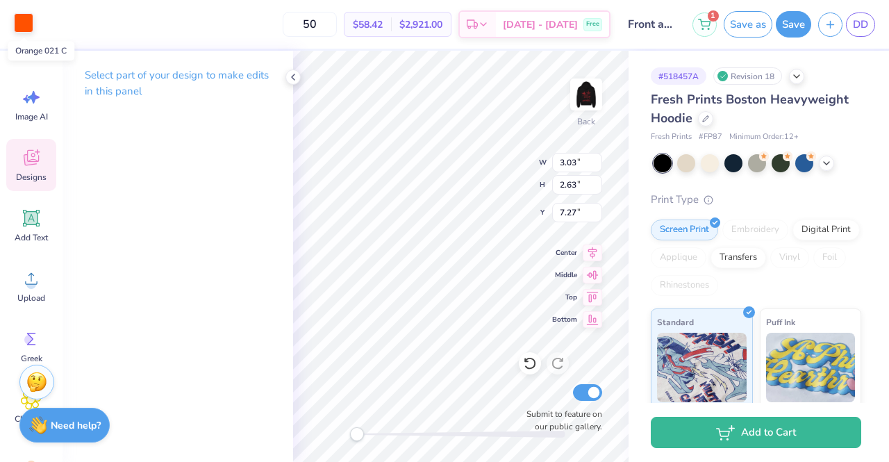
click at [15, 24] on div at bounding box center [23, 22] width 19 height 19
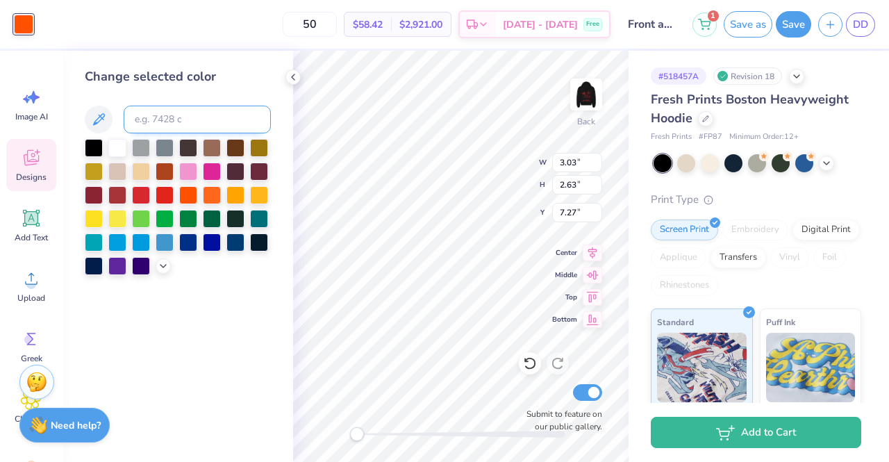
click at [163, 119] on input at bounding box center [197, 120] width 147 height 28
type input "7622"
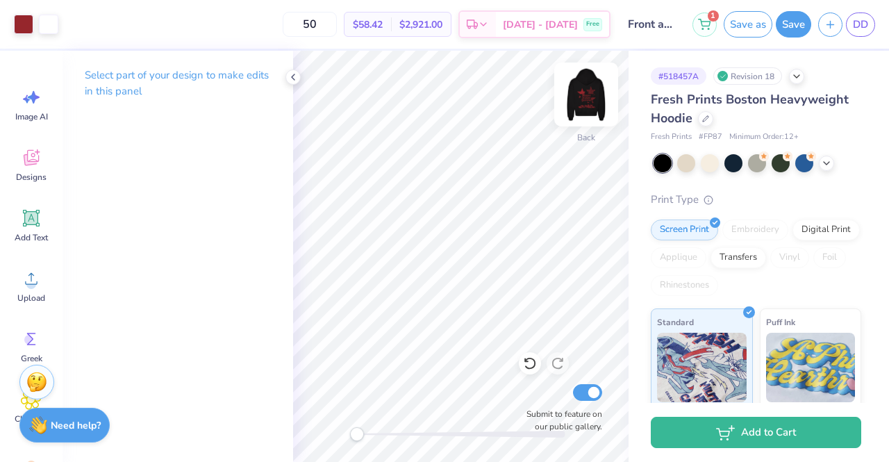
click at [588, 102] on img at bounding box center [587, 95] width 56 height 56
click at [592, 87] on img at bounding box center [587, 95] width 56 height 56
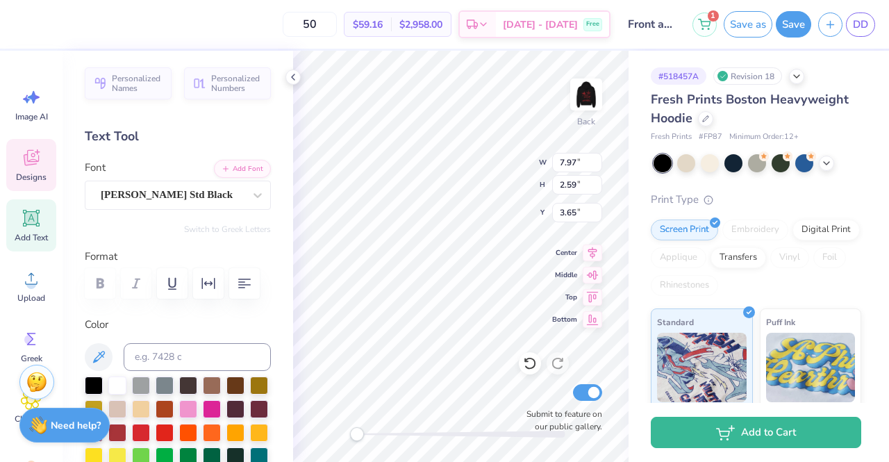
scroll to position [11, 1]
type textarea "Z"
type textarea "KKG"
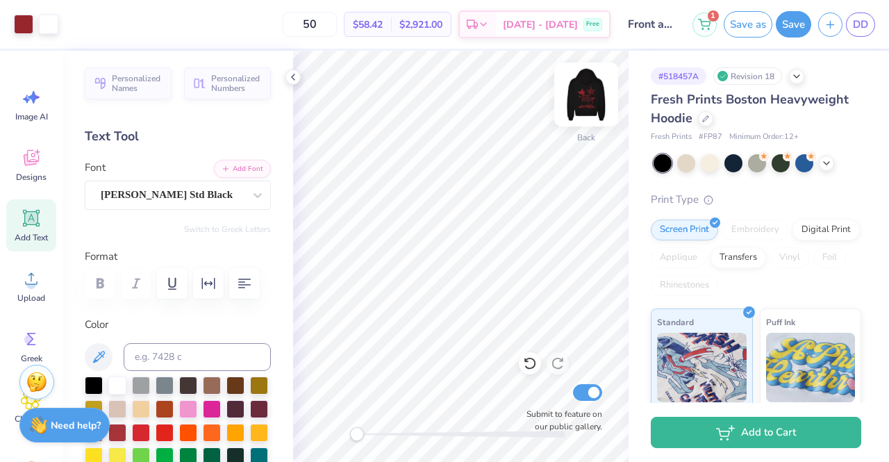
click at [584, 105] on img at bounding box center [587, 95] width 56 height 56
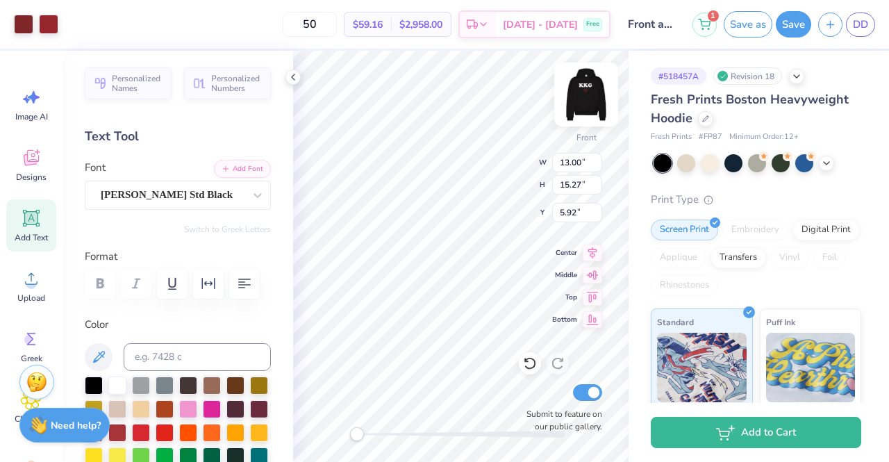
click at [591, 98] on img at bounding box center [587, 95] width 56 height 56
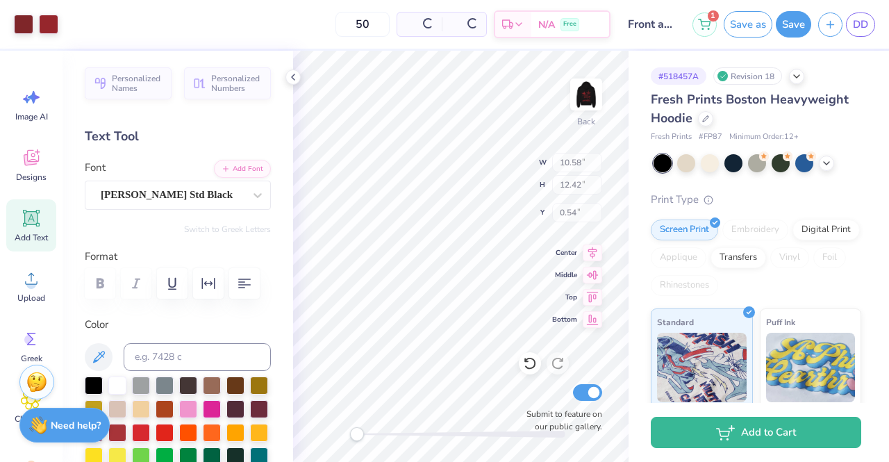
type input "10.58"
type input "12.42"
type input "0.54"
click at [591, 98] on img at bounding box center [586, 95] width 28 height 28
type input "13.00"
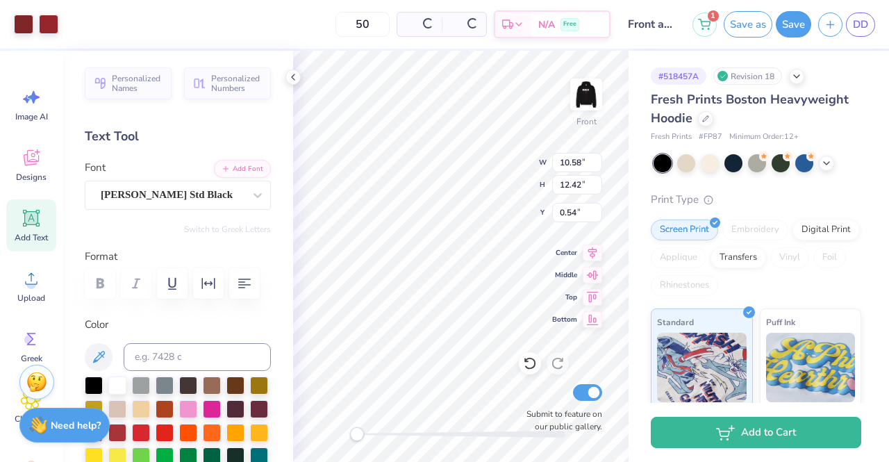
type input "15.27"
type input "5.92"
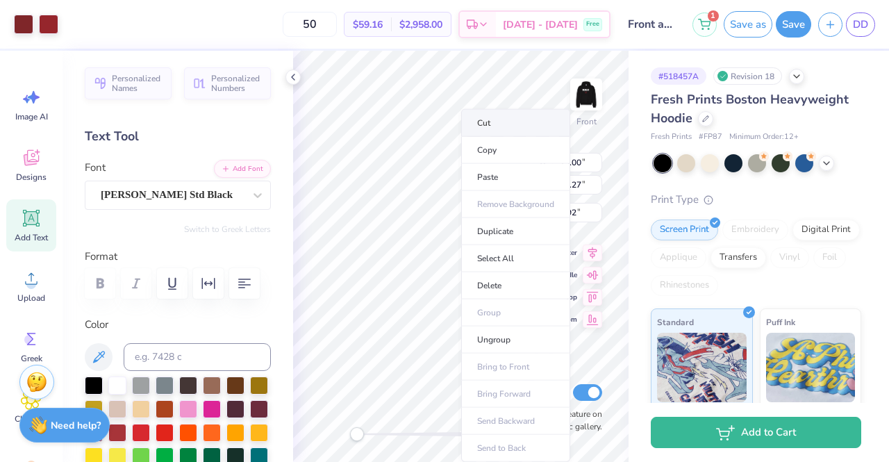
click at [493, 130] on li "Cut" at bounding box center [515, 123] width 109 height 28
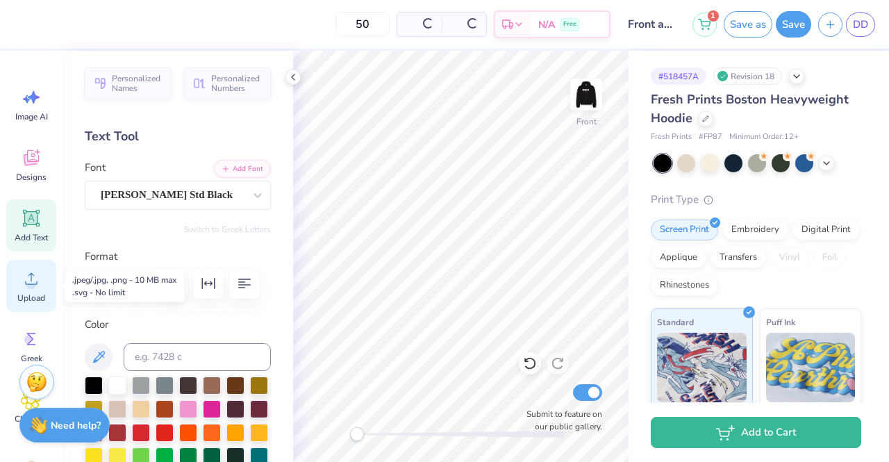
click at [38, 284] on icon at bounding box center [31, 278] width 21 height 21
click at [24, 269] on icon at bounding box center [31, 278] width 21 height 21
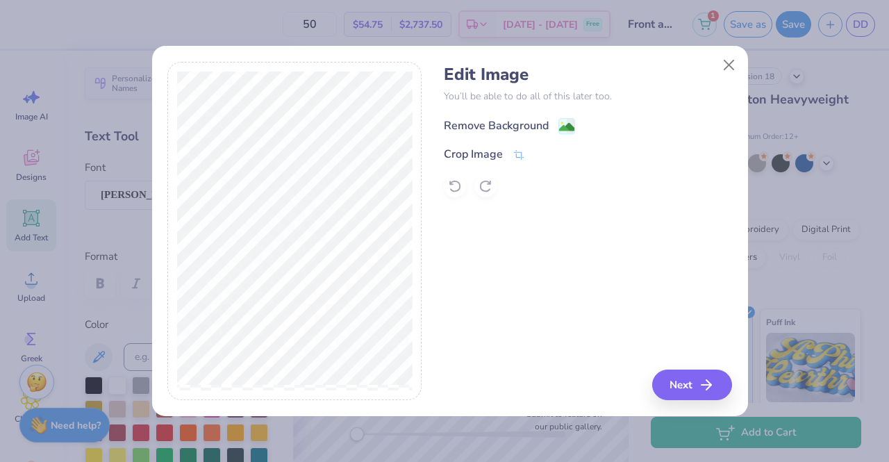
click at [495, 128] on div "Remove Background" at bounding box center [496, 125] width 105 height 17
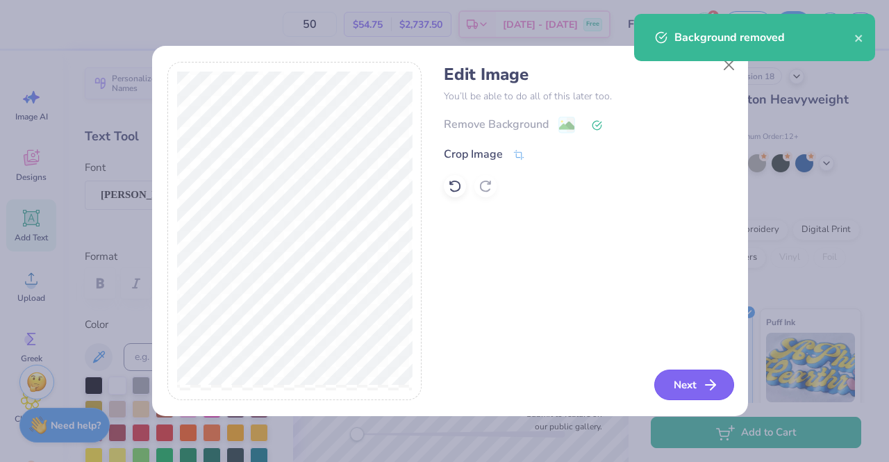
click at [686, 389] on button "Next" at bounding box center [694, 385] width 80 height 31
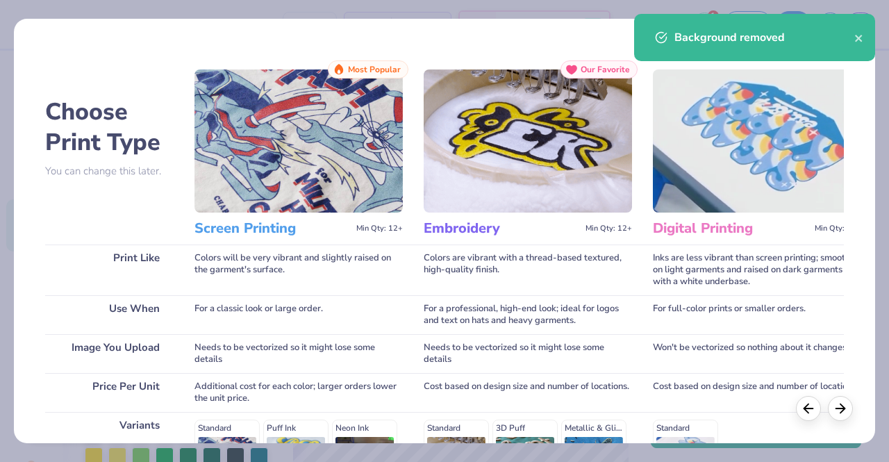
scroll to position [229, 0]
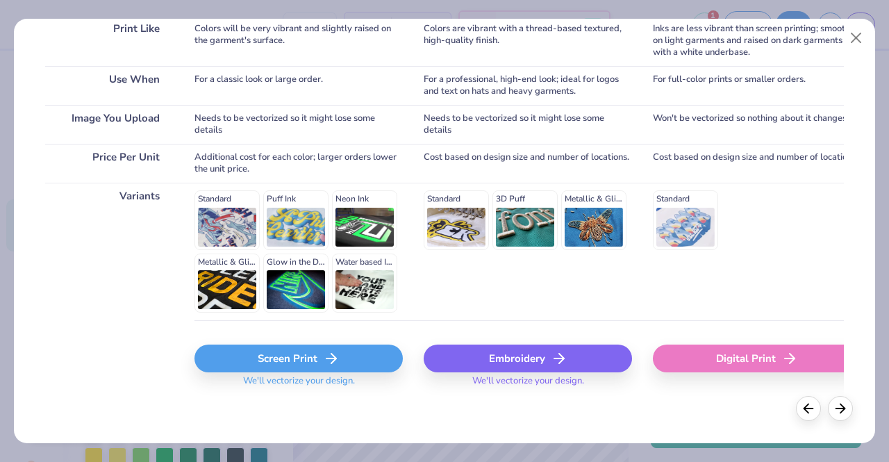
click at [353, 363] on div "Screen Print" at bounding box center [299, 359] width 208 height 28
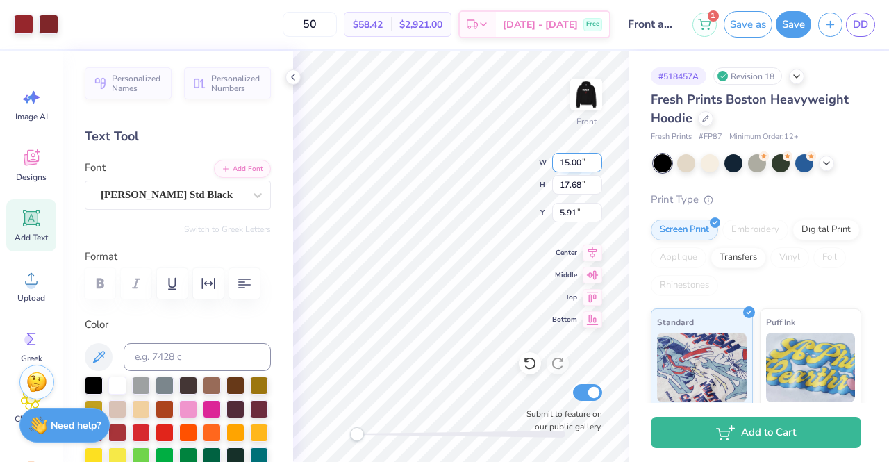
click at [567, 167] on input "15.00" at bounding box center [577, 162] width 50 height 19
click at [568, 163] on input "15.00" at bounding box center [577, 162] width 50 height 19
type input "13.00"
click at [568, 186] on input "17.68" at bounding box center [577, 184] width 50 height 19
type input "15.33"
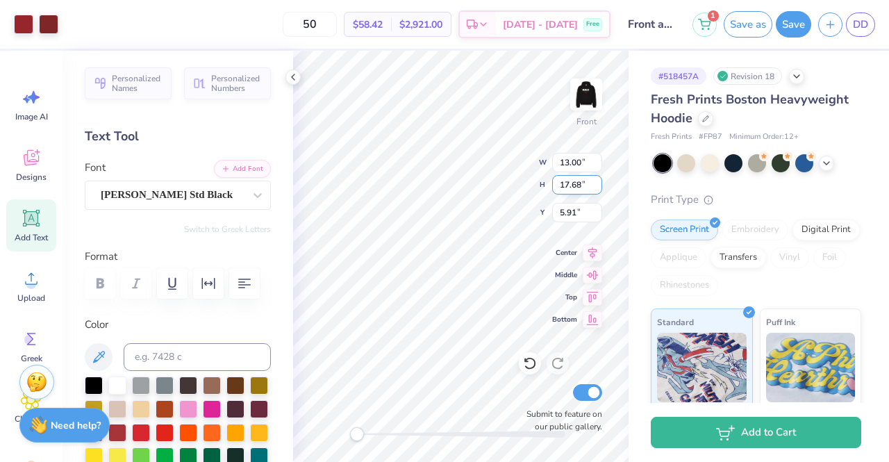
type input "7.09"
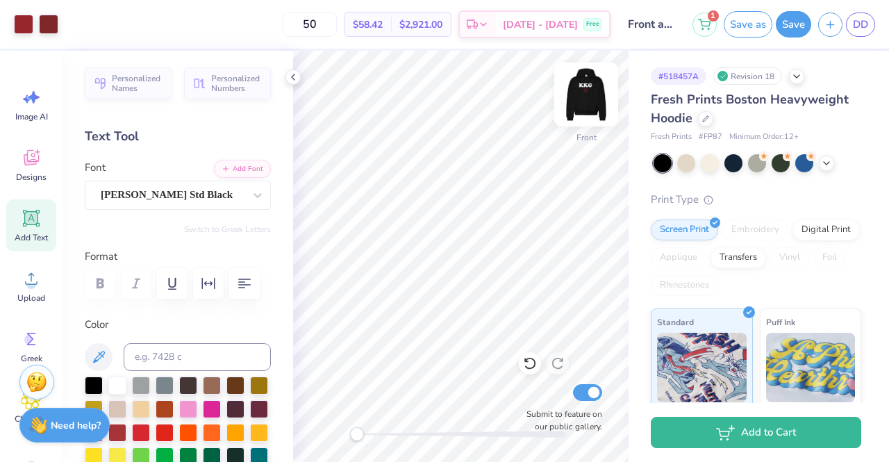
click at [581, 108] on img at bounding box center [587, 95] width 56 height 56
click at [586, 99] on img at bounding box center [587, 95] width 56 height 56
click at [757, 20] on button "Save as" at bounding box center [748, 22] width 49 height 26
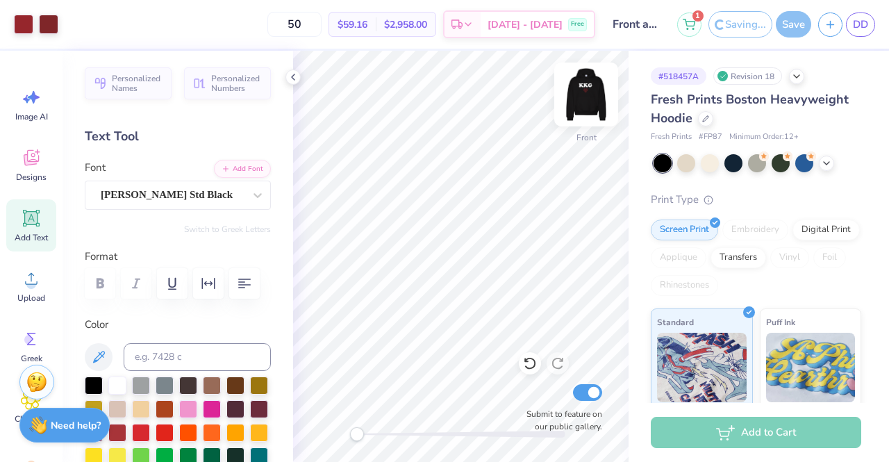
click at [588, 92] on img at bounding box center [587, 95] width 56 height 56
click at [585, 96] on img at bounding box center [587, 95] width 56 height 56
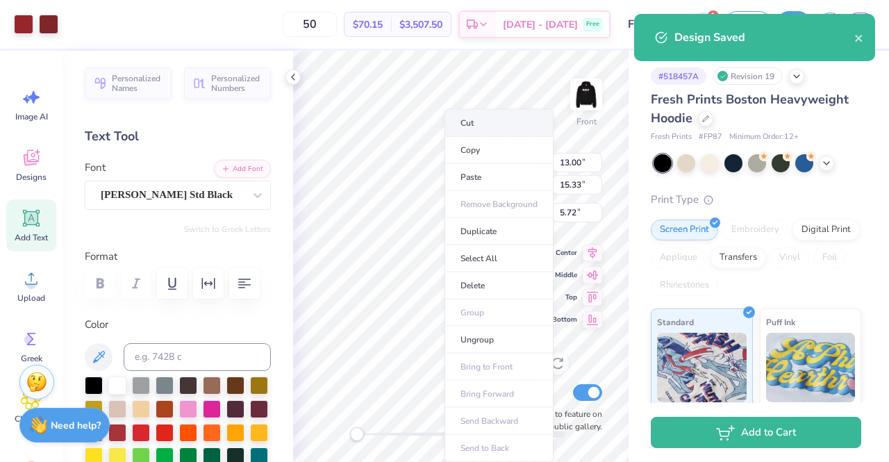
click at [500, 126] on li "Cut" at bounding box center [499, 123] width 109 height 28
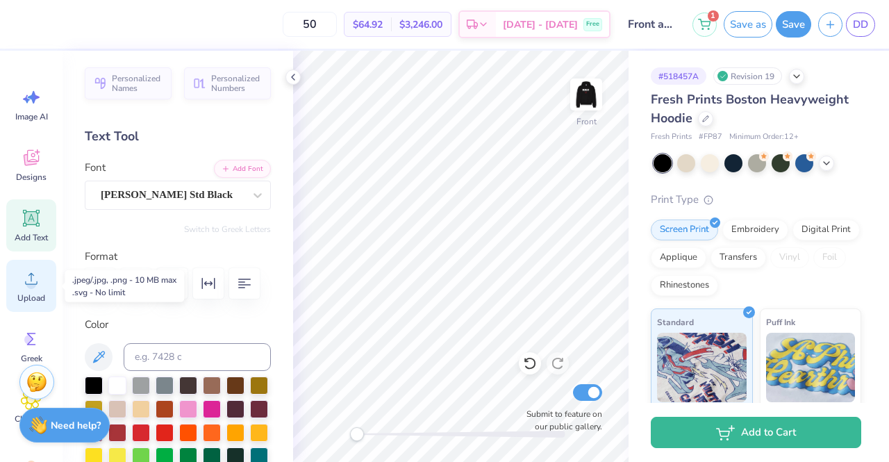
click at [28, 286] on circle at bounding box center [31, 284] width 10 height 10
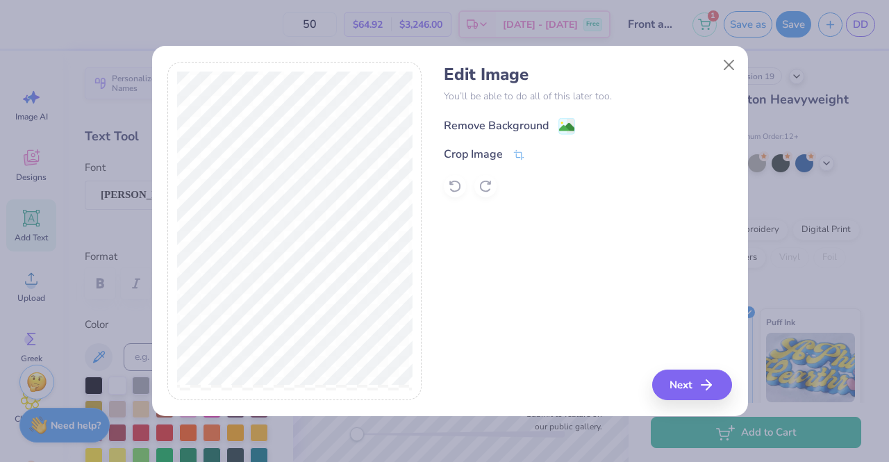
click at [483, 129] on div "Remove Background" at bounding box center [496, 125] width 105 height 17
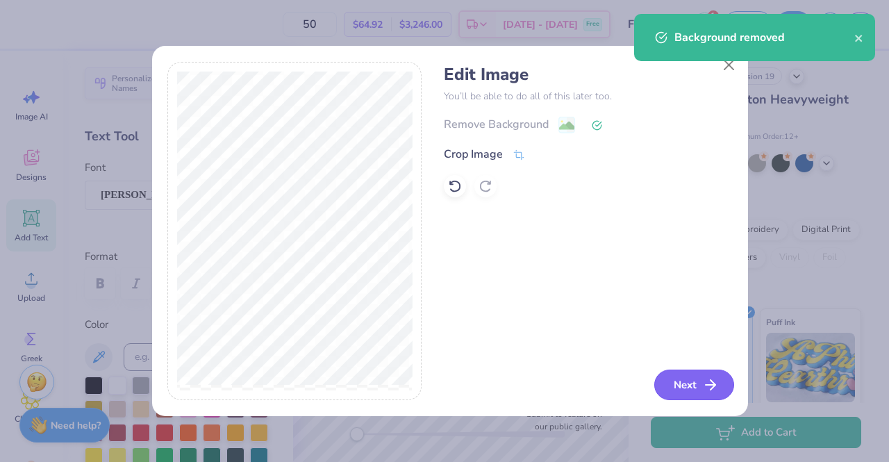
click at [684, 380] on button "Next" at bounding box center [694, 385] width 80 height 31
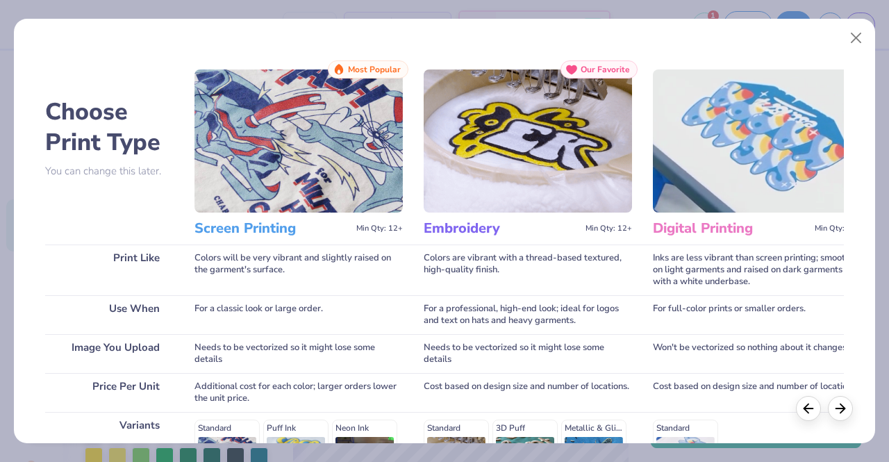
scroll to position [229, 0]
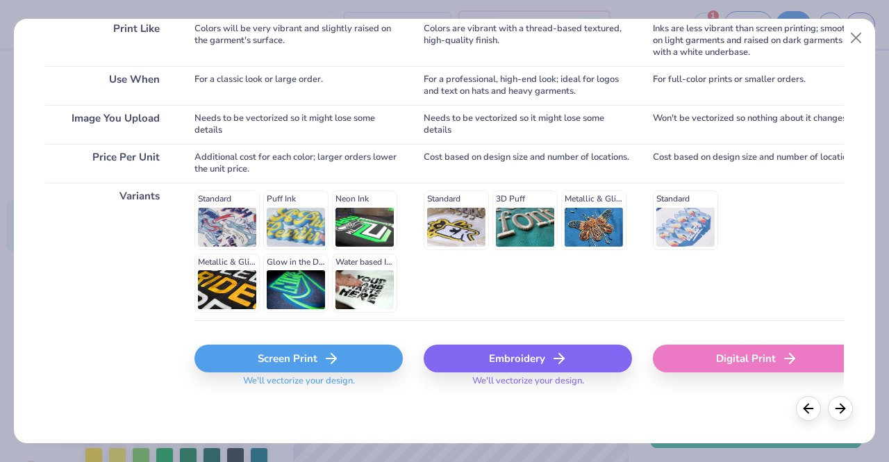
click at [292, 359] on div "Screen Print" at bounding box center [299, 359] width 208 height 28
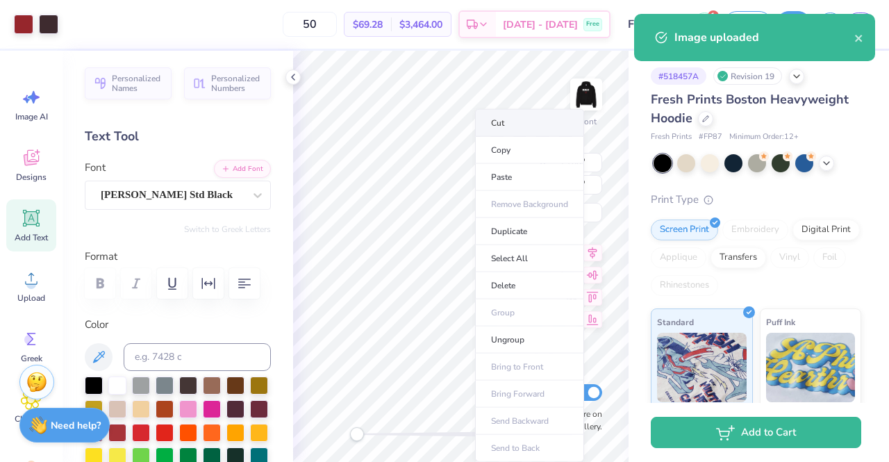
click at [527, 122] on li "Cut" at bounding box center [529, 123] width 109 height 28
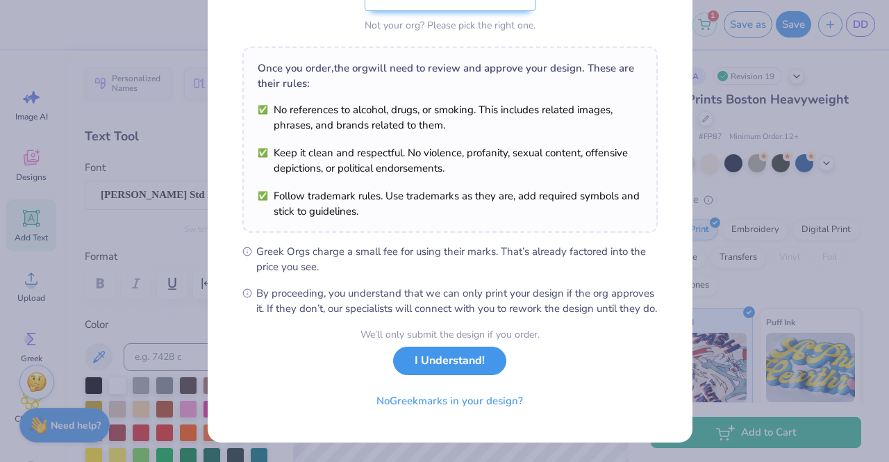
click at [470, 372] on button "I Understand!" at bounding box center [449, 361] width 113 height 28
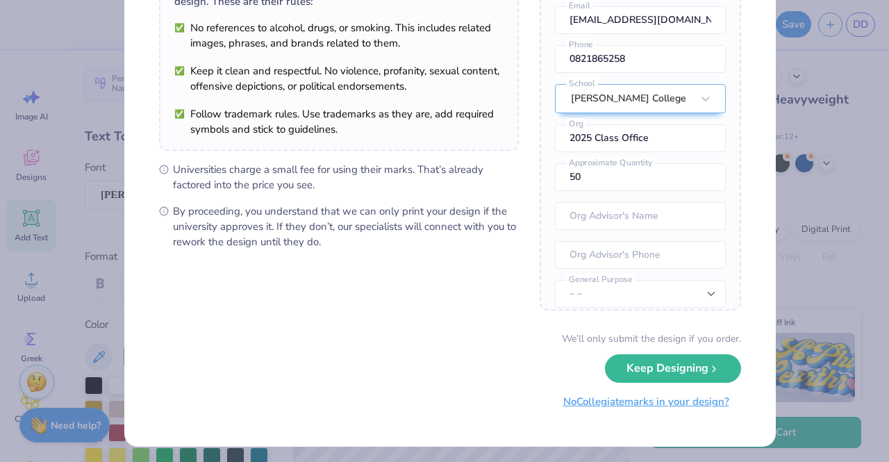
scroll to position [141, 0]
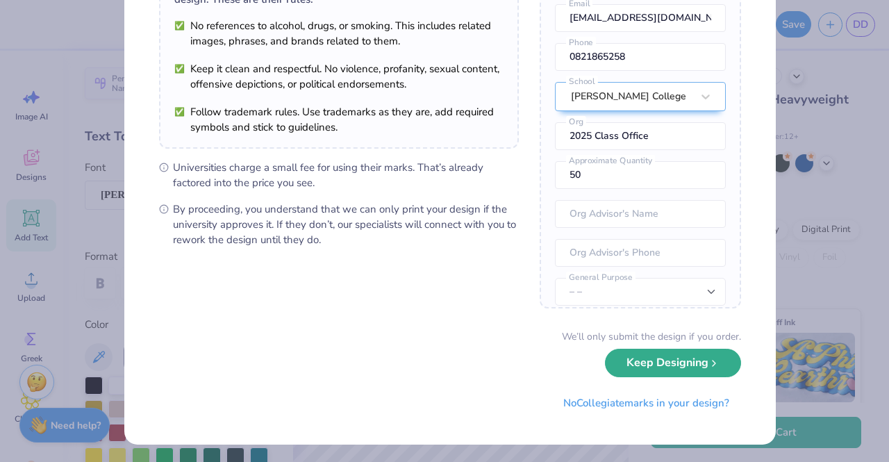
click at [670, 368] on button "Keep Designing" at bounding box center [673, 363] width 136 height 28
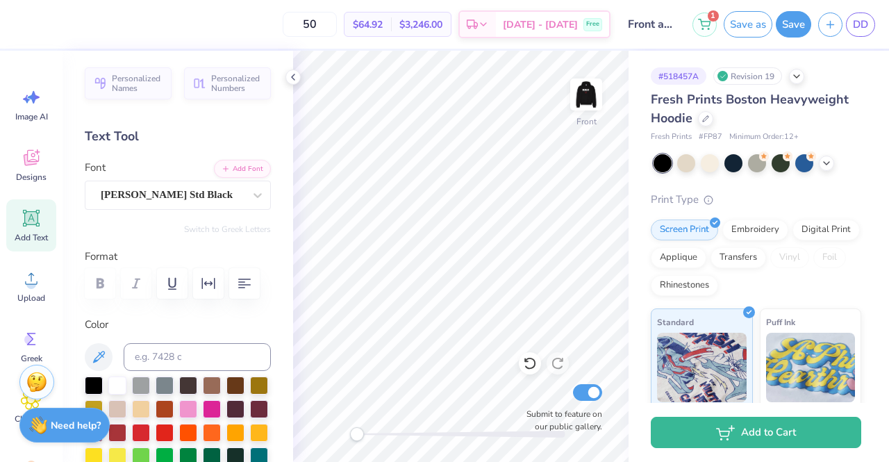
scroll to position [0, 0]
click at [536, 372] on div at bounding box center [530, 363] width 22 height 22
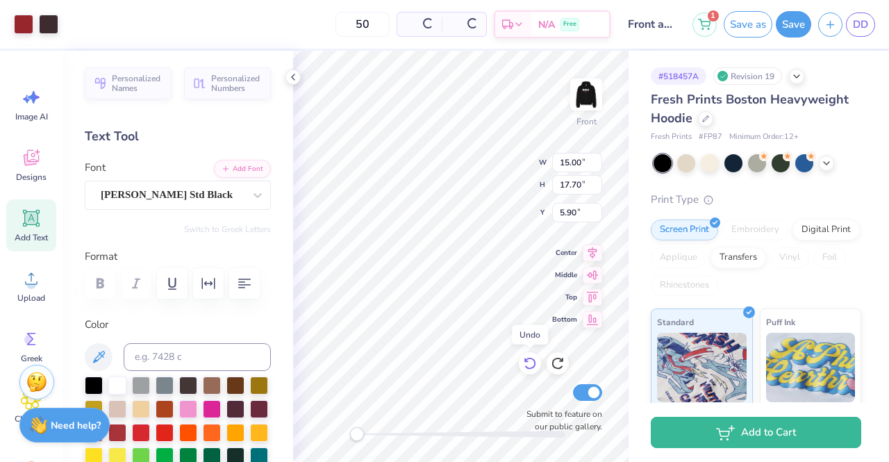
click at [536, 372] on div at bounding box center [530, 363] width 22 height 22
click at [534, 369] on icon at bounding box center [530, 363] width 14 height 14
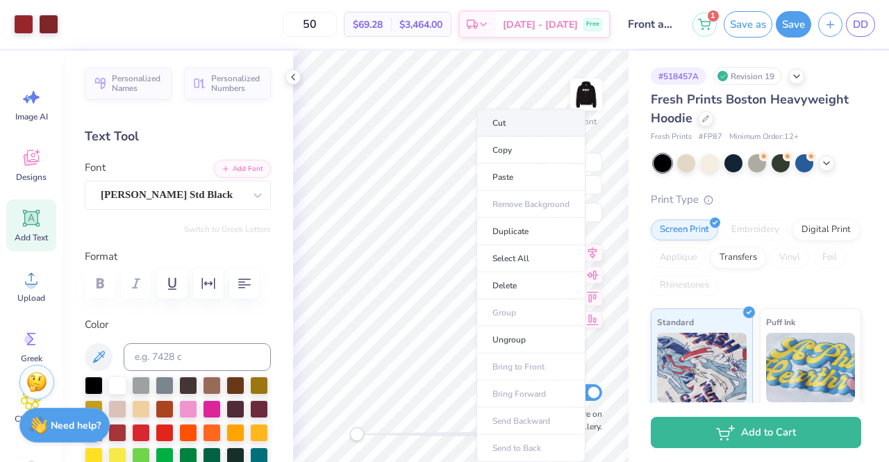
click at [506, 115] on li "Cut" at bounding box center [531, 123] width 109 height 28
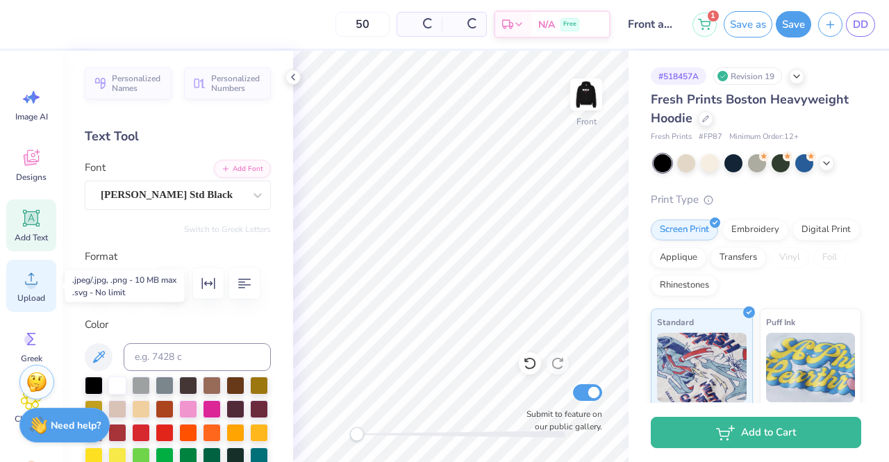
click at [41, 299] on span "Upload" at bounding box center [31, 298] width 28 height 11
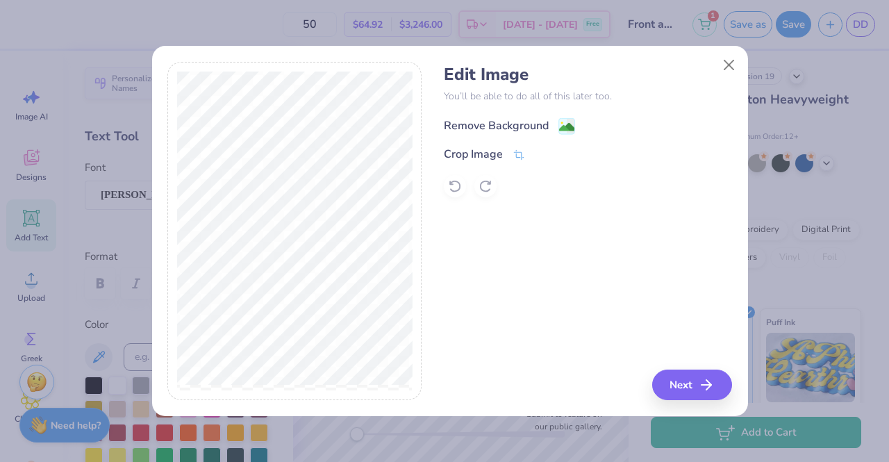
click at [460, 117] on div "Remove Background" at bounding box center [496, 125] width 105 height 17
click at [713, 370] on button "Next" at bounding box center [694, 385] width 80 height 31
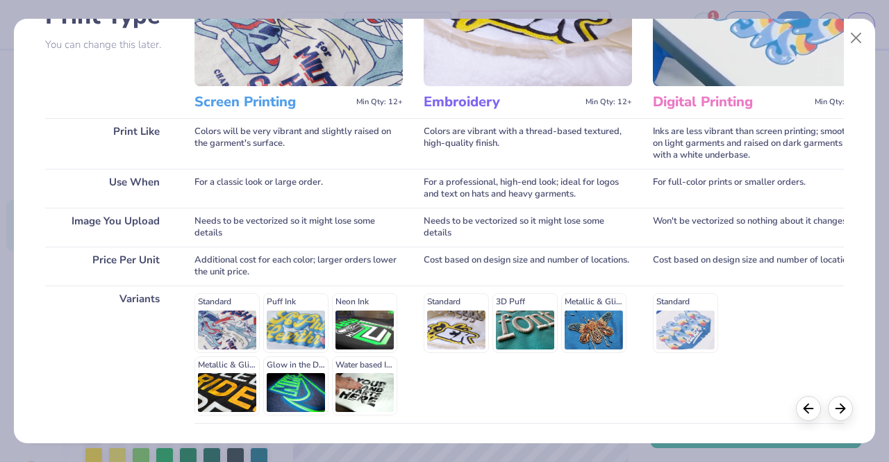
scroll to position [229, 0]
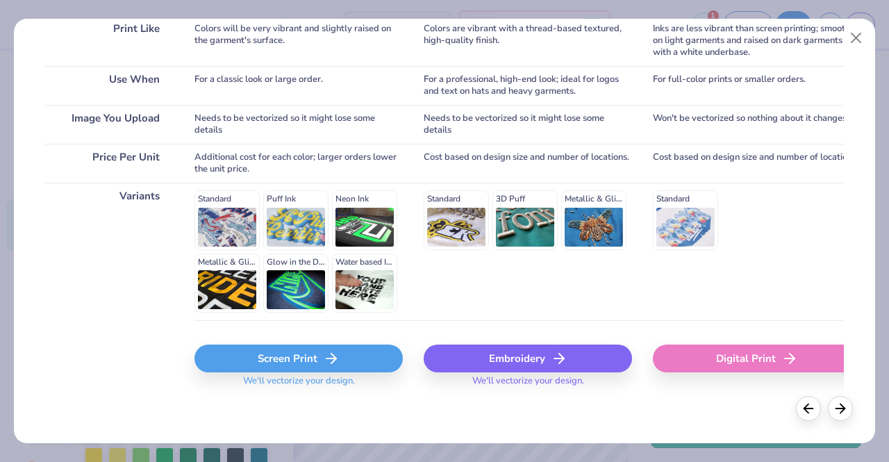
click at [344, 361] on div "Screen Print" at bounding box center [299, 359] width 208 height 28
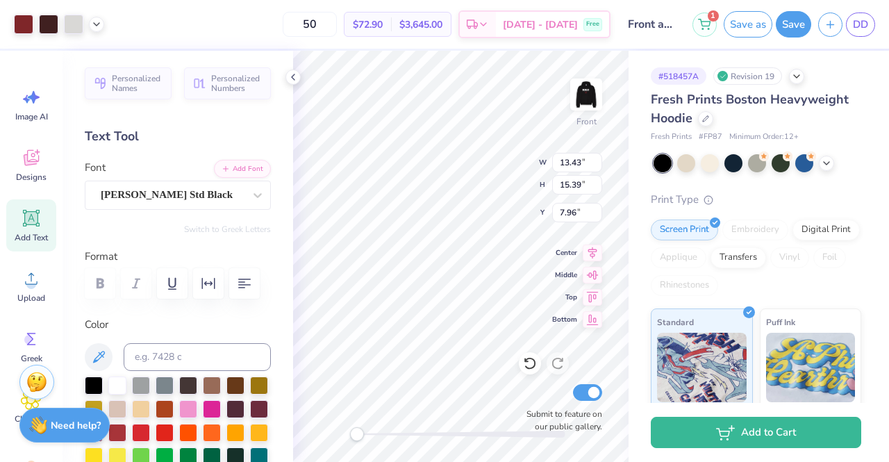
type input "13.43"
type input "15.39"
type input "7.96"
click at [579, 165] on input "13.43" at bounding box center [577, 162] width 50 height 19
type input "13.00"
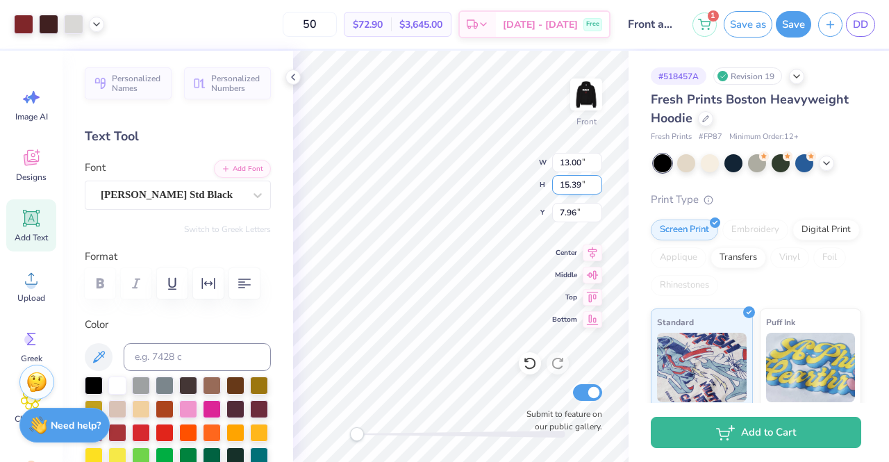
click at [575, 184] on input "15.39" at bounding box center [577, 184] width 50 height 19
type input "14.90"
type input "6.97"
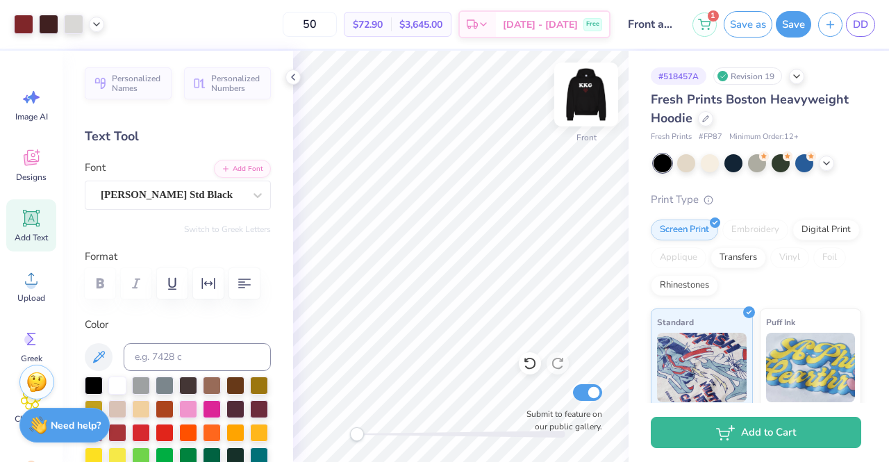
click at [580, 94] on img at bounding box center [587, 95] width 56 height 56
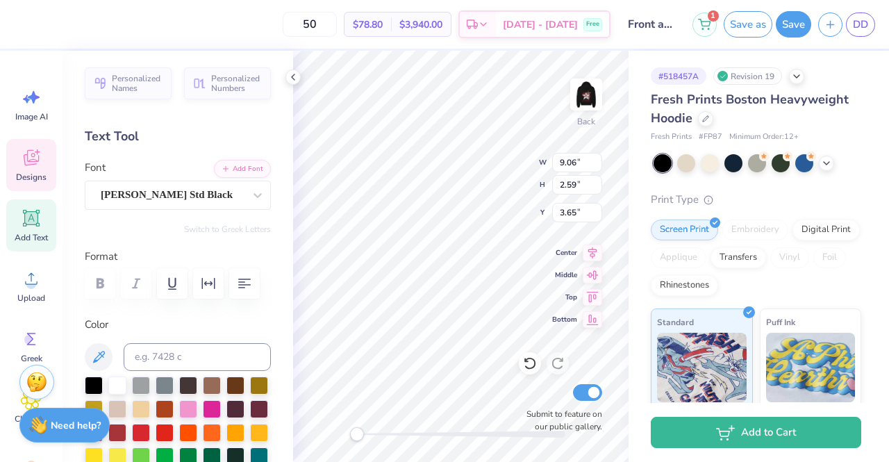
scroll to position [11, 1]
type textarea "K"
type textarea "ChiO"
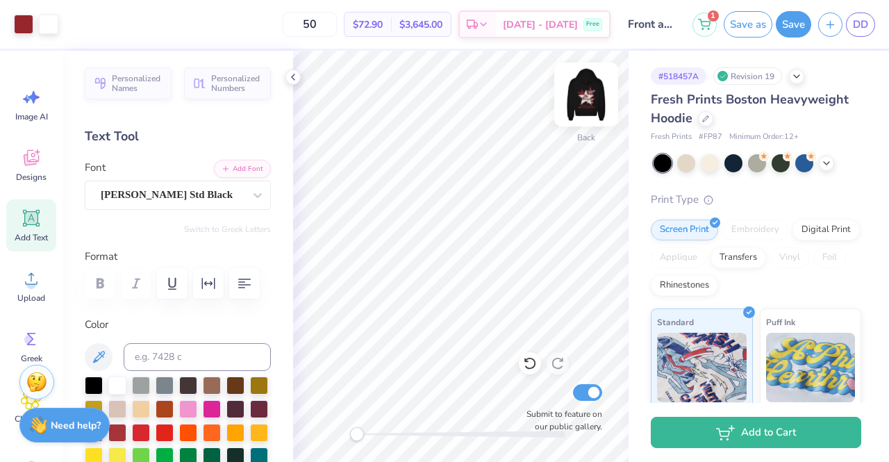
click at [581, 97] on img at bounding box center [587, 95] width 56 height 56
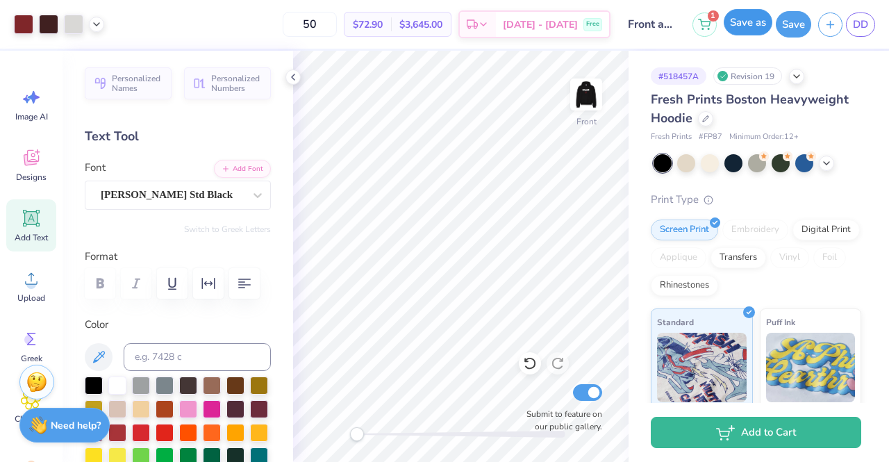
click at [761, 33] on button "Save as" at bounding box center [748, 22] width 49 height 26
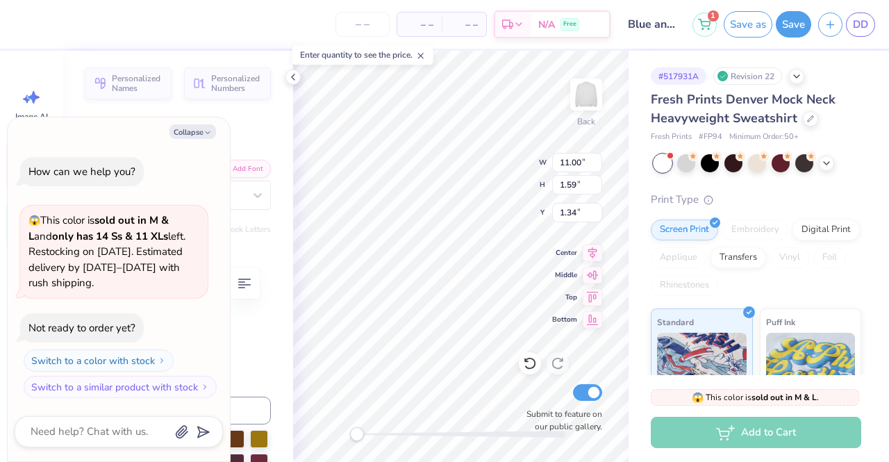
scroll to position [11, 8]
type textarea "x"
type textarea "U"
type textarea "x"
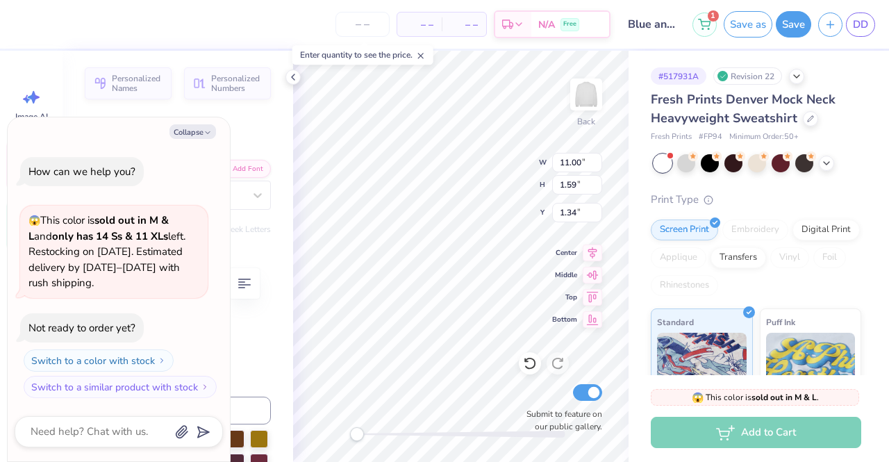
type textarea "O"
type textarea "x"
type textarea "Oh"
type textarea "x"
type textarea "Ohi"
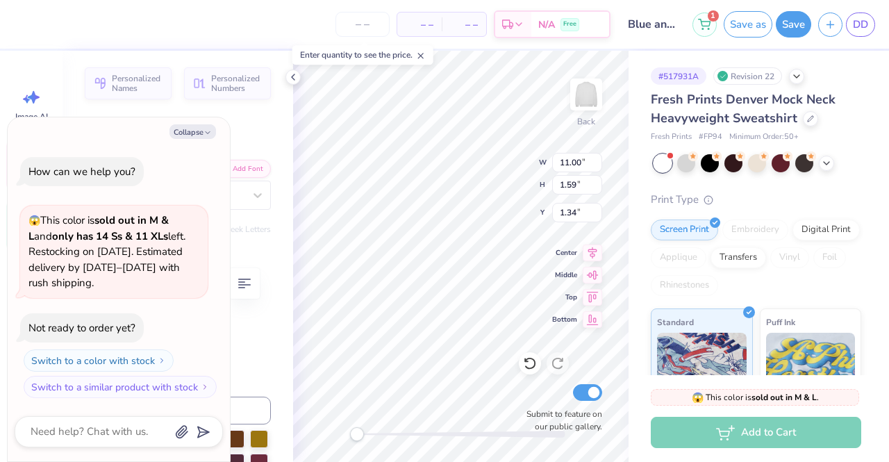
type textarea "x"
type textarea "[US_STATE]"
type textarea "x"
type textarea "[US_STATE] S"
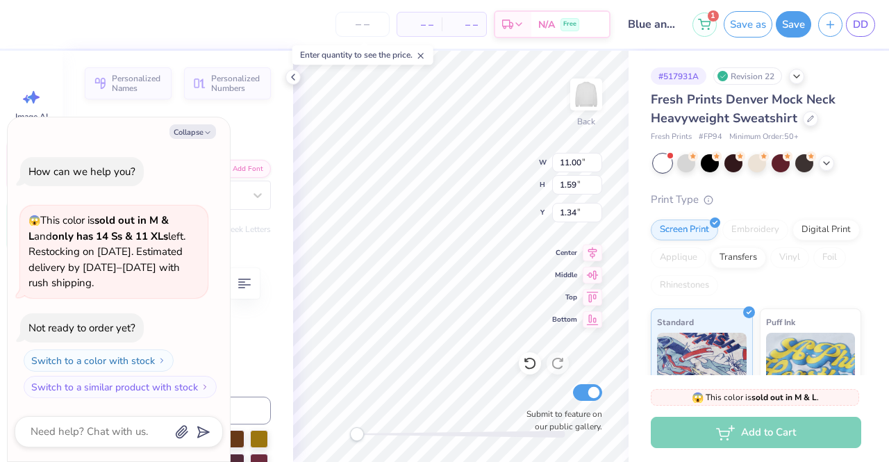
type textarea "x"
type textarea "[US_STATE] ST"
type textarea "x"
type textarea "[US_STATE] STA"
type textarea "x"
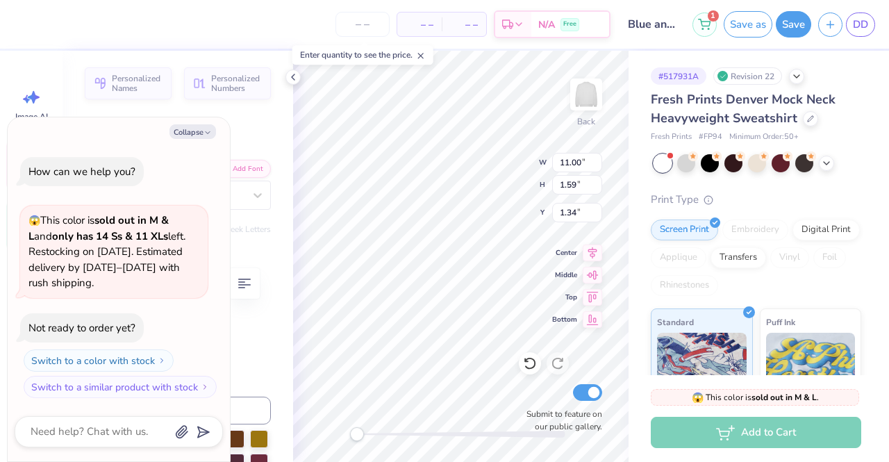
type textarea "[US_STATE] STAT"
type textarea "x"
type textarea "[US_STATE] STATE"
type textarea "x"
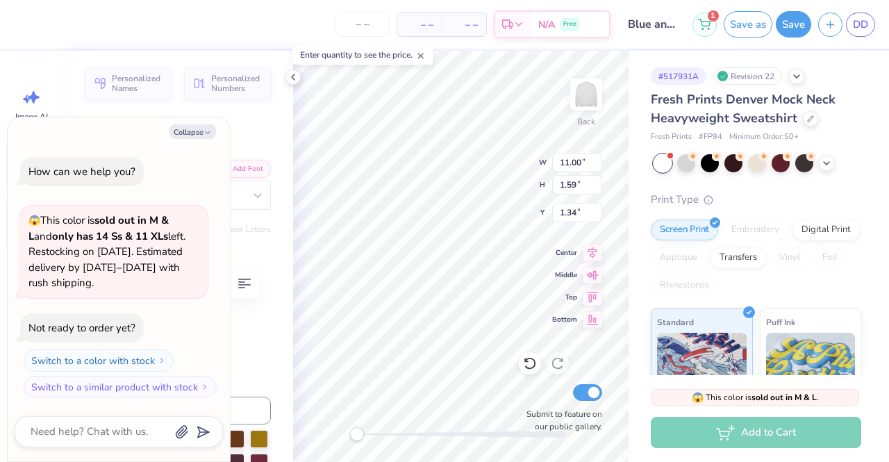
type textarea "[US_STATE] STATE"
type textarea "x"
type textarea "[US_STATE] STATE U"
type textarea "x"
type textarea "[US_STATE] STATE UN"
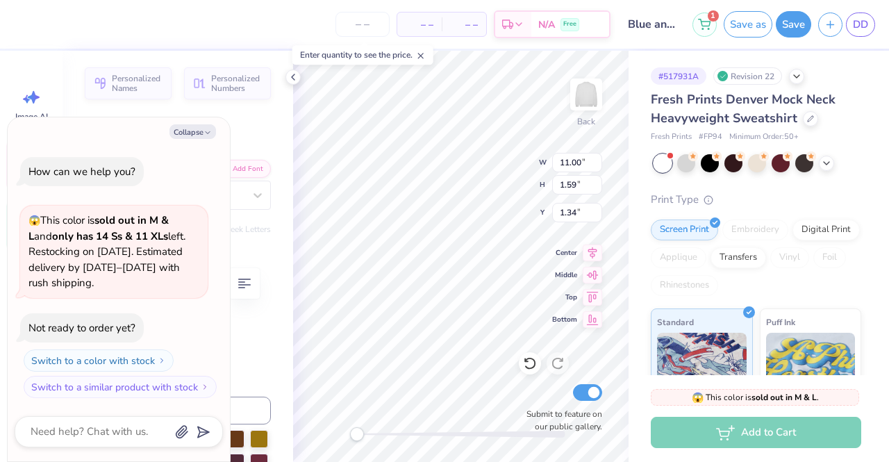
type textarea "x"
type textarea "[US_STATE][GEOGRAPHIC_DATA]"
type textarea "x"
type textarea "[US_STATE][GEOGRAPHIC_DATA]"
type textarea "x"
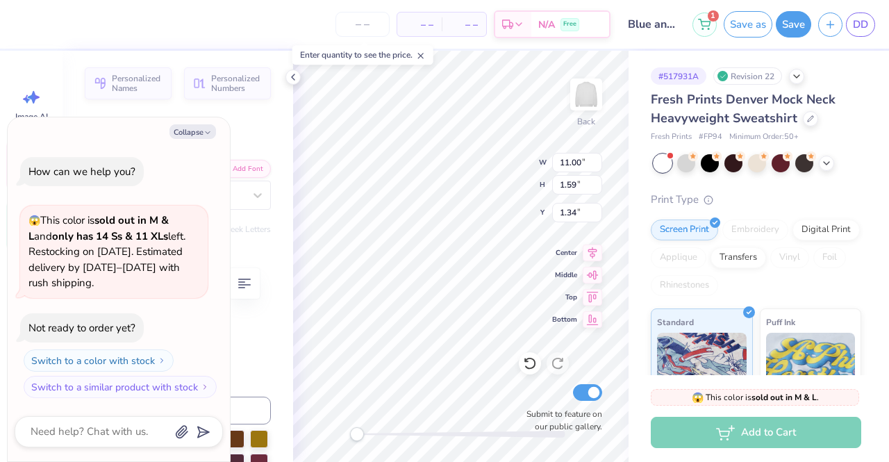
type textarea "[US_STATE][GEOGRAPHIC_DATA]"
type textarea "x"
type textarea "[US_STATE][GEOGRAPHIC_DATA]"
type textarea "x"
type textarea "[US_STATE][GEOGRAPHIC_DATA]"
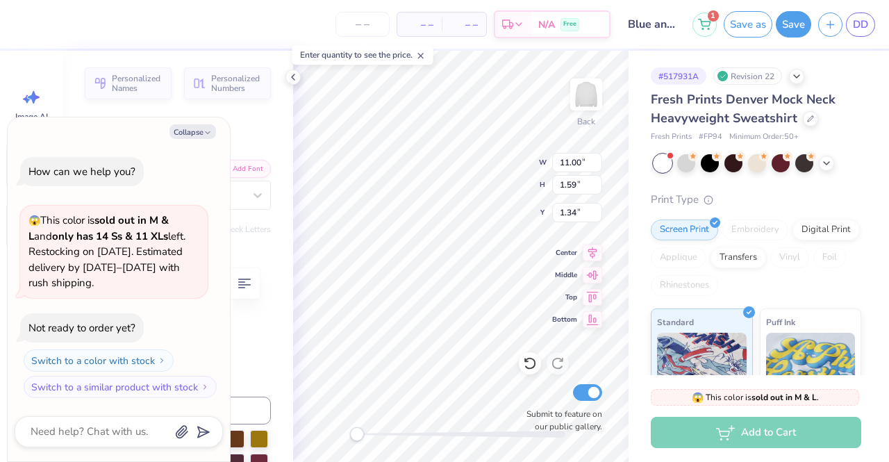
type textarea "x"
type textarea "[US_STATE][GEOGRAPHIC_DATA]"
type textarea "x"
type textarea "[US_STATE][GEOGRAPHIC_DATA]"
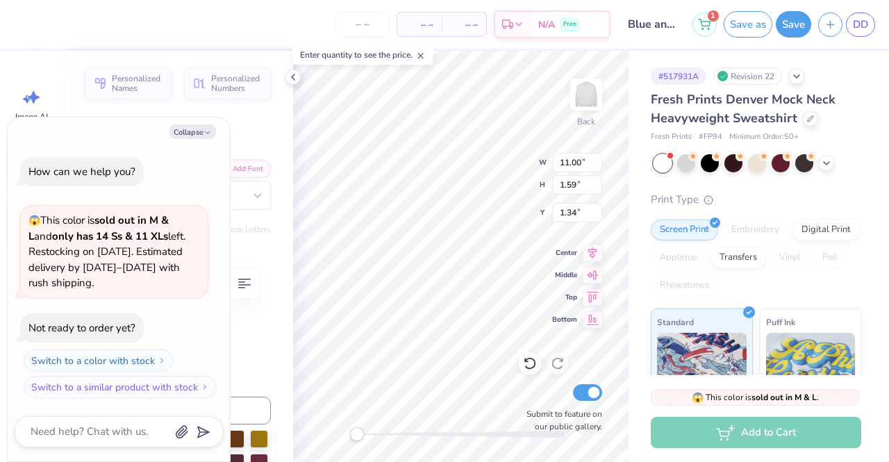
type textarea "x"
type textarea "[US_STATE][GEOGRAPHIC_DATA]"
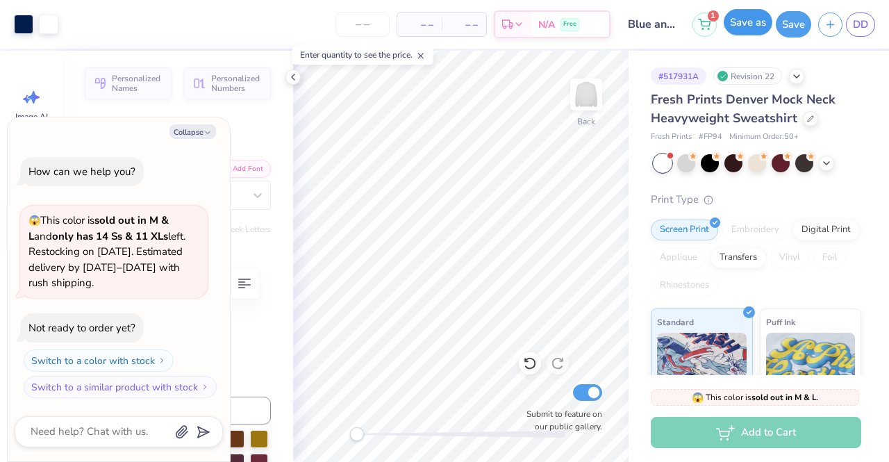
click at [746, 30] on button "Save as" at bounding box center [748, 22] width 49 height 26
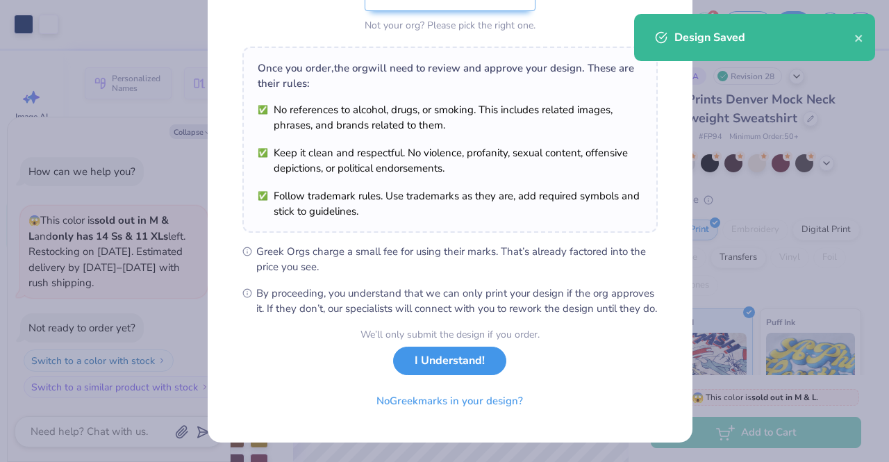
click at [459, 363] on button "I Understand!" at bounding box center [449, 361] width 113 height 28
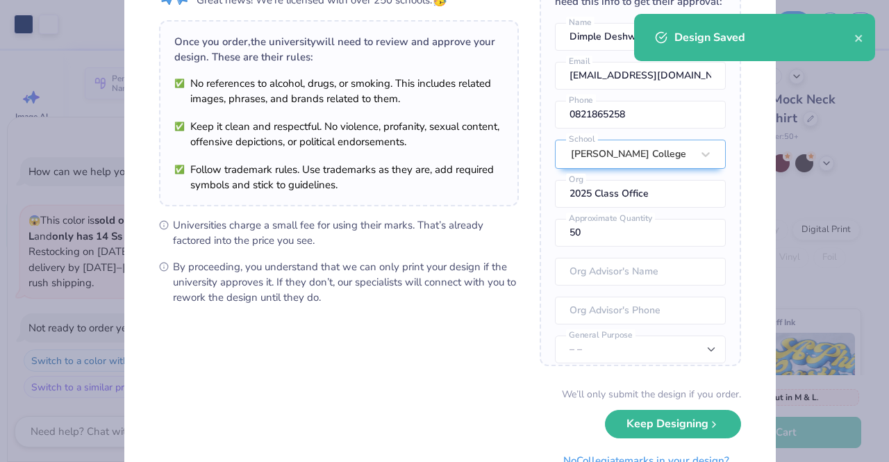
scroll to position [141, 0]
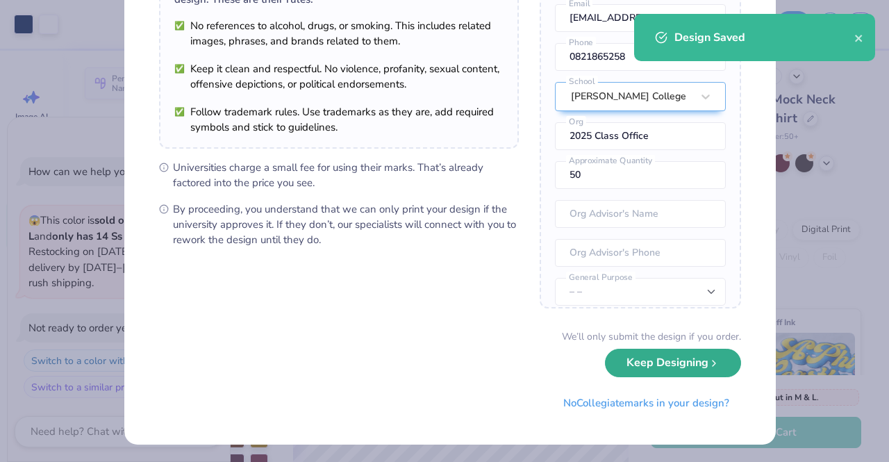
click at [642, 353] on button "Keep Designing" at bounding box center [673, 363] width 136 height 28
type textarea "x"
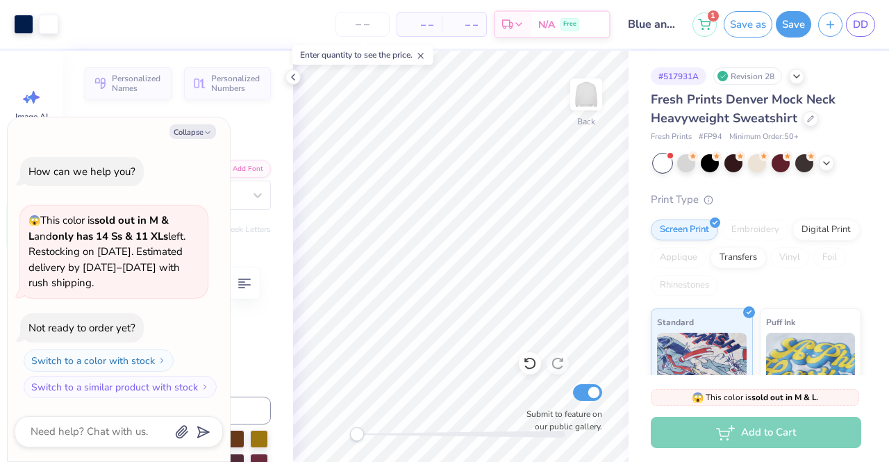
scroll to position [0, 0]
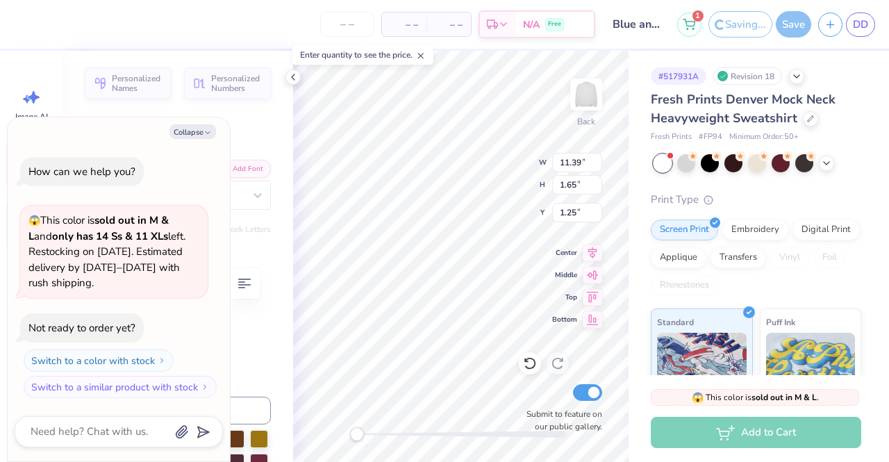
scroll to position [11, 8]
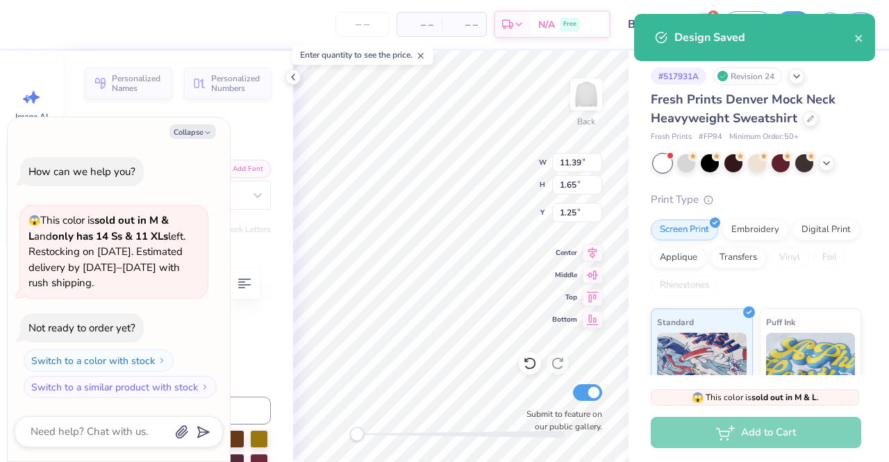
type textarea "x"
type textarea "U"
type textarea "x"
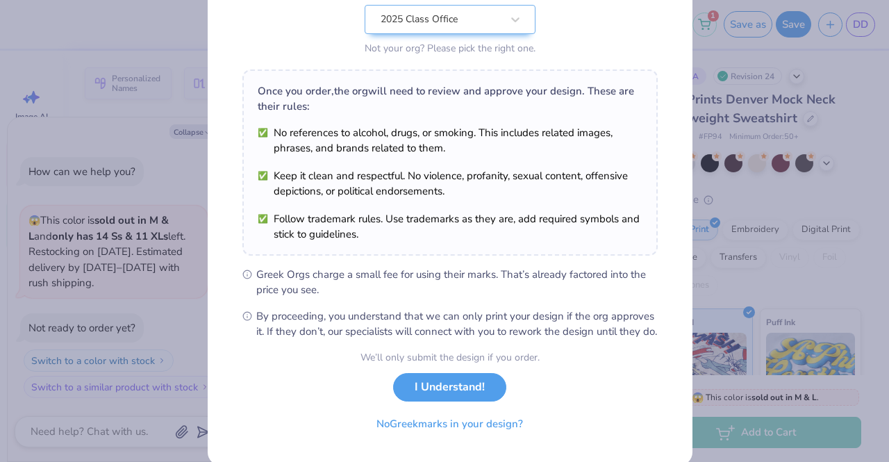
scroll to position [186, 0]
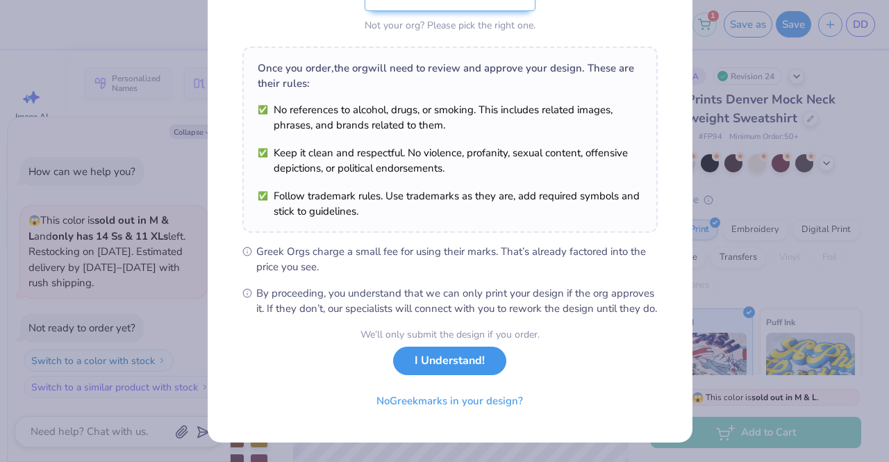
click at [493, 374] on button "I Understand!" at bounding box center [449, 361] width 113 height 28
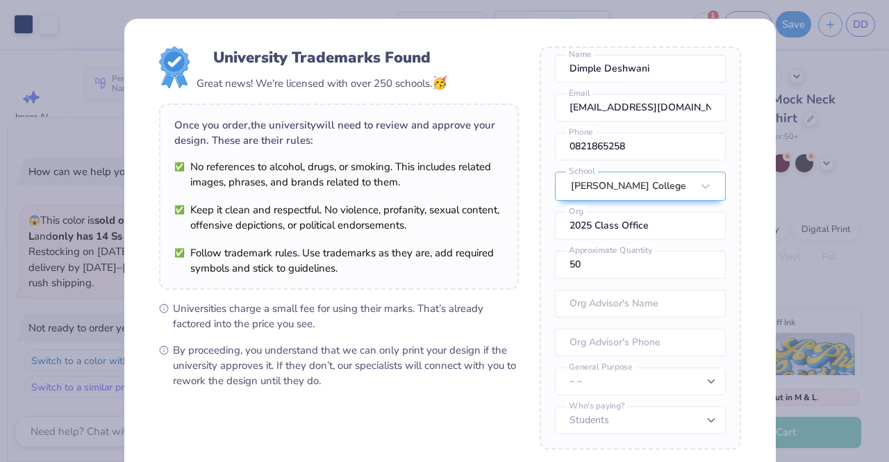
scroll to position [141, 0]
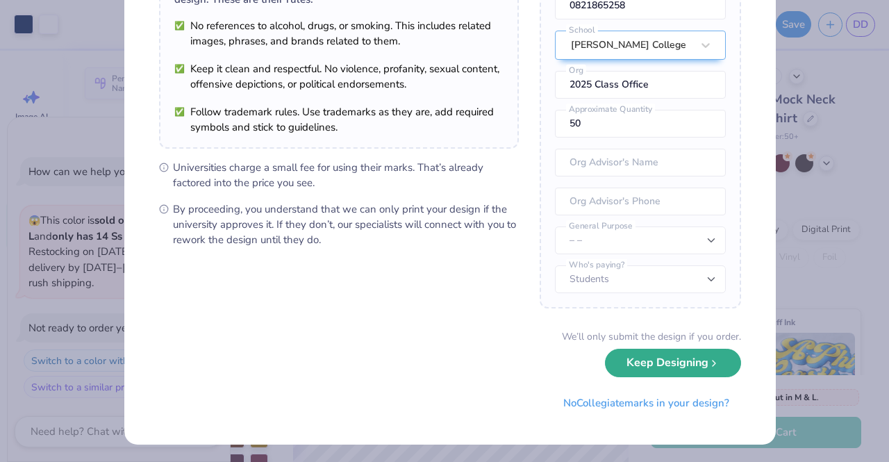
click at [655, 372] on button "Keep Designing" at bounding box center [673, 363] width 136 height 28
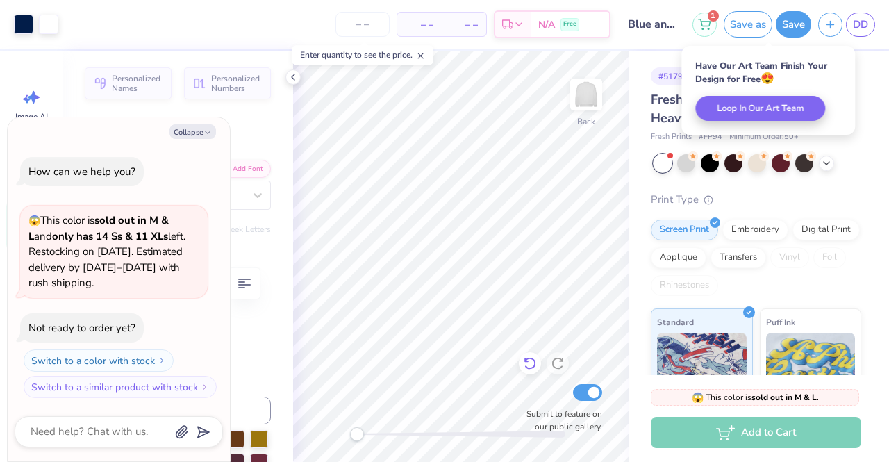
click at [531, 361] on icon at bounding box center [530, 363] width 14 height 14
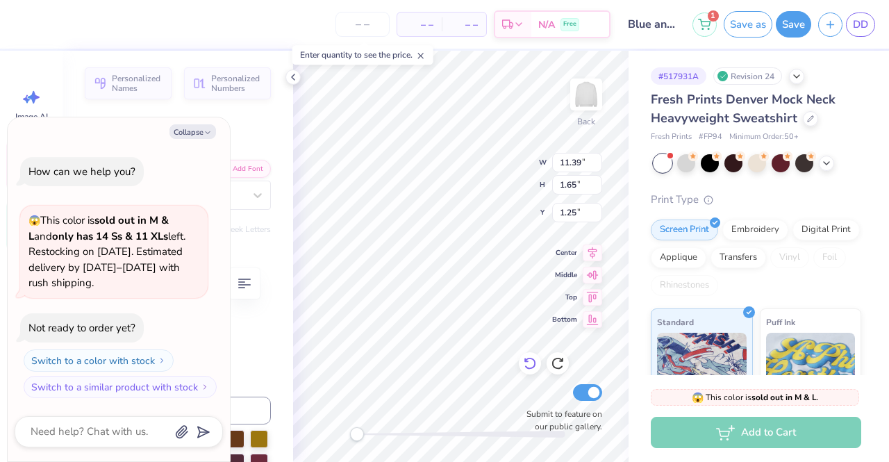
type textarea "x"
type textarea "[GEOGRAPHIC_DATA]"
type textarea "x"
type textarea "[GEOGRAPHIC_DATA]"
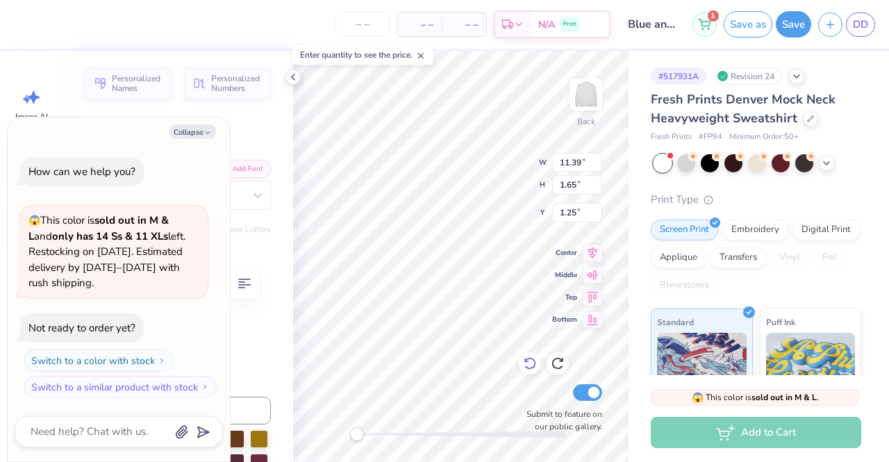
type textarea "x"
type textarea "bama"
click at [476, 176] on div "Back W 11.39 11.39 " H 1.65 1.65 " Y 1.25 1.25 " Center Middle Top Bottom Submi…" at bounding box center [461, 256] width 336 height 411
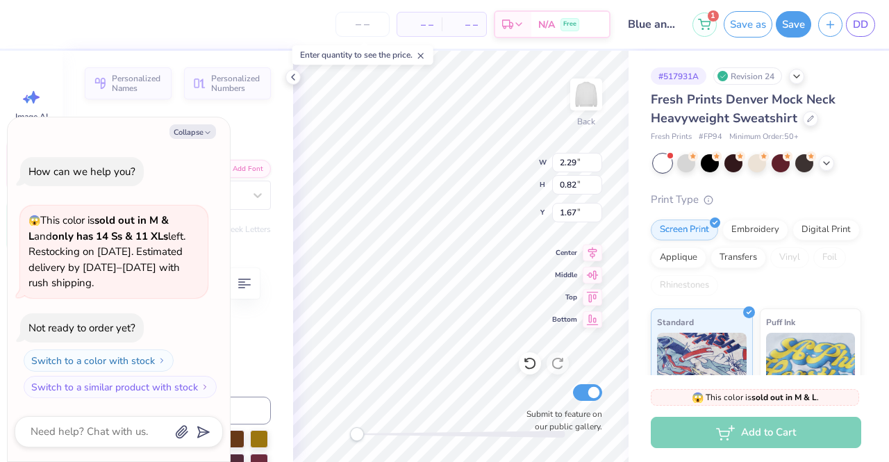
type textarea "x"
type textarea "bam"
type textarea "x"
type textarea "ba"
type textarea "x"
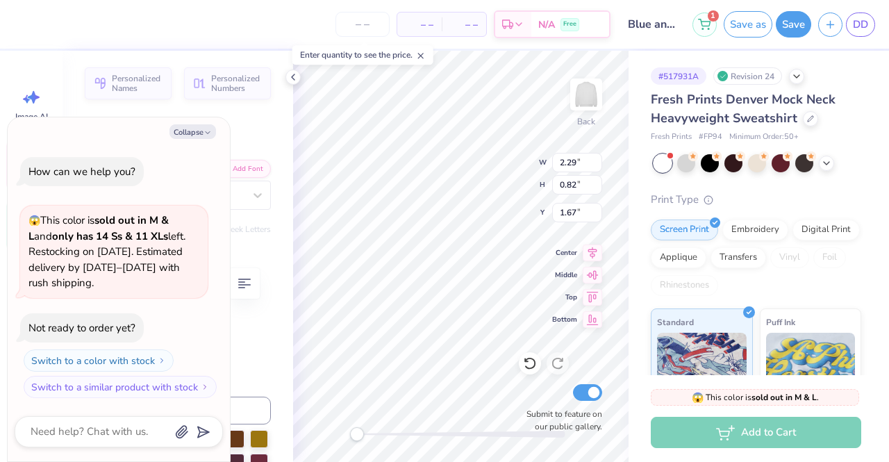
type textarea "b"
type textarea "x"
type textarea "O"
type textarea "x"
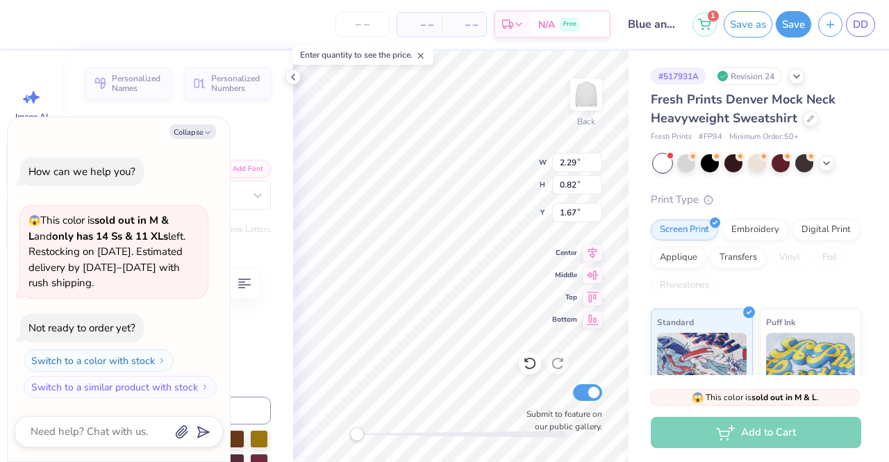
type textarea "OH"
type textarea "x"
type textarea "OHI"
type textarea "x"
type textarea "[US_STATE]"
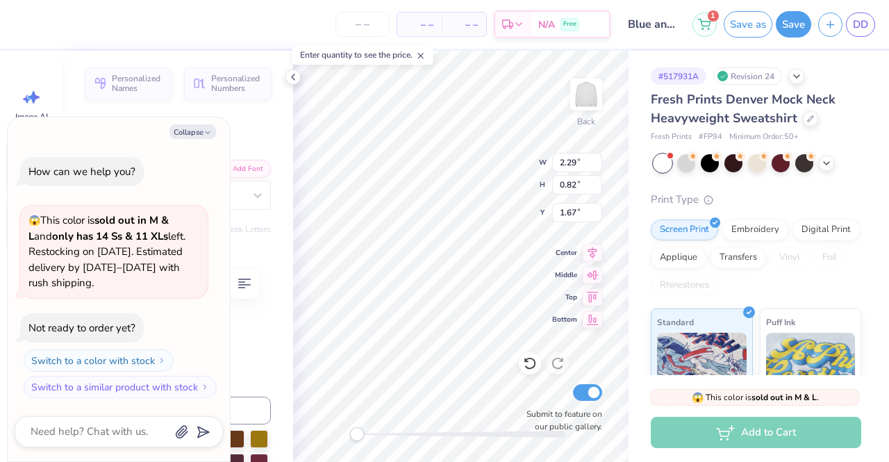
scroll to position [11, 2]
type textarea "x"
type textarea "[US_STATE]"
type textarea "x"
type textarea "[US_STATE] S"
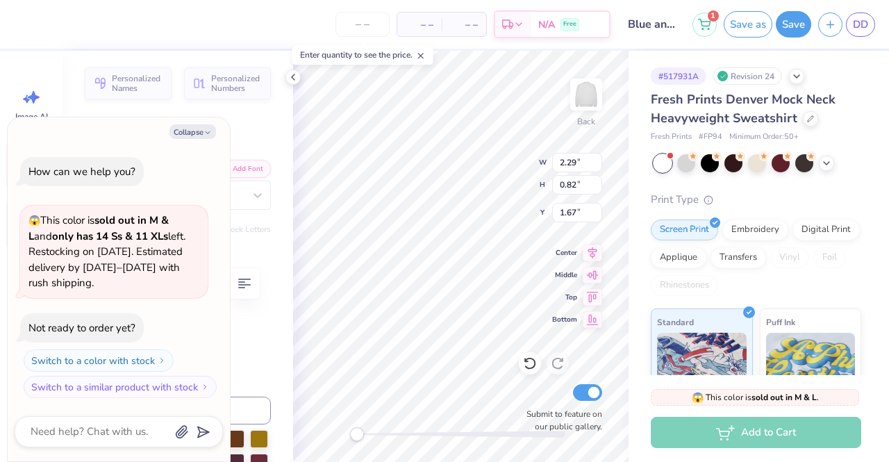
type textarea "x"
type textarea "[US_STATE] ST"
type textarea "x"
type textarea "[US_STATE] STA"
type textarea "x"
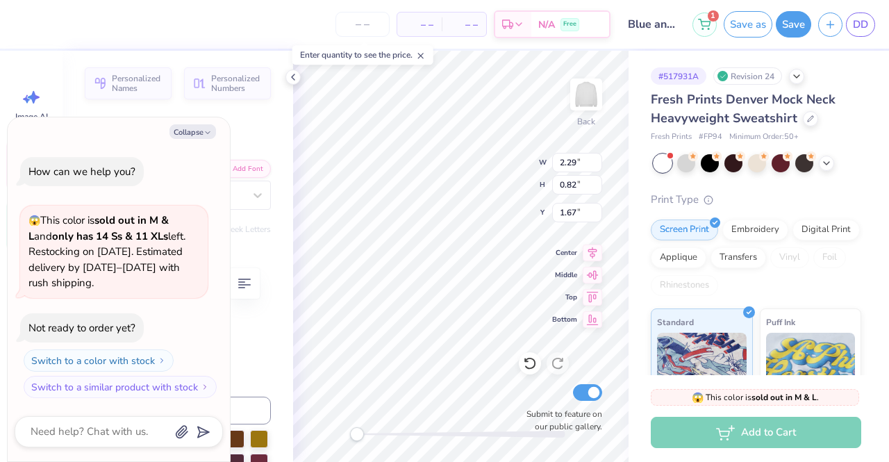
type textarea "[US_STATE] STAT"
type textarea "x"
type textarea "[US_STATE] STATE"
type textarea "x"
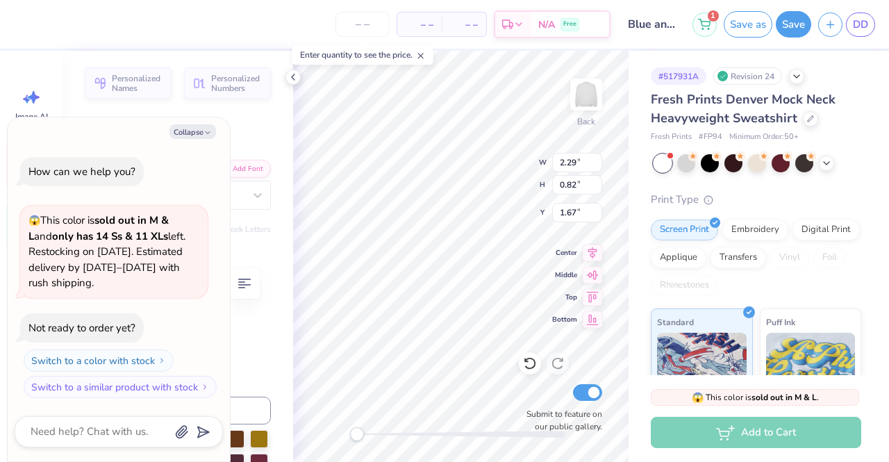
type textarea "[US_STATE] STATE"
type textarea "x"
type textarea "[US_STATE] STATE U"
type textarea "x"
type textarea "[US_STATE] STATE UN"
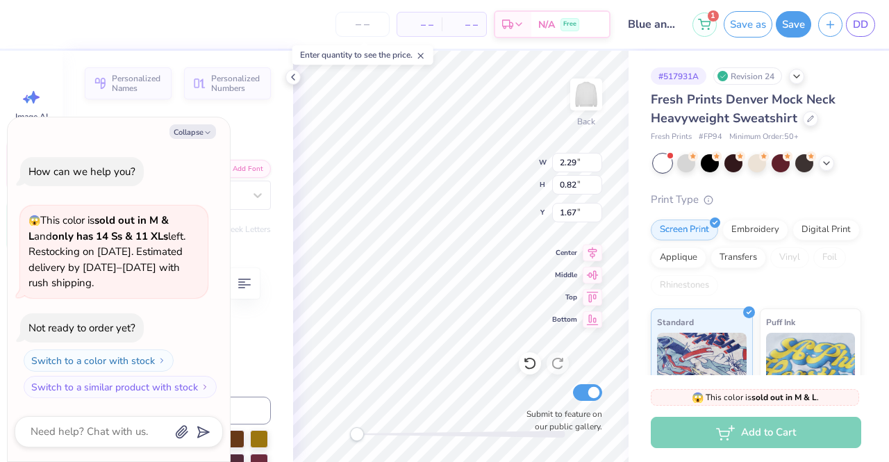
type textarea "x"
type textarea "[US_STATE][GEOGRAPHIC_DATA]"
type textarea "x"
type textarea "[US_STATE][GEOGRAPHIC_DATA]"
type textarea "x"
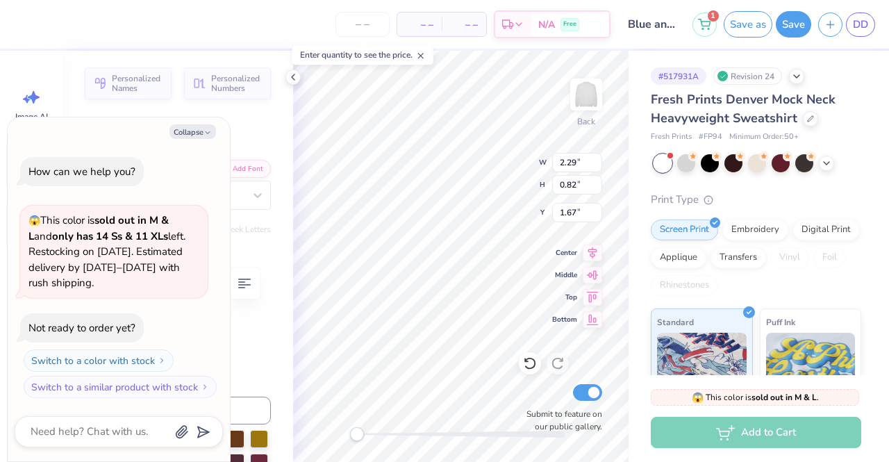
type textarea "[US_STATE][GEOGRAPHIC_DATA]"
type textarea "x"
type textarea "[US_STATE] STATE UNIVER"
type textarea "x"
type textarea "[US_STATE][GEOGRAPHIC_DATA]"
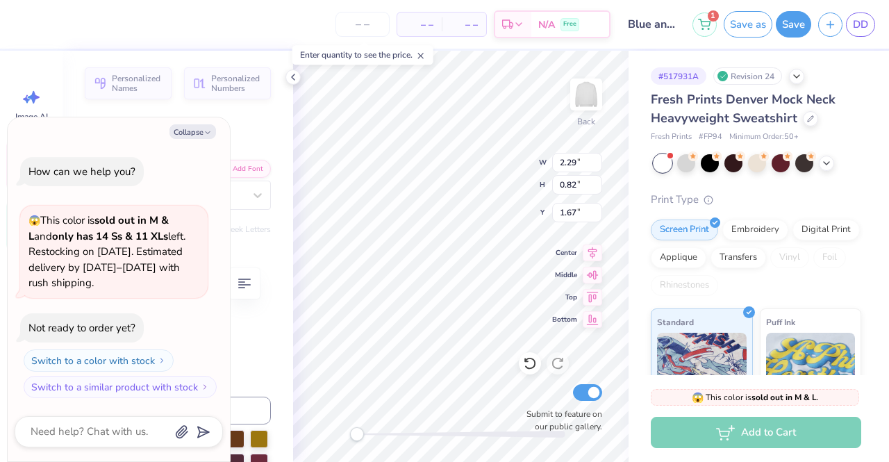
type textarea "x"
type textarea "[US_STATE] STATE UNIVERSI"
type textarea "x"
type textarea "[US_STATE] STATE UNIVERSIT"
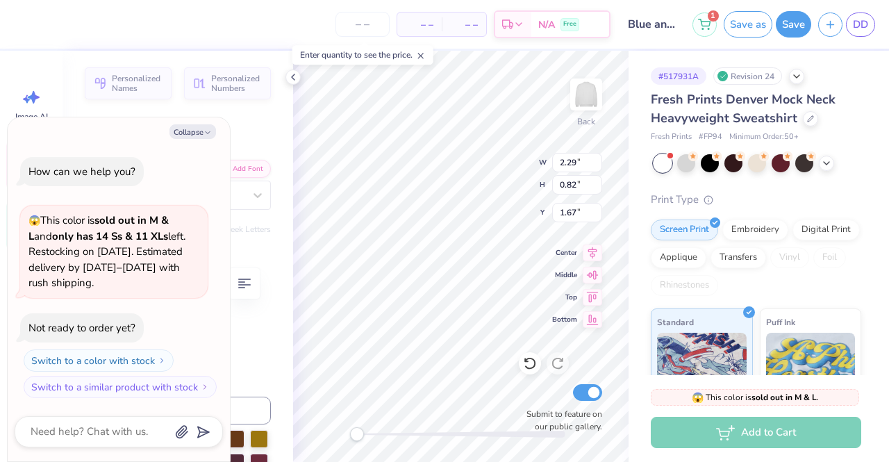
type textarea "x"
type textarea "[US_STATE][GEOGRAPHIC_DATA]"
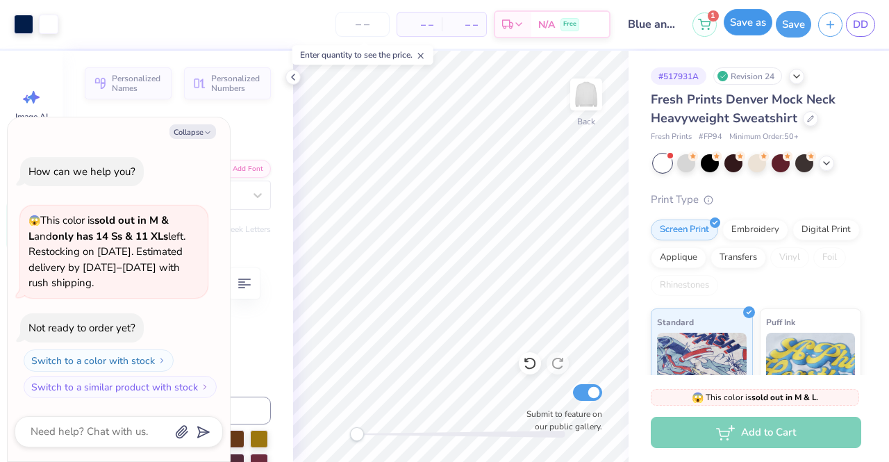
click at [745, 26] on button "Save as" at bounding box center [748, 22] width 49 height 26
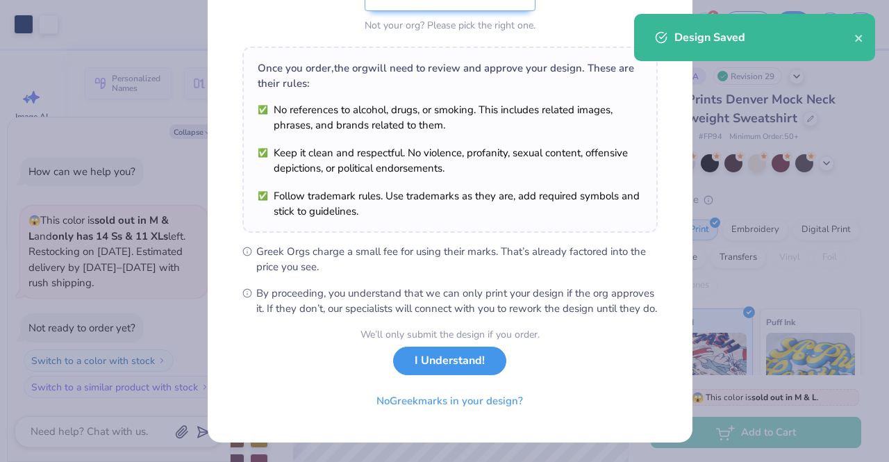
click at [455, 367] on button "I Understand!" at bounding box center [449, 361] width 113 height 28
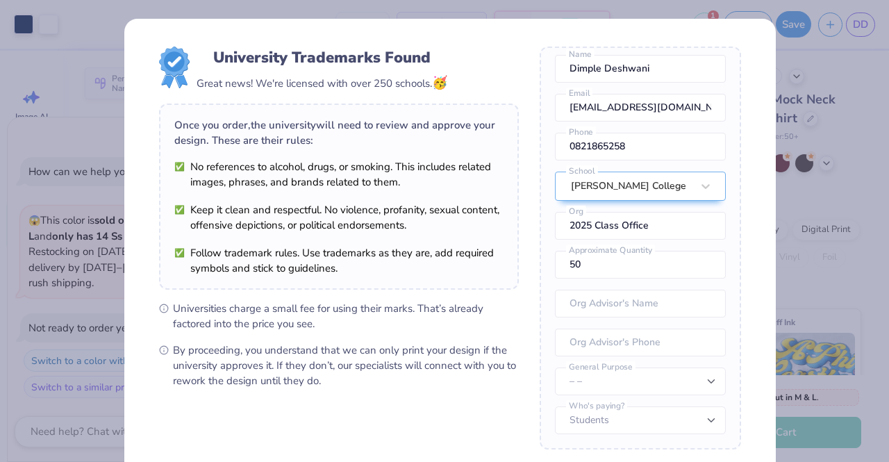
scroll to position [141, 0]
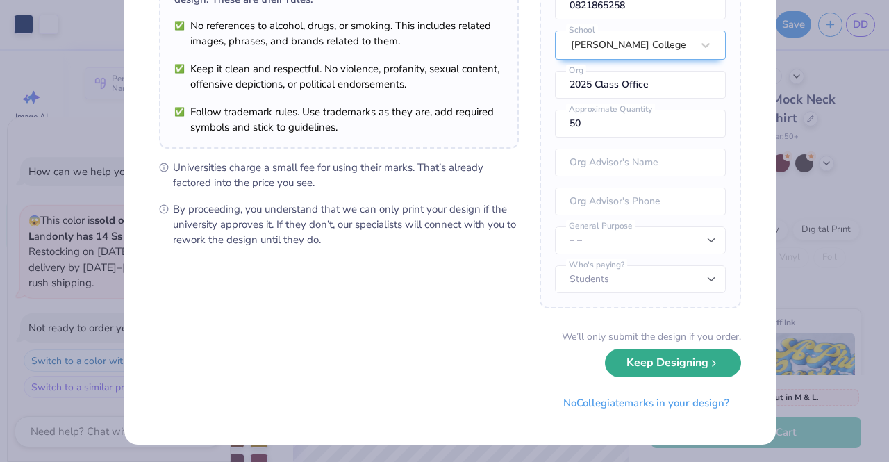
click at [624, 356] on button "Keep Designing" at bounding box center [673, 363] width 136 height 28
type textarea "x"
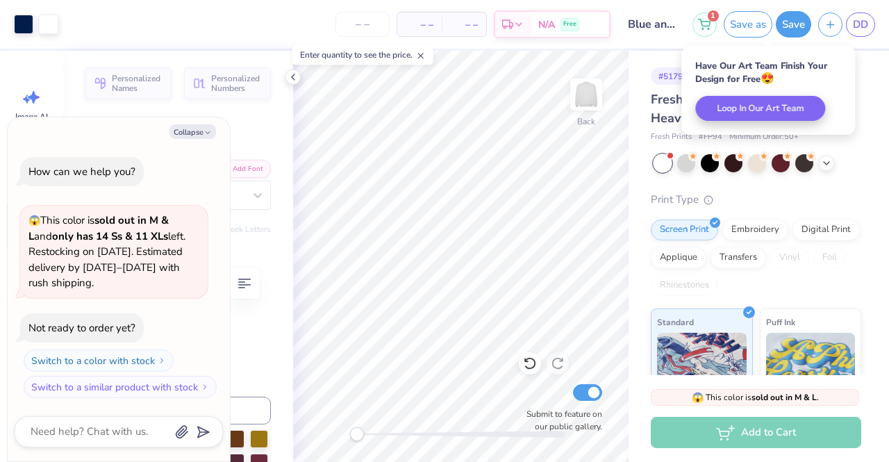
scroll to position [0, 0]
